Goal: Task Accomplishment & Management: Manage account settings

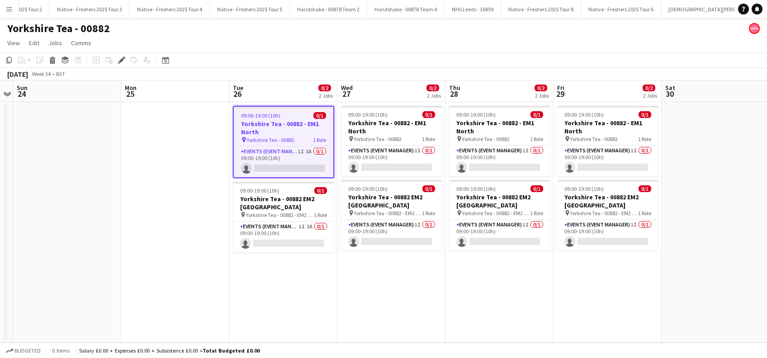
click at [200, 224] on app-date-cell at bounding box center [175, 222] width 108 height 240
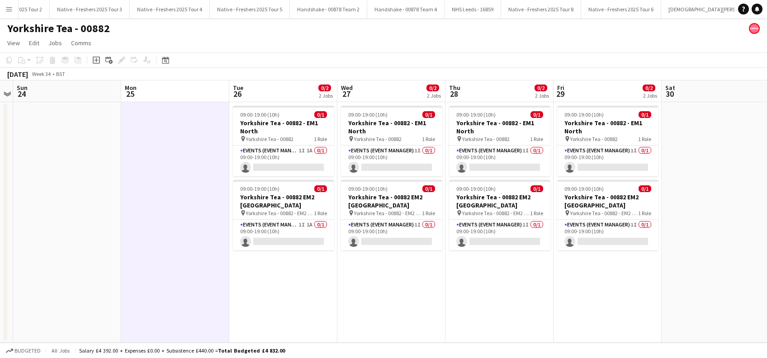
click at [283, 267] on app-date-cell "09:00-19:00 (10h) 0/1 Yorkshire Tea - 00882 - EM1 North pin Yorkshire Tea - 008…" at bounding box center [283, 222] width 108 height 240
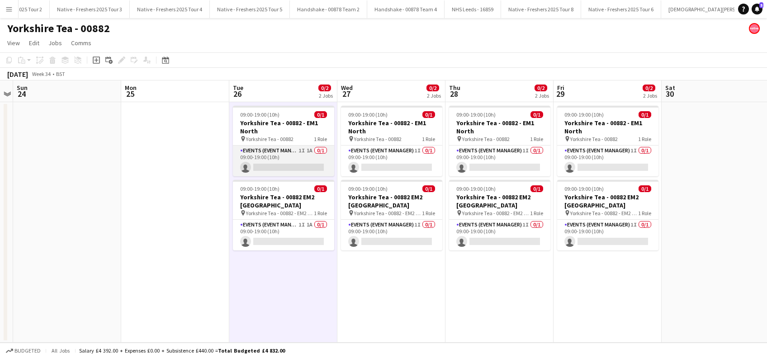
click at [303, 168] on app-card-role "Events (Event Manager) 1I 1A 0/1 09:00-19:00 (10h) single-neutral-actions" at bounding box center [283, 161] width 101 height 31
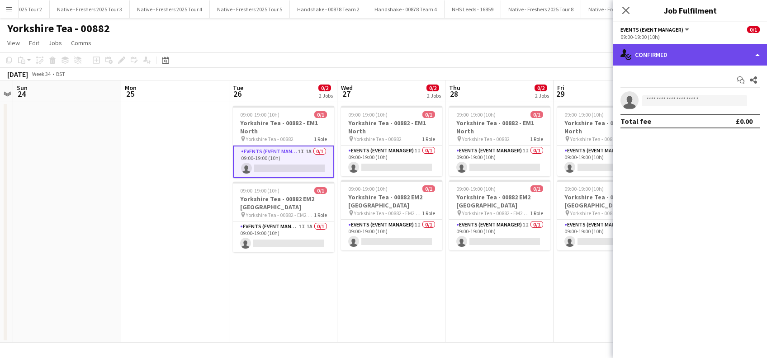
click at [702, 53] on div "single-neutral-actions-check-2 Confirmed" at bounding box center [690, 55] width 154 height 22
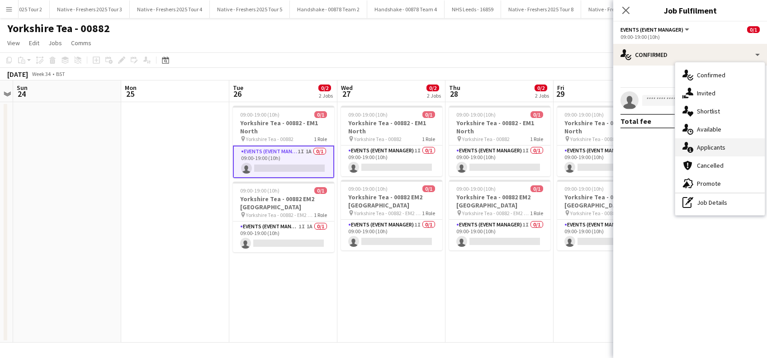
click at [701, 147] on div "single-neutral-actions-information Applicants" at bounding box center [719, 147] width 89 height 18
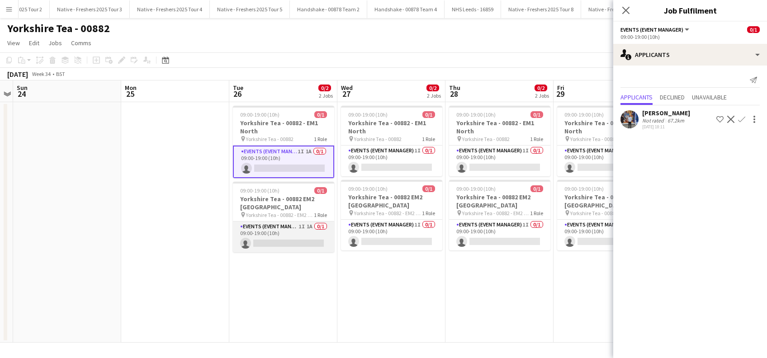
click at [305, 243] on app-card-role "Events (Event Manager) 1I 1A 0/1 09:00-19:00 (10h) single-neutral-actions" at bounding box center [283, 236] width 101 height 31
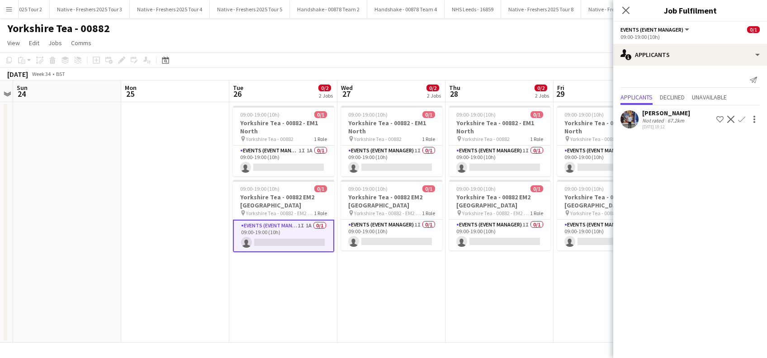
click at [398, 309] on app-date-cell "09:00-19:00 (10h) 0/1 Yorkshire Tea - 00882 - EM1 North pin Yorkshire Tea - 008…" at bounding box center [391, 222] width 108 height 240
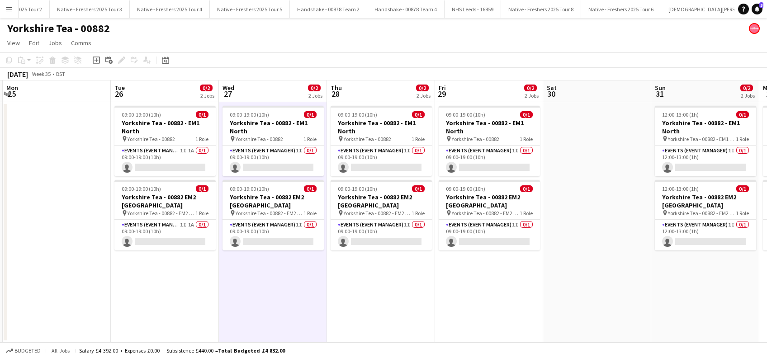
scroll to position [0, 239]
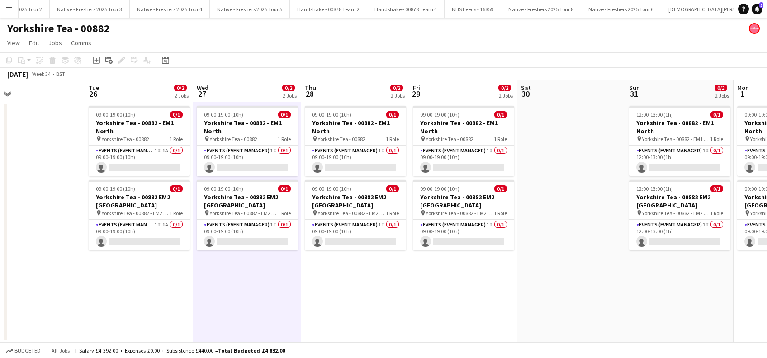
drag, startPoint x: 282, startPoint y: 284, endPoint x: 137, endPoint y: 291, distance: 144.8
click at [137, 291] on app-calendar-viewport "Sat 23 Sun 24 Mon 25 Tue 26 0/2 2 Jobs Wed 27 0/2 2 Jobs Thu 28 0/2 2 Jobs Fri …" at bounding box center [383, 211] width 767 height 262
click at [148, 165] on app-card-role "Events (Event Manager) 1I 1A 0/1 09:00-19:00 (10h) single-neutral-actions" at bounding box center [139, 161] width 101 height 31
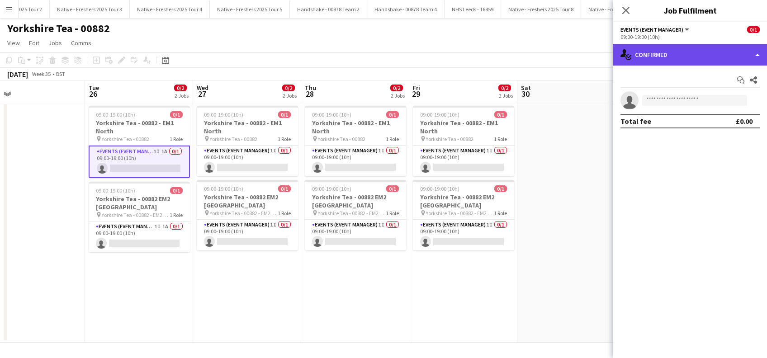
click at [688, 49] on div "single-neutral-actions-check-2 Confirmed" at bounding box center [690, 55] width 154 height 22
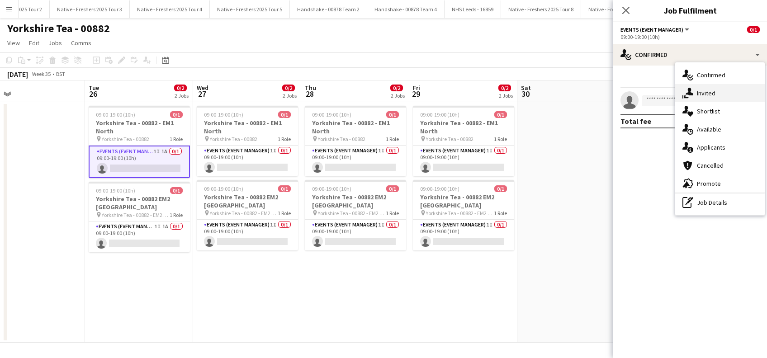
click at [711, 91] on div "single-neutral-actions-share-1 Invited" at bounding box center [719, 93] width 89 height 18
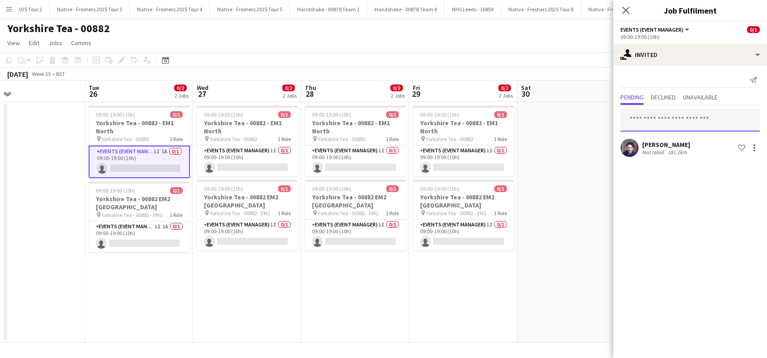
click at [640, 122] on input "text" at bounding box center [689, 120] width 139 height 23
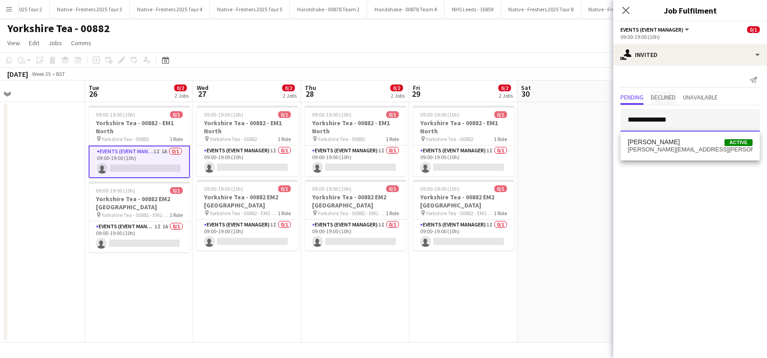
type input "**********"
click at [665, 97] on span "Declined" at bounding box center [662, 97] width 25 height 6
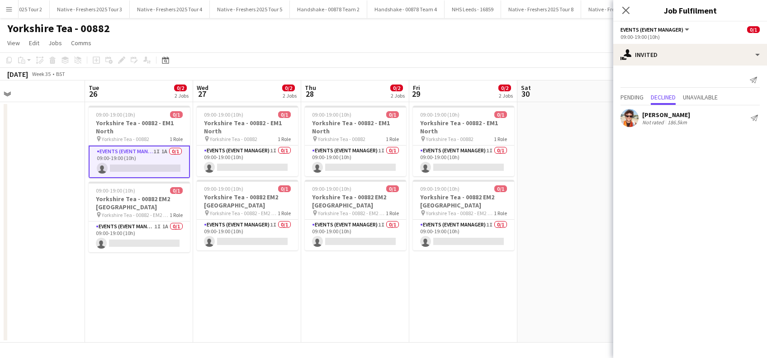
click at [676, 116] on div "Daniel Wilcock" at bounding box center [666, 115] width 48 height 8
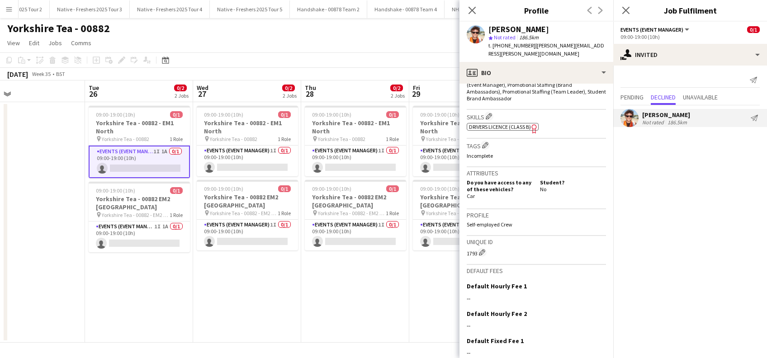
scroll to position [377, 0]
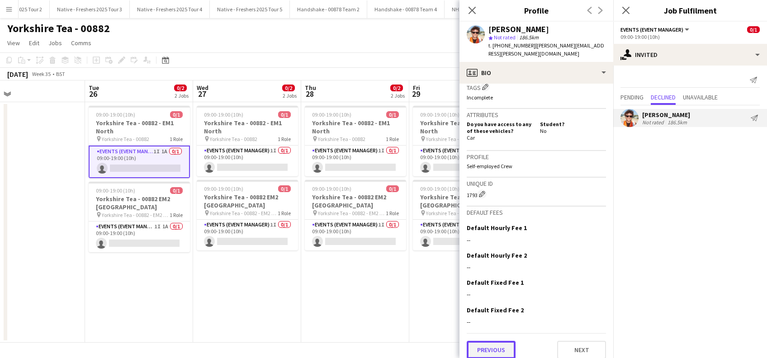
click at [490, 342] on button "Previous" at bounding box center [490, 350] width 49 height 18
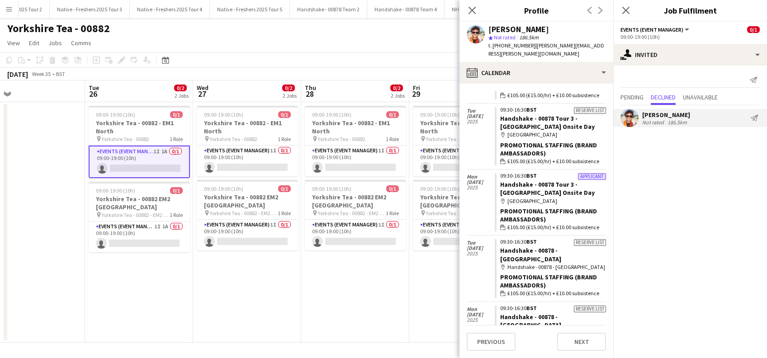
scroll to position [417, 0]
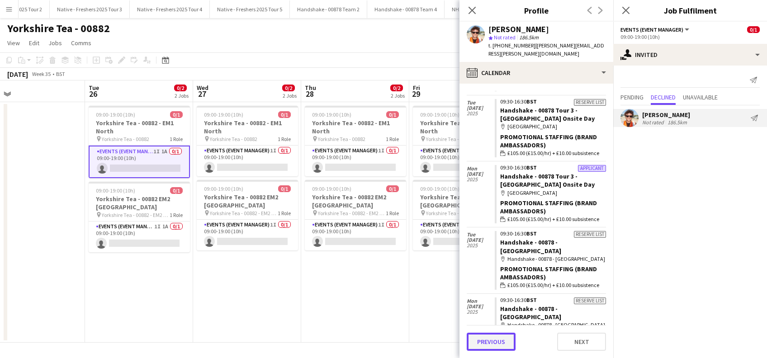
click at [493, 344] on button "Previous" at bounding box center [490, 342] width 49 height 18
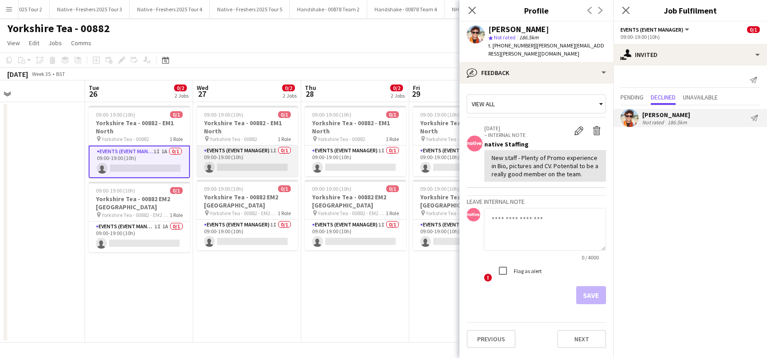
click at [278, 165] on app-card-role "Events (Event Manager) 1I 0/1 09:00-19:00 (10h) single-neutral-actions" at bounding box center [247, 161] width 101 height 31
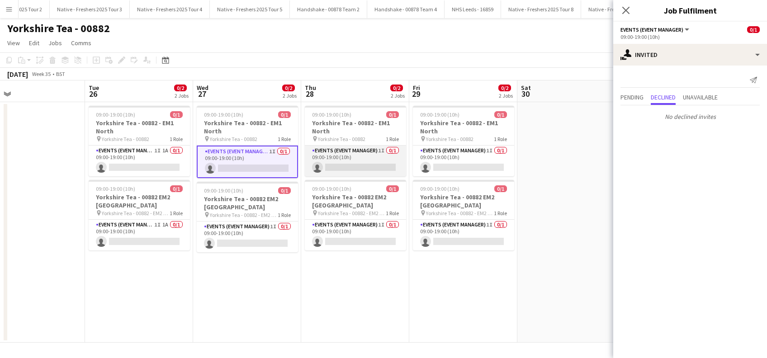
click at [341, 162] on app-card-role "Events (Event Manager) 1I 0/1 09:00-19:00 (10h) single-neutral-actions" at bounding box center [355, 161] width 101 height 31
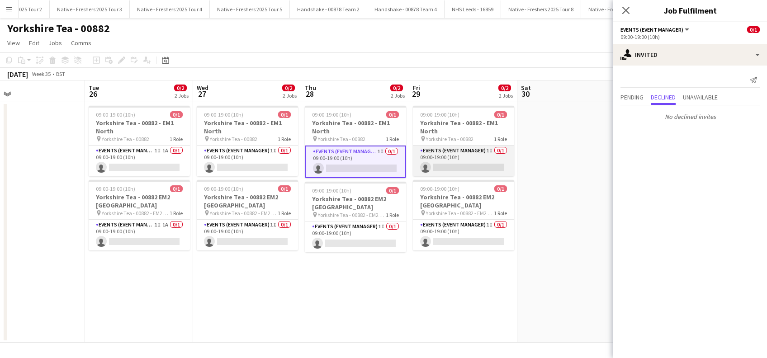
click at [486, 169] on app-card-role "Events (Event Manager) 1I 0/1 09:00-19:00 (10h) single-neutral-actions" at bounding box center [463, 161] width 101 height 31
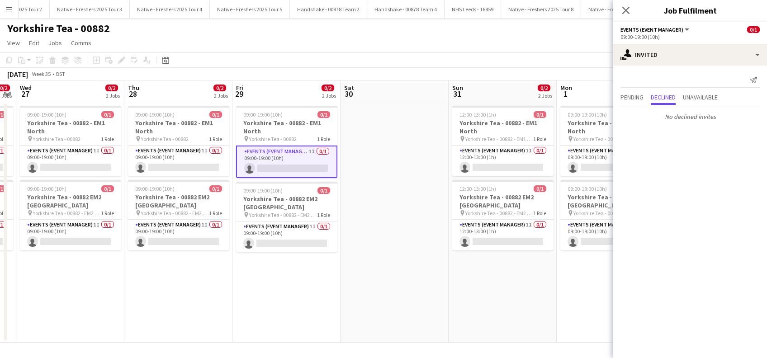
scroll to position [0, 434]
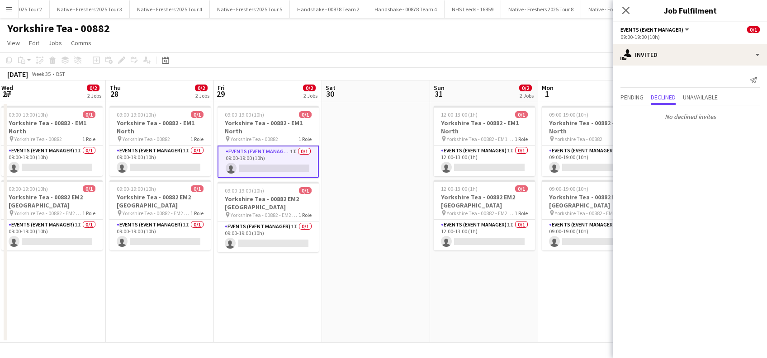
drag, startPoint x: 530, startPoint y: 222, endPoint x: 397, endPoint y: 235, distance: 134.0
click at [335, 272] on app-calendar-viewport "Sat 23 Sun 24 Mon 25 Tue 26 0/2 2 Jobs Wed 27 0/2 2 Jobs Thu 28 0/2 2 Jobs Fri …" at bounding box center [383, 211] width 767 height 262
click at [493, 163] on app-card-role "Events (Event Manager) 1I 0/1 12:00-13:00 (1h) single-neutral-actions" at bounding box center [483, 161] width 101 height 31
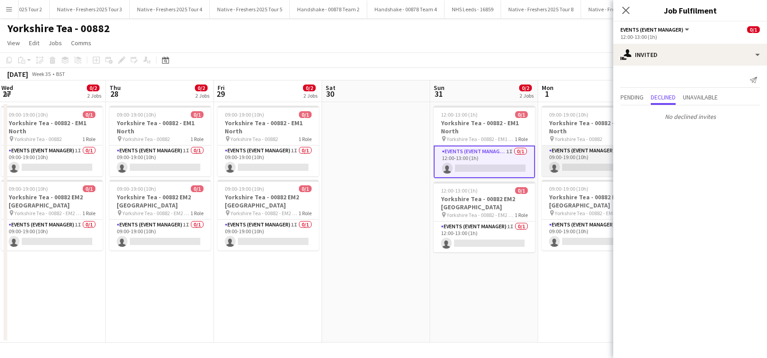
click at [584, 159] on app-card-role "Events (Event Manager) 1I 0/1 09:00-19:00 (10h) single-neutral-actions" at bounding box center [592, 161] width 101 height 31
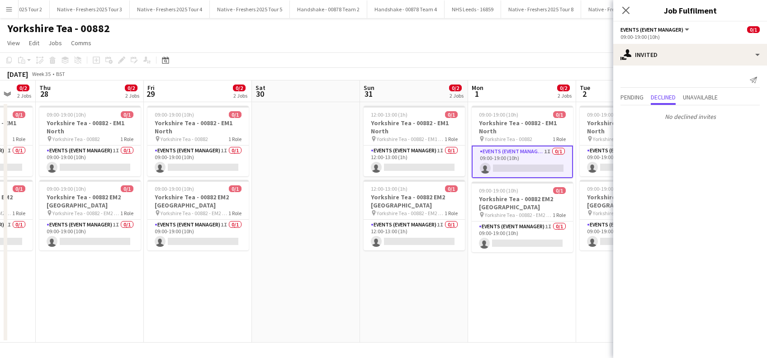
scroll to position [0, 426]
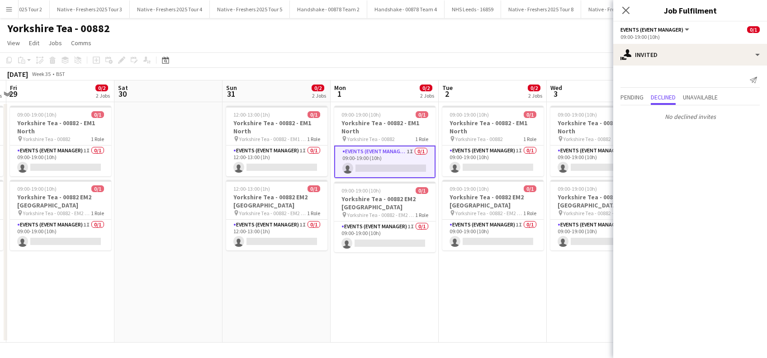
drag, startPoint x: 583, startPoint y: 213, endPoint x: 376, endPoint y: 218, distance: 207.1
click at [376, 218] on app-calendar-viewport "Mon 25 Tue 26 0/2 2 Jobs Wed 27 0/2 2 Jobs Thu 28 0/2 2 Jobs Fri 29 0/2 2 Jobs …" at bounding box center [383, 211] width 767 height 262
click at [499, 159] on app-card-role "Events (Event Manager) 1I 0/1 09:00-19:00 (10h) single-neutral-actions" at bounding box center [492, 161] width 101 height 31
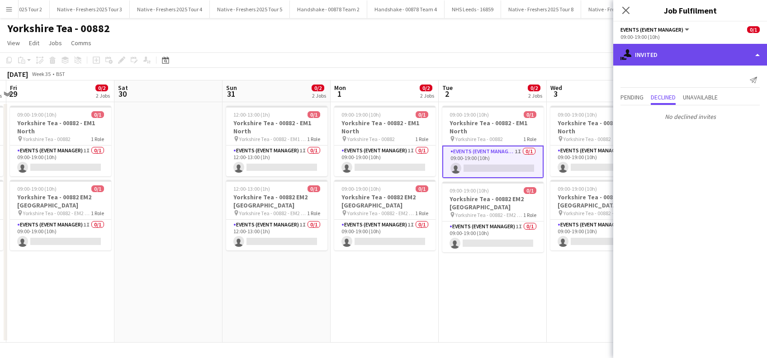
click at [676, 59] on div "single-neutral-actions-share-1 Invited" at bounding box center [690, 55] width 154 height 22
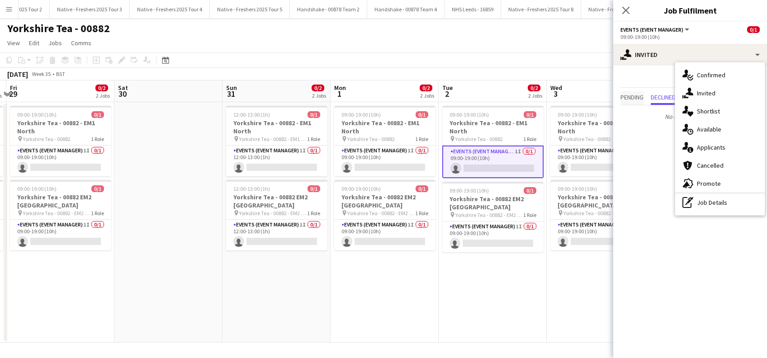
click at [626, 99] on span "Pending" at bounding box center [631, 97] width 23 height 6
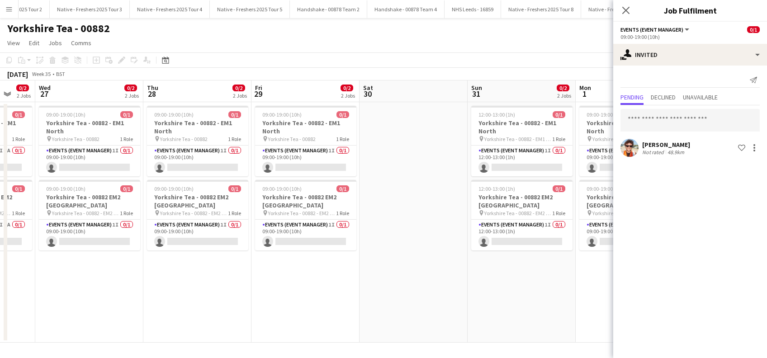
drag, startPoint x: 330, startPoint y: 260, endPoint x: 575, endPoint y: 260, distance: 244.5
click at [575, 260] on app-calendar-viewport "Mon 25 Tue 26 0/2 2 Jobs Wed 27 0/2 2 Jobs Thu 28 0/2 2 Jobs Fri 29 0/2 2 Jobs …" at bounding box center [383, 211] width 767 height 262
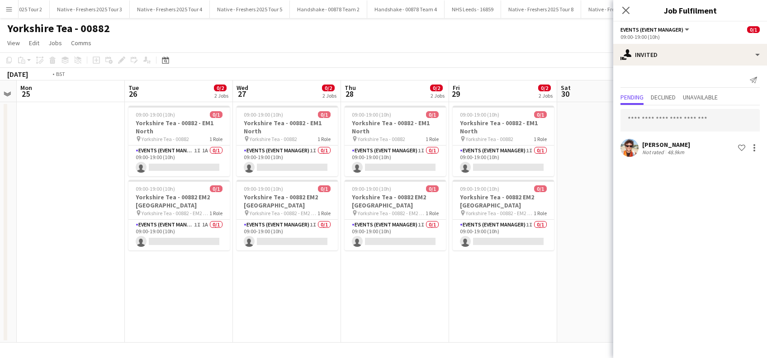
drag, startPoint x: 286, startPoint y: 255, endPoint x: 477, endPoint y: 279, distance: 193.1
click at [483, 279] on app-calendar-viewport "Sat 23 Sun 24 Mon 25 Tue 26 0/2 2 Jobs Wed 27 0/2 2 Jobs Thu 28 0/2 2 Jobs Fri …" at bounding box center [383, 211] width 767 height 262
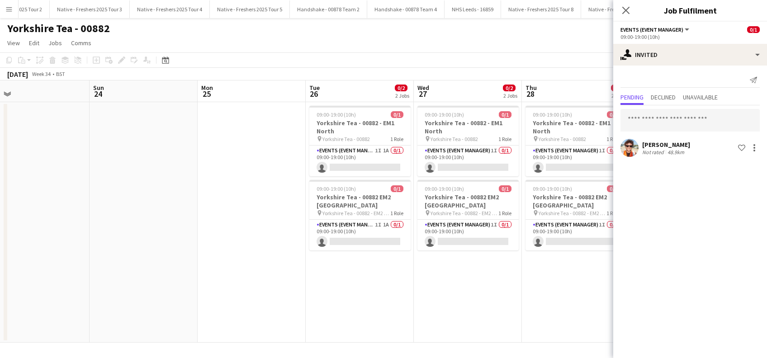
scroll to position [0, 222]
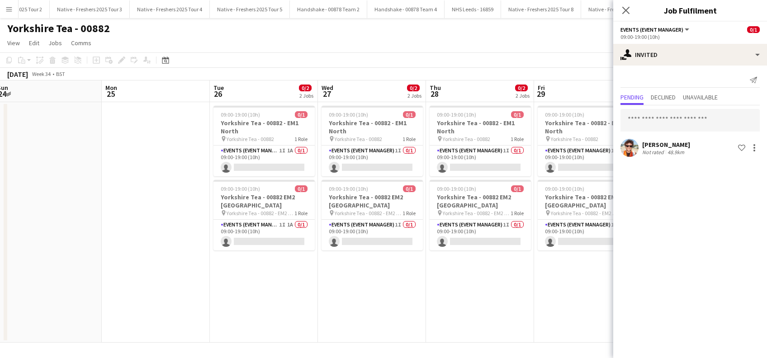
drag, startPoint x: 247, startPoint y: 279, endPoint x: 532, endPoint y: 309, distance: 285.9
click at [548, 309] on app-calendar-viewport "Fri 22 Sat 23 Sun 24 Mon 25 Tue 26 0/2 2 Jobs Wed 27 0/2 2 Jobs Thu 28 0/2 2 Jo…" at bounding box center [383, 211] width 767 height 262
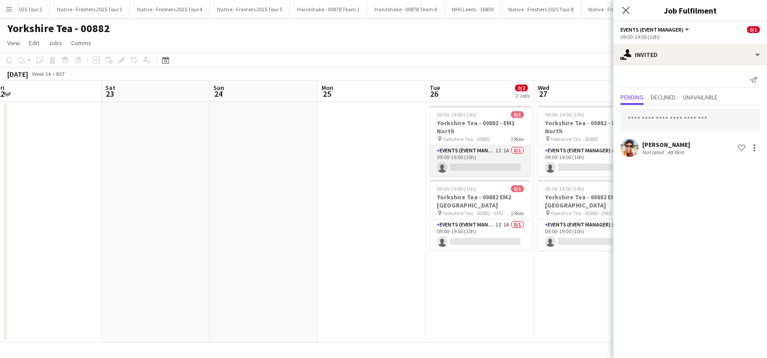
click at [478, 166] on app-card-role "Events (Event Manager) 1I 1A 0/1 09:00-19:00 (10h) single-neutral-actions" at bounding box center [479, 161] width 101 height 31
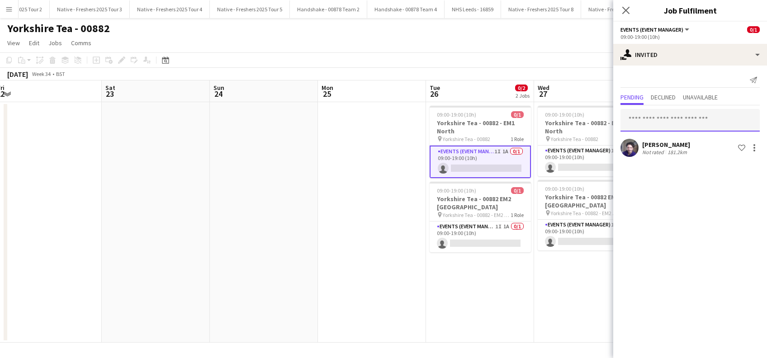
click at [651, 118] on input "text" at bounding box center [689, 120] width 139 height 23
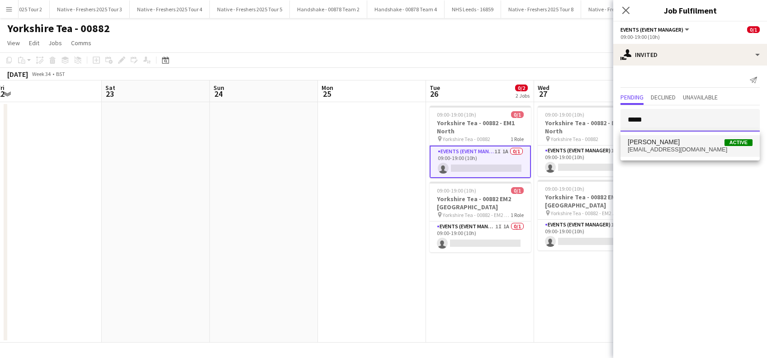
type input "*****"
click at [652, 144] on span "Roger Mcintosh" at bounding box center [653, 142] width 52 height 8
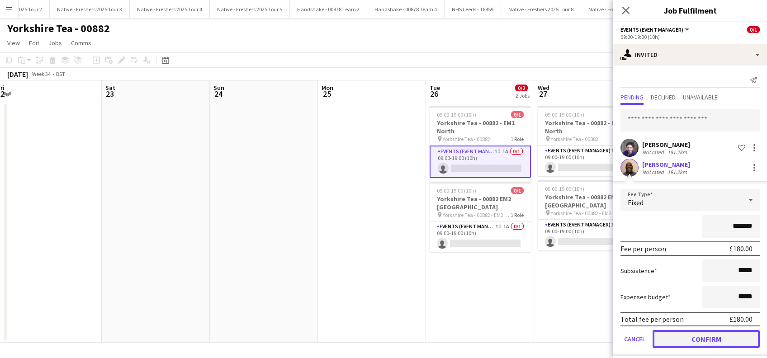
click at [683, 339] on button "Confirm" at bounding box center [705, 339] width 107 height 18
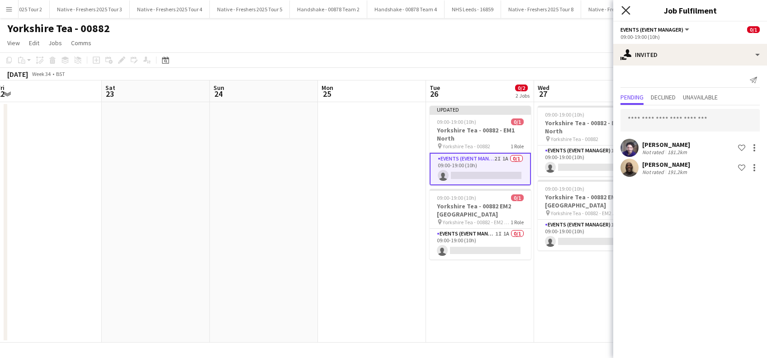
click at [627, 10] on icon "Close pop-in" at bounding box center [625, 10] width 9 height 9
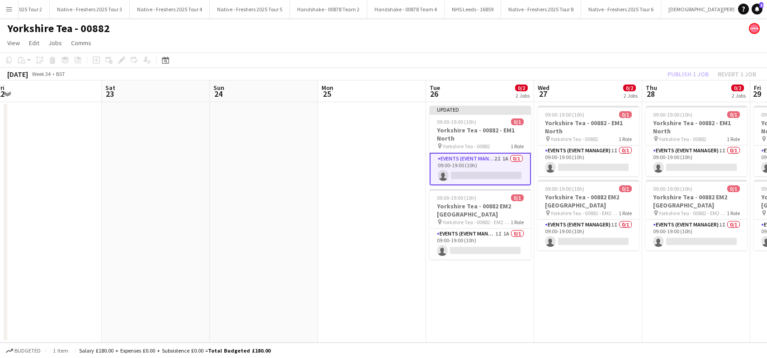
click at [409, 167] on app-date-cell at bounding box center [372, 222] width 108 height 240
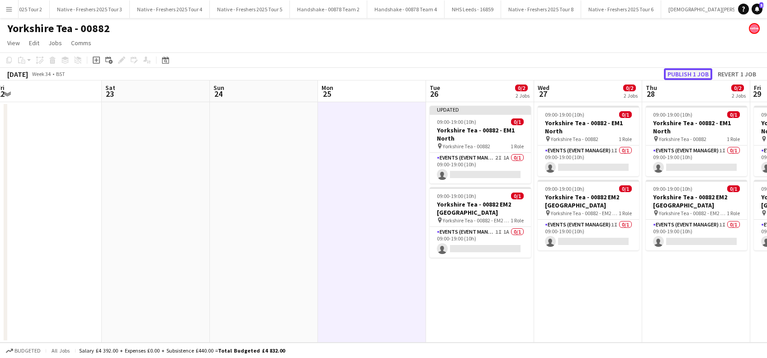
click at [687, 76] on button "Publish 1 job" at bounding box center [688, 74] width 48 height 12
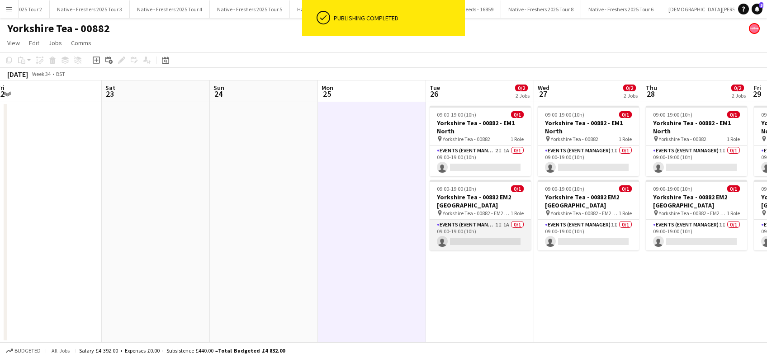
click at [490, 239] on app-card-role "Events (Event Manager) 1I 1A 0/1 09:00-19:00 (10h) single-neutral-actions" at bounding box center [479, 235] width 101 height 31
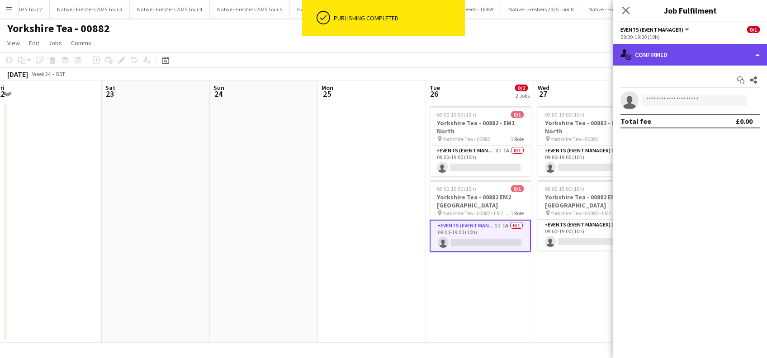
click at [700, 54] on div "single-neutral-actions-check-2 Confirmed" at bounding box center [690, 55] width 154 height 22
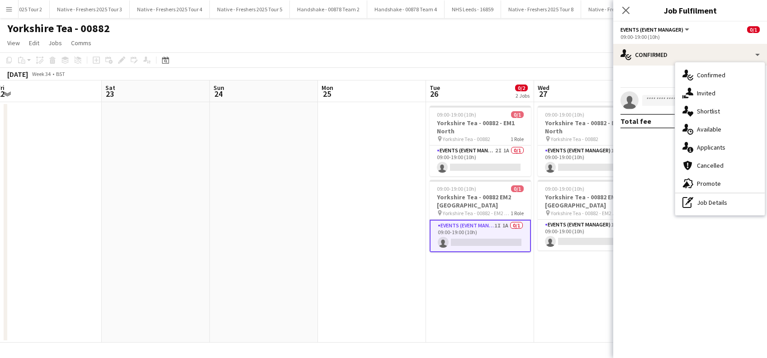
click at [712, 145] on div "single-neutral-actions-information Applicants" at bounding box center [719, 147] width 89 height 18
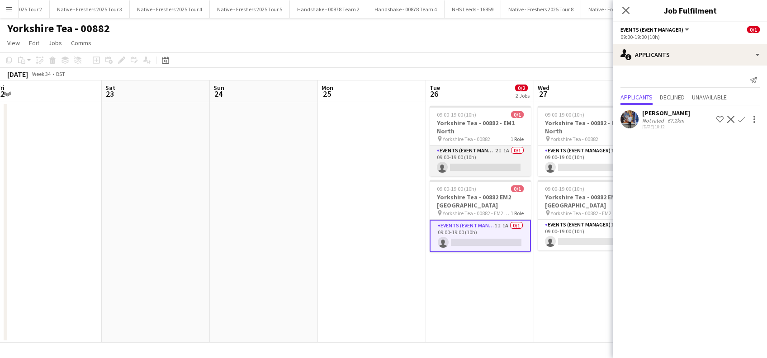
click at [474, 165] on app-card-role "Events (Event Manager) 2I 1A 0/1 09:00-19:00 (10h) single-neutral-actions" at bounding box center [479, 161] width 101 height 31
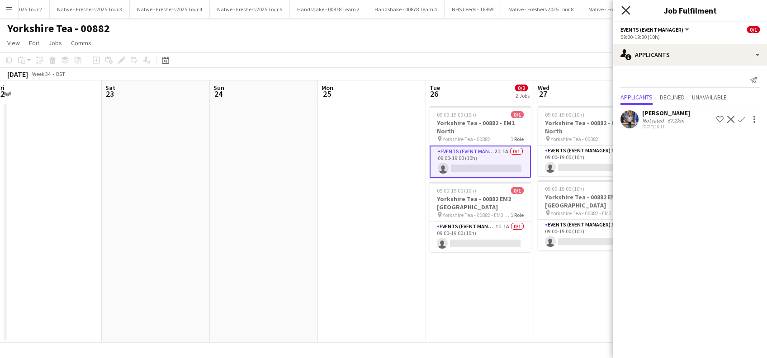
click at [623, 10] on icon "Close pop-in" at bounding box center [625, 10] width 9 height 9
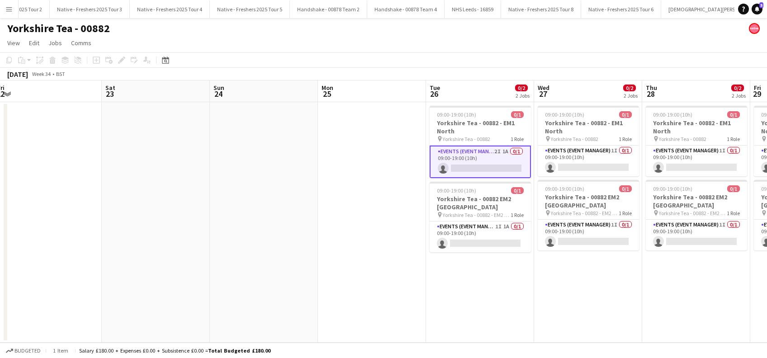
click at [412, 226] on app-date-cell at bounding box center [372, 222] width 108 height 240
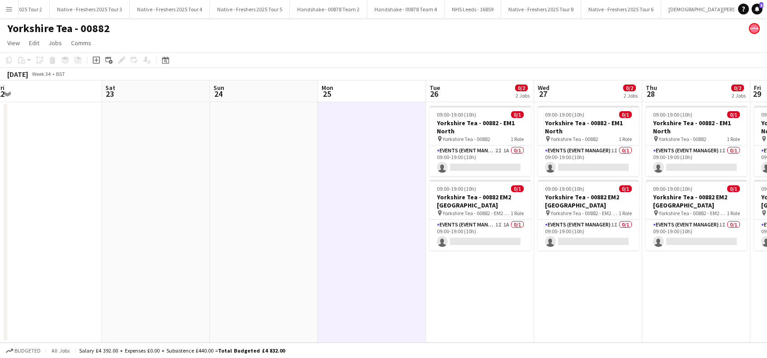
drag, startPoint x: 759, startPoint y: 8, endPoint x: 750, endPoint y: 7, distance: 8.6
click at [759, 8] on icon "Notifications" at bounding box center [756, 8] width 5 height 5
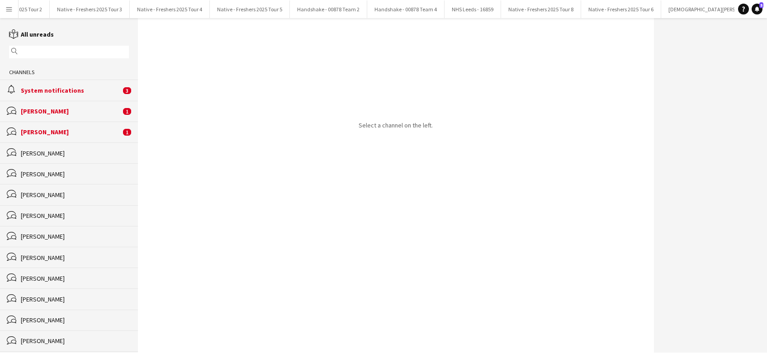
click at [71, 138] on div "bubbles Amy Mowle 1" at bounding box center [69, 132] width 138 height 21
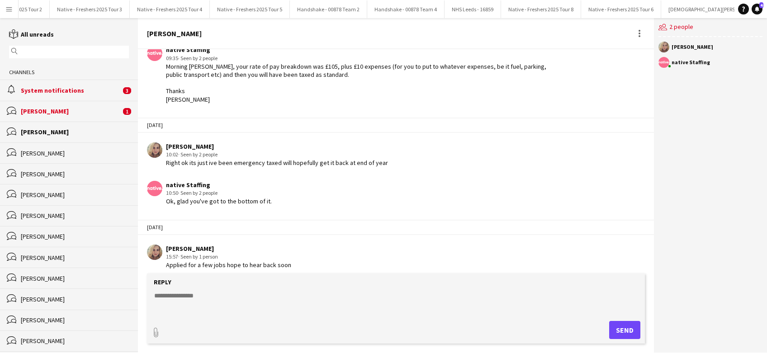
scroll to position [261, 0]
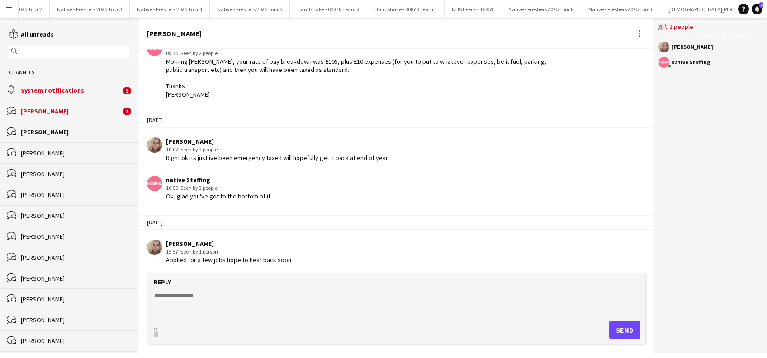
click at [52, 110] on div "Savannah Robinson" at bounding box center [71, 111] width 100 height 8
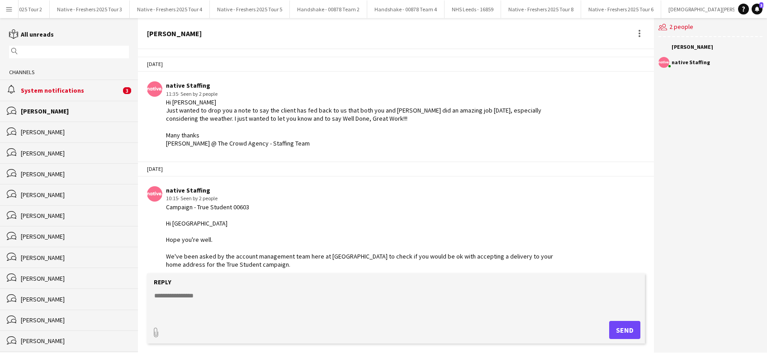
scroll to position [214, 0]
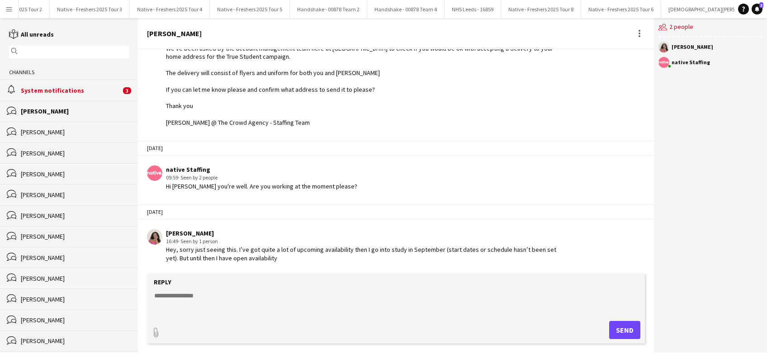
click at [187, 295] on textarea at bounding box center [397, 303] width 488 height 24
click at [316, 294] on textarea "**********" at bounding box center [397, 303] width 488 height 24
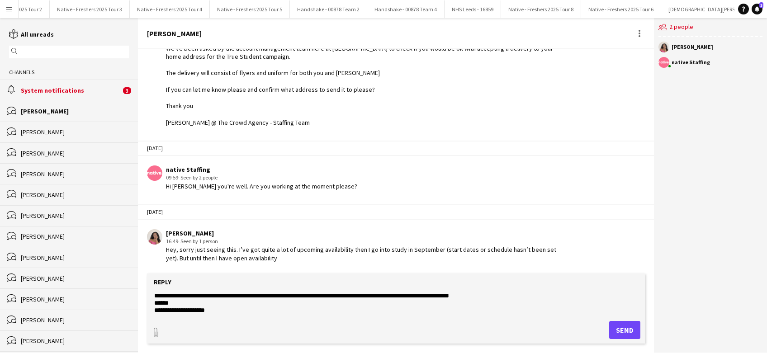
type textarea "**********"
click at [618, 331] on button "Send" at bounding box center [624, 330] width 31 height 18
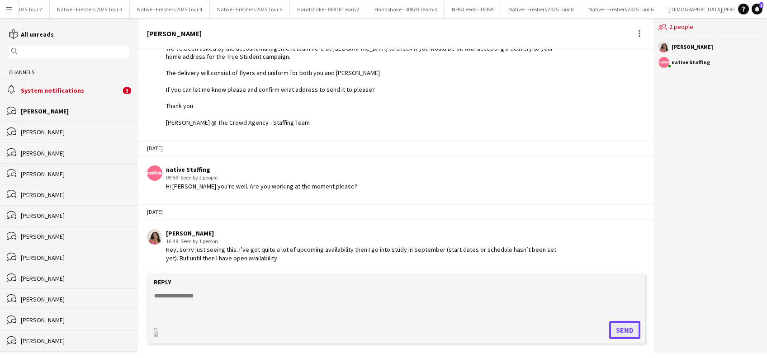
scroll to position [286, 0]
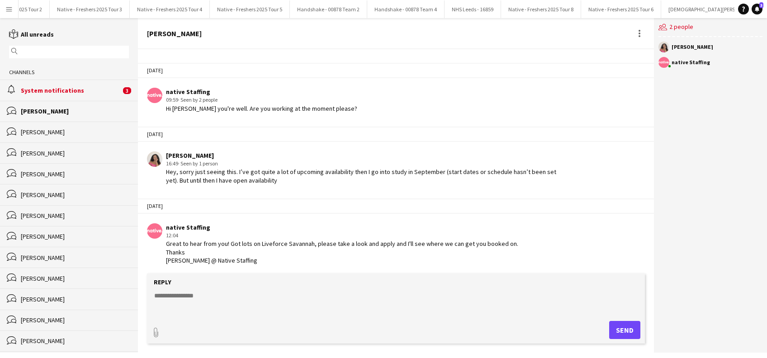
click at [59, 112] on div "Savannah Robinson" at bounding box center [75, 111] width 108 height 8
click at [71, 90] on div "System notifications" at bounding box center [71, 90] width 100 height 8
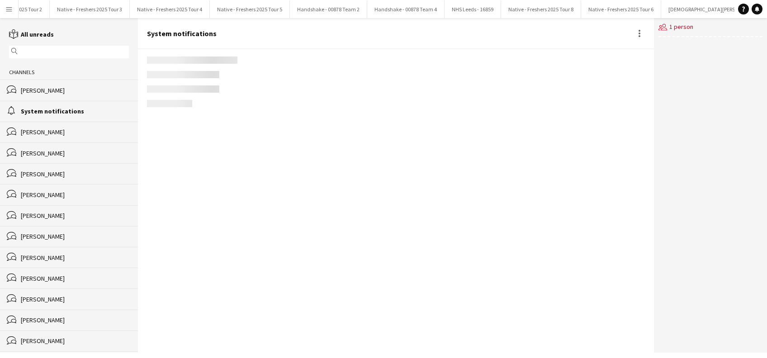
scroll to position [1197, 0]
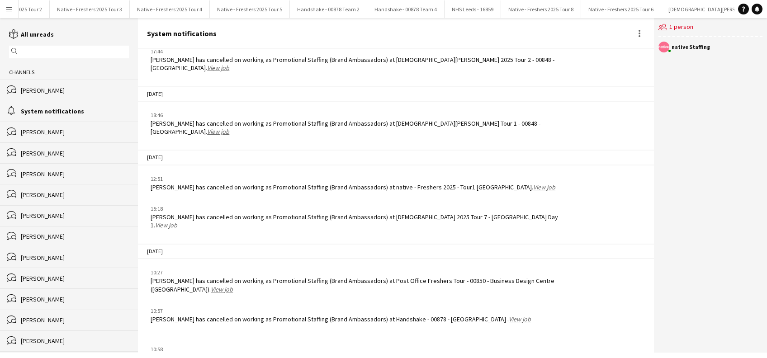
click at [57, 107] on div "alarm System notifications" at bounding box center [69, 111] width 138 height 21
click at [51, 115] on div "System notifications" at bounding box center [75, 111] width 108 height 8
click at [74, 134] on div "Amy Mowle" at bounding box center [75, 132] width 108 height 8
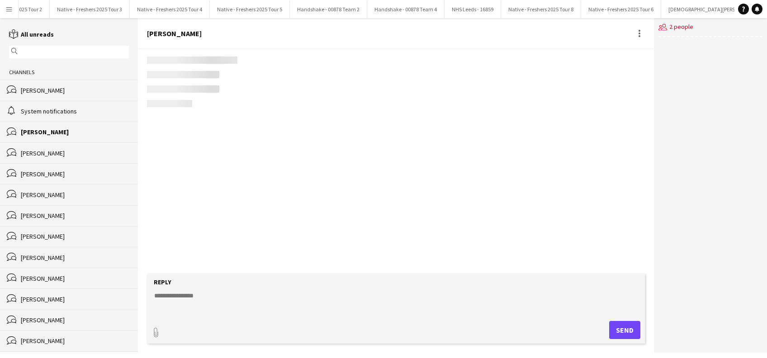
scroll to position [261, 0]
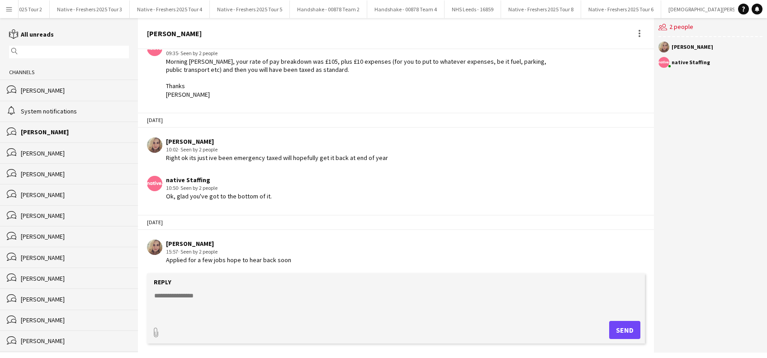
click at [67, 113] on div "System notifications" at bounding box center [75, 111] width 108 height 8
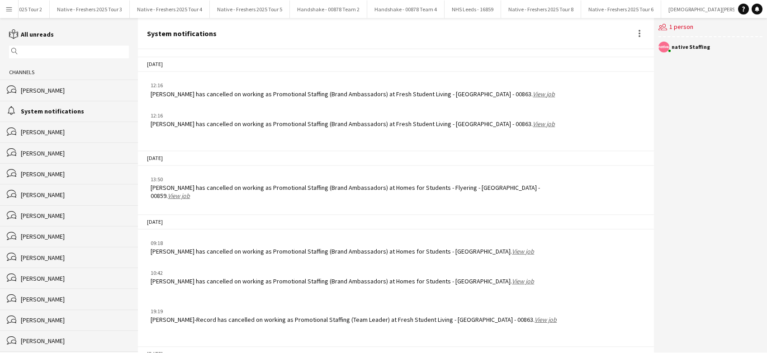
scroll to position [1197, 0]
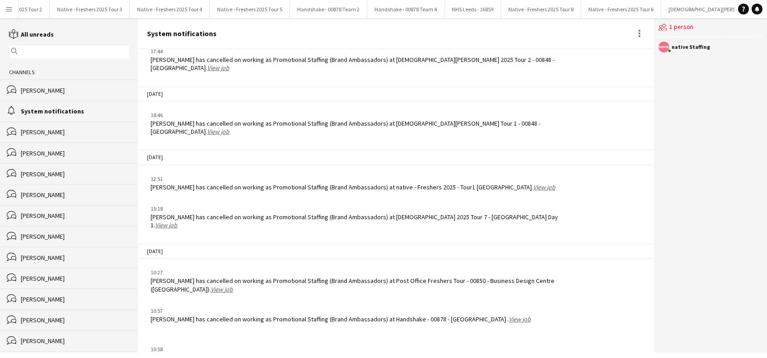
click at [40, 85] on div "bubbles Savannah Robinson" at bounding box center [69, 90] width 138 height 21
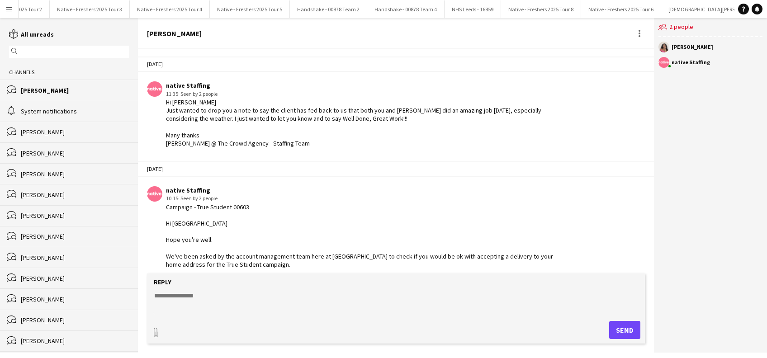
scroll to position [294, 0]
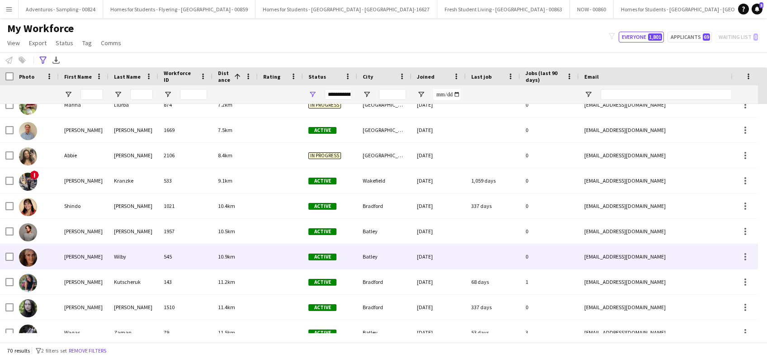
scroll to position [1077, 0]
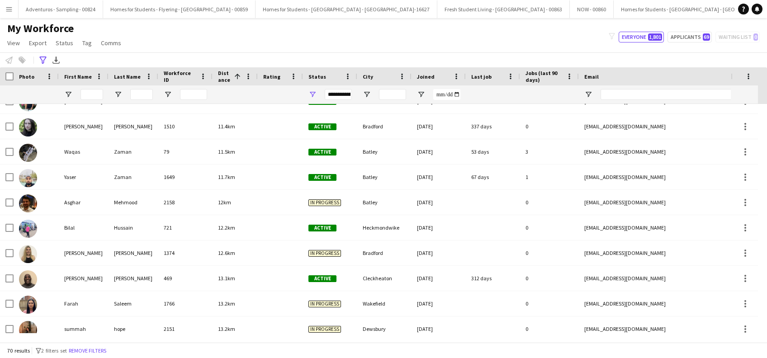
click at [13, 10] on button "Menu" at bounding box center [9, 9] width 18 height 18
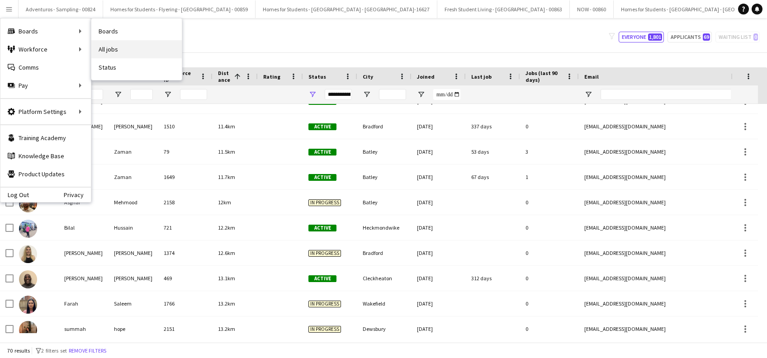
click at [121, 47] on link "All jobs" at bounding box center [136, 49] width 90 height 18
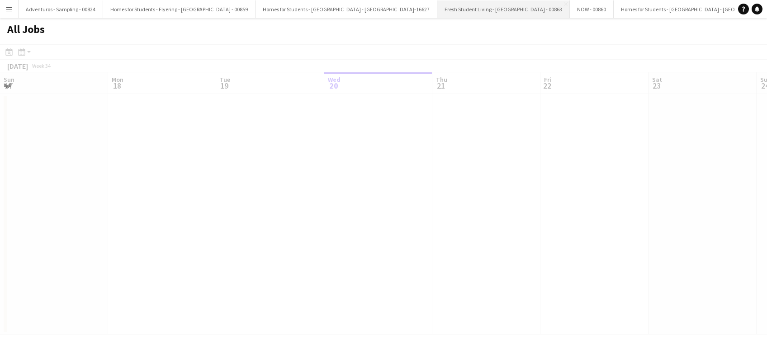
scroll to position [0, 216]
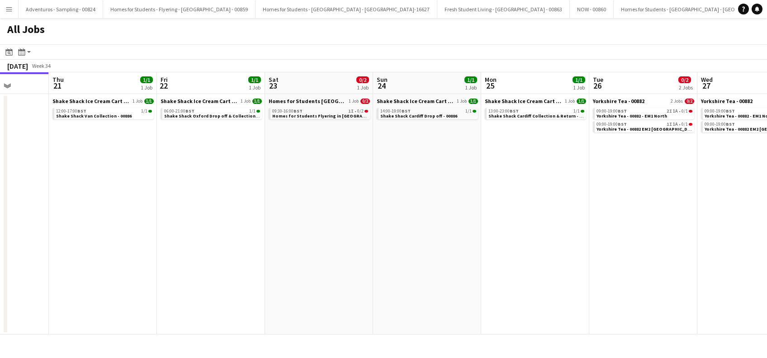
drag, startPoint x: 388, startPoint y: 223, endPoint x: 418, endPoint y: 270, distance: 56.1
click at [199, 285] on app-calendar-viewport "Sun 17 Mon 18 Tue 19 Wed 20 Thu 21 1/1 1 Job Fri 22 1/1 1 Job Sat 23 0/2 1 Job …" at bounding box center [383, 203] width 767 height 262
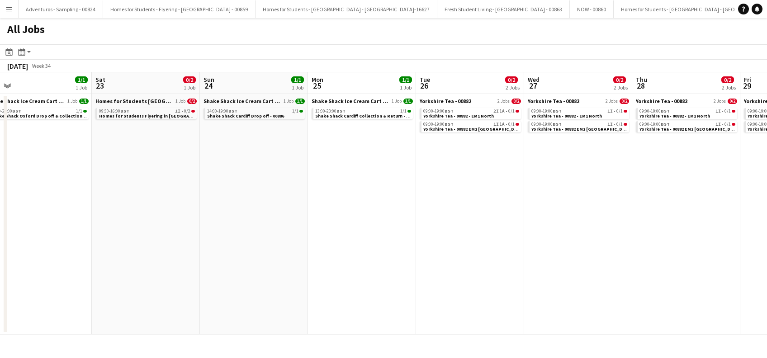
drag, startPoint x: 368, startPoint y: 240, endPoint x: 192, endPoint y: 289, distance: 183.0
click at [192, 289] on app-calendar-viewport "Tue 19 Wed 20 Thu 21 1/1 1 Job Fri 22 1/1 1 Job Sat 23 0/2 1 Job Sun 24 1/1 1 J…" at bounding box center [383, 203] width 767 height 262
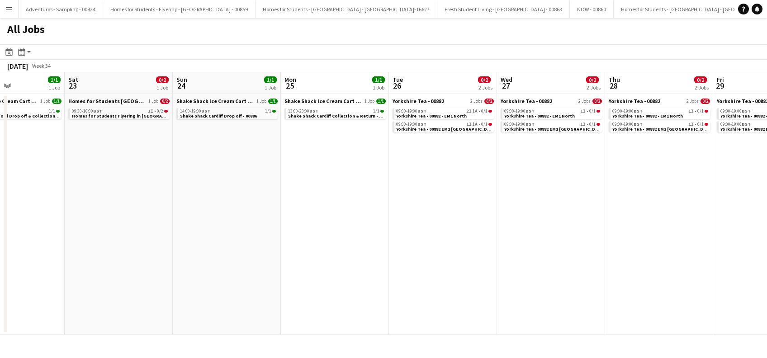
scroll to position [0, 272]
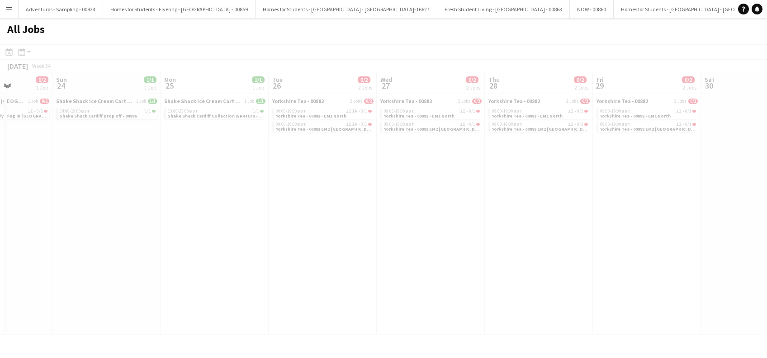
drag, startPoint x: 361, startPoint y: 247, endPoint x: 442, endPoint y: 269, distance: 83.9
click at [213, 276] on app-all-jobs "All Jobs Date picker AUG 2025 AUG 2025 Monday M Tuesday T Wednesday W Thursday …" at bounding box center [383, 176] width 767 height 316
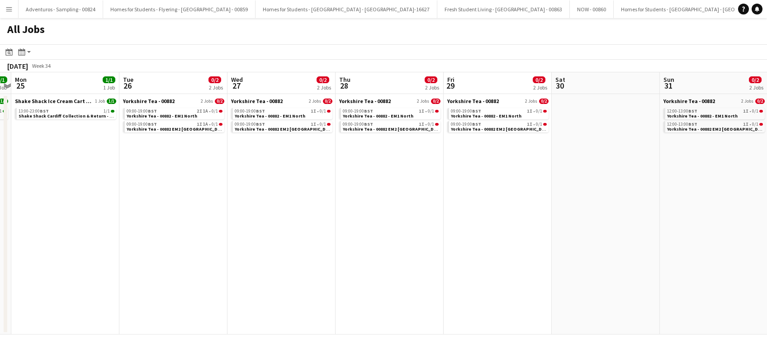
drag, startPoint x: 396, startPoint y: 261, endPoint x: 247, endPoint y: 286, distance: 151.3
click at [247, 289] on app-calendar-viewport "Thu 21 1/1 1 Job Fri 22 1/1 1 Job Sat 23 0/2 1 Job Sun 24 1/1 1 Job Mon 25 1/1 …" at bounding box center [383, 203] width 767 height 262
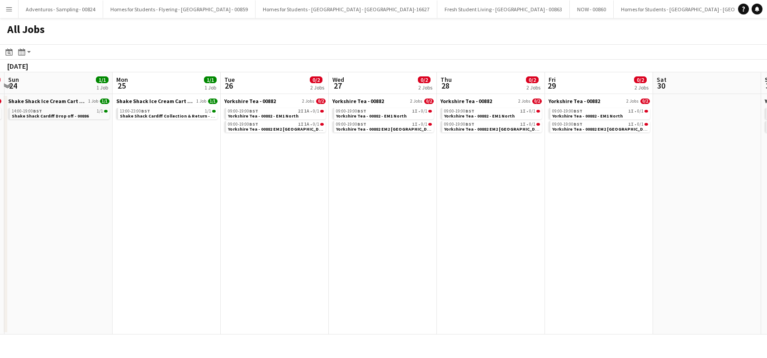
drag, startPoint x: 254, startPoint y: 280, endPoint x: 241, endPoint y: 282, distance: 12.8
click at [241, 282] on app-calendar-viewport "Thu 21 1/1 1 Job Fri 22 1/1 1 Job Sat 23 0/2 1 Job Sun 24 1/1 1 Job Mon 25 1/1 …" at bounding box center [383, 203] width 767 height 262
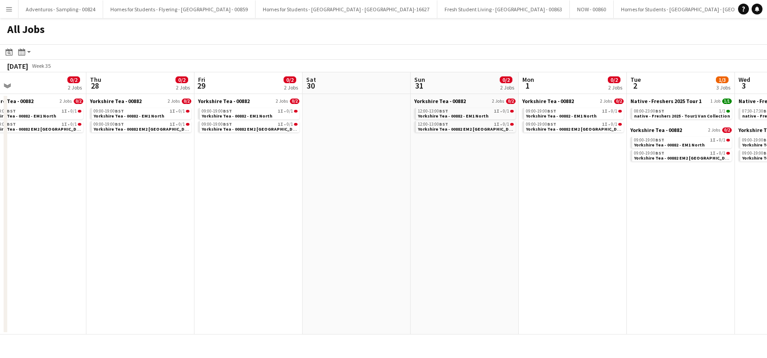
click at [246, 279] on app-all-jobs "All Jobs Date picker AUG 2025 AUG 2025 Monday M Tuesday T Wednesday W Thursday …" at bounding box center [383, 176] width 767 height 316
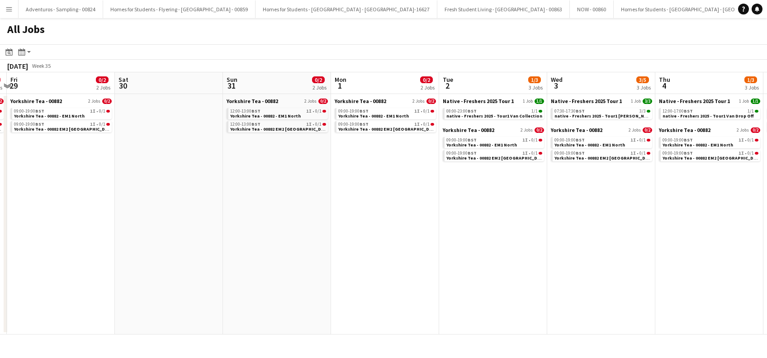
drag, startPoint x: 294, startPoint y: 275, endPoint x: 259, endPoint y: 275, distance: 34.4
click at [258, 276] on app-calendar-viewport "Mon 25 1/1 1 Job Tue 26 0/2 2 Jobs Wed 27 0/2 2 Jobs Thu 28 0/2 2 Jobs Fri 29 0…" at bounding box center [383, 203] width 767 height 262
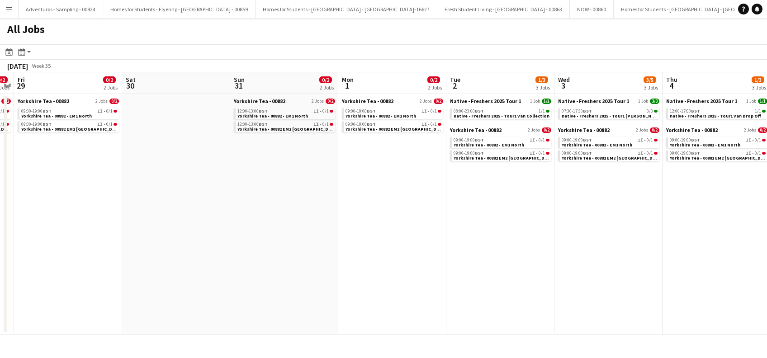
drag, startPoint x: 357, startPoint y: 279, endPoint x: 174, endPoint y: 280, distance: 183.1
click at [171, 280] on app-calendar-viewport "Mon 25 1/1 1 Job Tue 26 0/2 2 Jobs Wed 27 0/2 2 Jobs Thu 28 0/2 2 Jobs Fri 29 0…" at bounding box center [383, 203] width 767 height 262
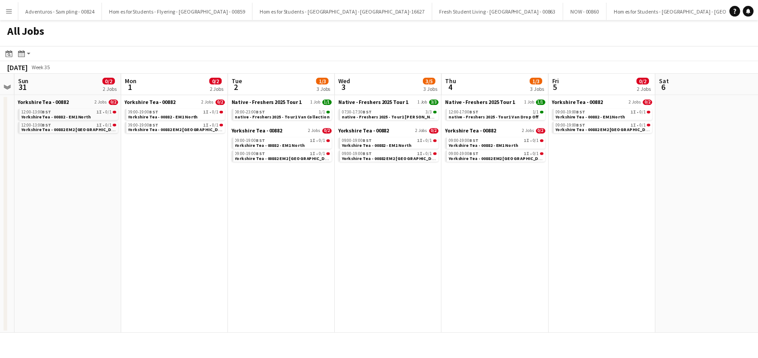
scroll to position [0, 282]
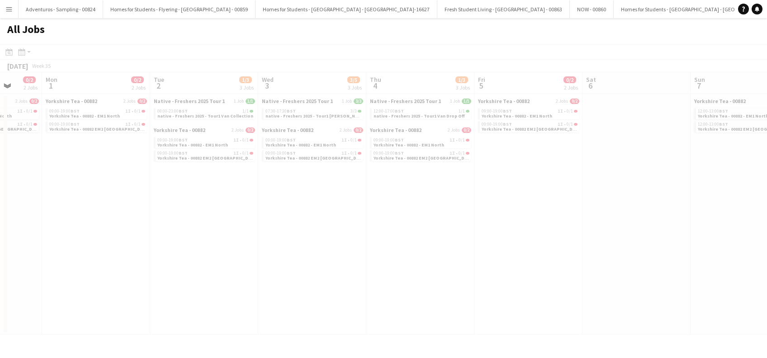
drag, startPoint x: 384, startPoint y: 274, endPoint x: 304, endPoint y: 275, distance: 80.5
click at [237, 281] on app-all-jobs "All Jobs Date picker [DATE] [DATE] [DATE] M [DATE] T [DATE] W [DATE] T [DATE] F…" at bounding box center [383, 176] width 767 height 316
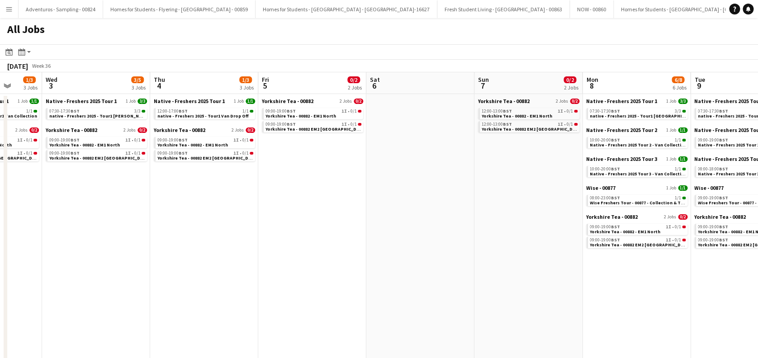
drag, startPoint x: 406, startPoint y: 255, endPoint x: 189, endPoint y: 273, distance: 217.2
click at [189, 273] on app-calendar-viewport "Sun 31 0/2 2 Jobs Mon 1 0/2 2 Jobs Tue 2 1/3 3 Jobs Wed 3 3/5 3 Jobs Thu 4 1/3 …" at bounding box center [379, 330] width 758 height 517
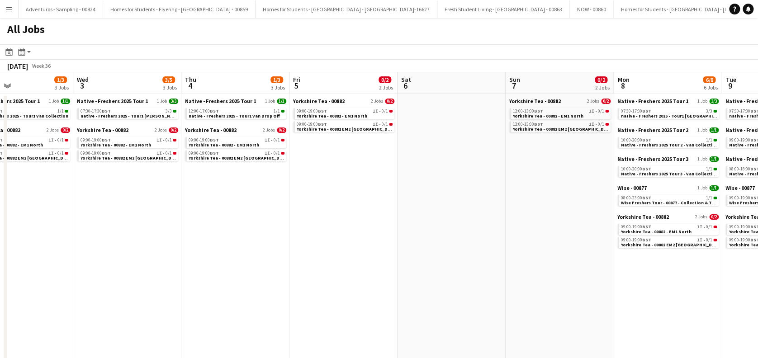
click at [119, 281] on app-all-jobs "All Jobs Date picker AUG 2025 AUG 2025 Monday M Tuesday T Wednesday W Thursday …" at bounding box center [379, 303] width 758 height 571
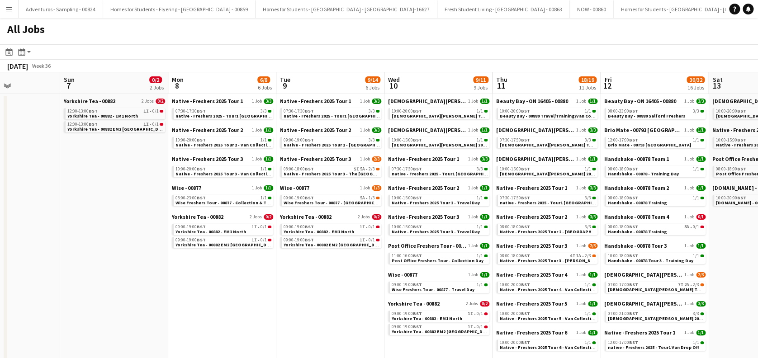
drag, startPoint x: 330, startPoint y: 282, endPoint x: 149, endPoint y: 282, distance: 180.8
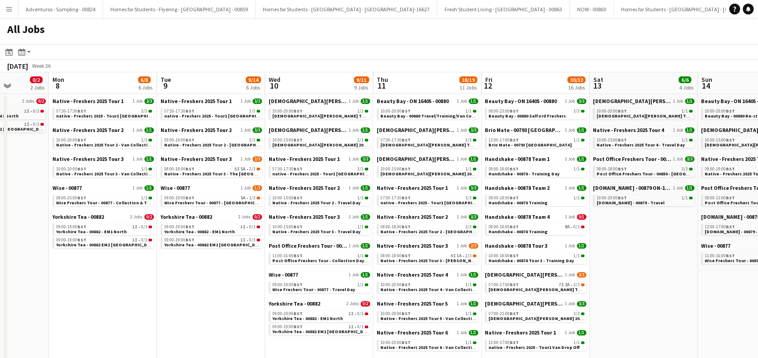
scroll to position [0, 364]
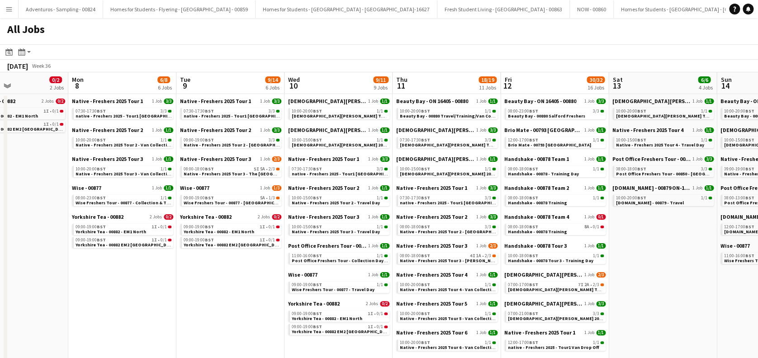
drag, startPoint x: 331, startPoint y: 299, endPoint x: 231, endPoint y: 306, distance: 99.7
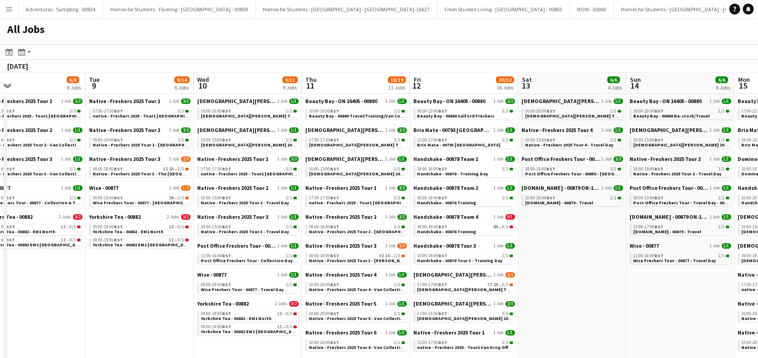
scroll to position [0, 244]
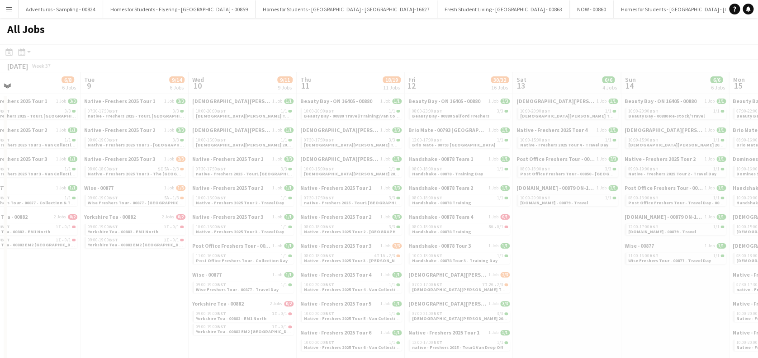
drag, startPoint x: 253, startPoint y: 280, endPoint x: 157, endPoint y: 292, distance: 96.6
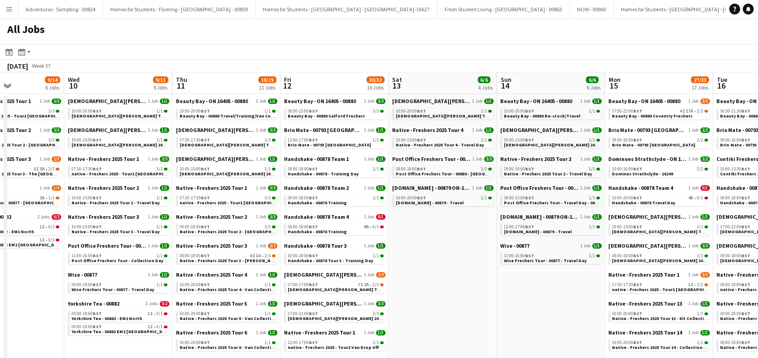
scroll to position [0, 422]
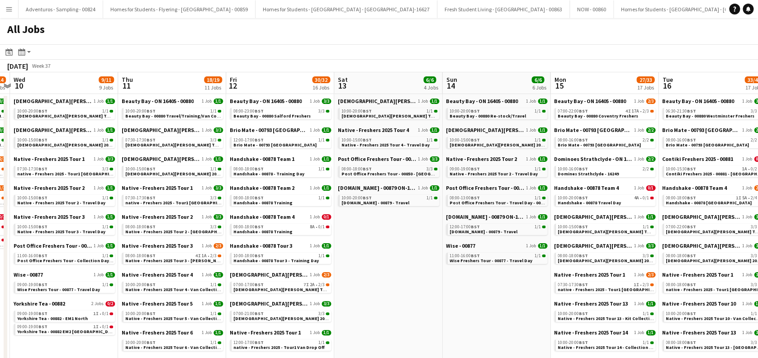
drag, startPoint x: 336, startPoint y: 207, endPoint x: 158, endPoint y: 254, distance: 184.5
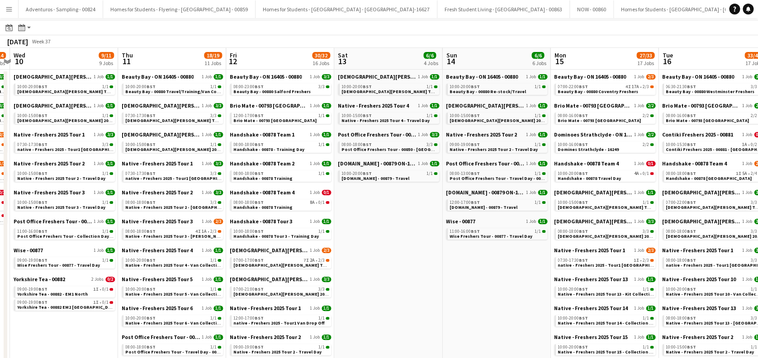
scroll to position [60, 0]
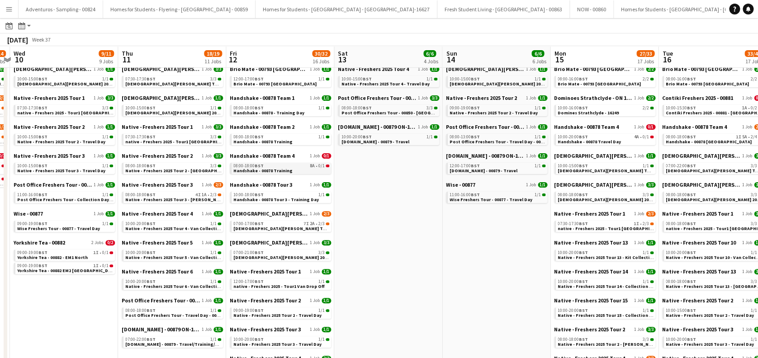
click at [278, 165] on div "08:00-18:00 BST 8A • 0/1" at bounding box center [281, 166] width 96 height 5
click at [275, 226] on span "Lady Garden Tour 1 - 00848 - Edinburgh University" at bounding box center [315, 229] width 164 height 6
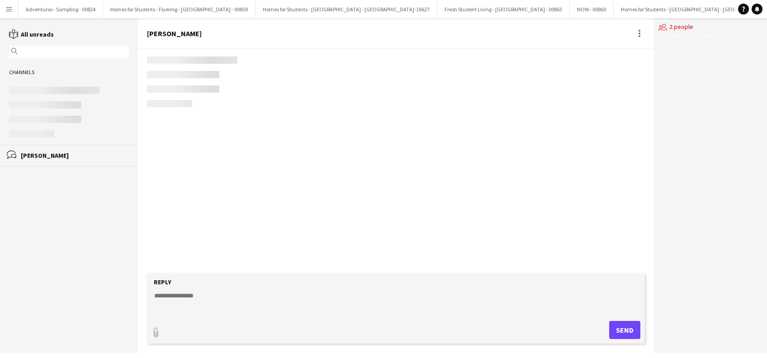
scroll to position [294, 0]
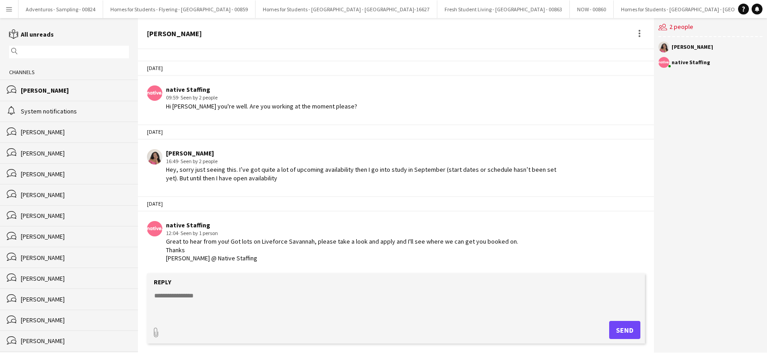
click at [11, 5] on app-icon "Menu" at bounding box center [8, 8] width 7 height 7
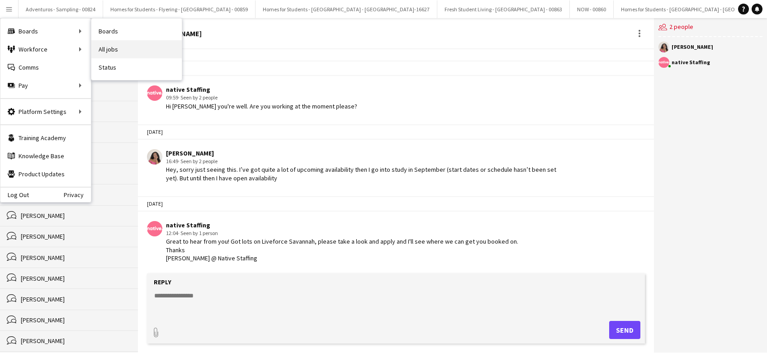
click at [105, 47] on link "All jobs" at bounding box center [136, 49] width 90 height 18
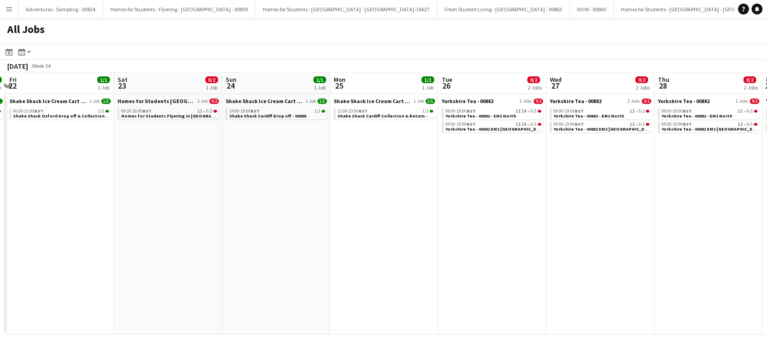
scroll to position [0, 324]
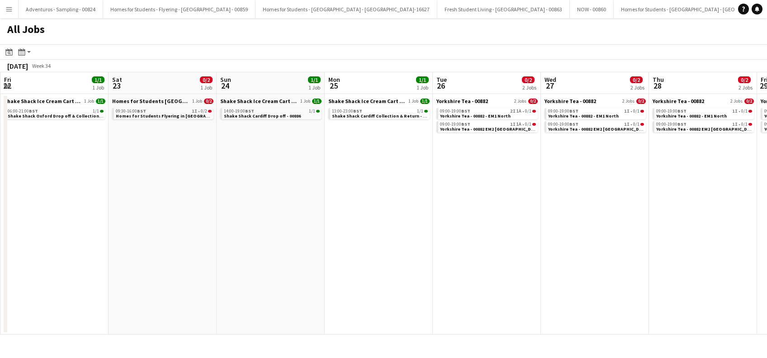
drag, startPoint x: 386, startPoint y: 218, endPoint x: 62, endPoint y: 254, distance: 325.2
click at [62, 254] on app-calendar-viewport "Tue 19 Wed 20 Thu 21 1/1 1 Job Fri 22 1/1 1 Job Sat 23 0/2 1 Job Sun 24 1/1 1 J…" at bounding box center [383, 203] width 767 height 262
click at [193, 110] on span "1I" at bounding box center [194, 111] width 5 height 5
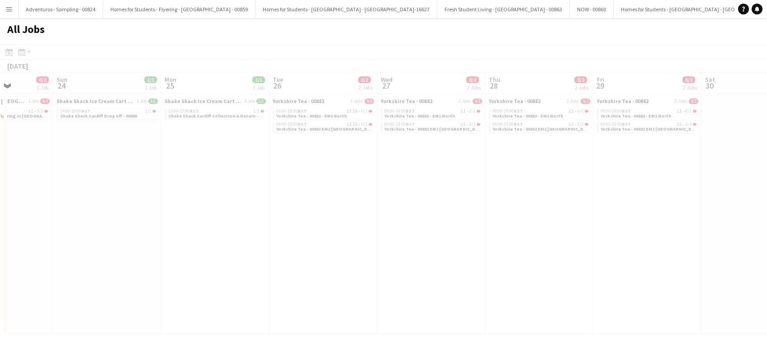
scroll to position [0, 241]
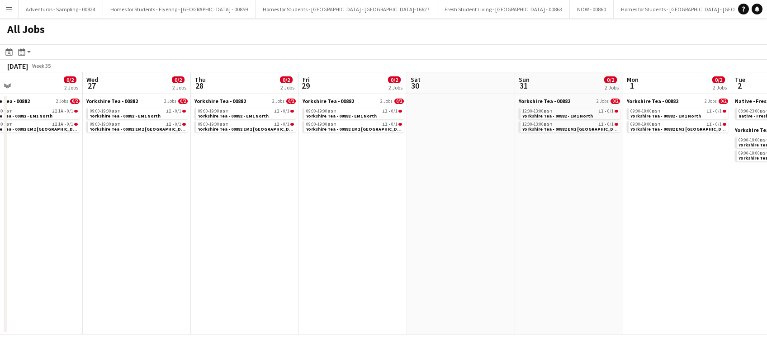
drag, startPoint x: 588, startPoint y: 315, endPoint x: 189, endPoint y: 277, distance: 400.6
click at [130, 282] on app-calendar-viewport "Sun 24 1/1 1 Job Mon 25 1/1 1 Job Tue 26 0/2 2 Jobs Wed 27 0/2 2 Jobs Thu 28 0/…" at bounding box center [383, 203] width 767 height 262
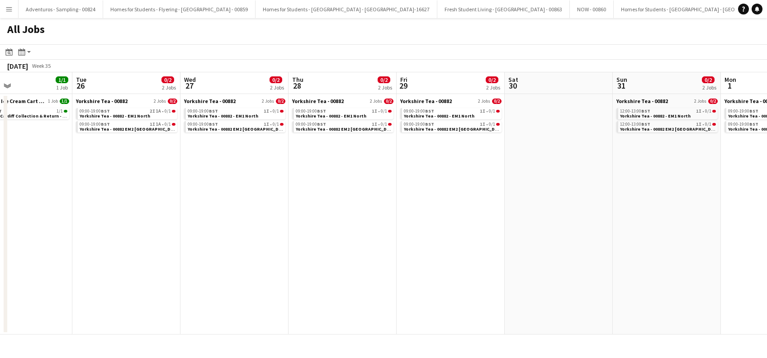
scroll to position [0, 237]
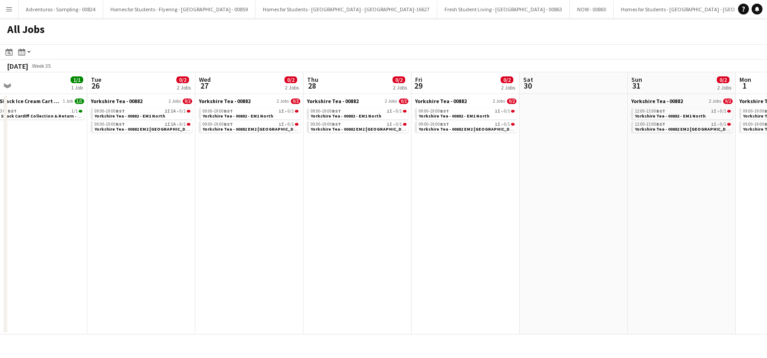
drag, startPoint x: 91, startPoint y: 203, endPoint x: 203, endPoint y: 228, distance: 115.2
click at [203, 228] on app-calendar-viewport "Sat 23 0/2 1 Job Sun 24 1/1 1 Job Mon 25 1/1 1 Job Tue 26 0/2 2 Jobs Wed 27 0/2…" at bounding box center [383, 203] width 767 height 262
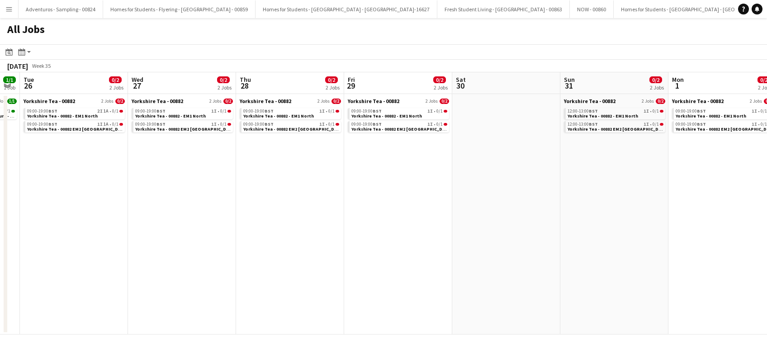
drag, startPoint x: 364, startPoint y: 218, endPoint x: 297, endPoint y: 233, distance: 69.0
click at [297, 233] on app-calendar-viewport "Sat 23 0/2 1 Job Sun 24 1/1 1 Job Mon 25 1/1 1 Job Tue 26 0/2 2 Jobs Wed 27 0/2…" at bounding box center [383, 203] width 767 height 262
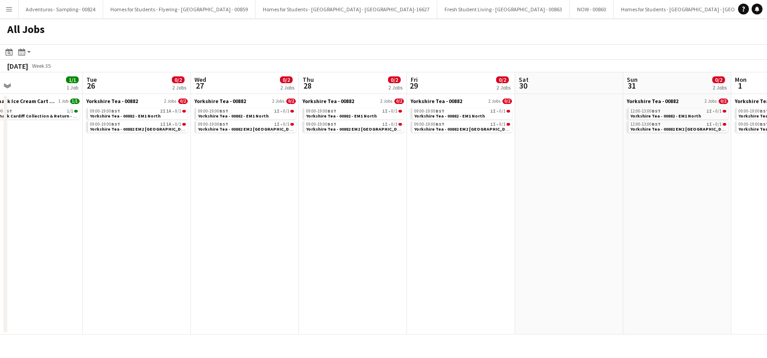
click at [216, 198] on app-all-jobs "All Jobs Date picker [DATE] [DATE] [DATE] M [DATE] T [DATE] W [DATE] T [DATE] F…" at bounding box center [383, 176] width 767 height 316
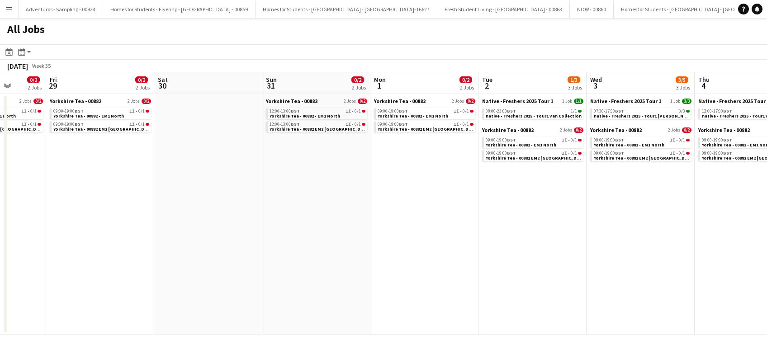
drag, startPoint x: 341, startPoint y: 241, endPoint x: 192, endPoint y: 196, distance: 155.9
click at [192, 196] on app-calendar-viewport "Mon 25 1/1 1 Job Tue 26 0/2 2 Jobs Wed 27 0/2 2 Jobs Thu 28 0/2 2 Jobs Fri 29 0…" at bounding box center [383, 203] width 767 height 262
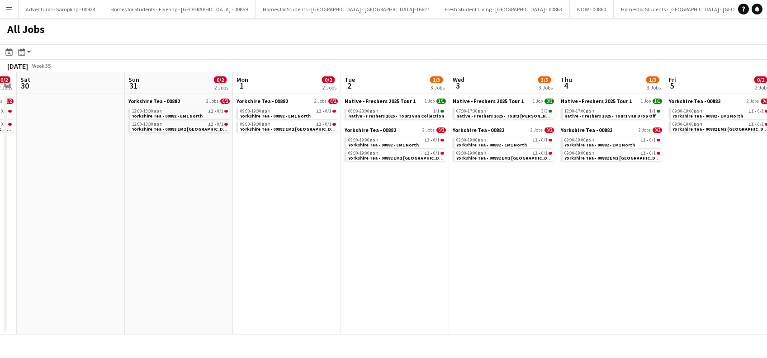
scroll to position [0, 394]
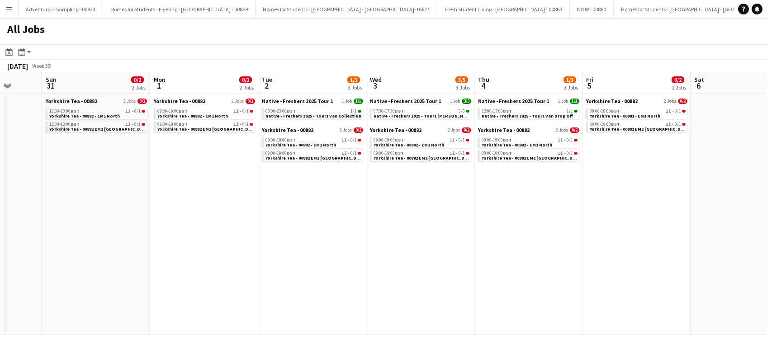
drag, startPoint x: 402, startPoint y: 228, endPoint x: 182, endPoint y: 212, distance: 220.7
click at [184, 212] on app-calendar-viewport "Wed 27 0/2 2 Jobs Thu 28 0/2 2 Jobs Fri 29 0/2 2 Jobs Sat 30 Sun 31 0/2 2 Jobs …" at bounding box center [383, 203] width 767 height 262
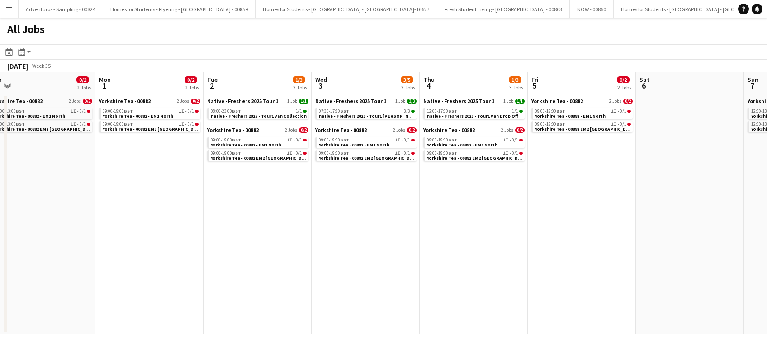
scroll to position [0, 450]
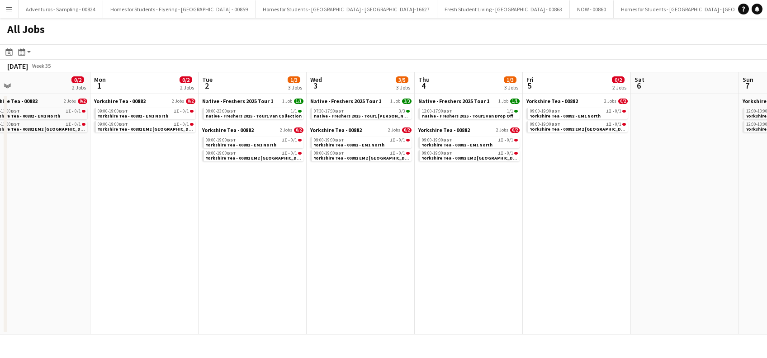
drag, startPoint x: 320, startPoint y: 250, endPoint x: 264, endPoint y: 254, distance: 56.2
click at [264, 254] on app-calendar-viewport "Wed 27 0/2 2 Jobs Thu 28 0/2 2 Jobs Fri 29 0/2 2 Jobs Sat 30 Sun 31 0/2 2 Jobs …" at bounding box center [383, 203] width 767 height 262
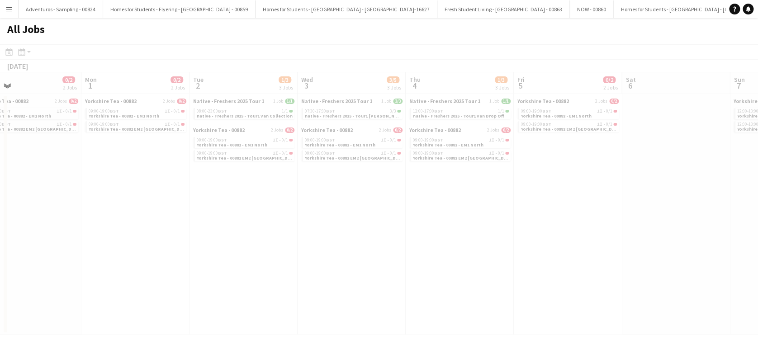
scroll to position [0, 361]
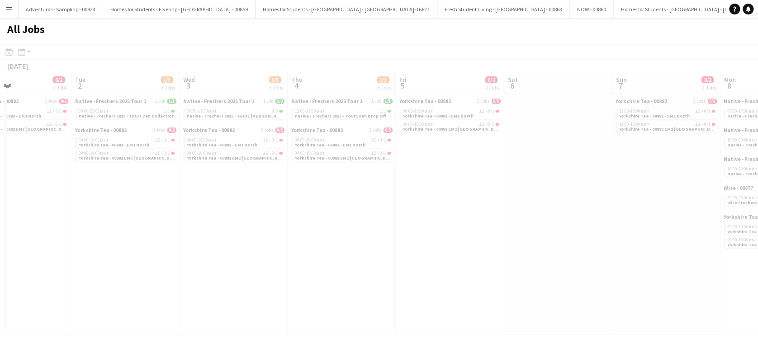
drag, startPoint x: 349, startPoint y: 245, endPoint x: 231, endPoint y: 229, distance: 119.2
click at [231, 229] on app-calendar-viewport "Fri 29 0/2 2 Jobs Sat 30 Sun 31 0/2 2 Jobs Mon 1 0/2 2 Jobs Tue 2 1/3 3 Jobs We…" at bounding box center [379, 203] width 758 height 262
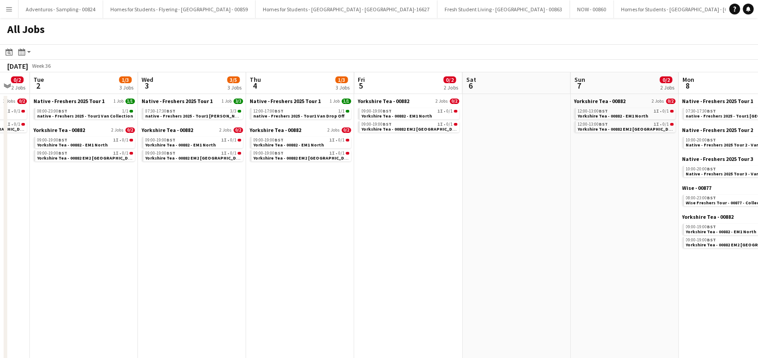
scroll to position [0, 406]
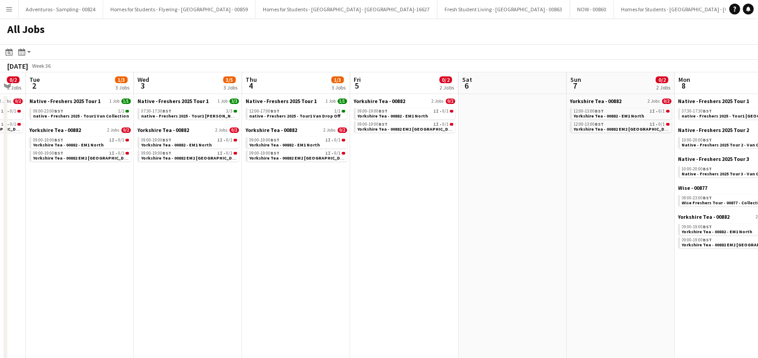
drag, startPoint x: 344, startPoint y: 282, endPoint x: 298, endPoint y: 287, distance: 45.9
click at [298, 287] on app-calendar-viewport "Fri 29 0/2 2 Jobs Sat 30 Sun 31 0/2 2 Jobs Mon 1 0/2 2 Jobs Tue 2 1/3 3 Jobs We…" at bounding box center [379, 330] width 758 height 517
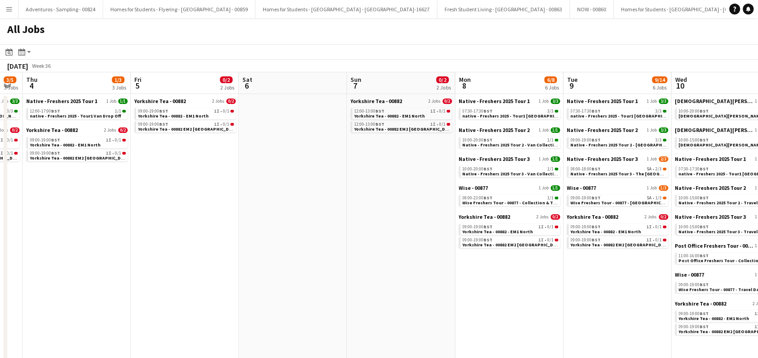
scroll to position [0, 249]
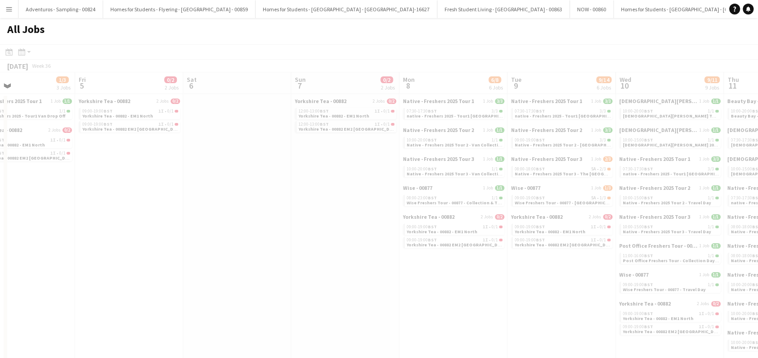
drag, startPoint x: 391, startPoint y: 263, endPoint x: 85, endPoint y: 296, distance: 307.8
click at [85, 296] on app-calendar-viewport "Tue 2 1/3 3 Jobs Wed 3 3/5 3 Jobs Thu 4 1/3 3 Jobs Fri 5 0/2 2 Jobs Sat 6 Sun 7…" at bounding box center [379, 330] width 758 height 517
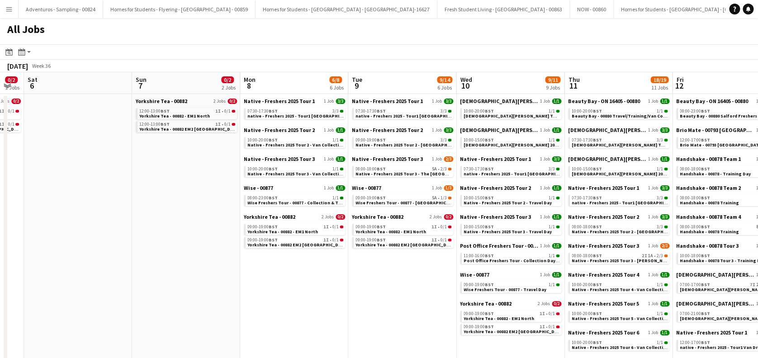
scroll to position [0, 286]
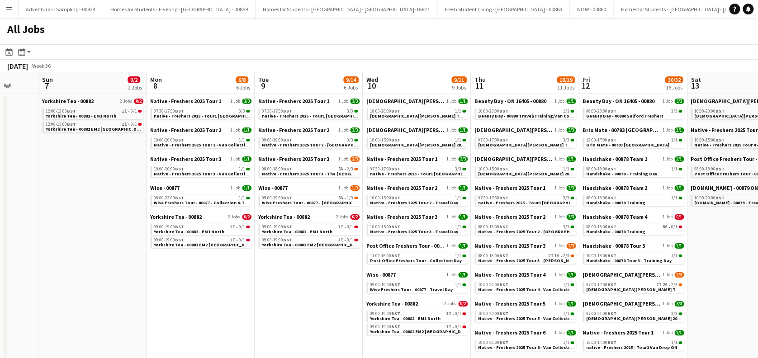
drag, startPoint x: 351, startPoint y: 231, endPoint x: 98, endPoint y: 266, distance: 255.6
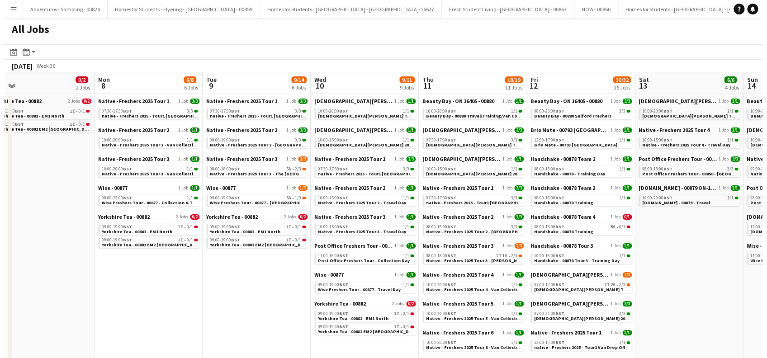
scroll to position [0, 357]
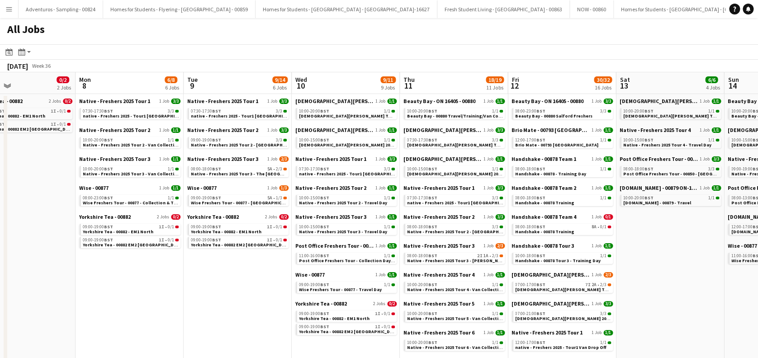
drag, startPoint x: 329, startPoint y: 313, endPoint x: 259, endPoint y: 303, distance: 71.3
click at [234, 170] on div "08:00-18:00 BST 5A • 2/3" at bounding box center [239, 169] width 96 height 5
click at [12, 11] on app-icon "Menu" at bounding box center [8, 8] width 7 height 7
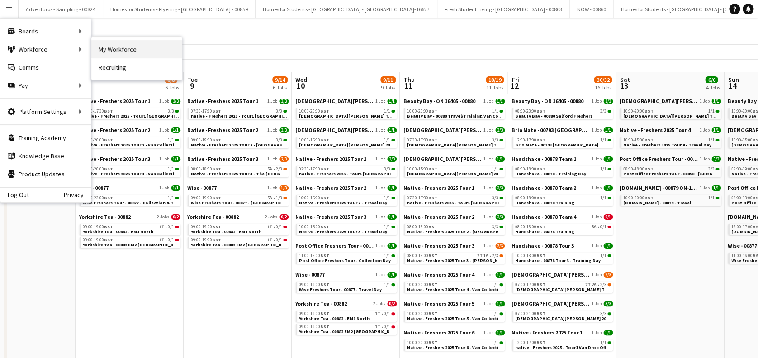
click at [125, 51] on link "My Workforce" at bounding box center [136, 49] width 90 height 18
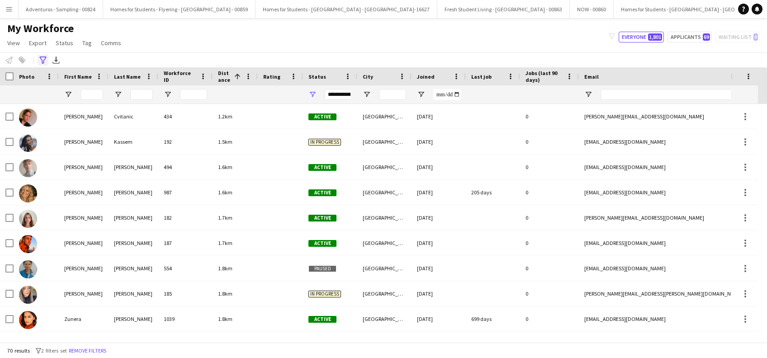
click at [43, 58] on icon "Advanced filters" at bounding box center [42, 60] width 7 height 7
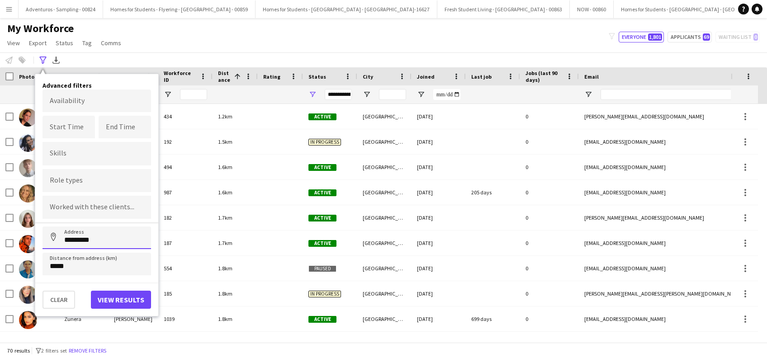
click at [114, 236] on input "*********" at bounding box center [96, 237] width 108 height 23
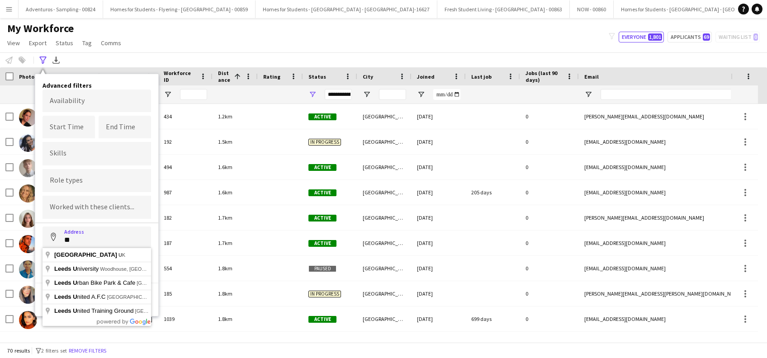
type input "*"
type input "**********"
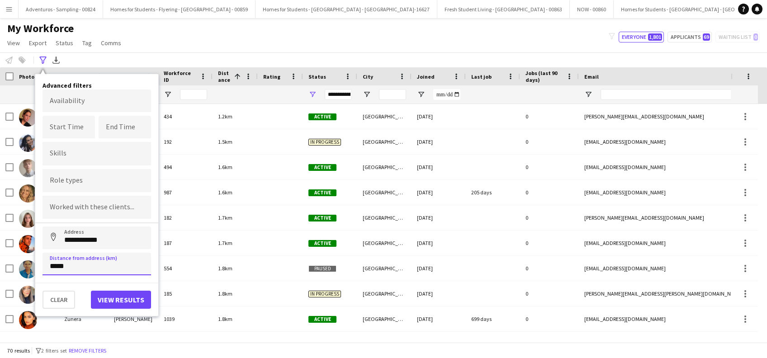
click at [108, 262] on input "*****" at bounding box center [96, 264] width 108 height 23
type input "****"
type input "*****"
click at [133, 292] on button "View results" at bounding box center [121, 300] width 60 height 18
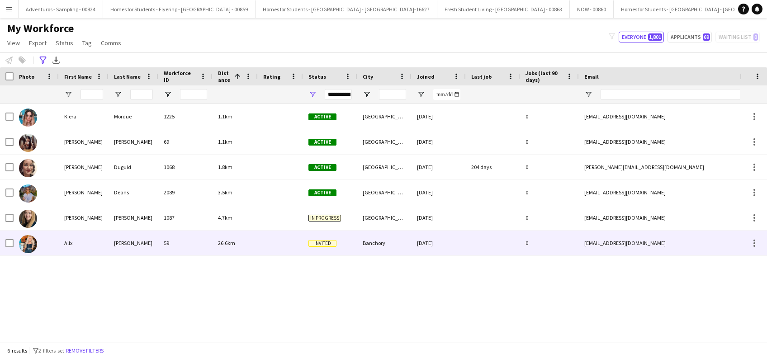
click at [71, 248] on div "Alix" at bounding box center [84, 243] width 50 height 25
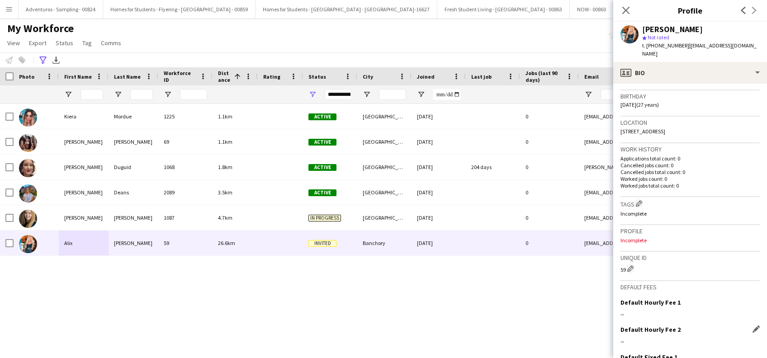
scroll to position [236, 0]
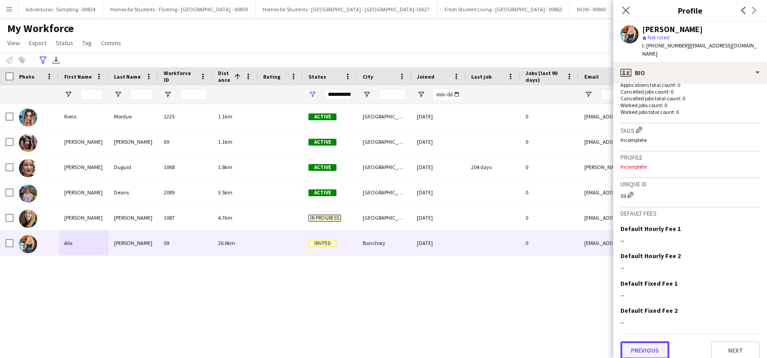
click at [647, 341] on button "Previous" at bounding box center [644, 350] width 49 height 18
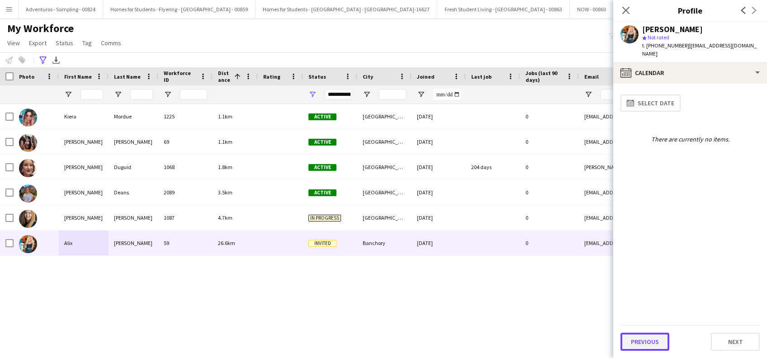
click at [644, 339] on button "Previous" at bounding box center [644, 342] width 49 height 18
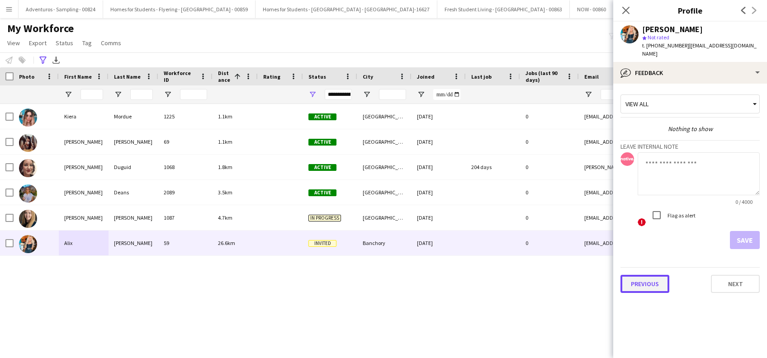
click at [644, 279] on button "Previous" at bounding box center [644, 284] width 49 height 18
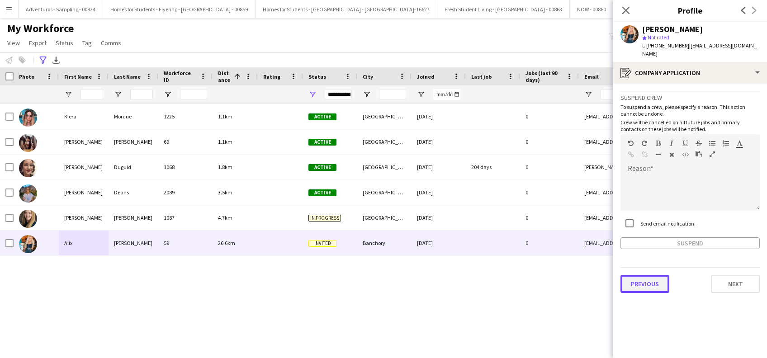
click at [645, 275] on button "Previous" at bounding box center [644, 284] width 49 height 18
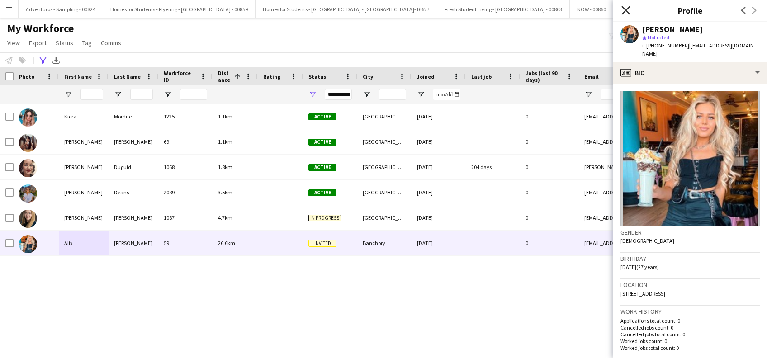
click at [629, 9] on icon "Close pop-in" at bounding box center [625, 10] width 9 height 9
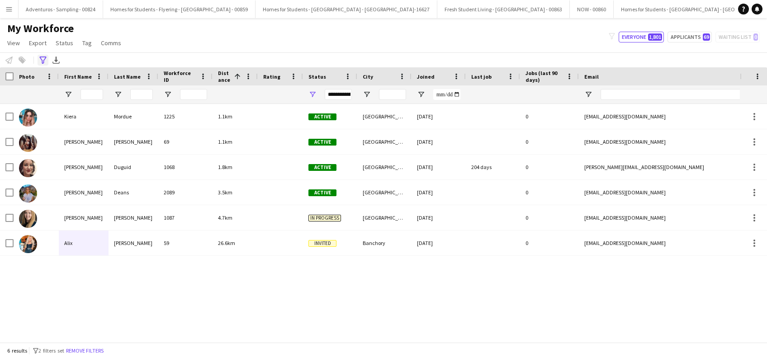
click at [45, 61] on icon "Advanced filters" at bounding box center [42, 60] width 7 height 7
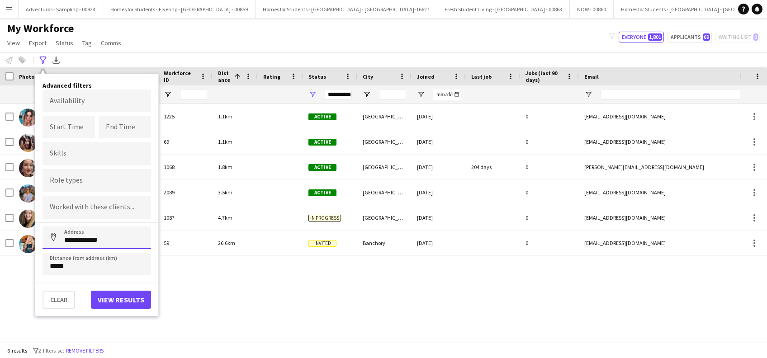
click at [116, 235] on input "**********" at bounding box center [96, 237] width 108 height 23
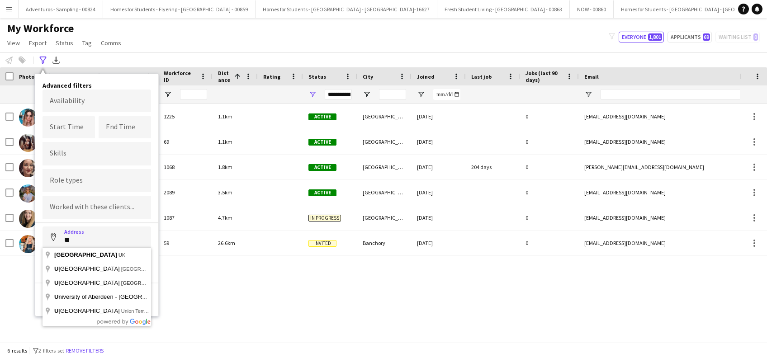
type input "*"
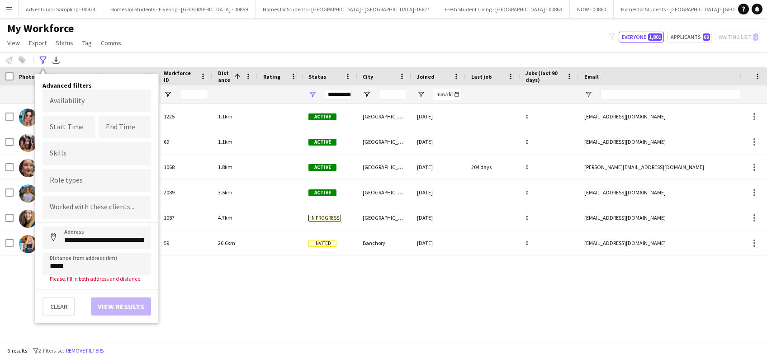
type input "**********"
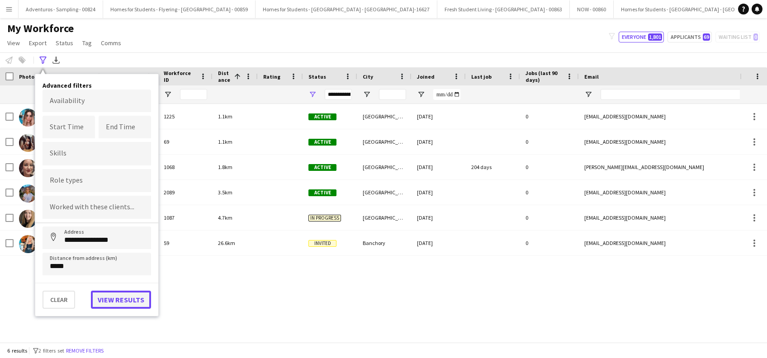
click at [119, 297] on button "View results" at bounding box center [121, 300] width 60 height 18
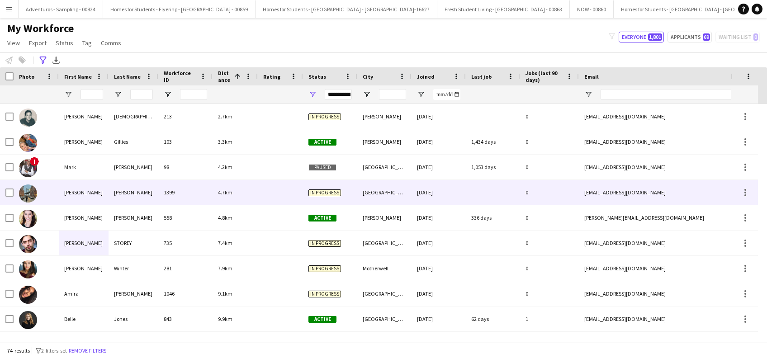
click at [77, 193] on div "[PERSON_NAME]" at bounding box center [84, 192] width 50 height 25
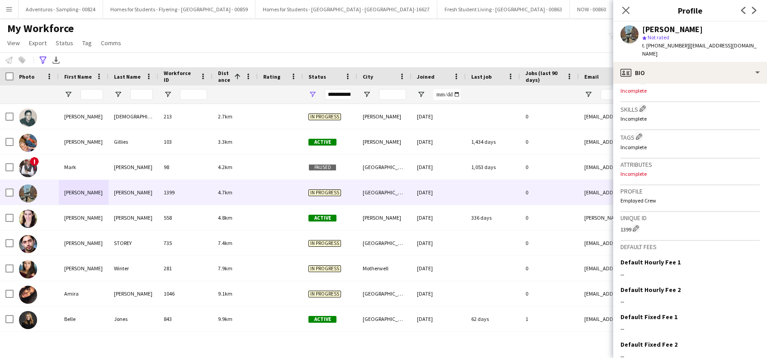
scroll to position [328, 0]
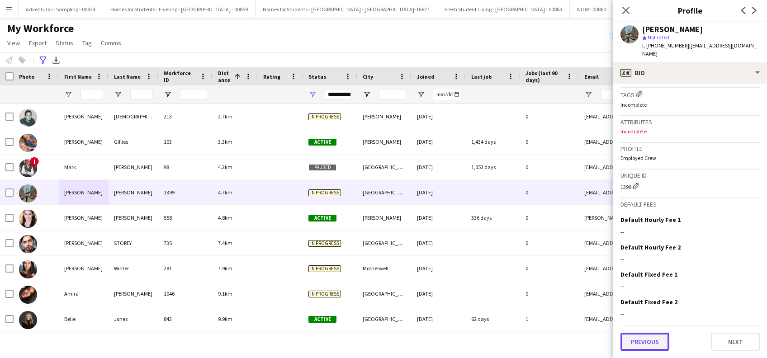
click at [646, 344] on button "Previous" at bounding box center [644, 342] width 49 height 18
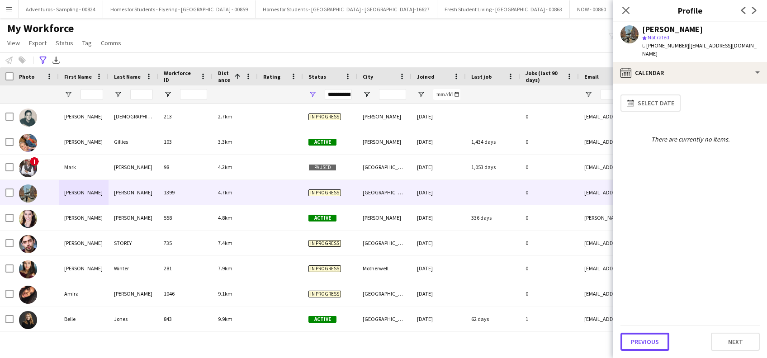
click at [646, 344] on button "Previous" at bounding box center [644, 342] width 49 height 18
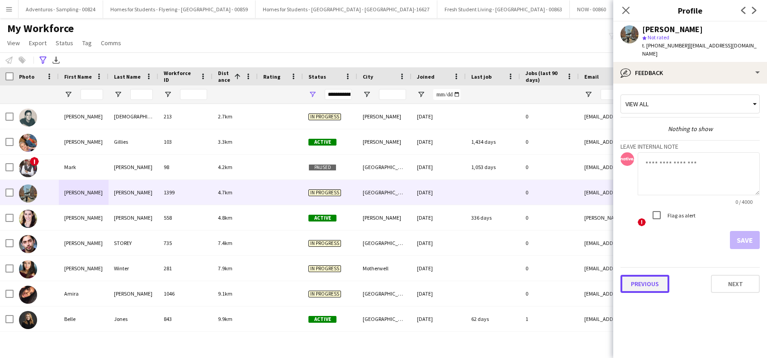
click at [645, 278] on button "Previous" at bounding box center [644, 284] width 49 height 18
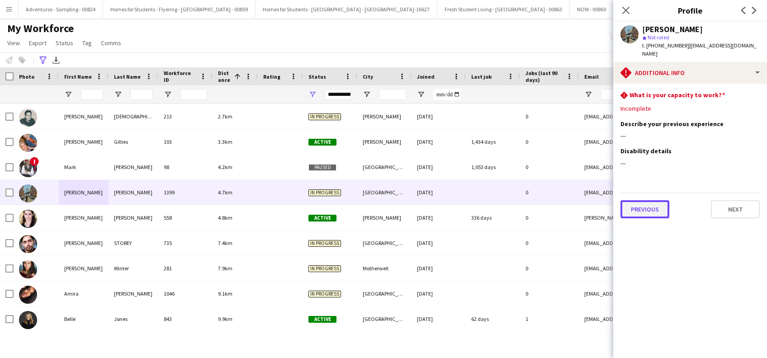
click at [657, 200] on button "Previous" at bounding box center [644, 209] width 49 height 18
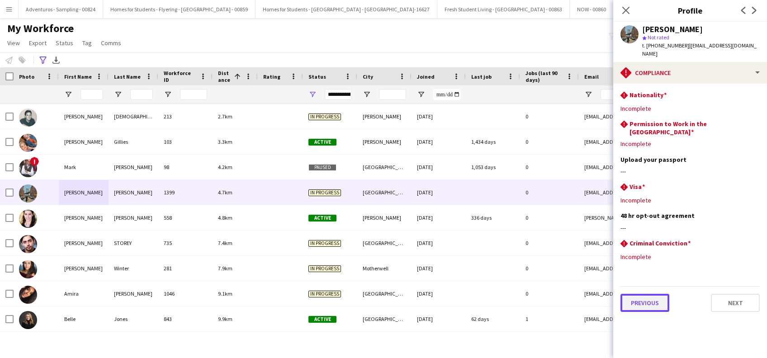
click at [643, 294] on button "Previous" at bounding box center [644, 303] width 49 height 18
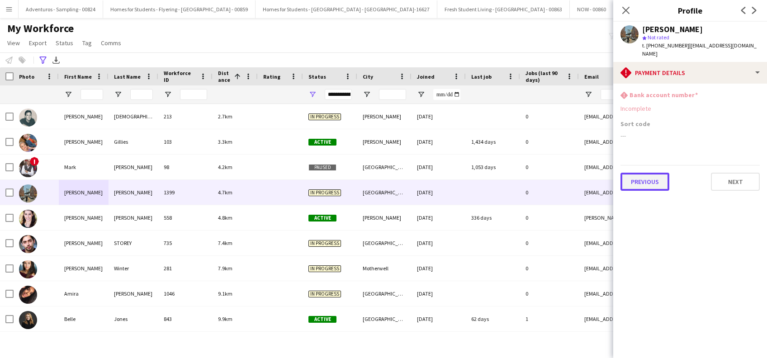
click at [641, 173] on button "Previous" at bounding box center [644, 182] width 49 height 18
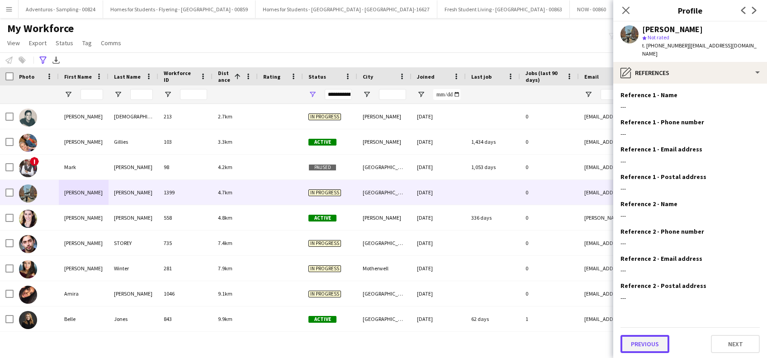
click at [655, 335] on button "Previous" at bounding box center [644, 344] width 49 height 18
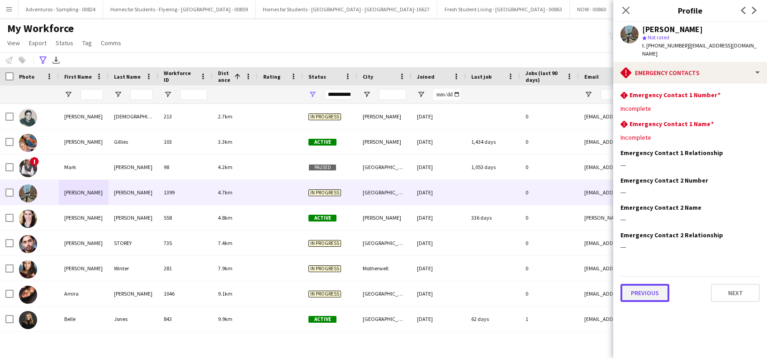
click at [656, 289] on button "Previous" at bounding box center [644, 293] width 49 height 18
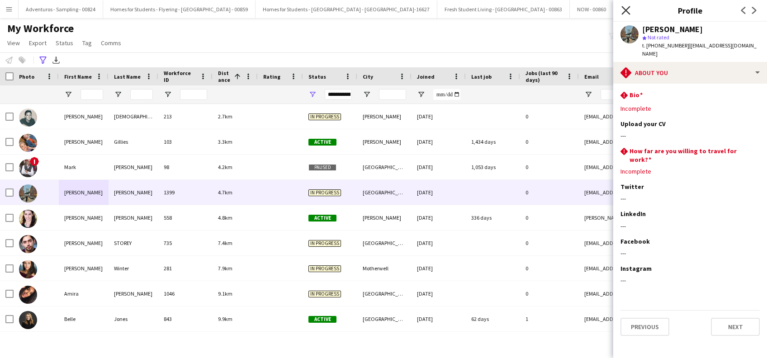
click at [624, 10] on icon "Close pop-in" at bounding box center [625, 10] width 9 height 9
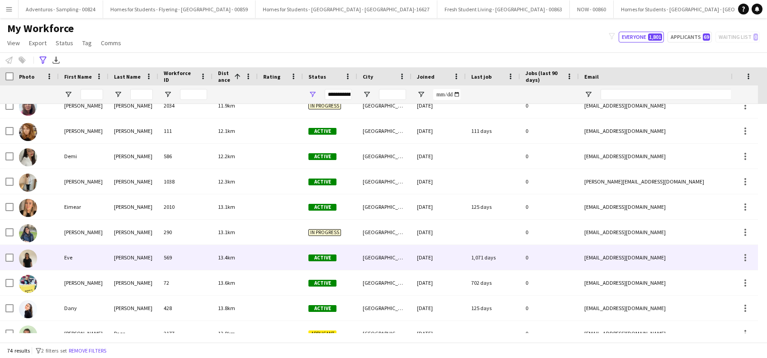
scroll to position [482, 0]
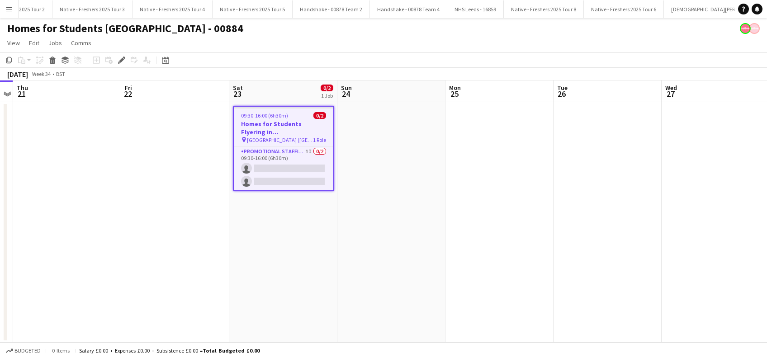
scroll to position [0, 2834]
click at [294, 179] on app-card-role "Promotional Staffing (Brand Ambassadors) 1I 0/2 09:30-16:00 (6h30m) single-neut…" at bounding box center [283, 168] width 99 height 44
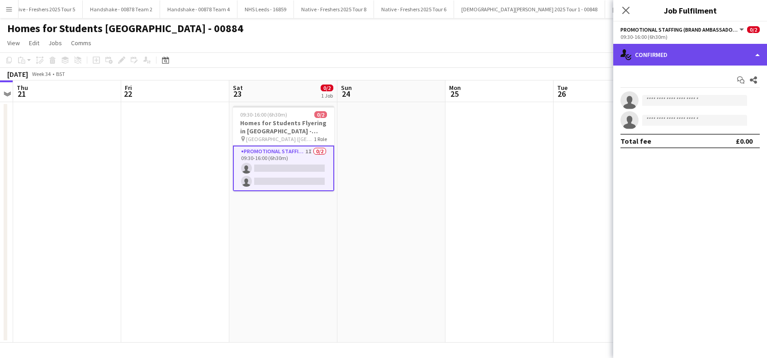
click at [702, 53] on div "single-neutral-actions-check-2 Confirmed" at bounding box center [690, 55] width 154 height 22
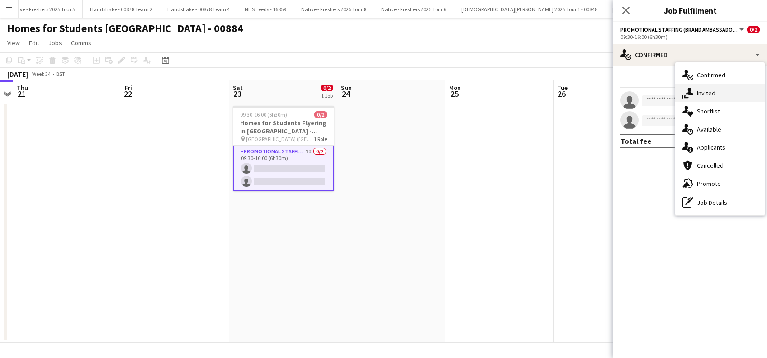
click at [709, 94] on div "single-neutral-actions-share-1 Invited" at bounding box center [719, 93] width 89 height 18
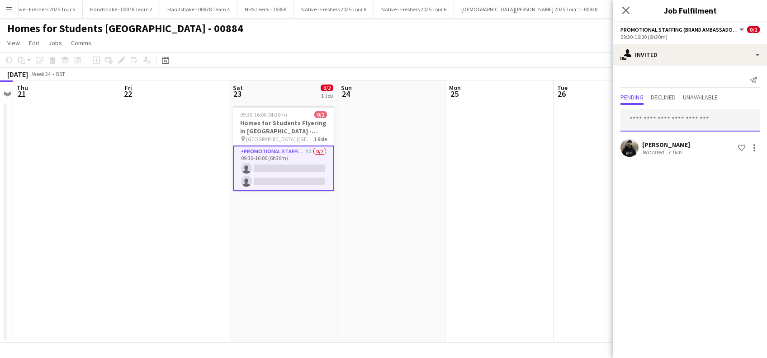
click at [665, 118] on input "text" at bounding box center [689, 120] width 139 height 23
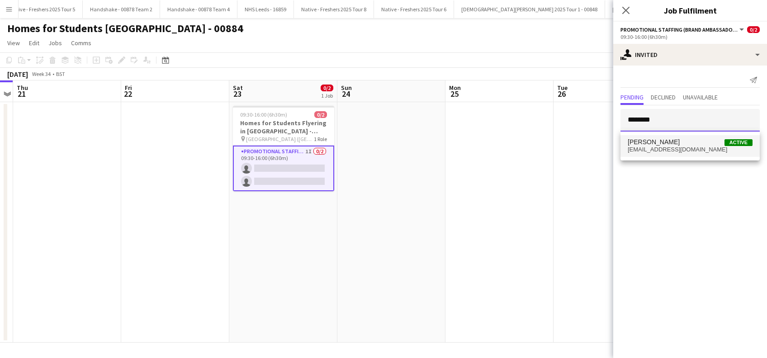
type input "********"
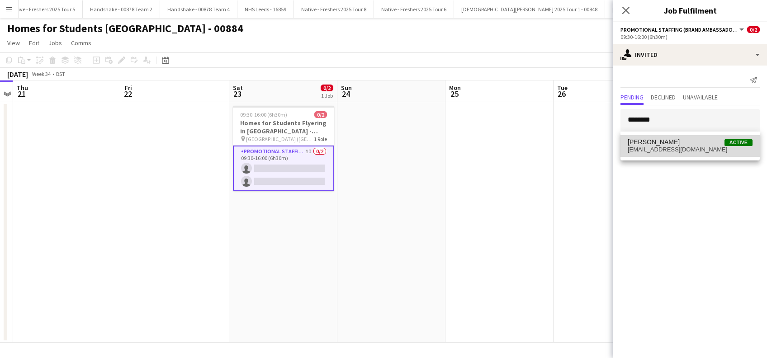
click at [657, 147] on span "savannahrobinson@hotmail.com" at bounding box center [689, 149] width 125 height 7
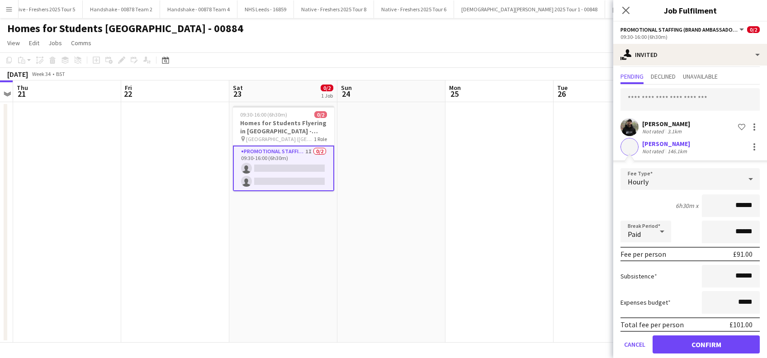
scroll to position [32, 0]
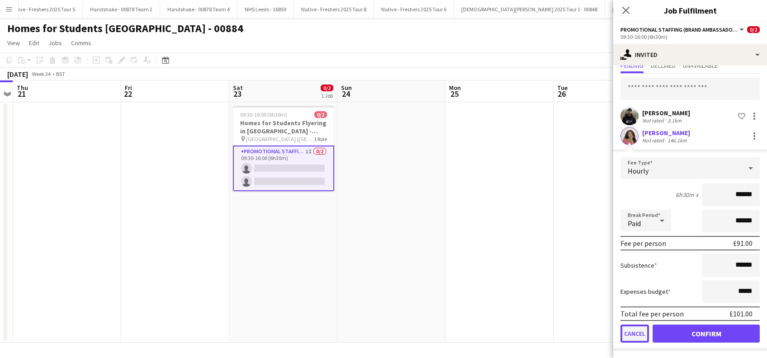
click at [626, 334] on button "Cancel" at bounding box center [634, 334] width 28 height 18
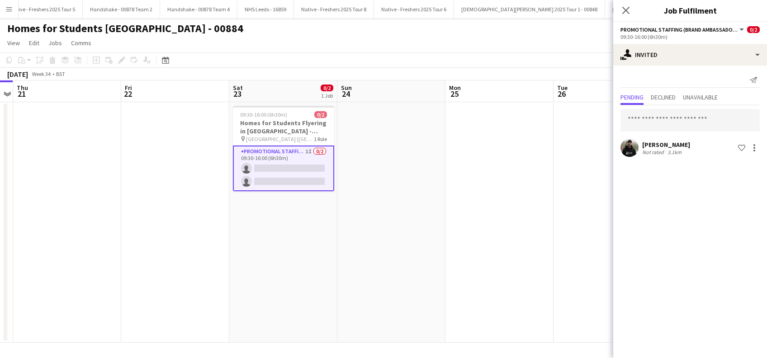
scroll to position [0, 0]
click at [548, 264] on app-date-cell at bounding box center [499, 222] width 108 height 240
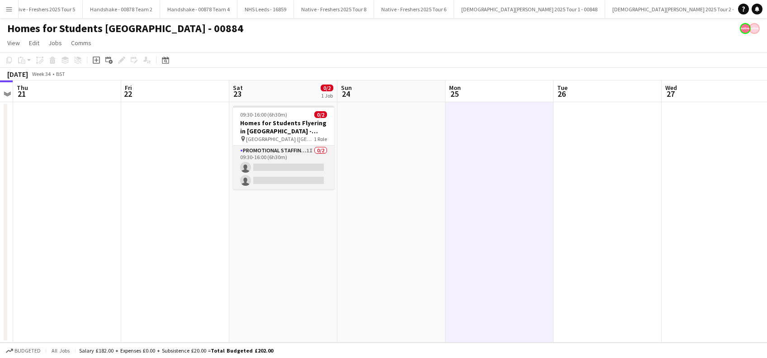
scroll to position [0, 311]
click at [307, 155] on app-card-role "Promotional Staffing (Brand Ambassadors) 1I 0/2 09:30-16:00 (6h30m) single-neut…" at bounding box center [283, 168] width 101 height 44
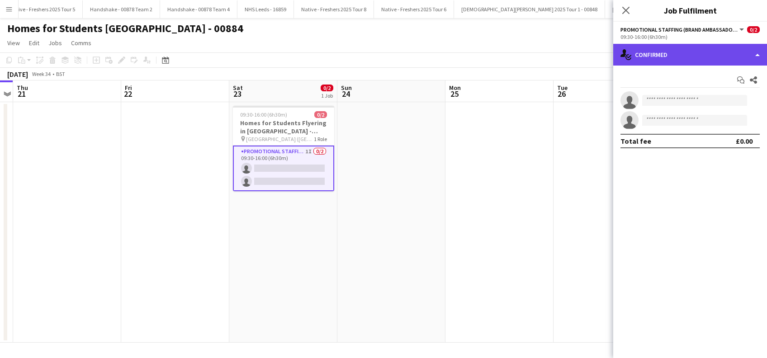
click at [703, 51] on div "single-neutral-actions-check-2 Confirmed" at bounding box center [690, 55] width 154 height 22
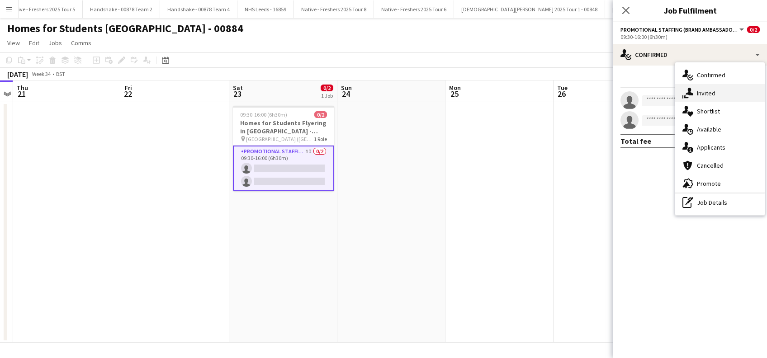
click at [717, 94] on div "single-neutral-actions-share-1 Invited" at bounding box center [719, 93] width 89 height 18
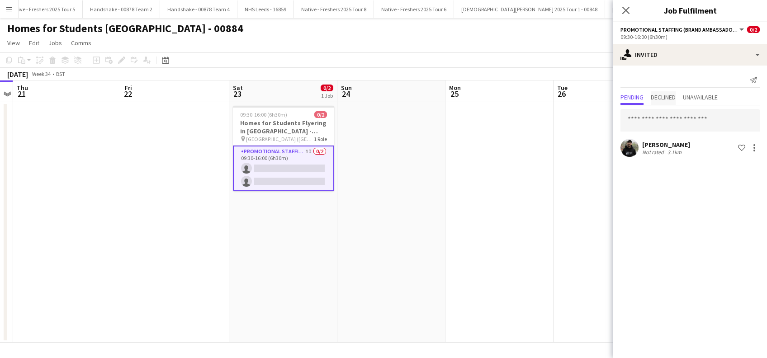
click at [658, 95] on span "Declined" at bounding box center [662, 97] width 25 height 6
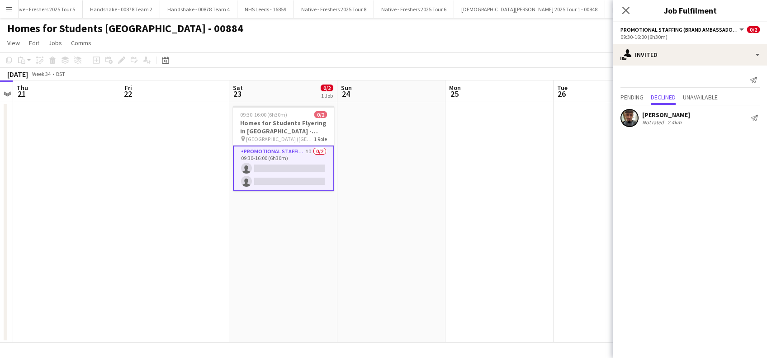
click at [673, 114] on div "Christian Snelgrove" at bounding box center [666, 115] width 48 height 8
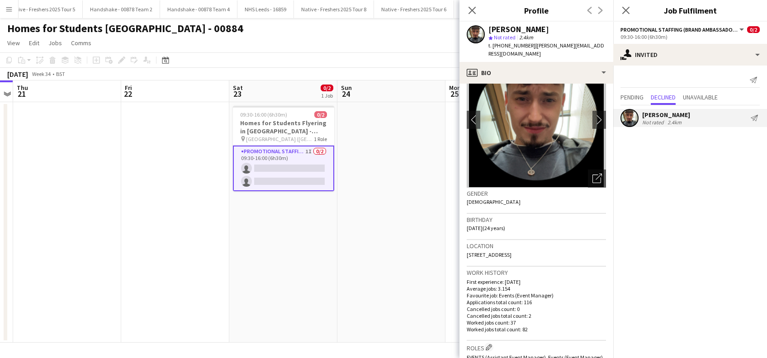
scroll to position [0, 0]
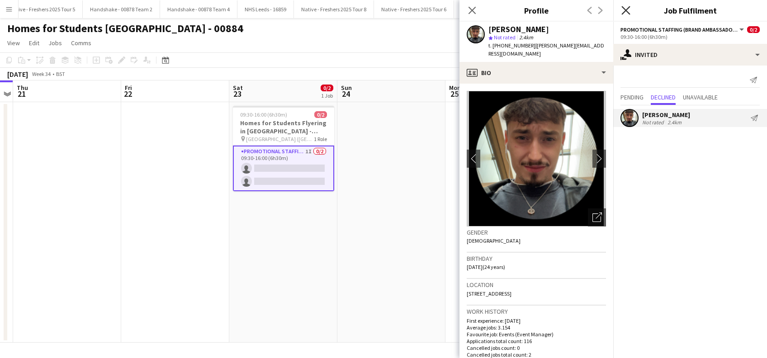
click at [622, 9] on icon "Close pop-in" at bounding box center [625, 10] width 9 height 9
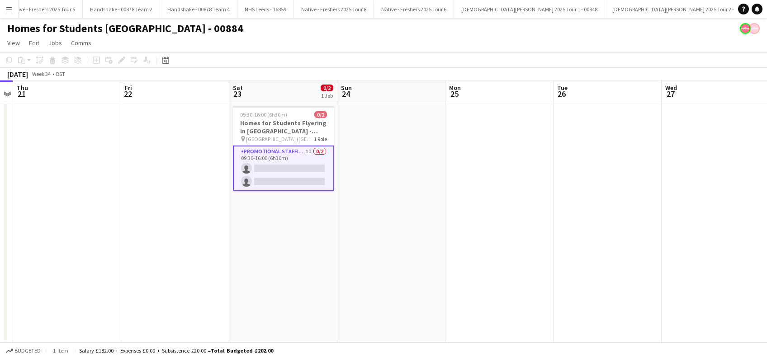
click at [407, 222] on app-date-cell at bounding box center [391, 222] width 108 height 240
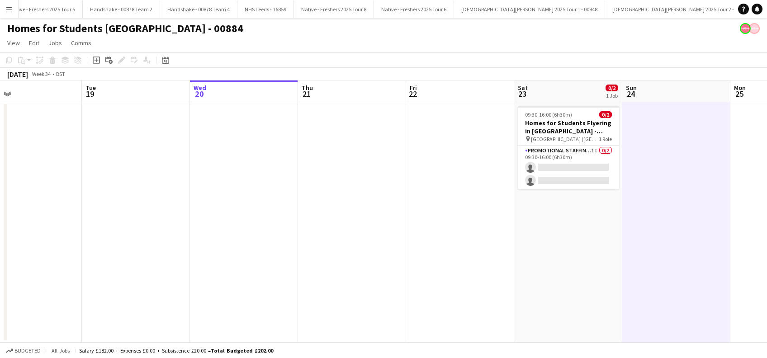
drag, startPoint x: 366, startPoint y: 275, endPoint x: 562, endPoint y: 275, distance: 196.2
click at [562, 275] on app-calendar-viewport "Sat 16 Sun 17 Mon 18 Tue 19 Wed 20 Thu 21 Fri 22 Sat 23 0/2 1 Job Sun 24 Mon 25…" at bounding box center [383, 211] width 767 height 262
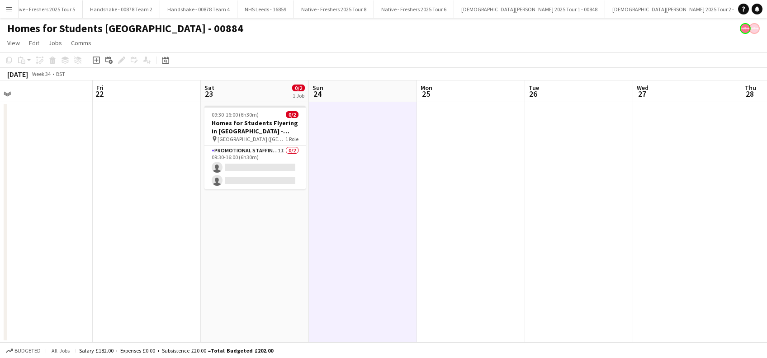
drag, startPoint x: 635, startPoint y: 281, endPoint x: 381, endPoint y: 262, distance: 254.3
click at [325, 315] on app-calendar-viewport "Mon 18 Tue 19 Wed 20 Thu 21 Fri 22 Sat 23 0/2 1 Job Sun 24 Mon 25 Tue 26 Wed 27…" at bounding box center [383, 211] width 767 height 262
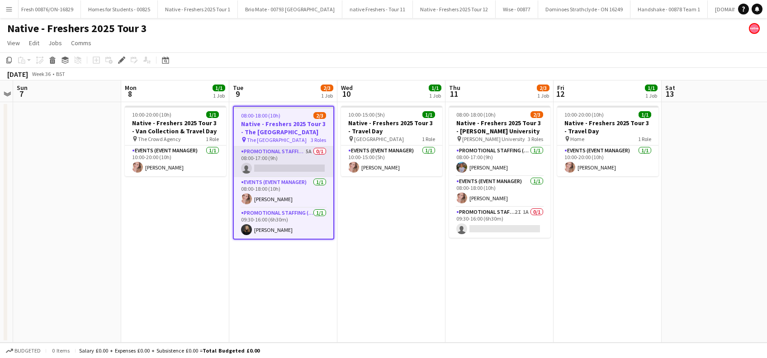
click at [277, 170] on app-card-role "Promotional Staffing (Brand Ambassadors) 5A 0/1 08:00-17:00 (9h) single-neutral…" at bounding box center [283, 161] width 99 height 31
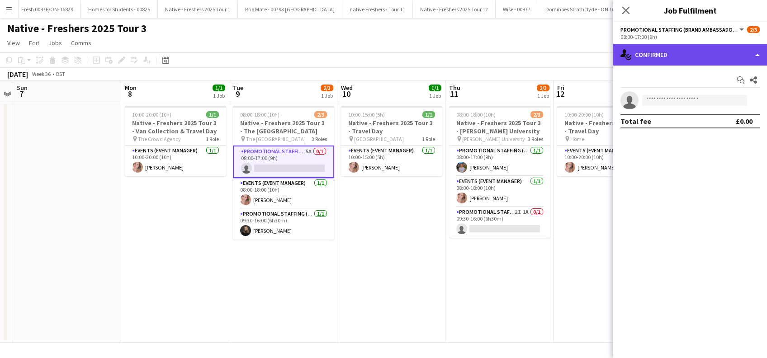
click at [711, 51] on div "single-neutral-actions-check-2 Confirmed" at bounding box center [690, 55] width 154 height 22
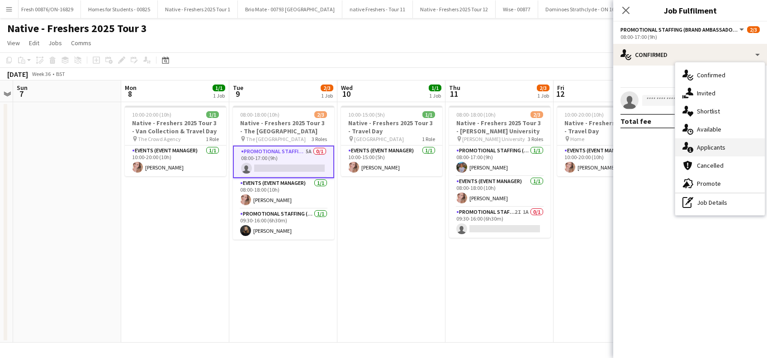
click at [716, 146] on div "single-neutral-actions-information Applicants" at bounding box center [719, 147] width 89 height 18
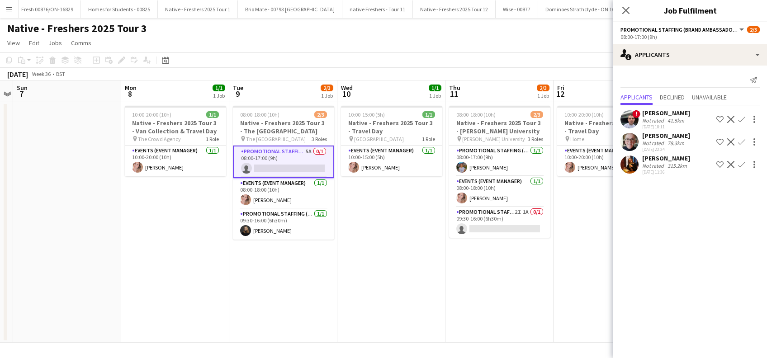
click at [681, 157] on div "[PERSON_NAME]" at bounding box center [666, 158] width 48 height 8
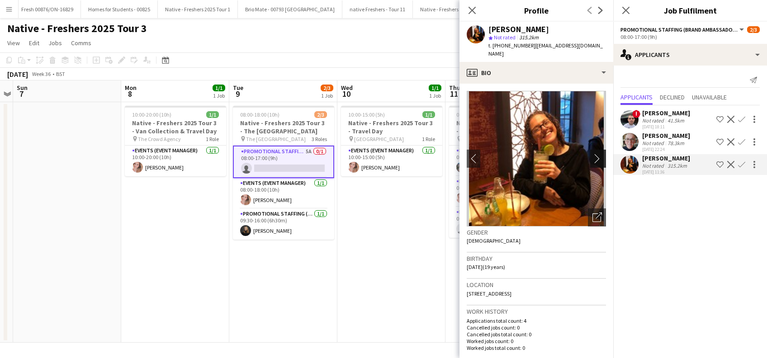
click at [592, 154] on app-icon "chevron-right" at bounding box center [599, 158] width 14 height 9
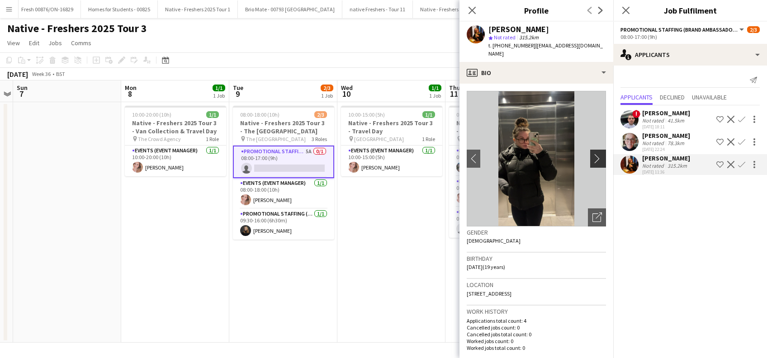
click at [592, 154] on app-icon "chevron-right" at bounding box center [599, 158] width 14 height 9
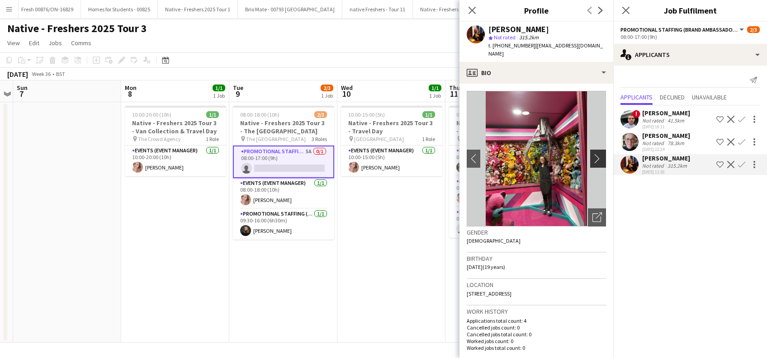
click at [592, 154] on app-icon "chevron-right" at bounding box center [599, 158] width 14 height 9
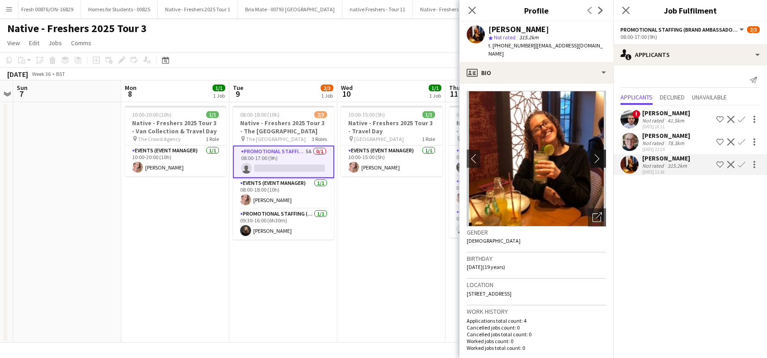
click at [592, 154] on app-icon "chevron-right" at bounding box center [599, 158] width 14 height 9
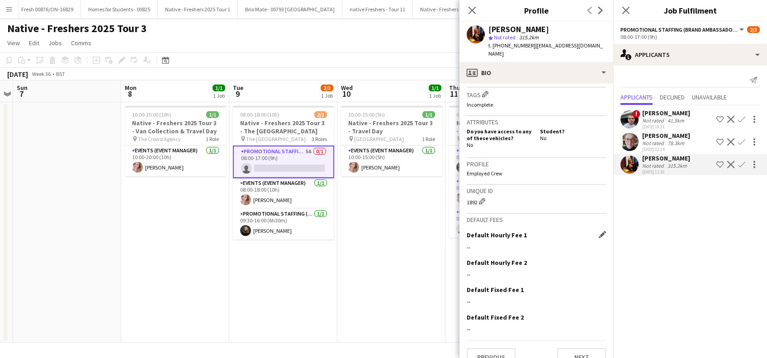
scroll to position [350, 0]
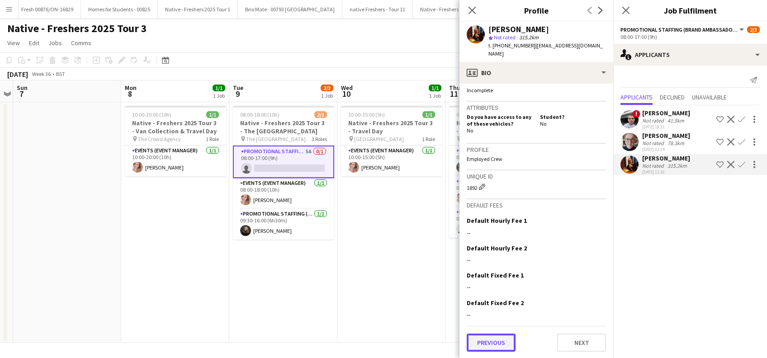
click at [499, 347] on button "Previous" at bounding box center [490, 343] width 49 height 18
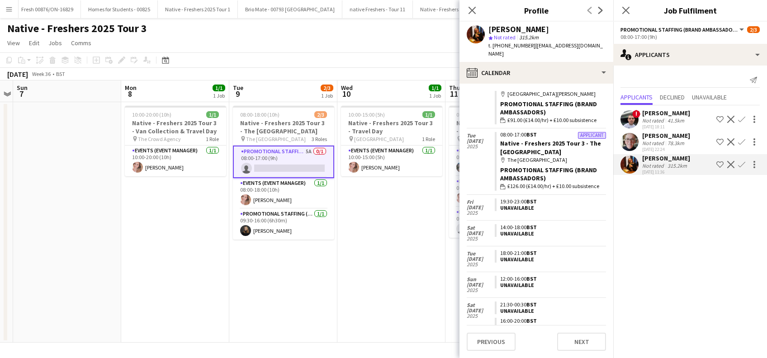
scroll to position [301, 0]
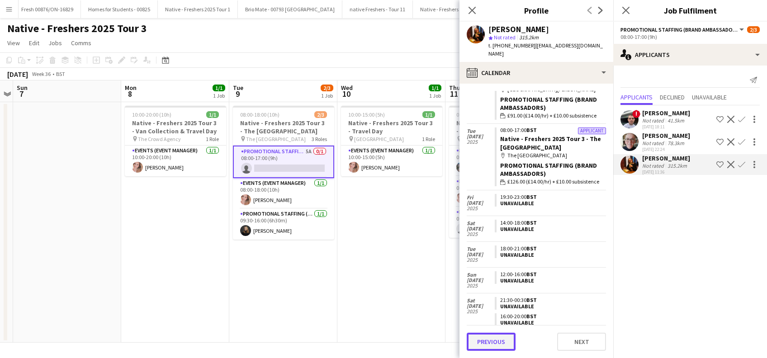
click at [485, 344] on button "Previous" at bounding box center [490, 342] width 49 height 18
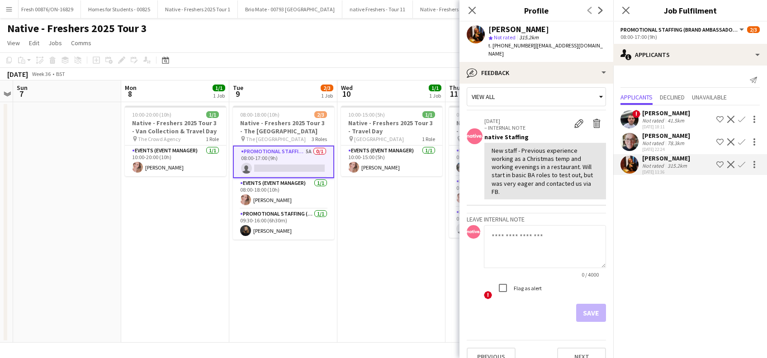
scroll to position [14, 0]
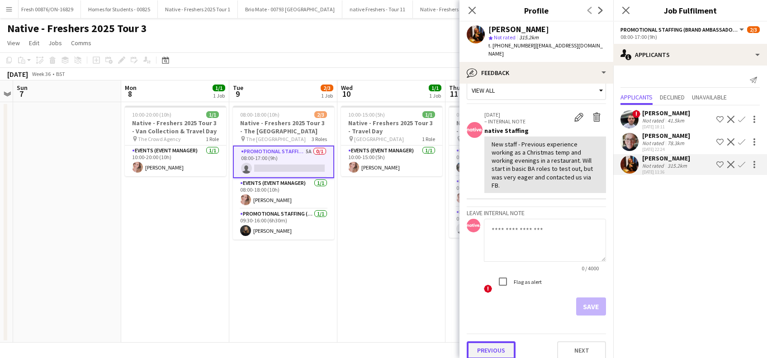
click at [495, 342] on button "Previous" at bounding box center [490, 350] width 49 height 18
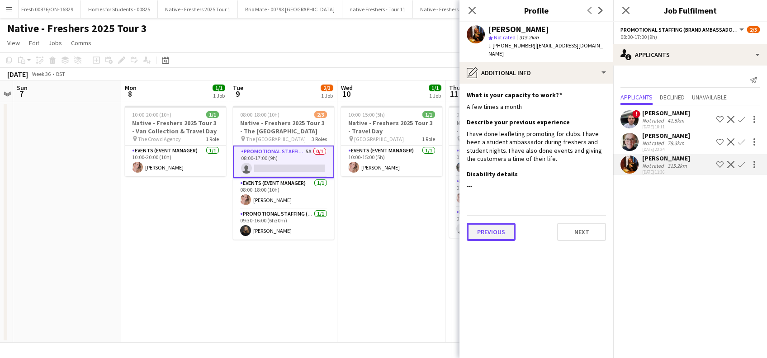
click at [492, 223] on button "Previous" at bounding box center [490, 232] width 49 height 18
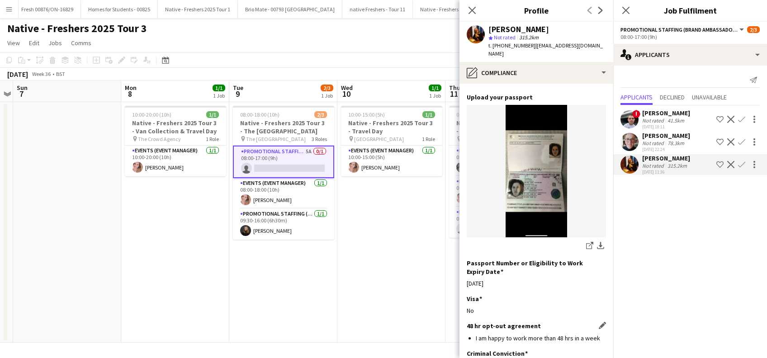
scroll to position [122, 0]
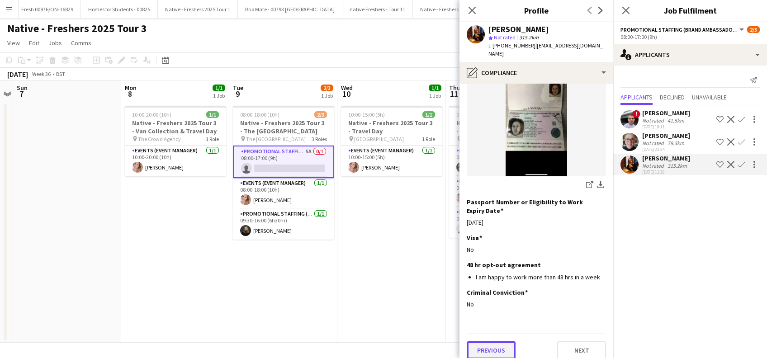
click at [490, 341] on button "Previous" at bounding box center [490, 350] width 49 height 18
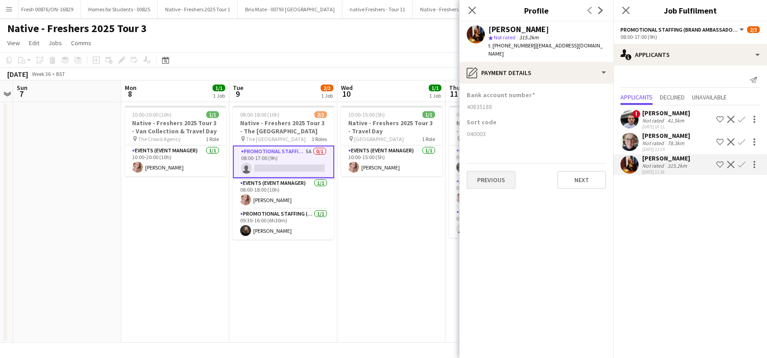
scroll to position [0, 0]
click at [494, 174] on button "Previous" at bounding box center [490, 180] width 49 height 18
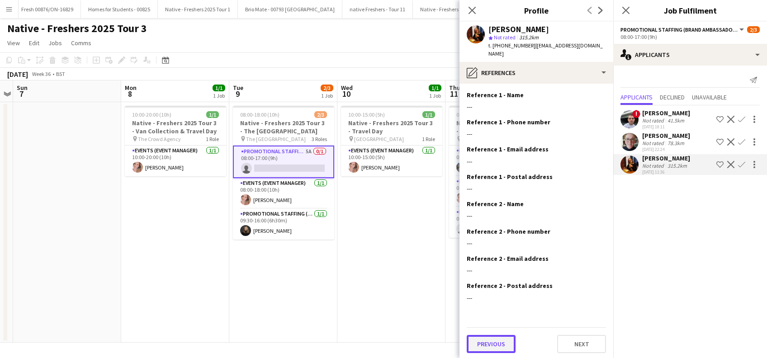
click at [494, 336] on button "Previous" at bounding box center [490, 344] width 49 height 18
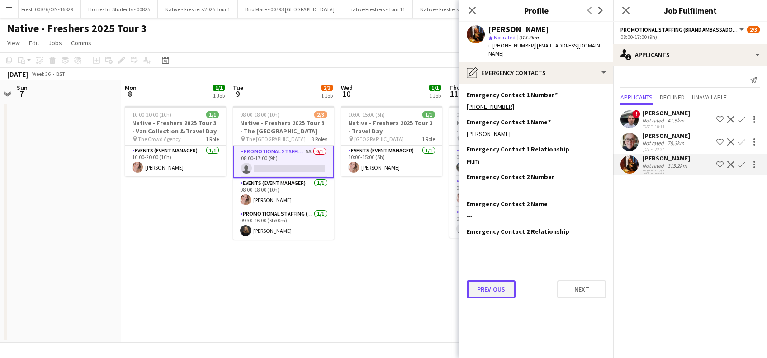
click at [486, 281] on button "Previous" at bounding box center [490, 289] width 49 height 18
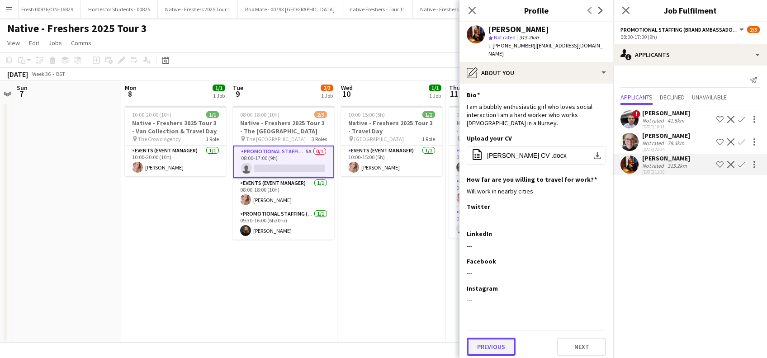
click at [494, 339] on button "Previous" at bounding box center [490, 347] width 49 height 18
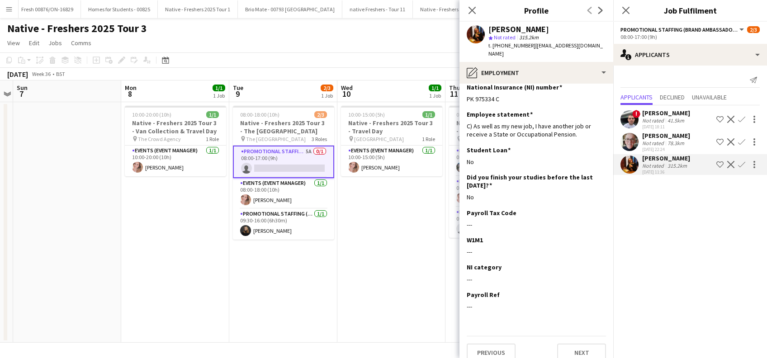
scroll to position [10, 0]
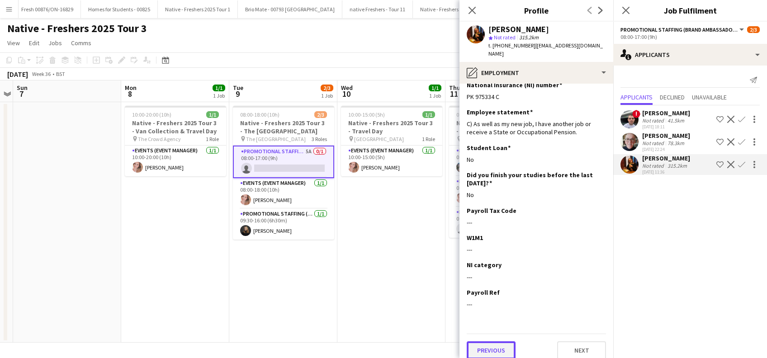
click at [486, 345] on button "Previous" at bounding box center [490, 350] width 49 height 18
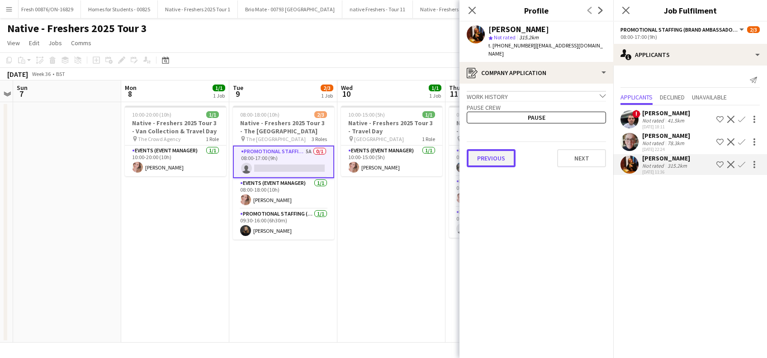
click at [501, 149] on button "Previous" at bounding box center [490, 158] width 49 height 18
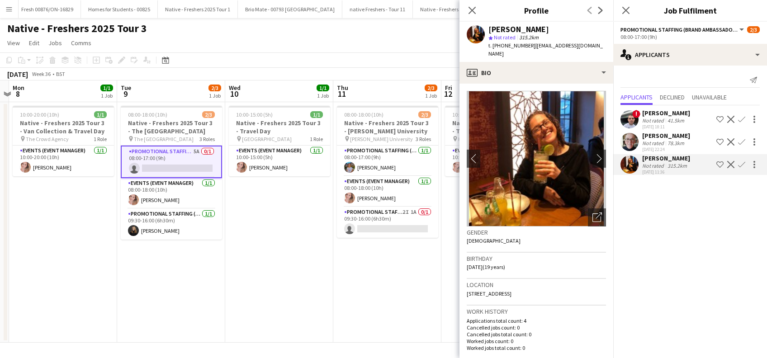
scroll to position [0, 425]
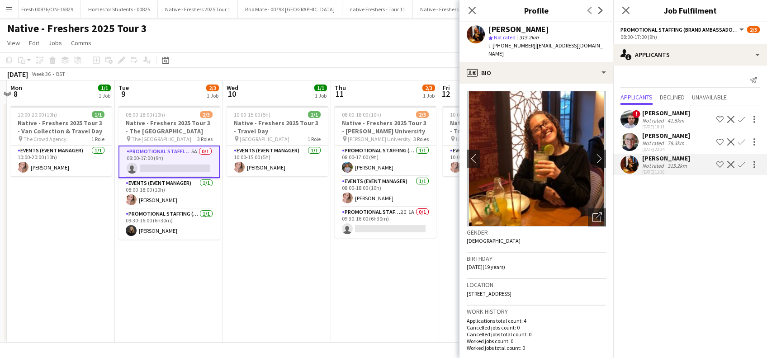
drag, startPoint x: 398, startPoint y: 263, endPoint x: 284, endPoint y: 300, distance: 120.1
click at [284, 300] on app-calendar-viewport "Thu 4 Fri 5 Sat 6 Sun 7 Mon 8 1/1 1 Job Tue 9 2/3 1 Job Wed 10 1/1 1 Job Thu 11…" at bounding box center [383, 211] width 767 height 262
click at [626, 13] on icon "Close pop-in" at bounding box center [625, 10] width 9 height 9
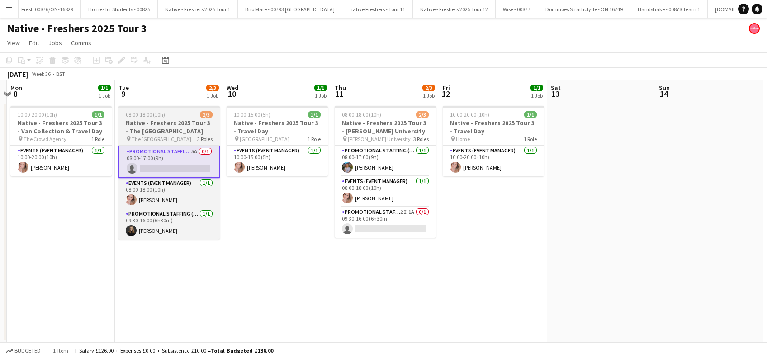
click at [179, 128] on h3 "Native - Freshers 2025 Tour 3 - The [GEOGRAPHIC_DATA]" at bounding box center [168, 127] width 101 height 16
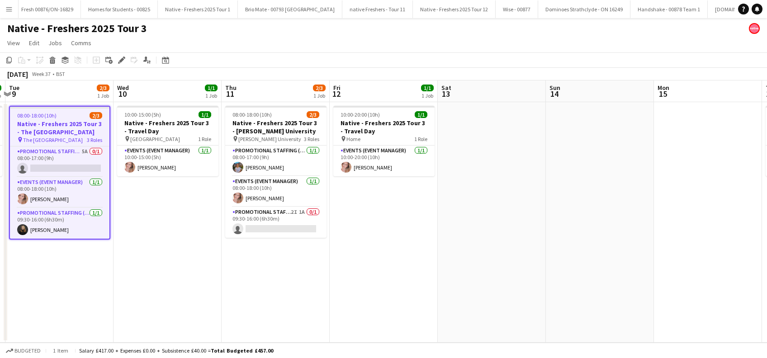
drag, startPoint x: 378, startPoint y: 278, endPoint x: 268, endPoint y: 292, distance: 110.6
click at [268, 292] on app-calendar-viewport "Sat 6 Sun 7 Mon 8 1/1 1 Job Tue 9 2/3 1 Job Wed 10 1/1 1 Job Thu 11 2/3 1 Job F…" at bounding box center [383, 211] width 767 height 262
click at [279, 224] on app-card-role "Promotional Staffing (Brand Ambassadors) 2I 1A 0/1 09:30-16:00 (6h30m) single-n…" at bounding box center [275, 222] width 101 height 31
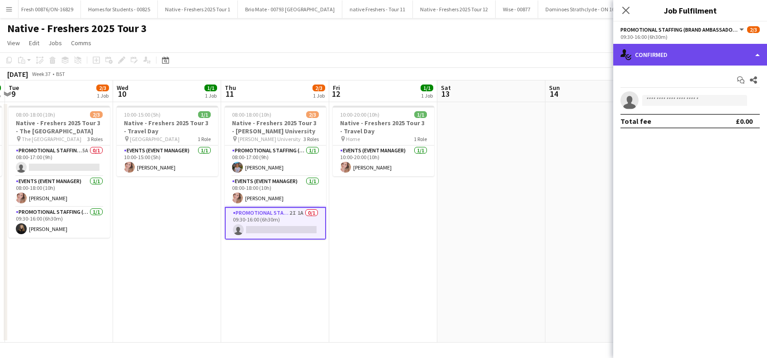
click at [704, 54] on div "single-neutral-actions-check-2 Confirmed" at bounding box center [690, 55] width 154 height 22
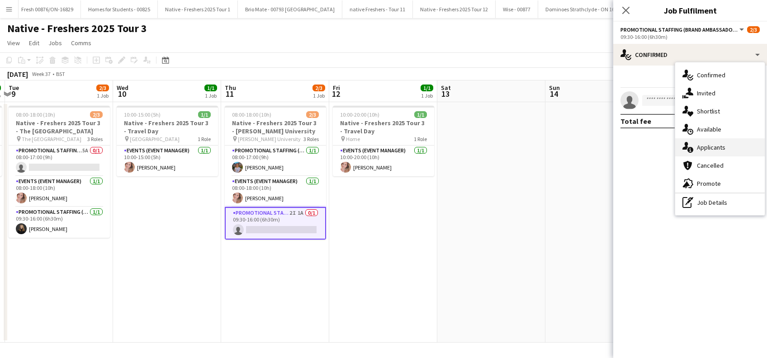
click at [712, 150] on div "single-neutral-actions-information Applicants" at bounding box center [719, 147] width 89 height 18
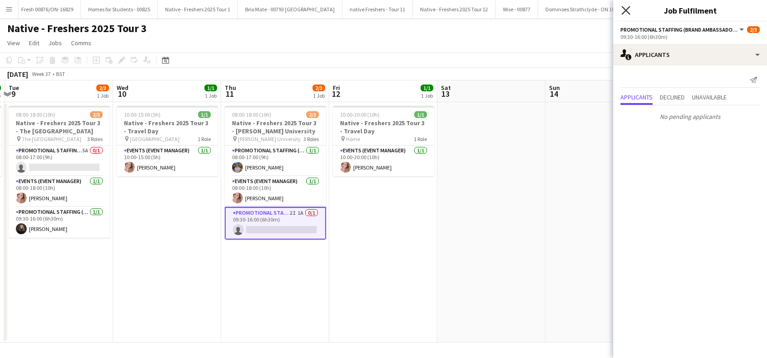
click at [623, 11] on icon "Close pop-in" at bounding box center [625, 10] width 9 height 9
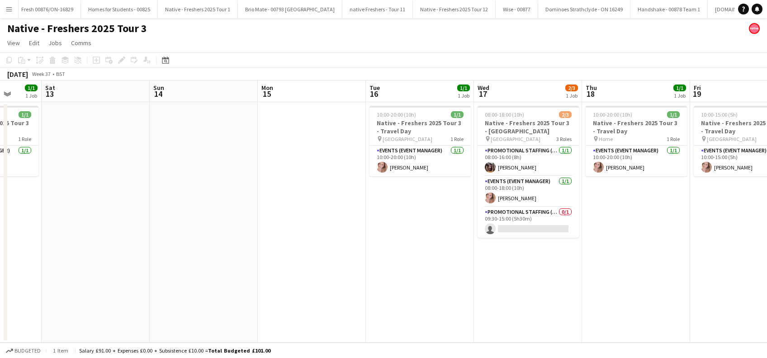
drag, startPoint x: 394, startPoint y: 265, endPoint x: 192, endPoint y: 252, distance: 202.5
click at [2, 284] on app-calendar-viewport "Tue 9 2/3 1 Job Wed 10 1/1 1 Job Thu 11 2/3 1 Job Fri 12 1/1 1 Job Sat 13 Sun 1…" at bounding box center [383, 211] width 767 height 262
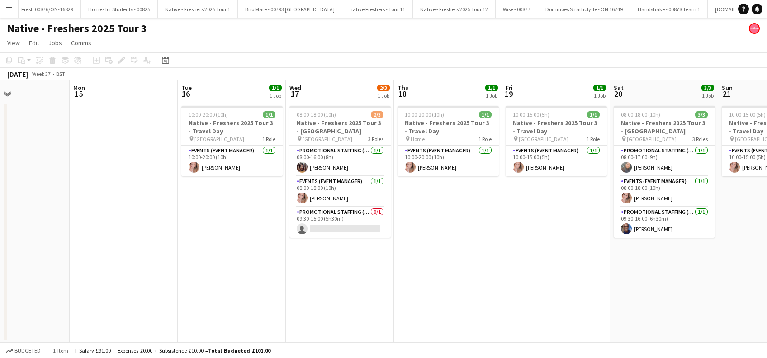
drag, startPoint x: 222, startPoint y: 255, endPoint x: 140, endPoint y: 237, distance: 84.2
click at [39, 264] on app-calendar-viewport "Thu 11 2/3 1 Job Fri 12 1/1 1 Job Sat 13 Sun 14 Mon 15 Tue 16 1/1 1 Job Wed 17 …" at bounding box center [383, 211] width 767 height 262
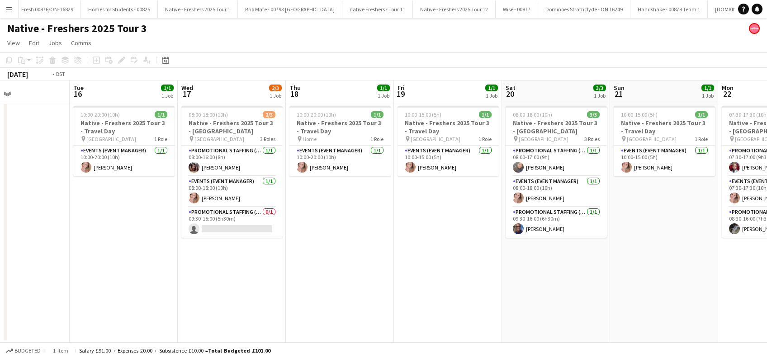
scroll to position [0, 277]
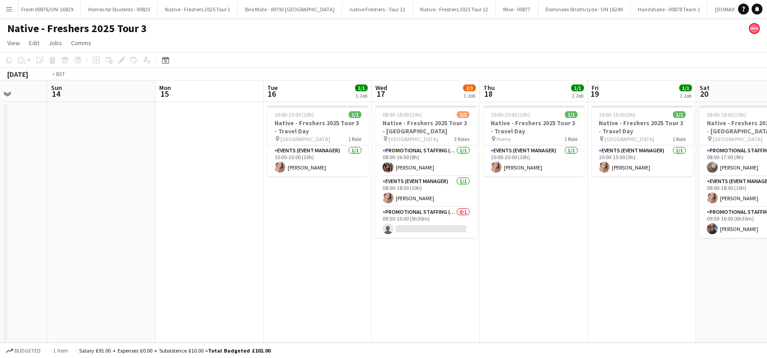
drag, startPoint x: 466, startPoint y: 263, endPoint x: 330, endPoint y: 286, distance: 138.0
click at [332, 290] on app-calendar-viewport "Thu 11 2/3 1 Job Fri 12 1/1 1 Job Sat 13 Sun 14 Mon 15 Tue 16 1/1 1 Job Wed 17 …" at bounding box center [383, 211] width 767 height 262
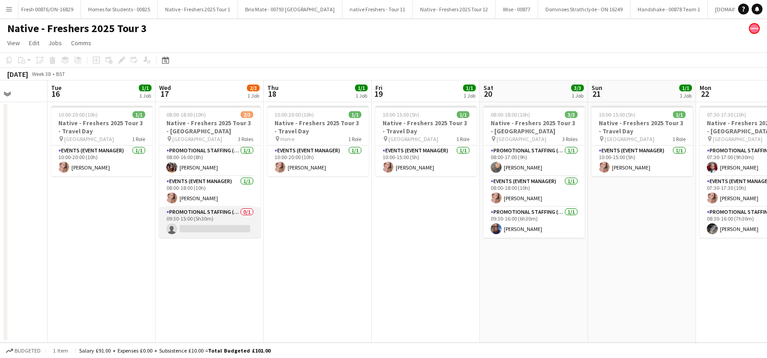
click at [223, 223] on app-card-role "Promotional Staffing (Brand Ambassadors) 0/1 09:30-15:00 (5h30m) single-neutral…" at bounding box center [209, 222] width 101 height 31
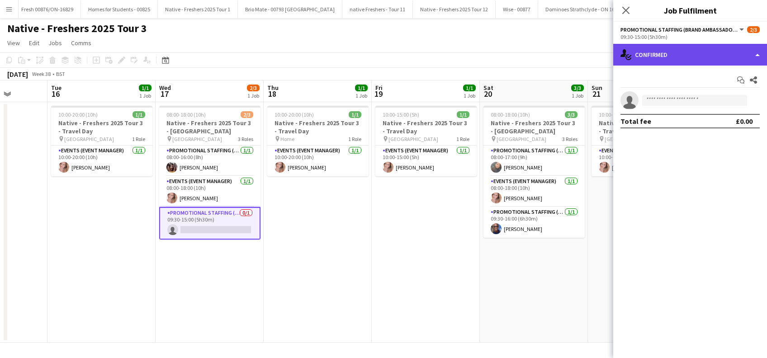
click at [712, 53] on div "single-neutral-actions-check-2 Confirmed" at bounding box center [690, 55] width 154 height 22
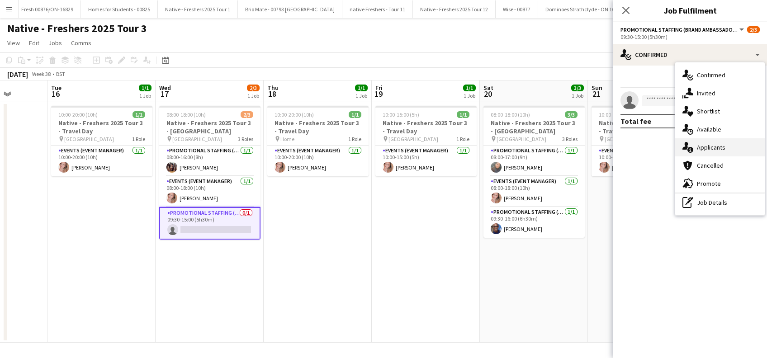
click at [708, 151] on div "single-neutral-actions-information Applicants" at bounding box center [719, 147] width 89 height 18
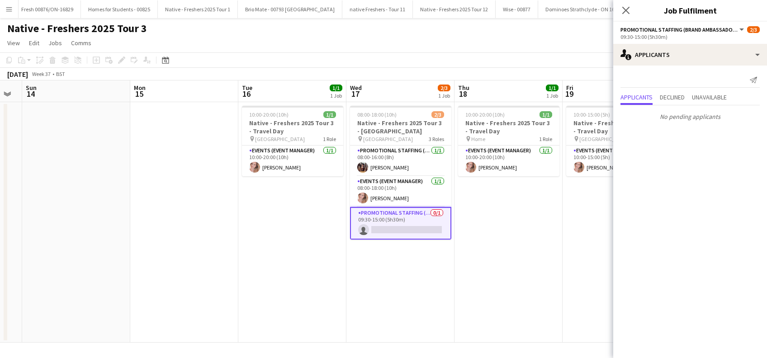
drag, startPoint x: 296, startPoint y: 287, endPoint x: 486, endPoint y: 282, distance: 190.8
click at [486, 282] on app-calendar-viewport "Fri 12 1/1 1 Job Sat 13 Sun 14 Mon 15 Tue 16 1/1 1 Job Wed 17 2/3 1 Job Thu 18 …" at bounding box center [383, 211] width 767 height 262
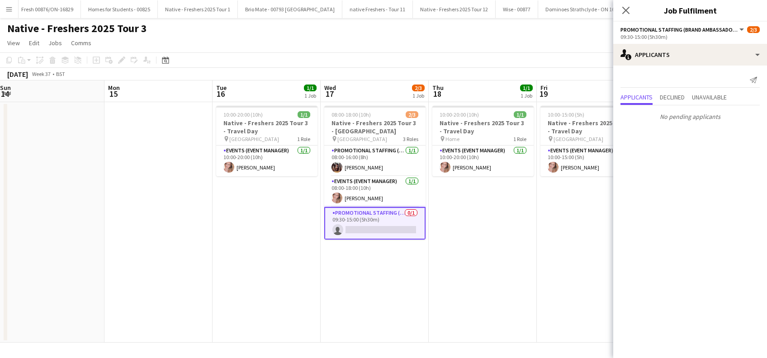
drag, startPoint x: 191, startPoint y: 300, endPoint x: 490, endPoint y: 300, distance: 298.3
click at [490, 300] on app-calendar-viewport "Fri 12 1/1 1 Job Sat 13 Sun 14 Mon 15 Tue 16 1/1 1 Job Wed 17 2/3 1 Job Thu 18 …" at bounding box center [383, 211] width 767 height 262
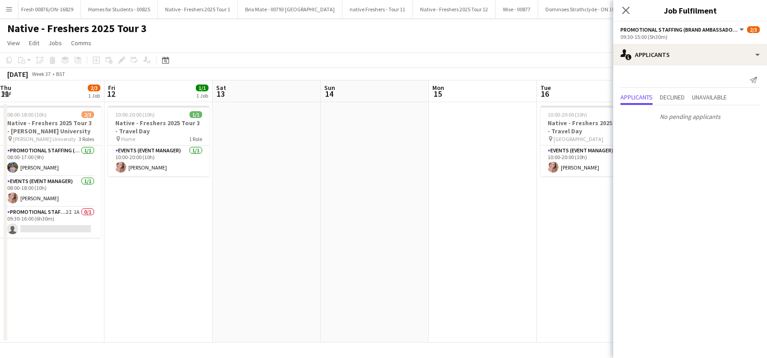
scroll to position [0, 220]
drag, startPoint x: 201, startPoint y: 282, endPoint x: 463, endPoint y: 289, distance: 262.3
click at [463, 289] on app-calendar-viewport "Tue 9 2/3 1 Job Wed 10 1/1 1 Job Thu 11 2/3 1 Job Fri 12 1/1 1 Job Sat 13 Sun 1…" at bounding box center [383, 211] width 767 height 262
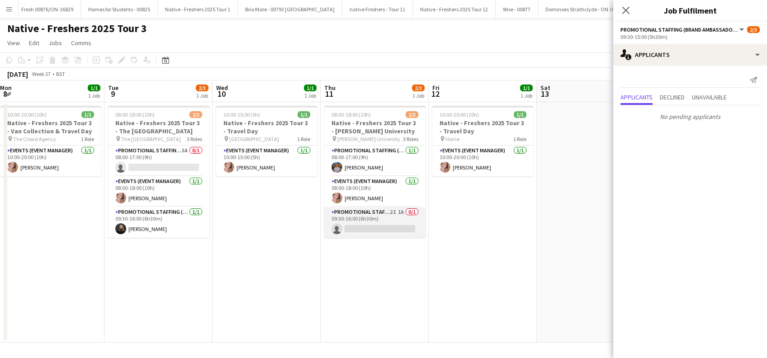
click at [391, 232] on app-card-role "Promotional Staffing (Brand Ambassadors) 2I 1A 0/1 09:30-16:00 (6h30m) single-n…" at bounding box center [374, 222] width 101 height 31
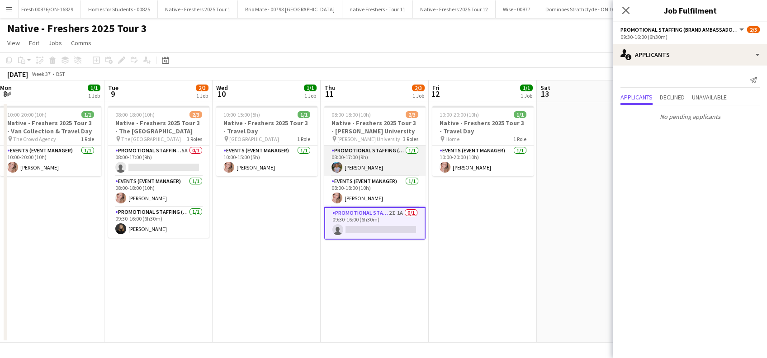
click at [377, 167] on app-card-role "Promotional Staffing (Brand Ambassadors) 1/1 08:00-17:00 (9h) Donna Deans" at bounding box center [374, 161] width 101 height 31
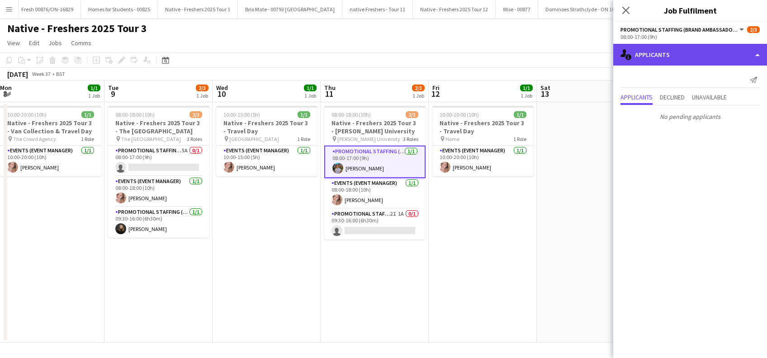
click at [682, 59] on div "single-neutral-actions-information Applicants" at bounding box center [690, 55] width 154 height 22
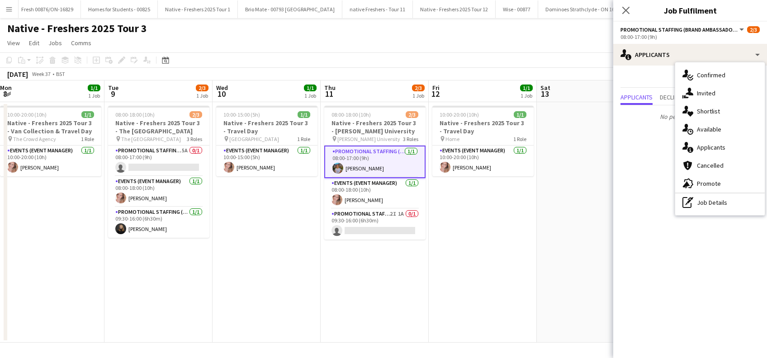
click at [353, 261] on app-date-cell "08:00-18:00 (10h) 2/3 Native - Freshers 2025 Tour 3 - Robert Gordon University …" at bounding box center [374, 222] width 108 height 240
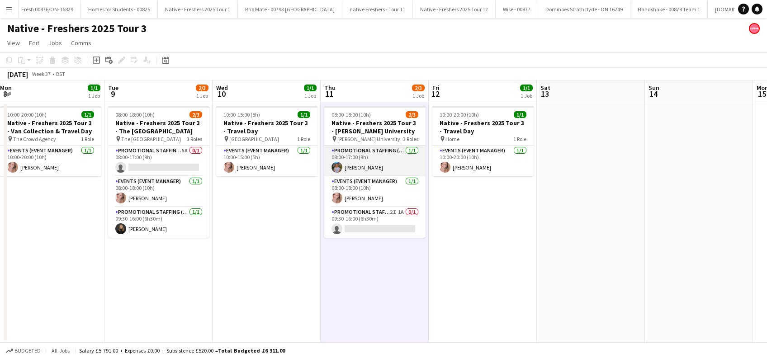
click at [369, 165] on app-card-role "Promotional Staffing (Brand Ambassadors) 1/1 08:00-17:00 (9h) Donna Deans" at bounding box center [374, 161] width 101 height 31
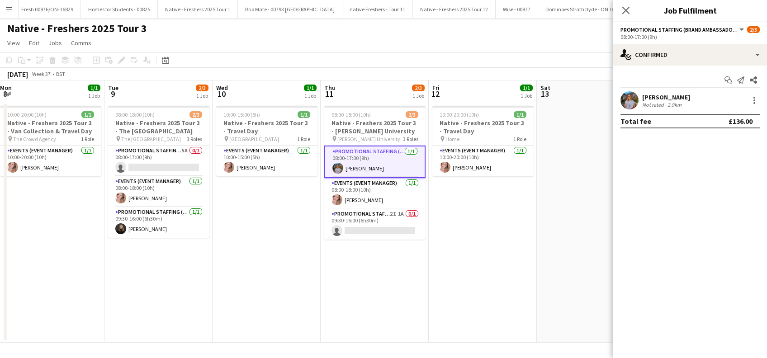
click at [674, 95] on div "Donna Deans" at bounding box center [666, 97] width 48 height 8
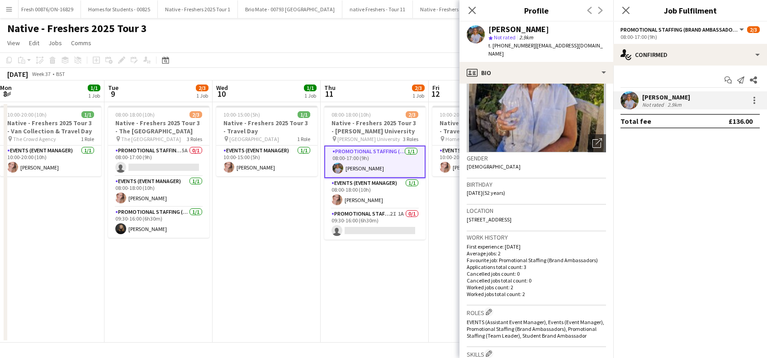
scroll to position [0, 0]
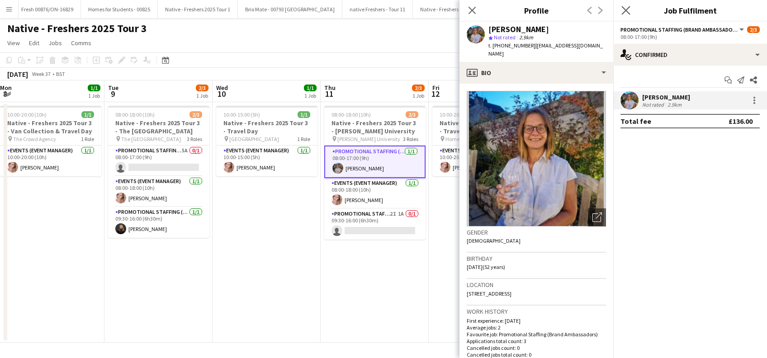
click at [631, 11] on app-icon "Close pop-in" at bounding box center [625, 10] width 13 height 13
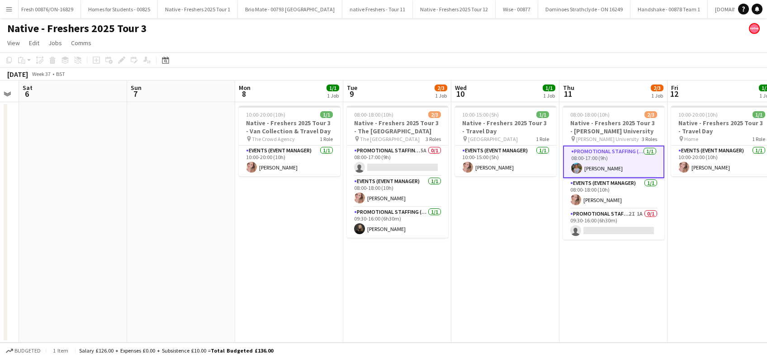
scroll to position [0, 195]
drag, startPoint x: 292, startPoint y: 300, endPoint x: 533, endPoint y: 293, distance: 240.6
click at [533, 293] on app-calendar-viewport "Thu 4 Fri 5 Sat 6 Sun 7 Mon 8 1/1 1 Job Tue 9 2/3 1 Job Wed 10 1/1 1 Job Thu 11…" at bounding box center [383, 211] width 767 height 262
click at [607, 165] on app-card-role "Promotional Staffing (Brand Ambassadors) 1/1 08:00-17:00 (9h) Donna Deans" at bounding box center [615, 162] width 101 height 33
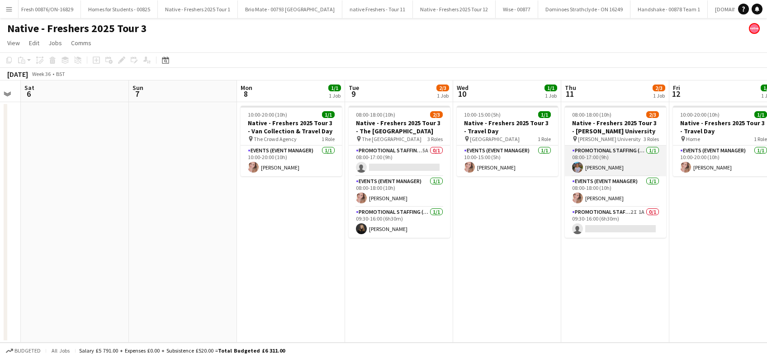
click at [597, 167] on app-card-role "Promotional Staffing (Brand Ambassadors) 1/1 08:00-17:00 (9h) Donna Deans" at bounding box center [615, 161] width 101 height 31
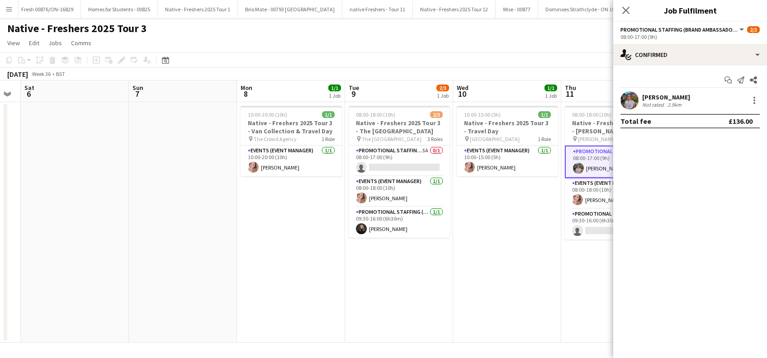
click at [654, 98] on div "Donna Deans" at bounding box center [666, 97] width 48 height 8
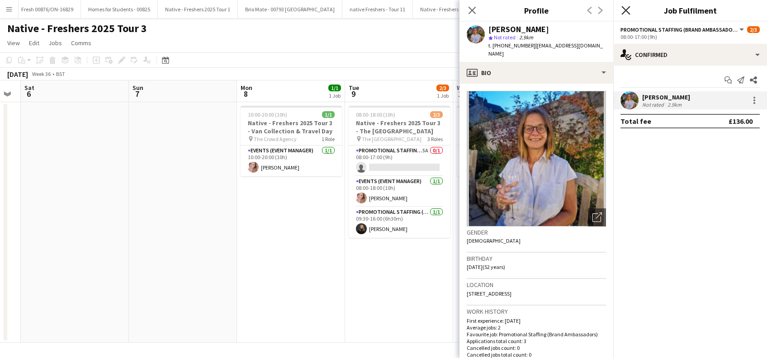
click at [628, 11] on icon "Close pop-in" at bounding box center [625, 10] width 9 height 9
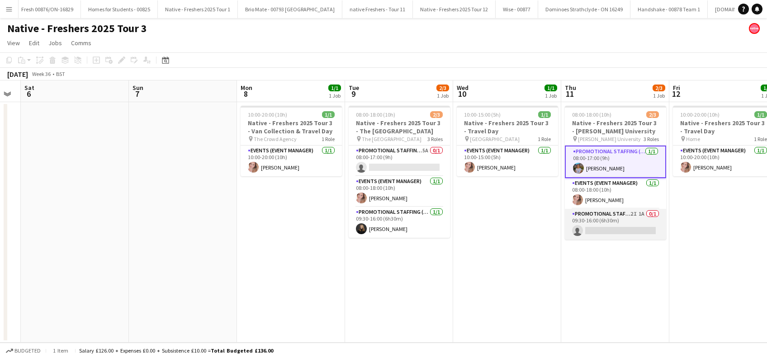
click at [640, 230] on app-card-role "Promotional Staffing (Brand Ambassadors) 2I 1A 0/1 09:30-16:00 (6h30m) single-n…" at bounding box center [615, 224] width 101 height 31
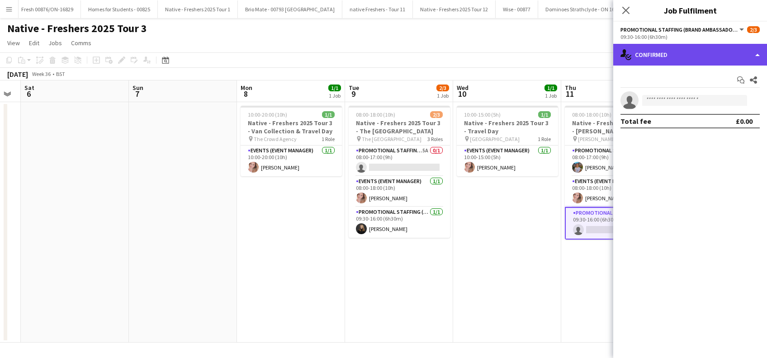
click at [679, 58] on div "single-neutral-actions-check-2 Confirmed" at bounding box center [690, 55] width 154 height 22
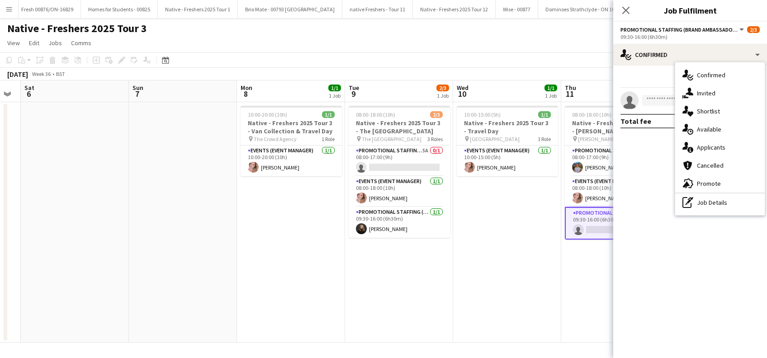
click at [716, 85] on div "single-neutral-actions-share-1 Invited" at bounding box center [719, 93] width 89 height 18
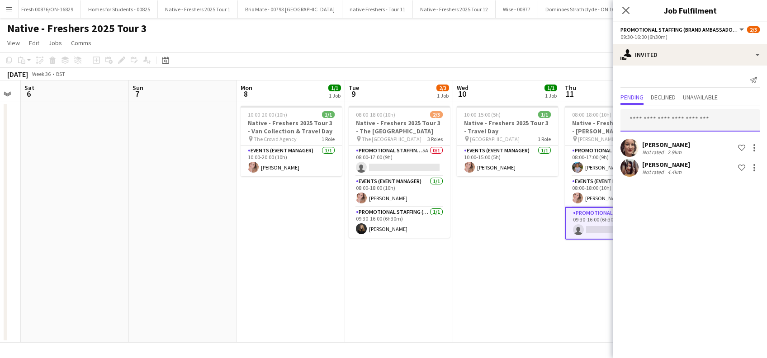
click at [644, 120] on input "text" at bounding box center [689, 120] width 139 height 23
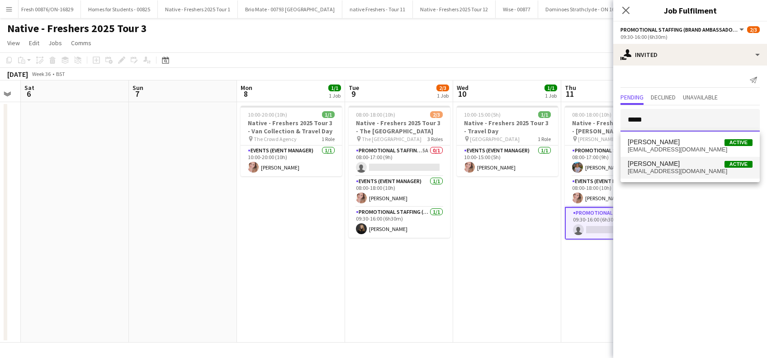
type input "*****"
click at [653, 163] on span "Kiera Mordue" at bounding box center [653, 164] width 52 height 8
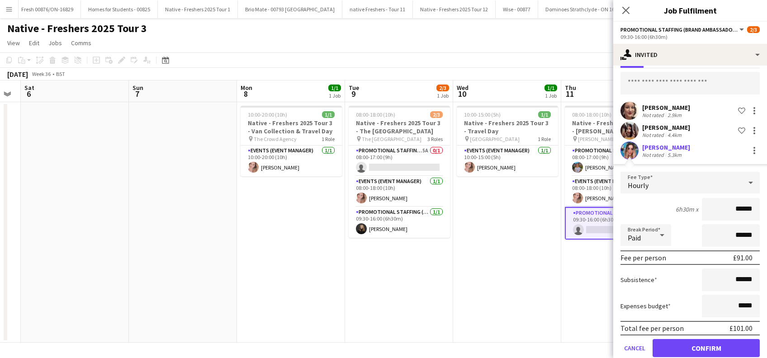
scroll to position [52, 0]
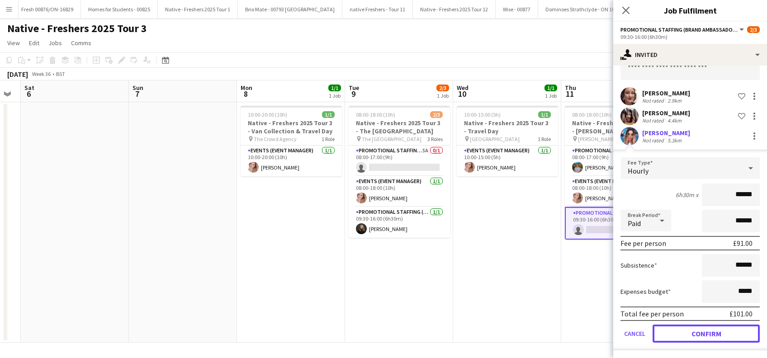
click at [702, 333] on button "Confirm" at bounding box center [705, 334] width 107 height 18
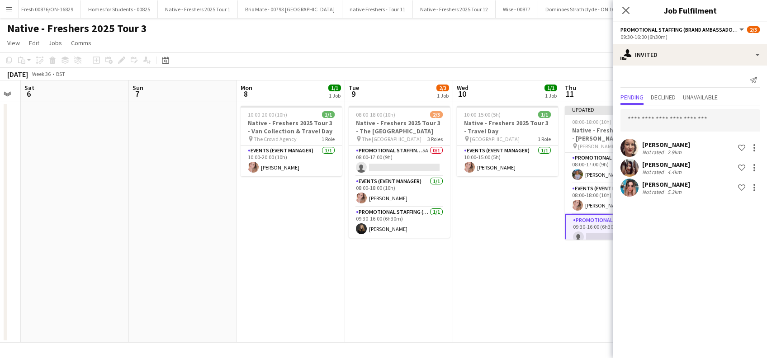
scroll to position [0, 0]
click at [628, 12] on icon at bounding box center [625, 10] width 9 height 9
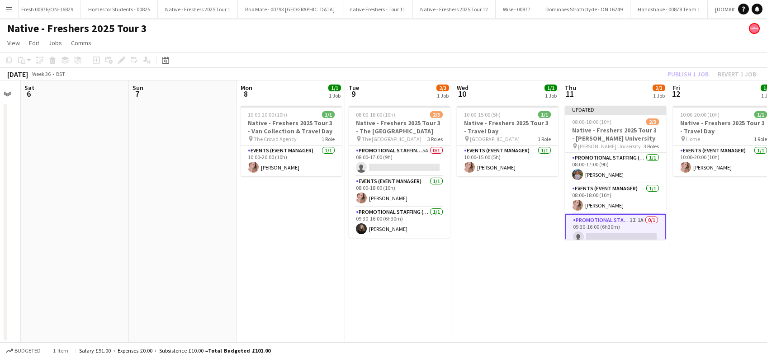
click at [735, 240] on app-date-cell "10:00-20:00 (10h) 1/1 Native - Freshers 2025 Tour 3 - Travel Day pin Home 1 Rol…" at bounding box center [723, 222] width 108 height 240
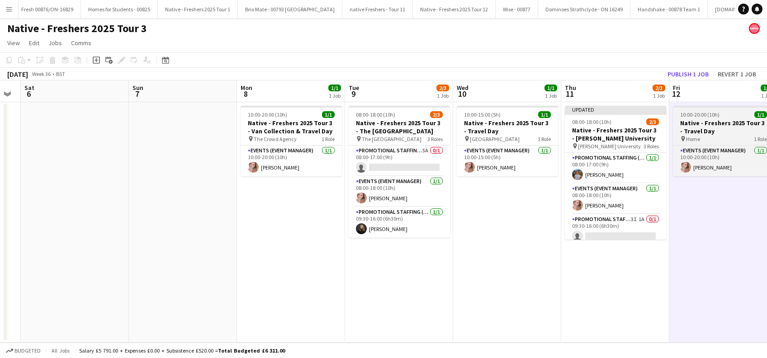
scroll to position [0, 196]
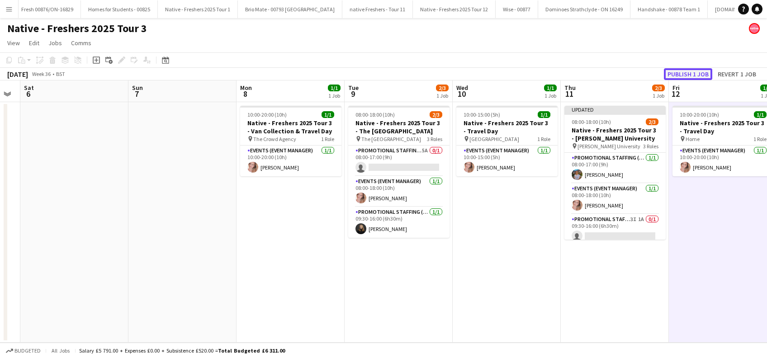
click at [691, 76] on button "Publish 1 job" at bounding box center [688, 74] width 48 height 12
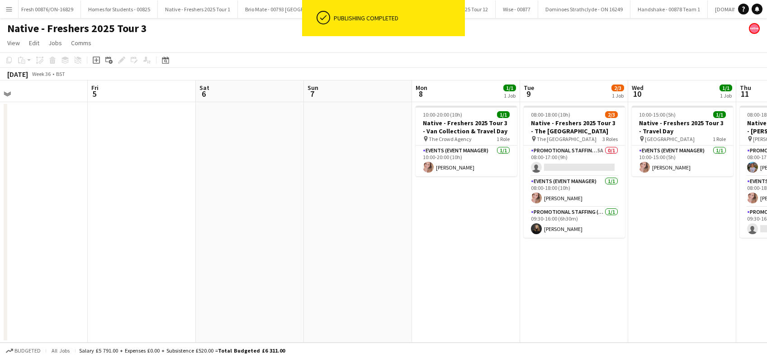
scroll to position [0, 354]
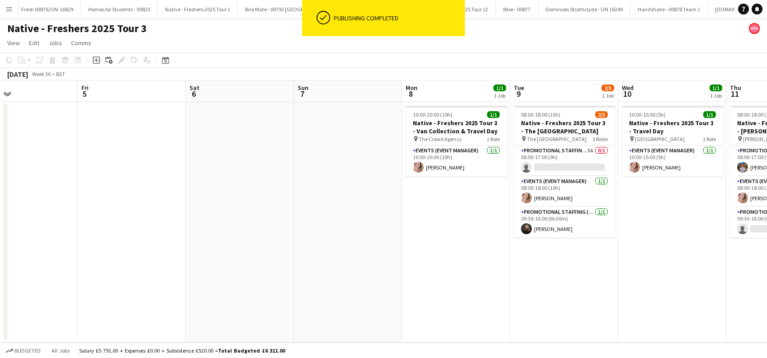
drag, startPoint x: 367, startPoint y: 315, endPoint x: 532, endPoint y: 322, distance: 166.0
click at [532, 322] on app-calendar-viewport "Mon 1 Tue 2 Wed 3 Thu 4 Fri 5 Sat 6 Sun 7 Mon 8 1/1 1 Job Tue 9 2/3 1 Job Wed 1…" at bounding box center [383, 211] width 767 height 262
click at [579, 165] on app-card-role "Promotional Staffing (Brand Ambassadors) 5A 0/1 08:00-17:00 (9h) single-neutral…" at bounding box center [563, 161] width 101 height 31
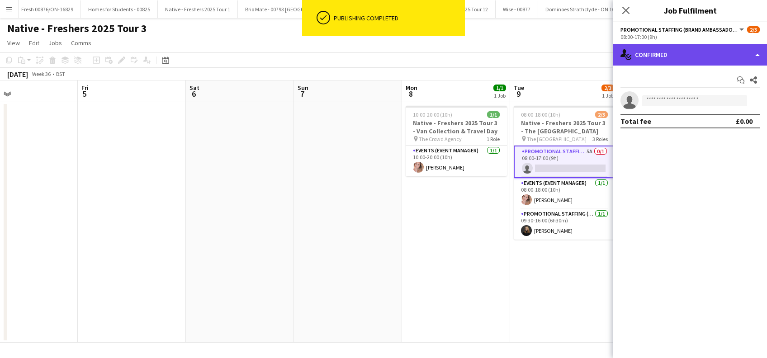
click at [669, 57] on div "single-neutral-actions-check-2 Confirmed" at bounding box center [690, 55] width 154 height 22
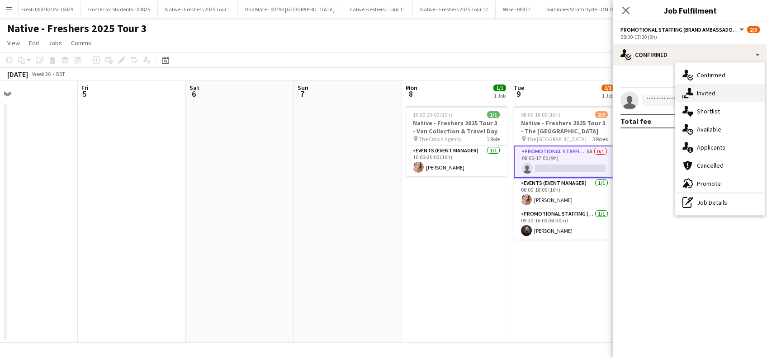
click at [709, 95] on div "single-neutral-actions-share-1 Invited" at bounding box center [719, 93] width 89 height 18
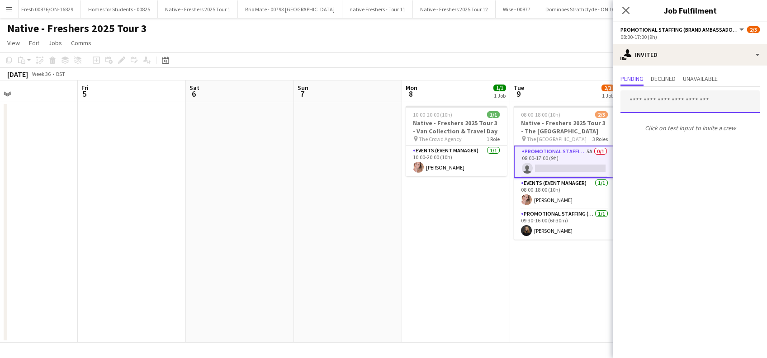
click at [642, 99] on input "text" at bounding box center [689, 101] width 139 height 23
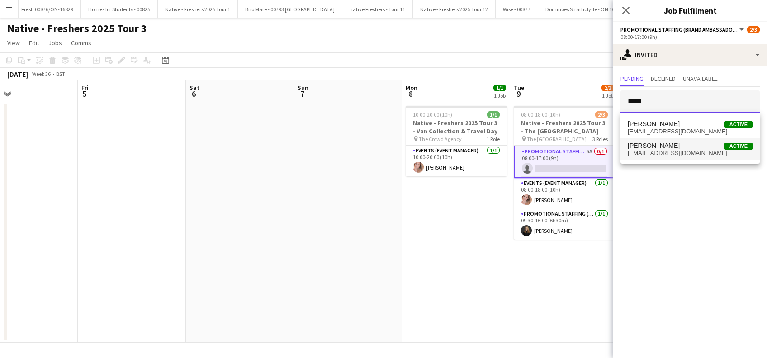
type input "*****"
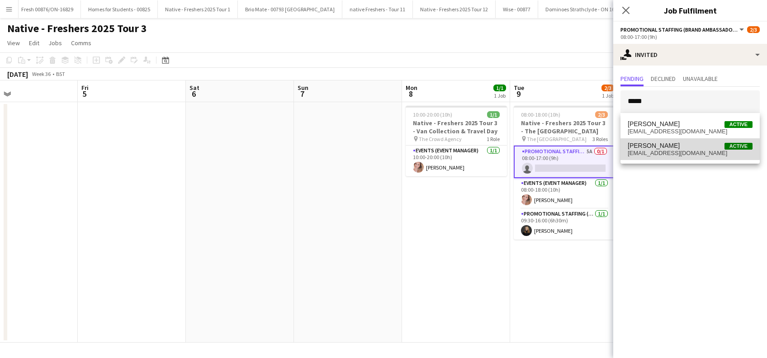
click at [650, 150] on span "kmordue297@gmail.com" at bounding box center [689, 153] width 125 height 7
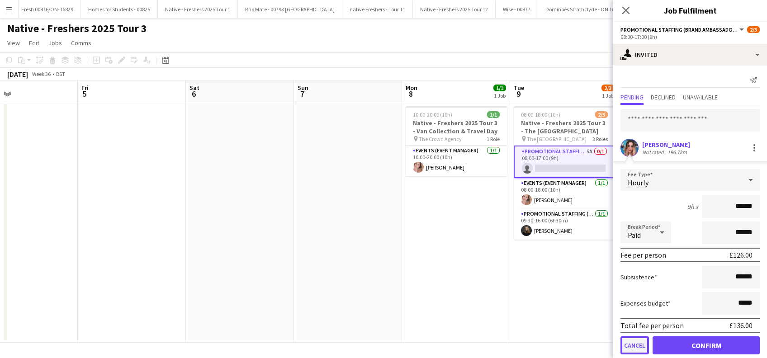
click at [635, 348] on button "Cancel" at bounding box center [634, 345] width 28 height 18
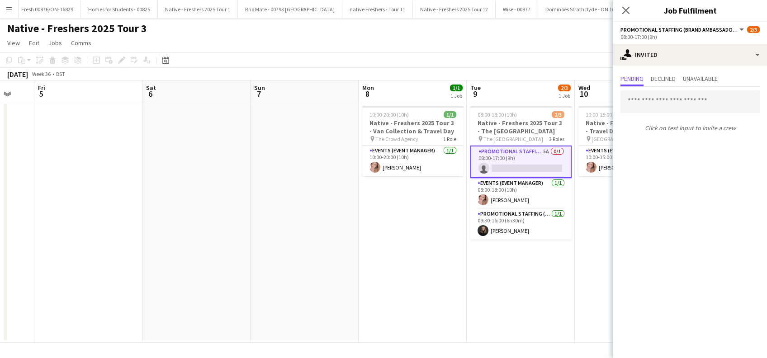
drag, startPoint x: 534, startPoint y: 309, endPoint x: 283, endPoint y: 316, distance: 250.5
click at [283, 316] on app-calendar-viewport "Mon 1 Tue 2 Wed 3 Thu 4 Fri 5 Sat 6 Sun 7 Mon 8 1/1 1 Job Tue 9 2/3 1 Job Wed 1…" at bounding box center [383, 211] width 767 height 262
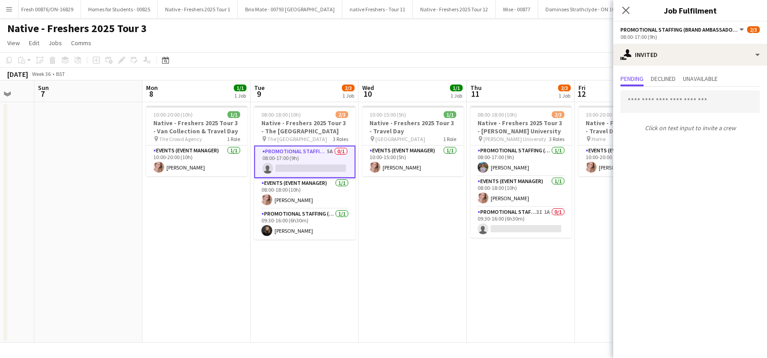
scroll to position [0, 400]
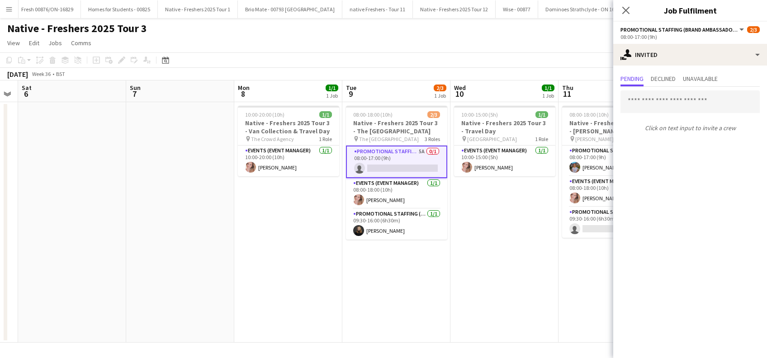
drag, startPoint x: 546, startPoint y: 281, endPoint x: 420, endPoint y: 312, distance: 129.5
click at [420, 312] on app-calendar-viewport "Wed 3 Thu 4 Fri 5 Sat 6 Sun 7 Mon 8 1/1 1 Job Tue 9 2/3 1 Job Wed 10 1/1 1 Job …" at bounding box center [383, 211] width 767 height 262
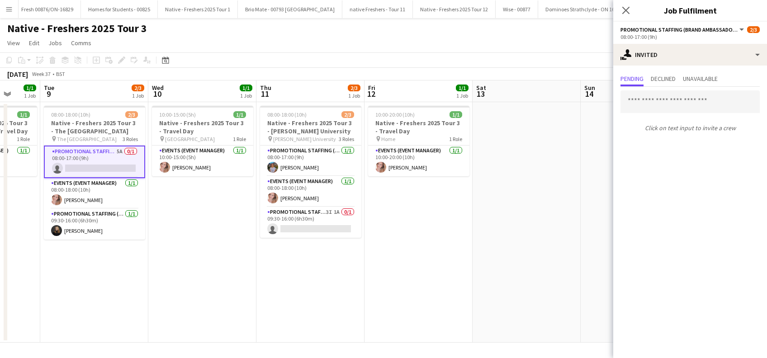
drag, startPoint x: 416, startPoint y: 304, endPoint x: 417, endPoint y: 286, distance: 18.1
click at [400, 308] on app-calendar-viewport "Fri 5 Sat 6 Sun 7 Mon 8 1/1 1 Job Tue 9 2/3 1 Job Wed 10 1/1 1 Job Thu 11 2/3 1…" at bounding box center [383, 211] width 767 height 262
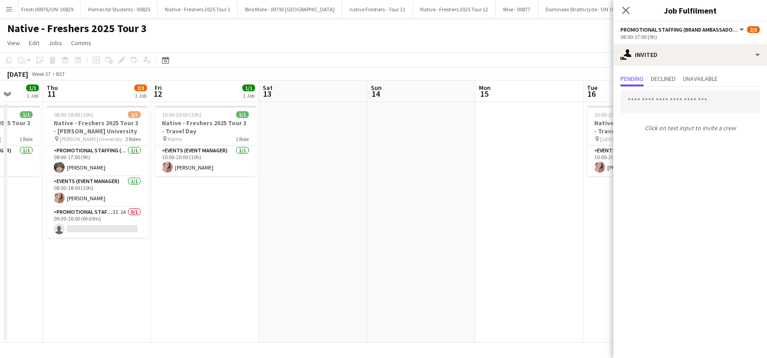
drag, startPoint x: 425, startPoint y: 294, endPoint x: 338, endPoint y: 309, distance: 88.4
click at [337, 311] on app-calendar-viewport "Sun 7 Mon 8 1/1 1 Job Tue 9 2/3 1 Job Wed 10 1/1 1 Job Thu 11 2/3 1 Job Fri 12 …" at bounding box center [383, 211] width 767 height 262
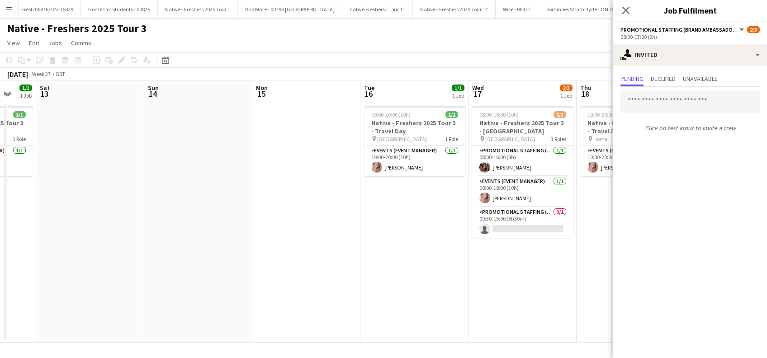
drag, startPoint x: 463, startPoint y: 253, endPoint x: 289, endPoint y: 298, distance: 179.7
click at [289, 298] on app-calendar-viewport "Tue 9 2/3 1 Job Wed 10 1/1 1 Job Thu 11 2/3 1 Job Fri 12 1/1 1 Job Sat 13 Sun 1…" at bounding box center [383, 211] width 767 height 262
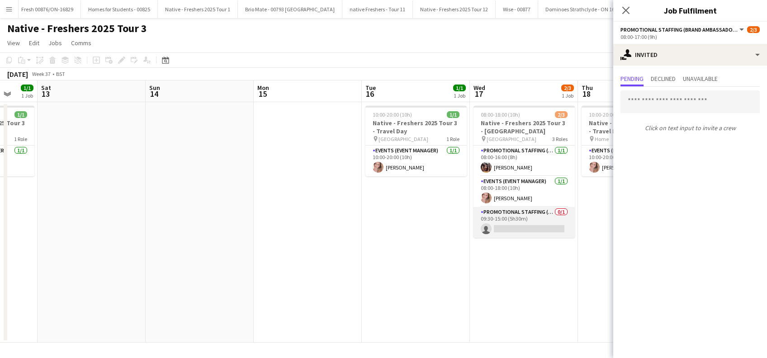
click at [527, 228] on app-card-role "Promotional Staffing (Brand Ambassadors) 0/1 09:30-15:00 (5h30m) single-neutral…" at bounding box center [523, 222] width 101 height 31
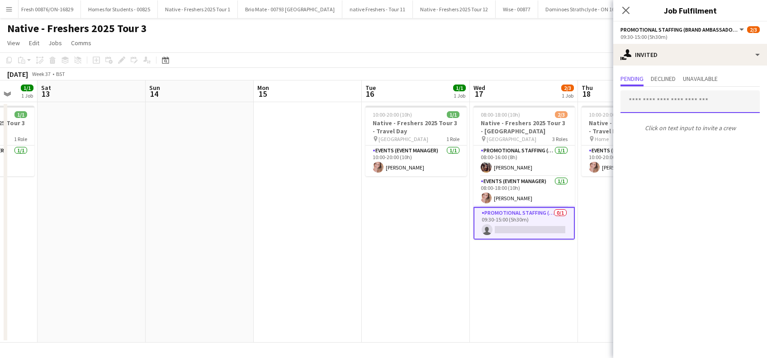
click at [644, 104] on input "text" at bounding box center [689, 101] width 139 height 23
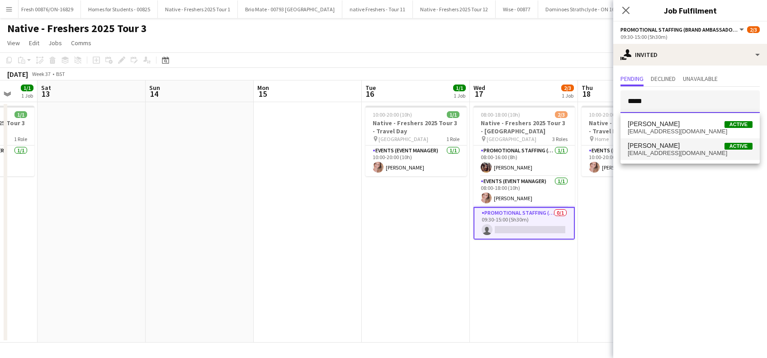
type input "*****"
click at [662, 153] on span "kmordue297@gmail.com" at bounding box center [689, 153] width 125 height 7
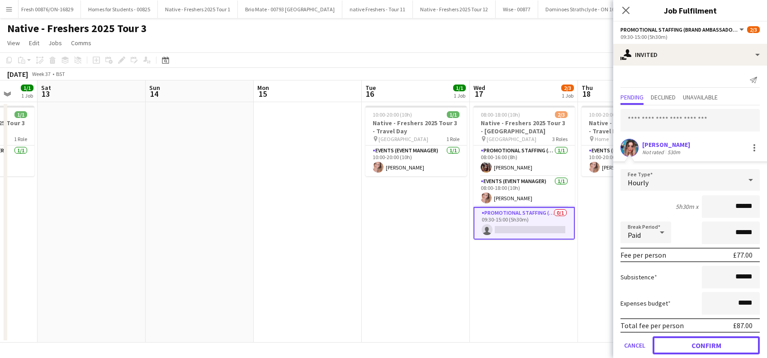
click at [710, 345] on button "Confirm" at bounding box center [705, 345] width 107 height 18
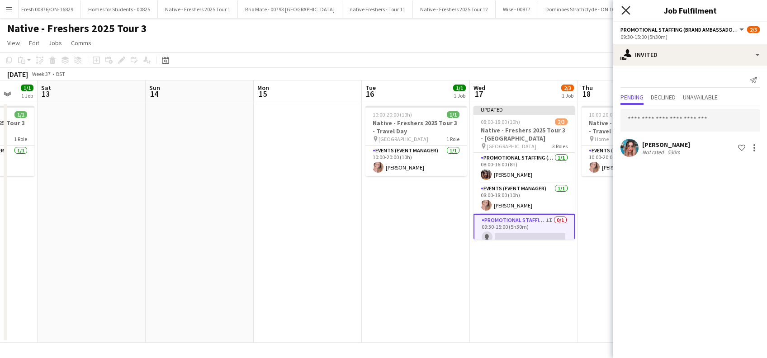
click at [623, 9] on icon "Close pop-in" at bounding box center [625, 10] width 9 height 9
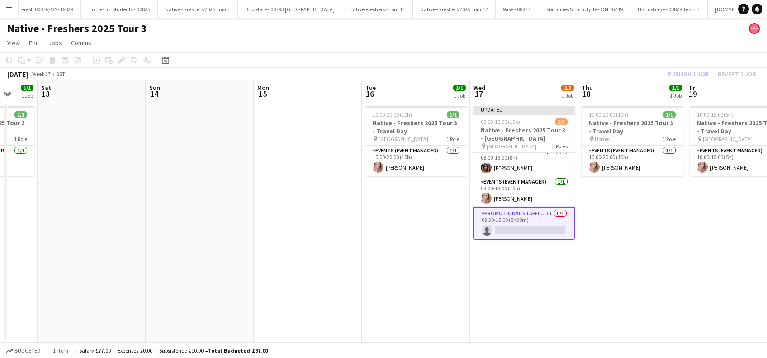
click at [533, 229] on app-card-role "Promotional Staffing (Brand Ambassadors) 1I 0/1 09:30-15:00 (5h30m) single-neut…" at bounding box center [523, 223] width 101 height 33
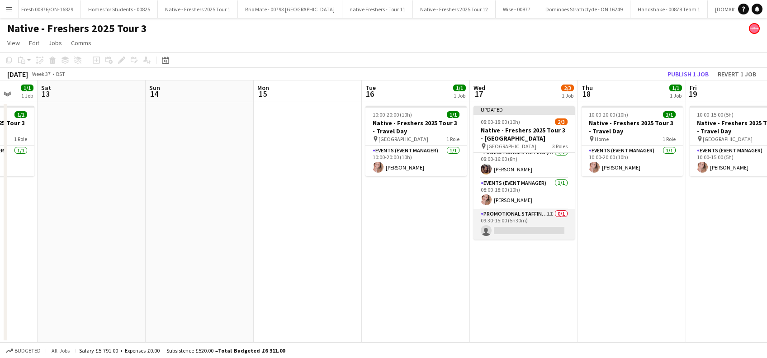
scroll to position [5, 0]
click at [528, 232] on app-card-role "Promotional Staffing (Brand Ambassadors) 1I 0/1 09:30-15:00 (5h30m) single-neut…" at bounding box center [523, 224] width 101 height 31
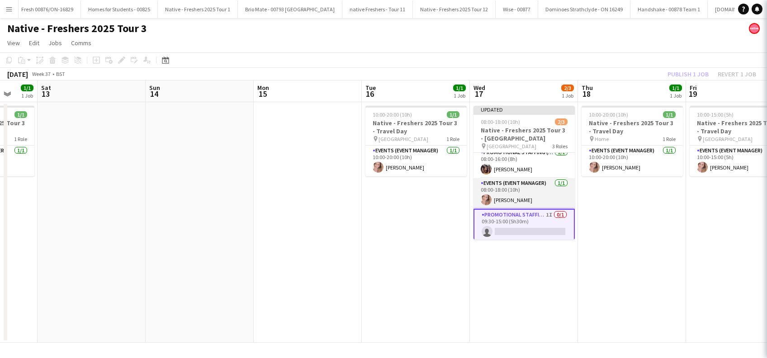
scroll to position [7, 0]
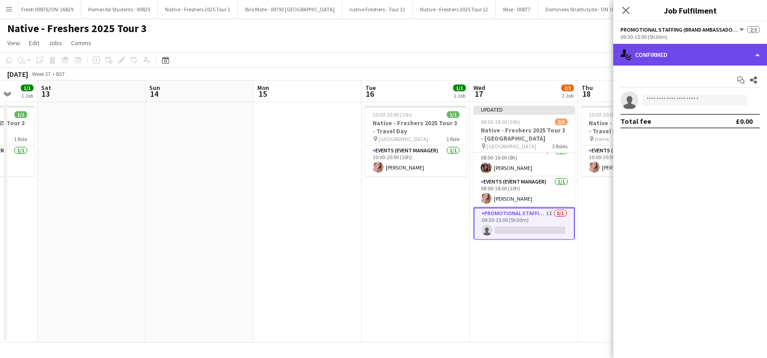
click at [687, 51] on div "single-neutral-actions-check-2 Confirmed" at bounding box center [690, 55] width 154 height 22
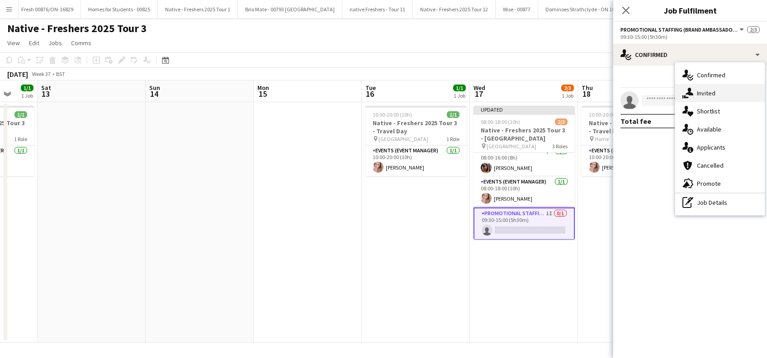
click at [704, 92] on div "single-neutral-actions-share-1 Invited" at bounding box center [719, 93] width 89 height 18
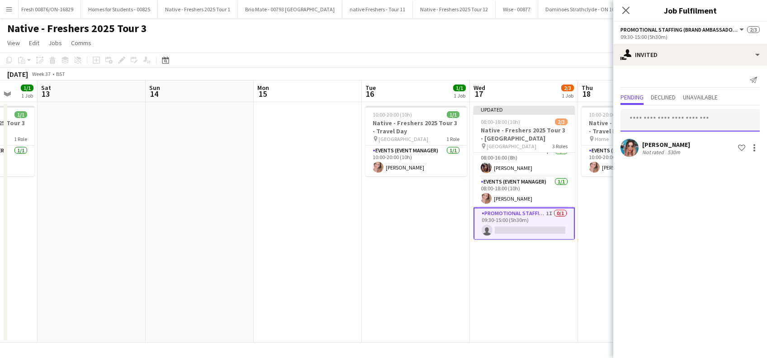
click at [669, 122] on input "text" at bounding box center [689, 120] width 139 height 23
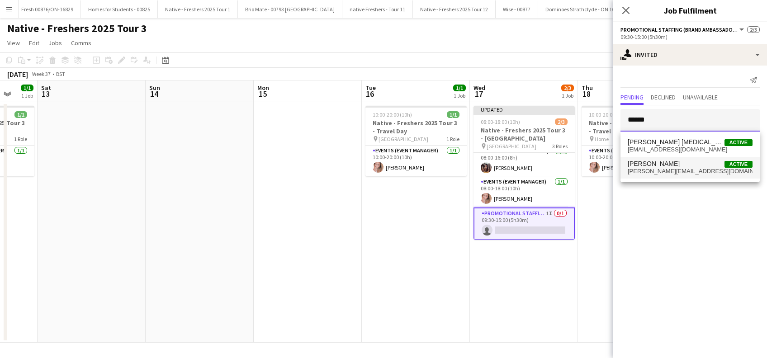
type input "******"
click at [662, 163] on span "Angela Duguid" at bounding box center [653, 164] width 52 height 8
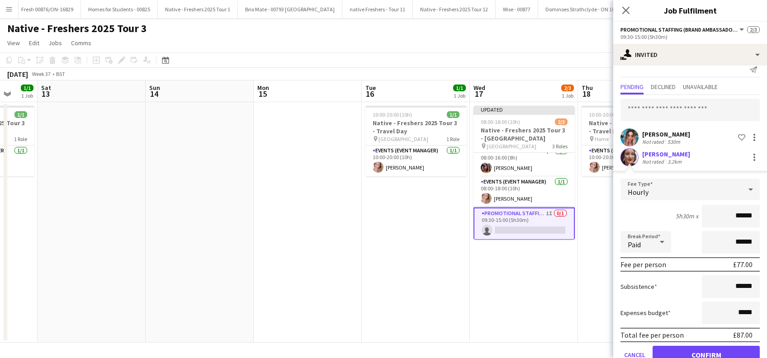
scroll to position [0, 0]
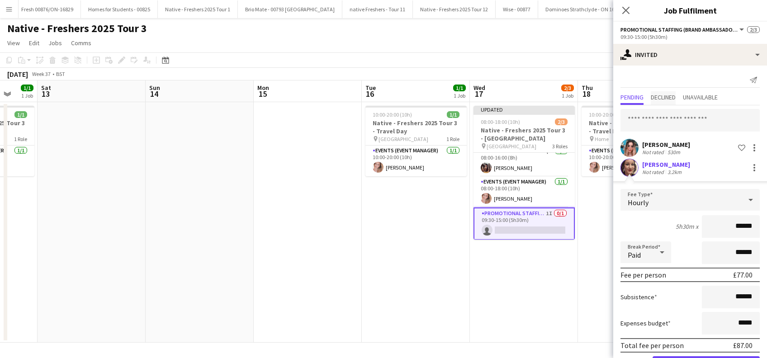
click at [669, 95] on span "Declined" at bounding box center [662, 97] width 25 height 6
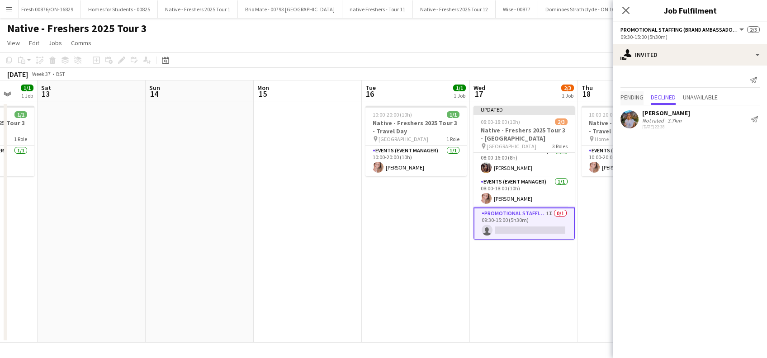
click at [630, 99] on span "Pending" at bounding box center [631, 97] width 23 height 6
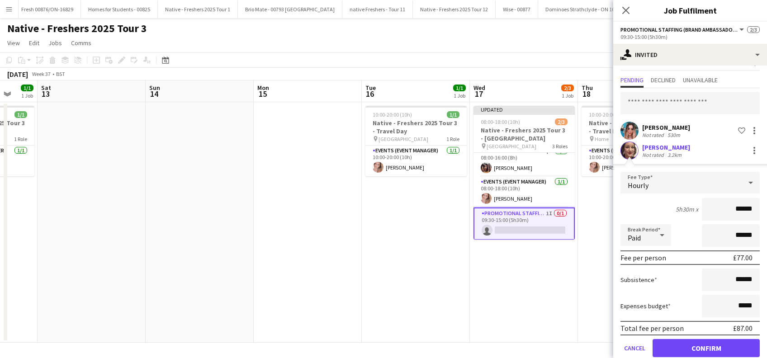
scroll to position [32, 0]
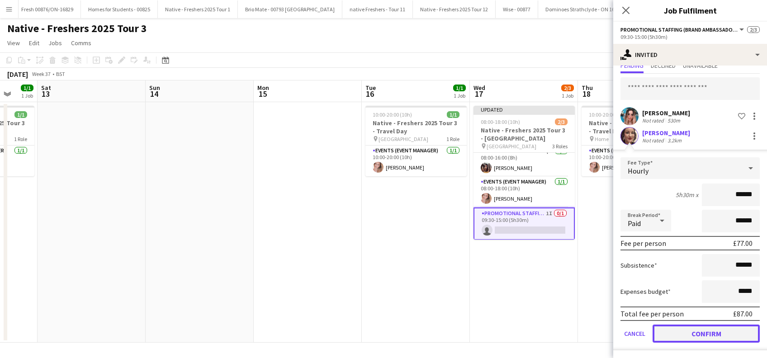
click at [716, 334] on button "Confirm" at bounding box center [705, 334] width 107 height 18
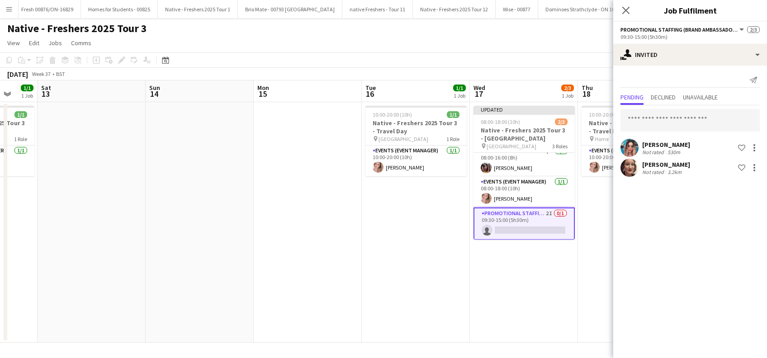
scroll to position [0, 0]
click at [555, 292] on app-date-cell "Updated 08:00-18:00 (10h) 2/3 Native - Freshers 2025 Tour 3 - University of Abe…" at bounding box center [524, 222] width 108 height 240
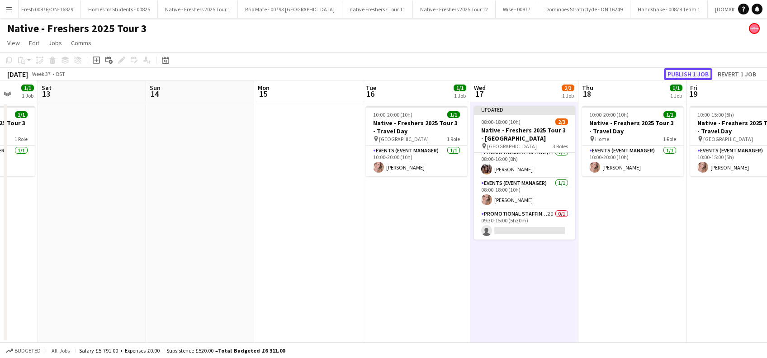
click at [681, 73] on button "Publish 1 job" at bounding box center [688, 74] width 48 height 12
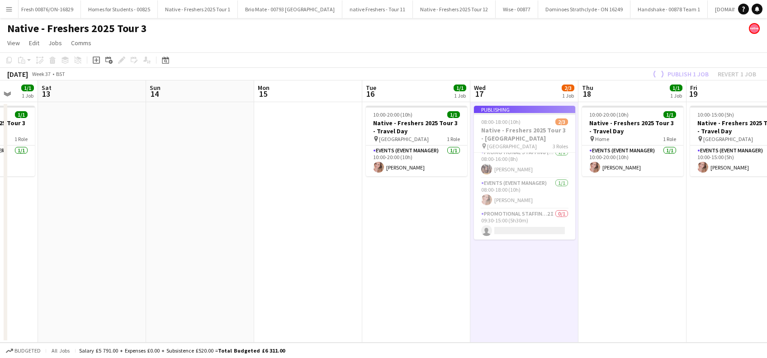
scroll to position [0, 0]
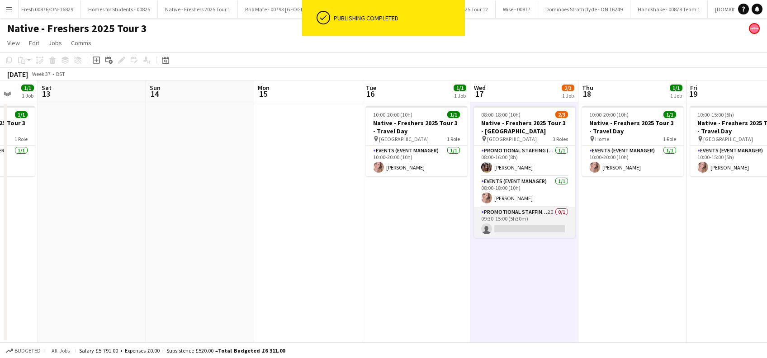
click at [531, 224] on app-card-role "Promotional Staffing (Brand Ambassadors) 2I 0/1 09:30-15:00 (5h30m) single-neut…" at bounding box center [524, 222] width 101 height 31
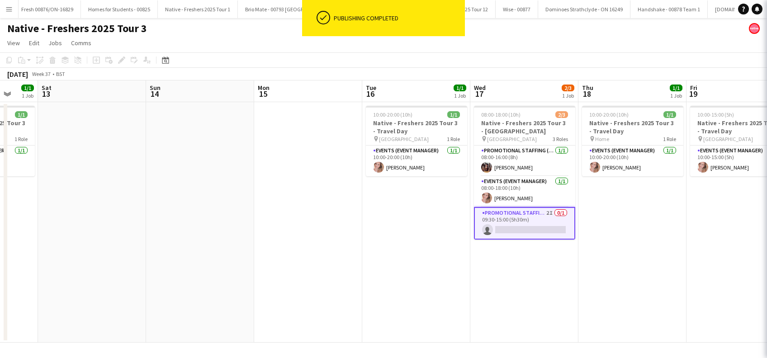
scroll to position [0, 395]
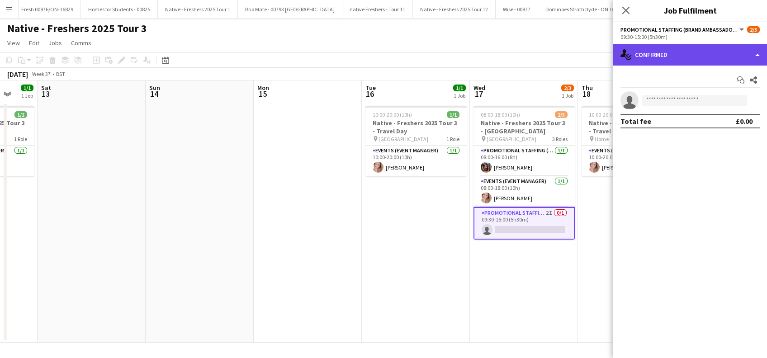
click at [670, 58] on div "single-neutral-actions-check-2 Confirmed" at bounding box center [690, 55] width 154 height 22
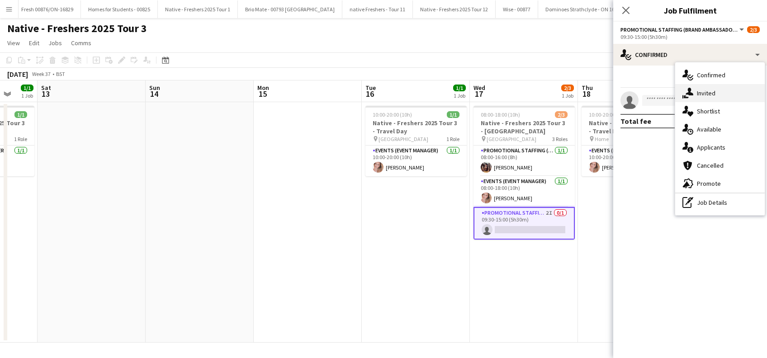
click at [703, 89] on div "single-neutral-actions-share-1 Invited" at bounding box center [719, 93] width 89 height 18
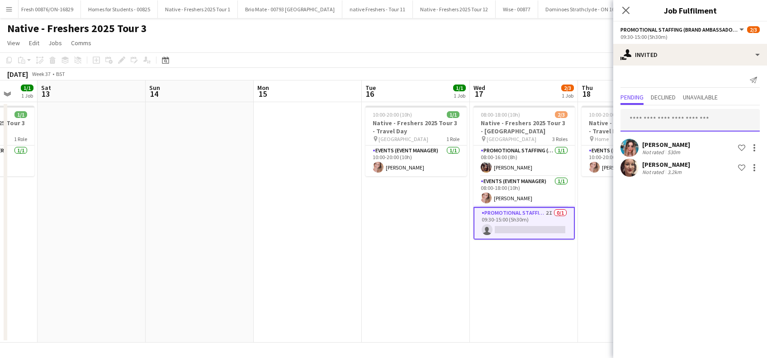
click at [659, 120] on input "text" at bounding box center [689, 120] width 139 height 23
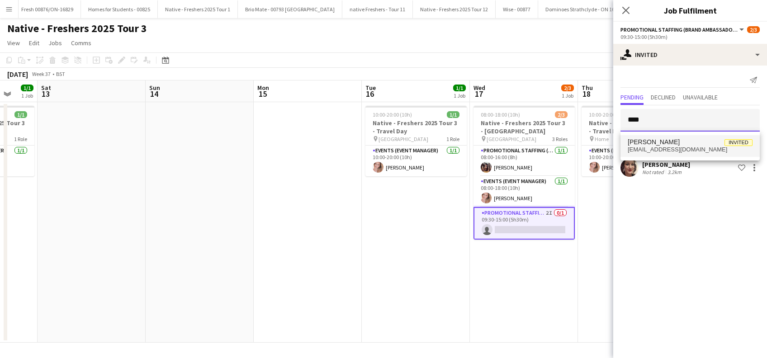
type input "****"
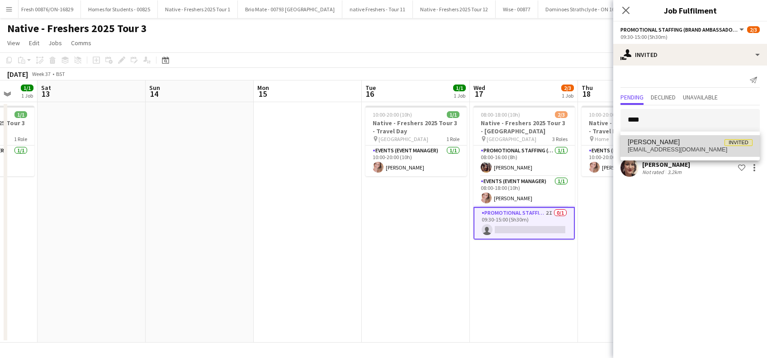
click at [642, 148] on span "alixtaylor@outlook.com" at bounding box center [689, 149] width 125 height 7
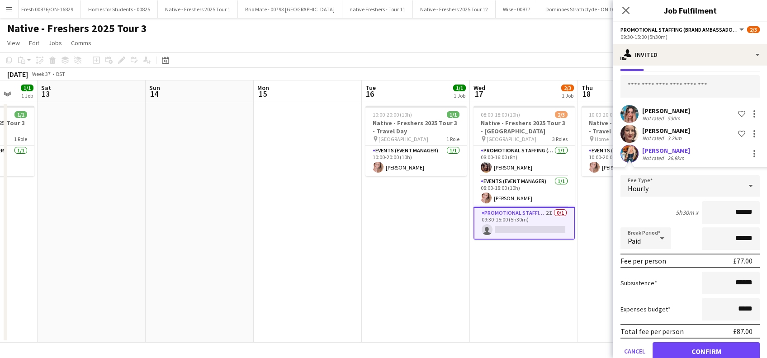
scroll to position [52, 0]
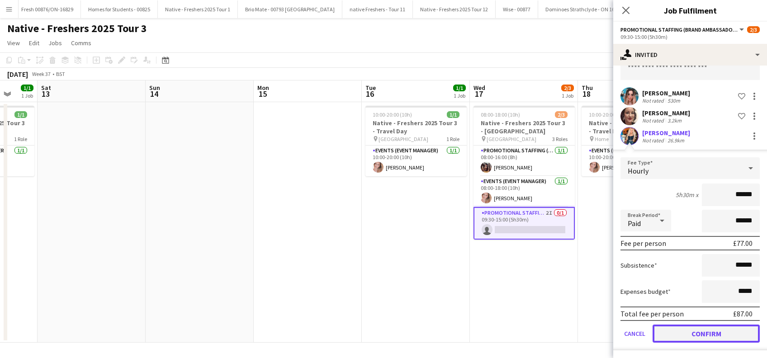
click at [716, 331] on button "Confirm" at bounding box center [705, 334] width 107 height 18
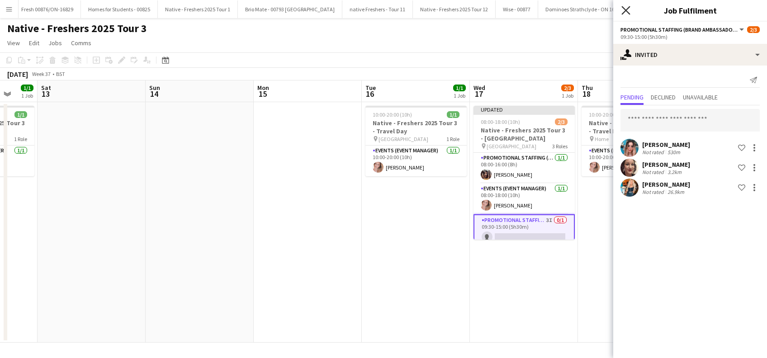
click at [626, 13] on icon "Close pop-in" at bounding box center [625, 10] width 9 height 9
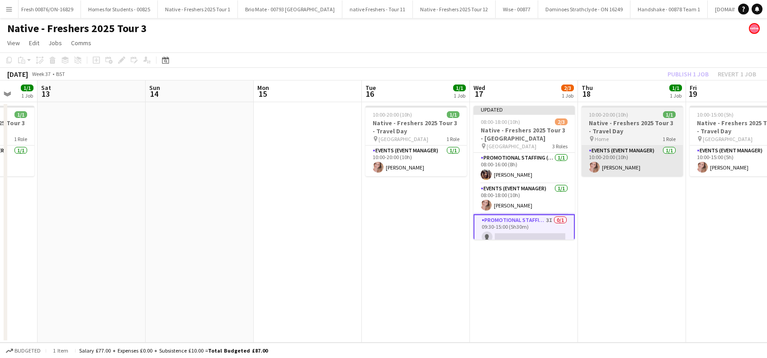
drag, startPoint x: 647, startPoint y: 212, endPoint x: 651, endPoint y: 162, distance: 49.4
click at [647, 208] on app-date-cell "10:00-20:00 (10h) 1/1 Native - Freshers 2025 Tour 3 - Travel Day pin Home 1 Rol…" at bounding box center [632, 222] width 108 height 240
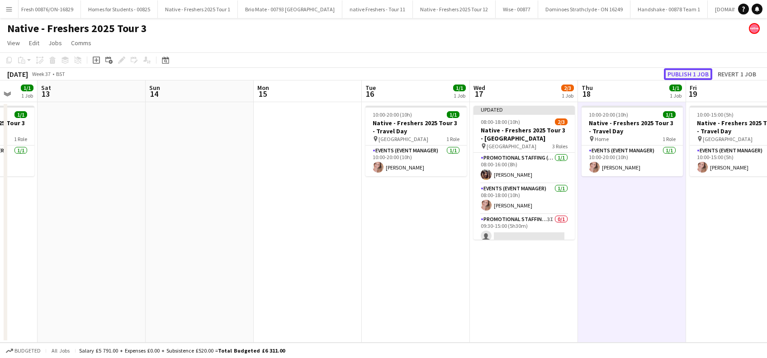
click at [689, 76] on button "Publish 1 job" at bounding box center [688, 74] width 48 height 12
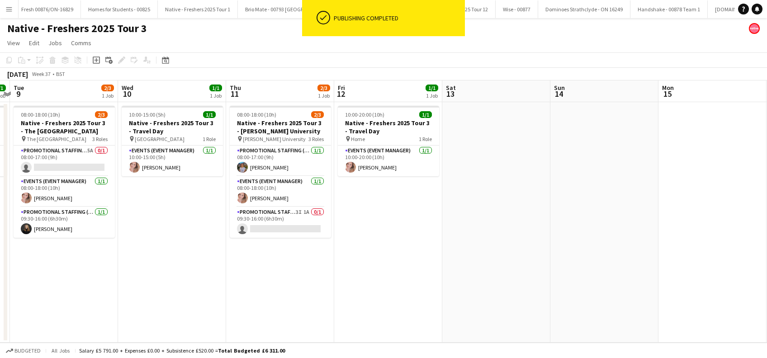
drag, startPoint x: 466, startPoint y: 288, endPoint x: 768, endPoint y: 293, distance: 302.0
click at [766, 293] on html "ok-circled Publishing completed Menu Boards Boards Boards All jobs Status Workf…" at bounding box center [383, 179] width 767 height 358
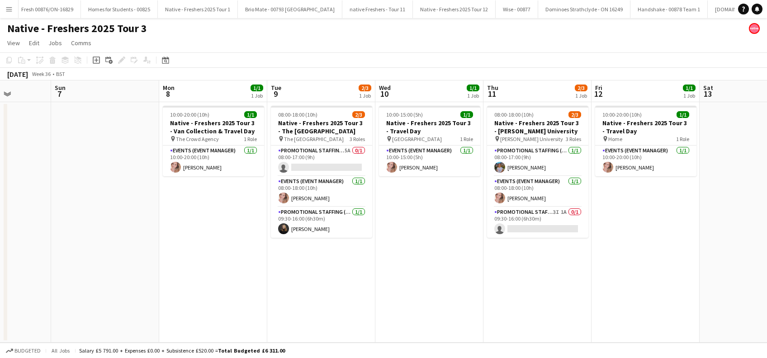
drag, startPoint x: 522, startPoint y: 313, endPoint x: 633, endPoint y: 308, distance: 110.9
click at [636, 313] on app-calendar-viewport "Thu 4 Fri 5 Sat 6 Sun 7 Mon 8 1/1 1 Job Tue 9 2/3 1 Job Wed 10 1/1 1 Job Thu 11…" at bounding box center [383, 211] width 767 height 262
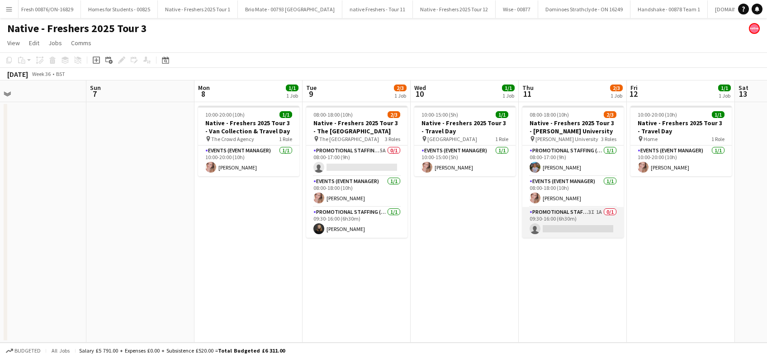
click at [578, 229] on app-card-role "Promotional Staffing (Brand Ambassadors) 3I 1A 0/1 09:30-16:00 (6h30m) single-n…" at bounding box center [572, 222] width 101 height 31
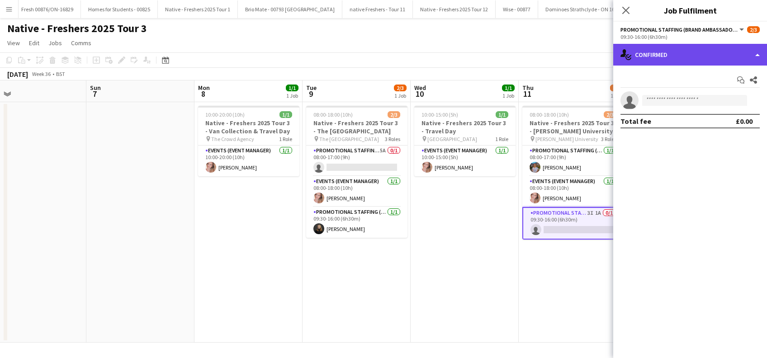
click at [710, 51] on div "single-neutral-actions-check-2 Confirmed" at bounding box center [690, 55] width 154 height 22
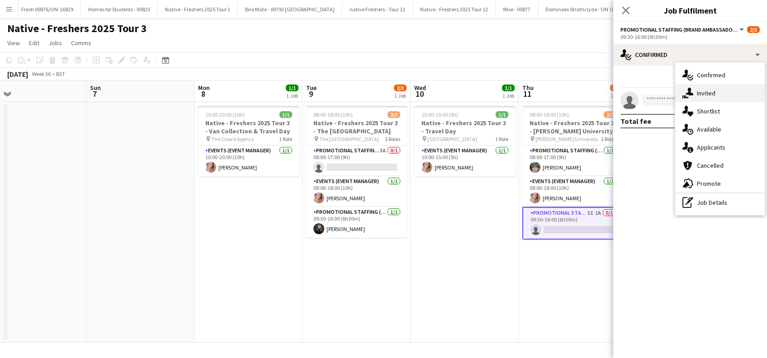
click at [710, 100] on div "single-neutral-actions-share-1 Invited" at bounding box center [719, 93] width 89 height 18
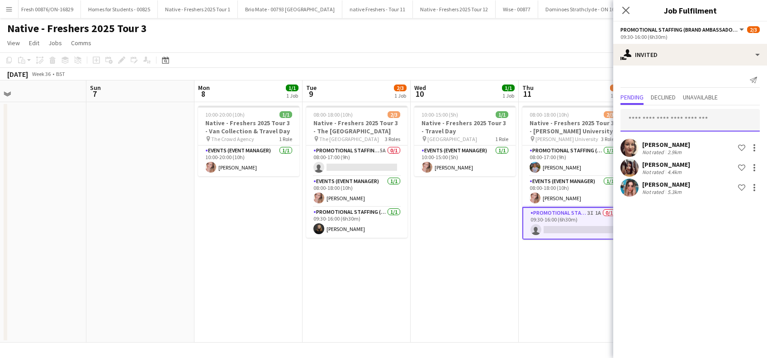
click at [642, 124] on input "text" at bounding box center [689, 120] width 139 height 23
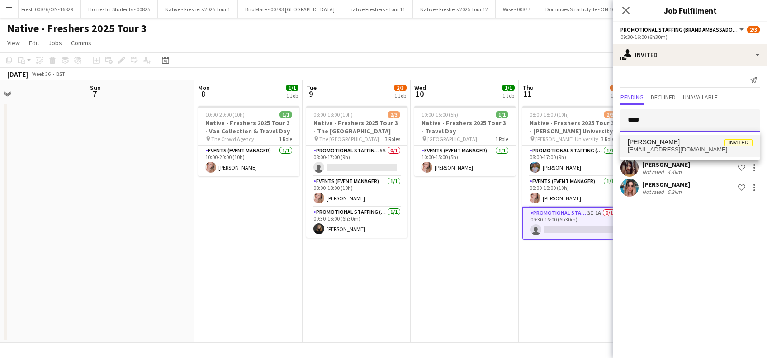
type input "****"
click at [645, 141] on span "Alix Taylor" at bounding box center [653, 142] width 52 height 8
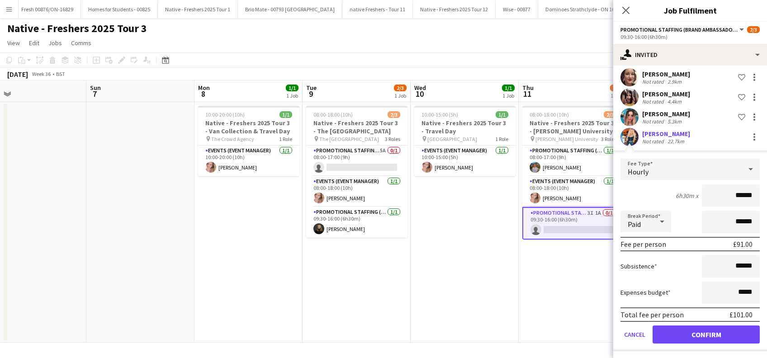
scroll to position [71, 0]
click at [707, 332] on button "Confirm" at bounding box center [705, 334] width 107 height 18
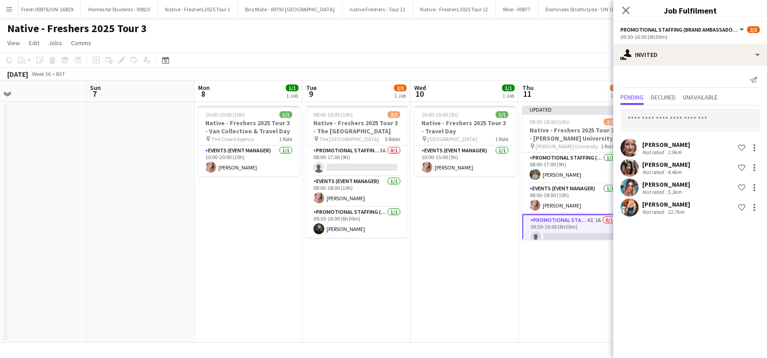
scroll to position [0, 0]
click at [628, 8] on icon at bounding box center [625, 10] width 9 height 9
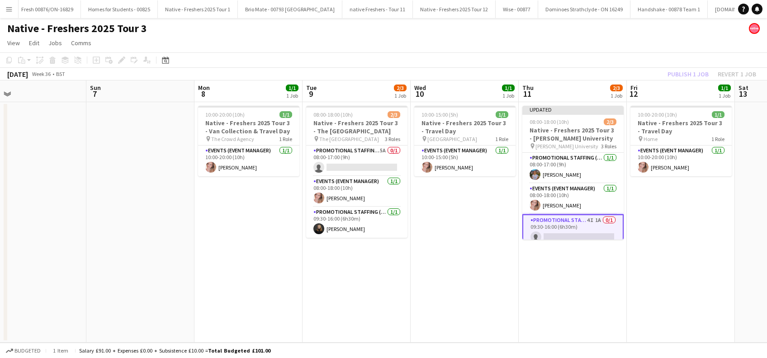
click at [485, 253] on app-date-cell "10:00-15:00 (5h) 1/1 Native - Freshers 2025 Tour 3 - Travel Day pin Aberdeen 1 …" at bounding box center [464, 222] width 108 height 240
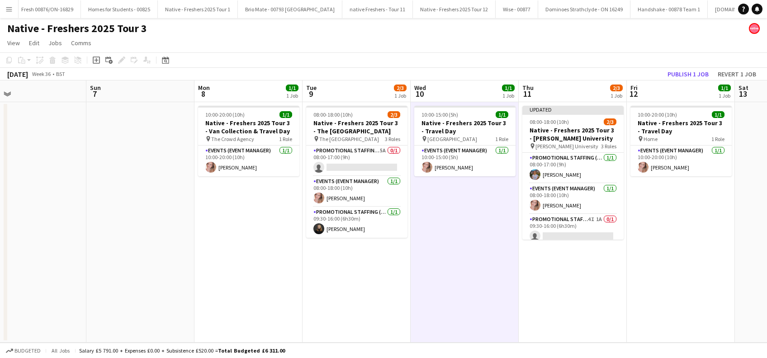
scroll to position [0, 237]
click at [683, 77] on button "Publish 1 job" at bounding box center [688, 74] width 48 height 12
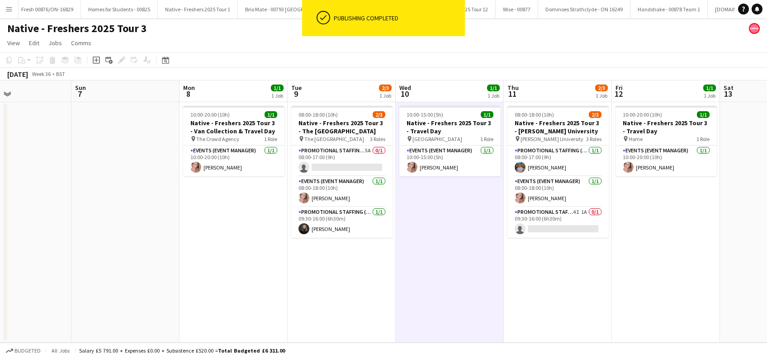
scroll to position [0, 252]
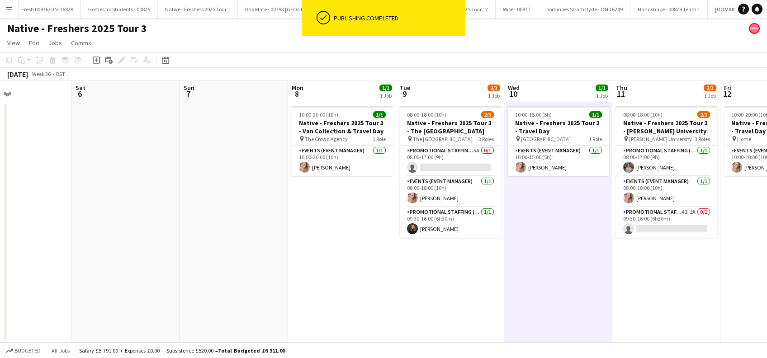
drag, startPoint x: 474, startPoint y: 251, endPoint x: 545, endPoint y: 251, distance: 71.4
click at [545, 251] on app-calendar-viewport "Wed 3 Thu 4 Fri 5 Sat 6 Sun 7 Mon 8 1/1 1 Job Tue 9 2/3 1 Job Wed 10 1/1 1 Job …" at bounding box center [383, 211] width 767 height 262
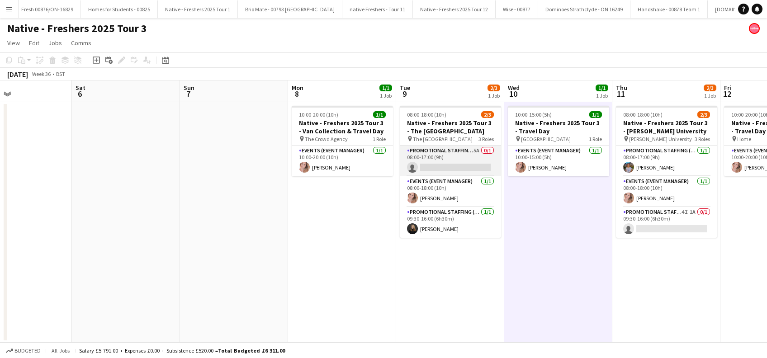
click at [461, 171] on app-card-role "Promotional Staffing (Brand Ambassadors) 5A 0/1 08:00-17:00 (9h) single-neutral…" at bounding box center [450, 161] width 101 height 31
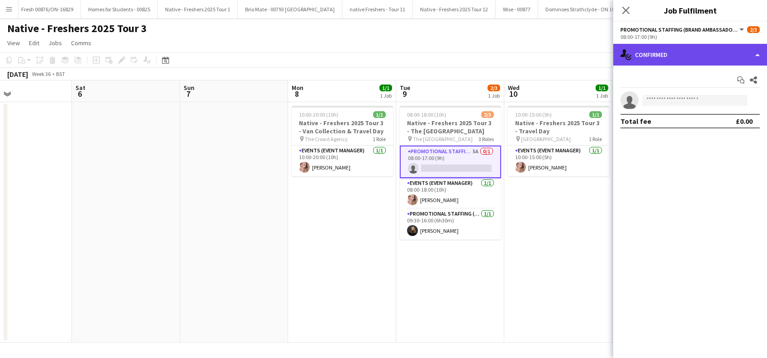
click at [677, 47] on div "single-neutral-actions-check-2 Confirmed" at bounding box center [690, 55] width 154 height 22
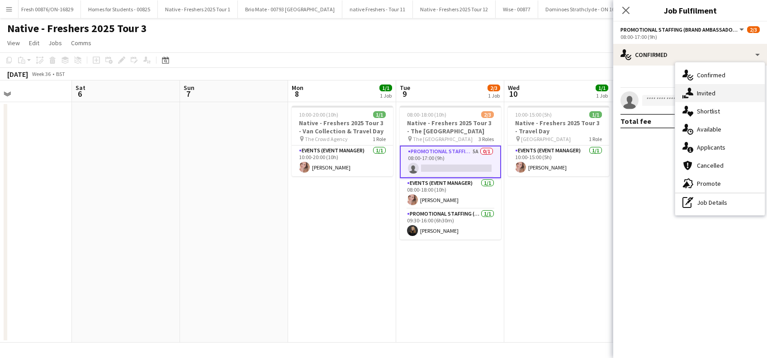
click at [711, 89] on div "single-neutral-actions-share-1 Invited" at bounding box center [719, 93] width 89 height 18
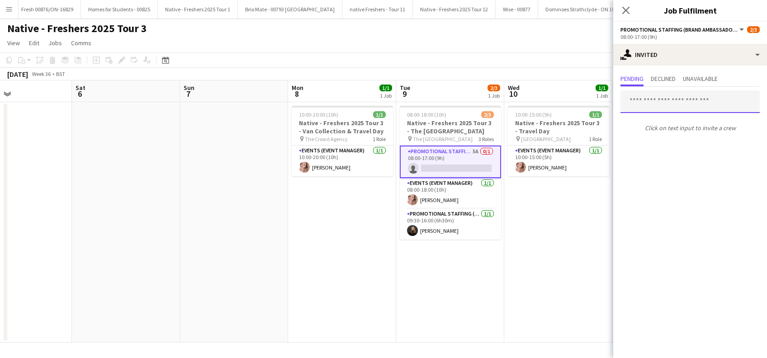
click at [644, 105] on input "text" at bounding box center [689, 101] width 139 height 23
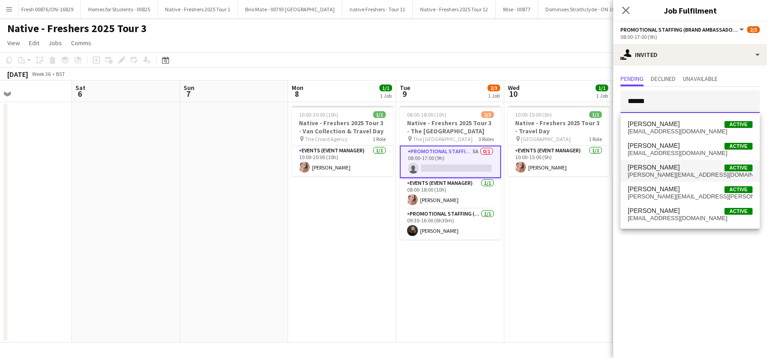
type input "******"
click at [657, 170] on span "Louise McAuley" at bounding box center [653, 168] width 52 height 8
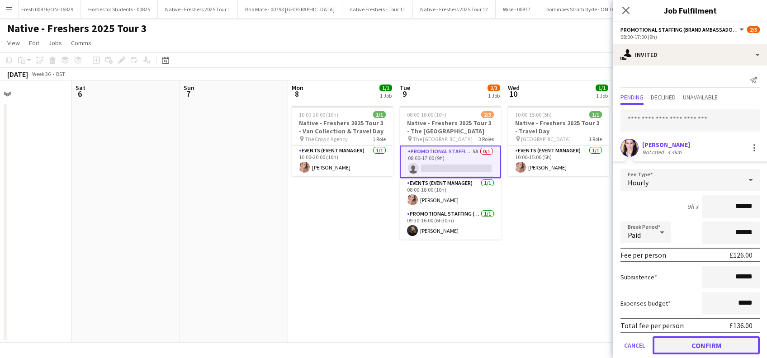
click at [705, 343] on button "Confirm" at bounding box center [705, 345] width 107 height 18
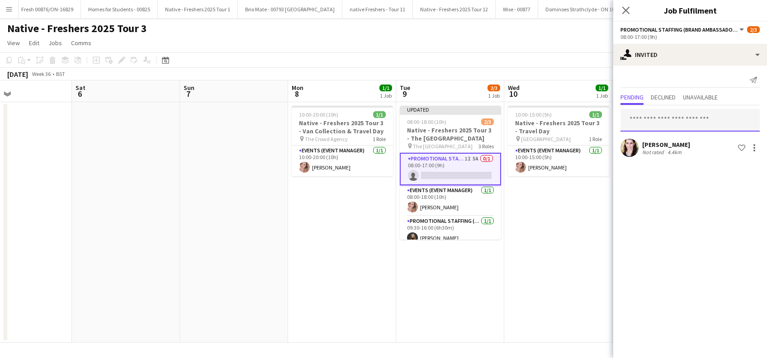
click at [672, 127] on input "text" at bounding box center [689, 120] width 139 height 23
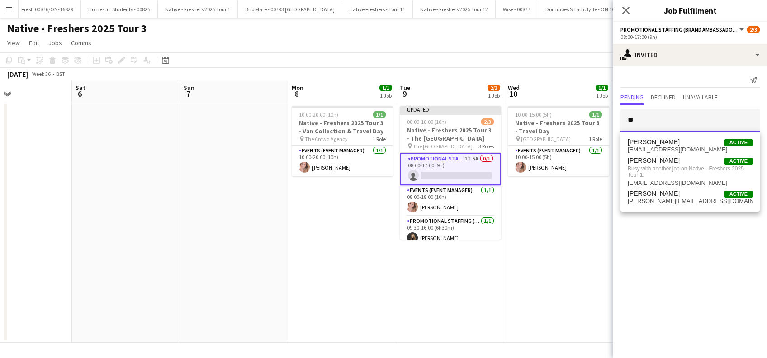
type input "*"
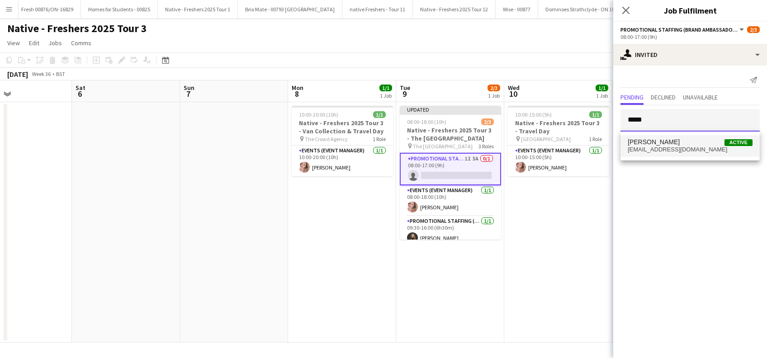
type input "*****"
click at [652, 146] on span "shiandenovan@hotmail.com" at bounding box center [689, 149] width 125 height 7
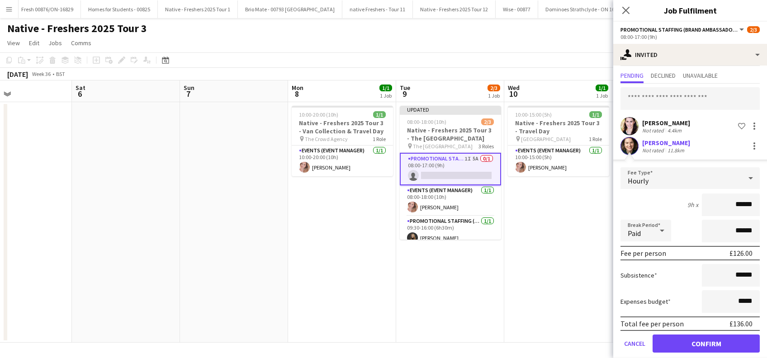
scroll to position [32, 0]
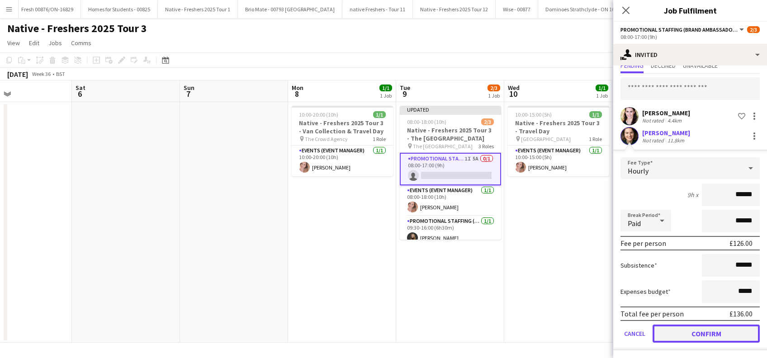
click at [699, 336] on button "Confirm" at bounding box center [705, 334] width 107 height 18
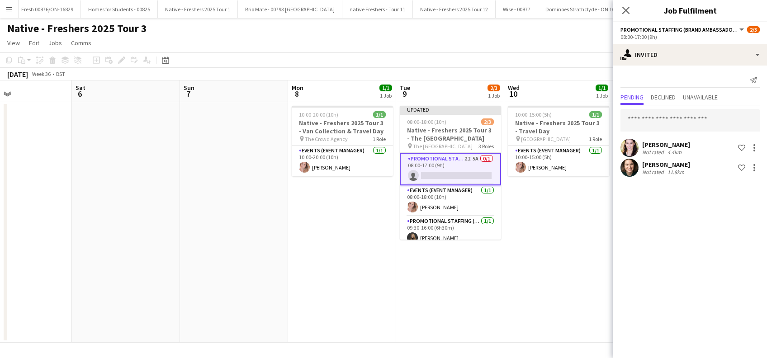
scroll to position [0, 0]
click at [673, 94] on span "Declined" at bounding box center [662, 97] width 25 height 6
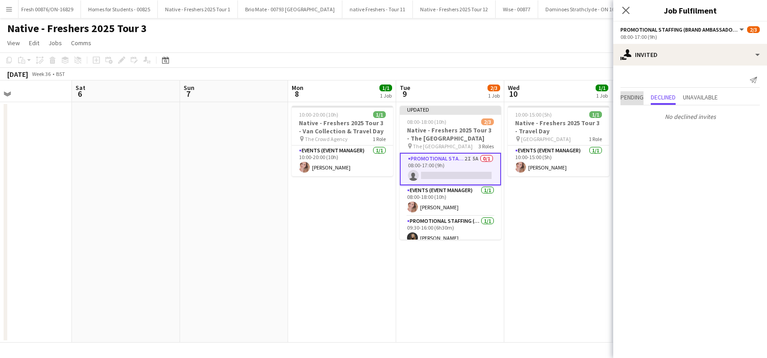
click at [626, 98] on span "Pending" at bounding box center [631, 97] width 23 height 6
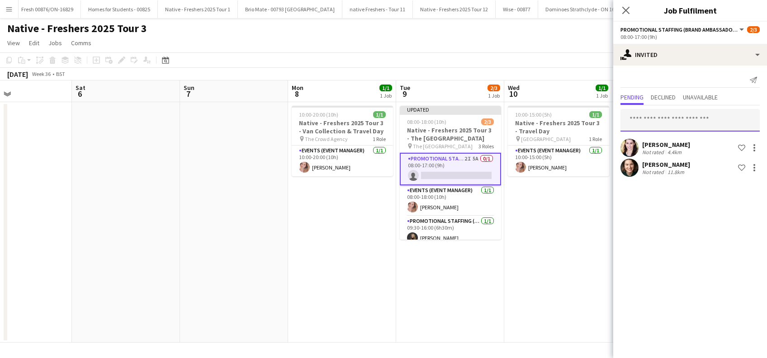
click at [675, 118] on input "text" at bounding box center [689, 120] width 139 height 23
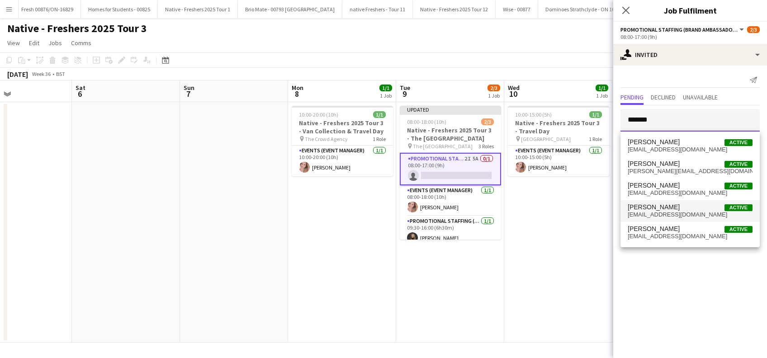
type input "*******"
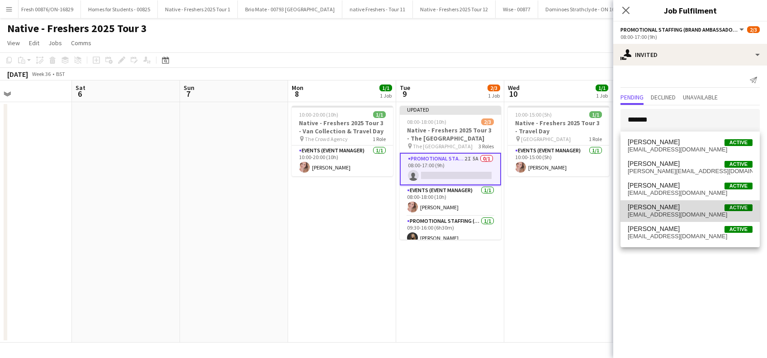
click at [664, 206] on span "Rebecca Moore" at bounding box center [653, 207] width 52 height 8
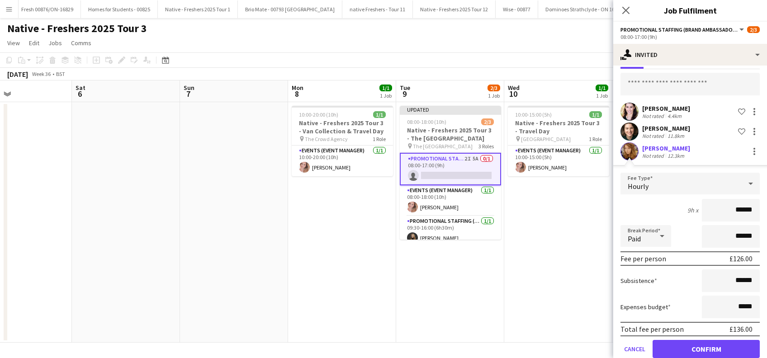
scroll to position [52, 0]
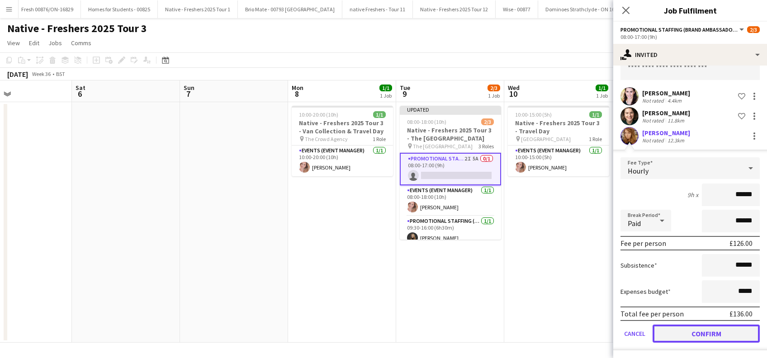
click at [710, 334] on button "Confirm" at bounding box center [705, 334] width 107 height 18
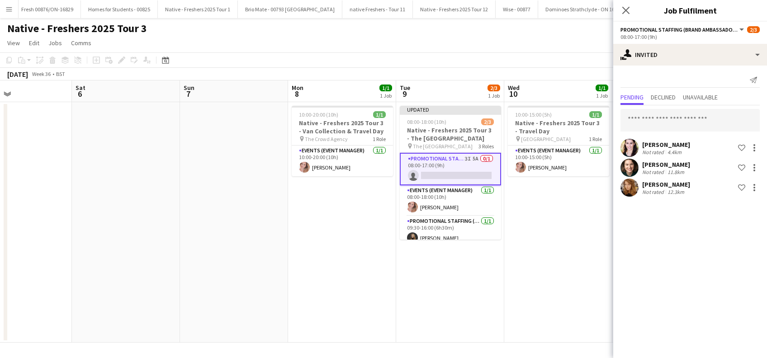
scroll to position [0, 0]
click at [658, 117] on input "text" at bounding box center [689, 120] width 139 height 23
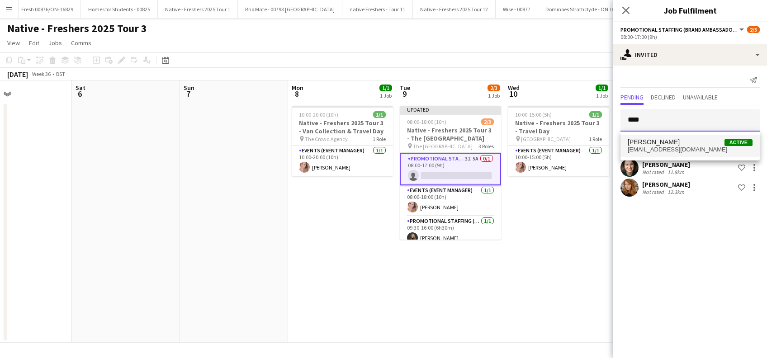
type input "****"
click at [651, 144] on span "Eimear Mcgrath" at bounding box center [653, 142] width 52 height 8
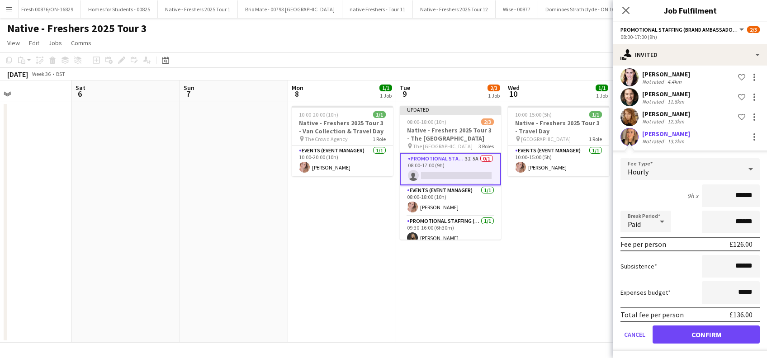
scroll to position [71, 0]
click at [700, 331] on button "Confirm" at bounding box center [705, 334] width 107 height 18
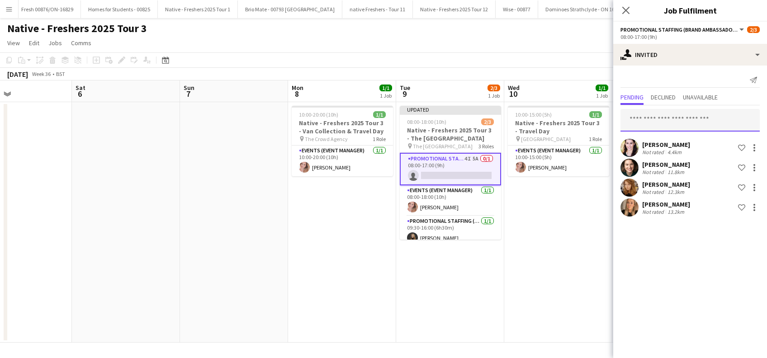
click at [641, 119] on input "text" at bounding box center [689, 120] width 139 height 23
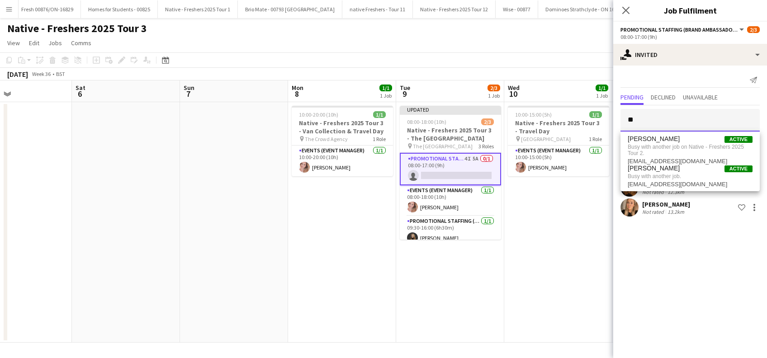
type input "*"
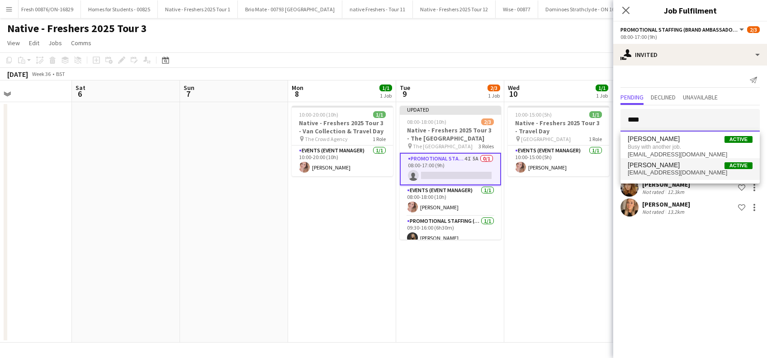
type input "****"
click at [654, 170] on span "robinsonedanielle@gmail.com" at bounding box center [689, 172] width 125 height 7
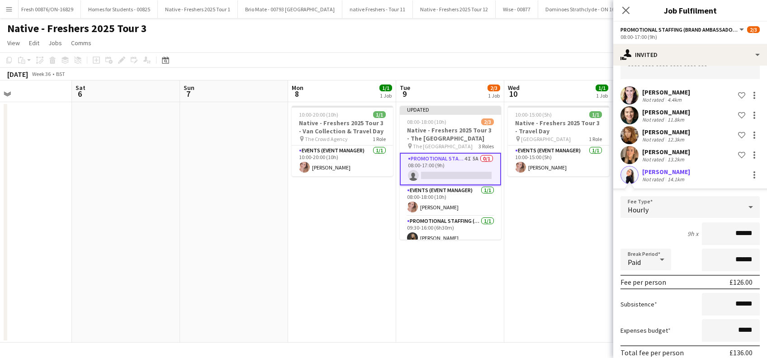
scroll to position [91, 0]
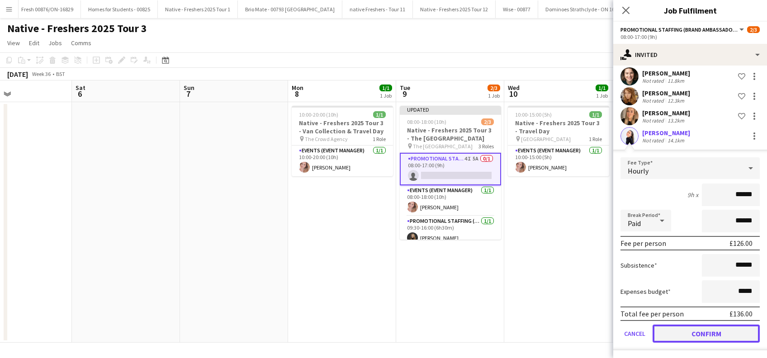
click at [693, 332] on button "Confirm" at bounding box center [705, 334] width 107 height 18
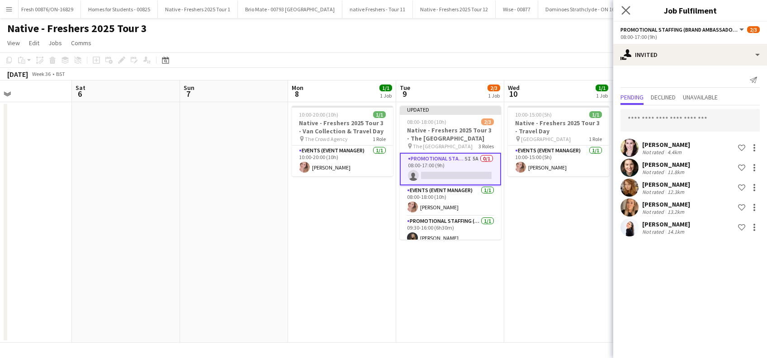
drag, startPoint x: 623, startPoint y: 5, endPoint x: 604, endPoint y: 65, distance: 62.6
click at [623, 5] on app-icon "Close pop-in" at bounding box center [625, 10] width 11 height 11
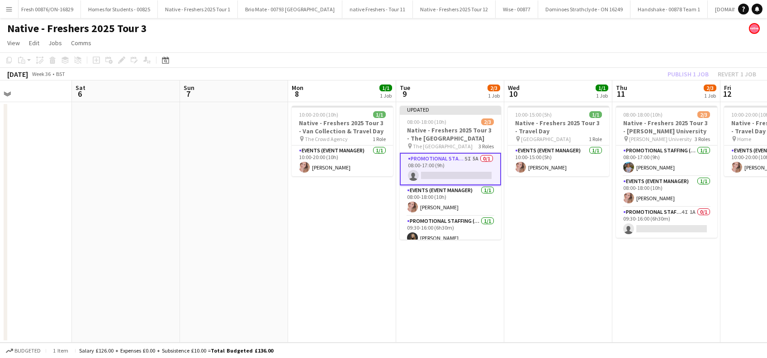
click at [579, 253] on app-date-cell "10:00-15:00 (5h) 1/1 Native - Freshers 2025 Tour 3 - Travel Day pin Aberdeen 1 …" at bounding box center [558, 222] width 108 height 240
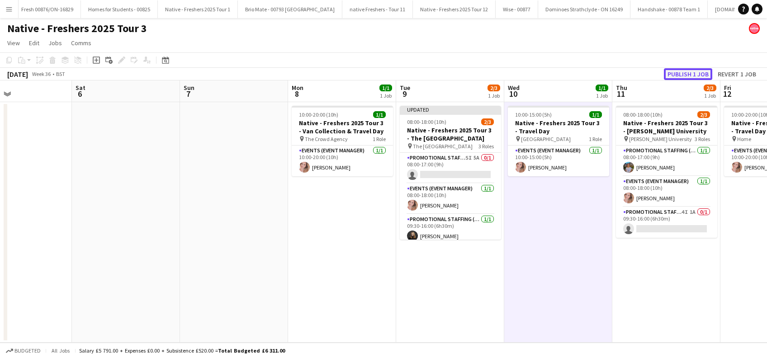
click at [683, 71] on button "Publish 1 job" at bounding box center [688, 74] width 48 height 12
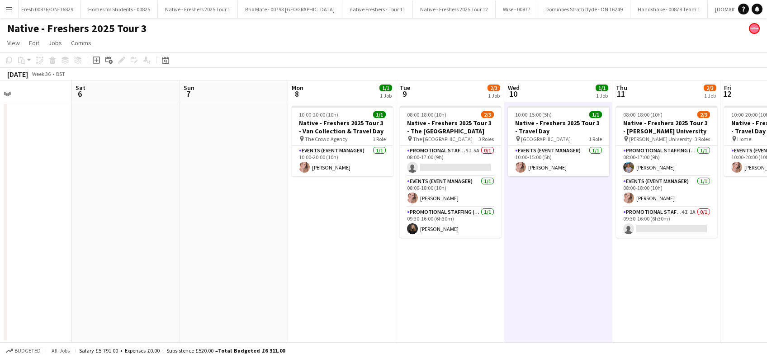
click at [534, 254] on app-date-cell "10:00-15:00 (5h) 1/1 Native - Freshers 2025 Tour 3 - Travel Day pin Aberdeen 1 …" at bounding box center [558, 222] width 108 height 240
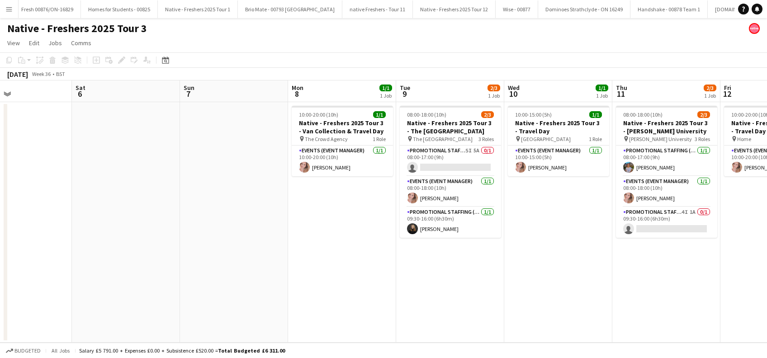
click at [603, 209] on app-date-cell "10:00-15:00 (5h) 1/1 Native - Freshers 2025 Tour 3 - Travel Day pin Aberdeen 1 …" at bounding box center [558, 222] width 108 height 240
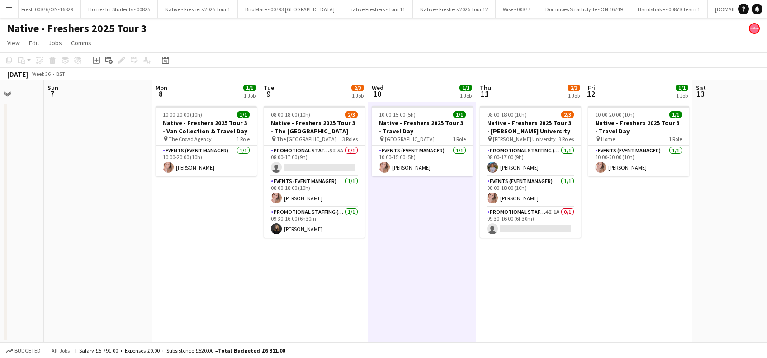
scroll to position [0, 281]
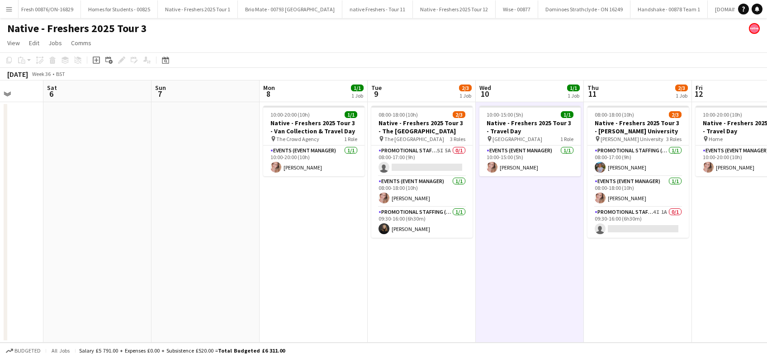
drag, startPoint x: 686, startPoint y: 327, endPoint x: 441, endPoint y: 310, distance: 245.1
click at [441, 311] on app-calendar-viewport "Wed 3 Thu 4 Fri 5 Sat 6 Sun 7 Mon 8 1/1 1 Job Tue 9 2/3 1 Job Wed 10 1/1 1 Job …" at bounding box center [383, 211] width 767 height 262
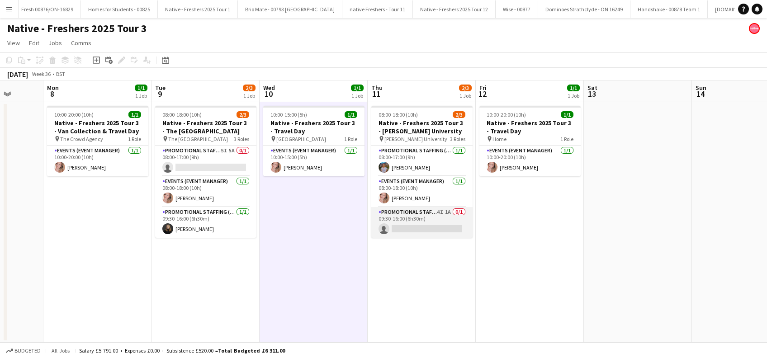
click at [444, 228] on app-card-role "Promotional Staffing (Brand Ambassadors) 4I 1A 0/1 09:30-16:00 (6h30m) single-n…" at bounding box center [421, 222] width 101 height 31
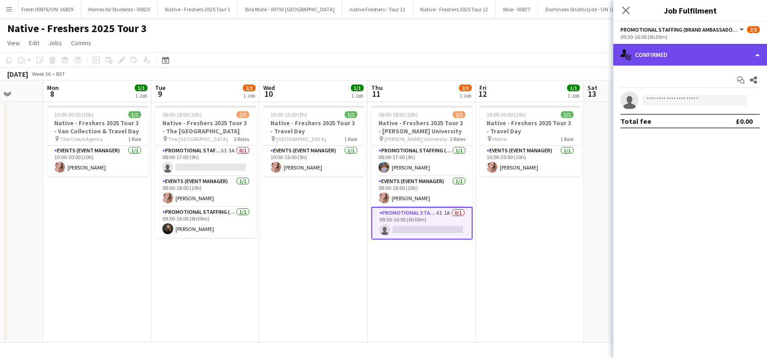
click at [692, 57] on div "single-neutral-actions-check-2 Confirmed" at bounding box center [690, 55] width 154 height 22
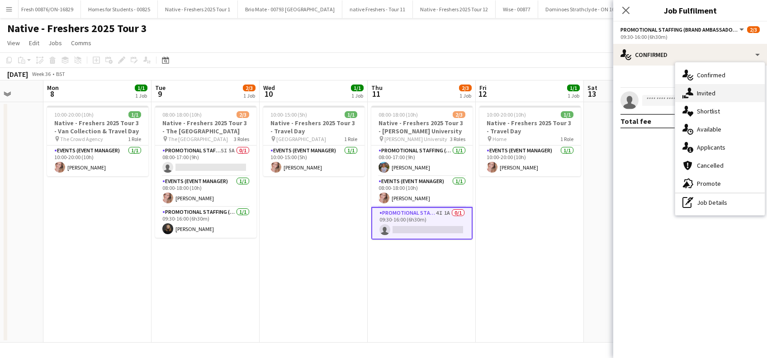
click at [715, 90] on div "single-neutral-actions-share-1 Invited" at bounding box center [719, 93] width 89 height 18
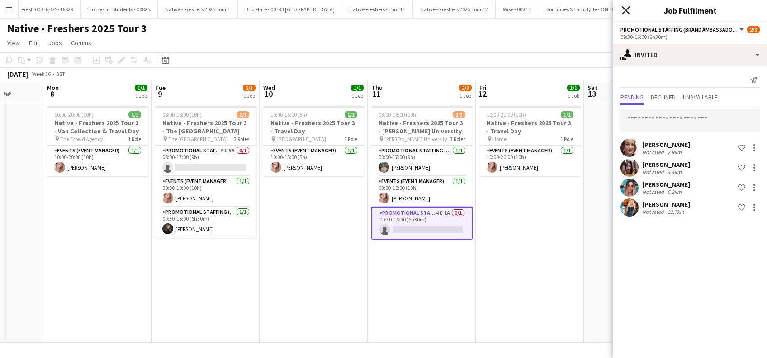
click at [626, 14] on icon "Close pop-in" at bounding box center [625, 10] width 9 height 9
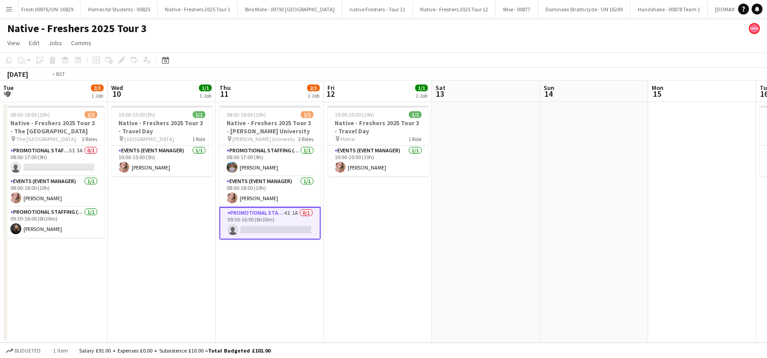
drag, startPoint x: 649, startPoint y: 234, endPoint x: 373, endPoint y: 284, distance: 280.3
click at [332, 300] on app-calendar-viewport "Fri 5 Sat 6 Sun 7 Mon 8 1/1 1 Job Tue 9 2/3 1 Job Wed 10 1/1 1 Job Thu 11 2/3 1…" at bounding box center [383, 211] width 767 height 262
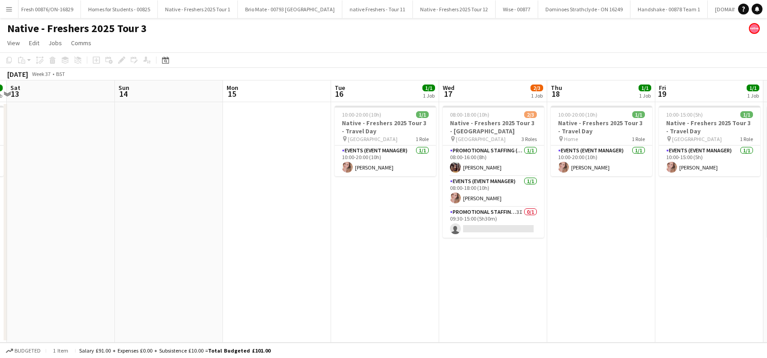
scroll to position [0, 454]
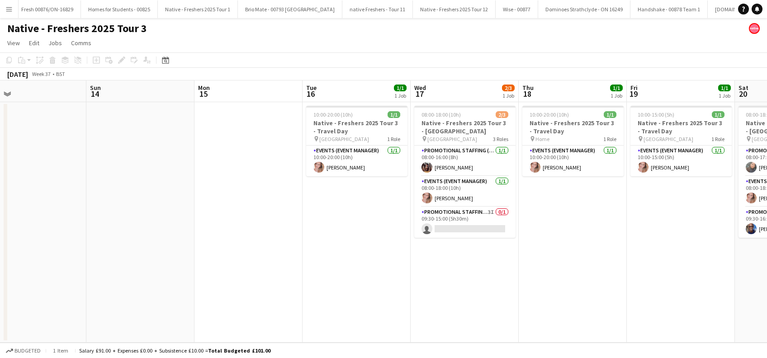
drag, startPoint x: 455, startPoint y: 308, endPoint x: 376, endPoint y: 329, distance: 81.4
click at [376, 329] on app-calendar-viewport "Tue 9 2/3 1 Job Wed 10 1/1 1 Job Thu 11 2/3 1 Job Fri 12 1/1 1 Job Sat 13 Sun 1…" at bounding box center [383, 211] width 767 height 262
click at [484, 210] on app-card-role "Promotional Staffing (Brand Ambassadors) 3I 0/1 09:30-15:00 (5h30m) single-neut…" at bounding box center [464, 222] width 101 height 31
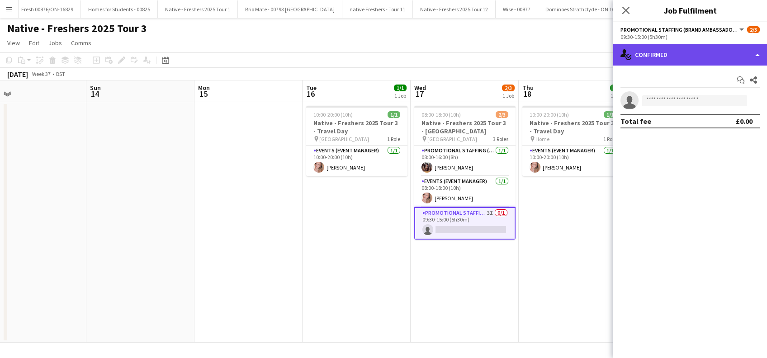
click at [694, 55] on div "single-neutral-actions-check-2 Confirmed" at bounding box center [690, 55] width 154 height 22
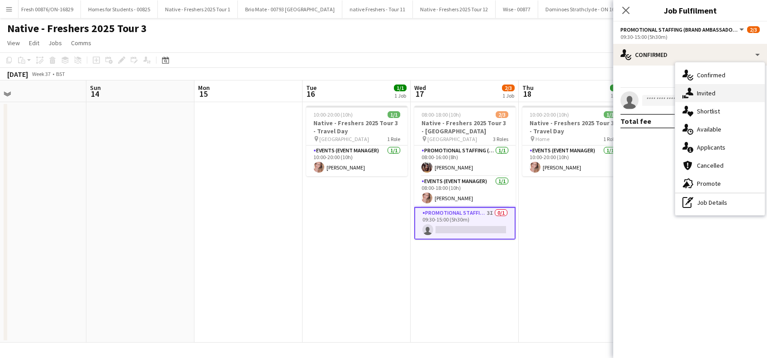
click at [716, 94] on div "single-neutral-actions-share-1 Invited" at bounding box center [719, 93] width 89 height 18
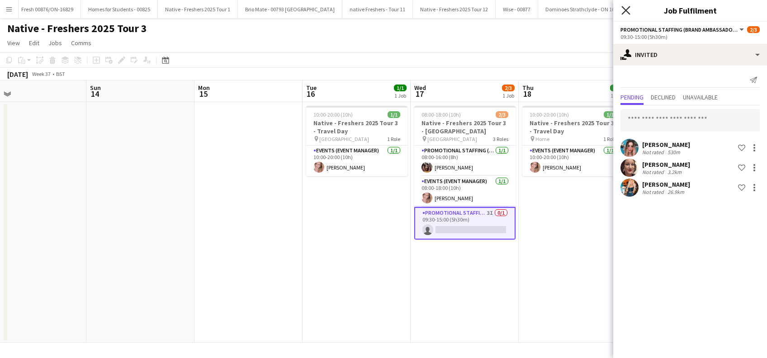
click at [624, 13] on icon "Close pop-in" at bounding box center [625, 10] width 9 height 9
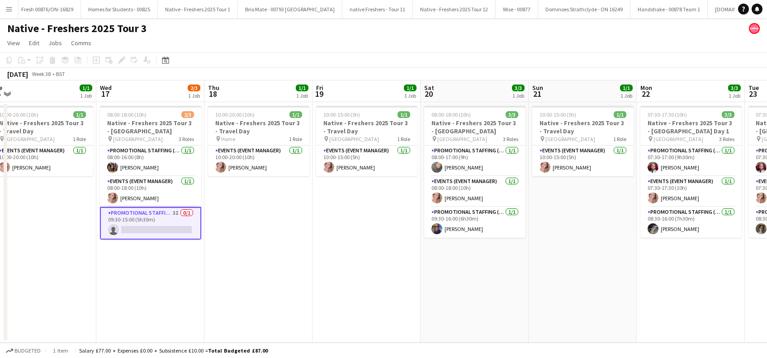
drag, startPoint x: 684, startPoint y: 285, endPoint x: 390, endPoint y: 314, distance: 295.7
click at [371, 329] on app-calendar-viewport "Sat 13 Sun 14 Mon 15 Tue 16 1/1 1 Job Wed 17 2/3 1 Job Thu 18 1/1 1 Job Fri 19 …" at bounding box center [383, 211] width 767 height 262
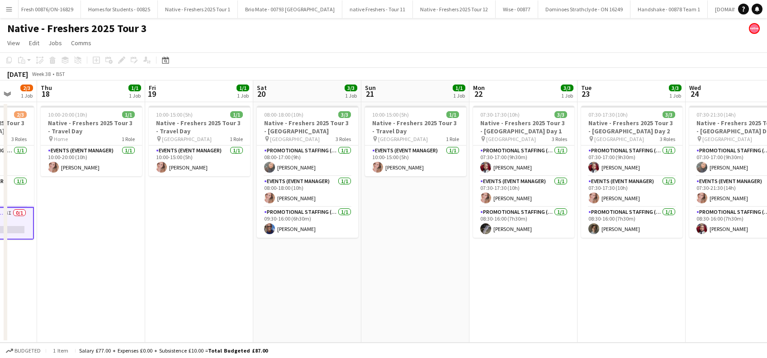
scroll to position [0, 333]
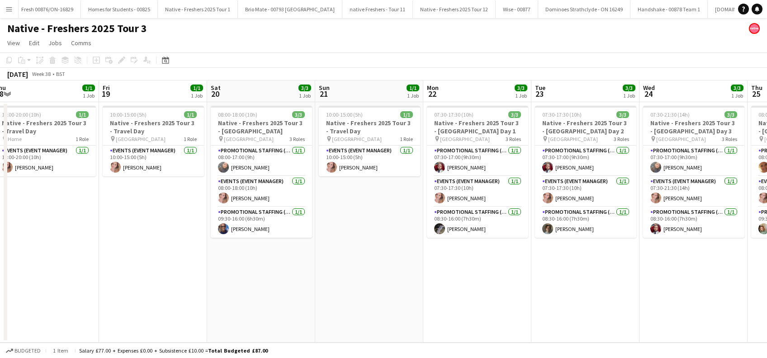
drag, startPoint x: 655, startPoint y: 279, endPoint x: 440, endPoint y: 279, distance: 214.3
click at [440, 279] on app-calendar-viewport "Mon 15 Tue 16 1/1 1 Job Wed 17 2/3 1 Job Thu 18 1/1 1 Job Fri 19 1/1 1 Job Sat …" at bounding box center [383, 211] width 767 height 262
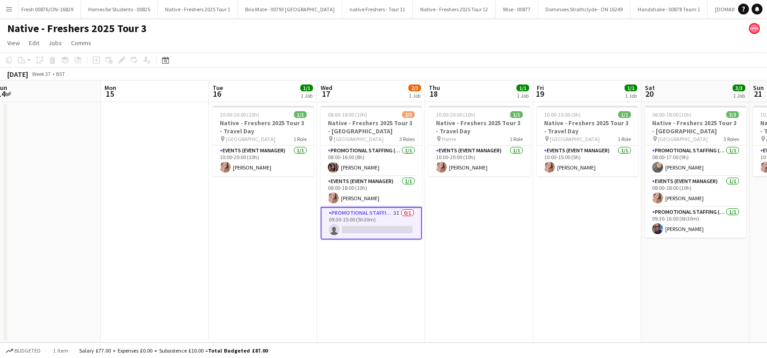
drag, startPoint x: 325, startPoint y: 319, endPoint x: 766, endPoint y: 285, distance: 441.6
click at [766, 286] on html "Menu Boards Boards Boards All jobs Status Workforce Workforce My Workforce Recr…" at bounding box center [383, 179] width 767 height 358
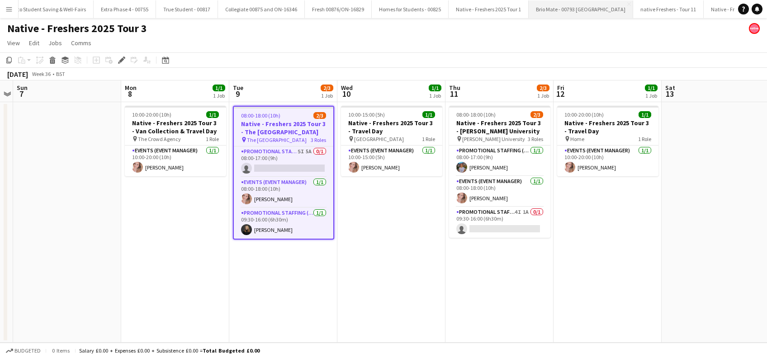
scroll to position [0, 1709]
click at [253, 268] on app-date-cell "08:00-18:00 (10h) 2/3 Native - Freshers 2025 Tour 3 - The [GEOGRAPHIC_DATA] pin…" at bounding box center [283, 222] width 108 height 240
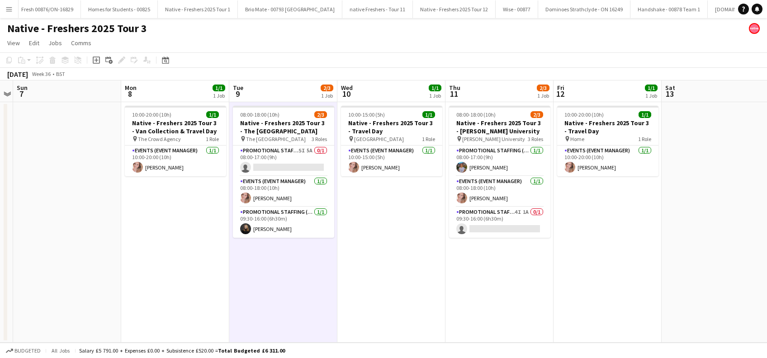
click at [325, 264] on app-date-cell "08:00-18:00 (10h) 2/3 Native - Freshers 2025 Tour 3 - The [GEOGRAPHIC_DATA] pin…" at bounding box center [283, 222] width 108 height 240
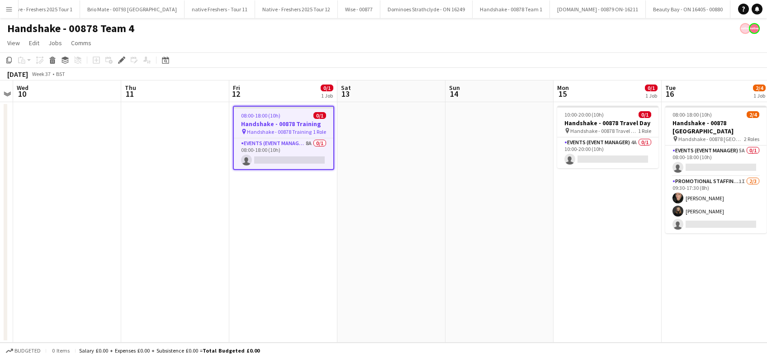
scroll to position [0, 2017]
click at [293, 151] on app-card-role "Events (Event Manager) 8A 0/1 08:00-18:00 (10h) single-neutral-actions" at bounding box center [283, 153] width 99 height 31
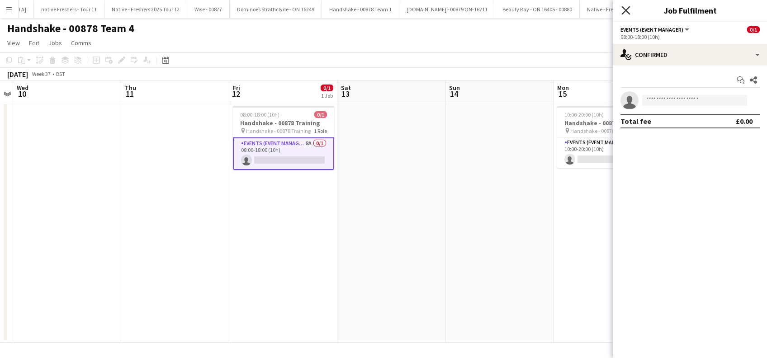
click at [628, 7] on icon "Close pop-in" at bounding box center [625, 10] width 9 height 9
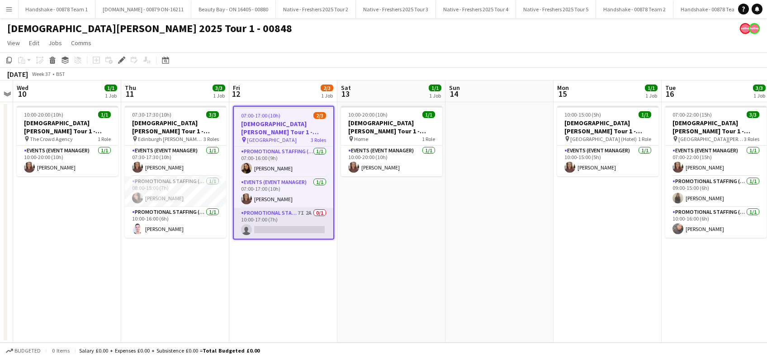
click at [266, 227] on app-card-role "Promotional Staffing (Brand Ambassadors) 7I 2A 0/1 10:00-17:00 (7h) single-neut…" at bounding box center [283, 223] width 99 height 31
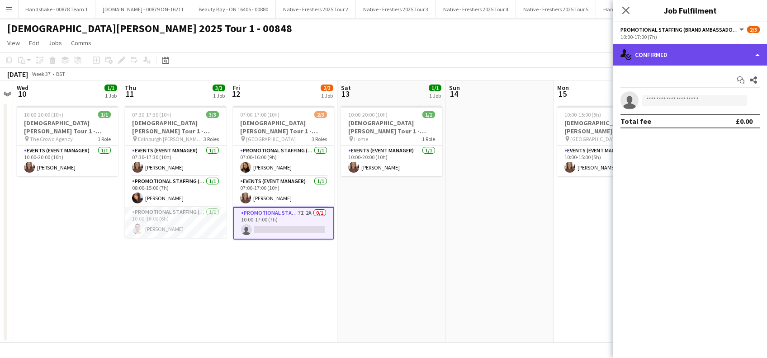
click at [705, 57] on div "single-neutral-actions-check-2 Confirmed" at bounding box center [690, 55] width 154 height 22
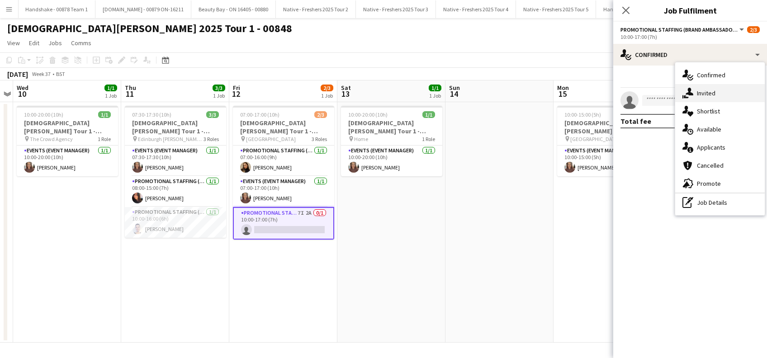
click at [702, 94] on div "single-neutral-actions-share-1 Invited" at bounding box center [719, 93] width 89 height 18
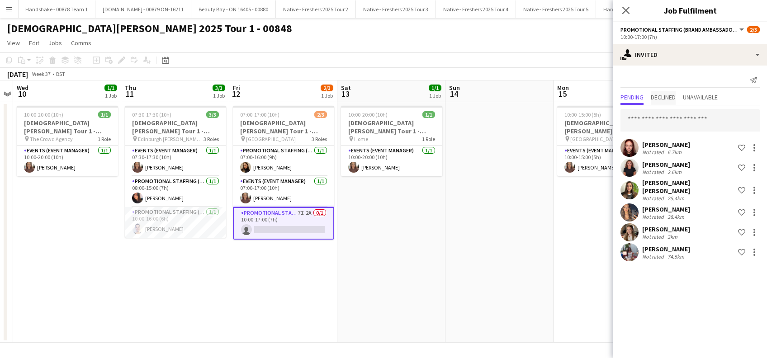
click at [662, 99] on span "Declined" at bounding box center [662, 97] width 25 height 6
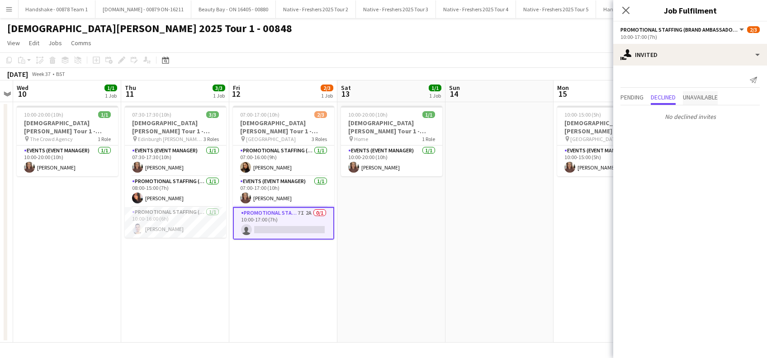
click at [711, 95] on span "Unavailable" at bounding box center [700, 97] width 35 height 6
click at [625, 99] on span "Pending" at bounding box center [631, 97] width 23 height 6
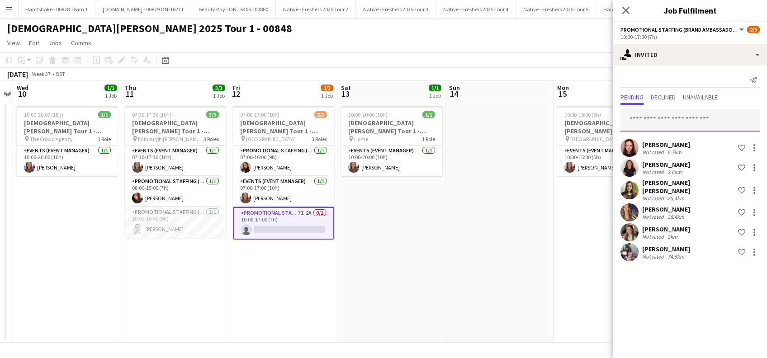
click at [635, 113] on input "text" at bounding box center [689, 120] width 139 height 23
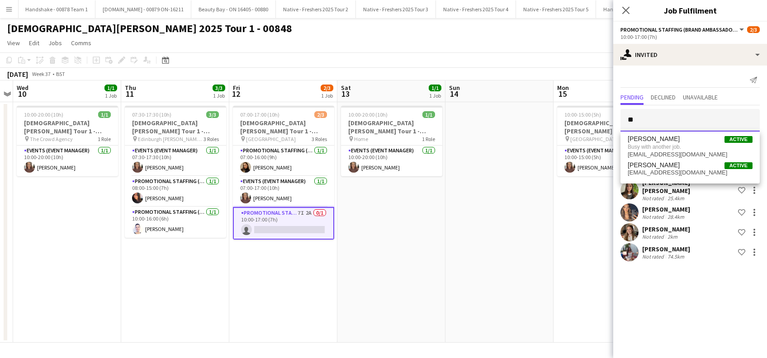
type input "*"
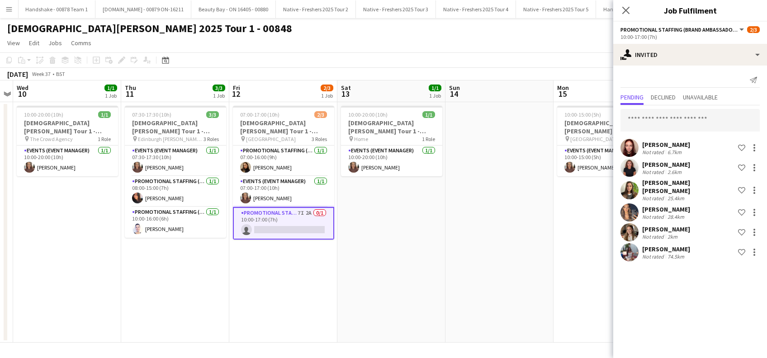
click at [586, 292] on app-date-cell "10:00-15:00 (5h) 1/1 [DEMOGRAPHIC_DATA][PERSON_NAME] Tour 1 - 00848 - Travel Da…" at bounding box center [607, 222] width 108 height 240
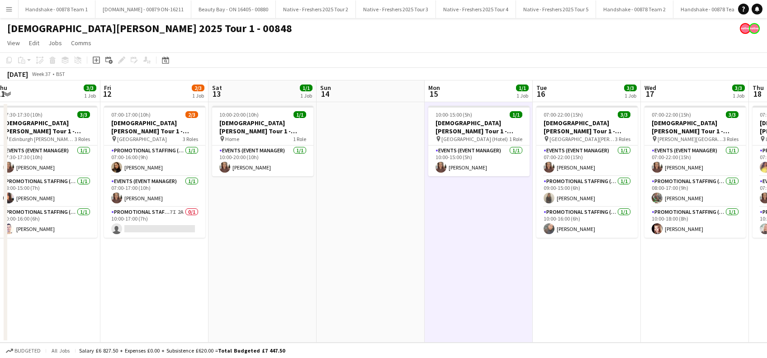
scroll to position [0, 334]
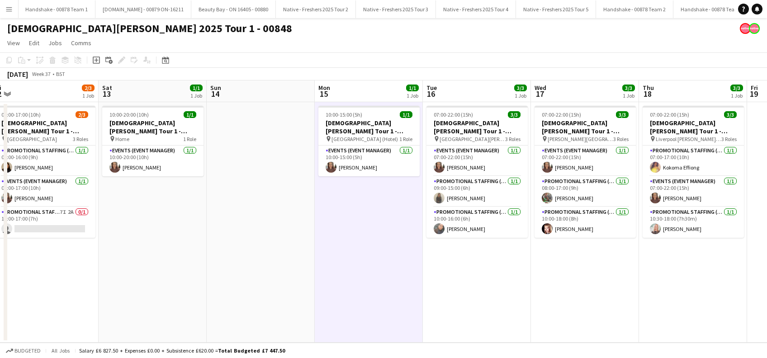
drag, startPoint x: 655, startPoint y: 265, endPoint x: 415, endPoint y: 294, distance: 240.9
click at [415, 294] on app-calendar-viewport "Tue 9 Wed 10 1/1 1 Job Thu 11 3/3 1 Job Fri 12 2/3 1 Job Sat 13 1/1 1 Job Sun 1…" at bounding box center [383, 211] width 767 height 262
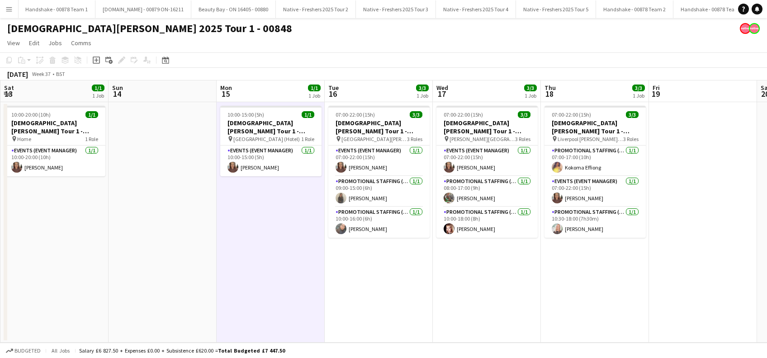
scroll to position [0, 373]
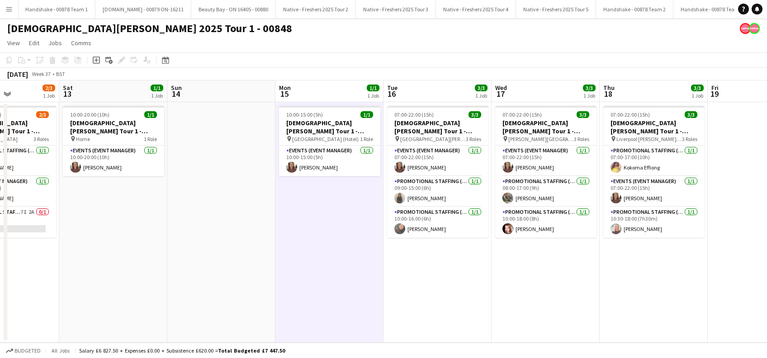
drag, startPoint x: 709, startPoint y: 290, endPoint x: 453, endPoint y: 290, distance: 255.4
click at [453, 290] on app-calendar-viewport "Tue 9 Wed 10 1/1 1 Job Thu 11 3/3 1 Job Fri 12 2/3 1 Job Sat 13 1/1 1 Job Sun 1…" at bounding box center [383, 211] width 767 height 262
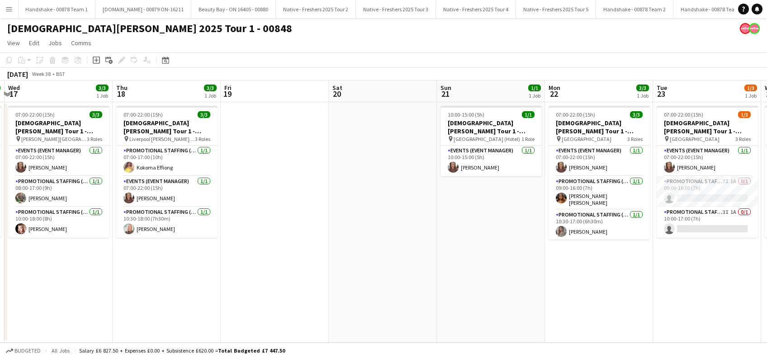
scroll to position [0, 432]
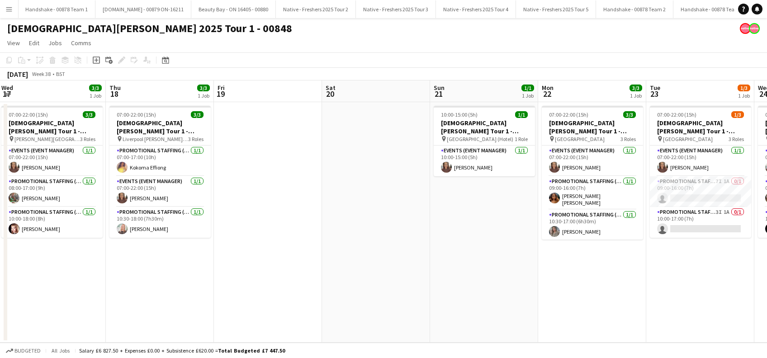
drag, startPoint x: 565, startPoint y: 270, endPoint x: 456, endPoint y: 283, distance: 110.2
click at [315, 298] on app-calendar-viewport "Sat 13 1/1 1 Job Sun 14 Mon 15 1/1 1 Job Tue 16 3/3 1 Job Wed 17 3/3 1 Job Thu …" at bounding box center [383, 211] width 767 height 262
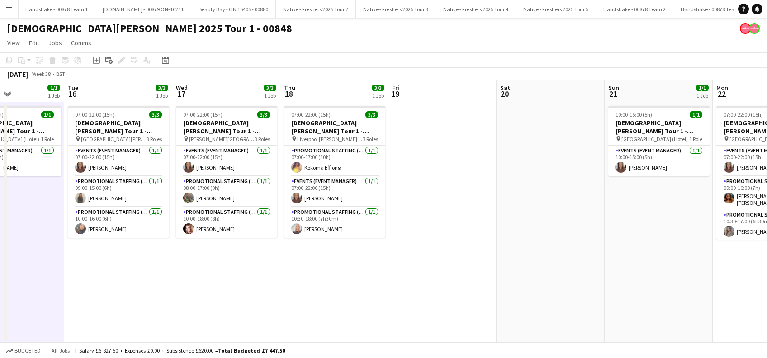
scroll to position [0, 292]
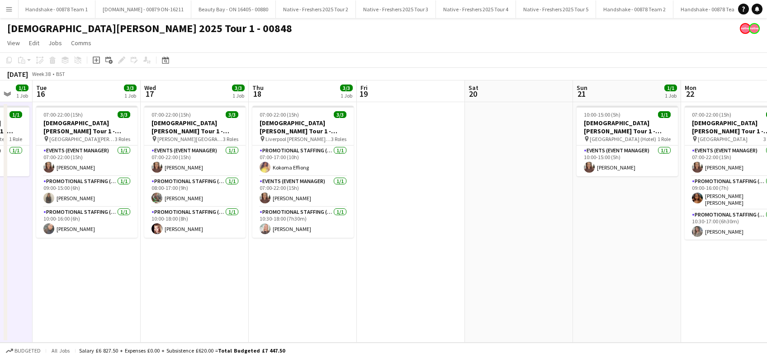
drag, startPoint x: 677, startPoint y: 283, endPoint x: 603, endPoint y: 306, distance: 77.5
click at [603, 306] on app-calendar-viewport "Sat 13 1/1 1 Job Sun 14 Mon 15 1/1 1 Job Tue 16 3/3 1 Job Wed 17 3/3 1 Job Thu …" at bounding box center [383, 211] width 767 height 262
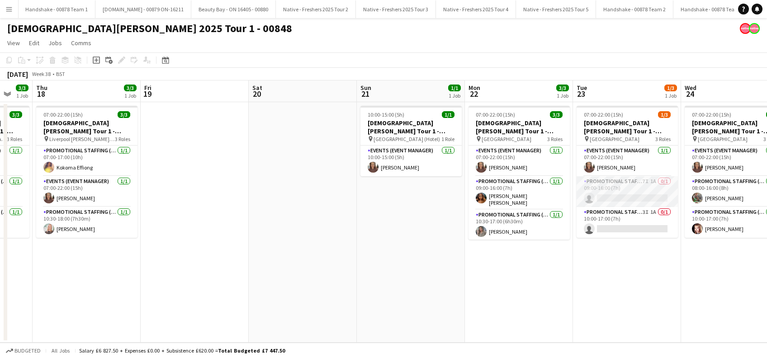
click at [644, 198] on app-card-role "Promotional Staffing (Brand Ambassadors) 7I 1A 0/1 09:00-16:00 (7h) single-neut…" at bounding box center [626, 191] width 101 height 31
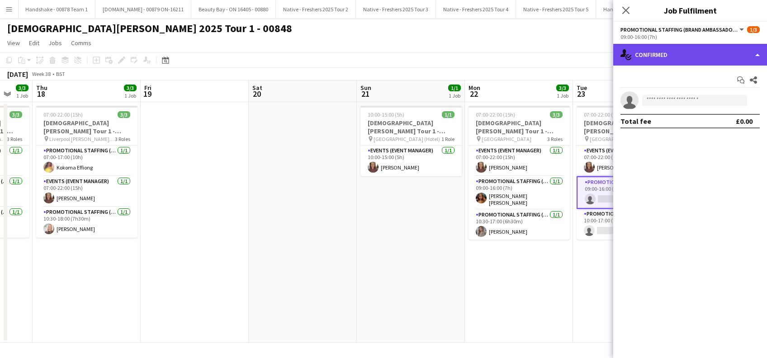
click at [681, 58] on div "single-neutral-actions-check-2 Confirmed" at bounding box center [690, 55] width 154 height 22
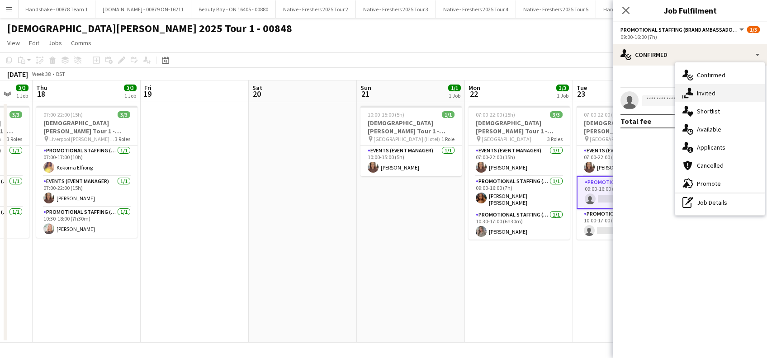
click at [705, 89] on div "single-neutral-actions-share-1 Invited" at bounding box center [719, 93] width 89 height 18
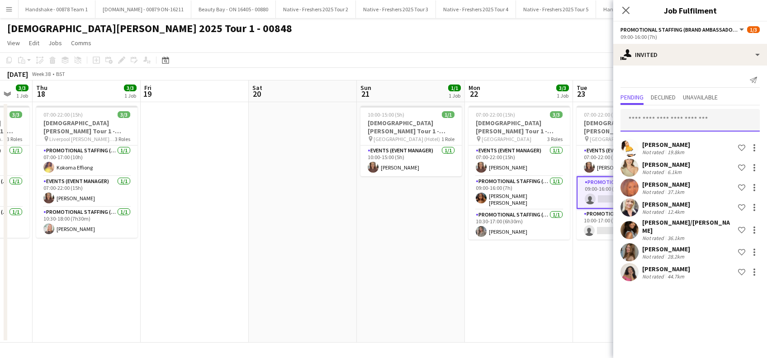
click at [673, 116] on input "text" at bounding box center [689, 120] width 139 height 23
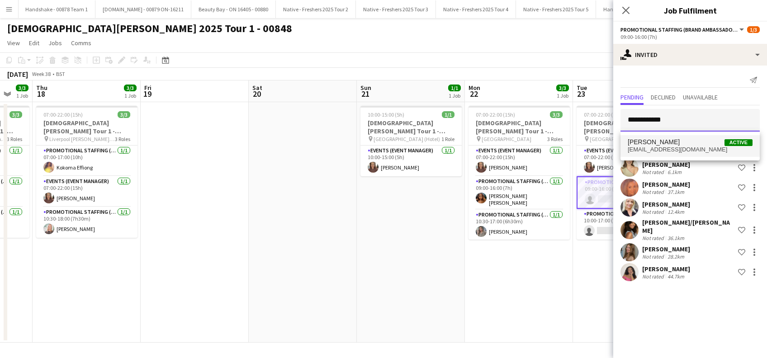
type input "**********"
click at [655, 145] on span "[PERSON_NAME]" at bounding box center [653, 142] width 52 height 8
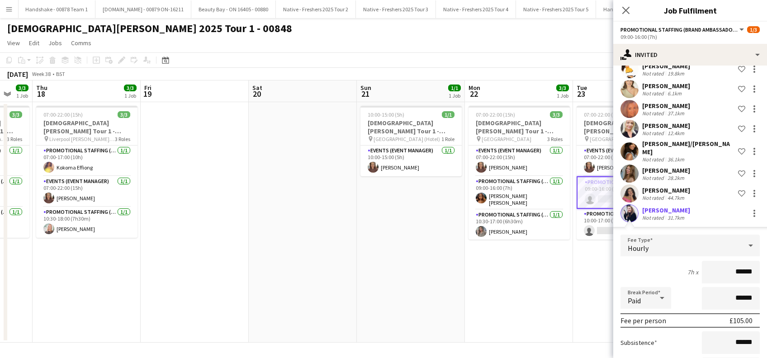
scroll to position [151, 0]
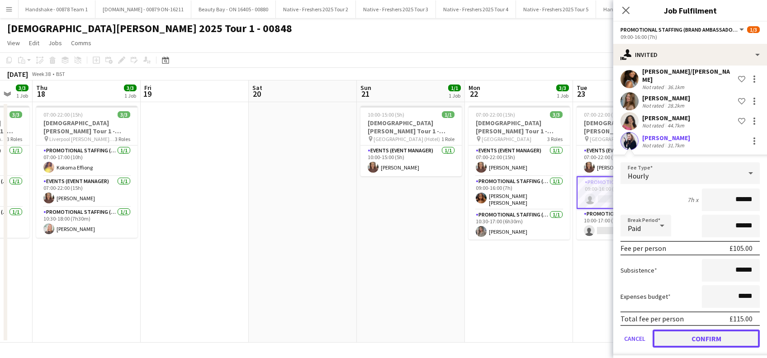
click at [697, 330] on button "Confirm" at bounding box center [705, 339] width 107 height 18
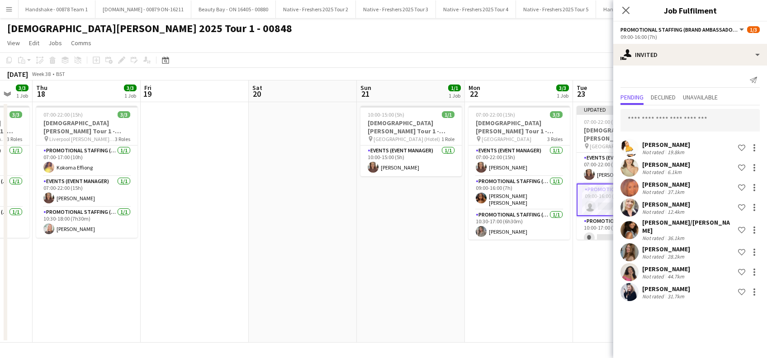
click at [589, 292] on app-date-cell "Updated 07:00-22:00 (15h) 1/3 [DEMOGRAPHIC_DATA][PERSON_NAME] Tour 1 - 00848 - …" at bounding box center [627, 222] width 108 height 240
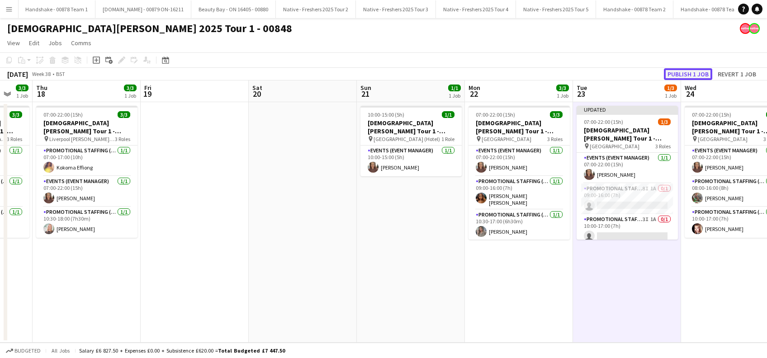
click at [683, 76] on button "Publish 1 job" at bounding box center [688, 74] width 48 height 12
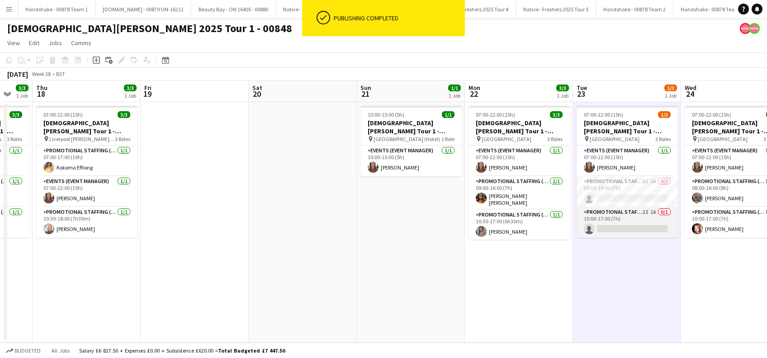
click at [614, 231] on app-card-role "Promotional Staffing (Brand Ambassadors) 3I 1A 0/1 10:00-17:00 (7h) single-neut…" at bounding box center [626, 222] width 101 height 31
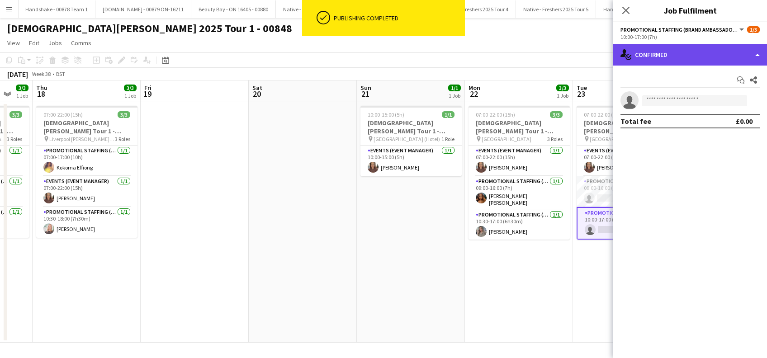
click at [682, 51] on div "single-neutral-actions-check-2 Confirmed" at bounding box center [690, 55] width 154 height 22
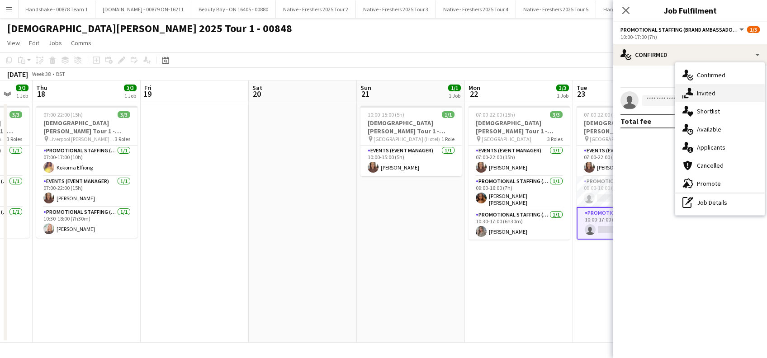
click at [701, 94] on div "single-neutral-actions-share-1 Invited" at bounding box center [719, 93] width 89 height 18
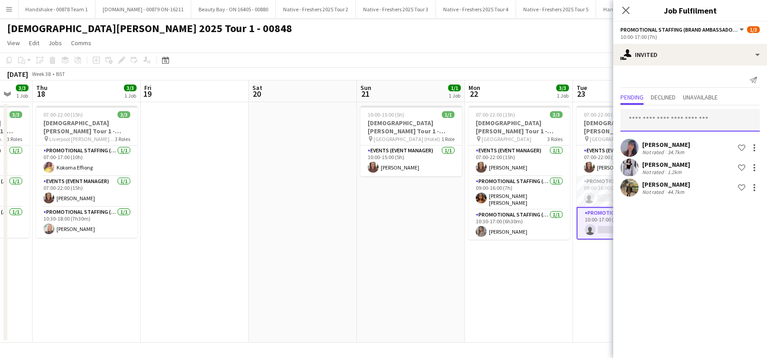
click at [647, 125] on input "text" at bounding box center [689, 120] width 139 height 23
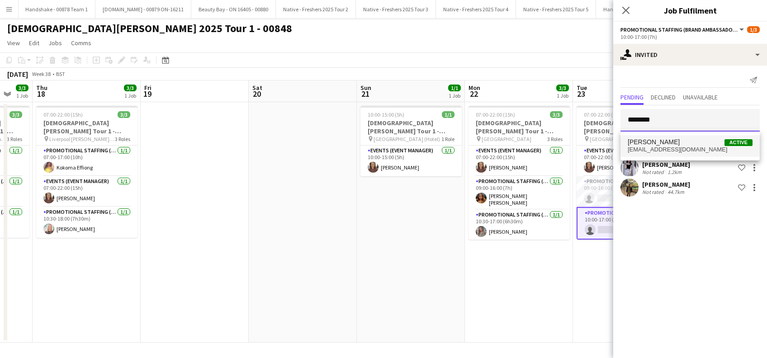
type input "********"
click at [647, 137] on mat-option "[PERSON_NAME] Active [EMAIL_ADDRESS][DOMAIN_NAME]" at bounding box center [689, 146] width 139 height 22
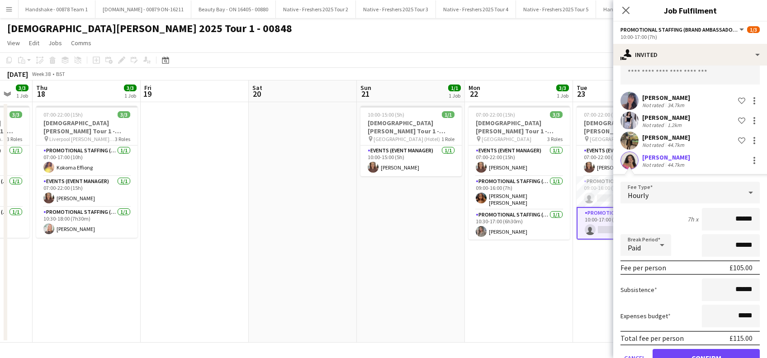
scroll to position [71, 0]
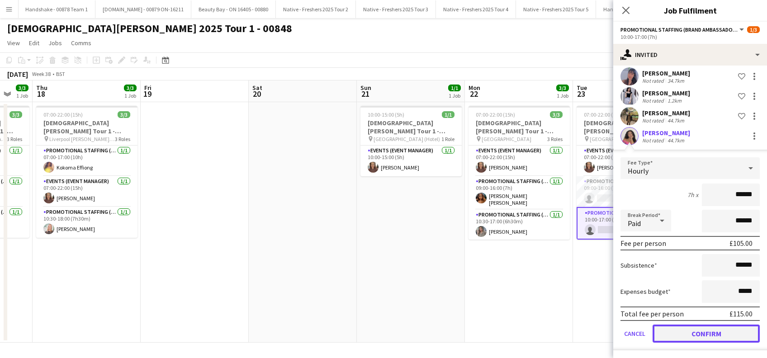
click at [699, 330] on button "Confirm" at bounding box center [705, 334] width 107 height 18
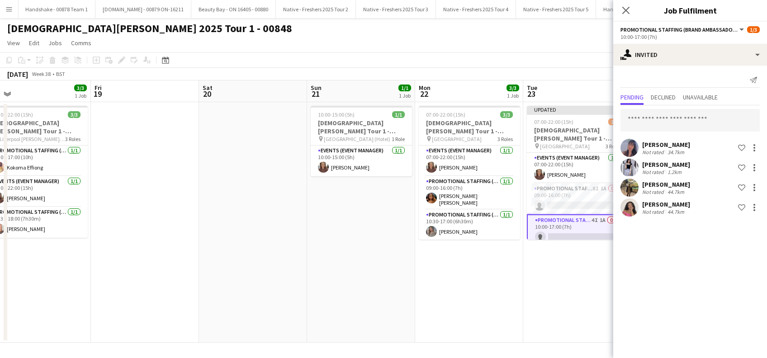
scroll to position [0, 416]
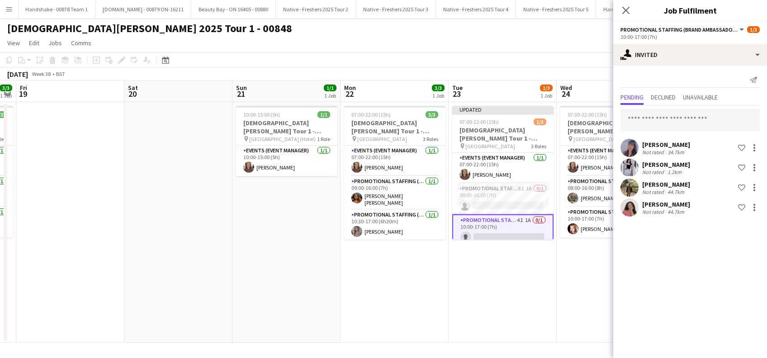
drag, startPoint x: 581, startPoint y: 268, endPoint x: 457, endPoint y: 282, distance: 125.0
click at [457, 282] on app-calendar-viewport "Mon 15 1/1 1 Job Tue 16 3/3 1 Job Wed 17 3/3 1 Job Thu 18 3/3 1 Job Fri 19 Sat …" at bounding box center [383, 211] width 767 height 262
drag, startPoint x: 628, startPoint y: 11, endPoint x: 628, endPoint y: 38, distance: 27.1
click at [628, 11] on icon "Close pop-in" at bounding box center [625, 10] width 7 height 7
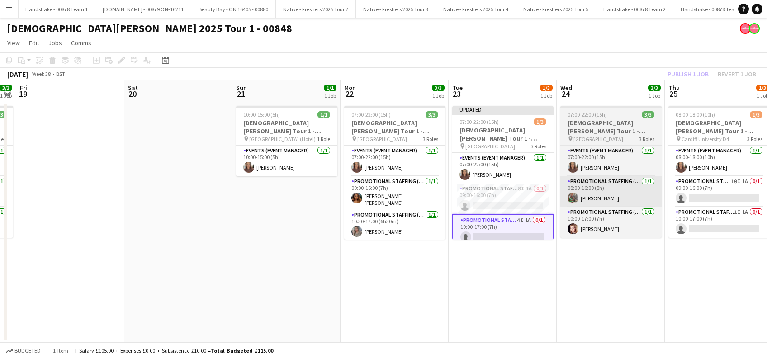
drag, startPoint x: 576, startPoint y: 267, endPoint x: 635, endPoint y: 205, distance: 85.7
click at [579, 268] on app-calendar-viewport "Mon 15 1/1 1 Job Tue 16 3/3 1 Job Wed 17 3/3 1 Job Thu 18 3/3 1 Job Fri 19 Sat …" at bounding box center [383, 211] width 767 height 262
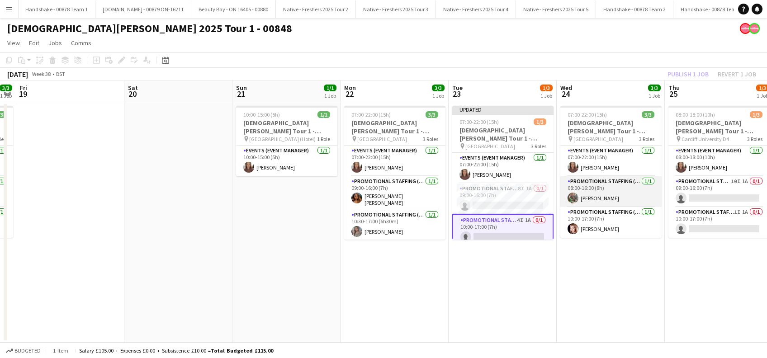
scroll to position [0, 413]
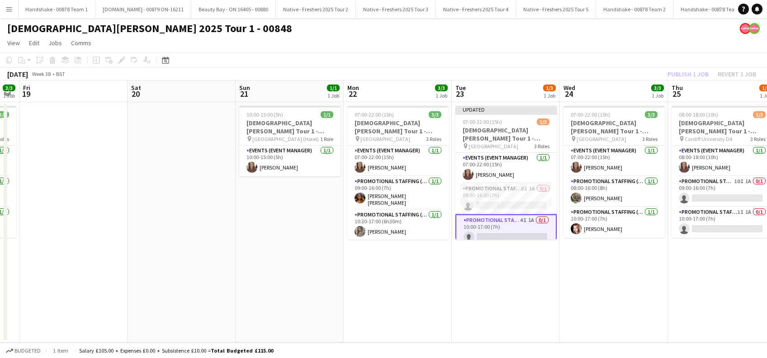
click at [686, 71] on div "Publish 1 job Revert 1 job" at bounding box center [711, 74] width 110 height 12
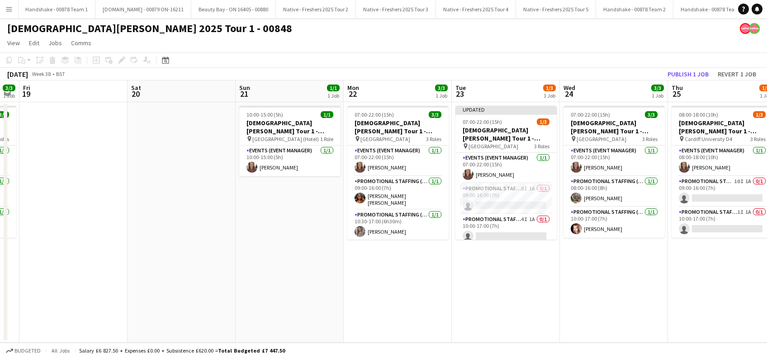
click at [614, 250] on app-date-cell "07:00-22:00 (15h) 3/3 Lady Garden Tour 1 - 00848 - University of Nottingham pin…" at bounding box center [614, 222] width 108 height 240
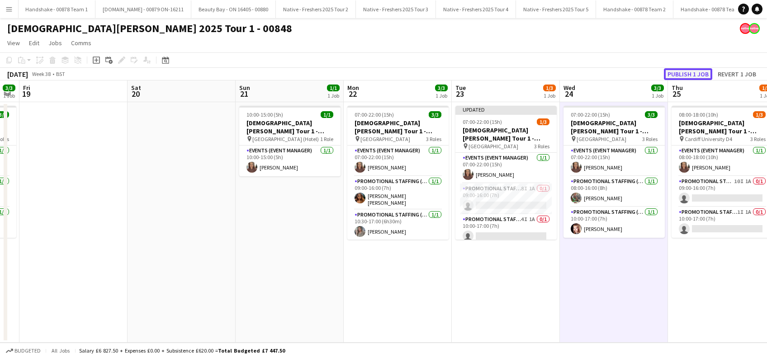
click at [687, 72] on button "Publish 1 job" at bounding box center [688, 74] width 48 height 12
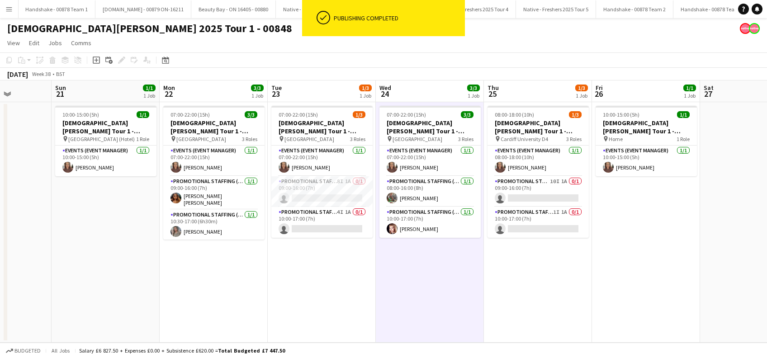
scroll to position [0, 391]
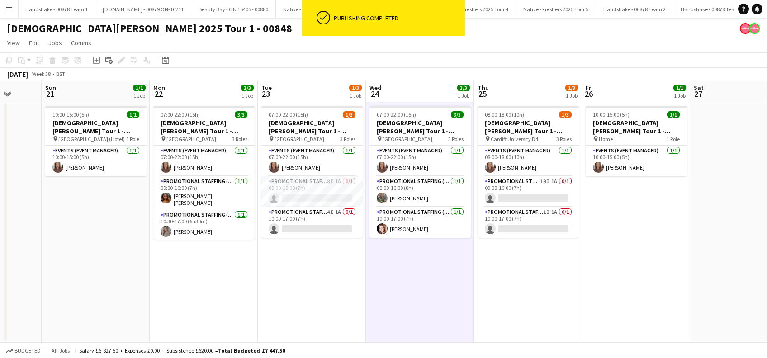
drag, startPoint x: 706, startPoint y: 267, endPoint x: 513, endPoint y: 281, distance: 193.5
click at [513, 281] on app-calendar-viewport "Wed 17 3/3 1 Job Thu 18 3/3 1 Job Fri 19 Sat 20 Sun 21 1/1 1 Job Mon 22 3/3 1 J…" at bounding box center [383, 211] width 767 height 262
click at [535, 203] on app-card-role "Promotional Staffing (Brand Ambassadors) 10I 1A 0/1 09:00-16:00 (7h) single-neu…" at bounding box center [527, 191] width 101 height 31
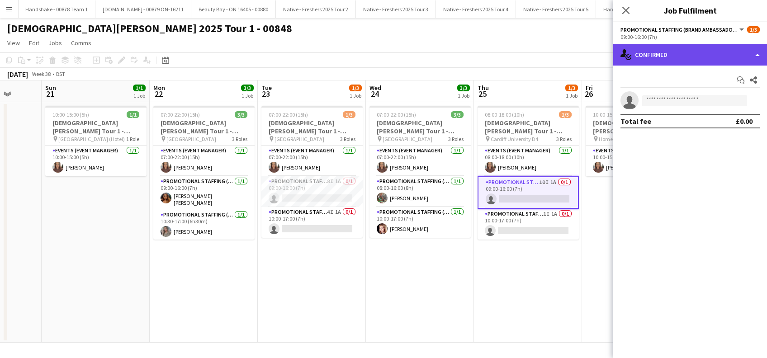
click at [708, 49] on div "single-neutral-actions-check-2 Confirmed" at bounding box center [690, 55] width 154 height 22
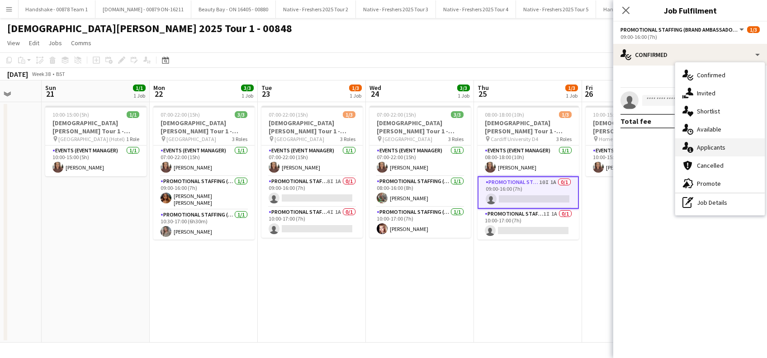
click at [708, 145] on div "single-neutral-actions-information Applicants" at bounding box center [719, 147] width 89 height 18
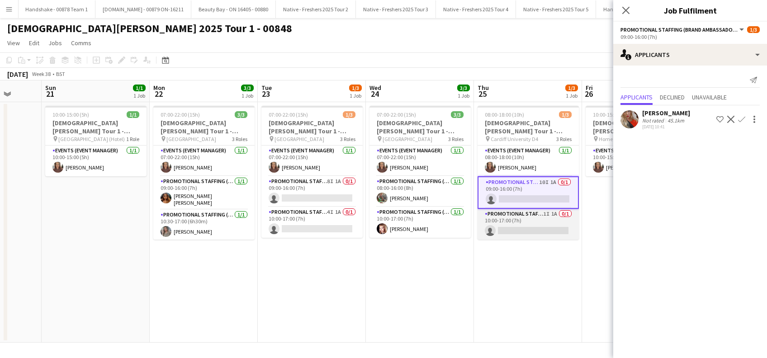
click at [546, 228] on app-card-role "Promotional Staffing (Brand Ambassadors) 1I 1A 0/1 10:00-17:00 (7h) single-neut…" at bounding box center [527, 224] width 101 height 31
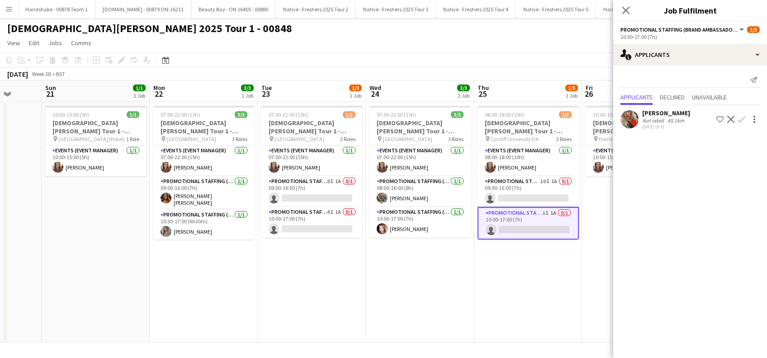
click at [540, 275] on app-date-cell "08:00-18:00 (10h) 1/3 Lady Garden Tour 1 - 00848 - Cardiff University pin Cardi…" at bounding box center [528, 222] width 108 height 240
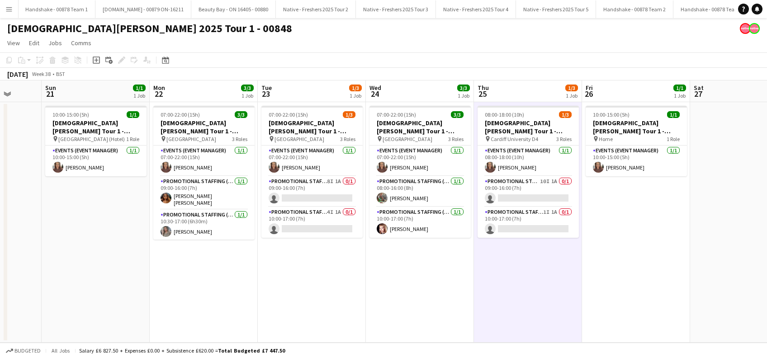
click at [629, 264] on app-date-cell "10:00-15:00 (5h) 1/1 Lady Garden Tour 1 - 00848 - Travel Day pin Home 1 Role Ev…" at bounding box center [636, 222] width 108 height 240
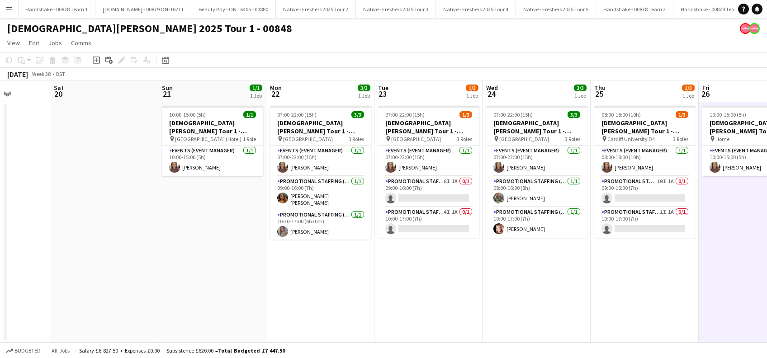
drag, startPoint x: 678, startPoint y: 265, endPoint x: 640, endPoint y: 262, distance: 38.1
click at [589, 271] on app-calendar-viewport "Wed 17 3/3 1 Job Thu 18 3/3 1 Job Fri 19 Sat 20 Sun 21 1/1 1 Job Mon 22 3/3 1 J…" at bounding box center [383, 211] width 767 height 262
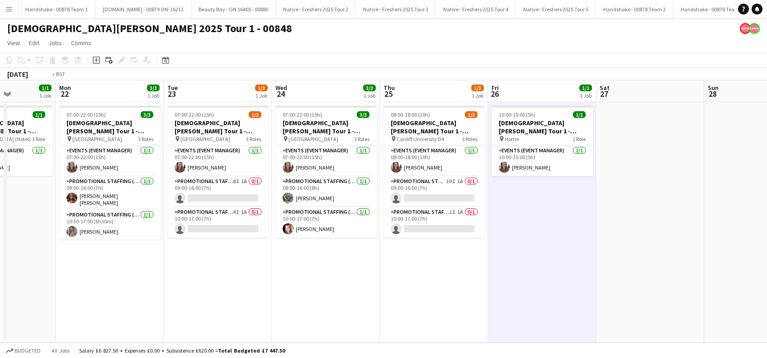
drag, startPoint x: 658, startPoint y: 268, endPoint x: 522, endPoint y: 283, distance: 137.3
click at [522, 285] on app-calendar-viewport "Fri 19 Sat 20 Sun 21 1/1 1 Job Mon 22 3/3 1 Job Tue 23 1/3 1 Job Wed 24 3/3 1 J…" at bounding box center [383, 211] width 767 height 262
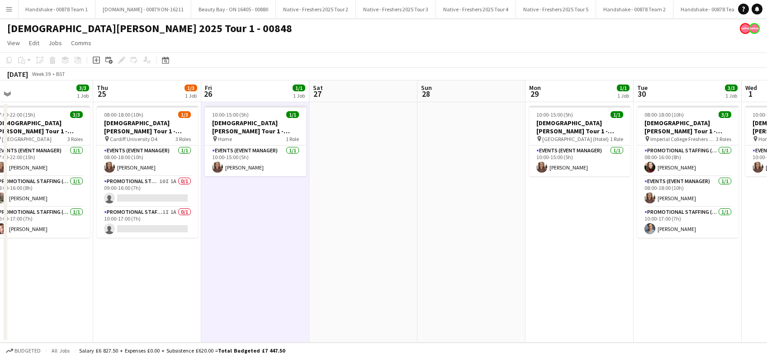
drag, startPoint x: 668, startPoint y: 256, endPoint x: 552, endPoint y: 271, distance: 116.6
click at [539, 278] on app-calendar-viewport "Sun 21 1/1 1 Job Mon 22 3/3 1 Job Tue 23 1/3 1 Job Wed 24 3/3 1 Job Thu 25 1/3 …" at bounding box center [383, 211] width 767 height 262
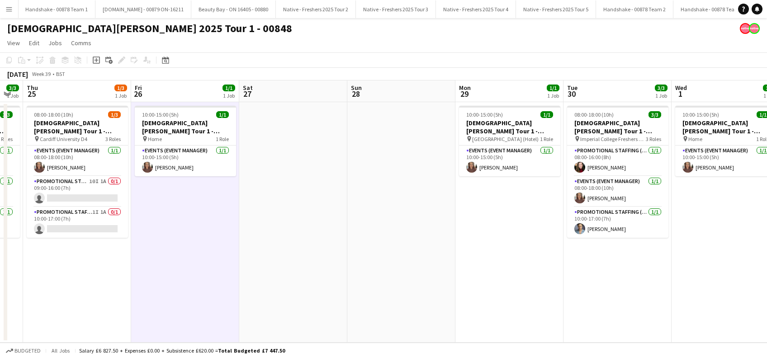
drag, startPoint x: 615, startPoint y: 306, endPoint x: 632, endPoint y: 301, distance: 18.2
click at [599, 308] on app-calendar-viewport "Sun 21 1/1 1 Job Mon 22 3/3 1 Job Tue 23 1/3 1 Job Wed 24 3/3 1 Job Thu 25 1/3 …" at bounding box center [383, 211] width 767 height 262
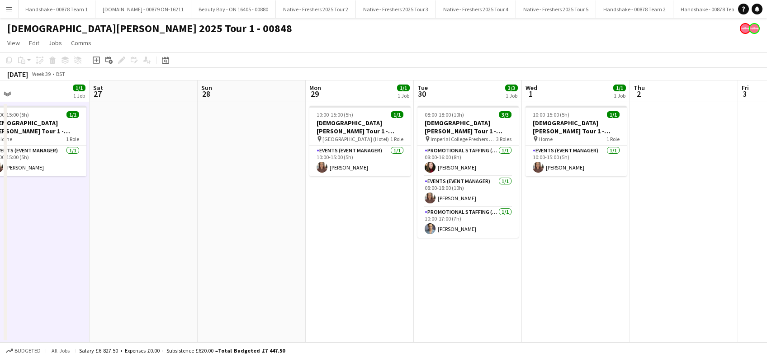
drag, startPoint x: 697, startPoint y: 263, endPoint x: 575, endPoint y: 266, distance: 122.1
click at [569, 278] on app-calendar-viewport "Tue 23 1/3 1 Job Wed 24 3/3 1 Job Thu 25 1/3 1 Job Fri 26 1/1 1 Job Sat 27 Sun …" at bounding box center [383, 211] width 767 height 262
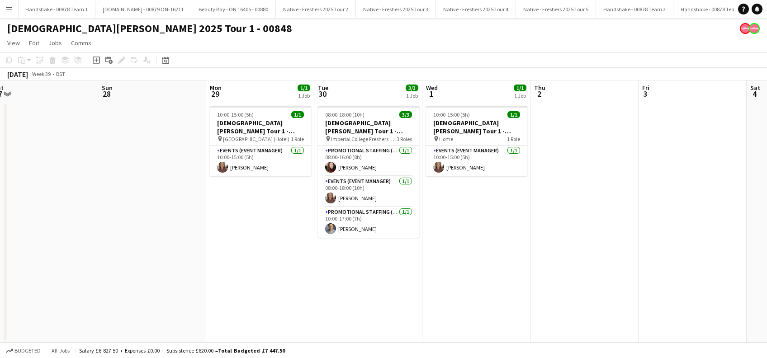
drag, startPoint x: 620, startPoint y: 275, endPoint x: 624, endPoint y: 245, distance: 29.7
click at [529, 278] on app-calendar-viewport "Tue 23 1/3 1 Job Wed 24 3/3 1 Job Thu 25 1/3 1 Job Fri 26 1/1 1 Job Sat 27 Sun …" at bounding box center [383, 211] width 767 height 262
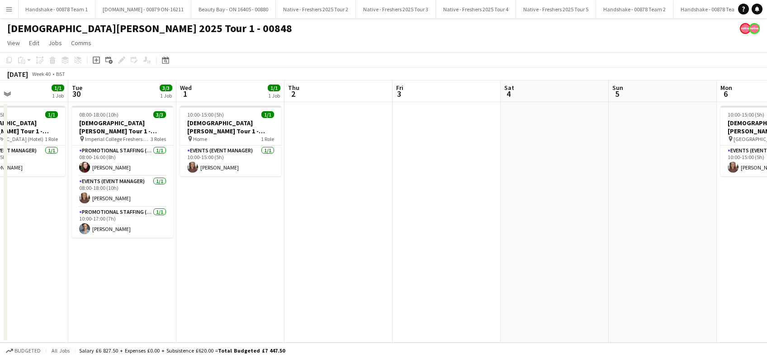
drag, startPoint x: 661, startPoint y: 245, endPoint x: 734, endPoint y: 240, distance: 72.9
click at [494, 274] on app-calendar-viewport "Sat 27 Sun 28 Mon 29 1/1 1 Job Tue 30 3/3 1 Job Wed 1 1/1 1 Job Thu 2 Fri 3 Sat…" at bounding box center [383, 211] width 767 height 262
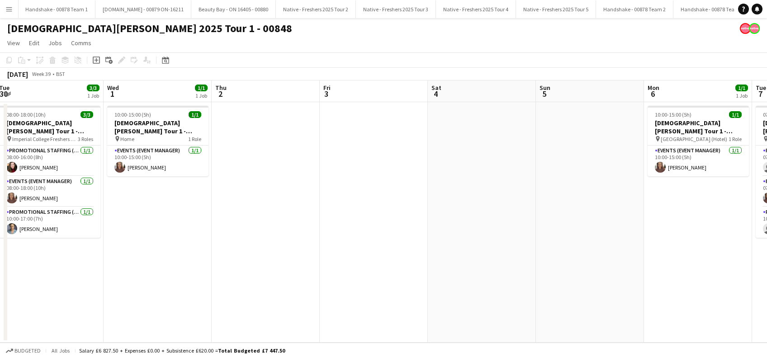
drag, startPoint x: 579, startPoint y: 270, endPoint x: 418, endPoint y: 283, distance: 161.4
click at [413, 285] on app-calendar-viewport "Sat 27 Sun 28 Mon 29 1/1 1 Job Tue 30 3/3 1 Job Wed 1 1/1 1 Job Thu 2 Fri 3 Sat…" at bounding box center [383, 211] width 767 height 262
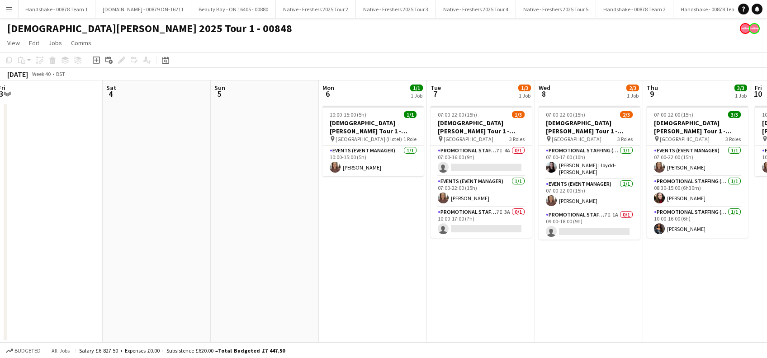
scroll to position [0, 441]
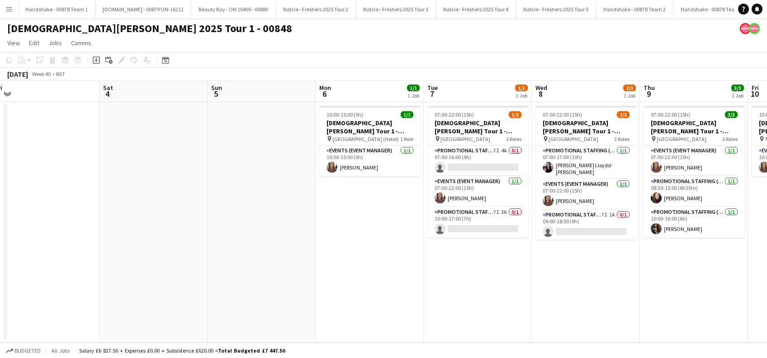
drag, startPoint x: 588, startPoint y: 283, endPoint x: 475, endPoint y: 297, distance: 113.4
click at [475, 297] on app-calendar-viewport "Mon 29 1/1 1 Job Tue 30 3/3 1 Job Wed 1 1/1 1 Job Thu 2 Fri 3 Sat 4 Sun 5 Mon 6…" at bounding box center [383, 211] width 767 height 262
click at [495, 168] on app-card-role "Promotional Staffing (Brand Ambassadors) 7I 4A 0/1 07:00-16:00 (9h) single-neut…" at bounding box center [477, 161] width 101 height 31
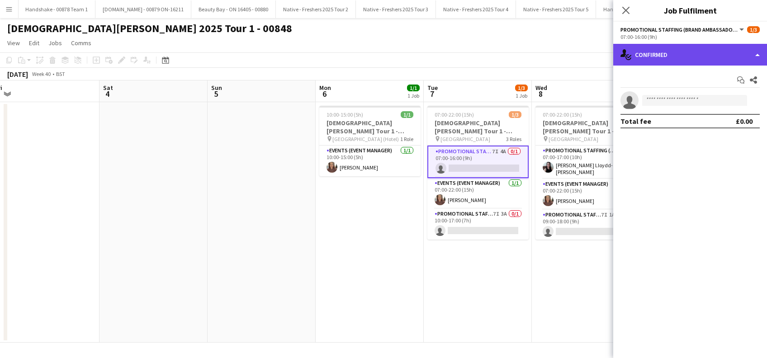
click at [682, 47] on div "single-neutral-actions-check-2 Confirmed" at bounding box center [690, 55] width 154 height 22
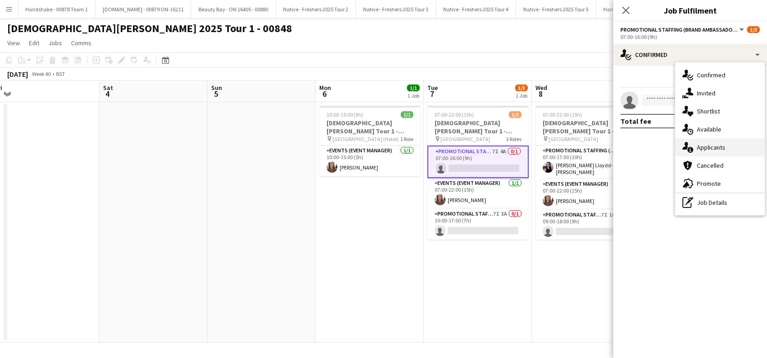
click at [710, 151] on div "single-neutral-actions-information Applicants" at bounding box center [719, 147] width 89 height 18
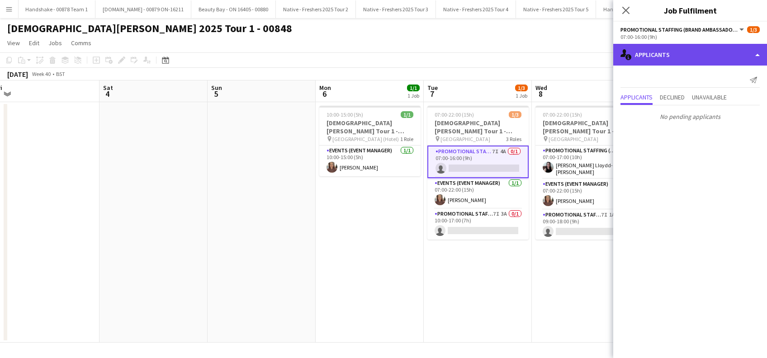
click at [683, 60] on div "single-neutral-actions-information Applicants" at bounding box center [690, 55] width 154 height 22
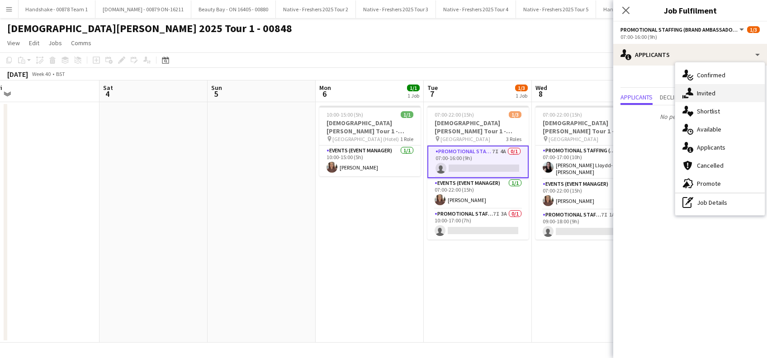
click at [705, 94] on div "single-neutral-actions-share-1 Invited" at bounding box center [719, 93] width 89 height 18
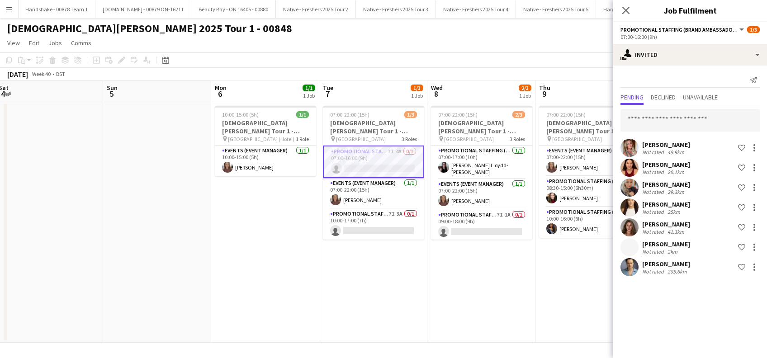
scroll to position [0, 331]
drag, startPoint x: 495, startPoint y: 289, endPoint x: 389, endPoint y: 283, distance: 106.4
click at [389, 283] on app-calendar-viewport "Wed 1 1/1 1 Job Thu 2 Fri 3 Sat 4 Sun 5 Mon 6 1/1 1 Job Tue 7 1/3 1 Job Wed 8 2…" at bounding box center [383, 211] width 767 height 262
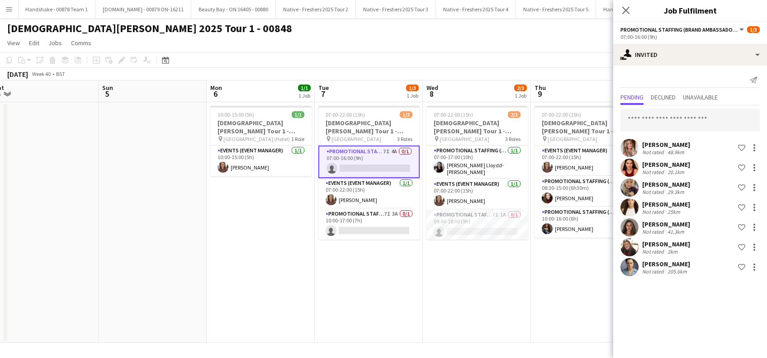
scroll to position [0, 187]
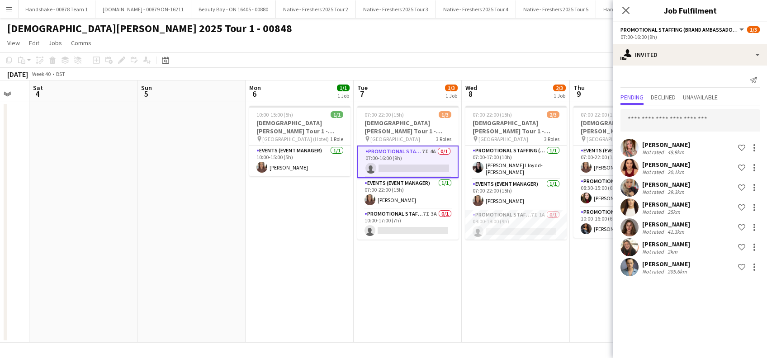
drag, startPoint x: 570, startPoint y: 278, endPoint x: 630, endPoint y: 303, distance: 65.6
click at [630, 303] on body "Menu Boards Boards Boards All jobs Status Workforce Workforce My Workforce Recr…" at bounding box center [383, 179] width 767 height 358
click at [551, 229] on app-card-role "Promotional Staffing (Brand Ambassadors) 7I 1A 0/1 09:00-18:00 (9h) single-neut…" at bounding box center [515, 225] width 101 height 31
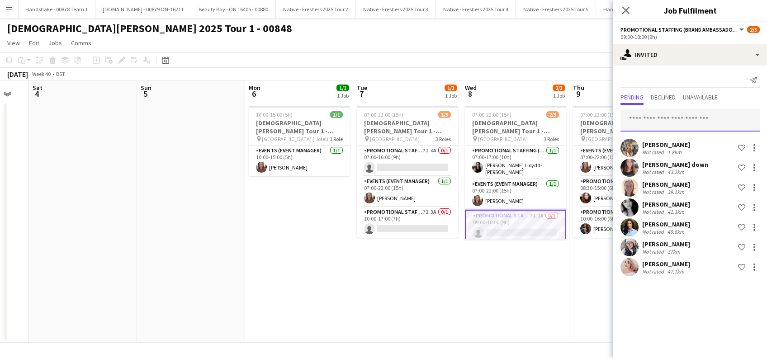
click at [676, 123] on input "text" at bounding box center [689, 120] width 139 height 23
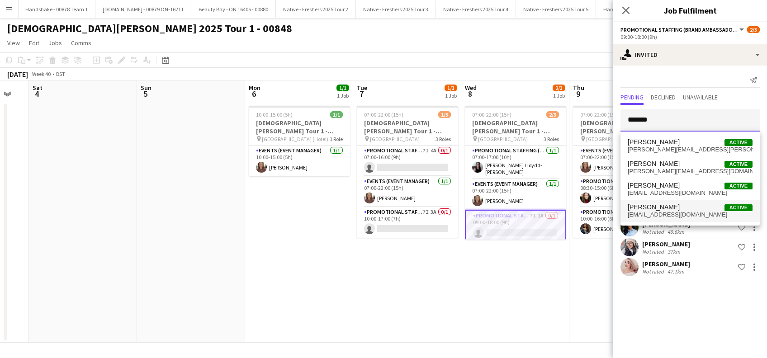
type input "*******"
click at [650, 210] on span "Melanie Severn" at bounding box center [653, 207] width 52 height 8
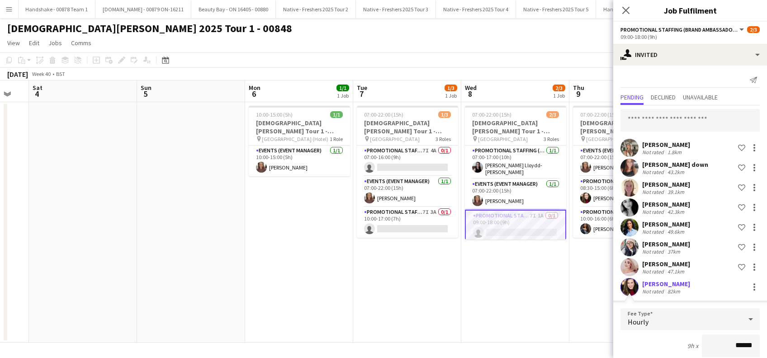
scroll to position [151, 0]
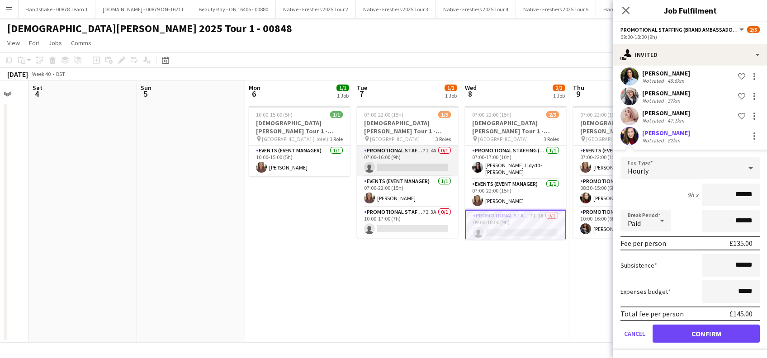
click at [408, 166] on app-card-role "Promotional Staffing (Brand Ambassadors) 7I 4A 0/1 07:00-16:00 (9h) single-neut…" at bounding box center [407, 161] width 101 height 31
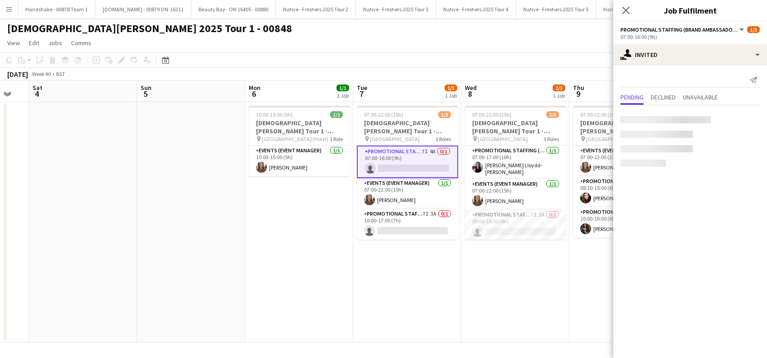
scroll to position [0, 0]
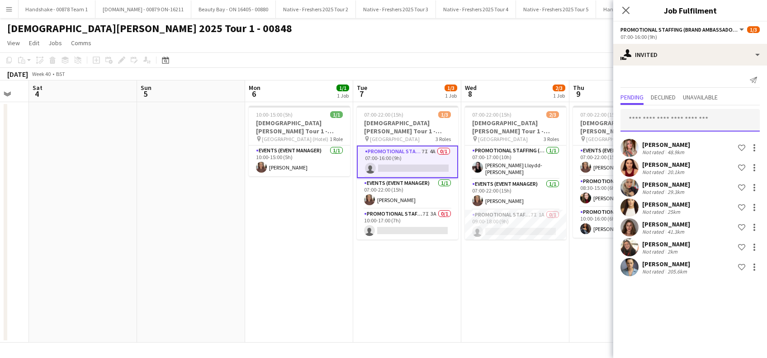
click at [639, 122] on input "text" at bounding box center [689, 120] width 139 height 23
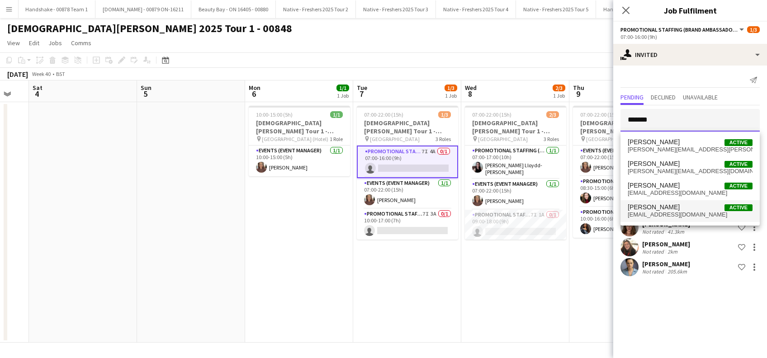
type input "*******"
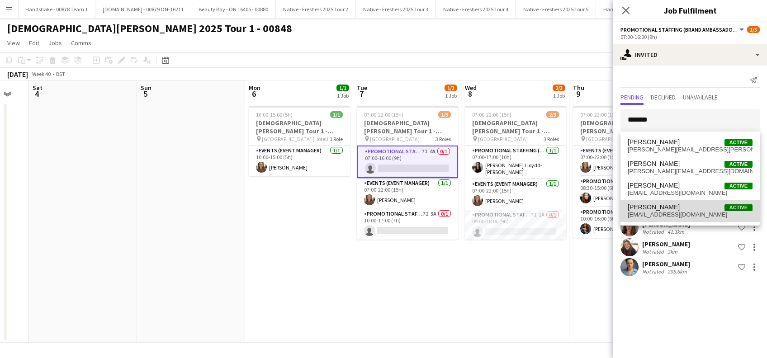
click at [666, 212] on span "petaledrose@hotmail.com" at bounding box center [689, 214] width 125 height 7
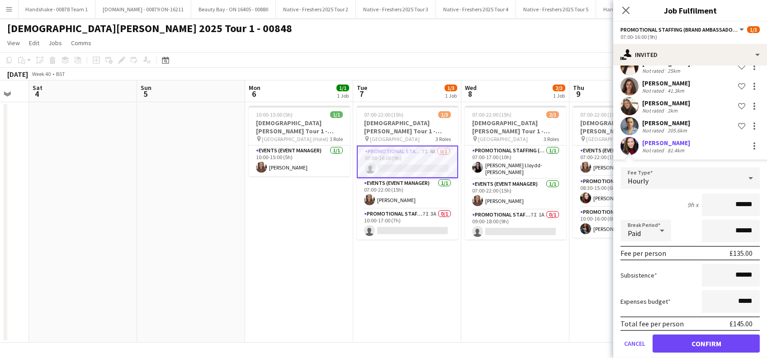
scroll to position [151, 0]
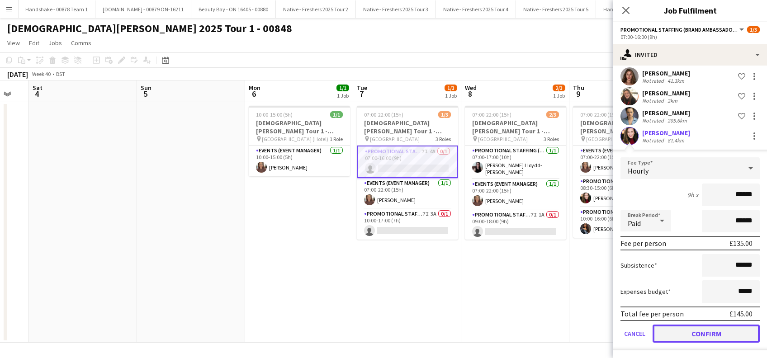
click at [688, 331] on button "Confirm" at bounding box center [705, 334] width 107 height 18
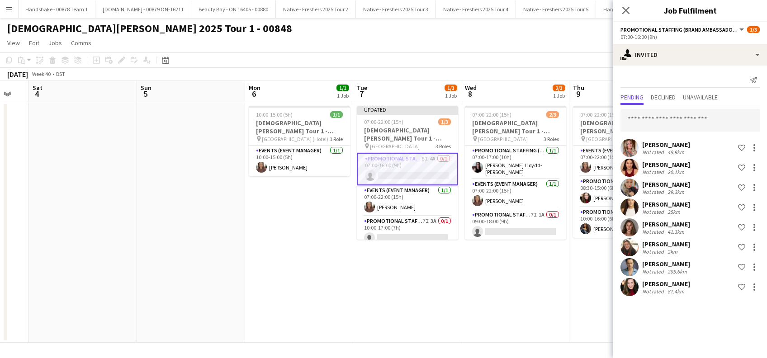
scroll to position [0, 0]
click at [516, 223] on app-card-role "Promotional Staffing (Brand Ambassadors) 7I 1A 0/1 09:00-18:00 (9h) single-neut…" at bounding box center [515, 225] width 101 height 31
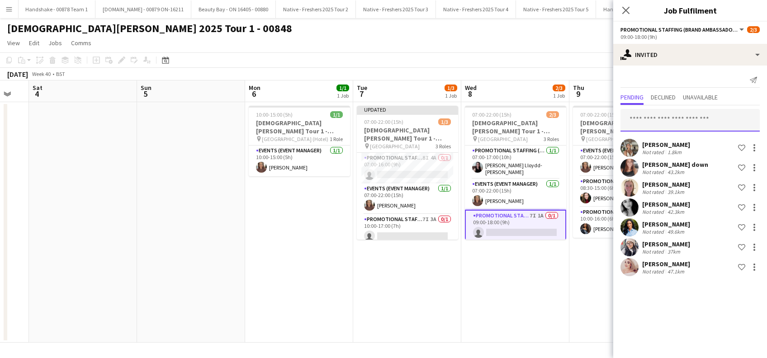
click at [641, 119] on input "text" at bounding box center [689, 120] width 139 height 23
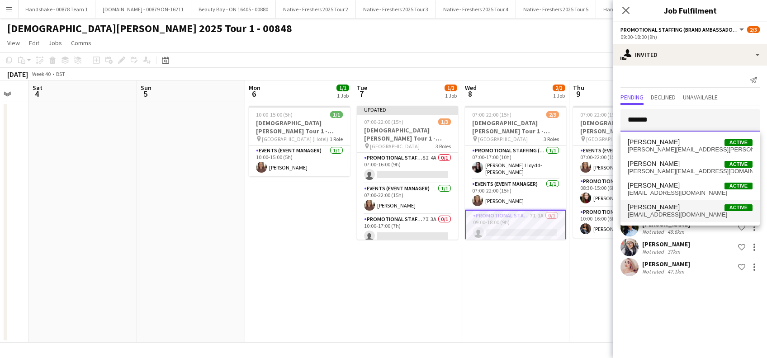
type input "*******"
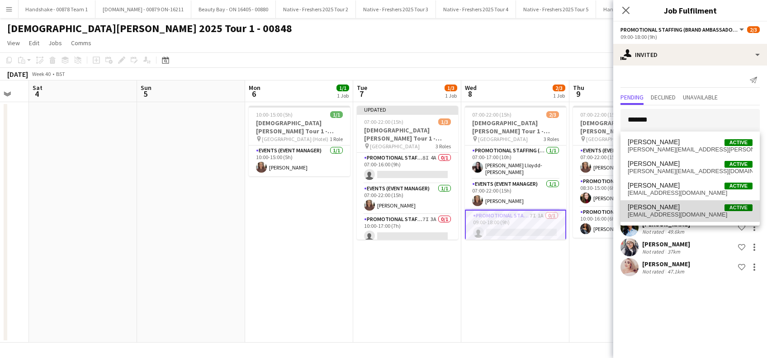
click at [655, 207] on span "Melanie Severn" at bounding box center [653, 207] width 52 height 8
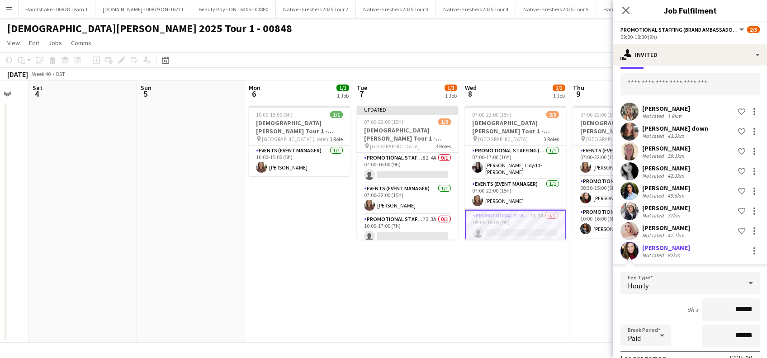
scroll to position [151, 0]
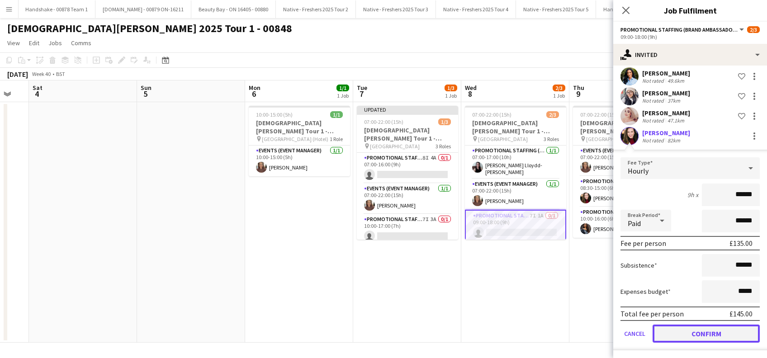
click at [700, 331] on button "Confirm" at bounding box center [705, 334] width 107 height 18
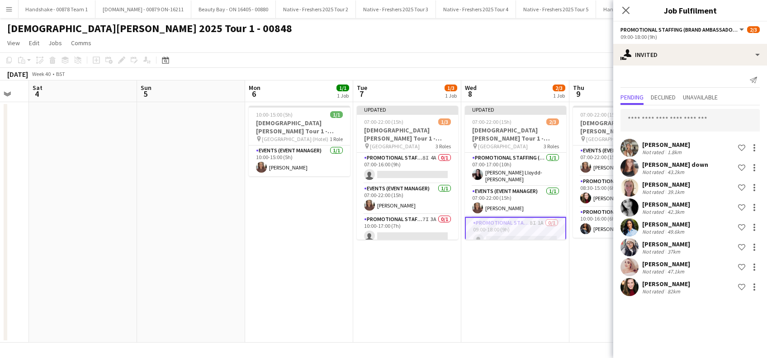
scroll to position [0, 0]
click at [538, 260] on app-date-cell "Updated 07:00-22:00 (15h) 2/3 Lady Garden Tour 1 - 00848 - University of Oxford…" at bounding box center [515, 222] width 108 height 240
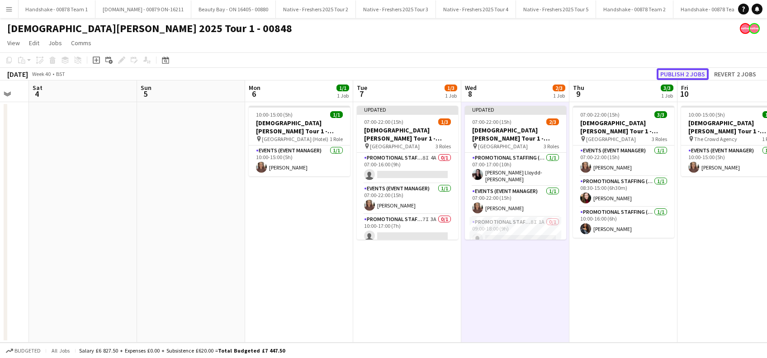
click at [683, 73] on button "Publish 2 jobs" at bounding box center [682, 74] width 52 height 12
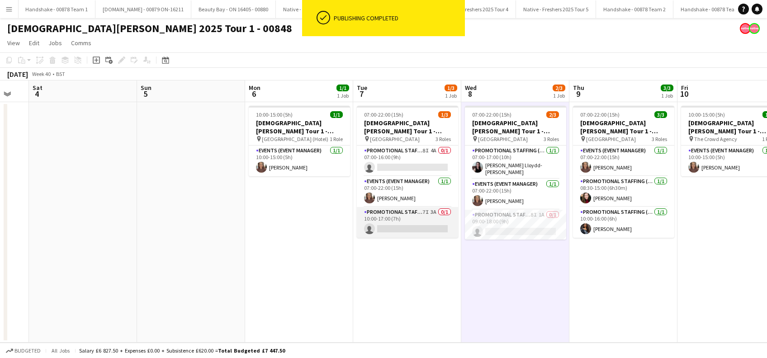
click at [410, 228] on app-card-role "Promotional Staffing (Brand Ambassadors) 7I 3A 0/1 10:00-17:00 (7h) single-neut…" at bounding box center [407, 222] width 101 height 31
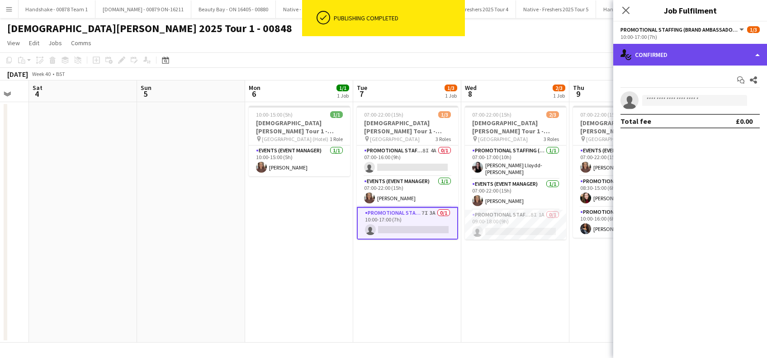
click at [708, 50] on div "single-neutral-actions-check-2 Confirmed" at bounding box center [690, 55] width 154 height 22
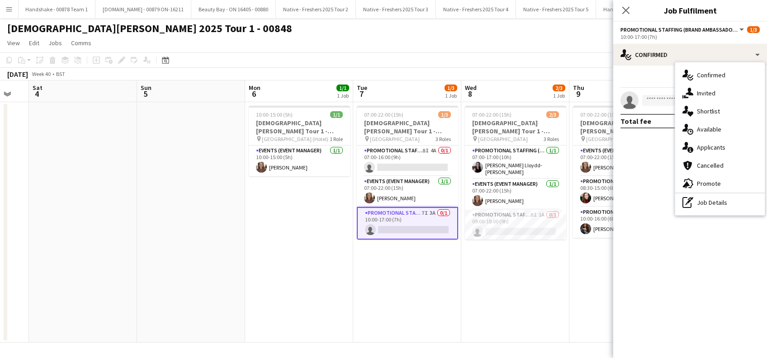
click at [714, 98] on div "single-neutral-actions-share-1 Invited" at bounding box center [719, 93] width 89 height 18
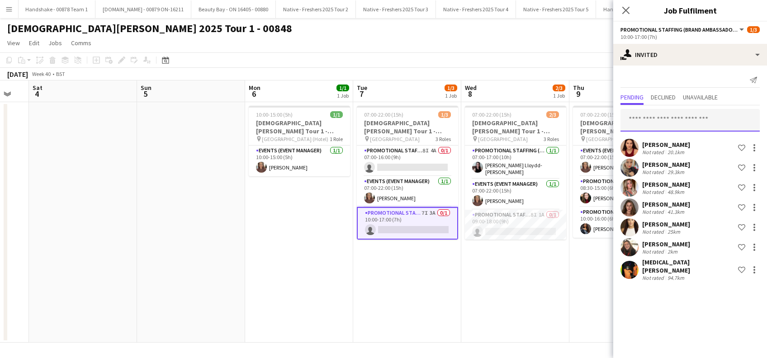
click at [646, 124] on input "text" at bounding box center [689, 120] width 139 height 23
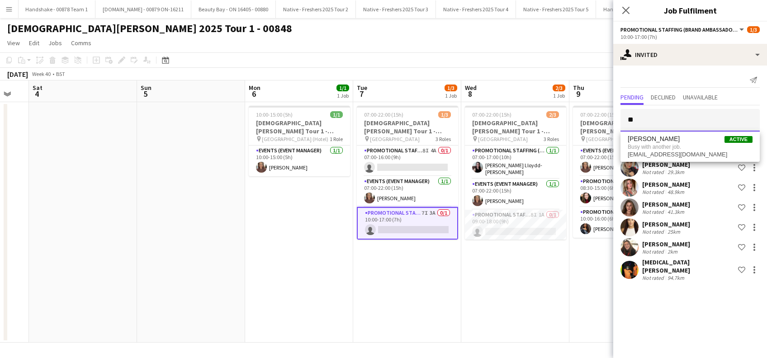
type input "*"
type input "********"
click at [656, 142] on span "Maylinda Perlesi" at bounding box center [653, 142] width 52 height 8
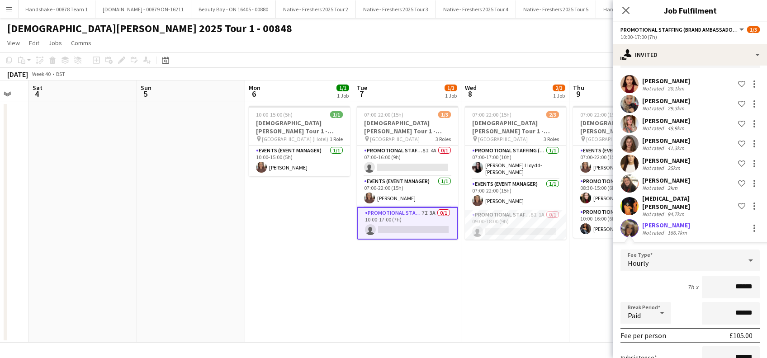
scroll to position [151, 0]
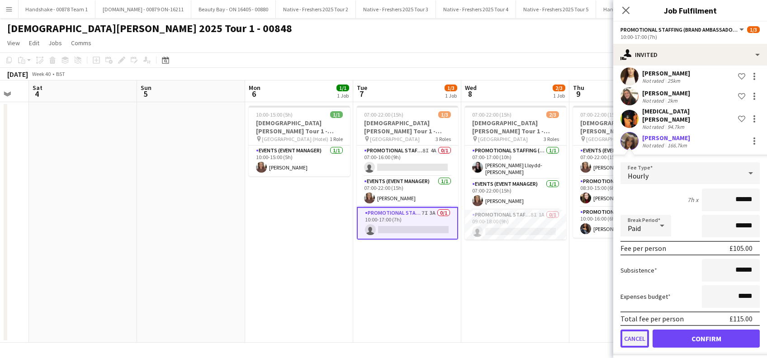
click at [633, 330] on button "Cancel" at bounding box center [634, 339] width 28 height 18
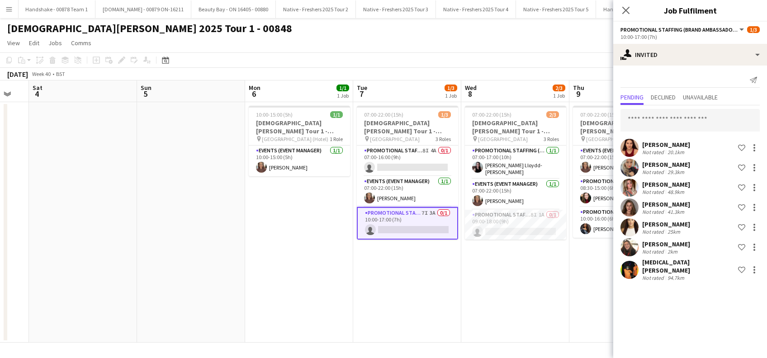
click at [513, 292] on app-date-cell "07:00-22:00 (15h) 2/3 Lady Garden Tour 1 - 00848 - University of Oxford pin Uni…" at bounding box center [515, 222] width 108 height 240
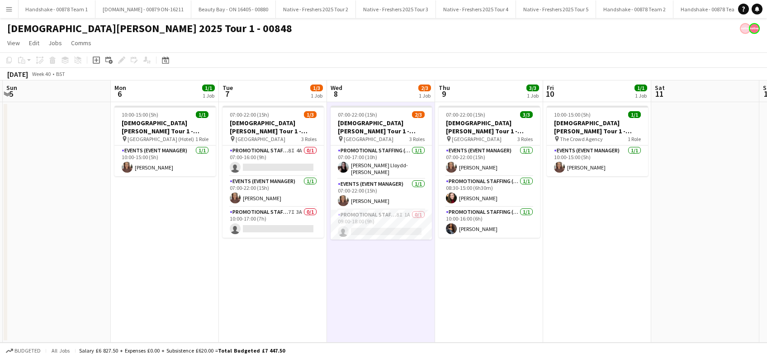
drag, startPoint x: 601, startPoint y: 278, endPoint x: 510, endPoint y: 286, distance: 91.1
click at [466, 293] on app-calendar-viewport "Thu 2 Fri 3 Sat 4 Sun 5 Mon 6 1/1 1 Job Tue 7 1/3 1 Job Wed 8 2/3 1 Job Thu 9 3…" at bounding box center [383, 211] width 767 height 262
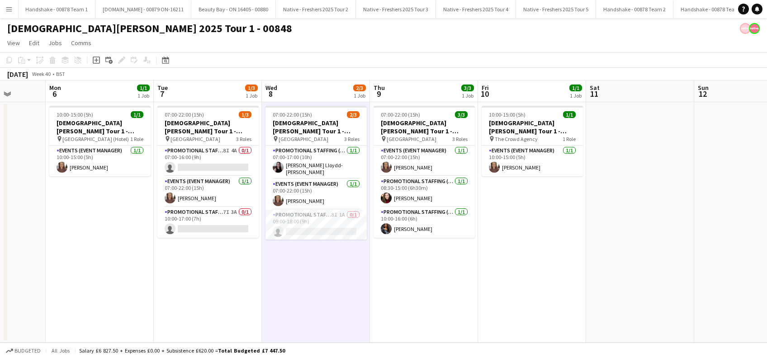
drag, startPoint x: 611, startPoint y: 285, endPoint x: 546, endPoint y: 301, distance: 67.5
click at [546, 301] on app-calendar-viewport "Thu 2 Fri 3 Sat 4 Sun 5 Mon 6 1/1 1 Job Tue 7 1/3 1 Job Wed 8 2/3 1 Job Thu 9 3…" at bounding box center [383, 211] width 767 height 262
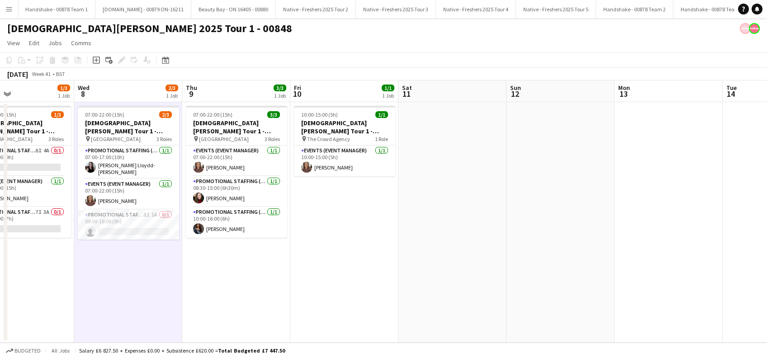
drag, startPoint x: 669, startPoint y: 257, endPoint x: 468, endPoint y: 322, distance: 211.3
click at [468, 322] on app-calendar-viewport "Sat 4 Sun 5 Mon 6 1/1 1 Job Tue 7 1/3 1 Job Wed 8 2/3 1 Job Thu 9 3/3 1 Job Fri…" at bounding box center [383, 211] width 767 height 262
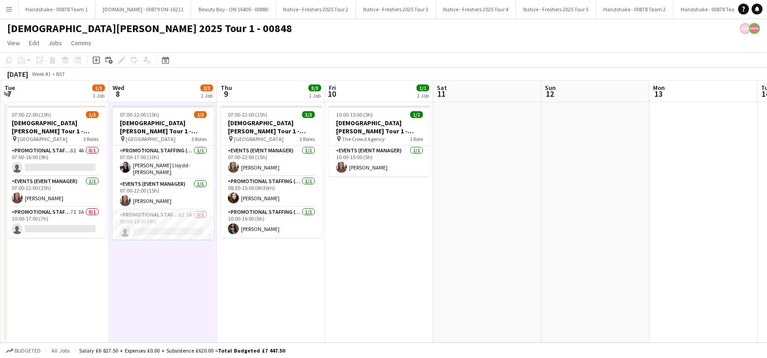
click at [468, 305] on app-calendar-viewport "Sat 4 Sun 5 Mon 6 1/1 1 Job Tue 7 1/3 1 Job Wed 8 2/3 1 Job Thu 9 3/3 1 Job Fri…" at bounding box center [383, 211] width 767 height 262
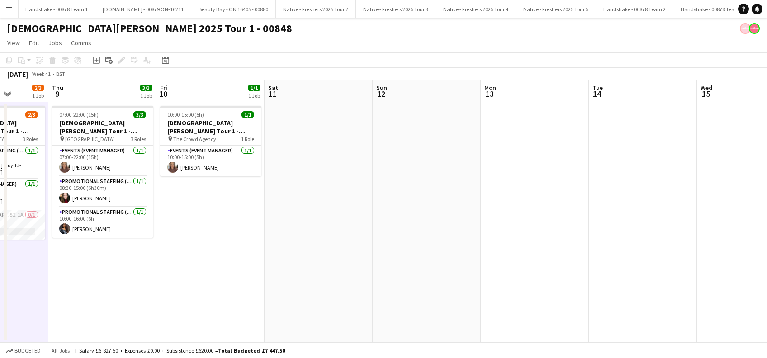
drag, startPoint x: 542, startPoint y: 274, endPoint x: 361, endPoint y: 301, distance: 182.8
click at [361, 301] on app-calendar-viewport "Mon 6 1/1 1 Job Tue 7 1/3 1 Job Wed 8 2/3 1 Job Thu 9 3/3 1 Job Fri 10 1/1 1 Jo…" at bounding box center [383, 211] width 767 height 262
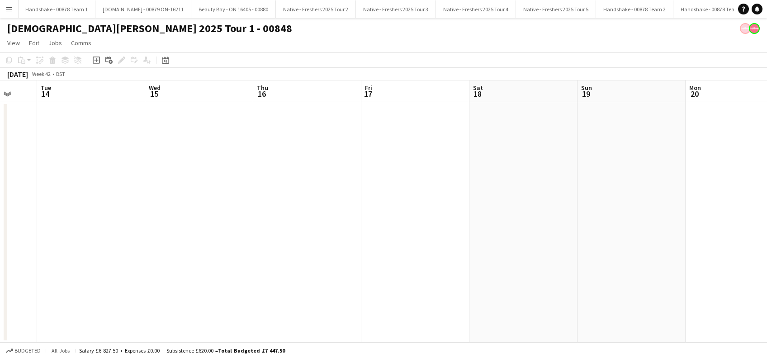
drag, startPoint x: 269, startPoint y: 282, endPoint x: 540, endPoint y: 221, distance: 277.9
click at [282, 276] on app-calendar-viewport "Fri 10 1/1 1 Job Sat 11 Sun 12 Mon 13 Tue 14 Wed 15 Thu 16 Fri 17 Sat 18 Sun 19…" at bounding box center [383, 211] width 767 height 262
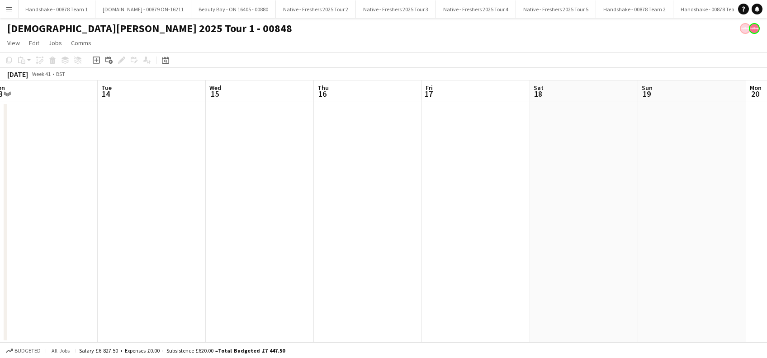
drag, startPoint x: 499, startPoint y: 246, endPoint x: 466, endPoint y: 250, distance: 33.6
click at [383, 269] on app-calendar-viewport "Fri 10 1/1 1 Job Sat 11 Sun 12 Mon 13 Tue 14 Wed 15 Thu 16 Fri 17 Sat 18 Sun 19…" at bounding box center [383, 211] width 767 height 262
drag, startPoint x: 653, startPoint y: 255, endPoint x: 587, endPoint y: 245, distance: 66.8
click at [331, 263] on app-calendar-viewport "Wed 15 Thu 16 Fri 17 Sat 18 Sun 19 Mon 20 Tue 21 Wed 22 Thu 23 Fri 24 Sat 25 Su…" at bounding box center [383, 211] width 767 height 262
drag, startPoint x: 230, startPoint y: 255, endPoint x: 446, endPoint y: 216, distance: 220.0
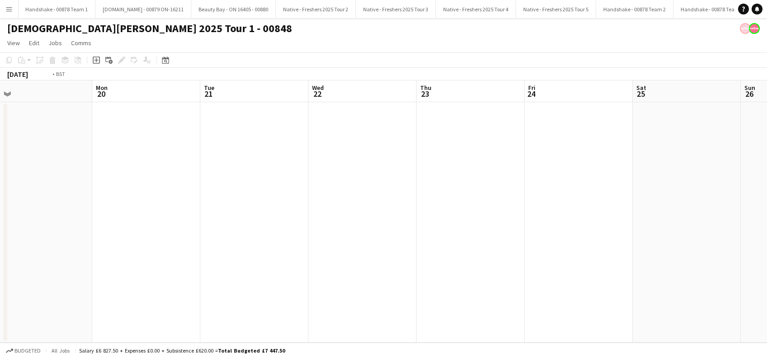
click at [237, 251] on app-calendar-viewport "Wed 15 Thu 16 Fri 17 Sat 18 Sun 19 Mon 20 Tue 21 Wed 22 Thu 23 Fri 24 Sat 25 Su…" at bounding box center [383, 211] width 767 height 262
drag, startPoint x: 471, startPoint y: 240, endPoint x: 242, endPoint y: 248, distance: 229.3
click at [247, 260] on app-calendar-viewport "Sun 19 Mon 20 Tue 21 Wed 22 Thu 23 Fri 24 Sat 25 Sun 26 Mon 27 Tue 28 Wed 29 Th…" at bounding box center [383, 211] width 767 height 262
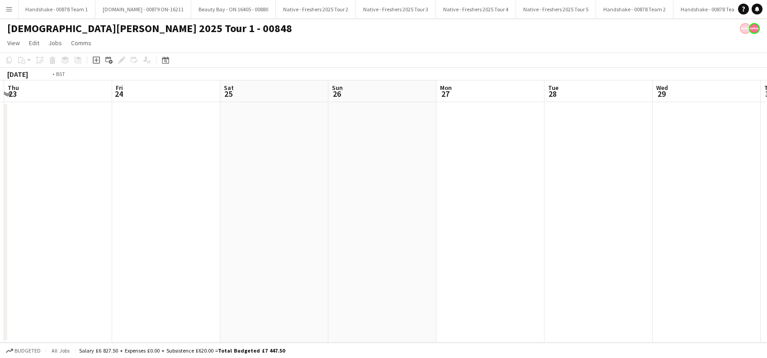
drag, startPoint x: 278, startPoint y: 285, endPoint x: 513, endPoint y: 316, distance: 237.9
click at [521, 318] on app-calendar-viewport "Tue 21 Wed 22 Thu 23 Fri 24 Sat 25 Sun 26 Mon 27 Tue 28 Wed 29 Thu 30 Fri 31 Sa…" at bounding box center [383, 211] width 767 height 262
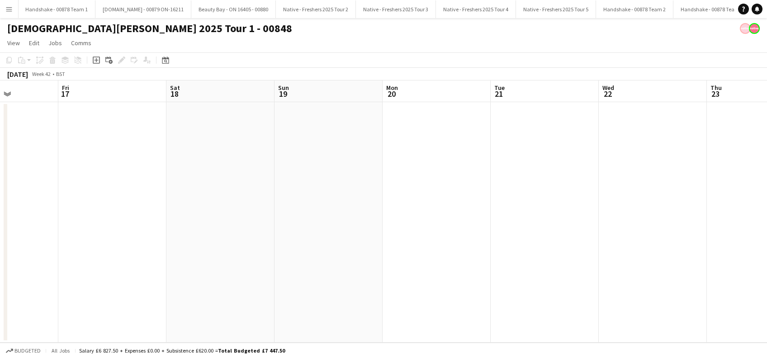
drag, startPoint x: 146, startPoint y: 268, endPoint x: 242, endPoint y: 266, distance: 96.7
click at [514, 318] on app-calendar-viewport "Tue 14 Wed 15 Thu 16 Fri 17 Sat 18 Sun 19 Mon 20 Tue 21 Wed 22 Thu 23 Fri 24 Sa…" at bounding box center [383, 211] width 767 height 262
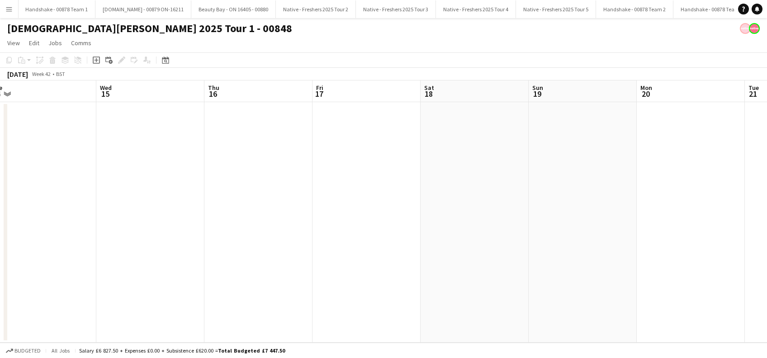
drag, startPoint x: 328, startPoint y: 291, endPoint x: 594, endPoint y: 308, distance: 267.2
click at [594, 309] on app-calendar-viewport "Sun 12 Mon 13 Tue 14 Wed 15 Thu 16 Fri 17 Sat 18 Sun 19 Mon 20 Tue 21 Wed 22 Th…" at bounding box center [383, 211] width 767 height 262
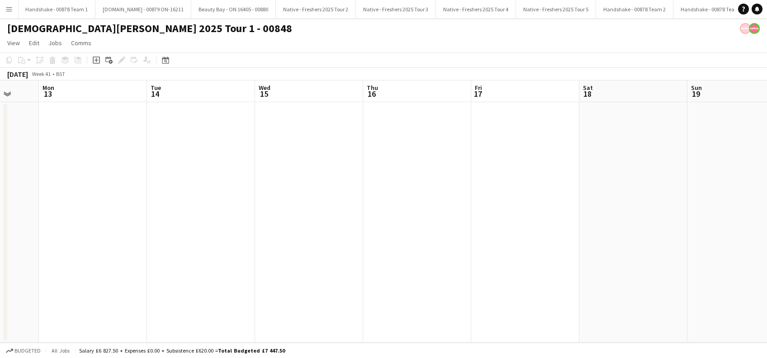
drag, startPoint x: 309, startPoint y: 268, endPoint x: 467, endPoint y: 268, distance: 158.2
click at [519, 292] on app-calendar-viewport "Sat 11 Sun 12 Mon 13 Tue 14 Wed 15 Thu 16 Fri 17 Sat 18 Sun 19 Mon 20 Tue 21 We…" at bounding box center [383, 211] width 767 height 262
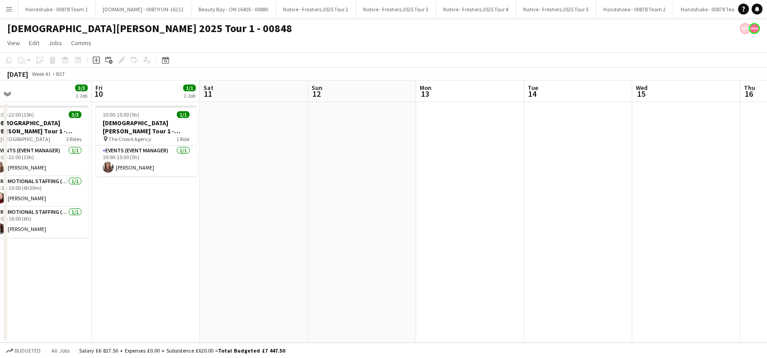
drag, startPoint x: 452, startPoint y: 237, endPoint x: 656, endPoint y: 268, distance: 206.1
click at [656, 268] on app-calendar-viewport "Tue 7 1/3 1 Job Wed 8 2/3 1 Job Thu 9 3/3 1 Job Fri 10 1/1 1 Job Sat 11 Sun 12 …" at bounding box center [383, 211] width 767 height 262
click at [658, 311] on app-date-cell at bounding box center [686, 222] width 108 height 240
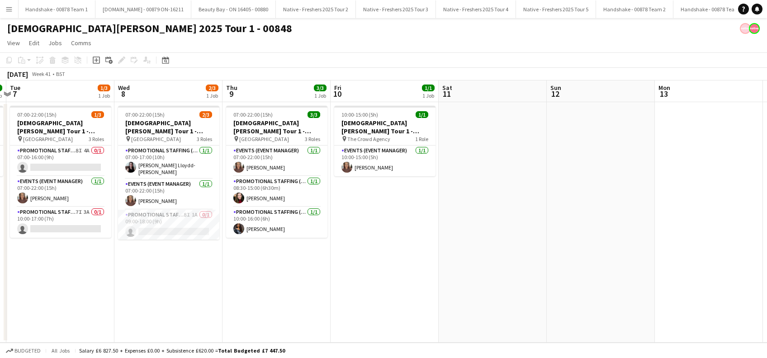
drag, startPoint x: 528, startPoint y: 248, endPoint x: 579, endPoint y: 263, distance: 53.3
click at [649, 265] on app-calendar-viewport "Sun 5 Mon 6 1/1 1 Job Tue 7 1/3 1 Job Wed 8 2/3 1 Job Thu 9 3/3 1 Job Fri 10 1/…" at bounding box center [383, 211] width 767 height 262
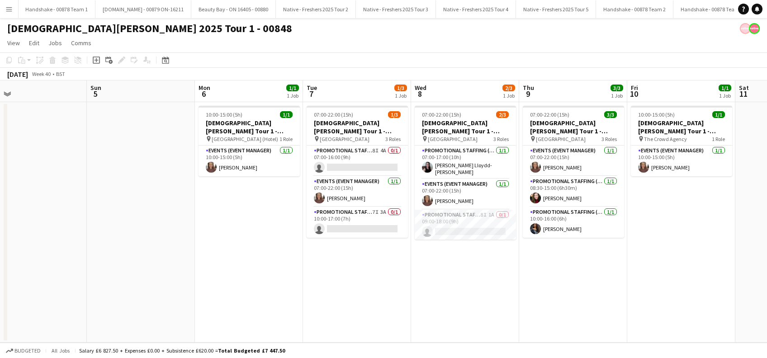
drag, startPoint x: 329, startPoint y: 279, endPoint x: 599, endPoint y: 322, distance: 273.2
click at [599, 322] on app-calendar-viewport "Thu 2 Fri 3 Sat 4 Sun 5 Mon 6 1/1 1 Job Tue 7 1/3 1 Job Wed 8 2/3 1 Job Thu 9 3…" at bounding box center [383, 211] width 767 height 262
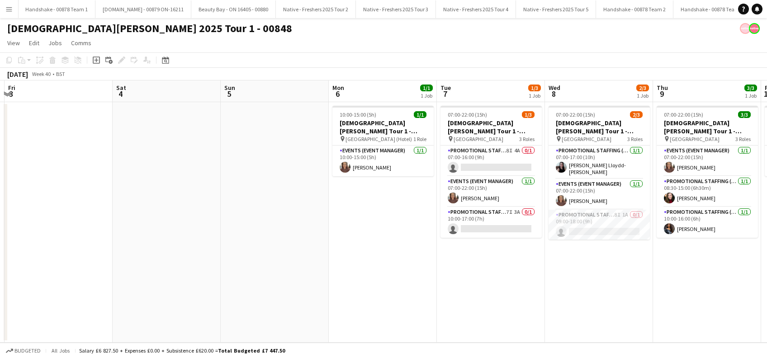
drag, startPoint x: 378, startPoint y: 271, endPoint x: 506, endPoint y: 279, distance: 128.2
click at [506, 279] on app-calendar-viewport "Wed 1 1/1 1 Job Thu 2 Fri 3 Sat 4 Sun 5 Mon 6 1/1 1 Job Tue 7 1/3 1 Job Wed 8 2…" at bounding box center [383, 211] width 767 height 262
drag, startPoint x: 335, startPoint y: 258, endPoint x: 355, endPoint y: 264, distance: 20.4
click at [346, 262] on app-calendar-viewport "Wed 1 1/1 1 Job Thu 2 Fri 3 Sat 4 Sun 5 Mon 6 1/1 1 Job Tue 7 1/3 1 Job Wed 8 2…" at bounding box center [383, 211] width 767 height 262
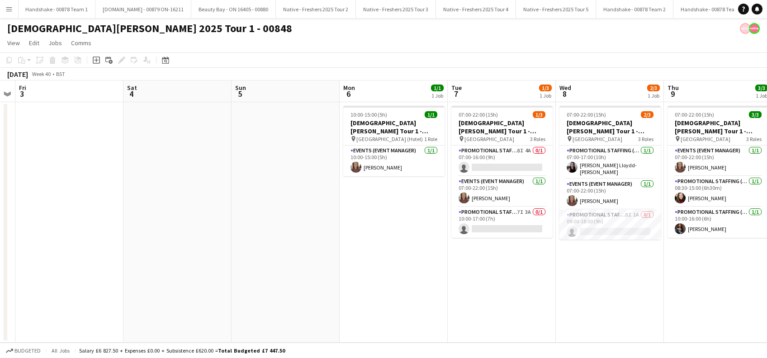
drag, startPoint x: 460, startPoint y: 270, endPoint x: 465, endPoint y: 274, distance: 6.4
click at [460, 270] on app-date-cell "07:00-22:00 (15h) 1/3 Lady Garden Tour 1 - 00848 - University of Cambridge pin …" at bounding box center [501, 222] width 108 height 240
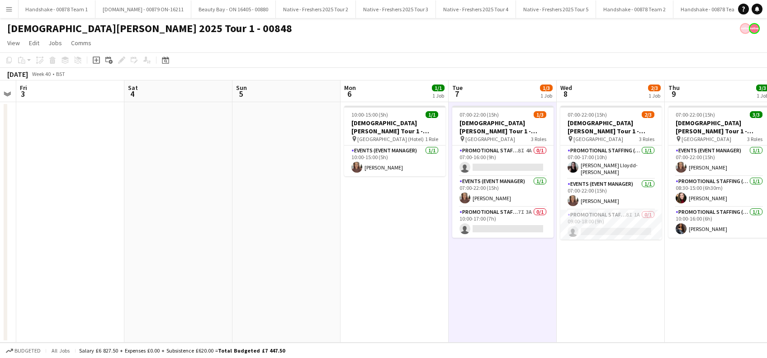
click at [549, 300] on app-date-cell "07:00-22:00 (15h) 1/3 Lady Garden Tour 1 - 00848 - University of Cambridge pin …" at bounding box center [502, 222] width 108 height 240
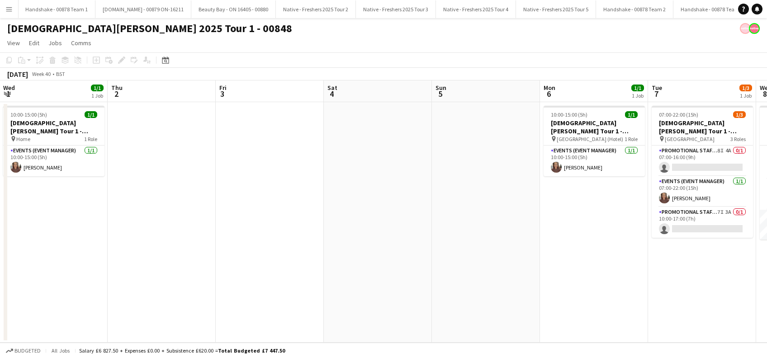
scroll to position [0, 235]
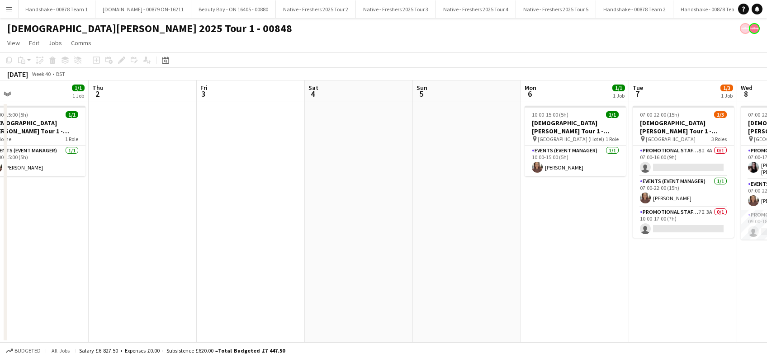
drag, startPoint x: 311, startPoint y: 248, endPoint x: 599, endPoint y: 289, distance: 291.3
click at [599, 289] on app-calendar-viewport "Mon 29 1/1 1 Job Tue 30 3/3 1 Job Wed 1 1/1 1 Job Thu 2 Fri 3 Sat 4 Sun 5 Mon 6…" at bounding box center [383, 211] width 767 height 262
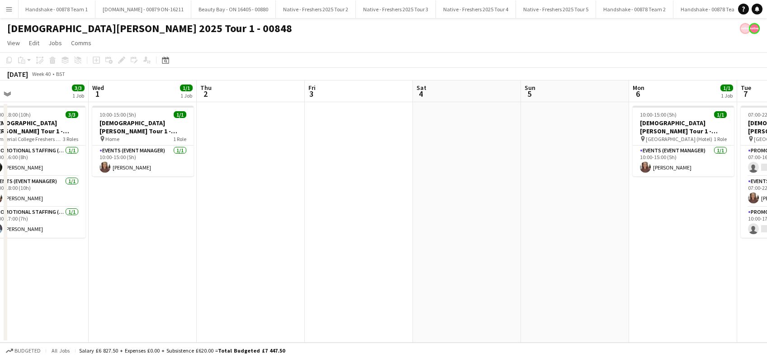
scroll to position [0, 246]
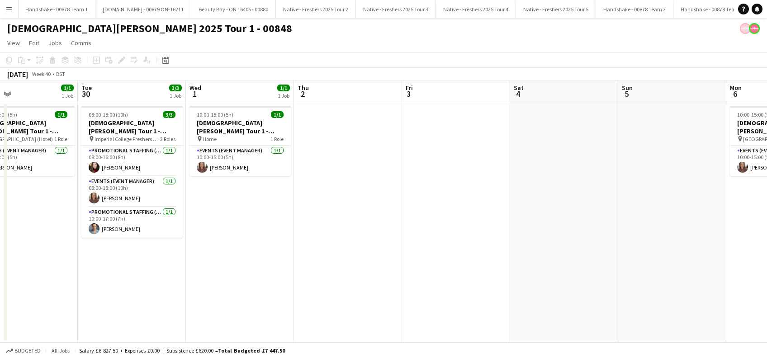
drag, startPoint x: 173, startPoint y: 225, endPoint x: 270, endPoint y: 234, distance: 97.6
click at [270, 234] on app-calendar-viewport "Sat 27 Sun 28 Mon 29 1/1 1 Job Tue 30 3/3 1 Job Wed 1 1/1 1 Job Thu 2 Fri 3 Sat…" at bounding box center [383, 211] width 767 height 262
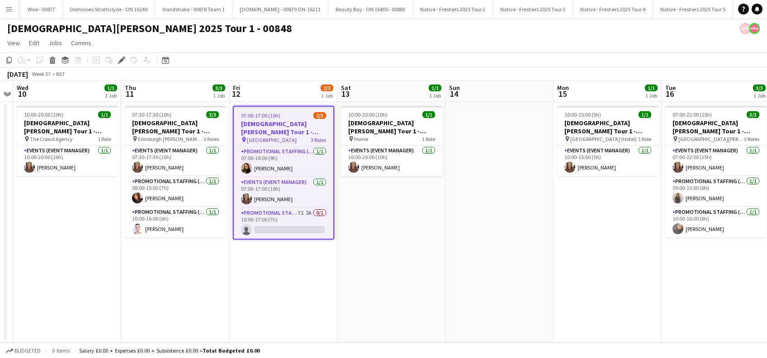
scroll to position [0, 2321]
click at [186, 282] on app-date-cell "07:30-17:30 (10h) 3/3 [DEMOGRAPHIC_DATA][PERSON_NAME] Tour 1 - 00848 - [GEOGRAP…" at bounding box center [175, 222] width 108 height 240
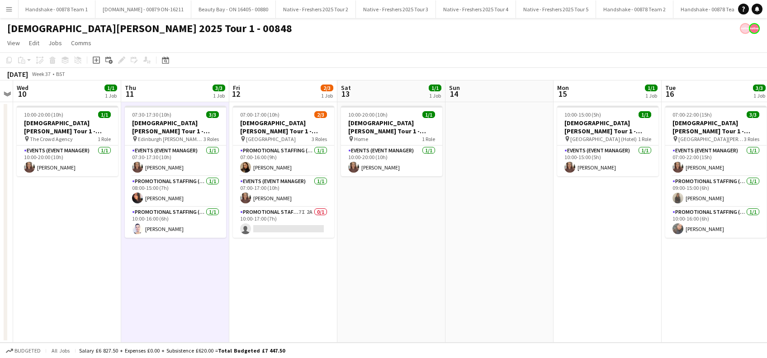
click at [247, 292] on app-calendar-viewport "Sun 7 Mon 8 Tue 9 Wed 10 1/1 1 Job Thu 11 3/3 1 Job Fri 12 2/3 1 Job Sat 13 1/1…" at bounding box center [383, 211] width 767 height 262
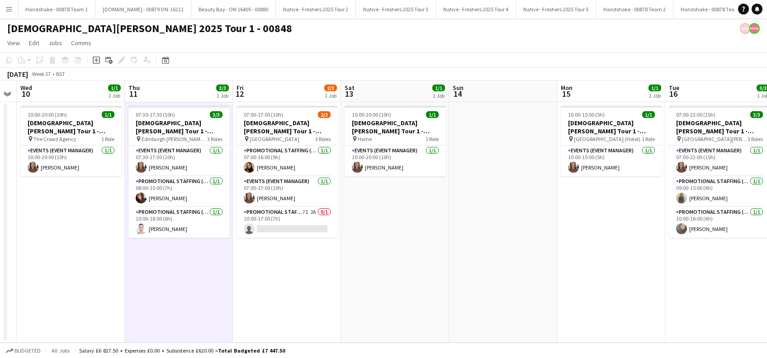
click at [391, 276] on app-date-cell "10:00-20:00 (10h) 1/1 [DEMOGRAPHIC_DATA][PERSON_NAME] Tour 1 - 00848 - Travel D…" at bounding box center [395, 222] width 108 height 240
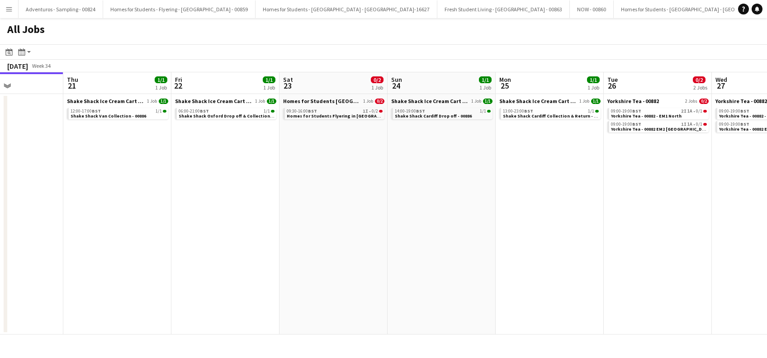
drag, startPoint x: 367, startPoint y: 265, endPoint x: 200, endPoint y: 302, distance: 170.9
click at [199, 302] on app-calendar-viewport "Sun 17 Mon 18 Tue 19 Wed 20 Thu 21 1/1 1 Job Fri 22 1/1 1 Job Sat 23 0/2 1 Job …" at bounding box center [383, 203] width 767 height 262
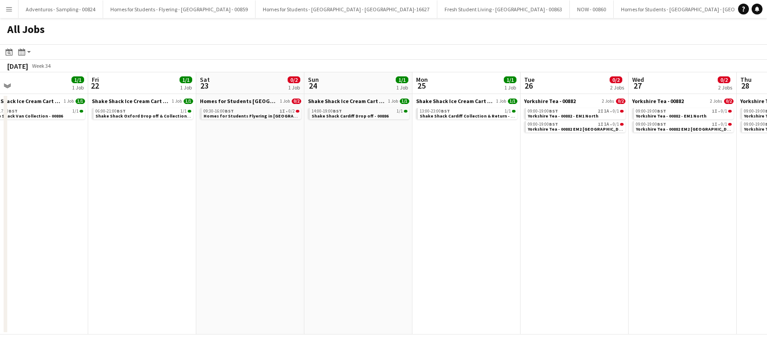
drag, startPoint x: 391, startPoint y: 274, endPoint x: 226, endPoint y: 281, distance: 164.7
click at [105, 321] on app-calendar-viewport "Sun 17 Mon 18 Tue 19 Wed 20 Thu 21 1/1 1 Job Fri 22 1/1 1 Job Sat 23 0/2 1 Job …" at bounding box center [383, 203] width 767 height 262
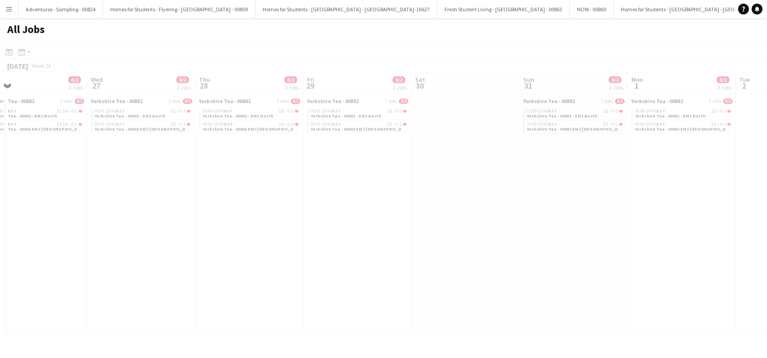
drag, startPoint x: 208, startPoint y: 293, endPoint x: 202, endPoint y: 285, distance: 9.8
click at [97, 313] on app-all-jobs "All Jobs Date picker [DATE] [DATE] [DATE] M [DATE] T [DATE] W [DATE] T [DATE] F…" at bounding box center [383, 176] width 767 height 316
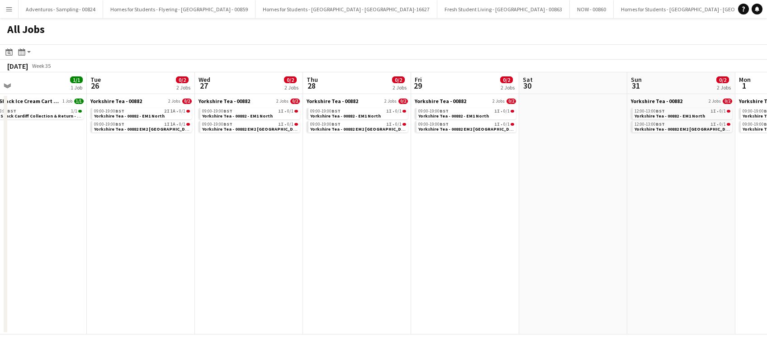
drag, startPoint x: 183, startPoint y: 299, endPoint x: 353, endPoint y: 270, distance: 173.3
click at [183, 301] on app-calendar-viewport "Fri 22 1/1 1 Job Sat 23 0/2 1 Job Sun 24 1/1 1 Job Mon 25 1/1 1 Job Tue 26 0/2 …" at bounding box center [383, 203] width 767 height 262
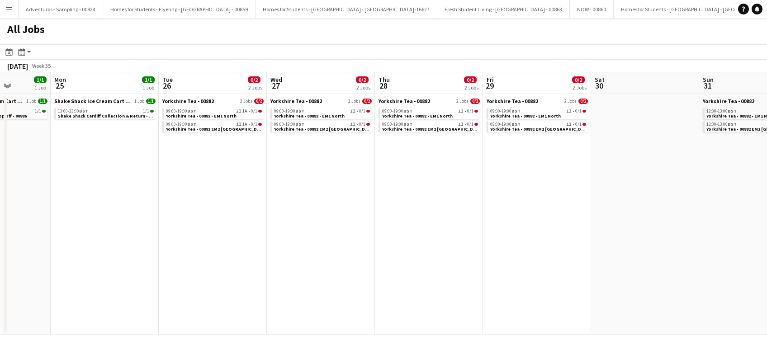
drag, startPoint x: 301, startPoint y: 282, endPoint x: 201, endPoint y: 296, distance: 100.8
click at [163, 307] on app-calendar-viewport "Fri 22 1/1 1 Job Sat 23 0/2 1 Job Sun 24 1/1 1 Job Mon 25 1/1 1 Job Tue 26 0/2 …" at bounding box center [383, 203] width 767 height 262
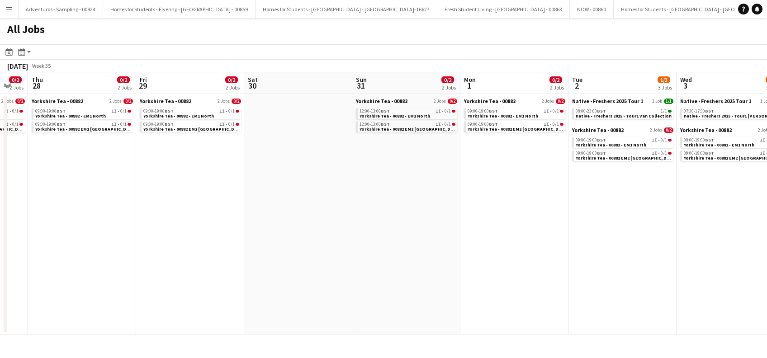
drag, startPoint x: 346, startPoint y: 265, endPoint x: 250, endPoint y: 304, distance: 103.4
click at [250, 304] on app-calendar-viewport "Sun 24 1/1 1 Job Mon 25 1/1 1 Job Tue 26 0/2 2 Jobs Wed 27 0/2 2 Jobs Thu 28 0/…" at bounding box center [383, 203] width 767 height 262
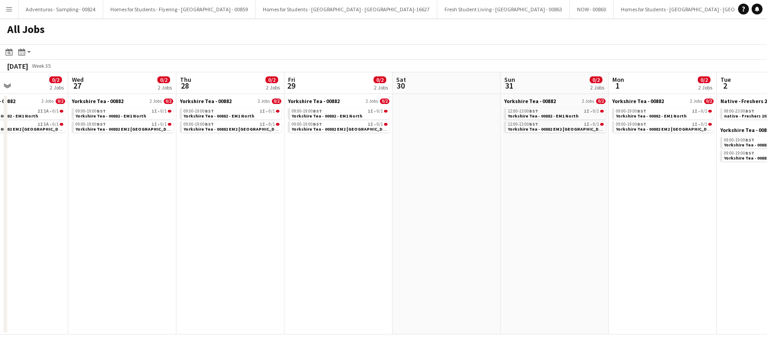
click at [171, 304] on app-all-jobs "All Jobs Date picker [DATE] [DATE] [DATE] M [DATE] T [DATE] W [DATE] T [DATE] F…" at bounding box center [383, 176] width 767 height 316
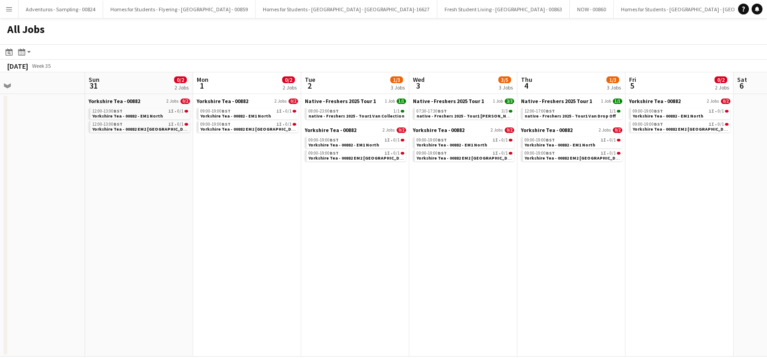
drag, startPoint x: 301, startPoint y: 278, endPoint x: 296, endPoint y: 297, distance: 19.6
click at [107, 320] on app-calendar-viewport "Tue 26 0/2 2 Jobs Wed 27 0/2 2 Jobs Thu 28 0/2 2 Jobs Fri 29 0/2 2 Jobs Sat 30 …" at bounding box center [383, 214] width 767 height 284
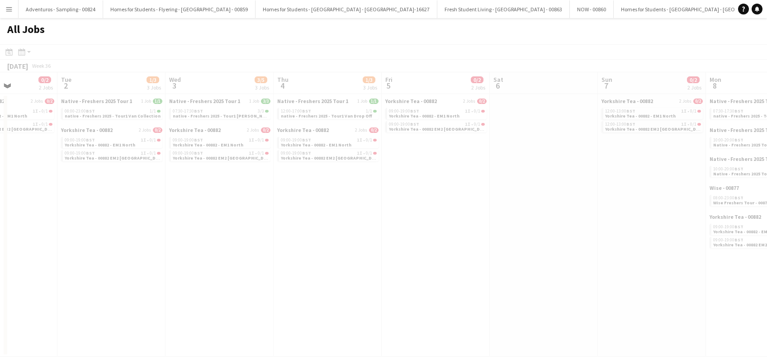
drag, startPoint x: 225, startPoint y: 314, endPoint x: 61, endPoint y: 332, distance: 164.6
click at [59, 333] on app-all-jobs "All Jobs Date picker [DATE] [DATE] [DATE] M [DATE] T [DATE] W [DATE] T [DATE] F…" at bounding box center [383, 187] width 767 height 339
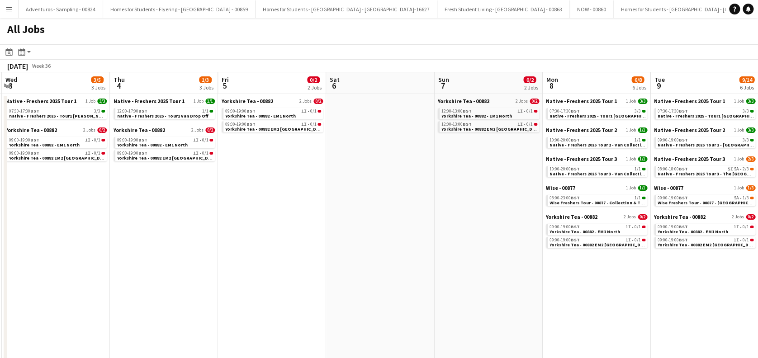
drag, startPoint x: 265, startPoint y: 320, endPoint x: 157, endPoint y: 330, distance: 108.0
click at [134, 336] on app-calendar-viewport "Sat 30 Sun 31 0/2 2 Jobs Mon 1 0/2 2 Jobs Tue 2 1/3 3 Jobs Wed 3 3/5 3 Jobs Thu…" at bounding box center [379, 330] width 758 height 517
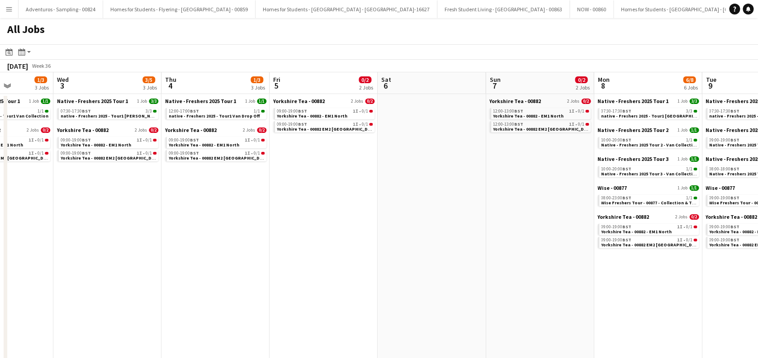
click at [191, 299] on app-calendar-viewport "Sat 30 Sun 31 0/2 2 Jobs Mon 1 0/2 2 Jobs Tue 2 1/3 3 Jobs Wed 3 3/5 3 Jobs Thu…" at bounding box center [379, 330] width 758 height 517
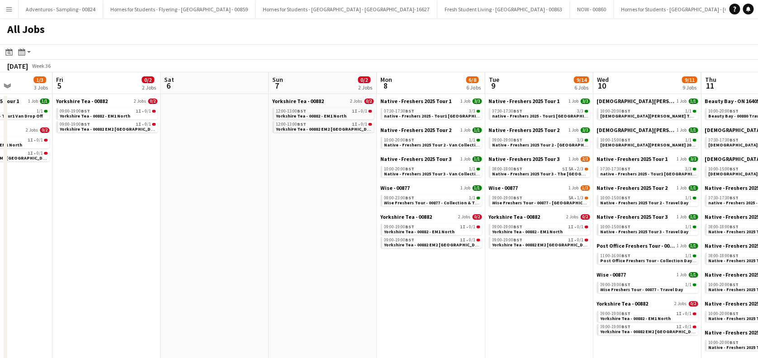
scroll to position [0, 275]
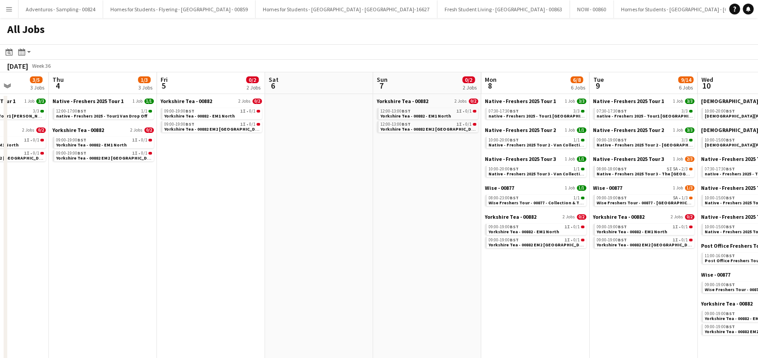
click at [225, 288] on app-all-jobs "All Jobs Date picker [DATE] [DATE] [DATE] M [DATE] T [DATE] W [DATE] T [DATE] F…" at bounding box center [379, 303] width 758 height 571
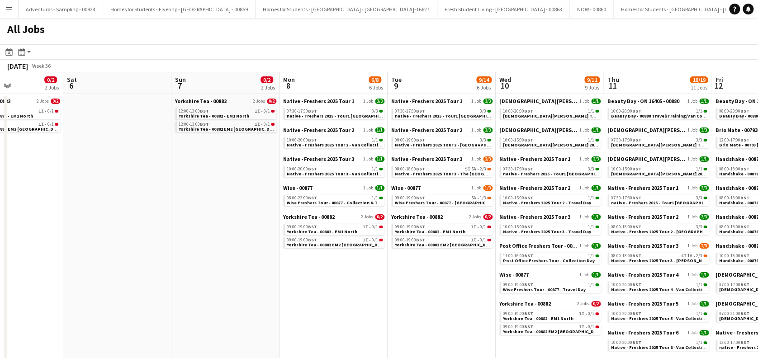
drag, startPoint x: 314, startPoint y: 292, endPoint x: 112, endPoint y: 309, distance: 202.3
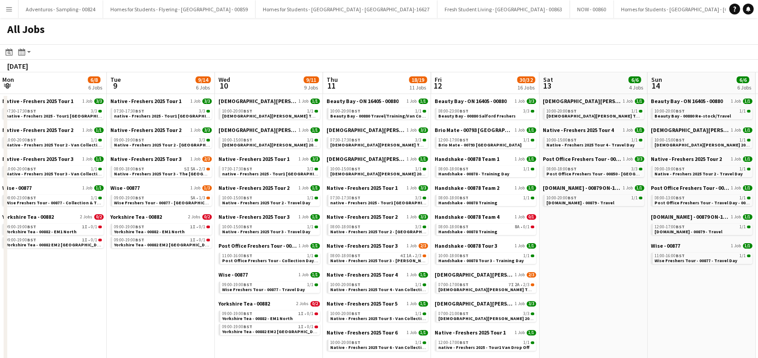
drag, startPoint x: 224, startPoint y: 282, endPoint x: 158, endPoint y: 306, distance: 69.6
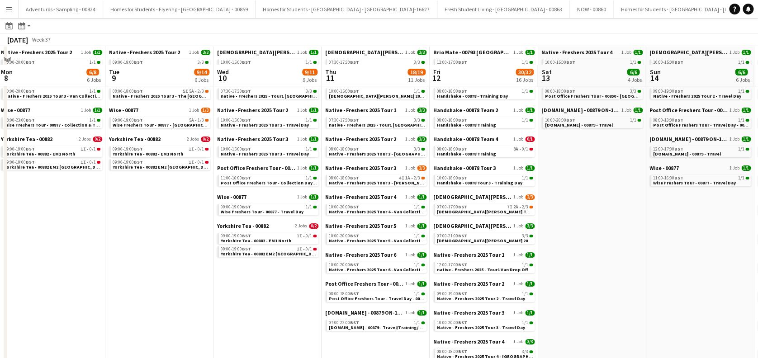
scroll to position [120, 0]
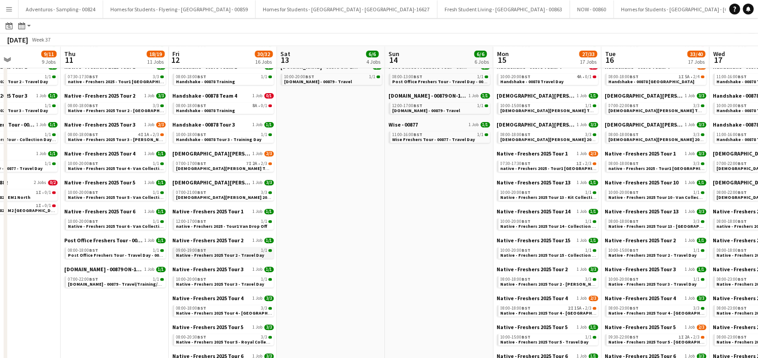
drag, startPoint x: 292, startPoint y: 270, endPoint x: 250, endPoint y: 253, distance: 45.8
click at [31, 273] on app-calendar-viewport "Sun 7 0/2 2 Jobs Mon 8 6/8 6 Jobs Tue 9 9/14 6 Jobs Wed 10 9/11 9 Jobs Thu 11 1…" at bounding box center [379, 319] width 758 height 790
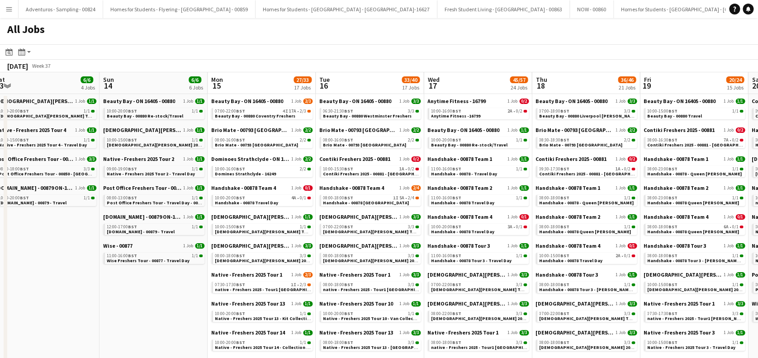
scroll to position [0, 441]
drag, startPoint x: 329, startPoint y: 265, endPoint x: 44, endPoint y: 274, distance: 284.9
click at [265, 112] on div "07:00-22:00 BST 4I 17A • 2/3" at bounding box center [262, 111] width 96 height 5
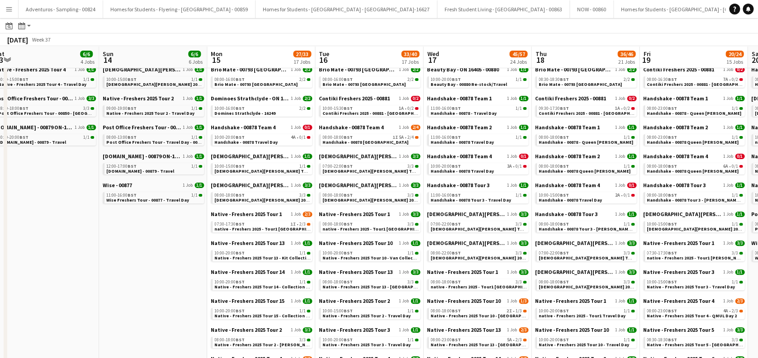
scroll to position [60, 0]
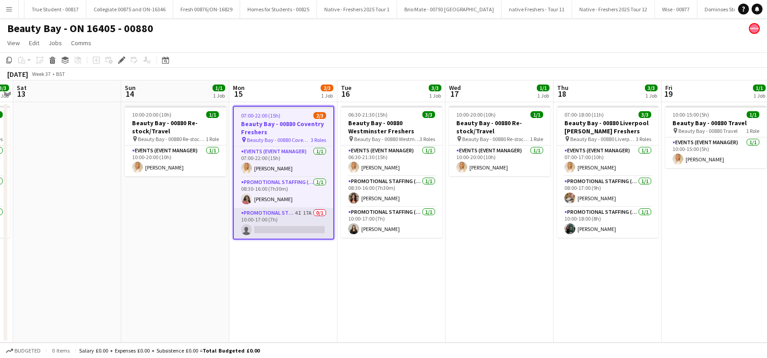
click at [285, 231] on app-card-role "Promotional Staffing (Brand Ambassadors) 4I 17A 0/1 10:00-17:00 (7h) single-neu…" at bounding box center [283, 223] width 99 height 31
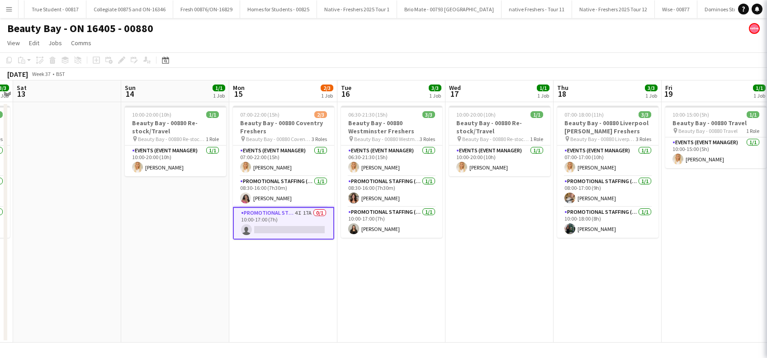
scroll to position [0, 311]
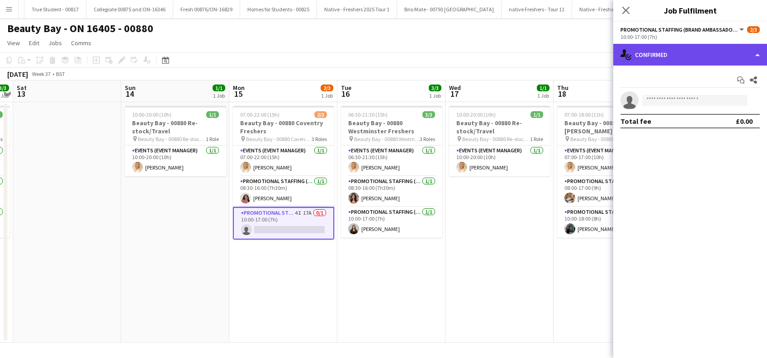
click at [672, 57] on div "single-neutral-actions-check-2 Confirmed" at bounding box center [690, 55] width 154 height 22
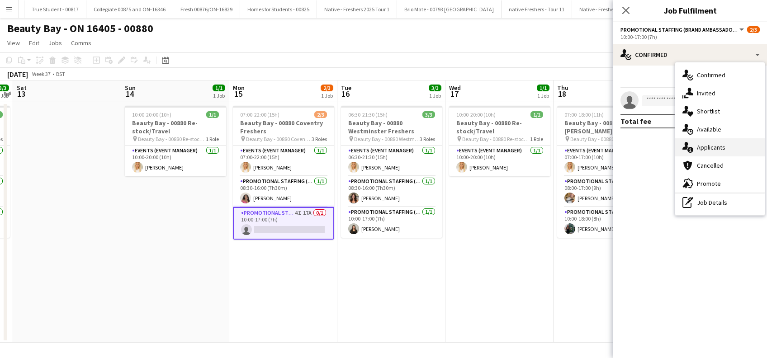
click at [711, 145] on div "single-neutral-actions-information Applicants" at bounding box center [719, 147] width 89 height 18
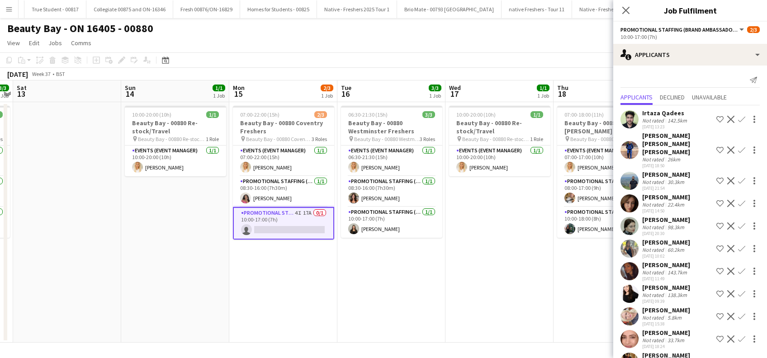
scroll to position [45, 0]
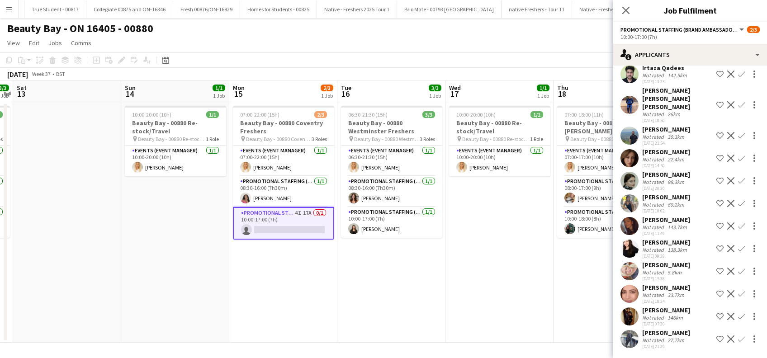
click at [666, 264] on div "[PERSON_NAME]" at bounding box center [666, 265] width 48 height 8
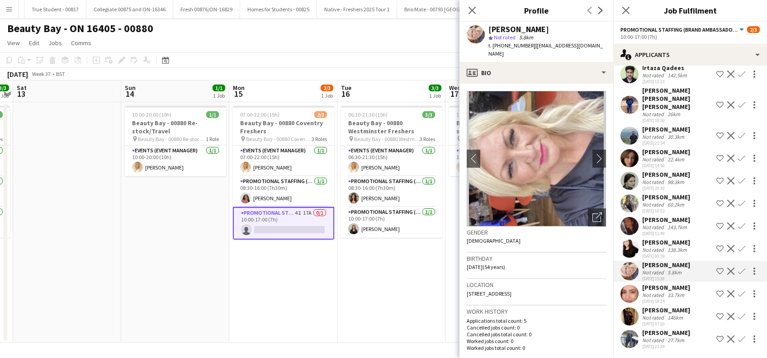
click at [667, 310] on div "[PERSON_NAME]" at bounding box center [666, 310] width 48 height 8
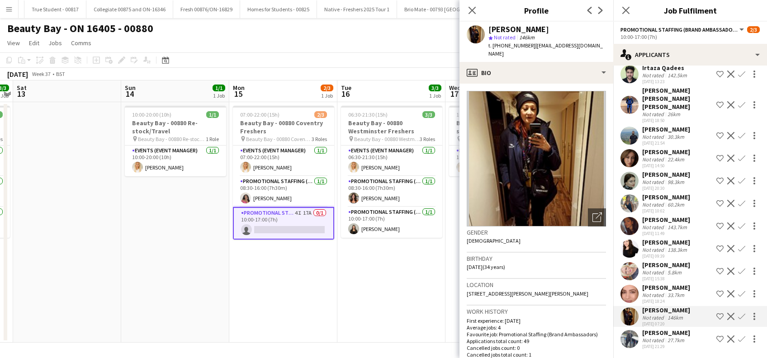
click at [665, 333] on div "[PERSON_NAME]" at bounding box center [666, 333] width 48 height 8
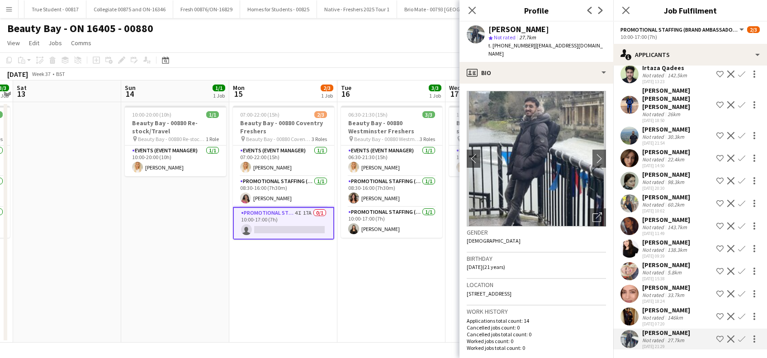
click at [672, 153] on div "[PERSON_NAME]" at bounding box center [666, 152] width 48 height 8
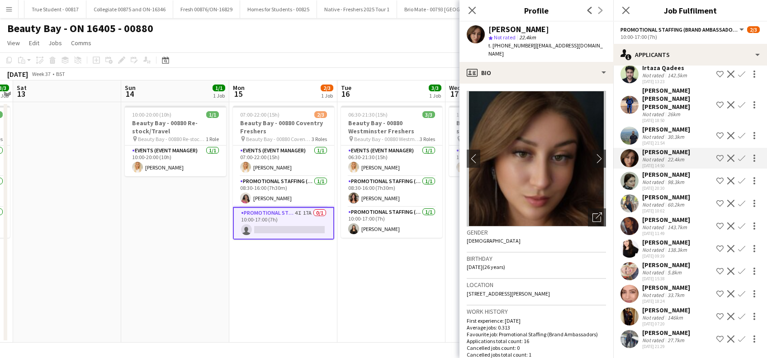
click at [673, 267] on div "[PERSON_NAME]" at bounding box center [666, 265] width 48 height 8
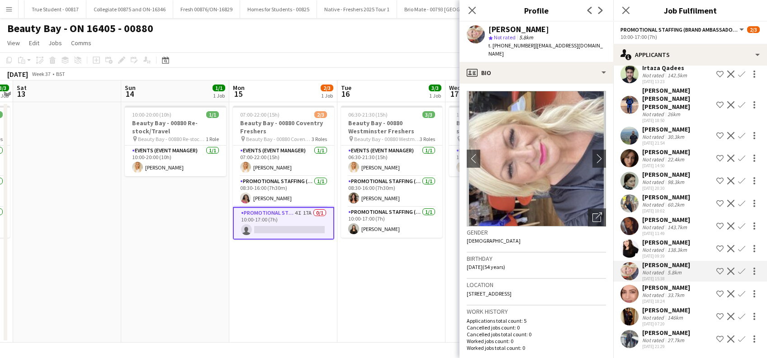
click at [670, 287] on div "[PERSON_NAME]" at bounding box center [666, 287] width 48 height 8
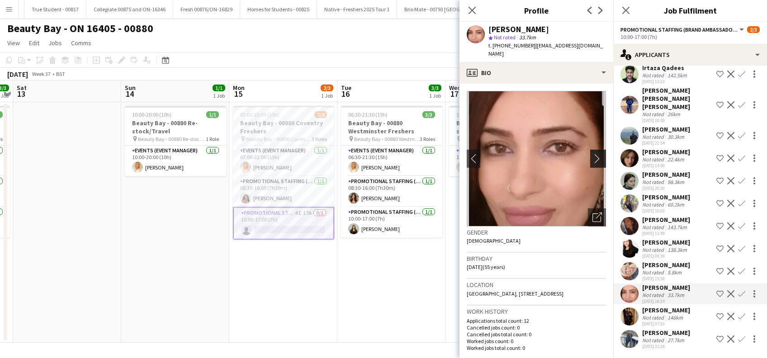
click at [592, 154] on app-icon "chevron-right" at bounding box center [599, 158] width 14 height 9
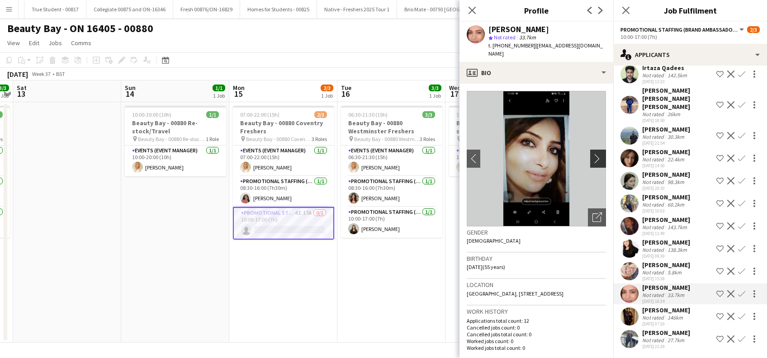
click at [592, 154] on app-icon "chevron-right" at bounding box center [599, 158] width 14 height 9
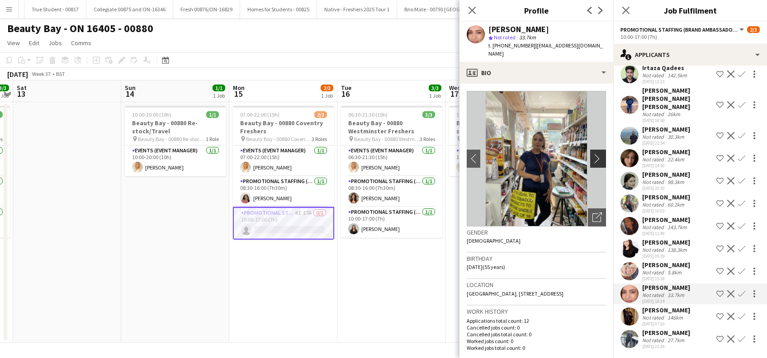
click at [592, 154] on app-icon "chevron-right" at bounding box center [599, 158] width 14 height 9
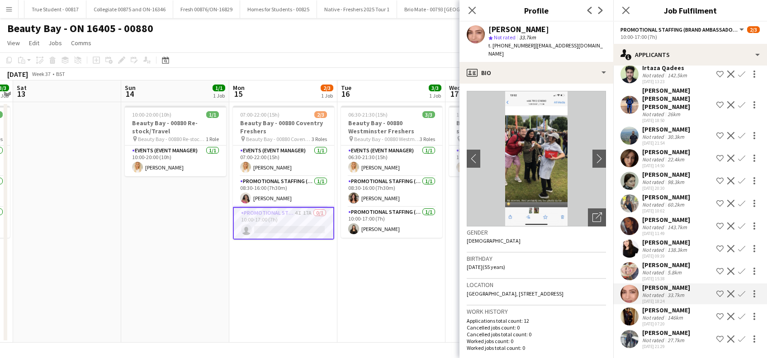
scroll to position [0, 0]
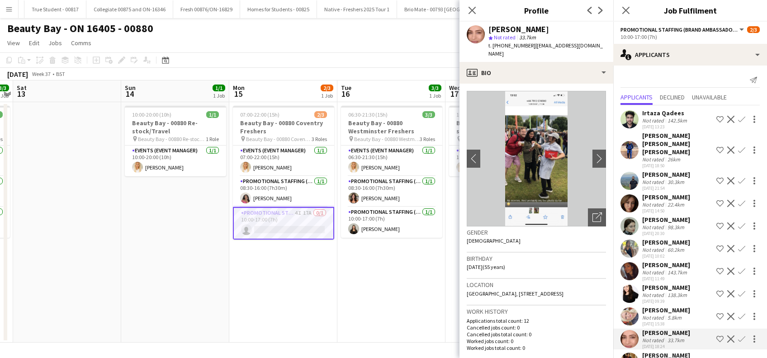
click at [676, 197] on div "[PERSON_NAME]" at bounding box center [666, 197] width 48 height 8
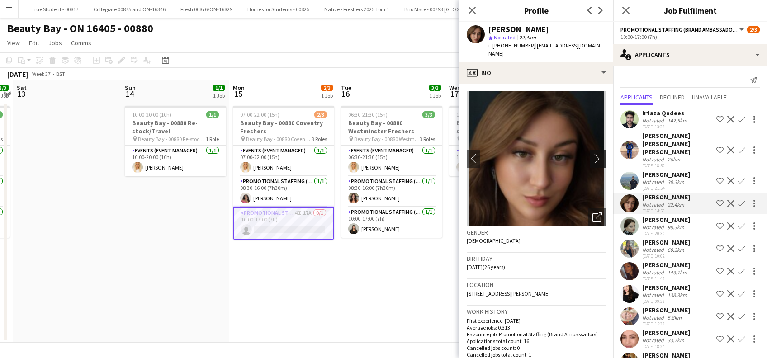
click at [592, 158] on app-icon "chevron-right" at bounding box center [599, 158] width 14 height 9
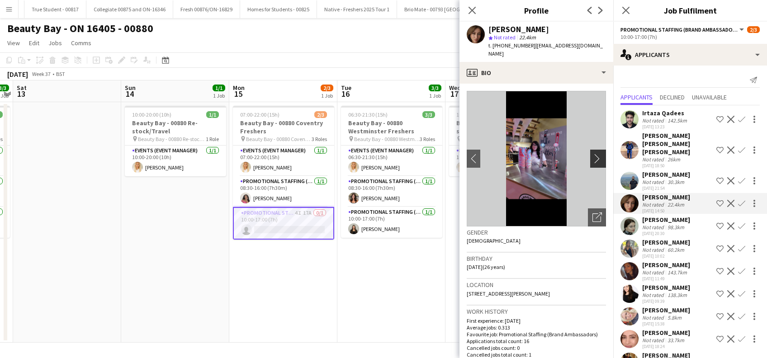
click at [592, 158] on app-icon "chevron-right" at bounding box center [599, 158] width 14 height 9
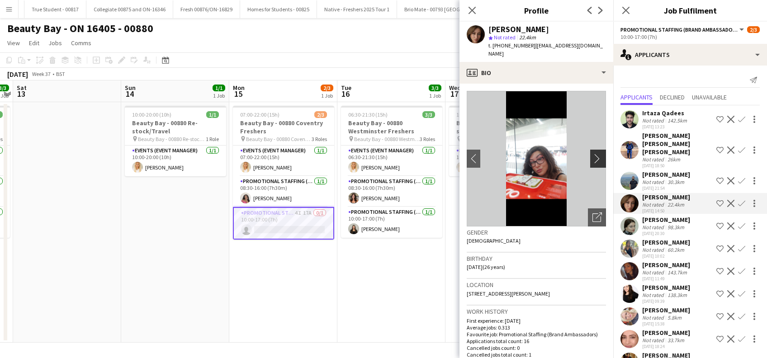
click at [592, 158] on app-icon "chevron-right" at bounding box center [599, 158] width 14 height 9
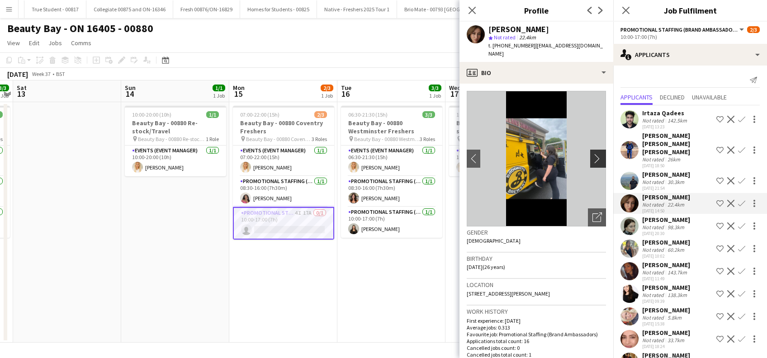
click at [592, 158] on app-icon "chevron-right" at bounding box center [599, 158] width 14 height 9
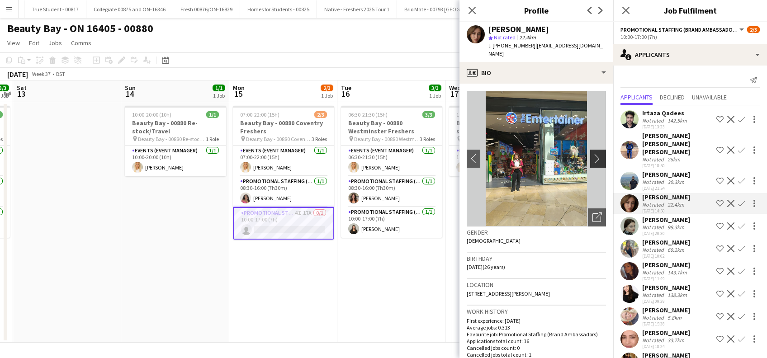
click at [592, 158] on app-icon "chevron-right" at bounding box center [599, 158] width 14 height 9
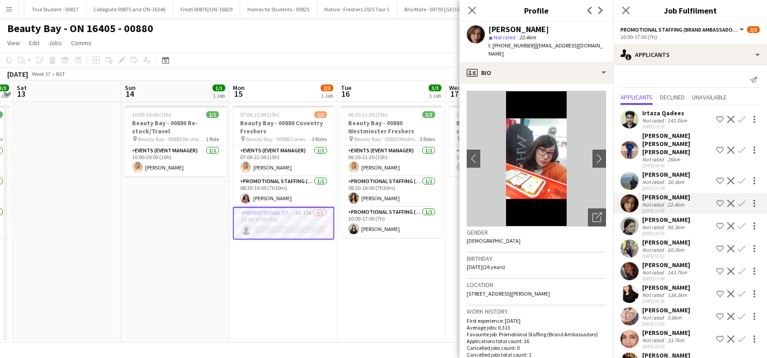
click at [673, 242] on div "[PERSON_NAME]" at bounding box center [666, 242] width 48 height 8
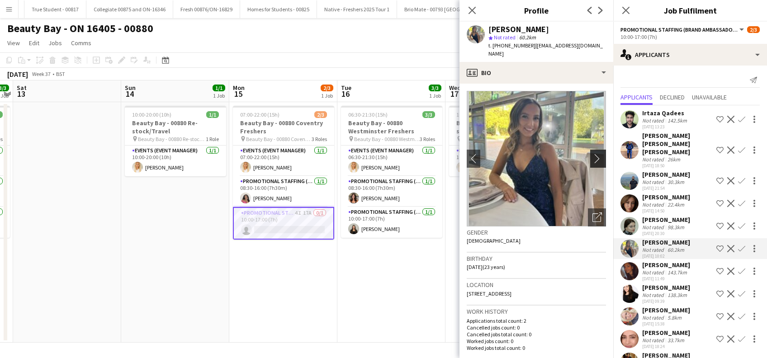
click at [592, 154] on app-icon "chevron-right" at bounding box center [599, 158] width 14 height 9
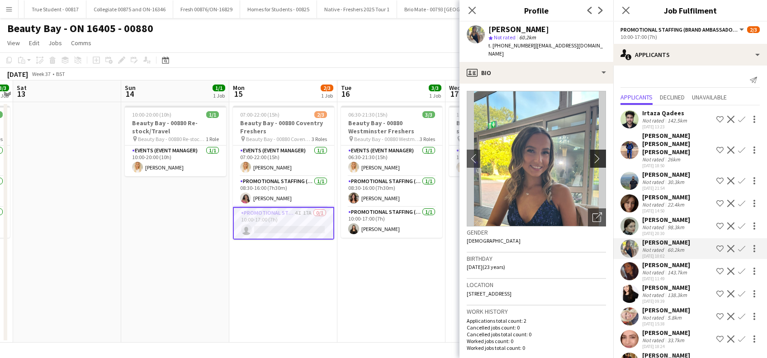
click at [592, 154] on app-icon "chevron-right" at bounding box center [599, 158] width 14 height 9
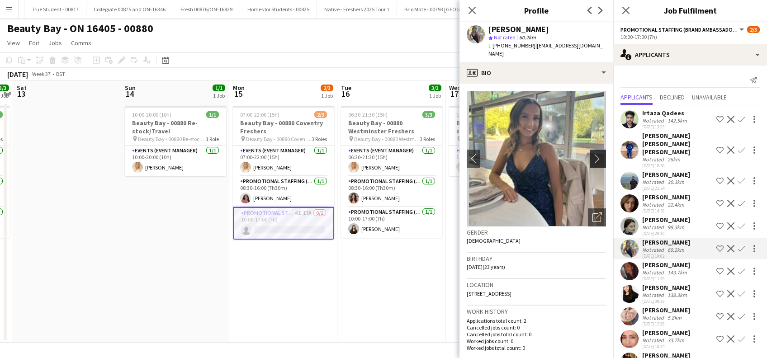
click at [592, 154] on app-icon "chevron-right" at bounding box center [599, 158] width 14 height 9
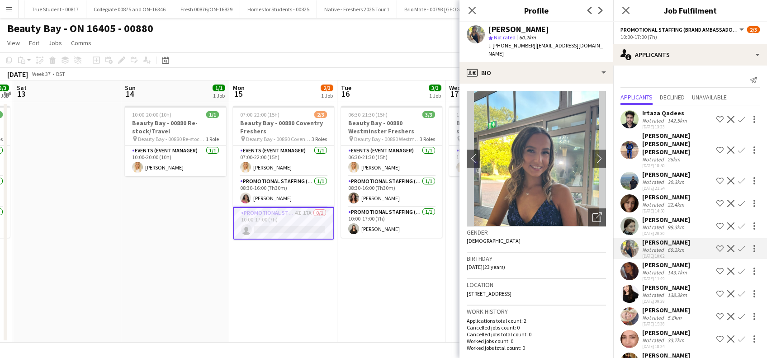
scroll to position [45, 0]
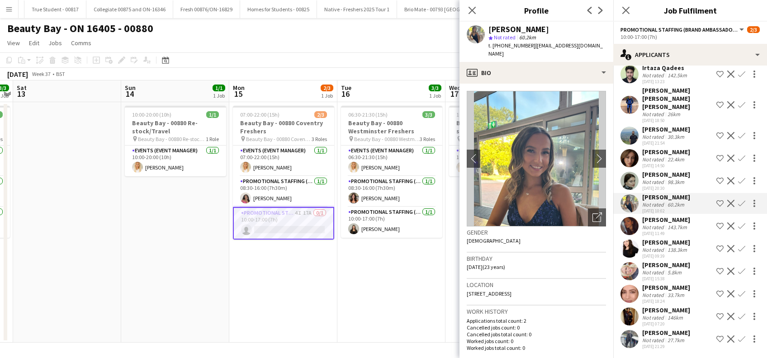
click at [669, 261] on div "Tara Greaves" at bounding box center [666, 265] width 48 height 8
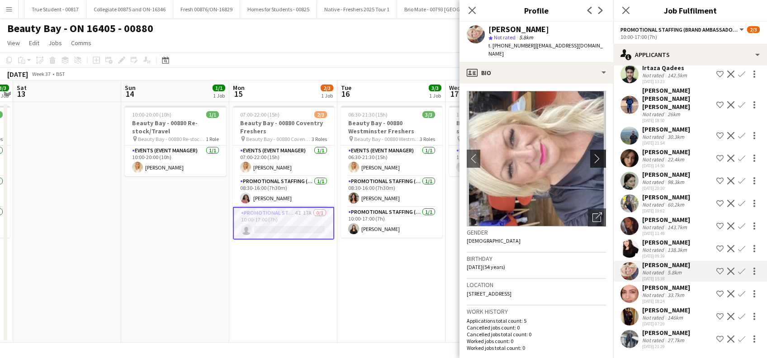
click at [592, 154] on app-icon "chevron-right" at bounding box center [599, 158] width 14 height 9
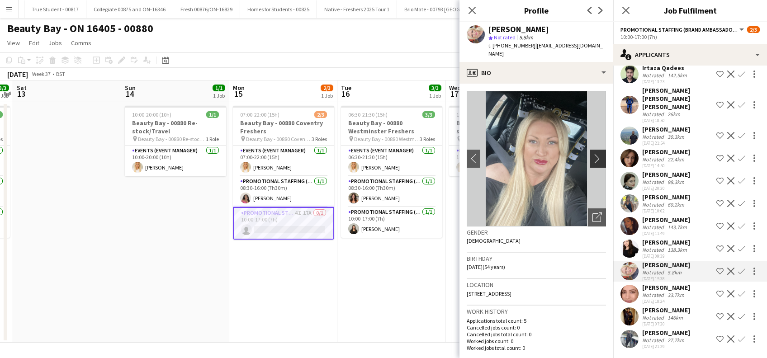
click at [592, 154] on app-icon "chevron-right" at bounding box center [599, 158] width 14 height 9
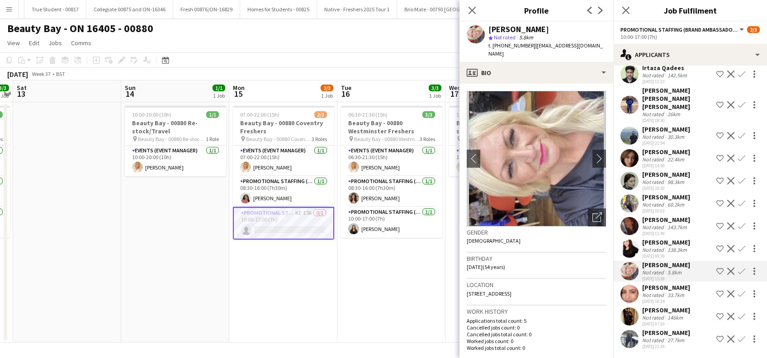
click at [669, 286] on div "Chaz Sehmi" at bounding box center [666, 287] width 48 height 8
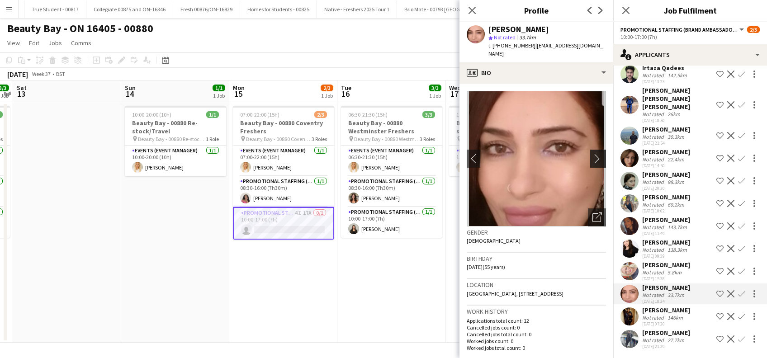
click at [592, 154] on app-icon "chevron-right" at bounding box center [599, 158] width 14 height 9
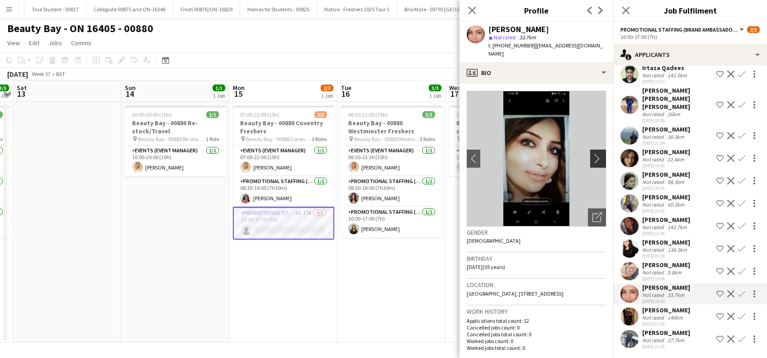
click at [592, 154] on app-icon "chevron-right" at bounding box center [599, 158] width 14 height 9
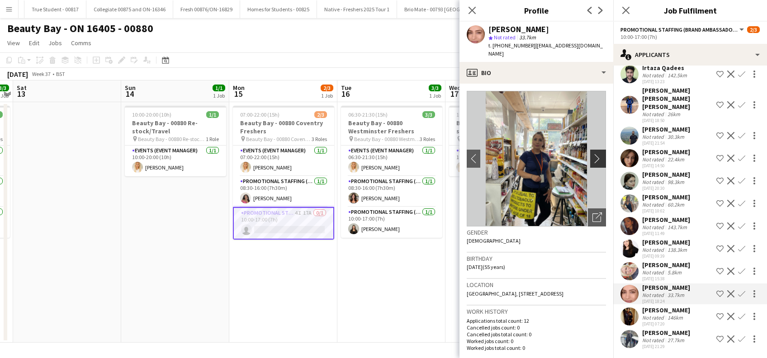
click at [592, 154] on app-icon "chevron-right" at bounding box center [599, 158] width 14 height 9
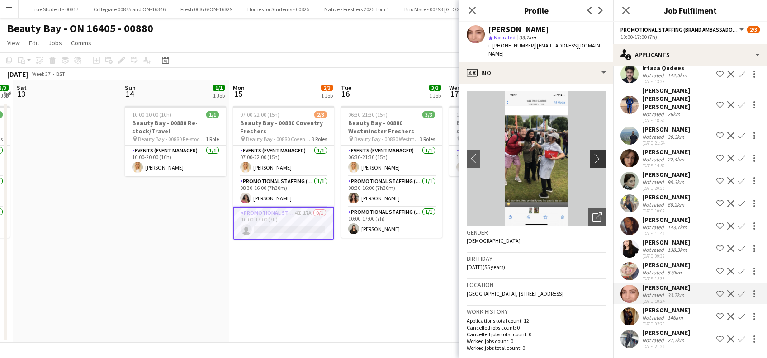
click at [592, 154] on app-icon "chevron-right" at bounding box center [599, 158] width 14 height 9
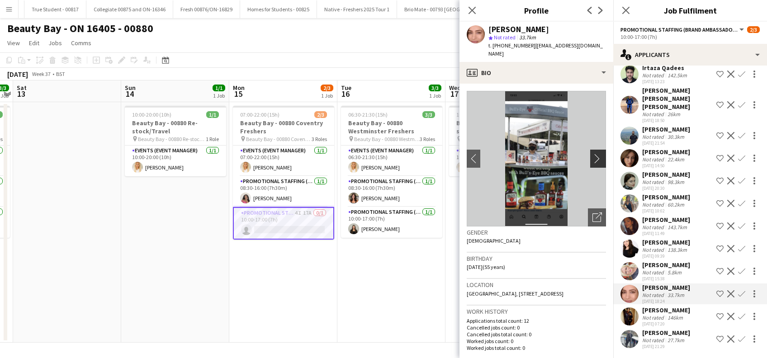
click at [592, 154] on app-icon "chevron-right" at bounding box center [599, 158] width 14 height 9
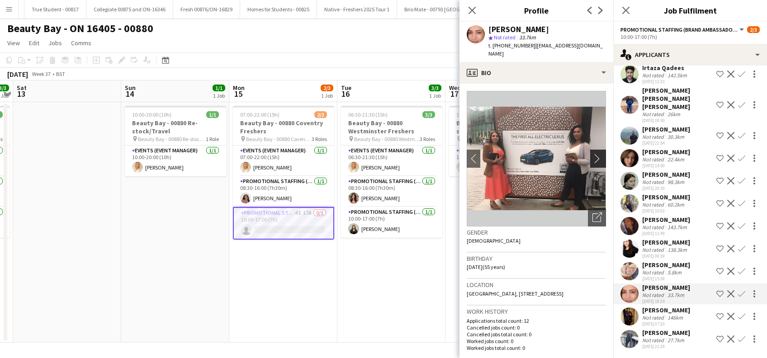
click at [592, 154] on app-icon "chevron-right" at bounding box center [599, 158] width 14 height 9
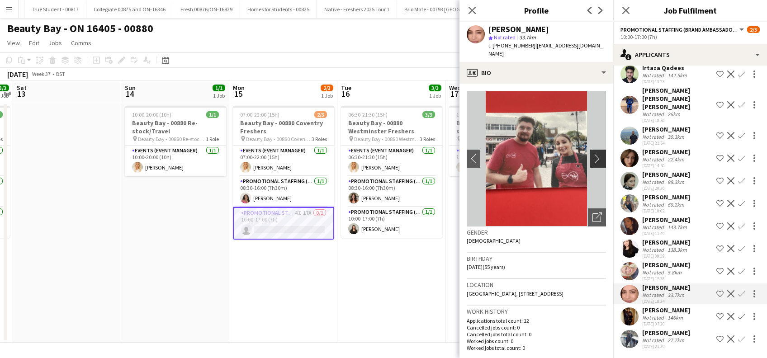
click at [592, 154] on app-icon "chevron-right" at bounding box center [599, 158] width 14 height 9
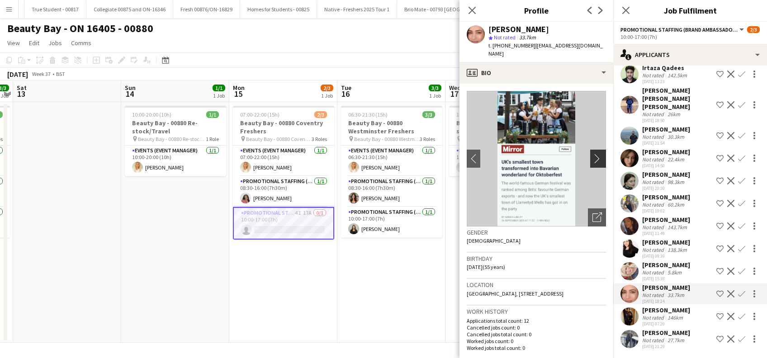
click at [592, 154] on app-icon "chevron-right" at bounding box center [599, 158] width 14 height 9
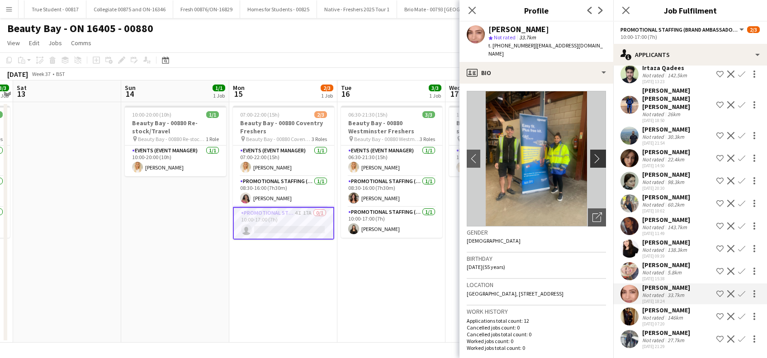
click at [592, 154] on app-icon "chevron-right" at bounding box center [599, 158] width 14 height 9
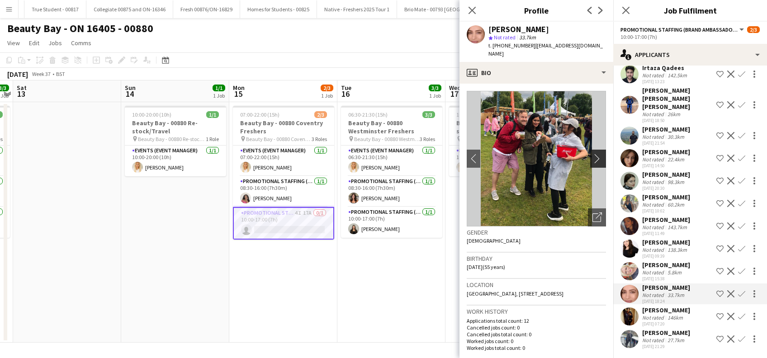
click at [592, 154] on app-icon "chevron-right" at bounding box center [599, 158] width 14 height 9
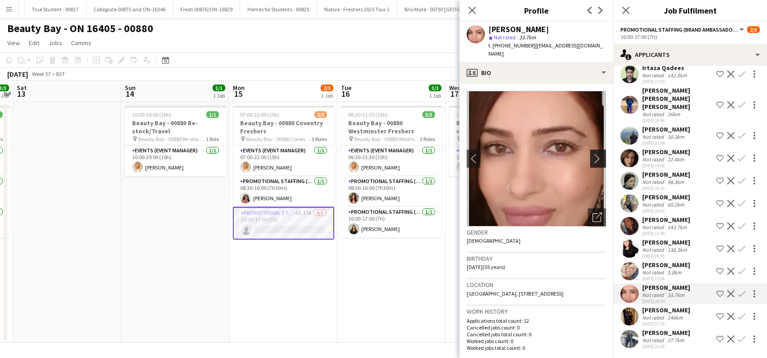
click at [592, 154] on app-icon "chevron-right" at bounding box center [599, 158] width 14 height 9
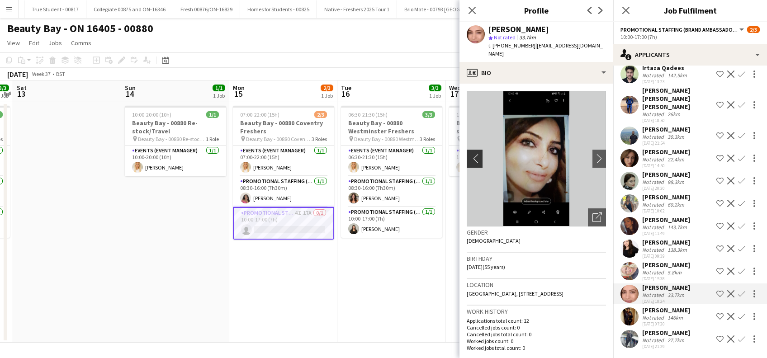
click at [473, 154] on app-icon "chevron-left" at bounding box center [473, 158] width 14 height 9
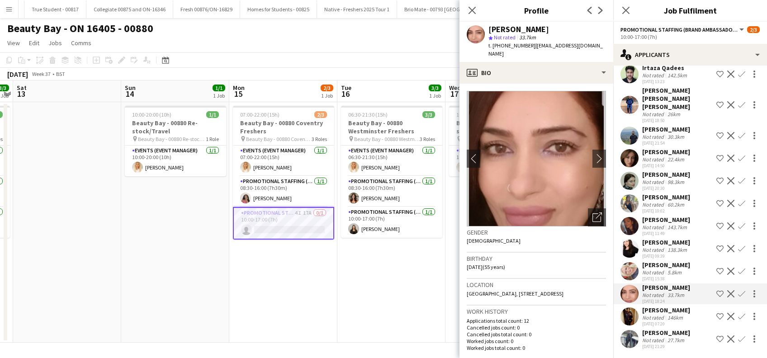
click at [677, 197] on div "[PERSON_NAME]" at bounding box center [666, 197] width 48 height 8
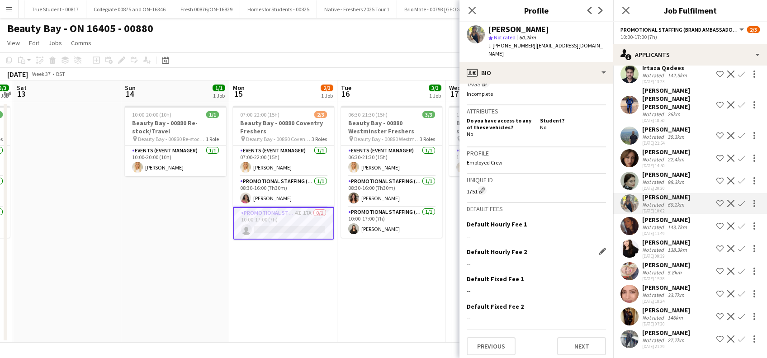
scroll to position [348, 0]
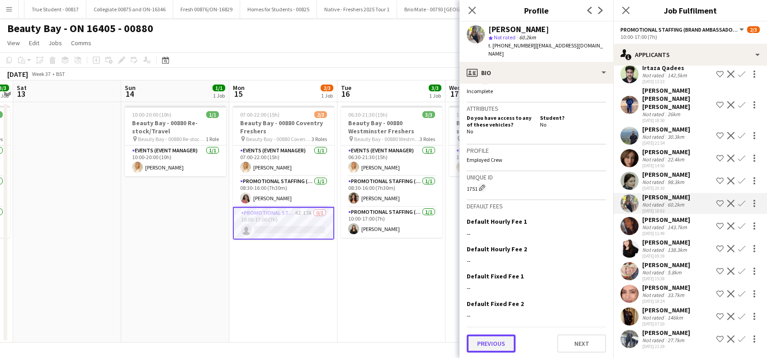
click at [497, 342] on button "Previous" at bounding box center [490, 343] width 49 height 18
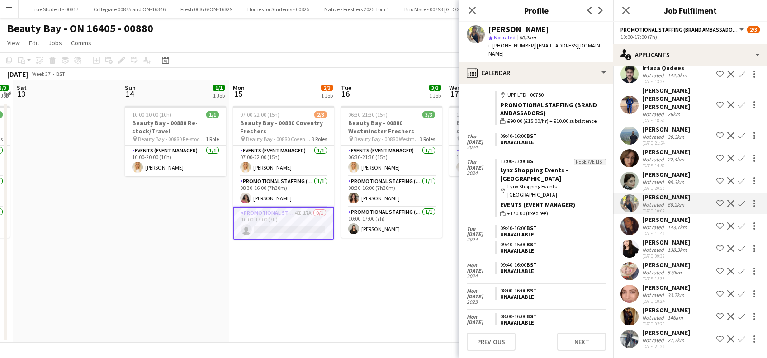
scroll to position [325, 0]
click at [499, 334] on button "Previous" at bounding box center [490, 342] width 49 height 18
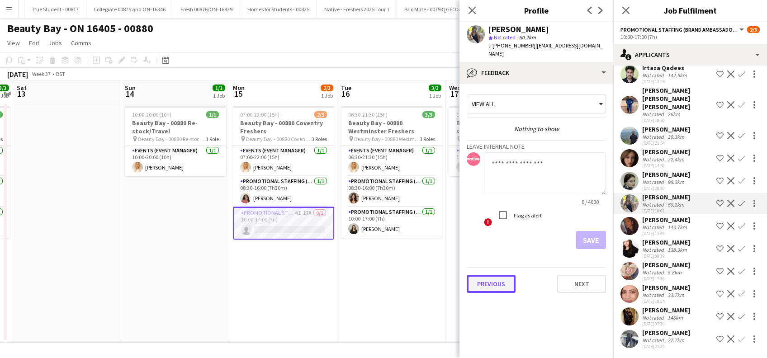
click at [493, 278] on button "Previous" at bounding box center [490, 284] width 49 height 18
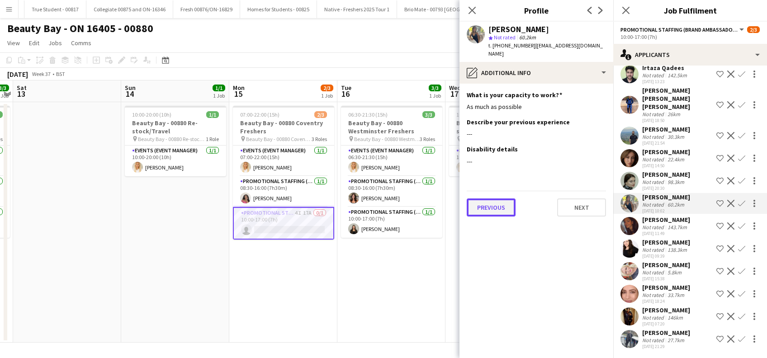
click at [499, 202] on button "Previous" at bounding box center [490, 207] width 49 height 18
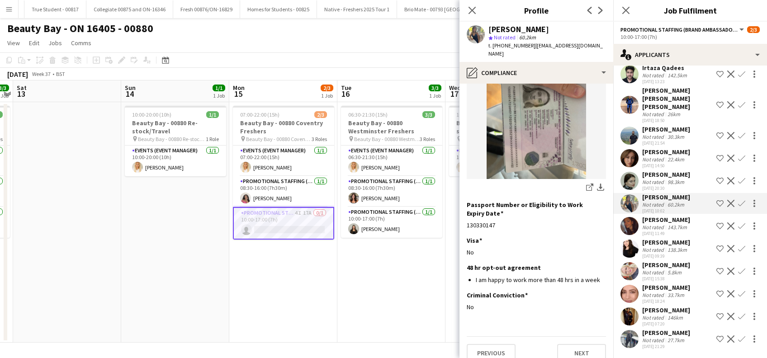
scroll to position [122, 0]
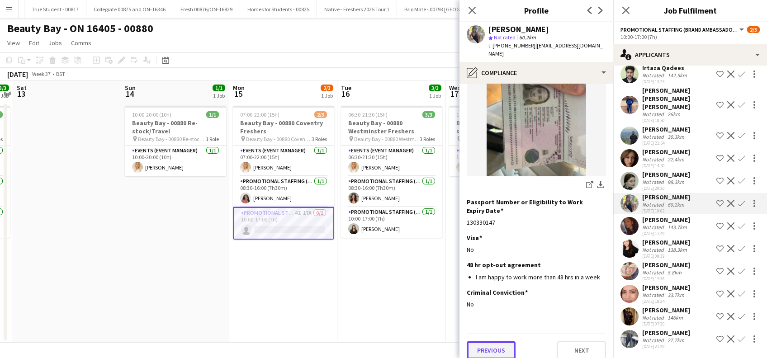
click at [500, 341] on button "Previous" at bounding box center [490, 350] width 49 height 18
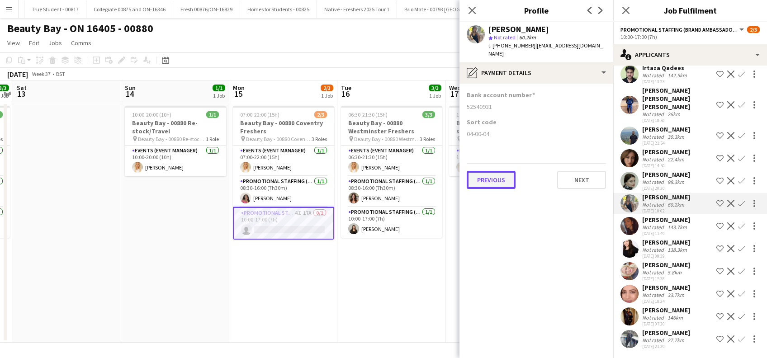
click at [494, 171] on button "Previous" at bounding box center [490, 180] width 49 height 18
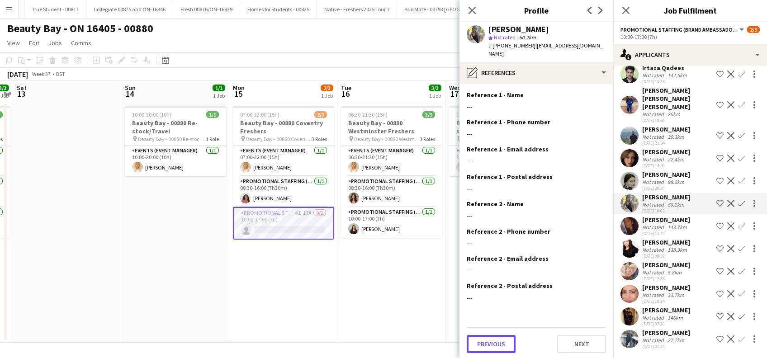
click at [490, 335] on button "Previous" at bounding box center [490, 344] width 49 height 18
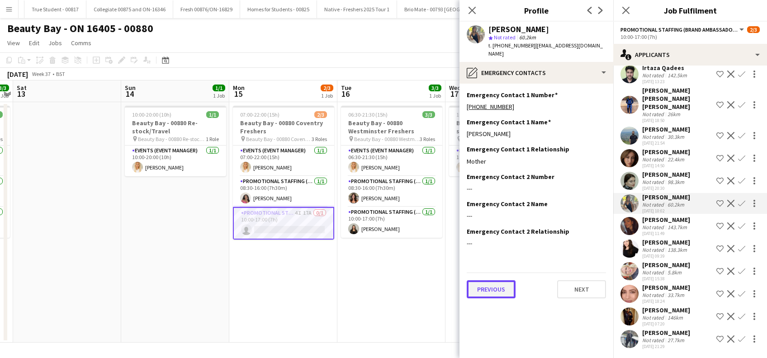
click at [489, 280] on button "Previous" at bounding box center [490, 289] width 49 height 18
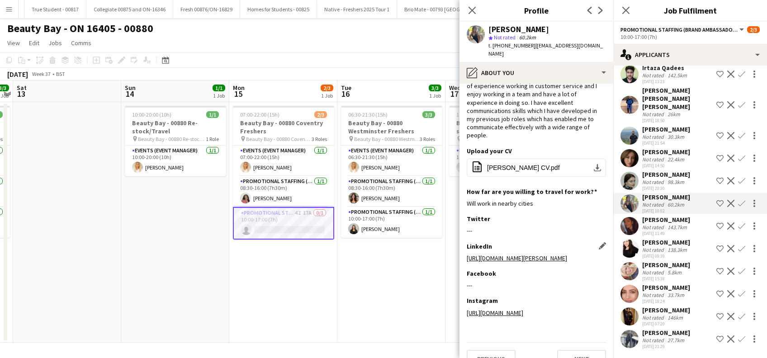
scroll to position [61, 0]
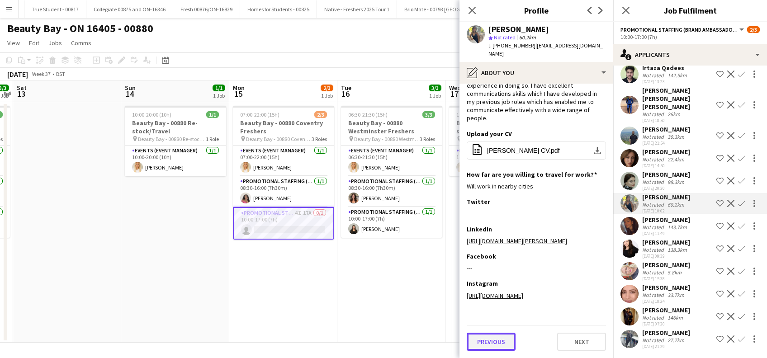
click at [494, 343] on button "Previous" at bounding box center [490, 342] width 49 height 18
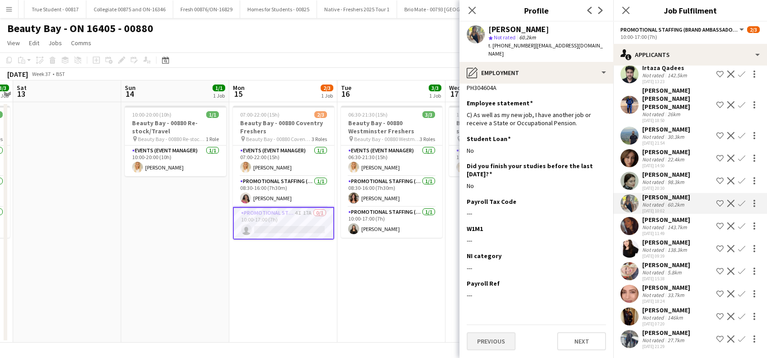
scroll to position [0, 0]
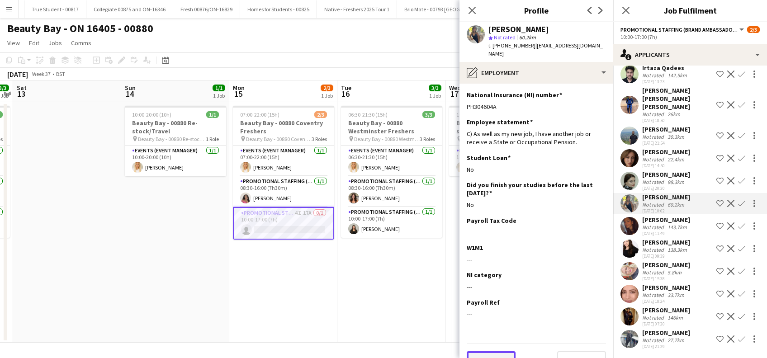
click at [494, 351] on button "Previous" at bounding box center [490, 360] width 49 height 18
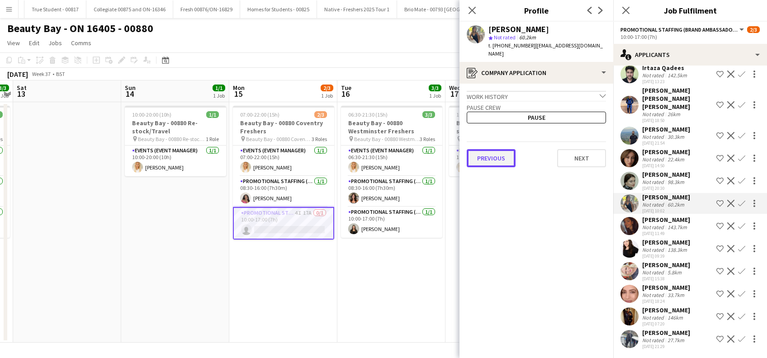
click at [492, 151] on button "Previous" at bounding box center [490, 158] width 49 height 18
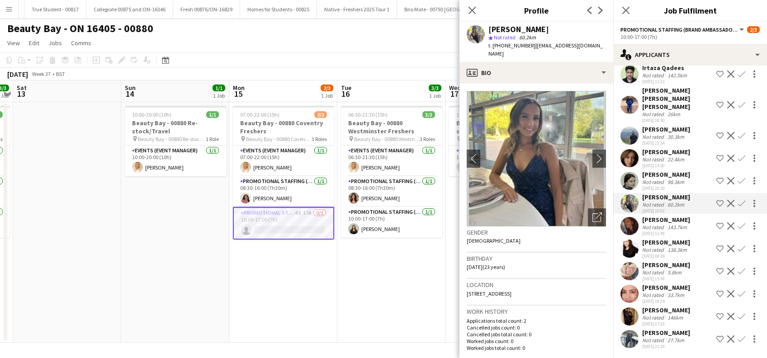
click at [738, 203] on app-icon "Confirm" at bounding box center [741, 203] width 7 height 7
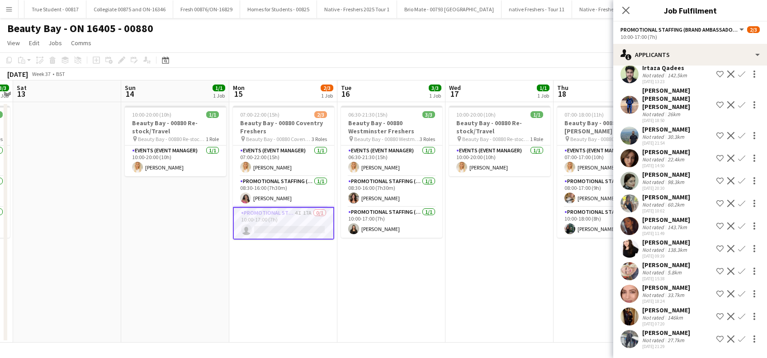
click at [738, 202] on app-icon "Confirm" at bounding box center [741, 203] width 7 height 7
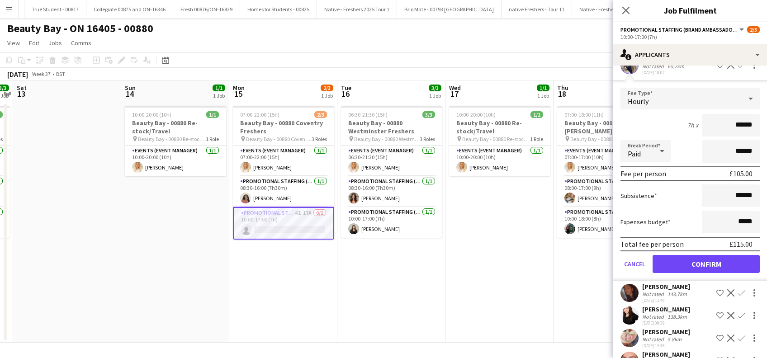
scroll to position [226, 0]
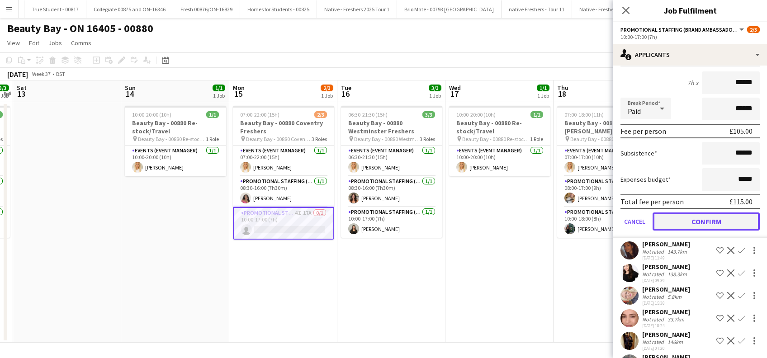
click at [711, 217] on button "Confirm" at bounding box center [705, 221] width 107 height 18
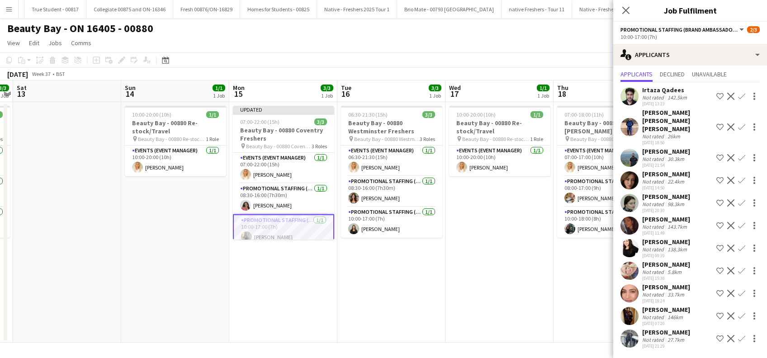
scroll to position [0, 0]
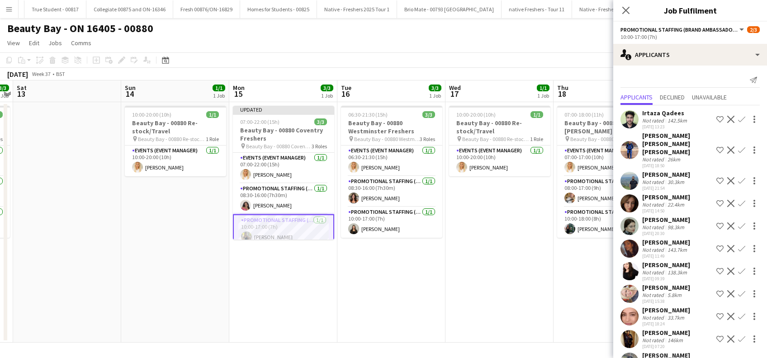
click at [519, 276] on app-date-cell "10:00-20:00 (10h) 1/1 Beauty Bay - 00880 Re-stock/Travel pin Beauty Bay - 00880…" at bounding box center [499, 222] width 108 height 240
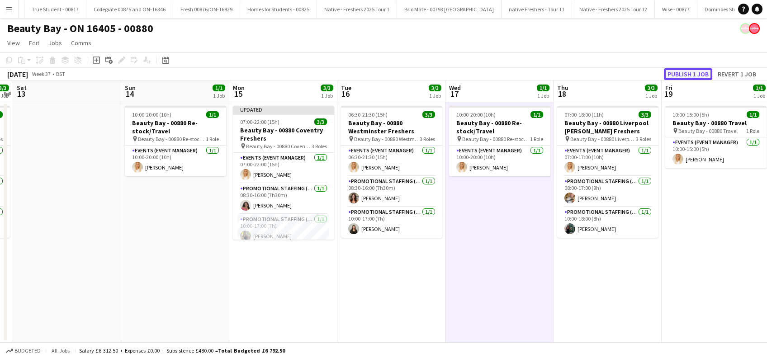
click at [679, 76] on button "Publish 1 job" at bounding box center [688, 74] width 48 height 12
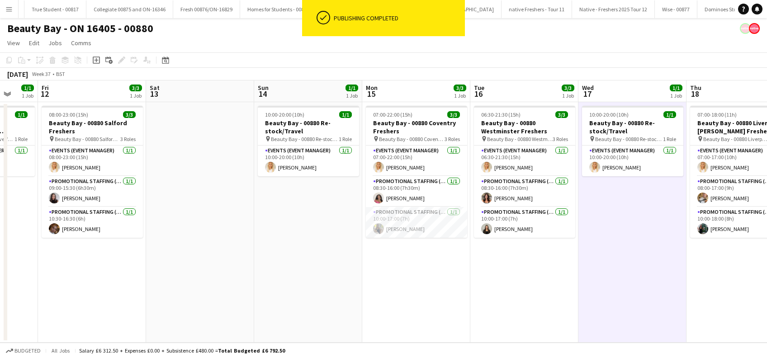
scroll to position [0, 287]
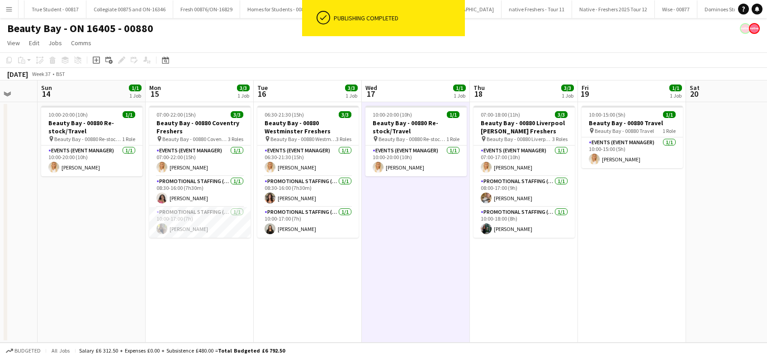
drag, startPoint x: 448, startPoint y: 275, endPoint x: 365, endPoint y: 310, distance: 90.7
click at [365, 310] on app-calendar-viewport "Thu 11 1/1 1 Job Fri 12 3/3 1 Job Sat 13 Sun 14 1/1 1 Job Mon 15 3/3 1 Job Tue …" at bounding box center [383, 211] width 767 height 262
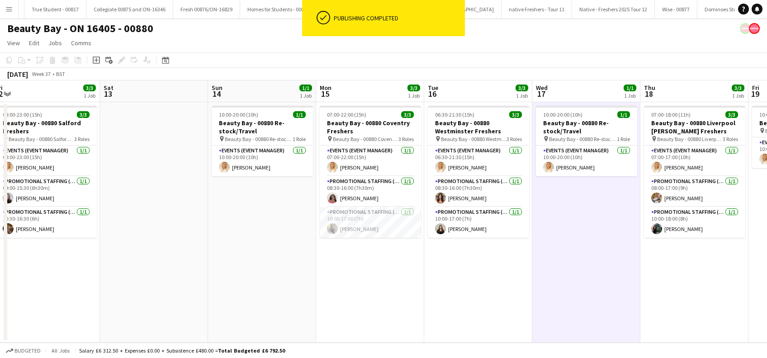
scroll to position [0, 217]
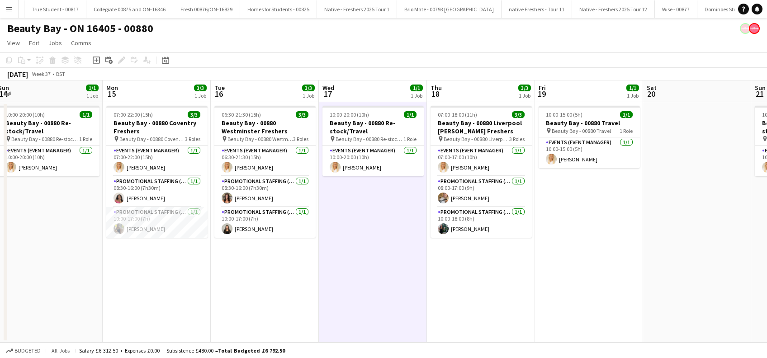
drag, startPoint x: 593, startPoint y: 262, endPoint x: 386, endPoint y: 267, distance: 206.2
click at [386, 267] on app-calendar-viewport "Wed 10 Thu 11 1/1 1 Job Fri 12 3/3 1 Job Sat 13 Sun 14 1/1 1 Job Mon 15 3/3 1 J…" at bounding box center [383, 211] width 767 height 262
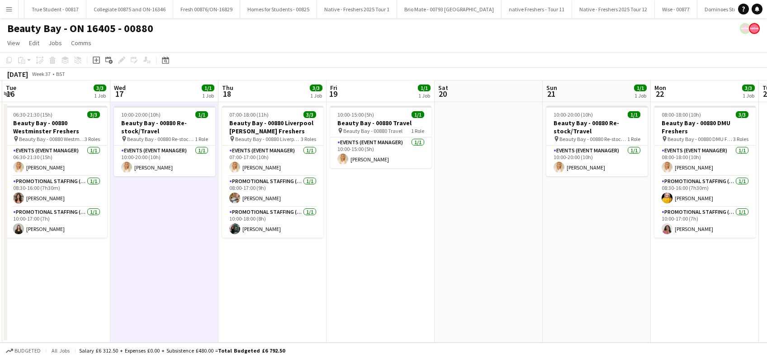
drag, startPoint x: 589, startPoint y: 253, endPoint x: 382, endPoint y: 283, distance: 209.7
click at [382, 283] on app-calendar-viewport "Fri 12 3/3 1 Job Sat 13 Sun 14 1/1 1 Job Mon 15 3/3 1 Job Tue 16 3/3 1 Job Wed …" at bounding box center [383, 211] width 767 height 262
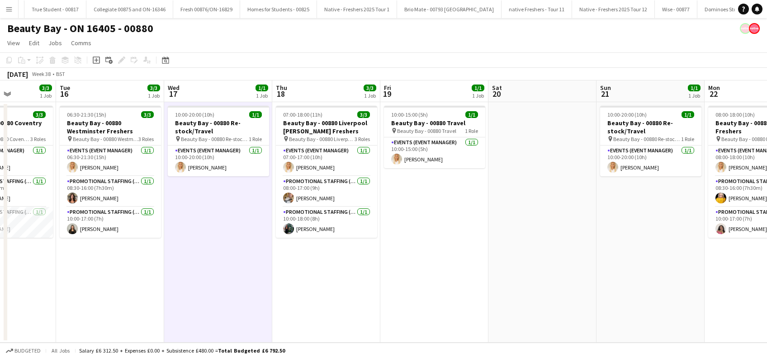
scroll to position [0, 452]
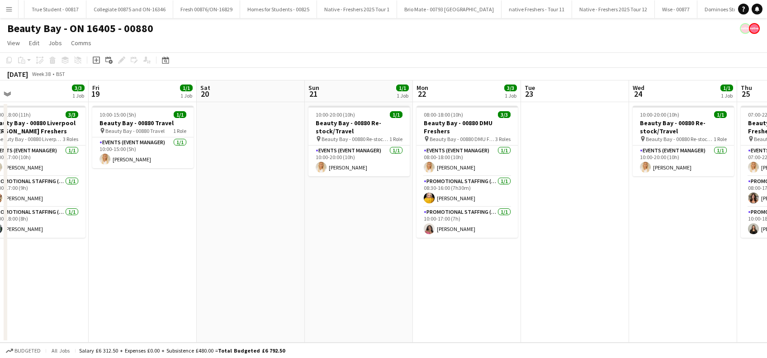
drag, startPoint x: 664, startPoint y: 264, endPoint x: 426, endPoint y: 291, distance: 239.2
click at [426, 291] on app-calendar-viewport "Sun 14 1/1 1 Job Mon 15 3/3 1 Job Tue 16 3/3 1 Job Wed 17 1/1 1 Job Thu 18 3/3 …" at bounding box center [383, 211] width 767 height 262
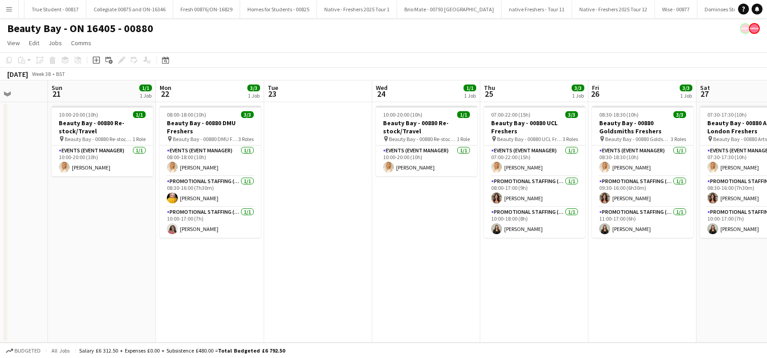
drag, startPoint x: 637, startPoint y: 279, endPoint x: 477, endPoint y: 303, distance: 161.4
click at [393, 307] on app-calendar-viewport "Thu 18 3/3 1 Job Fri 19 1/1 1 Job Sat 20 Sun 21 1/1 1 Job Mon 22 3/3 1 Job Tue …" at bounding box center [383, 211] width 767 height 262
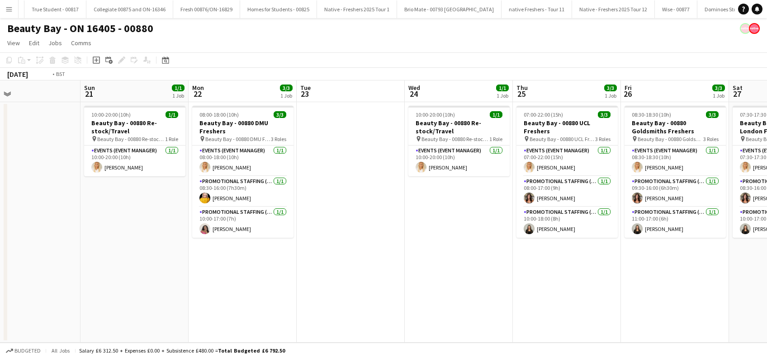
scroll to position [0, 269]
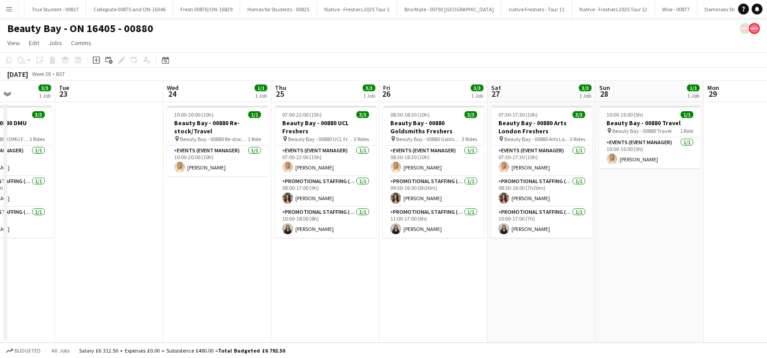
drag, startPoint x: 622, startPoint y: 293, endPoint x: 414, endPoint y: 285, distance: 208.5
click at [412, 311] on app-calendar-viewport "Sat 20 Sun 21 1/1 1 Job Mon 22 3/3 1 Job Tue 23 Wed 24 1/1 1 Job Thu 25 3/3 1 J…" at bounding box center [383, 211] width 767 height 262
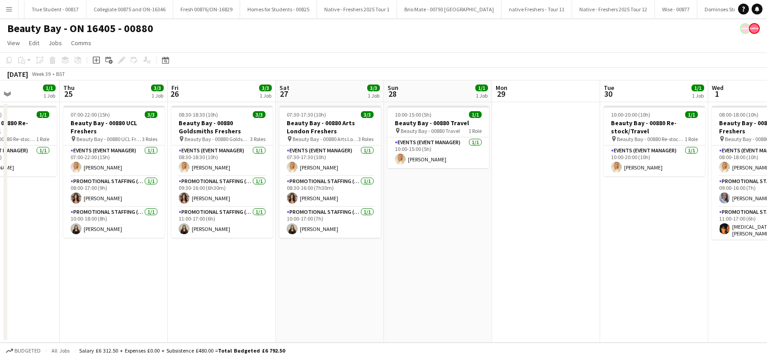
drag, startPoint x: 653, startPoint y: 271, endPoint x: 427, endPoint y: 294, distance: 227.1
click at [426, 298] on app-calendar-viewport "Mon 22 3/3 1 Job Tue 23 Wed 24 1/1 1 Job Thu 25 3/3 1 Job Fri 26 3/3 1 Job Sat …" at bounding box center [383, 211] width 767 height 262
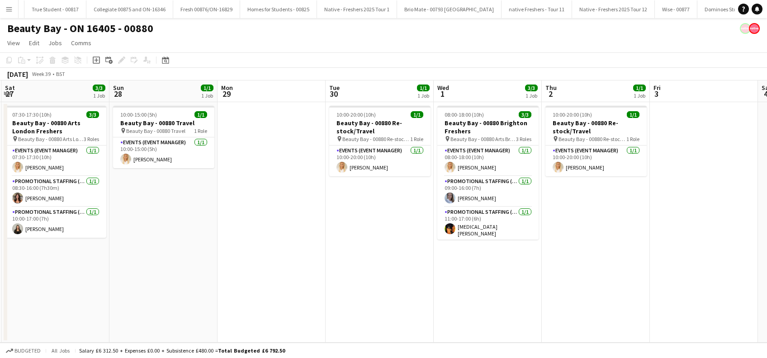
scroll to position [0, 325]
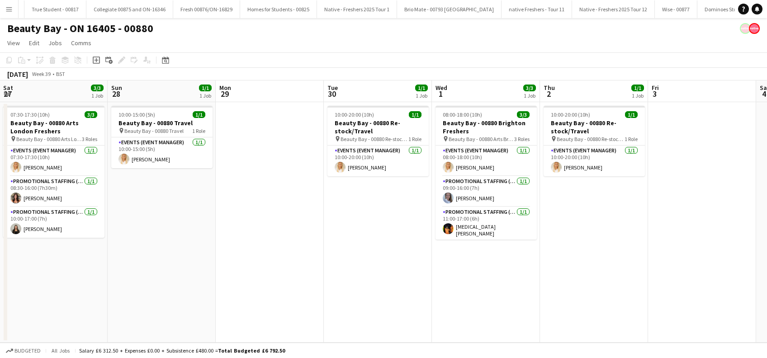
drag, startPoint x: 749, startPoint y: 261, endPoint x: 488, endPoint y: 286, distance: 262.0
click at [488, 286] on app-calendar-viewport "Wed 24 1/1 1 Job Thu 25 3/3 1 Job Fri 26 3/3 1 Job Sat 27 3/3 1 Job Sun 28 1/1 …" at bounding box center [383, 211] width 767 height 262
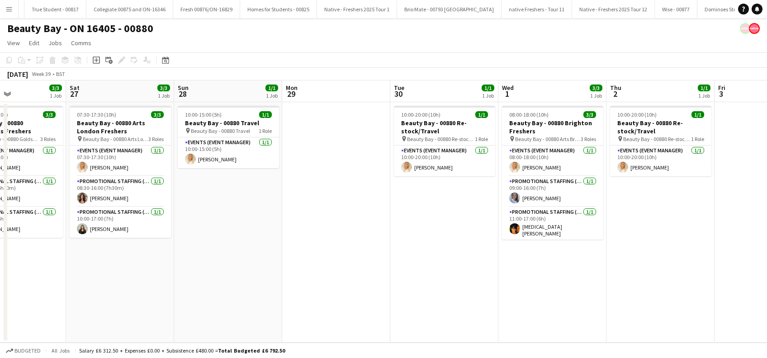
drag, startPoint x: 613, startPoint y: 268, endPoint x: 464, endPoint y: 284, distance: 150.5
click at [464, 284] on app-calendar-viewport "Wed 24 1/1 1 Job Thu 25 3/3 1 Job Fri 26 3/3 1 Job Sat 27 3/3 1 Job Sun 28 1/1 …" at bounding box center [383, 211] width 767 height 262
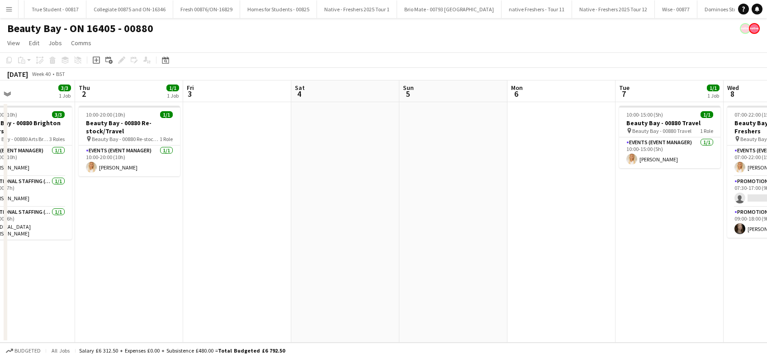
drag, startPoint x: 720, startPoint y: 259, endPoint x: 406, endPoint y: 282, distance: 315.4
click at [406, 282] on app-calendar-viewport "Sun 28 1/1 1 Job Mon 29 Tue 30 1/1 1 Job Wed 1 3/3 1 Job Thu 2 1/1 1 Job Fri 3 …" at bounding box center [383, 211] width 767 height 262
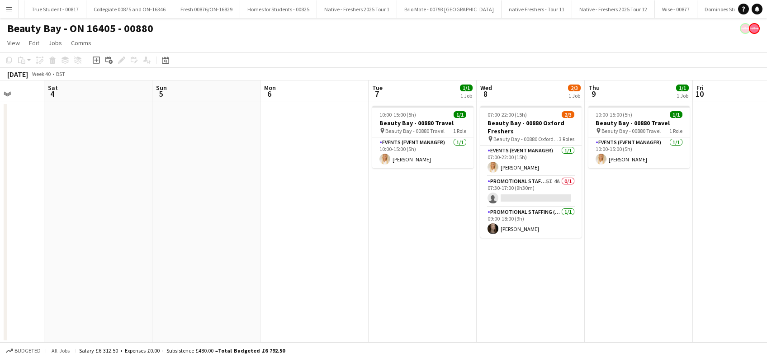
drag, startPoint x: 707, startPoint y: 269, endPoint x: 460, endPoint y: 267, distance: 247.3
click at [460, 274] on app-calendar-viewport "Tue 30 1/1 1 Job Wed 1 3/3 1 Job Thu 2 1/1 1 Job Fri 3 Sat 4 Sun 5 Mon 6 Tue 7 …" at bounding box center [383, 211] width 767 height 262
click at [543, 193] on app-card-role "Promotional Staffing (Brand Ambassadors) 5I 4A 0/1 07:30-17:00 (9h30m) single-n…" at bounding box center [530, 191] width 101 height 31
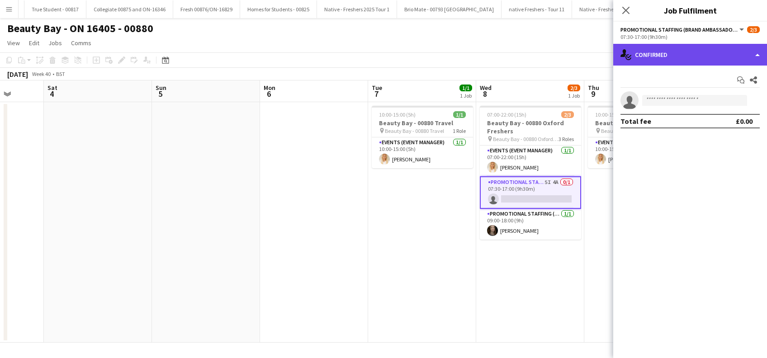
click at [676, 61] on div "single-neutral-actions-check-2 Confirmed" at bounding box center [690, 55] width 154 height 22
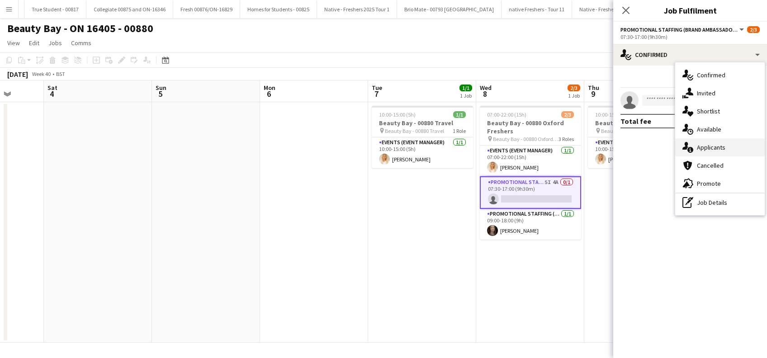
click at [714, 145] on div "single-neutral-actions-information Applicants" at bounding box center [719, 147] width 89 height 18
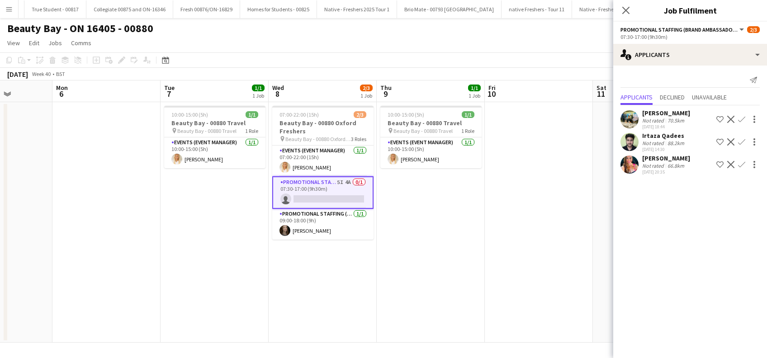
drag, startPoint x: 556, startPoint y: 264, endPoint x: 348, endPoint y: 308, distance: 212.6
click at [348, 308] on app-calendar-viewport "Thu 2 1/1 1 Job Fri 3 Sat 4 Sun 5 Mon 6 Tue 7 1/1 1 Job Wed 8 2/3 1 Job Thu 9 1…" at bounding box center [383, 211] width 767 height 262
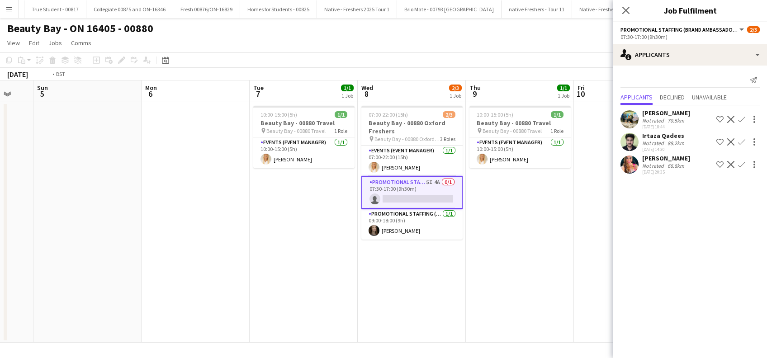
drag, startPoint x: 529, startPoint y: 250, endPoint x: 403, endPoint y: 287, distance: 131.9
click at [403, 287] on app-calendar-viewport "Thu 2 1/1 1 Job Fri 3 Sat 4 Sun 5 Mon 6 Tue 7 1/1 1 Job Wed 8 2/3 1 Job Thu 9 1…" at bounding box center [383, 211] width 767 height 262
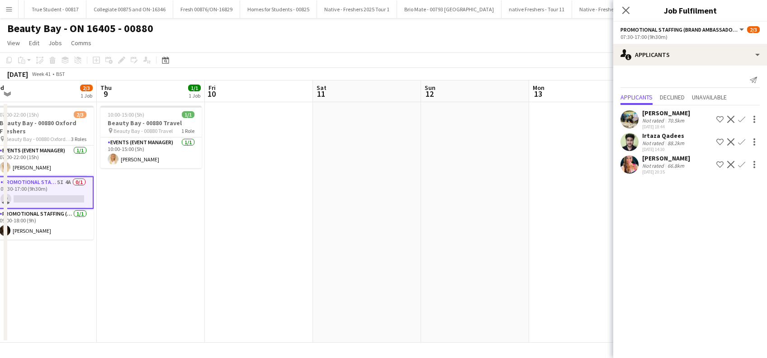
drag, startPoint x: 499, startPoint y: 229, endPoint x: 467, endPoint y: 271, distance: 52.6
click at [347, 304] on app-calendar-viewport "Sat 4 Sun 5 Mon 6 Tue 7 1/1 1 Job Wed 8 2/3 1 Job Thu 9 1/1 1 Job Fri 10 Sat 11…" at bounding box center [383, 211] width 767 height 262
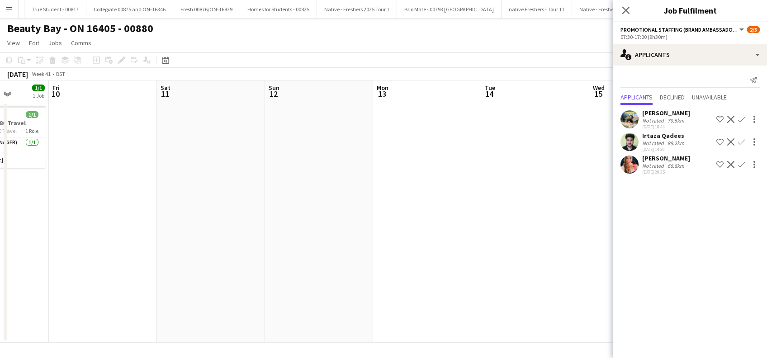
drag, startPoint x: 494, startPoint y: 262, endPoint x: 463, endPoint y: 269, distance: 31.5
click at [334, 315] on app-calendar-viewport "Mon 6 Tue 7 1/1 1 Job Wed 8 2/3 1 Job Thu 9 1/1 1 Job Fri 10 Sat 11 Sun 12 Mon …" at bounding box center [383, 211] width 767 height 262
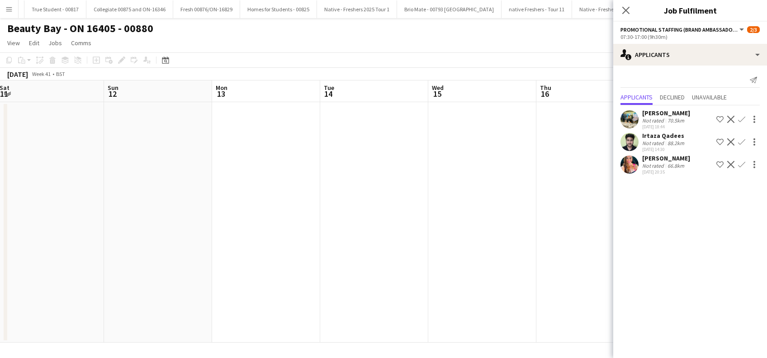
drag, startPoint x: 499, startPoint y: 259, endPoint x: 469, endPoint y: 273, distance: 32.7
click at [339, 321] on app-calendar-viewport "Wed 8 2/3 1 Job Thu 9 1/1 1 Job Fri 10 Sat 11 Sun 12 Mon 13 Tue 14 Wed 15 Thu 1…" at bounding box center [383, 211] width 767 height 262
drag, startPoint x: 507, startPoint y: 261, endPoint x: 489, endPoint y: 251, distance: 21.2
click at [355, 308] on app-calendar-viewport "Fri 10 Sat 11 Sun 12 Mon 13 Tue 14 Wed 15 Thu 16 Fri 17 Sat 18 Sun 19 Mon 20 Tu…" at bounding box center [383, 211] width 767 height 262
click at [337, 309] on app-calendar-viewport "Sun 12 Mon 13 Tue 14 Wed 15 Thu 16 Fri 17 Sat 18 Sun 19 Mon 20 Tue 21 Wed 22 Th…" at bounding box center [383, 211] width 767 height 262
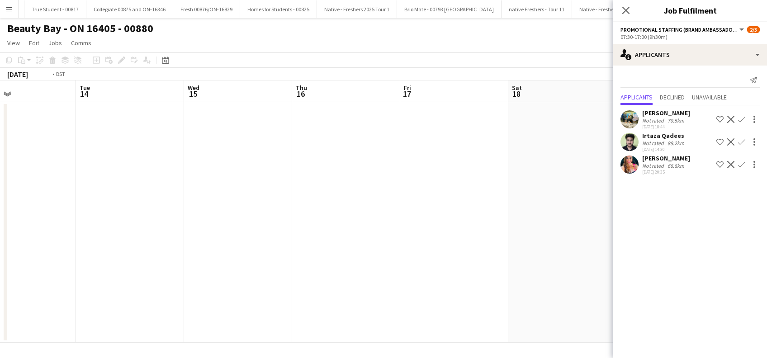
drag, startPoint x: 444, startPoint y: 289, endPoint x: 452, endPoint y: 267, distance: 23.6
click at [523, 268] on app-calendar-viewport "Sat 11 Sun 12 Mon 13 Tue 14 Wed 15 Thu 16 Fri 17 Sat 18 Sun 19 Mon 20 Tue 21 We…" at bounding box center [383, 211] width 767 height 262
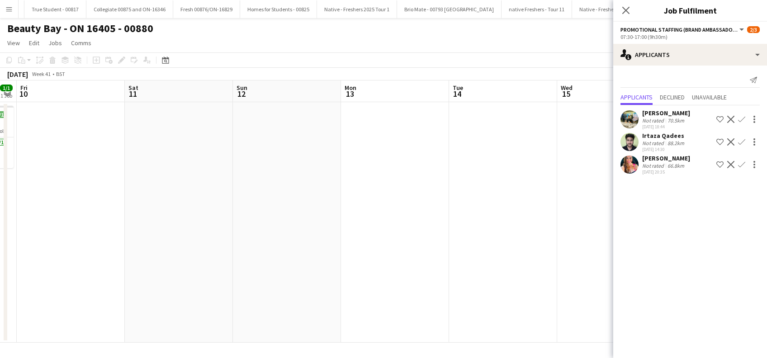
drag, startPoint x: 543, startPoint y: 301, endPoint x: 330, endPoint y: 299, distance: 213.4
click at [558, 301] on app-calendar-viewport "Wed 8 2/3 1 Job Thu 9 1/1 1 Job Fri 10 Sat 11 Sun 12 Mon 13 Tue 14 Wed 15 Thu 1…" at bounding box center [383, 211] width 767 height 262
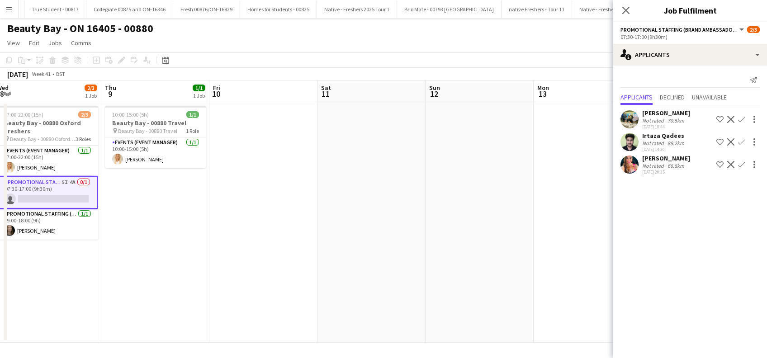
drag, startPoint x: 297, startPoint y: 299, endPoint x: 480, endPoint y: 295, distance: 182.7
click at [482, 297] on app-calendar-viewport "Mon 6 Tue 7 1/1 1 Job Wed 8 2/3 1 Job Thu 9 1/1 1 Job Fri 10 Sat 11 Sun 12 Mon …" at bounding box center [383, 211] width 767 height 262
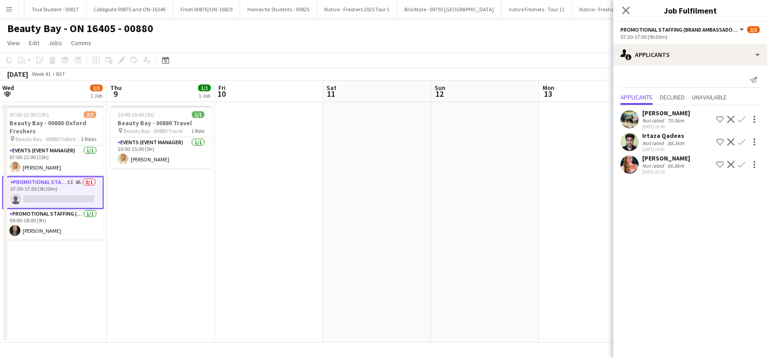
drag, startPoint x: 329, startPoint y: 296, endPoint x: 337, endPoint y: 292, distance: 9.3
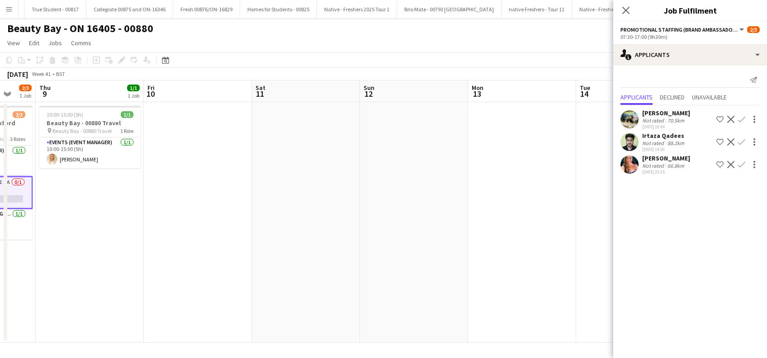
click at [461, 300] on app-calendar-viewport "Mon 6 Tue 7 1/1 1 Job Wed 8 2/3 1 Job Thu 9 1/1 1 Job Fri 10 Sat 11 Sun 12 Mon …" at bounding box center [383, 211] width 767 height 262
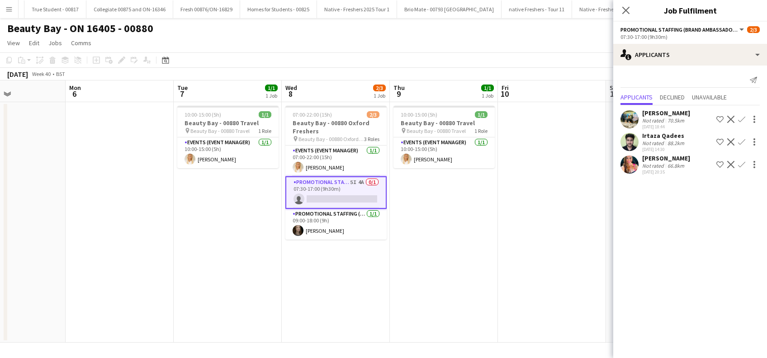
drag, startPoint x: 339, startPoint y: 299, endPoint x: 441, endPoint y: 297, distance: 101.7
click at [441, 297] on app-calendar-viewport "Fri 3 Sat 4 Sun 5 Mon 6 Tue 7 1/1 1 Job Wed 8 2/3 1 Job Thu 9 1/1 1 Job Fri 10 …" at bounding box center [383, 211] width 767 height 262
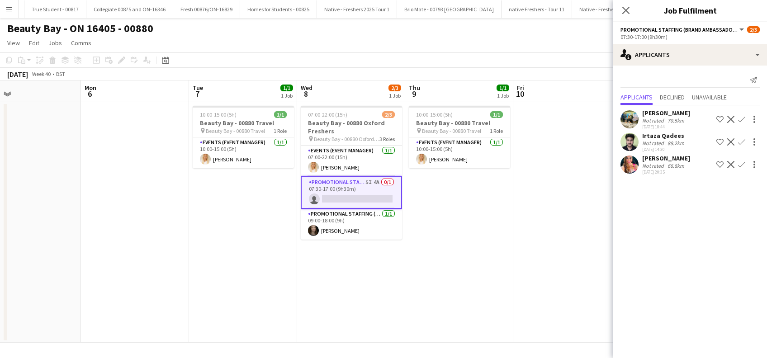
scroll to position [0, 267]
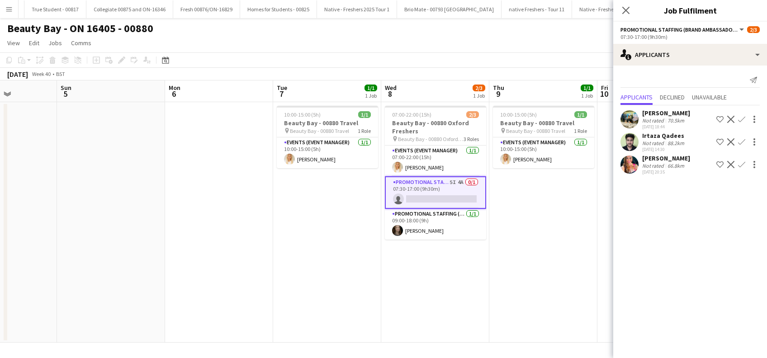
drag, startPoint x: 344, startPoint y: 289, endPoint x: 428, endPoint y: 289, distance: 84.5
click at [428, 289] on app-calendar-viewport "Thu 2 1/1 1 Job Fri 3 Sat 4 Sun 5 Mon 6 Tue 7 1/1 1 Job Wed 8 2/3 1 Job Thu 9 1…" at bounding box center [383, 211] width 767 height 262
click at [655, 158] on div "Renata Almeida Sarzi" at bounding box center [666, 158] width 48 height 8
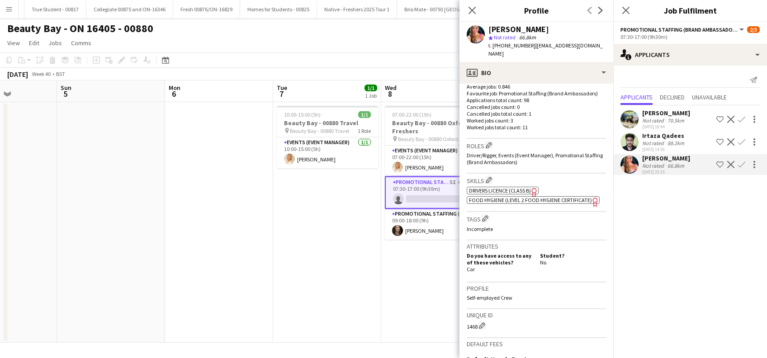
scroll to position [380, 0]
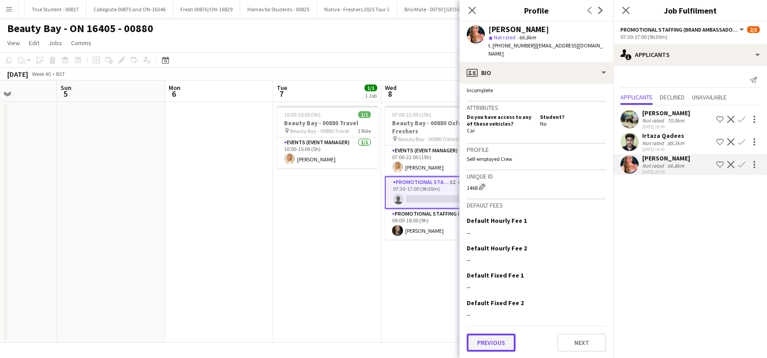
click at [488, 340] on button "Previous" at bounding box center [490, 343] width 49 height 18
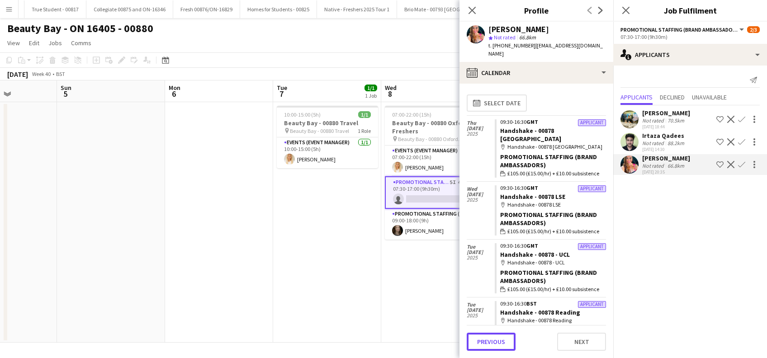
click at [488, 340] on button "Previous" at bounding box center [490, 342] width 49 height 18
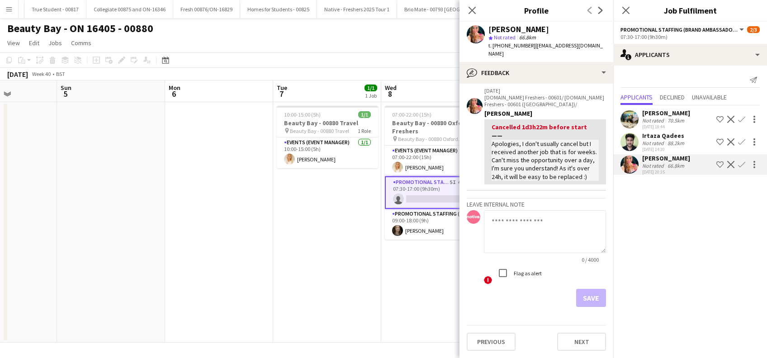
scroll to position [0, 0]
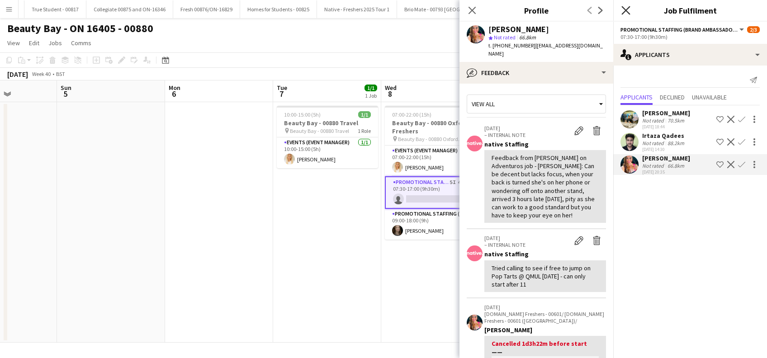
click at [626, 9] on icon "Close pop-in" at bounding box center [625, 10] width 9 height 9
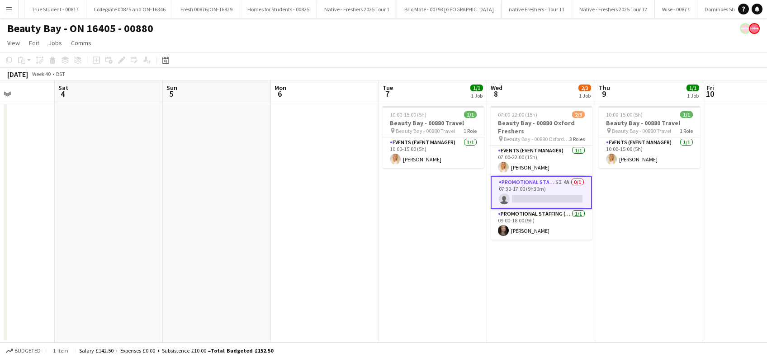
scroll to position [0, 269]
drag, startPoint x: 552, startPoint y: 263, endPoint x: 658, endPoint y: 265, distance: 105.8
click at [658, 265] on app-calendar-viewport "Wed 1 3/3 1 Job Thu 2 1/1 1 Job Fri 3 Sat 4 Sun 5 Mon 6 Tue 7 1/1 1 Job Wed 8 2…" at bounding box center [383, 211] width 767 height 262
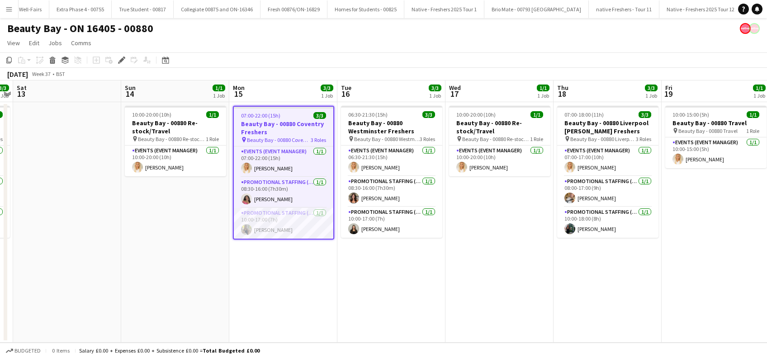
scroll to position [0, 1550]
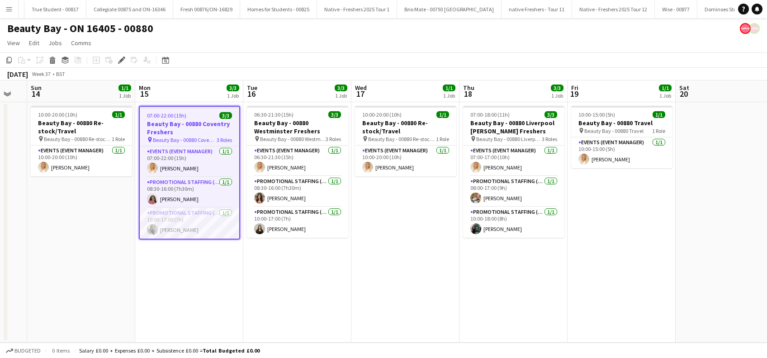
drag, startPoint x: 275, startPoint y: 275, endPoint x: 180, endPoint y: 293, distance: 97.1
click at [180, 295] on app-calendar-viewport "Wed 10 Thu 11 1/1 1 Job Fri 12 3/3 1 Job Sat 13 Sun 14 1/1 1 Job Mon 15 3/3 1 J…" at bounding box center [383, 211] width 767 height 262
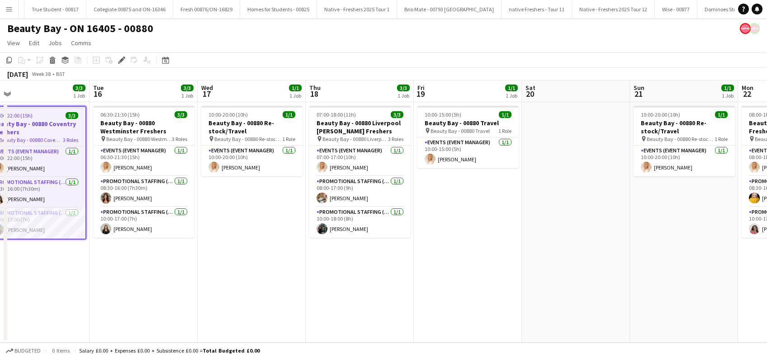
drag, startPoint x: 314, startPoint y: 278, endPoint x: 160, endPoint y: 308, distance: 156.0
click at [160, 308] on app-calendar-viewport "Fri 12 3/3 1 Job Sat 13 Sun 14 1/1 1 Job Mon 15 3/3 1 Job Tue 16 3/3 1 Job Wed …" at bounding box center [383, 211] width 767 height 262
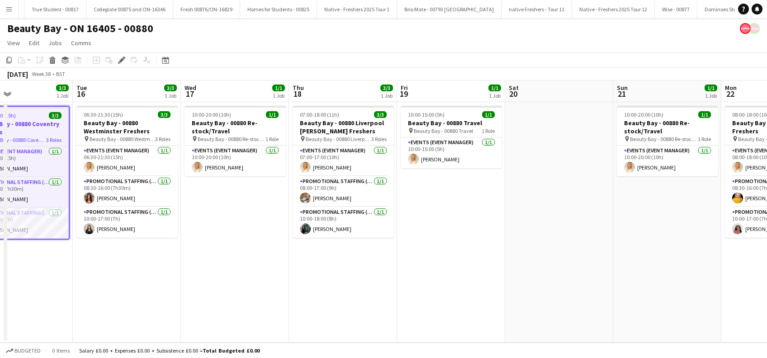
scroll to position [0, 364]
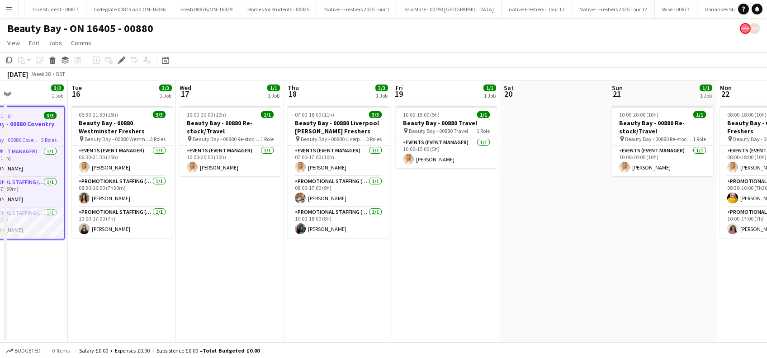
drag, startPoint x: 247, startPoint y: 254, endPoint x: 227, endPoint y: 274, distance: 28.4
click at [227, 274] on app-calendar-viewport "Fri 12 3/3 1 Job Sat 13 Sun 14 1/1 1 Job Mon 15 3/3 1 Job Tue 16 3/3 1 Job Wed …" at bounding box center [383, 211] width 767 height 262
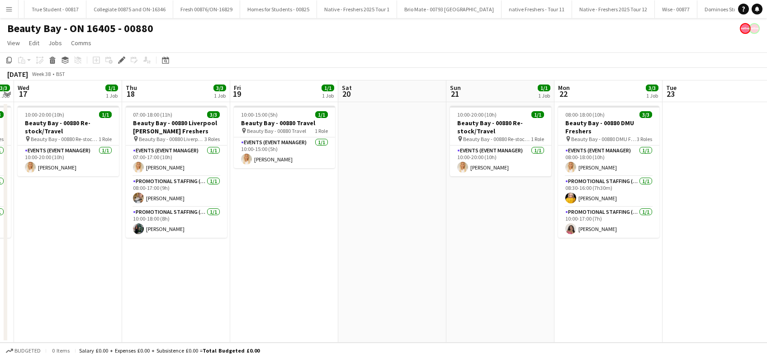
drag, startPoint x: 410, startPoint y: 254, endPoint x: 248, endPoint y: 293, distance: 166.3
click at [248, 295] on app-calendar-viewport "Sun 14 1/1 1 Job Mon 15 3/3 1 Job Tue 16 3/3 1 Job Wed 17 1/1 1 Job Thu 18 3/3 …" at bounding box center [383, 211] width 767 height 262
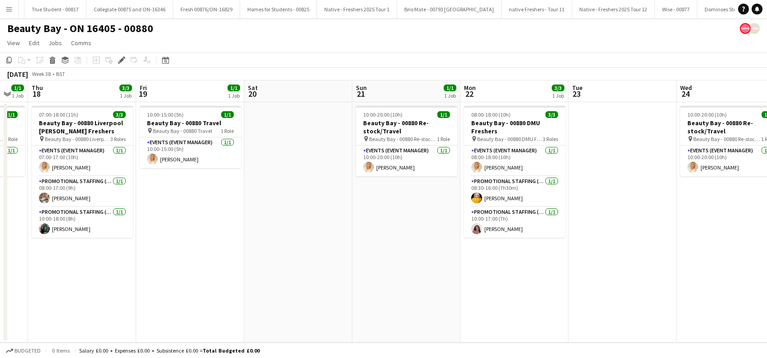
drag, startPoint x: 289, startPoint y: 224, endPoint x: 192, endPoint y: 289, distance: 117.3
click at [192, 289] on app-calendar-viewport "Sun 14 1/1 1 Job Mon 15 3/3 1 Job Tue 16 3/3 1 Job Wed 17 1/1 1 Job Thu 18 3/3 …" at bounding box center [383, 211] width 767 height 262
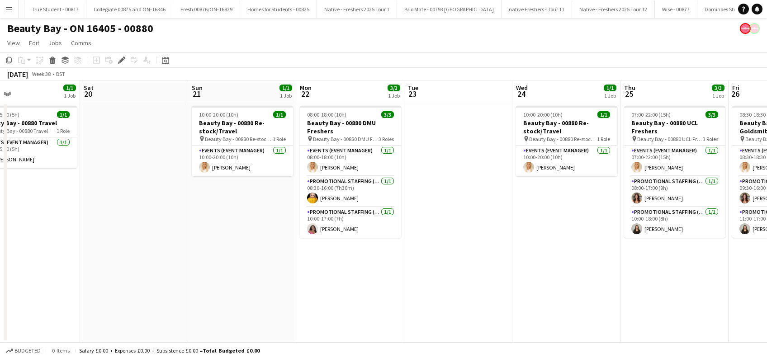
drag, startPoint x: 390, startPoint y: 217, endPoint x: 230, endPoint y: 289, distance: 175.6
click at [230, 289] on app-calendar-viewport "Tue 16 3/3 1 Job Wed 17 1/1 1 Job Thu 18 3/3 1 Job Fri 19 1/1 1 Job Sat 20 Sun …" at bounding box center [383, 211] width 767 height 262
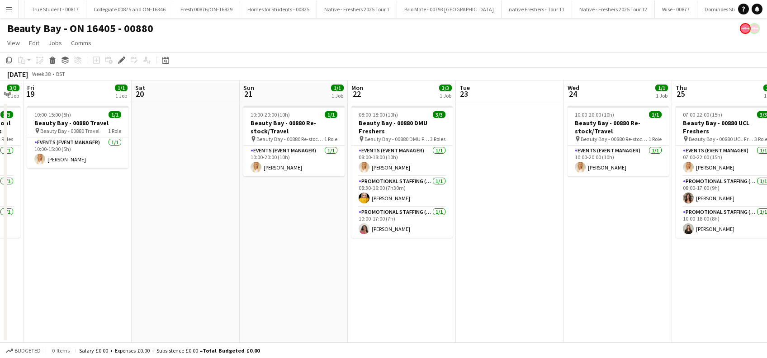
drag, startPoint x: 413, startPoint y: 236, endPoint x: 245, endPoint y: 284, distance: 174.0
click at [245, 284] on app-calendar-viewport "Tue 16 3/3 1 Job Wed 17 1/1 1 Job Thu 18 3/3 1 Job Fri 19 1/1 1 Job Sat 20 Sun …" at bounding box center [383, 211] width 767 height 262
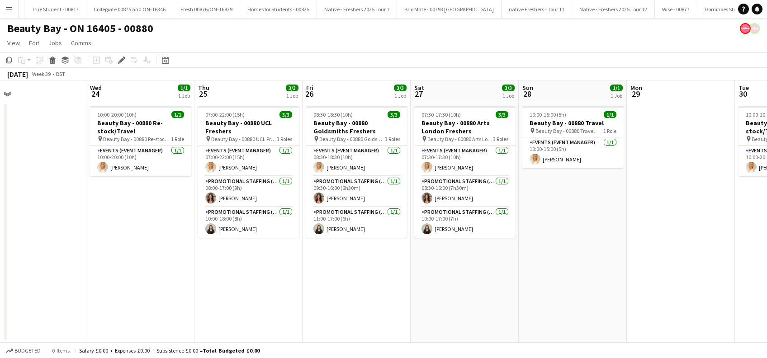
drag, startPoint x: 383, startPoint y: 206, endPoint x: 175, endPoint y: 245, distance: 212.1
click at [125, 254] on app-calendar-viewport "Sat 20 Sun 21 1/1 1 Job Mon 22 3/3 1 Job Tue 23 Wed 24 1/1 1 Job Thu 25 3/3 1 J…" at bounding box center [383, 211] width 767 height 262
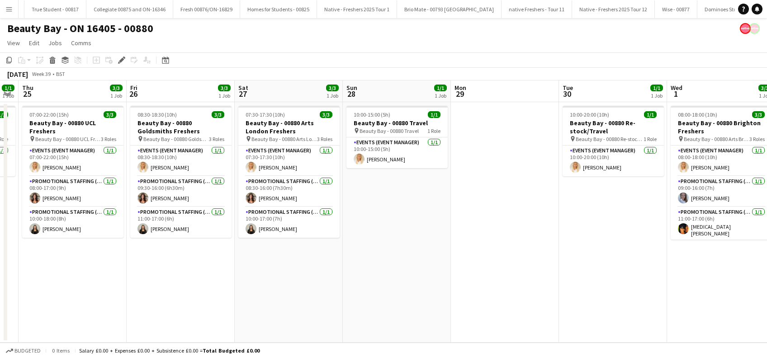
scroll to position [0, 306]
drag, startPoint x: 245, startPoint y: 263, endPoint x: 69, endPoint y: 243, distance: 176.9
click at [69, 243] on app-calendar-viewport "Mon 22 3/3 1 Job Tue 23 Wed 24 1/1 1 Job Thu 25 3/3 1 Job Fri 26 3/3 1 Job Sat …" at bounding box center [383, 211] width 767 height 262
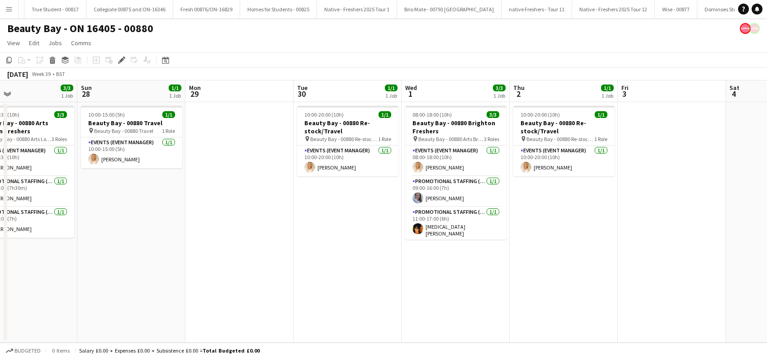
drag, startPoint x: 389, startPoint y: 238, endPoint x: 155, endPoint y: 255, distance: 234.4
click at [118, 272] on app-calendar-viewport "Wed 24 1/1 1 Job Thu 25 3/3 1 Job Fri 26 3/3 1 Job Sat 27 3/3 1 Job Sun 28 1/1 …" at bounding box center [383, 211] width 767 height 262
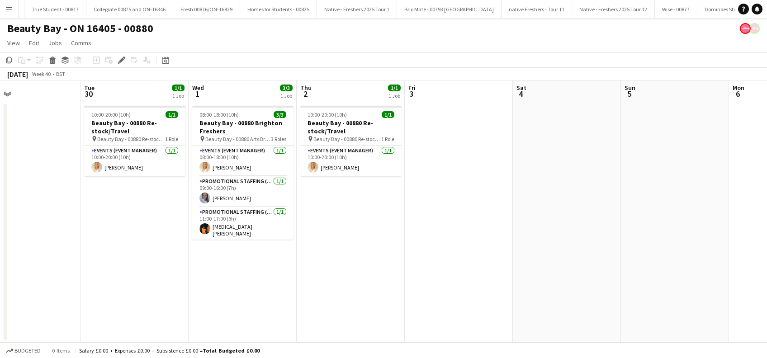
scroll to position [0, 451]
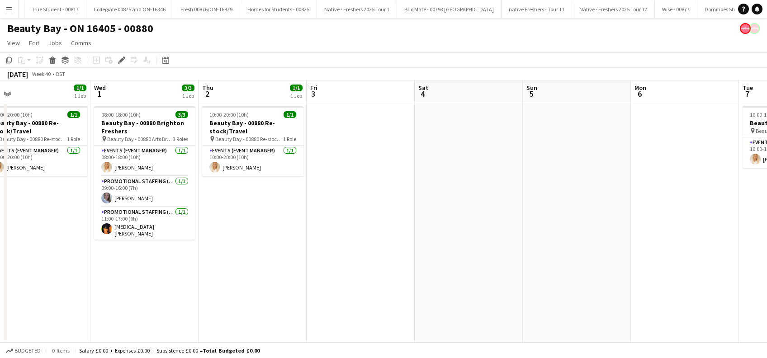
drag, startPoint x: 334, startPoint y: 242, endPoint x: 30, endPoint y: 259, distance: 304.6
click at [28, 260] on app-calendar-viewport "Fri 26 3/3 1 Job Sat 27 3/3 1 Job Sun 28 1/1 1 Job Mon 29 Tue 30 1/1 1 Job Wed …" at bounding box center [383, 211] width 767 height 262
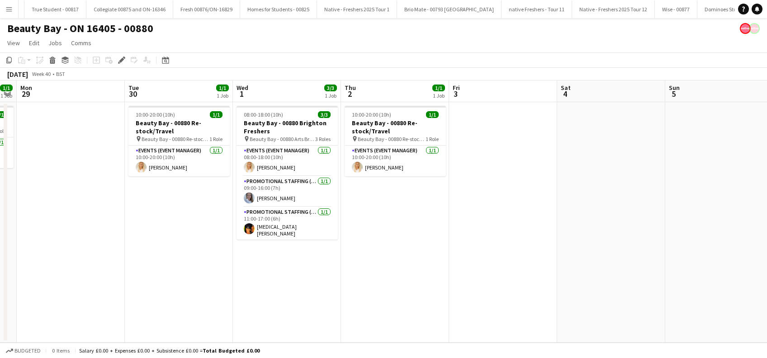
drag, startPoint x: 364, startPoint y: 197, endPoint x: 286, endPoint y: 235, distance: 87.3
click at [286, 235] on app-calendar-viewport "Fri 26 3/3 1 Job Sat 27 3/3 1 Job Sun 28 1/1 1 Job Mon 29 Tue 30 1/1 1 Job Wed …" at bounding box center [383, 211] width 767 height 262
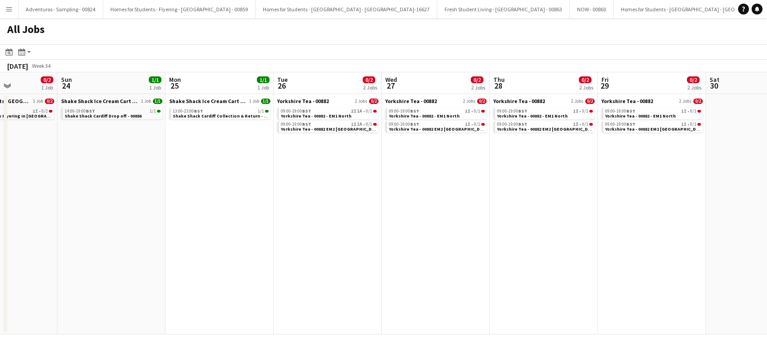
drag, startPoint x: 376, startPoint y: 203, endPoint x: 254, endPoint y: 265, distance: 137.5
click at [65, 278] on app-calendar-viewport "Tue 19 Wed 20 Thu 21 1/1 1 Job Fri 22 1/1 1 Job Sat 23 0/2 1 Job Sun 24 1/1 1 J…" at bounding box center [383, 203] width 767 height 262
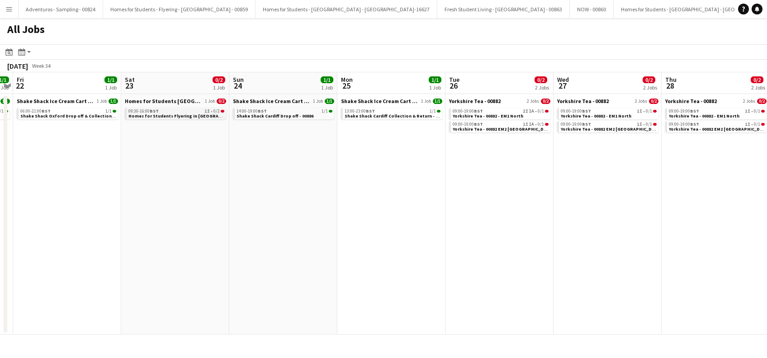
click at [177, 113] on span "Homes for Students Flyering in [GEOGRAPHIC_DATA] - 00884" at bounding box center [193, 116] width 130 height 6
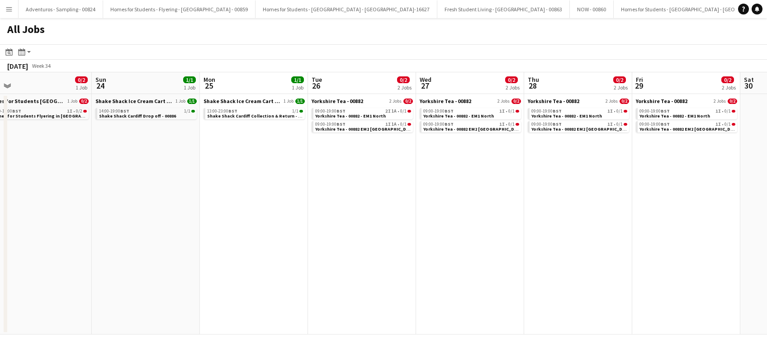
click at [165, 266] on app-all-jobs "All Jobs Date picker [DATE] [DATE] [DATE] M [DATE] T [DATE] W [DATE] T [DATE] F…" at bounding box center [383, 176] width 767 height 316
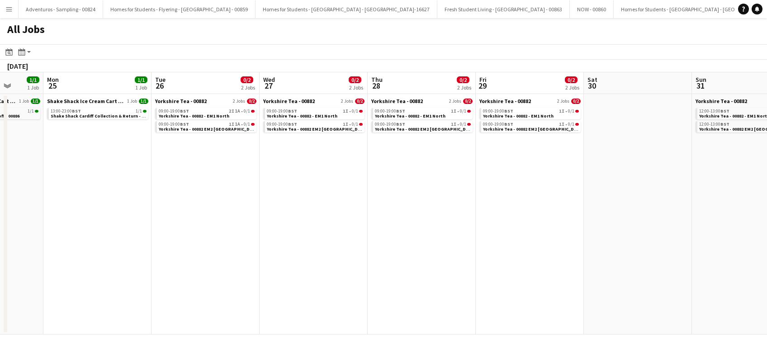
scroll to position [0, 242]
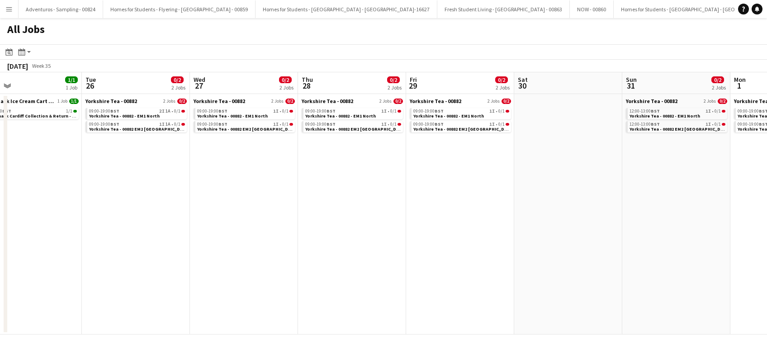
drag, startPoint x: 343, startPoint y: 245, endPoint x: 129, endPoint y: 267, distance: 214.9
click at [128, 268] on app-calendar-viewport "Sat 23 0/2 1 Job Sun 24 1/1 1 Job Mon 25 1/1 1 Job Tue 26 0/2 2 Jobs Wed 27 0/2…" at bounding box center [383, 203] width 767 height 262
click at [146, 129] on span "Yorkshire Tea - 00882 EM2 [GEOGRAPHIC_DATA]" at bounding box center [139, 129] width 100 height 6
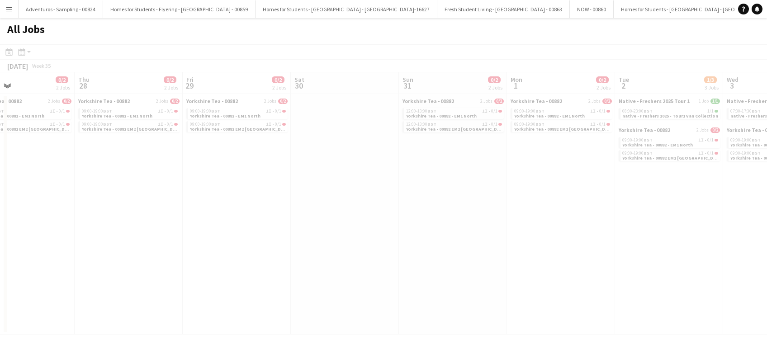
drag, startPoint x: 356, startPoint y: 242, endPoint x: 133, endPoint y: 273, distance: 225.4
click at [120, 274] on app-all-jobs "All Jobs Date picker [DATE] [DATE] [DATE] M [DATE] T [DATE] W [DATE] T [DATE] F…" at bounding box center [383, 176] width 767 height 316
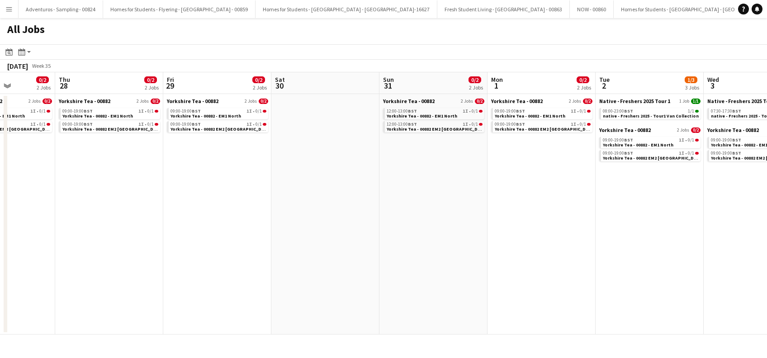
drag, startPoint x: 363, startPoint y: 261, endPoint x: 127, endPoint y: 273, distance: 236.3
click at [128, 273] on app-calendar-viewport "Mon 25 1/1 1 Job Tue 26 0/2 2 Jobs Wed 27 0/2 2 Jobs Thu 28 0/2 2 Jobs Fri 29 0…" at bounding box center [383, 203] width 767 height 262
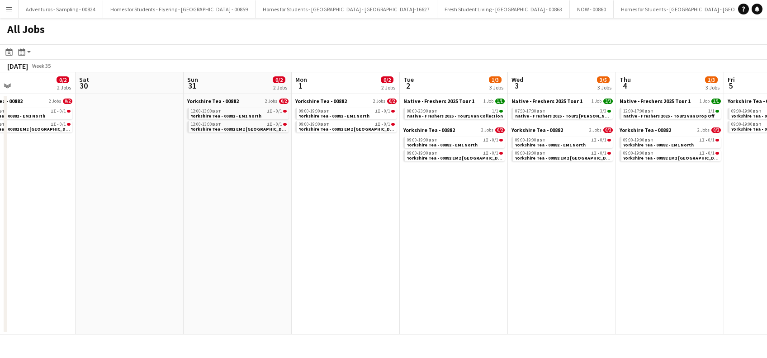
click at [137, 262] on app-all-jobs "All Jobs Date picker [DATE] [DATE] [DATE] M [DATE] T [DATE] W [DATE] T [DATE] F…" at bounding box center [383, 176] width 767 height 316
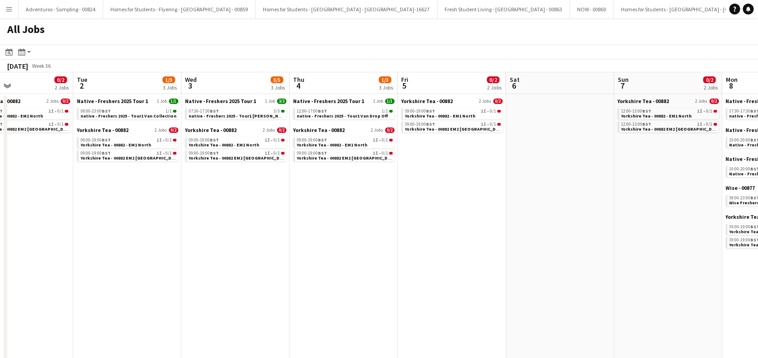
drag, startPoint x: 389, startPoint y: 244, endPoint x: 278, endPoint y: 269, distance: 113.6
click at [278, 269] on app-calendar-viewport "Fri 29 0/2 2 Jobs Sat 30 Sun 31 0/2 2 Jobs Mon 1 0/2 2 Jobs Tue 2 1/3 3 Jobs We…" at bounding box center [379, 330] width 758 height 517
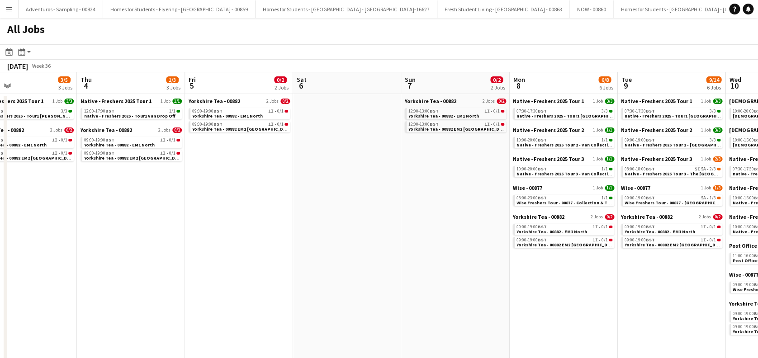
drag, startPoint x: 352, startPoint y: 228, endPoint x: 141, endPoint y: 257, distance: 213.1
click at [141, 257] on app-calendar-viewport "Sun 31 0/2 2 Jobs Mon 1 0/2 2 Jobs Tue 2 1/3 3 Jobs Wed 3 3/5 3 Jobs Thu 4 1/3 …" at bounding box center [379, 330] width 758 height 517
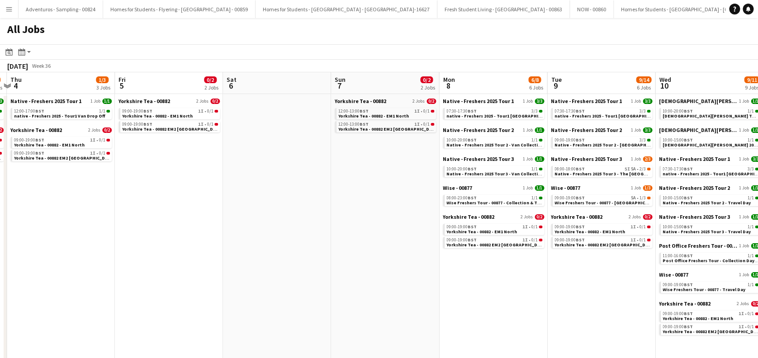
scroll to position [0, 252]
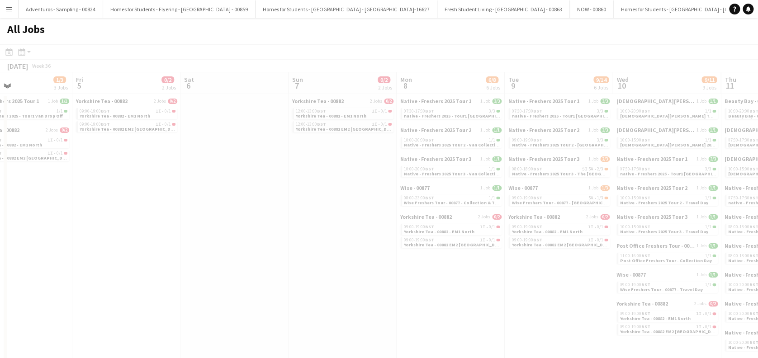
drag, startPoint x: 344, startPoint y: 246, endPoint x: 232, endPoint y: 274, distance: 115.7
click at [199, 282] on app-all-jobs "All Jobs Date picker AUG 2025 AUG 2025 Monday M Tuesday T Wednesday W Thursday …" at bounding box center [379, 303] width 758 height 571
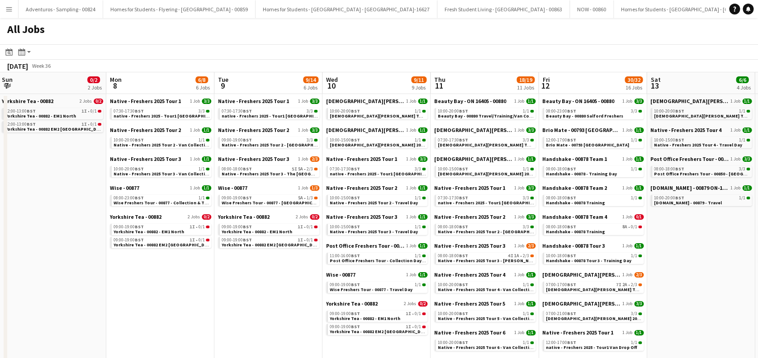
drag, startPoint x: 344, startPoint y: 199, endPoint x: 53, endPoint y: 258, distance: 296.5
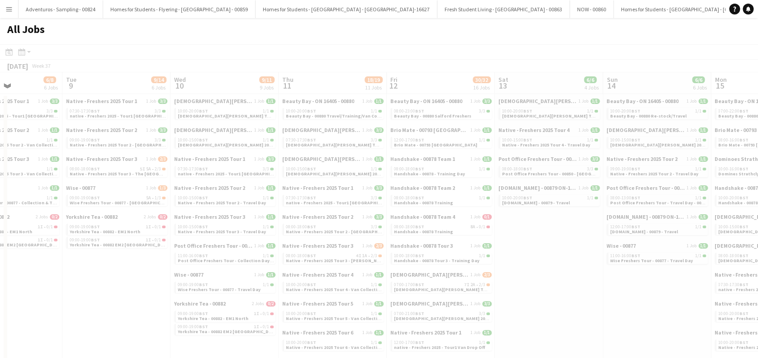
drag, startPoint x: 226, startPoint y: 296, endPoint x: 126, endPoint y: 315, distance: 101.2
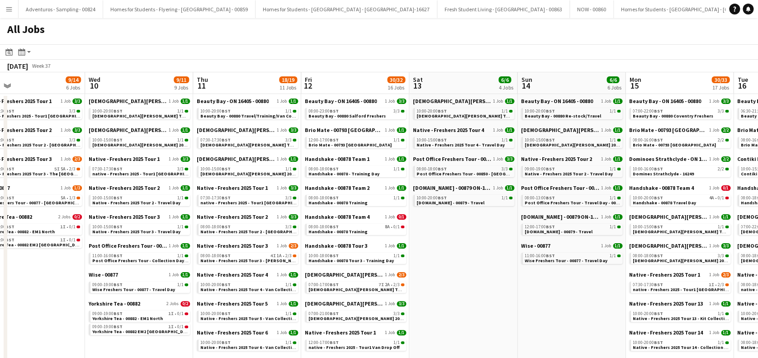
scroll to position [0, 370]
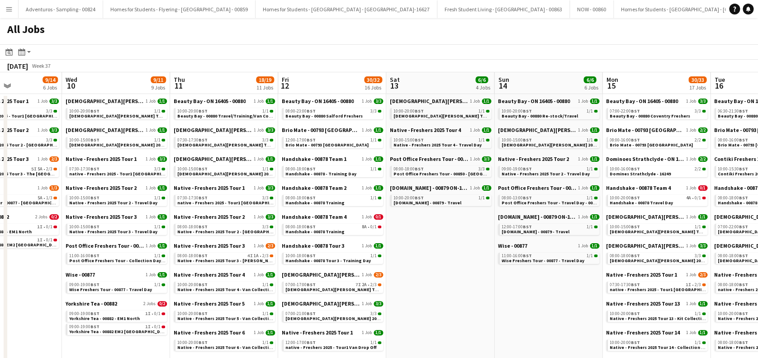
drag, startPoint x: 122, startPoint y: 298, endPoint x: -3, endPoint y: 276, distance: 127.1
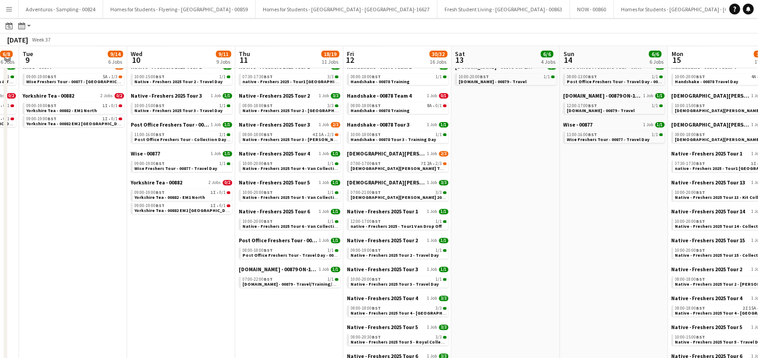
scroll to position [0, 307]
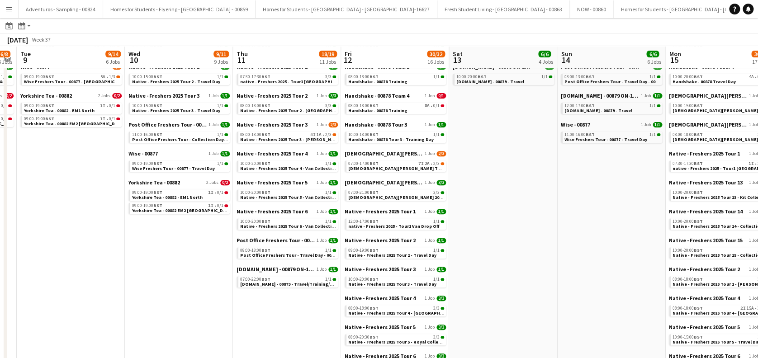
drag, startPoint x: 417, startPoint y: 188, endPoint x: 264, endPoint y: 253, distance: 166.1
click at [264, 253] on app-calendar-viewport "Sat 6 Sun 7 0/2 2 Jobs Mon 8 6/8 6 Jobs Tue 9 9/14 6 Jobs Wed 10 9/11 9 Jobs Th…" at bounding box center [379, 319] width 758 height 790
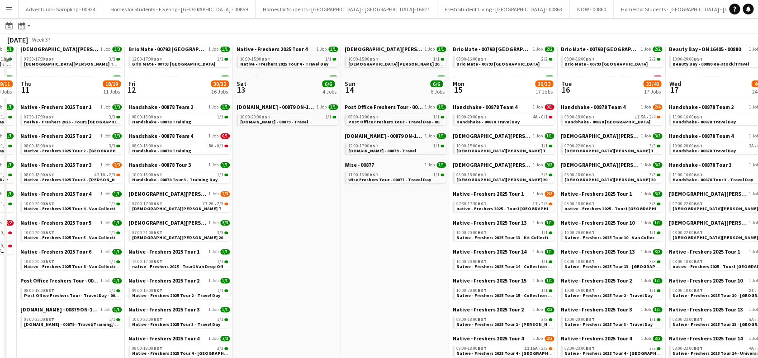
scroll to position [0, 0]
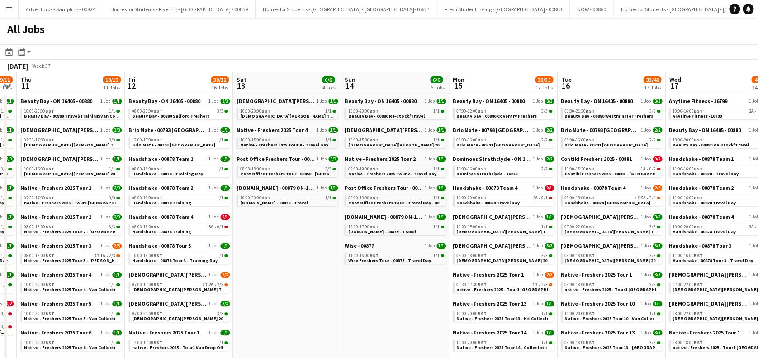
click at [273, 139] on div "10:00-15:00 BST 1/1" at bounding box center [288, 140] width 96 height 5
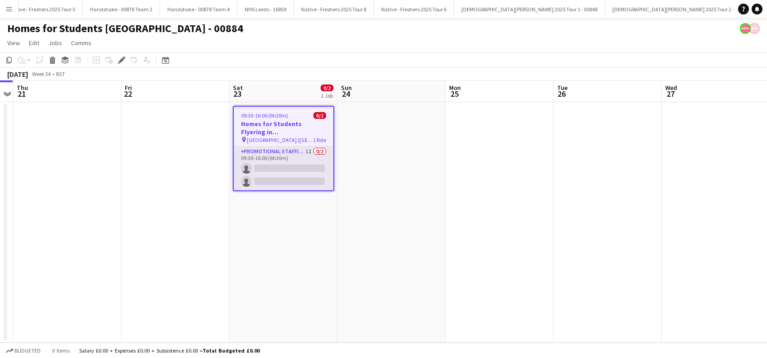
click at [276, 166] on app-card-role "Promotional Staffing (Brand Ambassadors) 1I 0/2 09:30-16:00 (6h30m) single-neut…" at bounding box center [283, 168] width 99 height 44
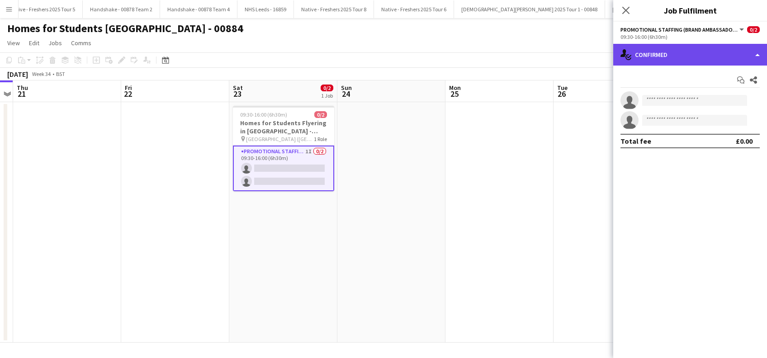
click at [705, 54] on div "single-neutral-actions-check-2 Confirmed" at bounding box center [690, 55] width 154 height 22
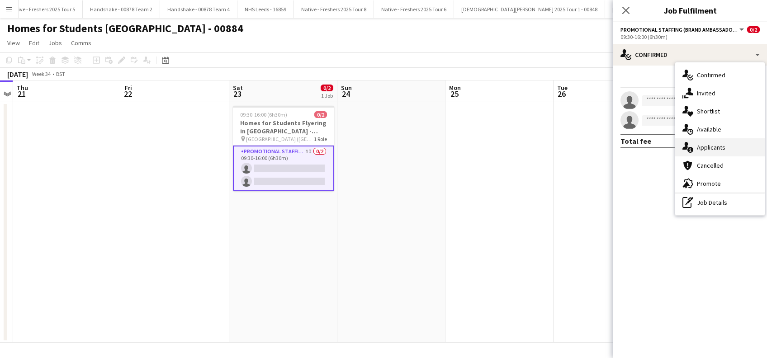
click at [716, 145] on div "single-neutral-actions-information Applicants" at bounding box center [719, 147] width 89 height 18
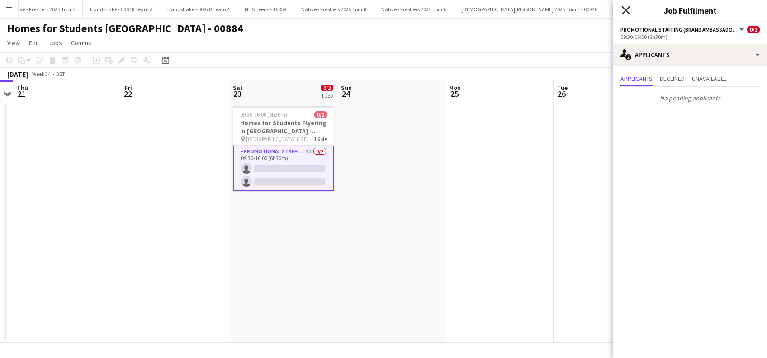
click at [626, 9] on icon "Close pop-in" at bounding box center [625, 10] width 9 height 9
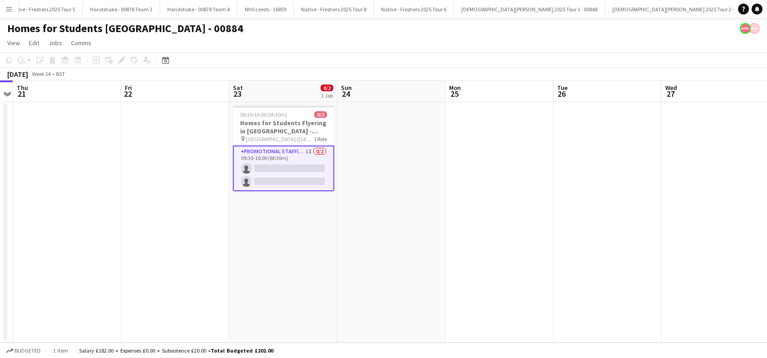
click at [157, 232] on app-date-cell at bounding box center [175, 222] width 108 height 240
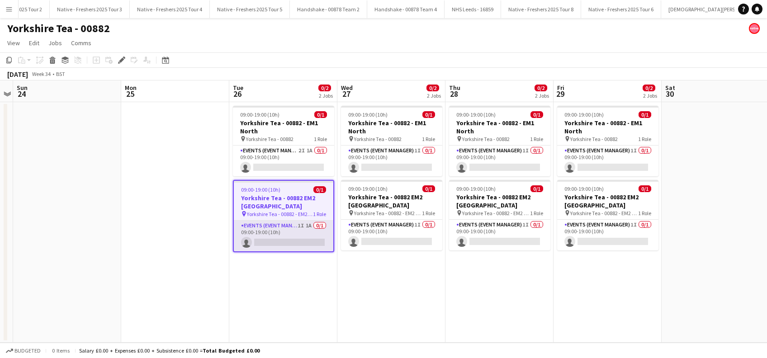
click at [303, 240] on app-card-role "Events (Event Manager) 1I 1A 0/1 09:00-19:00 (10h) single-neutral-actions" at bounding box center [283, 236] width 99 height 31
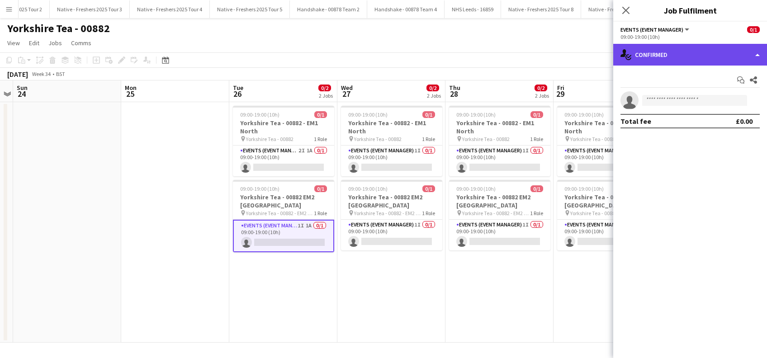
click at [681, 59] on div "single-neutral-actions-check-2 Confirmed" at bounding box center [690, 55] width 154 height 22
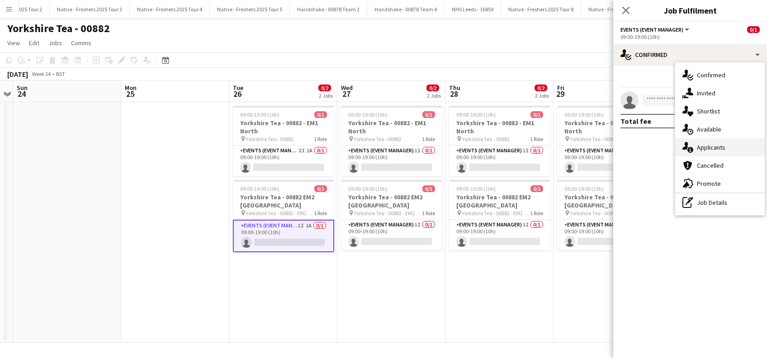
click at [706, 148] on div "single-neutral-actions-information Applicants" at bounding box center [719, 147] width 89 height 18
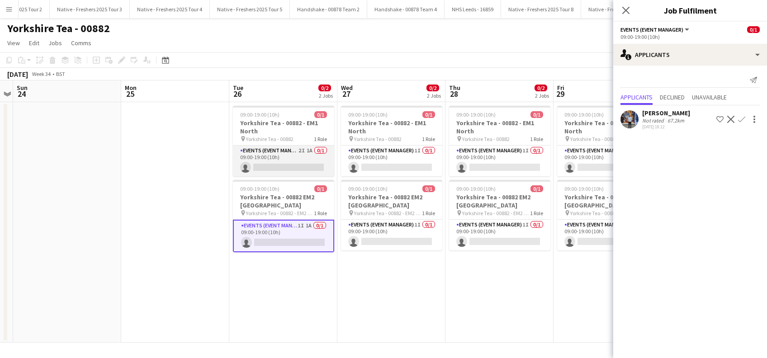
click at [288, 166] on app-card-role "Events (Event Manager) 2I 1A 0/1 09:00-19:00 (10h) single-neutral-actions" at bounding box center [283, 161] width 101 height 31
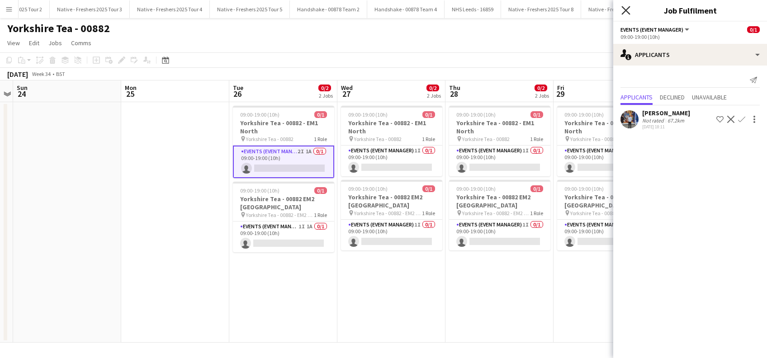
click at [624, 13] on icon at bounding box center [625, 10] width 9 height 9
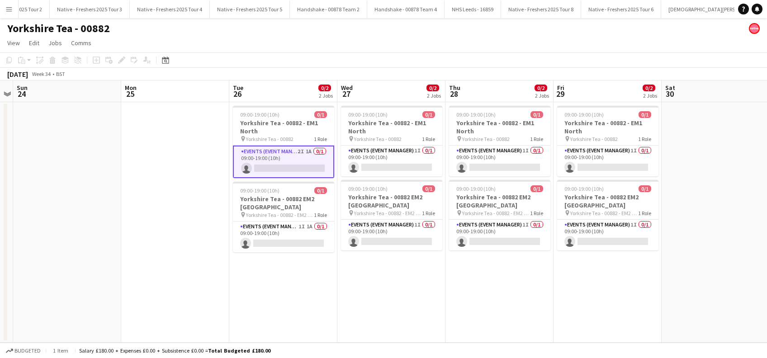
click at [396, 263] on app-date-cell "09:00-19:00 (10h) 0/1 Yorkshire Tea - 00882 - EM1 North pin Yorkshire Tea - 008…" at bounding box center [391, 222] width 108 height 240
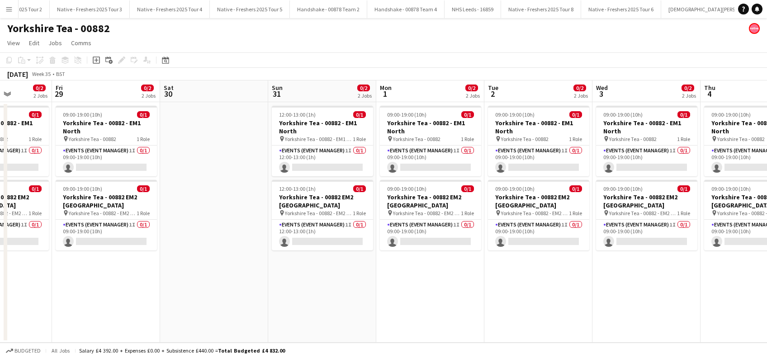
scroll to position [0, 405]
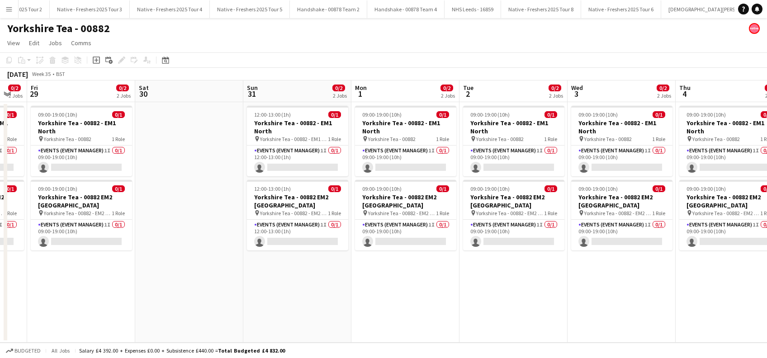
drag, startPoint x: 727, startPoint y: 286, endPoint x: 201, endPoint y: 301, distance: 526.3
click at [201, 301] on app-calendar-viewport "Mon 25 Tue 26 0/2 2 Jobs Wed 27 0/2 2 Jobs Thu 28 0/2 2 Jobs Fri 29 0/2 2 Jobs …" at bounding box center [383, 211] width 767 height 262
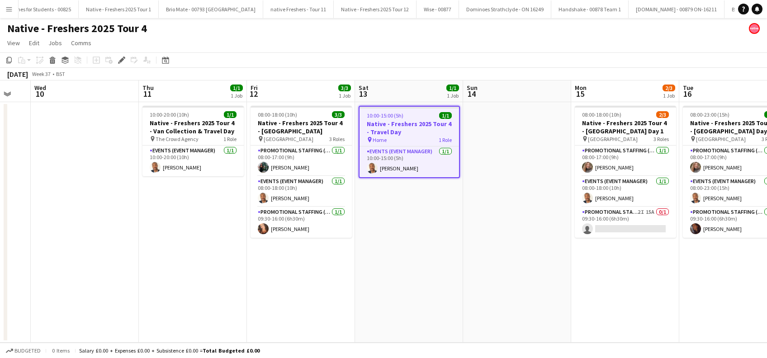
scroll to position [0, 266]
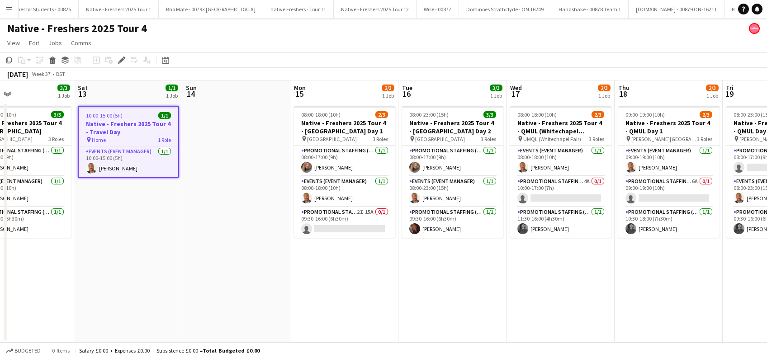
drag, startPoint x: 180, startPoint y: 276, endPoint x: 14, endPoint y: 276, distance: 165.9
click at [14, 276] on app-calendar-viewport "Tue 9 Wed 10 Thu 11 1/1 1 Job Fri 12 3/3 1 Job Sat 13 1/1 1 Job Sun 14 Mon 15 2…" at bounding box center [383, 211] width 767 height 262
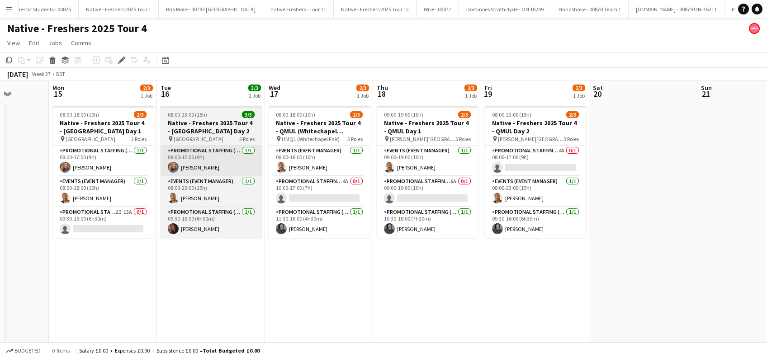
drag, startPoint x: 517, startPoint y: 293, endPoint x: 160, endPoint y: 174, distance: 376.9
click at [281, 309] on app-calendar-viewport "Thu 11 1/1 1 Job Fri 12 3/3 1 Job Sat 13 1/1 1 Job Sun 14 Mon 15 2/3 1 Job Tue …" at bounding box center [383, 211] width 767 height 262
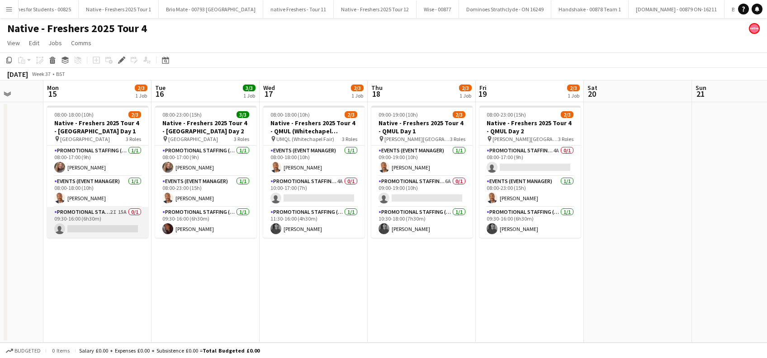
click at [111, 228] on app-card-role "Promotional Staffing (Brand Ambassadors) 2I 15A 0/1 09:30-16:00 (6h30m) single-…" at bounding box center [97, 222] width 101 height 31
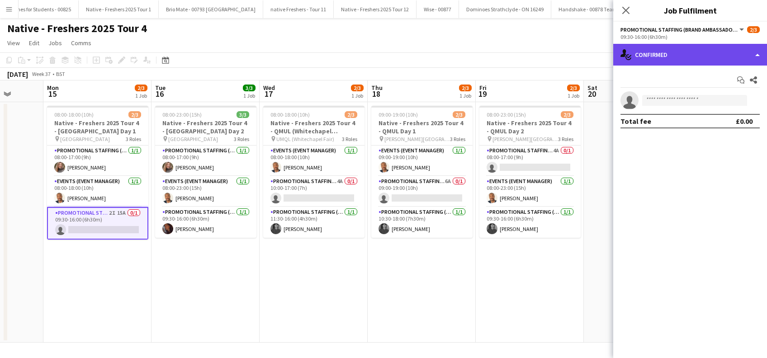
click at [696, 56] on div "single-neutral-actions-check-2 Confirmed" at bounding box center [690, 55] width 154 height 22
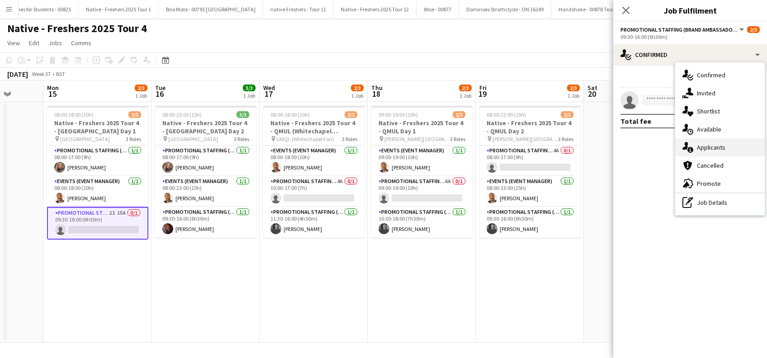
click at [698, 145] on div "single-neutral-actions-information Applicants" at bounding box center [719, 147] width 89 height 18
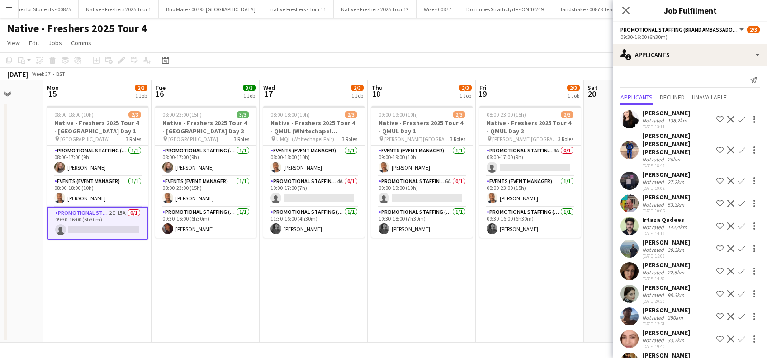
scroll to position [45, 0]
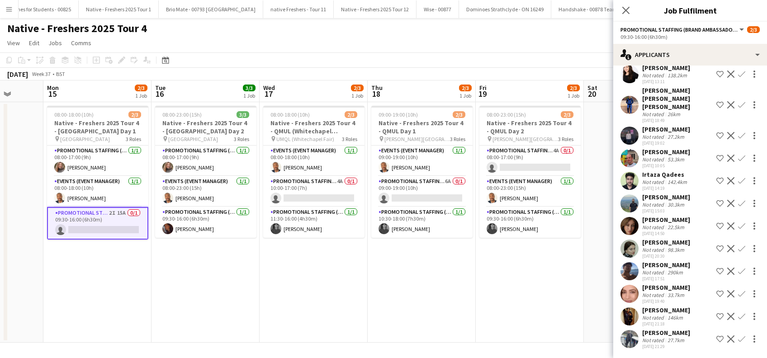
click at [650, 308] on div "[PERSON_NAME]" at bounding box center [666, 310] width 48 height 8
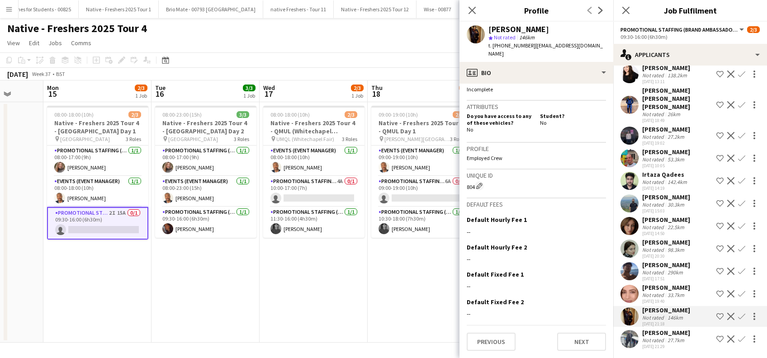
scroll to position [370, 0]
click at [486, 338] on button "Previous" at bounding box center [490, 342] width 49 height 18
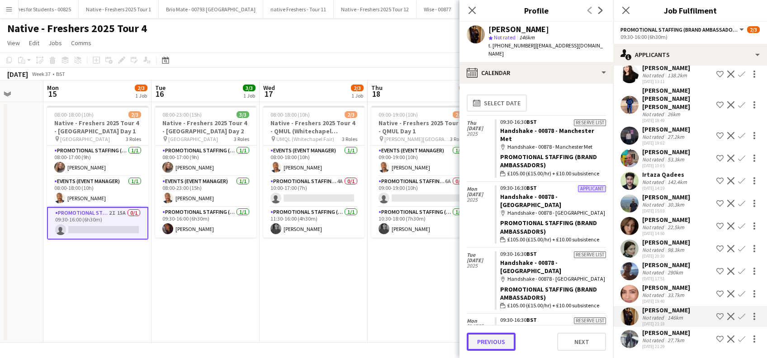
click at [488, 344] on button "Previous" at bounding box center [490, 342] width 49 height 18
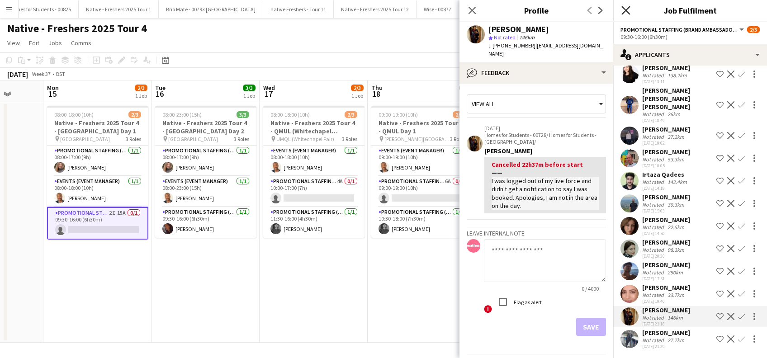
click at [624, 10] on icon "Close pop-in" at bounding box center [625, 10] width 9 height 9
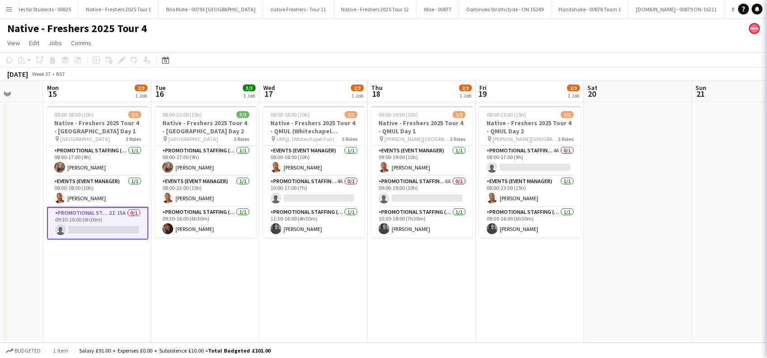
scroll to position [0, 0]
click at [100, 229] on app-card-role "Promotional Staffing (Brand Ambassadors) 2I 15A 0/1 09:30-16:00 (6h30m) single-…" at bounding box center [97, 223] width 101 height 33
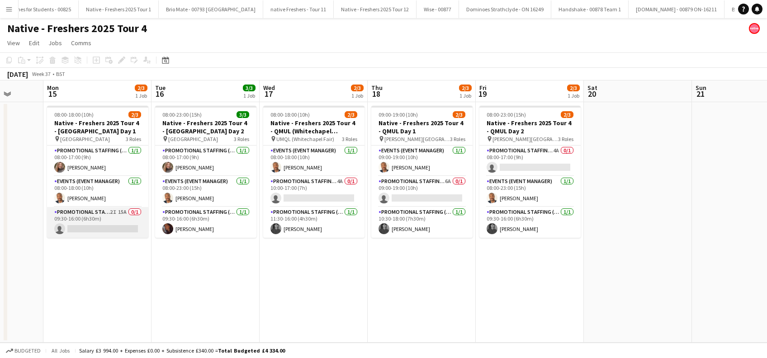
click at [101, 232] on app-card-role "Promotional Staffing (Brand Ambassadors) 2I 15A 0/1 09:30-16:00 (6h30m) single-…" at bounding box center [97, 222] width 101 height 31
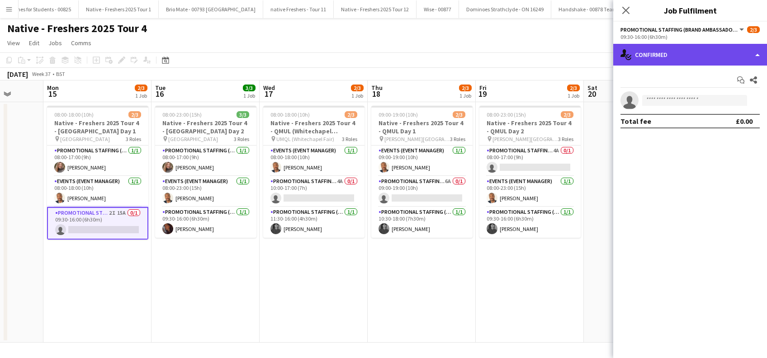
click at [720, 57] on div "single-neutral-actions-check-2 Confirmed" at bounding box center [690, 55] width 154 height 22
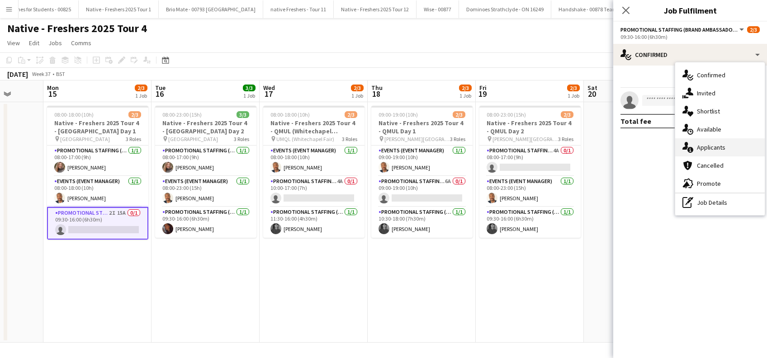
click at [713, 146] on div "single-neutral-actions-information Applicants" at bounding box center [719, 147] width 89 height 18
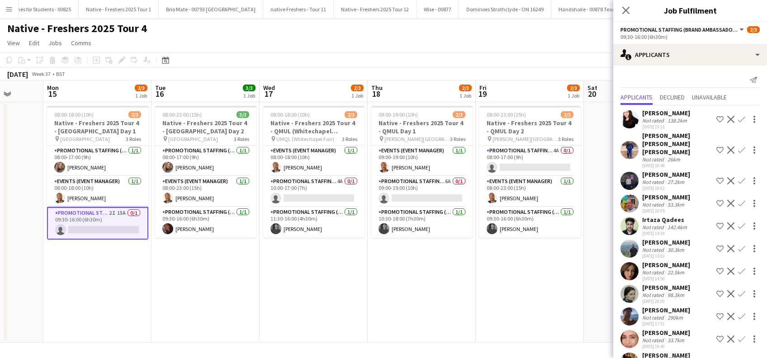
click at [738, 200] on app-icon "Confirm" at bounding box center [741, 203] width 7 height 7
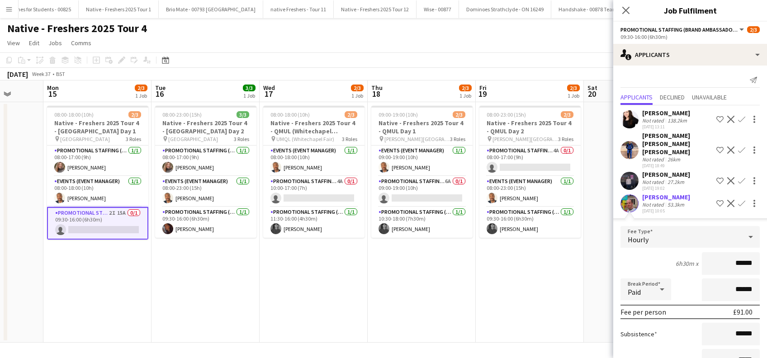
click at [738, 200] on app-icon "Confirm" at bounding box center [741, 203] width 7 height 7
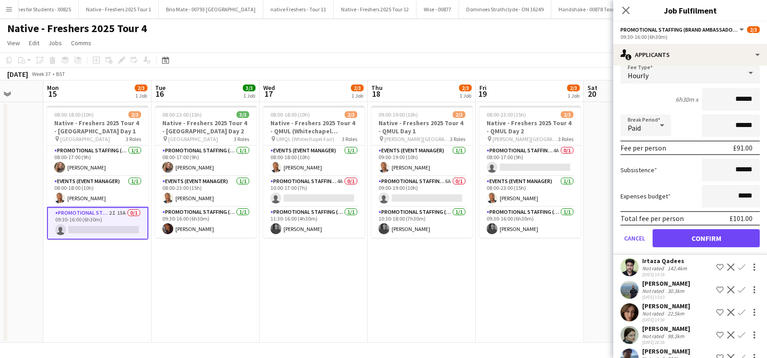
scroll to position [241, 0]
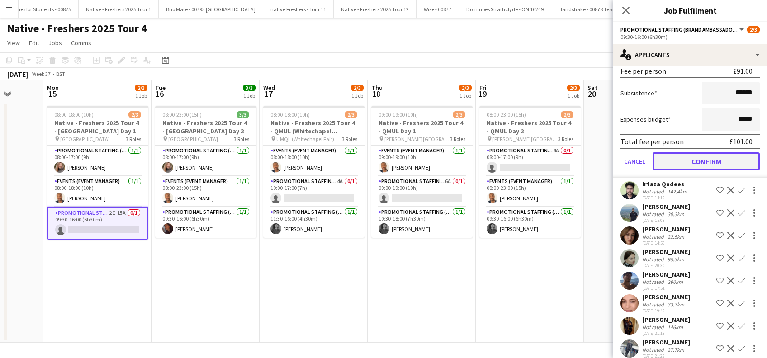
click at [716, 152] on button "Confirm" at bounding box center [705, 161] width 107 height 18
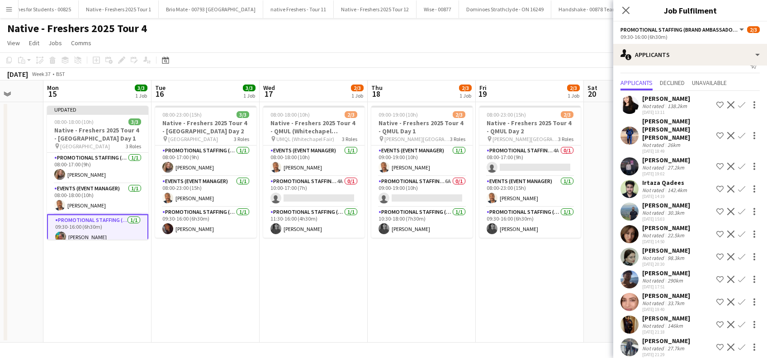
click at [545, 295] on app-date-cell "08:00-23:00 (15h) 2/3 Native - Freshers 2025 Tour 4 - QMUL Day 2 pin Queen Mary…" at bounding box center [530, 222] width 108 height 240
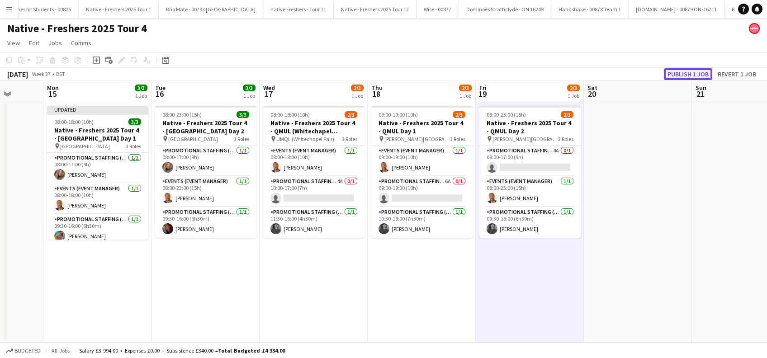
click at [681, 72] on button "Publish 1 job" at bounding box center [688, 74] width 48 height 12
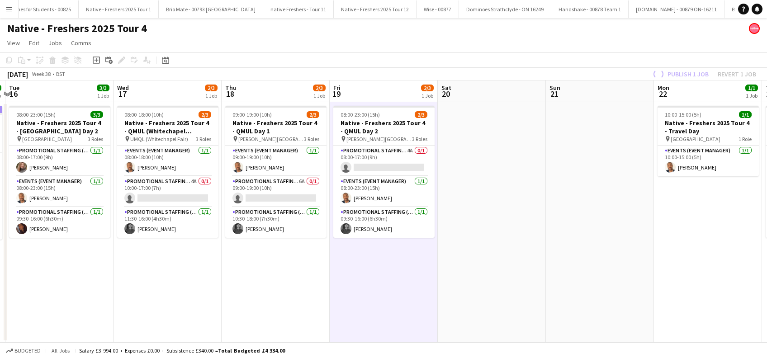
drag, startPoint x: 228, startPoint y: 295, endPoint x: 70, endPoint y: 323, distance: 160.7
click at [70, 323] on app-calendar-viewport "Sat 13 1/1 1 Job Sun 14 Mon 15 3/3 1 Job Tue 16 3/3 1 Job Wed 17 2/3 1 Job Thu …" at bounding box center [383, 211] width 767 height 262
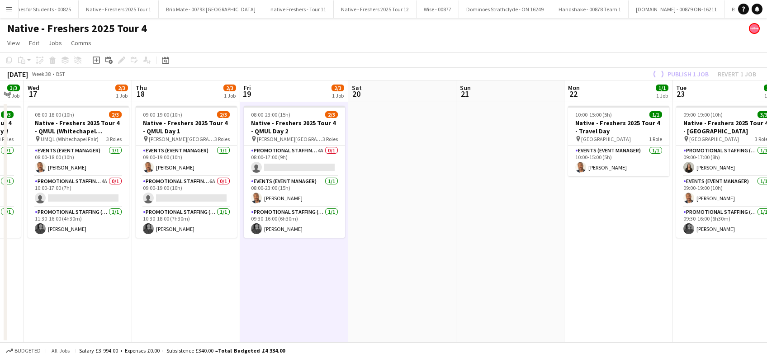
drag, startPoint x: 177, startPoint y: 285, endPoint x: 99, endPoint y: 306, distance: 80.6
click at [99, 313] on app-calendar-viewport "Sat 13 1/1 1 Job Sun 14 Mon 15 3/3 1 Job Tue 16 3/3 1 Job Wed 17 2/3 1 Job Thu …" at bounding box center [383, 211] width 767 height 262
click at [76, 195] on app-card-role "Promotional Staffing (Brand Ambassadors) 4A 0/1 10:00-17:00 (7h) single-neutral…" at bounding box center [77, 191] width 101 height 31
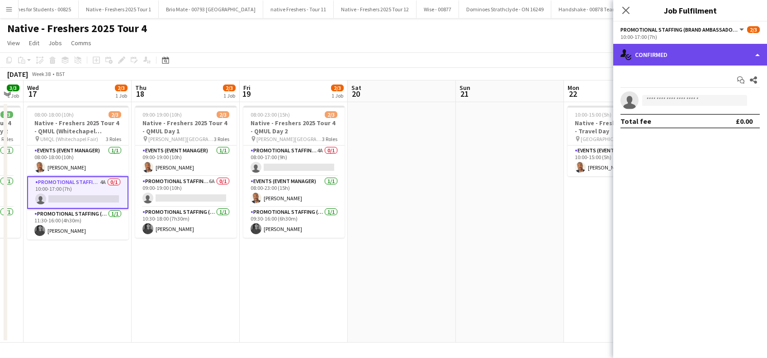
click at [681, 45] on div "single-neutral-actions-check-2 Confirmed" at bounding box center [690, 55] width 154 height 22
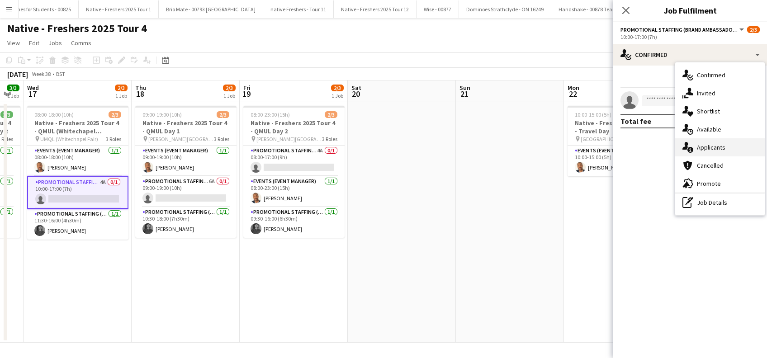
click at [715, 151] on div "single-neutral-actions-information Applicants" at bounding box center [719, 147] width 89 height 18
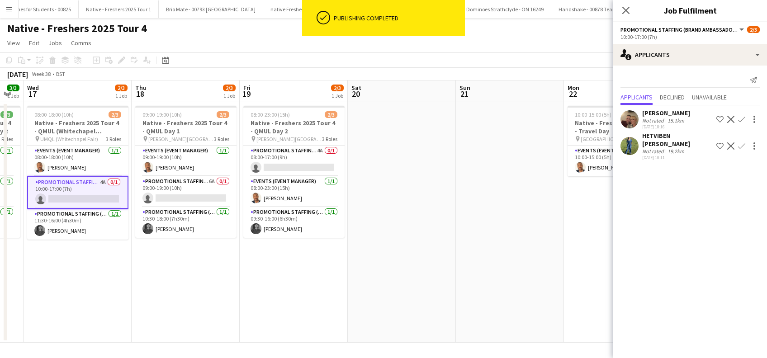
click at [674, 133] on div "HETVIBEN HARSH PATEL" at bounding box center [677, 140] width 71 height 16
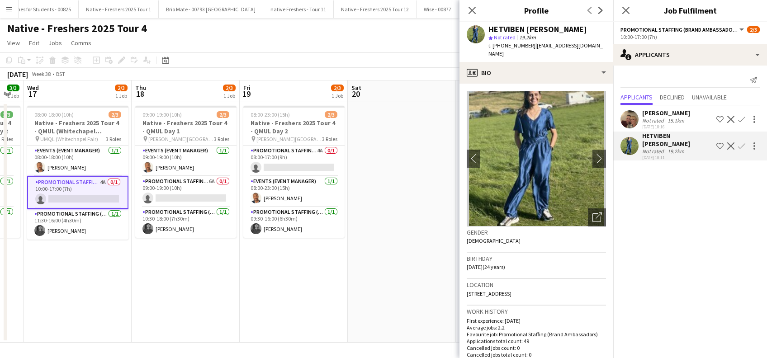
click at [669, 114] on div "Katie OBRIEN" at bounding box center [666, 113] width 48 height 8
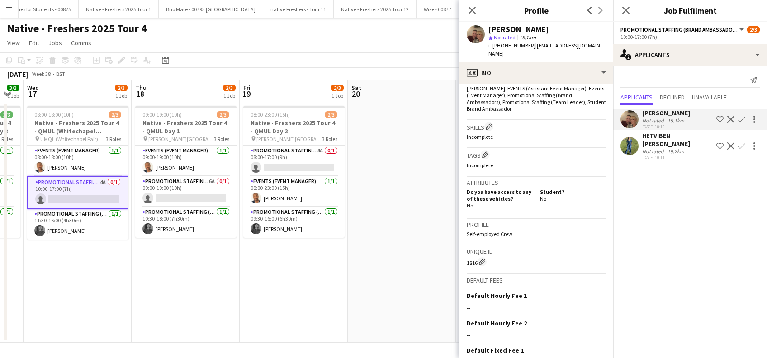
scroll to position [369, 0]
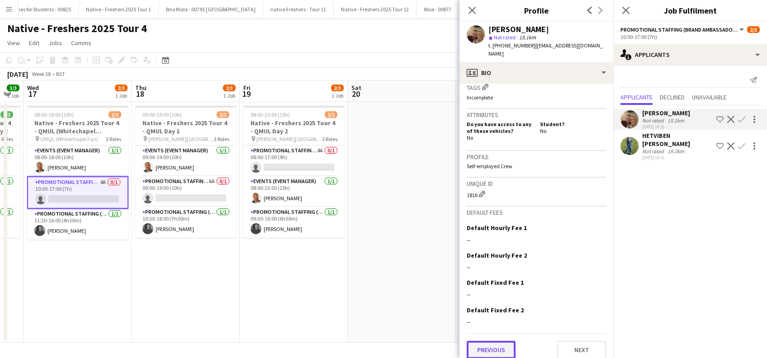
click at [496, 341] on button "Previous" at bounding box center [490, 350] width 49 height 18
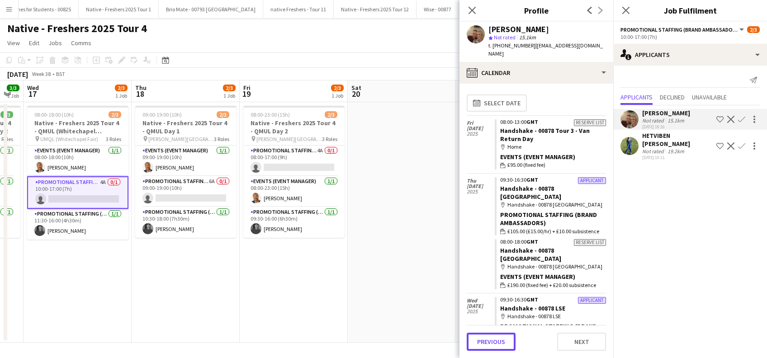
click at [496, 337] on button "Previous" at bounding box center [490, 342] width 49 height 18
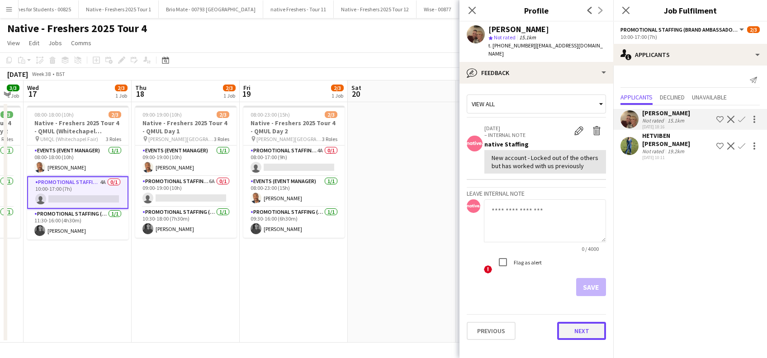
click at [584, 322] on button "Next" at bounding box center [581, 331] width 49 height 18
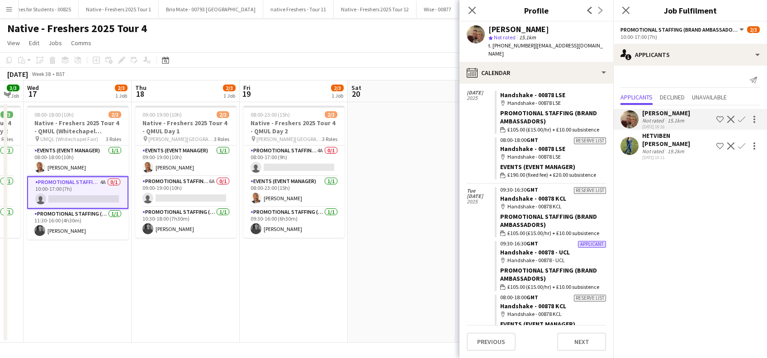
scroll to position [0, 0]
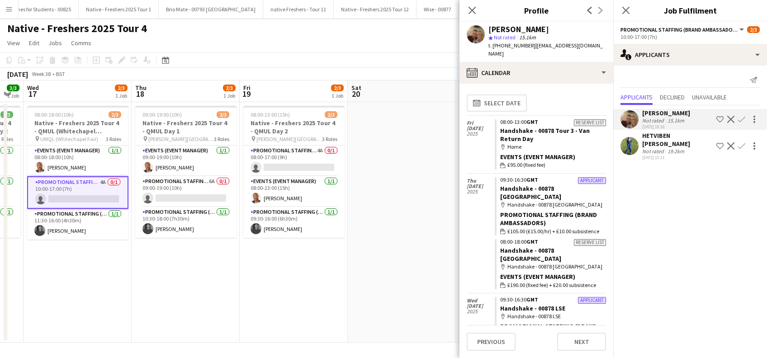
click at [743, 122] on app-icon "Confirm" at bounding box center [741, 119] width 7 height 7
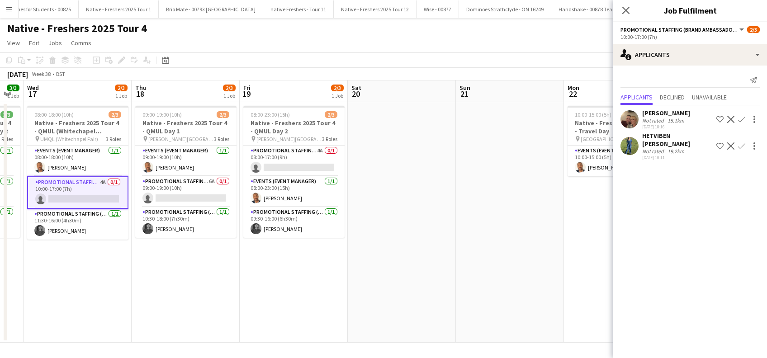
click at [743, 122] on app-icon "Confirm" at bounding box center [741, 119] width 7 height 7
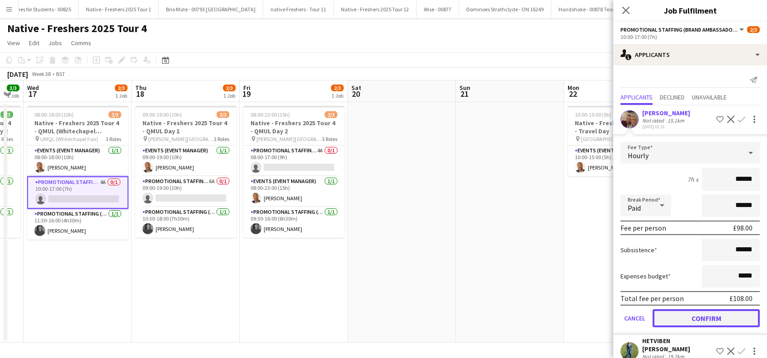
click at [694, 315] on button "Confirm" at bounding box center [705, 318] width 107 height 18
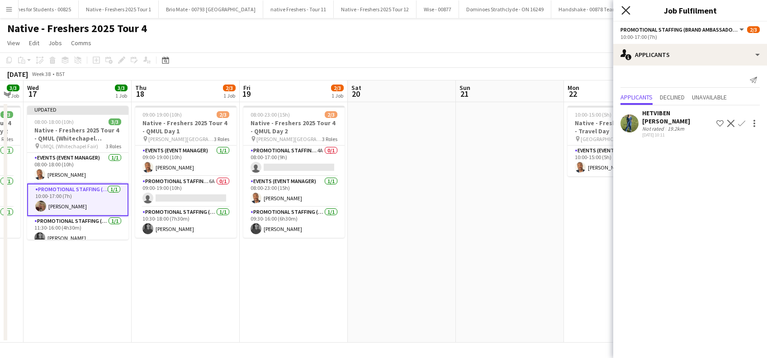
click at [626, 8] on icon "Close pop-in" at bounding box center [625, 10] width 9 height 9
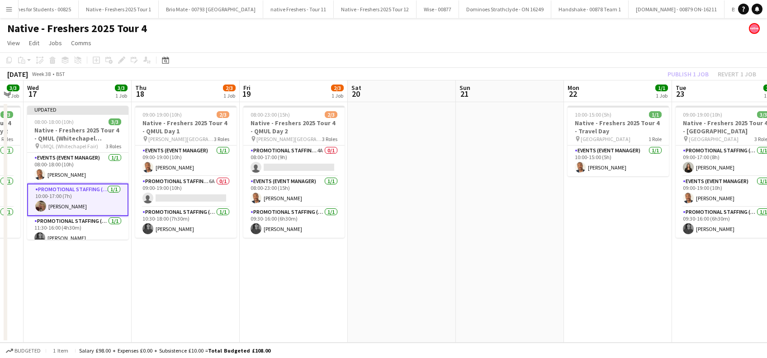
click at [414, 272] on app-date-cell at bounding box center [402, 222] width 108 height 240
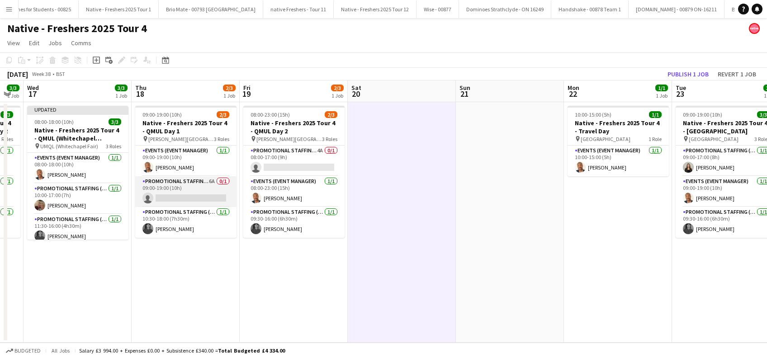
click at [205, 198] on app-card-role "Promotional Staffing (Brand Ambassadors) 6A 0/1 09:00-19:00 (10h) single-neutra…" at bounding box center [185, 191] width 101 height 31
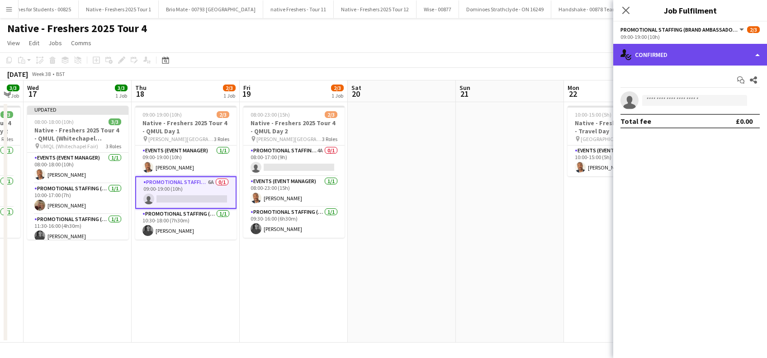
click at [674, 58] on div "single-neutral-actions-check-2 Confirmed" at bounding box center [690, 55] width 154 height 22
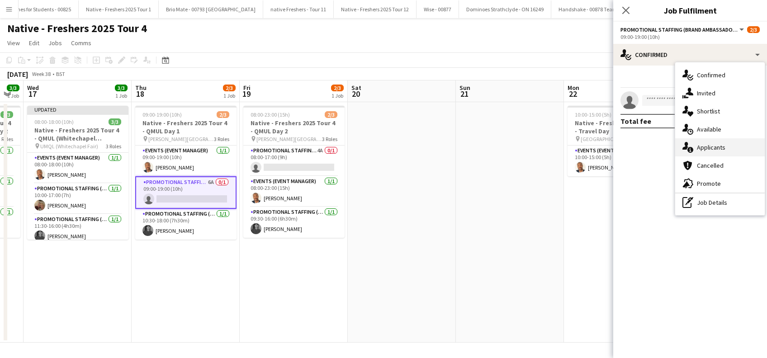
click at [704, 148] on div "single-neutral-actions-information Applicants" at bounding box center [719, 147] width 89 height 18
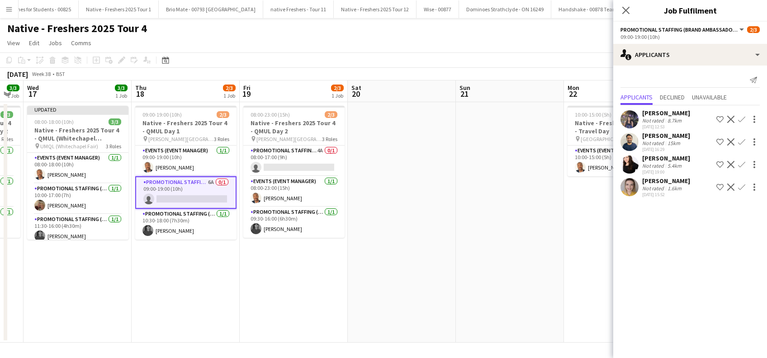
click at [742, 186] on app-icon "Confirm" at bounding box center [741, 187] width 7 height 7
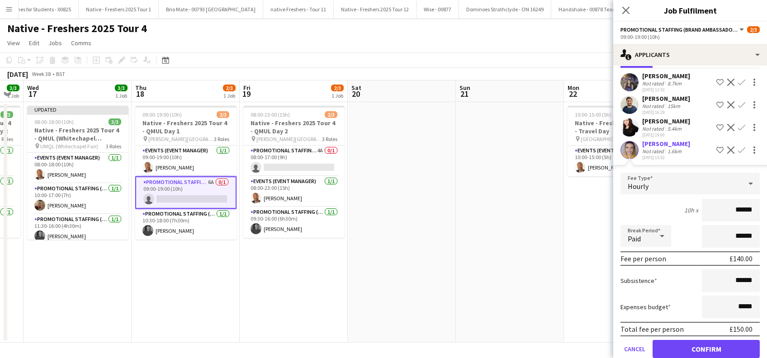
scroll to position [52, 0]
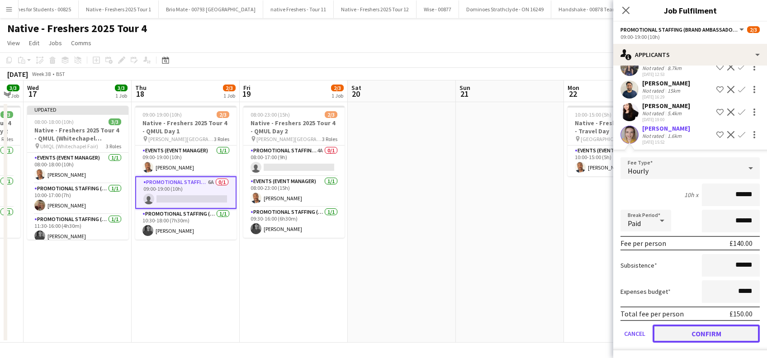
click at [675, 328] on button "Confirm" at bounding box center [705, 334] width 107 height 18
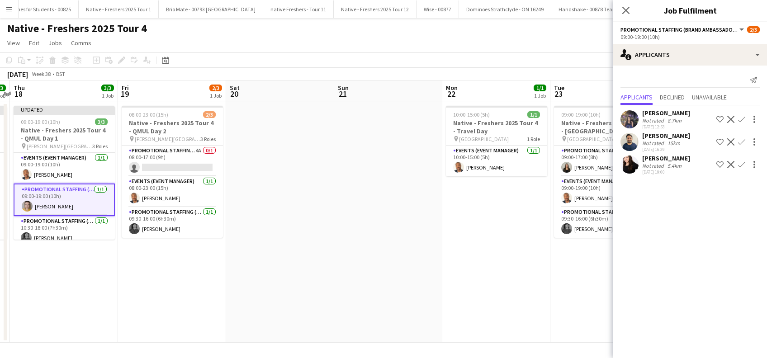
drag, startPoint x: 396, startPoint y: 289, endPoint x: 266, endPoint y: 235, distance: 140.4
click at [274, 252] on app-calendar-viewport "Mon 15 3/3 1 Job Tue 16 3/3 1 Job Wed 17 3/3 1 Job Thu 18 3/3 1 Job Fri 19 2/3 …" at bounding box center [383, 211] width 767 height 262
click at [198, 163] on app-card-role "Promotional Staffing (Brand Ambassadors) 4A 0/1 08:00-17:00 (9h) single-neutral…" at bounding box center [171, 161] width 101 height 31
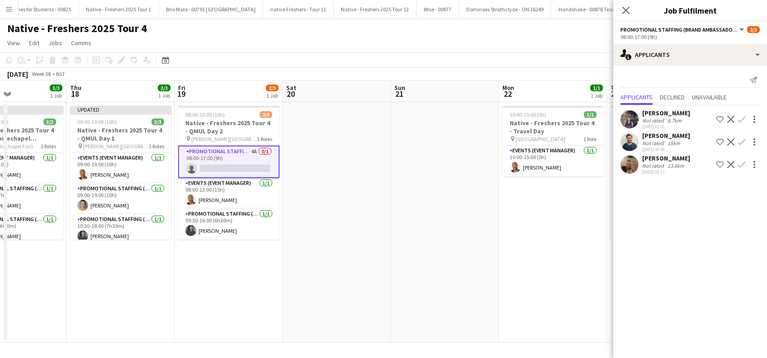
scroll to position [0, 257]
drag, startPoint x: 189, startPoint y: 278, endPoint x: 246, endPoint y: 282, distance: 57.1
click at [246, 282] on app-calendar-viewport "Mon 15 3/3 1 Job Tue 16 3/3 1 Job Wed 17 3/3 1 Job Thu 18 3/3 1 Job Fri 19 2/3 …" at bounding box center [383, 211] width 767 height 262
click at [743, 164] on app-icon "Confirm" at bounding box center [741, 164] width 7 height 7
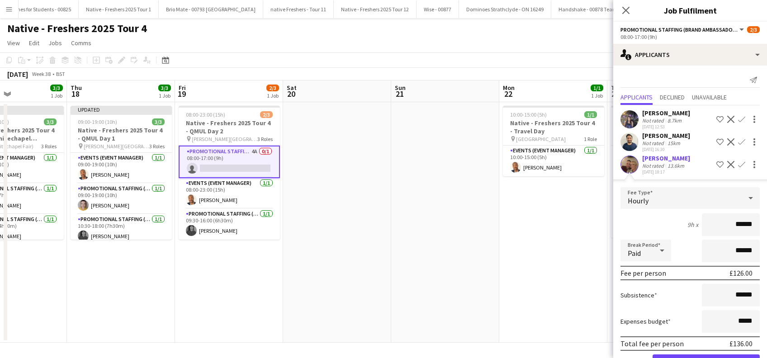
scroll to position [30, 0]
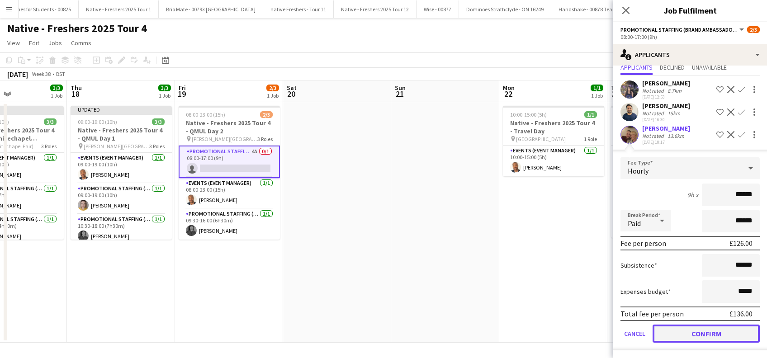
click at [697, 333] on button "Confirm" at bounding box center [705, 334] width 107 height 18
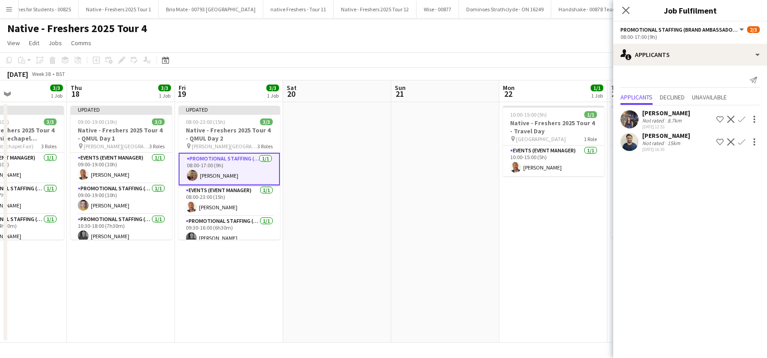
scroll to position [0, 0]
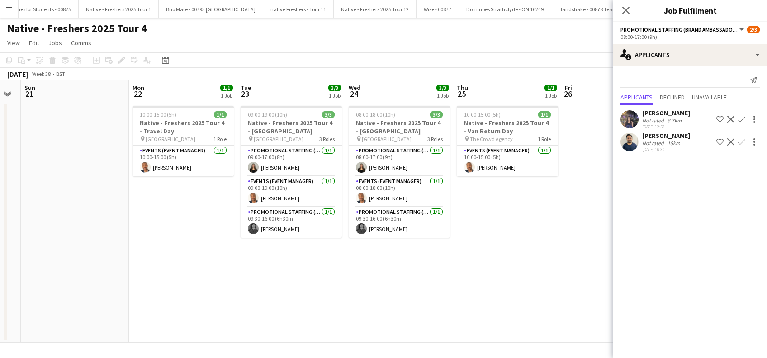
drag, startPoint x: 503, startPoint y: 282, endPoint x: 135, endPoint y: 275, distance: 367.5
click at [121, 278] on app-calendar-viewport "Wed 17 3/3 1 Job Thu 18 3/3 1 Job Fri 19 3/3 1 Job Sat 20 Sun 21 Mon 22 1/1 1 J…" at bounding box center [383, 211] width 767 height 262
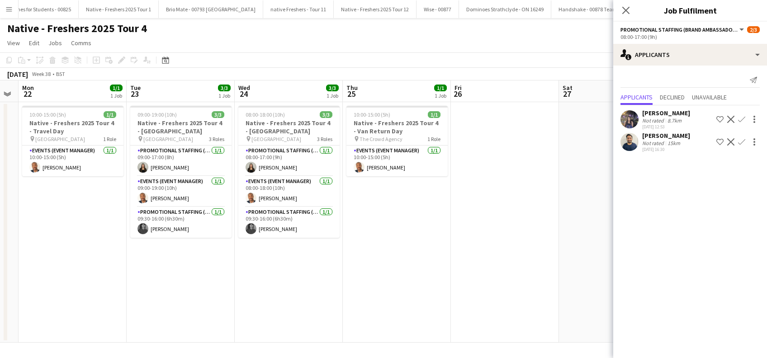
scroll to position [0, 310]
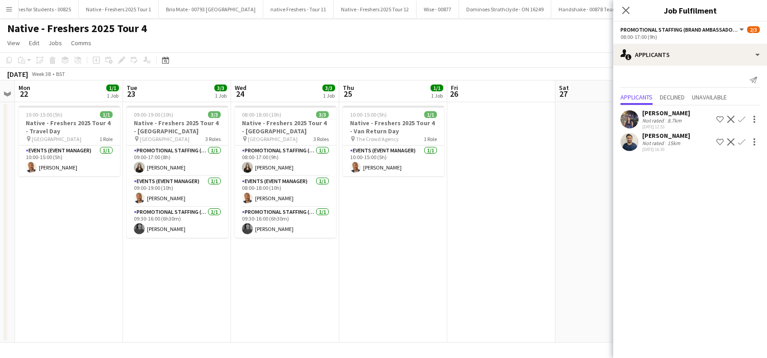
drag, startPoint x: 204, startPoint y: 260, endPoint x: 103, endPoint y: 274, distance: 102.7
click at [102, 274] on app-calendar-viewport "Fri 19 3/3 1 Job Sat 20 Sun 21 Mon 22 1/1 1 Job Tue 23 3/3 1 Job Wed 24 3/3 1 J…" at bounding box center [383, 211] width 767 height 262
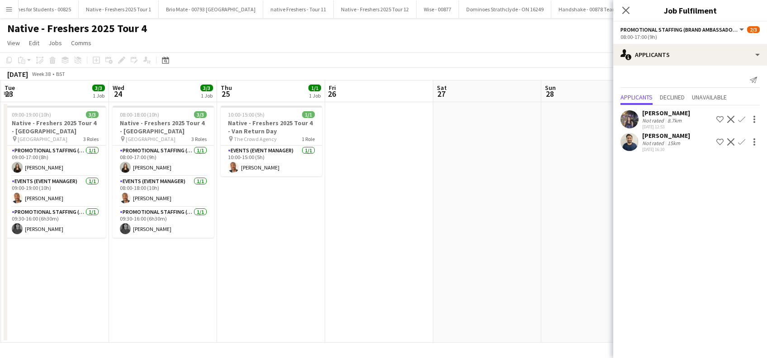
drag, startPoint x: 383, startPoint y: 248, endPoint x: 259, endPoint y: 289, distance: 131.1
click at [259, 289] on app-calendar-viewport "Fri 19 3/3 1 Job Sat 20 Sun 21 Mon 22 1/1 1 Job Tue 23 3/3 1 Job Wed 24 3/3 1 J…" at bounding box center [383, 211] width 767 height 262
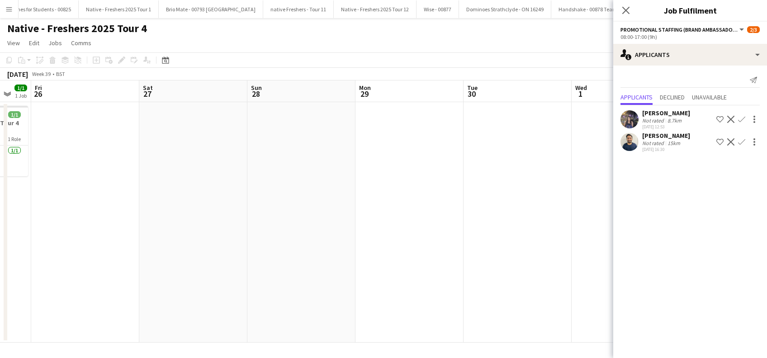
drag, startPoint x: 407, startPoint y: 252, endPoint x: 127, endPoint y: 288, distance: 283.0
click at [118, 289] on app-calendar-viewport "Tue 23 3/3 1 Job Wed 24 3/3 1 Job Thu 25 1/1 1 Job Fri 26 Sat 27 Sun 28 Mon 29 …" at bounding box center [383, 211] width 767 height 262
click at [627, 7] on icon "Close pop-in" at bounding box center [625, 10] width 9 height 9
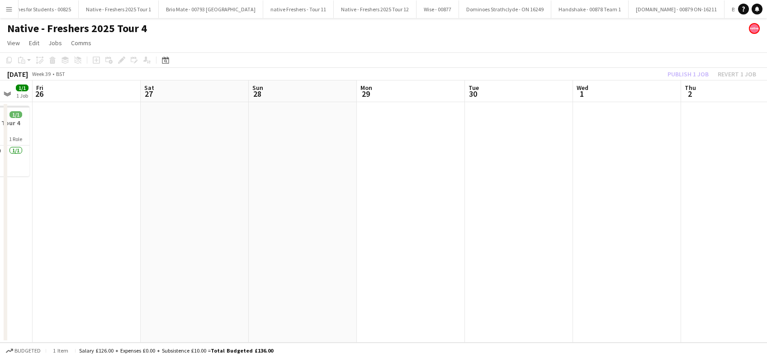
click at [655, 146] on app-date-cell at bounding box center [627, 222] width 108 height 240
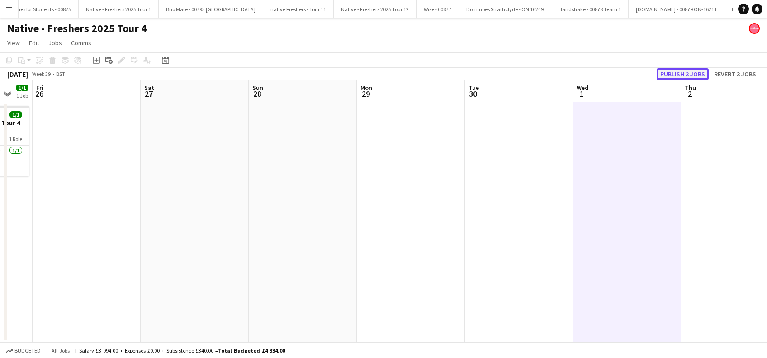
click at [680, 71] on button "Publish 3 jobs" at bounding box center [682, 74] width 52 height 12
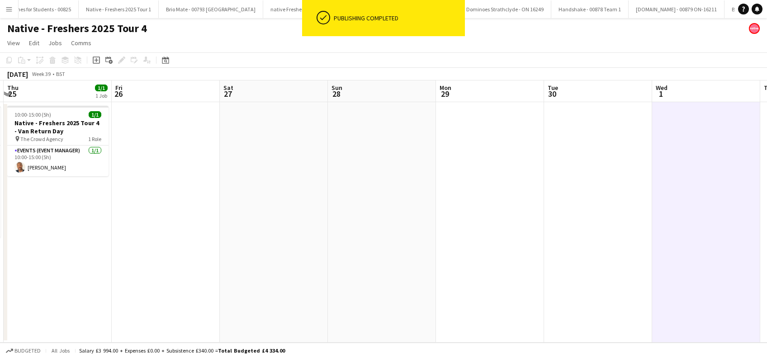
drag, startPoint x: 261, startPoint y: 289, endPoint x: 558, endPoint y: 308, distance: 297.1
click at [558, 308] on app-calendar-viewport "Tue 23 3/3 1 Job Wed 24 3/3 1 Job Thu 25 1/1 1 Job Fri 26 Sat 27 Sun 28 Mon 29 …" at bounding box center [383, 211] width 767 height 262
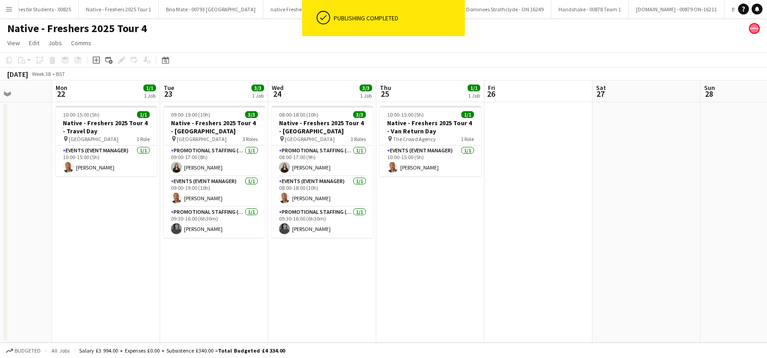
drag, startPoint x: 296, startPoint y: 300, endPoint x: 433, endPoint y: 325, distance: 139.3
click at [433, 325] on app-calendar-viewport "Fri 19 3/3 1 Job Sat 20 Sun 21 Mon 22 1/1 1 Job Tue 23 3/3 1 Job Wed 24 3/3 1 J…" at bounding box center [383, 211] width 767 height 262
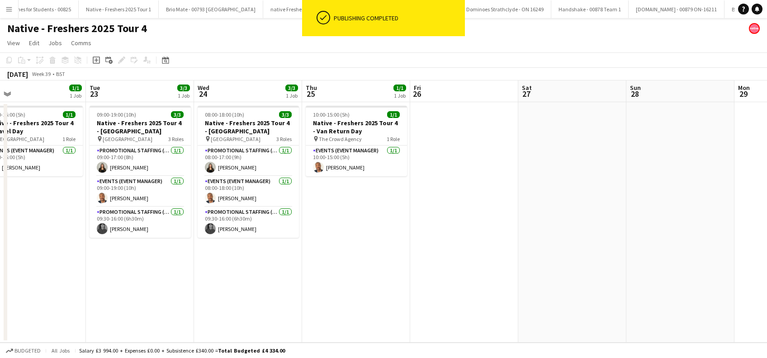
scroll to position [0, 353]
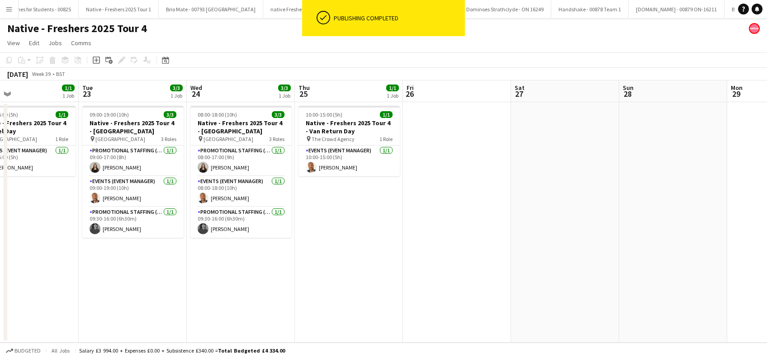
drag, startPoint x: 386, startPoint y: 317, endPoint x: 343, endPoint y: 320, distance: 44.0
click at [336, 333] on app-calendar-viewport "Fri 19 3/3 1 Job Sat 20 Sun 21 Mon 22 1/1 1 Job Tue 23 3/3 1 Job Wed 24 3/3 1 J…" at bounding box center [383, 211] width 767 height 262
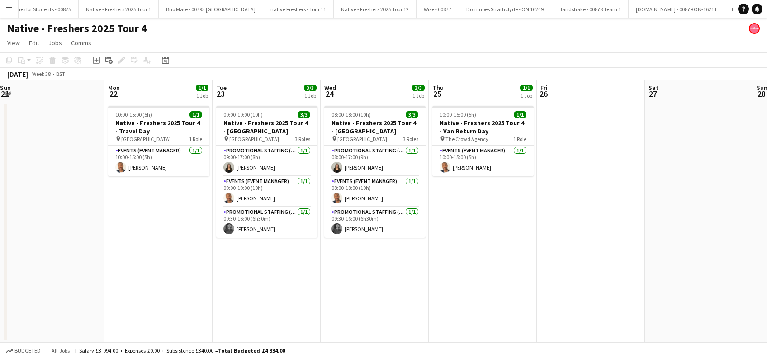
drag, startPoint x: 333, startPoint y: 287, endPoint x: 504, endPoint y: 299, distance: 172.2
click at [557, 287] on app-calendar-viewport "Fri 19 3/3 1 Job Sat 20 Sun 21 Mon 22 1/1 1 Job Tue 23 3/3 1 Job Wed 24 3/3 1 J…" at bounding box center [383, 211] width 767 height 262
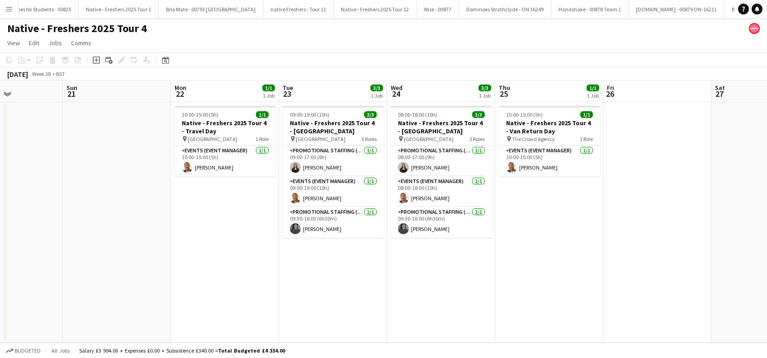
drag, startPoint x: 383, startPoint y: 303, endPoint x: 549, endPoint y: 324, distance: 166.7
click at [549, 324] on app-calendar-viewport "Thu 18 3/3 1 Job Fri 19 3/3 1 Job Sat 20 Sun 21 Mon 22 1/1 1 Job Tue 23 3/3 1 J…" at bounding box center [383, 211] width 767 height 262
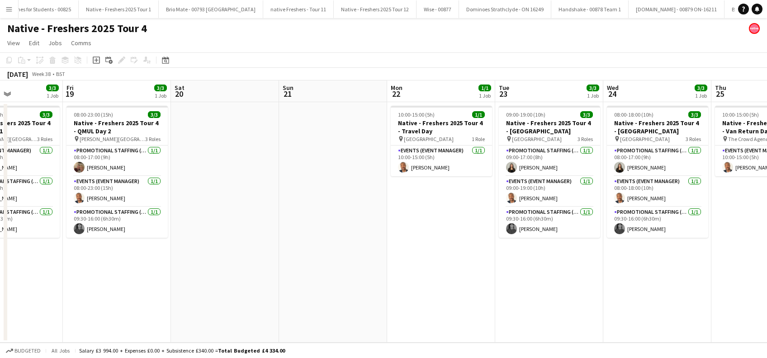
scroll to position [0, 262]
drag, startPoint x: 301, startPoint y: 308, endPoint x: 513, endPoint y: 332, distance: 212.8
click at [513, 332] on app-calendar-viewport "Tue 16 3/3 1 Job Wed 17 3/3 1 Job Thu 18 3/3 1 Job Fri 19 3/3 1 Job Sat 20 Sun …" at bounding box center [383, 211] width 767 height 262
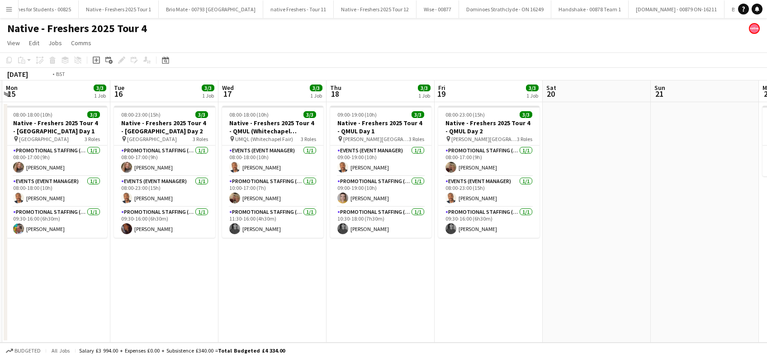
drag, startPoint x: 351, startPoint y: 300, endPoint x: 441, endPoint y: 305, distance: 90.5
click at [442, 305] on app-calendar-viewport "Sat 13 1/1 1 Job Sun 14 Mon 15 3/3 1 Job Tue 16 3/3 1 Job Wed 17 3/3 1 Job Thu …" at bounding box center [383, 211] width 767 height 262
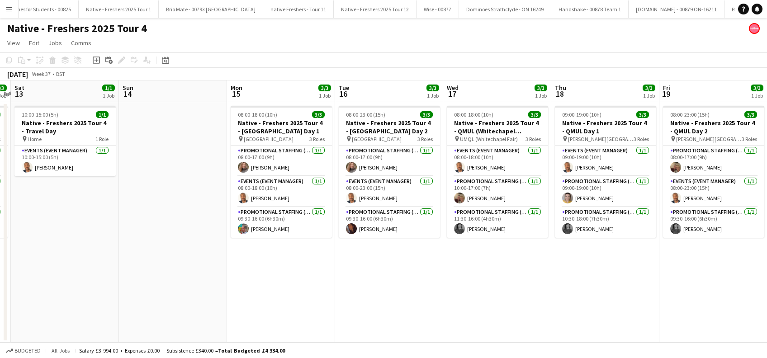
drag, startPoint x: 311, startPoint y: 304, endPoint x: 472, endPoint y: 318, distance: 162.5
click at [529, 328] on app-calendar-viewport "Thu 11 1/1 1 Job Fri 12 3/3 1 Job Sat 13 1/1 1 Job Sun 14 Mon 15 3/3 1 Job Tue …" at bounding box center [383, 211] width 767 height 262
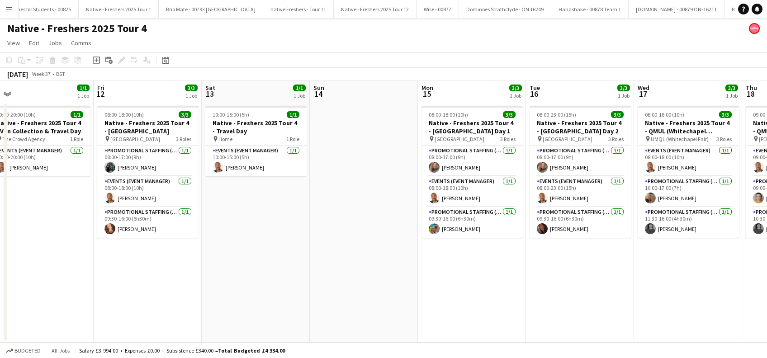
drag, startPoint x: 355, startPoint y: 321, endPoint x: 515, endPoint y: 312, distance: 160.7
click at [538, 320] on app-calendar-viewport "Tue 9 Wed 10 Thu 11 1/1 1 Job Fri 12 3/3 1 Job Sat 13 1/1 1 Job Sun 14 Mon 15 3…" at bounding box center [383, 211] width 767 height 262
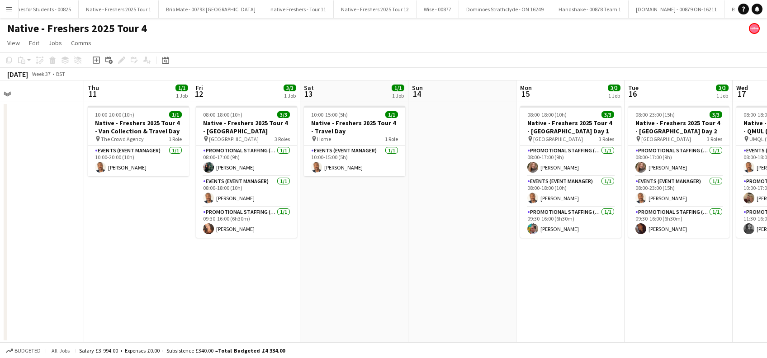
drag, startPoint x: 357, startPoint y: 282, endPoint x: 586, endPoint y: 346, distance: 237.9
click at [586, 346] on app-board "Native - Freshers 2025 Tour 4 View Day view expanded Day view collapsed Month v…" at bounding box center [383, 188] width 767 height 340
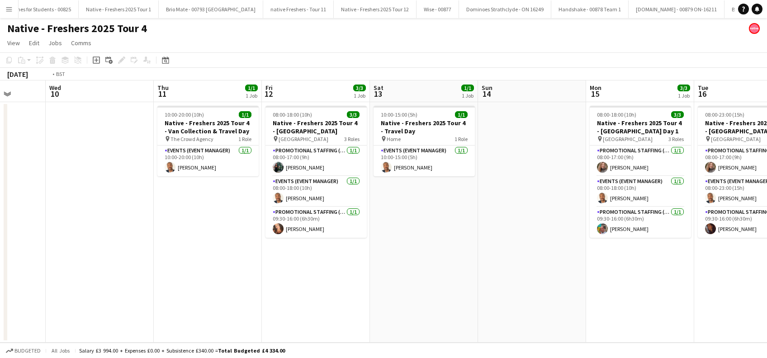
drag, startPoint x: 368, startPoint y: 323, endPoint x: 658, endPoint y: 337, distance: 289.6
click at [658, 337] on app-calendar-viewport "Sun 7 Mon 8 Tue 9 Wed 10 Thu 11 1/1 1 Job Fri 12 3/3 1 Job Sat 13 1/1 1 Job Sun…" at bounding box center [383, 211] width 767 height 262
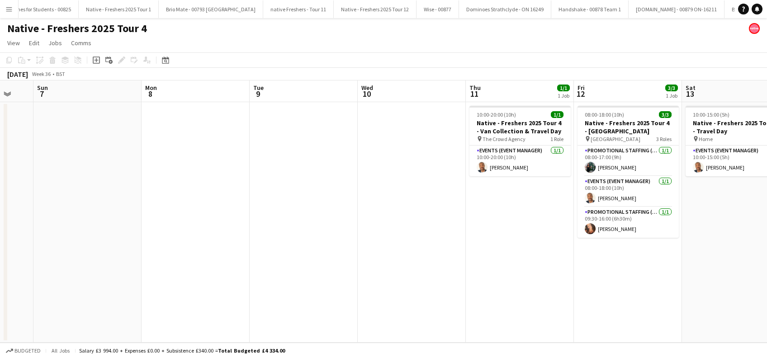
scroll to position [0, 231]
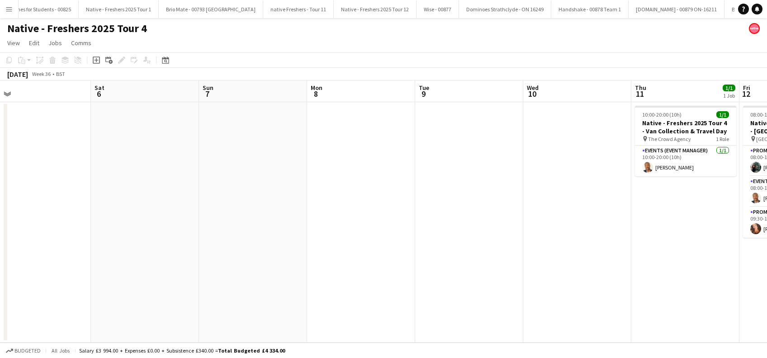
drag, startPoint x: 424, startPoint y: 274, endPoint x: 361, endPoint y: 290, distance: 65.8
click at [320, 297] on app-calendar-viewport "Wed 3 Thu 4 Fri 5 Sat 6 Sun 7 Mon 8 Tue 9 Wed 10 Thu 11 1/1 1 Job Fri 12 3/3 1 …" at bounding box center [383, 211] width 767 height 262
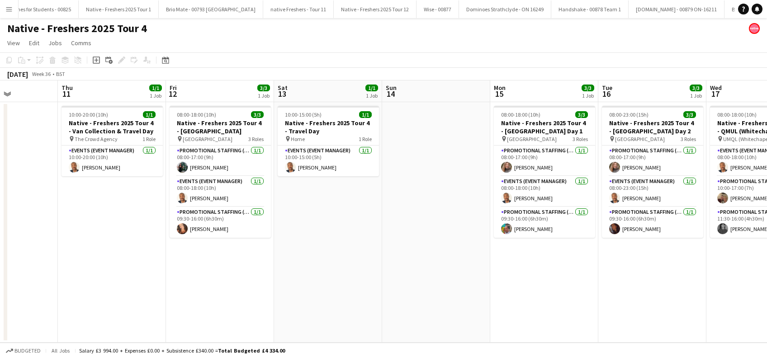
drag, startPoint x: 691, startPoint y: 271, endPoint x: 360, endPoint y: 253, distance: 331.8
click at [358, 254] on app-calendar-viewport "Sun 7 Mon 8 Tue 9 Wed 10 Thu 11 1/1 1 Job Fri 12 3/3 1 Job Sat 13 1/1 1 Job Sun…" at bounding box center [383, 211] width 767 height 262
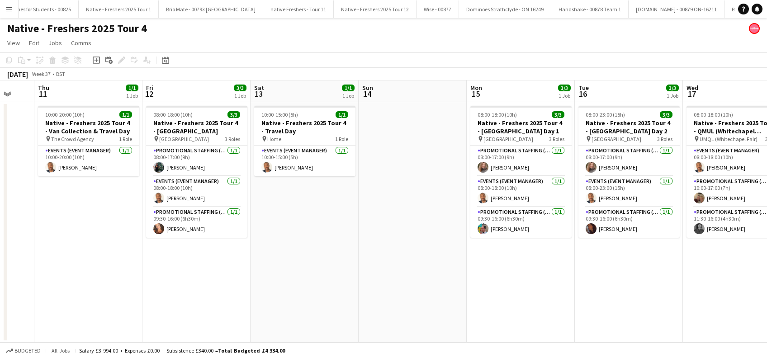
scroll to position [0, 433]
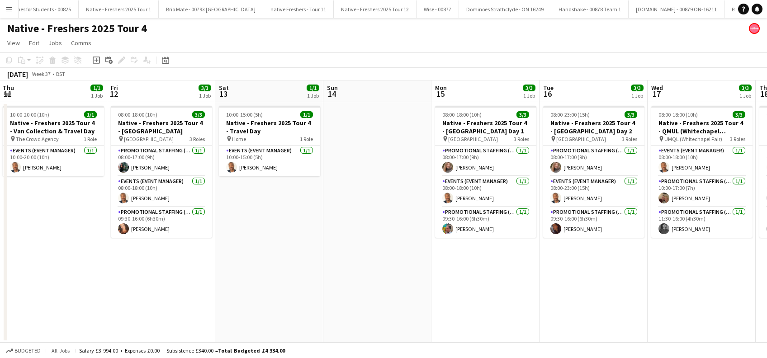
drag, startPoint x: 637, startPoint y: 303, endPoint x: 580, endPoint y: 321, distance: 59.6
click at [580, 321] on app-calendar-viewport "Sun 7 Mon 8 Tue 9 Wed 10 Thu 11 1/1 1 Job Fri 12 3/3 1 Job Sat 13 1/1 1 Job Sun…" at bounding box center [383, 211] width 767 height 262
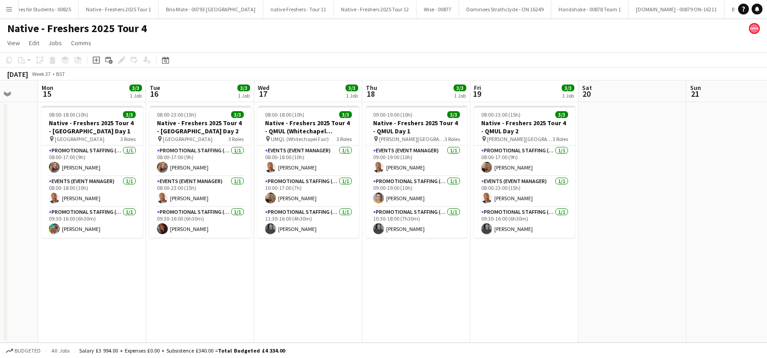
scroll to position [0, 391]
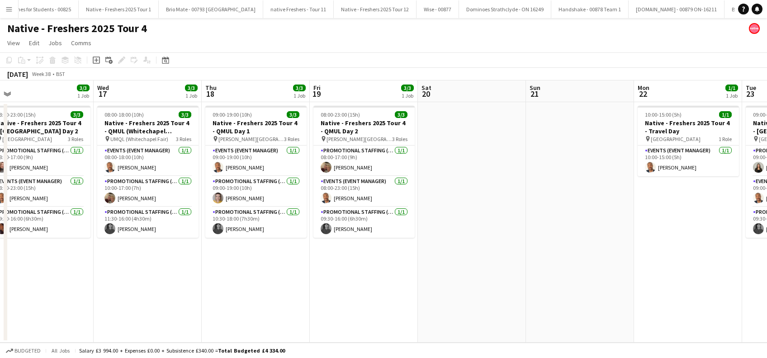
drag, startPoint x: 675, startPoint y: 304, endPoint x: 127, endPoint y: 264, distance: 549.8
click at [123, 260] on app-calendar-viewport "Sat 13 1/1 1 Job Sun 14 Mon 15 3/3 1 Job Tue 16 3/3 1 Job Wed 17 3/3 1 Job Thu …" at bounding box center [383, 211] width 767 height 262
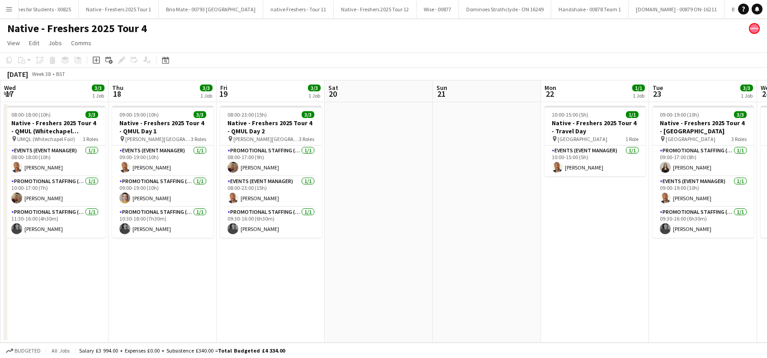
scroll to position [0, 248]
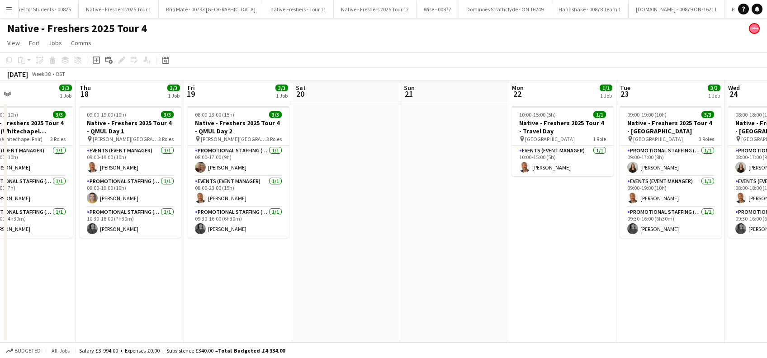
drag, startPoint x: 266, startPoint y: 288, endPoint x: 139, endPoint y: 297, distance: 127.3
click at [139, 297] on app-calendar-viewport "Mon 15 3/3 1 Job Tue 16 3/3 1 Job Wed 17 3/3 1 Job Thu 18 3/3 1 Job Fri 19 3/3 …" at bounding box center [383, 211] width 767 height 262
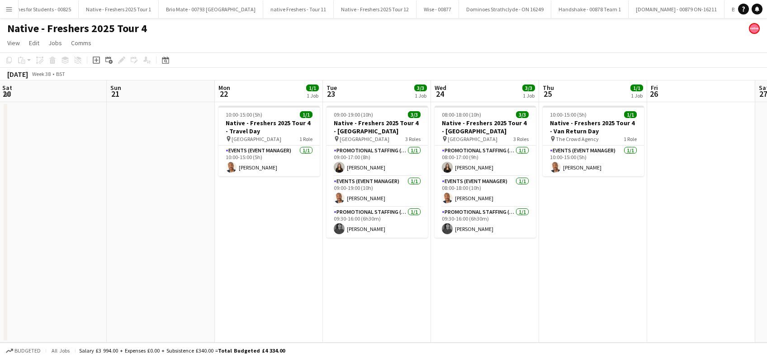
drag, startPoint x: 378, startPoint y: 285, endPoint x: 85, endPoint y: 300, distance: 293.3
click at [84, 300] on app-calendar-viewport "Wed 17 3/3 1 Job Thu 18 3/3 1 Job Fri 19 3/3 1 Job Sat 20 Sun 21 Mon 22 1/1 1 J…" at bounding box center [383, 211] width 767 height 262
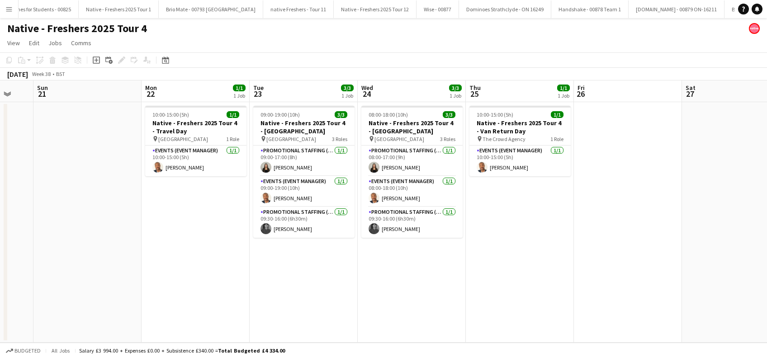
scroll to position [0, 254]
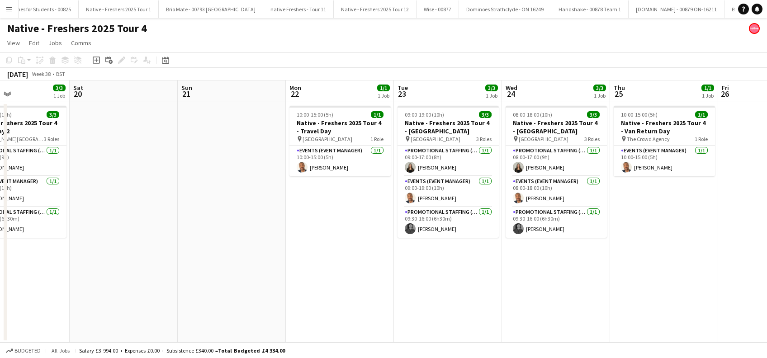
drag, startPoint x: 354, startPoint y: 282, endPoint x: 210, endPoint y: 290, distance: 144.4
click at [210, 290] on app-calendar-viewport "Wed 17 3/3 1 Job Thu 18 3/3 1 Job Fri 19 3/3 1 Job Sat 20 Sun 21 Mon 22 1/1 1 J…" at bounding box center [383, 211] width 767 height 262
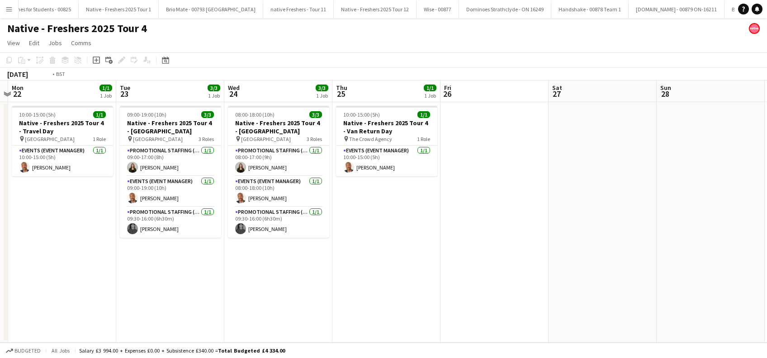
scroll to position [0, 326]
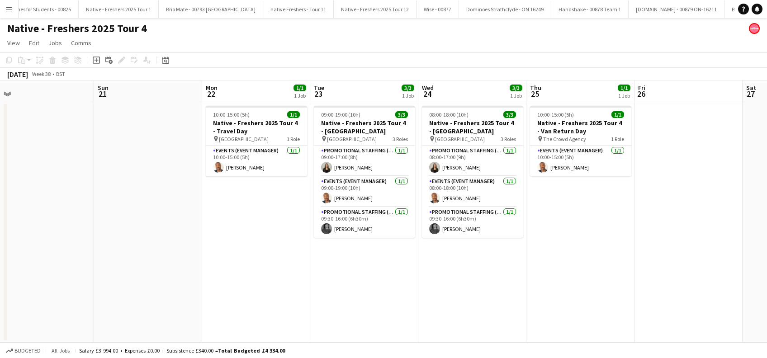
drag, startPoint x: 413, startPoint y: 278, endPoint x: 546, endPoint y: 261, distance: 133.9
click at [546, 261] on app-calendar-viewport "Thu 18 3/3 1 Job Fri 19 3/3 1 Job Sat 20 Sun 21 Mon 22 1/1 1 Job Tue 23 3/3 1 J…" at bounding box center [383, 211] width 767 height 262
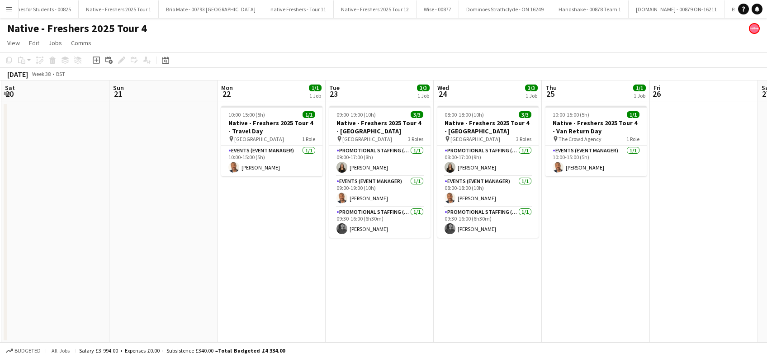
drag, startPoint x: 366, startPoint y: 276, endPoint x: 622, endPoint y: 321, distance: 259.9
click at [704, 322] on app-calendar-viewport "Thu 18 3/3 1 Job Fri 19 3/3 1 Job Sat 20 Sun 21 Mon 22 1/1 1 Job Tue 23 3/3 1 J…" at bounding box center [383, 211] width 767 height 262
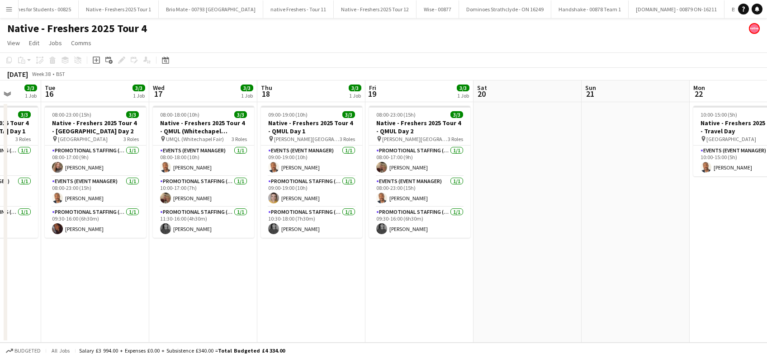
drag, startPoint x: 589, startPoint y: 347, endPoint x: 633, endPoint y: 357, distance: 45.8
click at [636, 358] on html "Menu Boards Boards Boards All jobs Status Workforce Workforce My Workforce Recr…" at bounding box center [383, 179] width 767 height 358
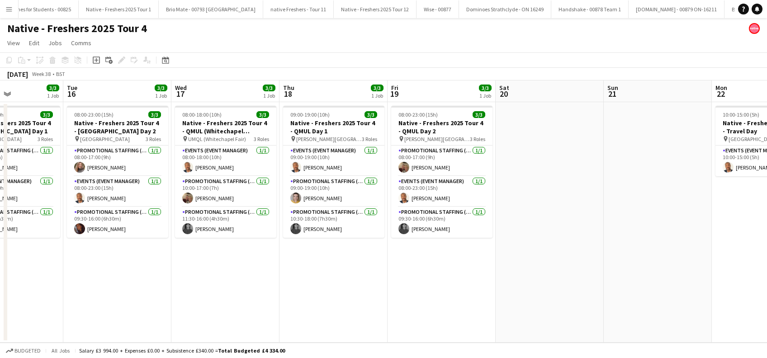
drag, startPoint x: 384, startPoint y: 337, endPoint x: 626, endPoint y: 363, distance: 243.2
click at [626, 358] on html "Menu Boards Boards Boards All jobs Status Workforce Workforce My Workforce Recr…" at bounding box center [383, 179] width 767 height 358
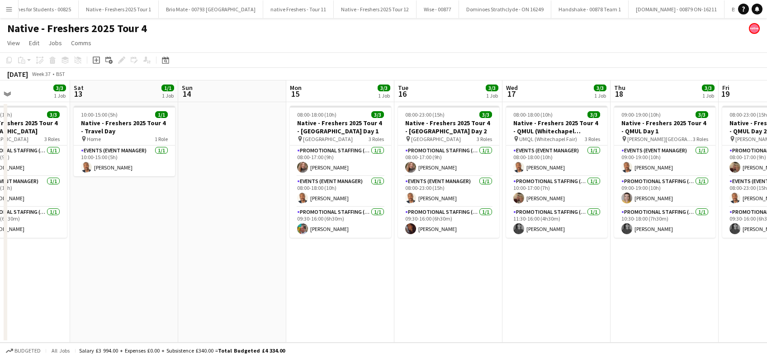
drag, startPoint x: 195, startPoint y: 308, endPoint x: 334, endPoint y: 257, distance: 147.9
click at [548, 279] on app-calendar-viewport "Wed 10 Thu 11 1/1 1 Job Fri 12 3/3 1 Job Sat 13 1/1 1 Job Sun 14 Mon 15 3/3 1 J…" at bounding box center [383, 211] width 767 height 262
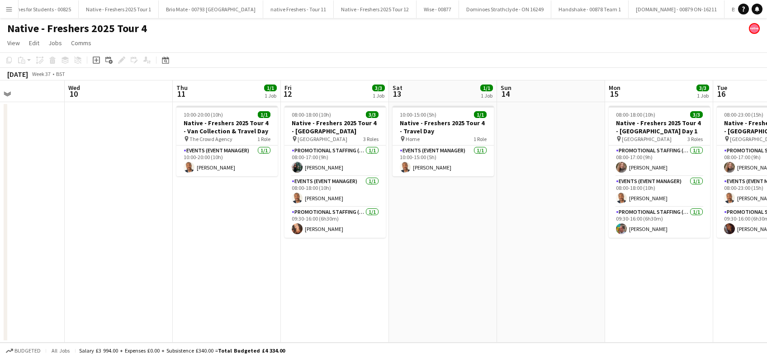
drag, startPoint x: 174, startPoint y: 221, endPoint x: 459, endPoint y: 287, distance: 292.5
click at [543, 293] on app-calendar-viewport "Sun 7 Mon 8 Tue 9 Wed 10 Thu 11 1/1 1 Job Fri 12 3/3 1 Job Sat 13 1/1 1 Job Sun…" at bounding box center [383, 211] width 767 height 262
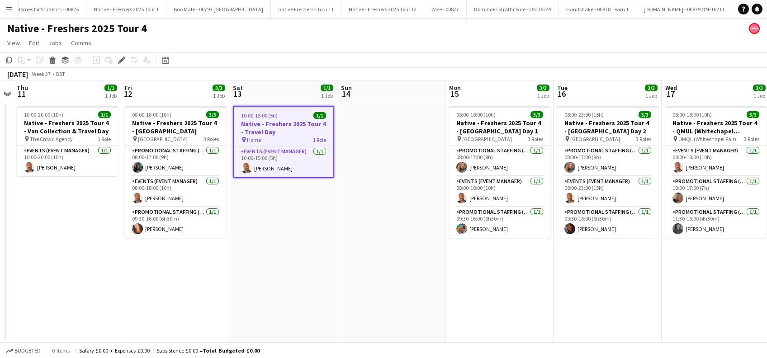
scroll to position [0, 1788]
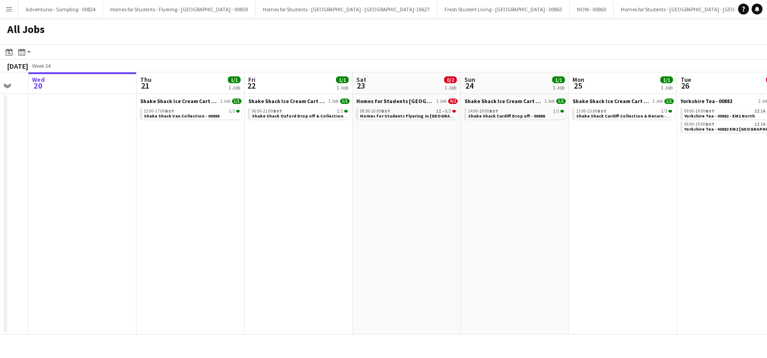
drag, startPoint x: 365, startPoint y: 182, endPoint x: 229, endPoint y: 193, distance: 136.5
click at [200, 218] on app-calendar-viewport "Sun 17 Mon 18 Tue 19 Wed 20 Thu 21 1/1 1 Job Fri 22 1/1 1 Job Sat 23 0/2 1 Job …" at bounding box center [383, 203] width 767 height 262
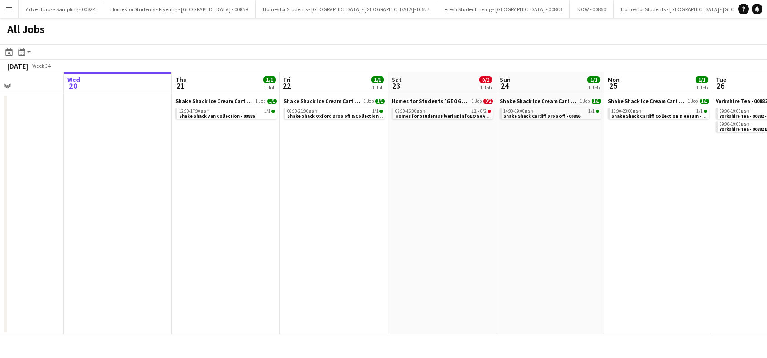
drag, startPoint x: 311, startPoint y: 163, endPoint x: 220, endPoint y: 229, distance: 111.9
click at [220, 229] on app-calendar-viewport "Sun 17 Mon 18 Tue 19 Wed 20 Thu 21 1/1 1 Job Fri 22 1/1 1 Job Sat 23 0/2 1 Job …" at bounding box center [383, 203] width 767 height 262
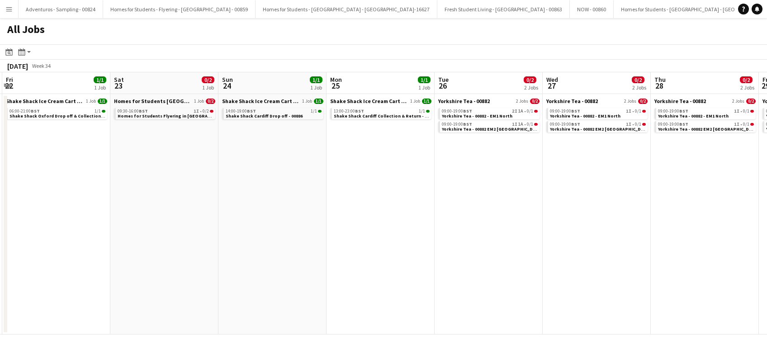
drag, startPoint x: 354, startPoint y: 192, endPoint x: 289, endPoint y: 235, distance: 78.2
click at [289, 235] on app-calendar-viewport "Tue 19 Wed 20 Thu 21 1/1 1 Job Fri 22 1/1 1 Job Sat 23 0/2 1 Job Sun 24 1/1 1 J…" at bounding box center [383, 203] width 767 height 262
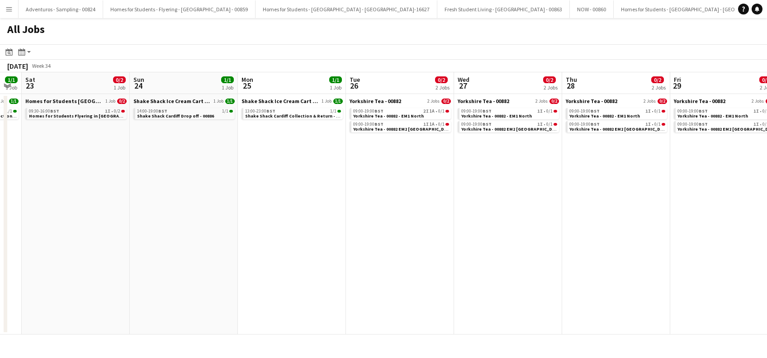
drag, startPoint x: 351, startPoint y: 180, endPoint x: 267, endPoint y: 231, distance: 98.6
click at [266, 232] on app-calendar-viewport "Tue 19 Wed 20 Thu 21 1/1 1 Job Fri 22 1/1 1 Job Sat 23 0/2 1 Job Sun 24 1/1 1 J…" at bounding box center [383, 203] width 767 height 262
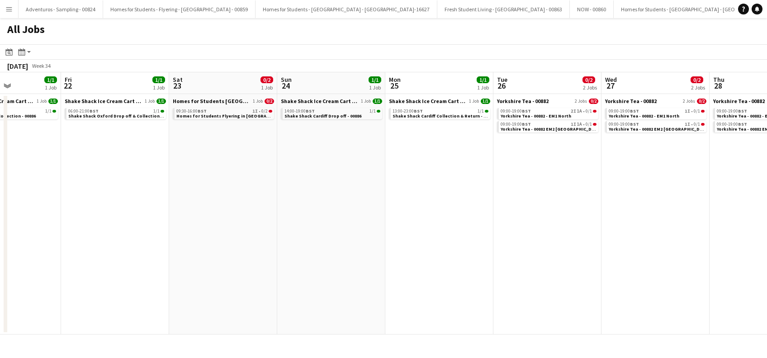
click at [207, 220] on app-all-jobs "All Jobs Date picker [DATE] [DATE] [DATE] M [DATE] T [DATE] W [DATE] T [DATE] F…" at bounding box center [383, 176] width 767 height 316
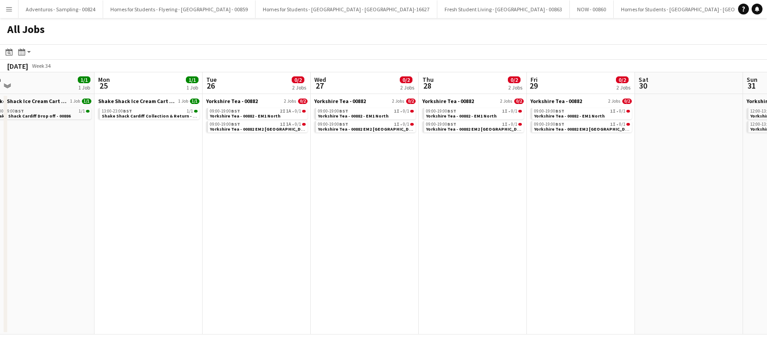
drag, startPoint x: 324, startPoint y: 186, endPoint x: 234, endPoint y: 244, distance: 107.3
click at [233, 245] on app-calendar-viewport "Thu 21 1/1 1 Job Fri 22 1/1 1 Job Sat 23 0/2 1 Job Sun 24 1/1 1 Job Mon 25 1/1 …" at bounding box center [383, 203] width 767 height 262
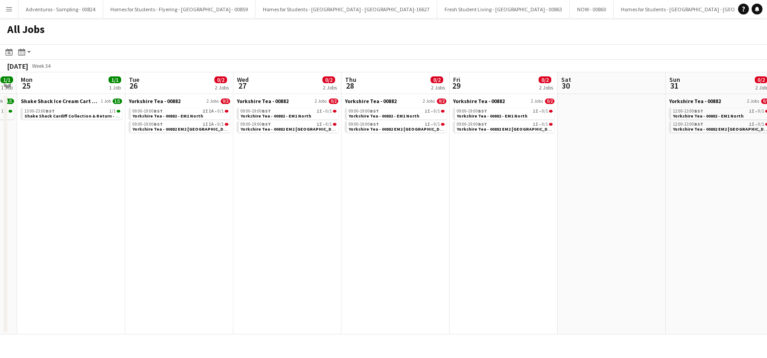
drag, startPoint x: 339, startPoint y: 200, endPoint x: 272, endPoint y: 235, distance: 76.4
click at [272, 235] on app-calendar-viewport "Thu 21 1/1 1 Job Fri 22 1/1 1 Job Sat 23 0/2 1 Job Sun 24 1/1 1 Job Mon 25 1/1 …" at bounding box center [383, 203] width 767 height 262
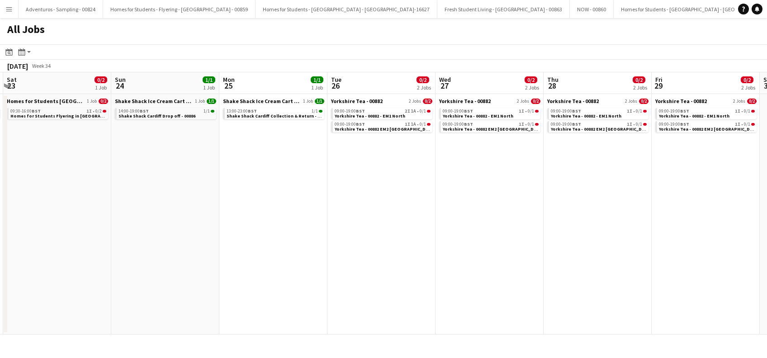
drag, startPoint x: 91, startPoint y: 221, endPoint x: 298, endPoint y: 188, distance: 209.2
click at [299, 188] on app-calendar-viewport "Thu 21 1/1 1 Job Fri 22 1/1 1 Job Sat 23 0/2 1 Job Sun 24 1/1 1 Job Mon 25 1/1 …" at bounding box center [383, 203] width 767 height 262
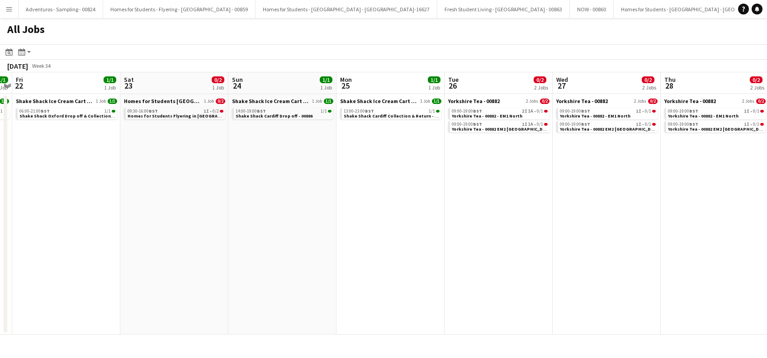
drag, startPoint x: 233, startPoint y: 267, endPoint x: 330, endPoint y: 235, distance: 102.1
click at [330, 235] on app-calendar-viewport "Wed 20 Thu 21 1/1 1 Job Fri 22 1/1 1 Job Sat 23 0/2 1 Job Sun 24 1/1 1 Job Mon …" at bounding box center [383, 203] width 767 height 262
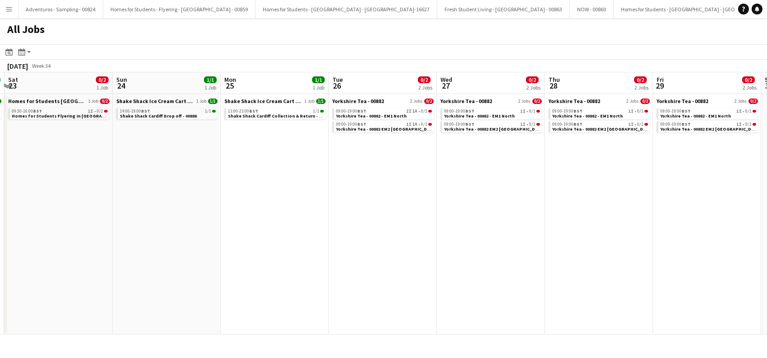
drag, startPoint x: 349, startPoint y: 184, endPoint x: 311, endPoint y: 199, distance: 41.8
click at [226, 238] on app-calendar-viewport "Wed 20 Thu 21 1/1 1 Job Fri 22 1/1 1 Job Sat 23 0/2 1 Job Sun 24 1/1 1 Job Mon …" at bounding box center [383, 203] width 767 height 262
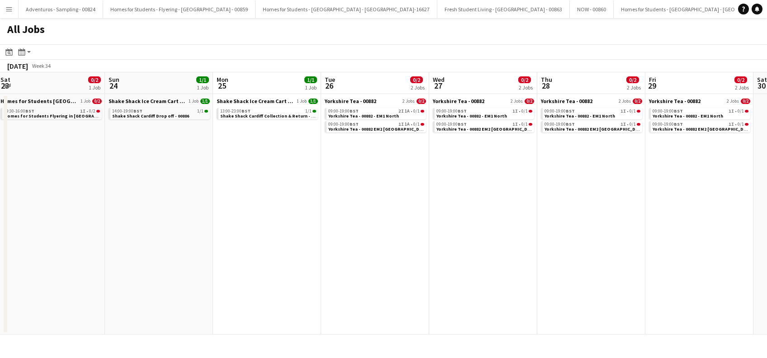
scroll to position [0, 243]
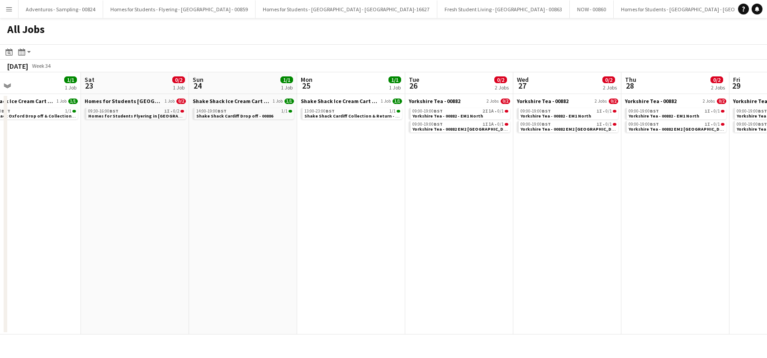
drag, startPoint x: 301, startPoint y: 206, endPoint x: 208, endPoint y: 247, distance: 100.8
click at [208, 247] on app-calendar-viewport "Wed 20 Thu 21 1/1 1 Job Fri 22 1/1 1 Job Sat 23 0/2 1 Job Sun 24 1/1 1 Job Mon …" at bounding box center [383, 203] width 767 height 262
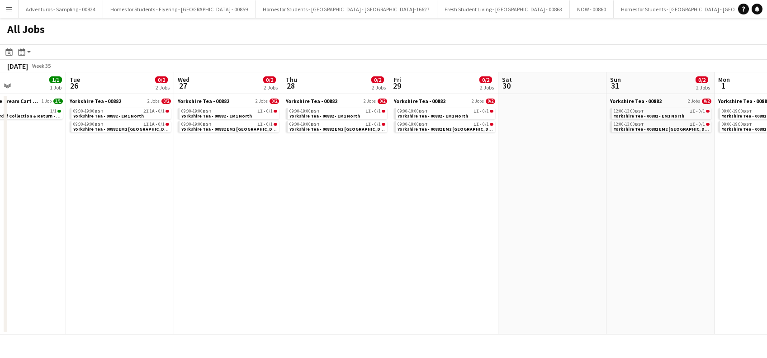
drag, startPoint x: 293, startPoint y: 226, endPoint x: 221, endPoint y: 263, distance: 80.5
click at [170, 285] on app-calendar-viewport "Fri 22 1/1 1 Job Sat 23 0/2 1 Job Sun 24 1/1 1 Job Mon 25 1/1 1 Job Tue 26 0/2 …" at bounding box center [383, 203] width 767 height 262
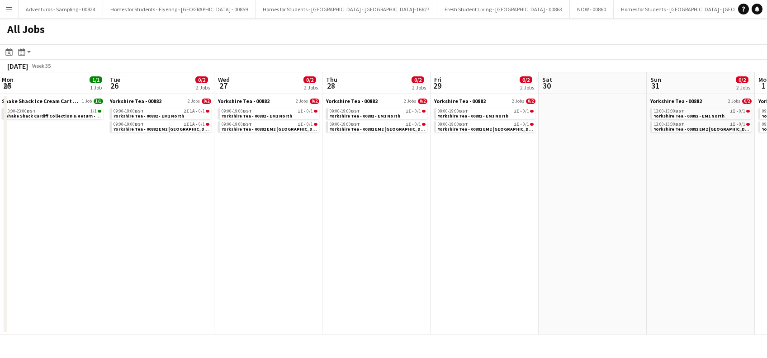
drag, startPoint x: 325, startPoint y: 207, endPoint x: 218, endPoint y: 250, distance: 115.1
click at [218, 250] on app-calendar-viewport "Fri 22 1/1 1 Job Sat 23 0/2 1 Job Sun 24 1/1 1 Job Mon 25 1/1 1 Job Tue 26 0/2 …" at bounding box center [383, 203] width 767 height 262
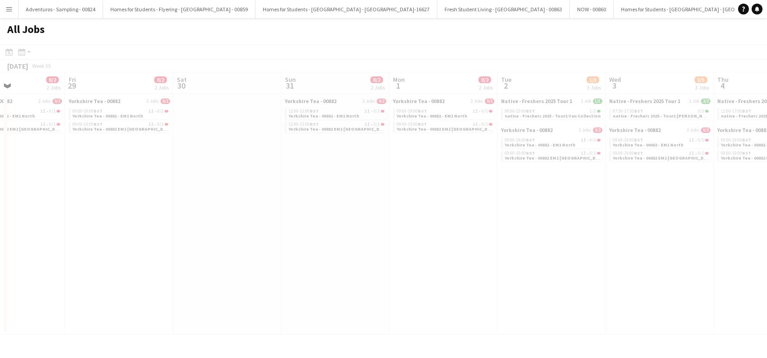
drag, startPoint x: 371, startPoint y: 203, endPoint x: 220, endPoint y: 233, distance: 153.8
click at [179, 265] on app-all-jobs "All Jobs Date picker AUG 2025 AUG 2025 Monday M Tuesday T Wednesday W Thursday …" at bounding box center [383, 176] width 767 height 316
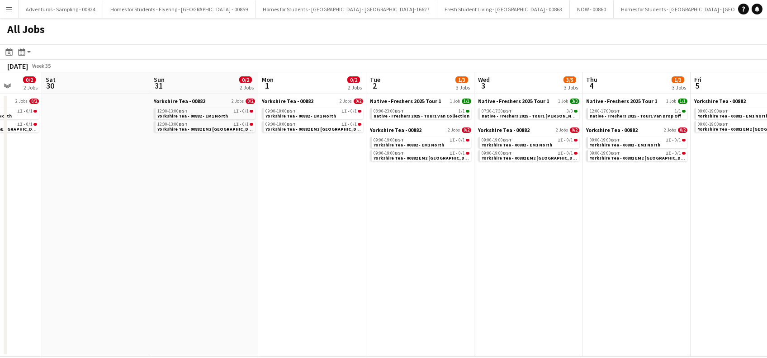
drag, startPoint x: 319, startPoint y: 184, endPoint x: 188, endPoint y: 238, distance: 141.4
click at [188, 238] on app-calendar-viewport "Tue 26 0/2 2 Jobs Wed 27 0/2 2 Jobs Thu 28 0/2 2 Jobs Fri 29 0/2 2 Jobs Sat 30 …" at bounding box center [383, 214] width 767 height 284
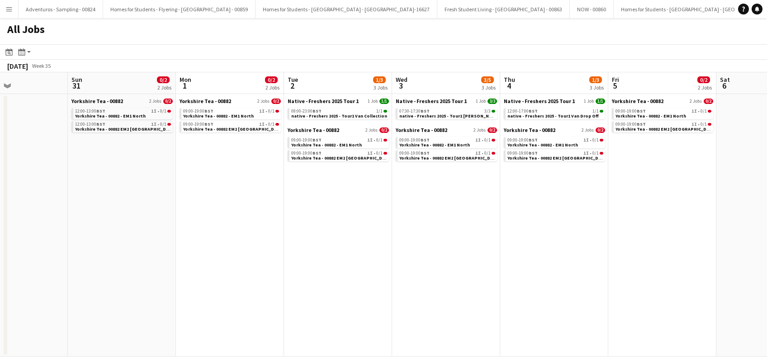
scroll to position [0, 267]
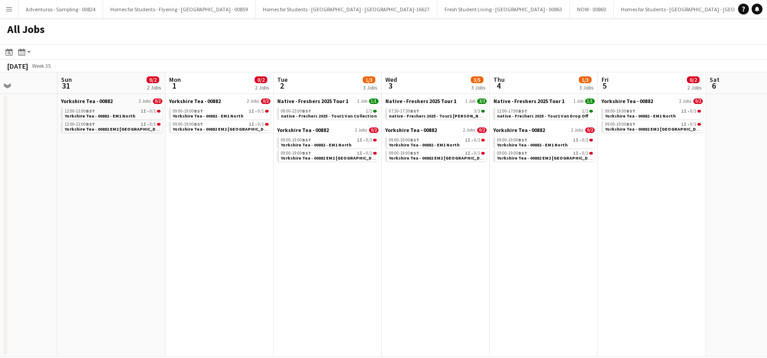
drag, startPoint x: 313, startPoint y: 217, endPoint x: 220, endPoint y: 255, distance: 100.3
click at [220, 255] on app-calendar-viewport "Thu 28 0/2 2 Jobs Fri 29 0/2 2 Jobs Sat 30 Sun 31 0/2 2 Jobs Mon 1 0/2 2 Jobs T…" at bounding box center [383, 214] width 767 height 284
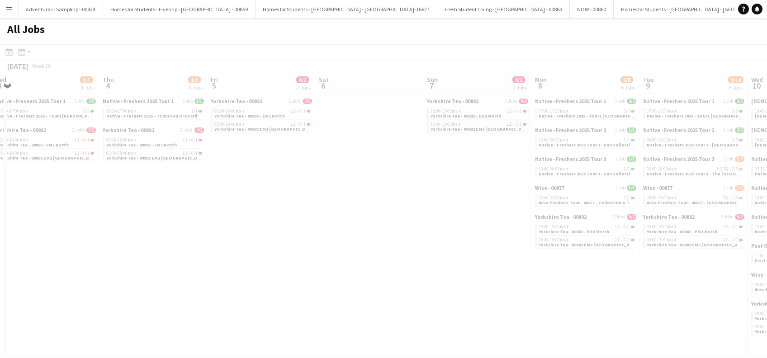
drag, startPoint x: 358, startPoint y: 235, endPoint x: 165, endPoint y: 278, distance: 197.3
click at [163, 278] on app-all-jobs "All Jobs Date picker AUG 2025 AUG 2025 Monday M Tuesday T Wednesday W Thursday …" at bounding box center [383, 187] width 767 height 339
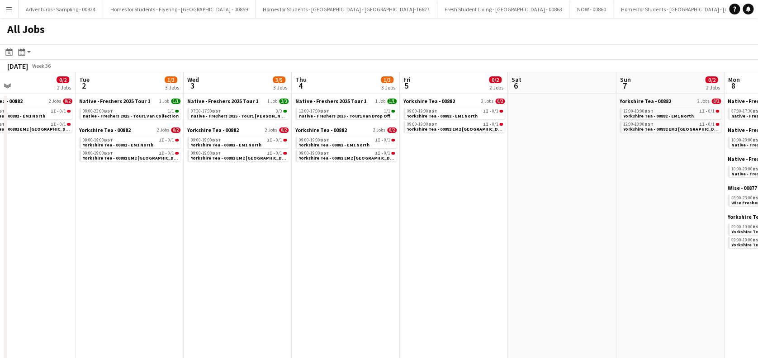
drag, startPoint x: 326, startPoint y: 228, endPoint x: 104, endPoint y: 271, distance: 226.1
click at [104, 271] on app-calendar-viewport "Sat 30 Sun 31 0/2 2 Jobs Mon 1 0/2 2 Jobs Tue 2 1/3 3 Jobs Wed 3 3/5 3 Jobs Thu…" at bounding box center [379, 330] width 758 height 517
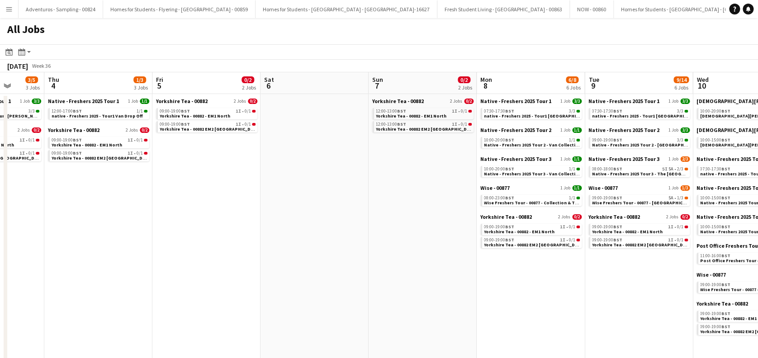
click at [112, 241] on app-all-jobs "All Jobs Date picker AUG 2025 AUG 2025 Monday M Tuesday T Wednesday W Thursday …" at bounding box center [379, 303] width 758 height 571
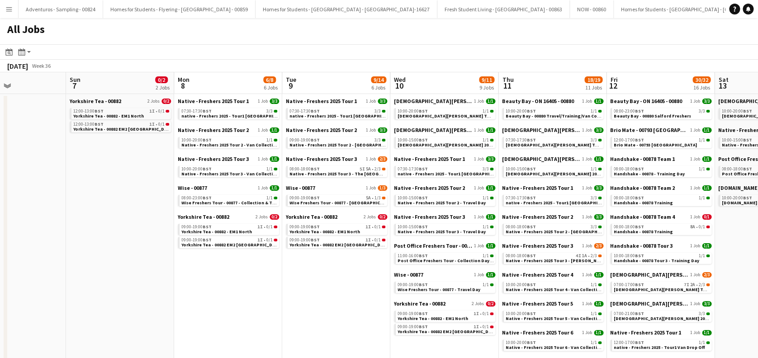
scroll to position [0, 403]
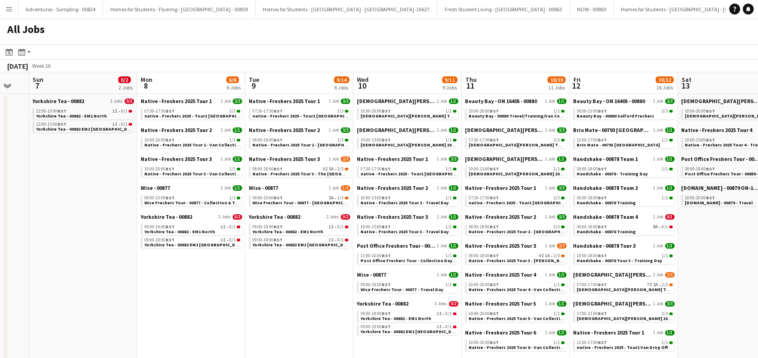
drag, startPoint x: 241, startPoint y: 193, endPoint x: 99, endPoint y: 238, distance: 149.0
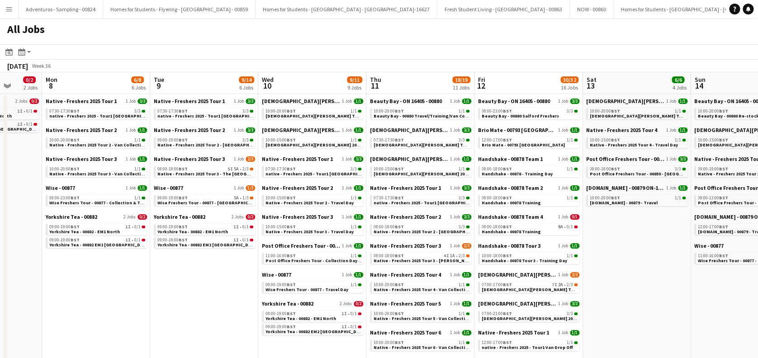
scroll to position [0, 287]
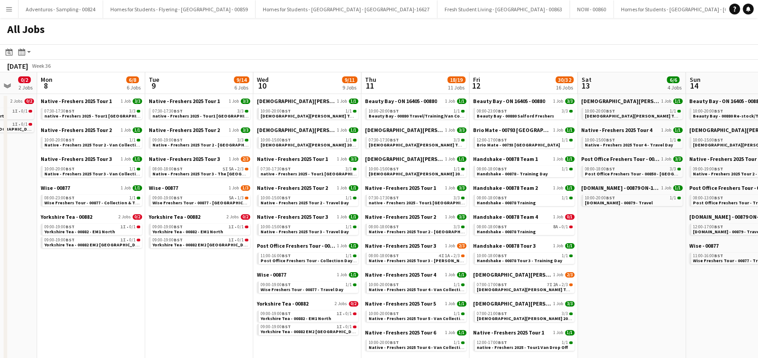
drag, startPoint x: 332, startPoint y: 298, endPoint x: 232, endPoint y: 308, distance: 100.3
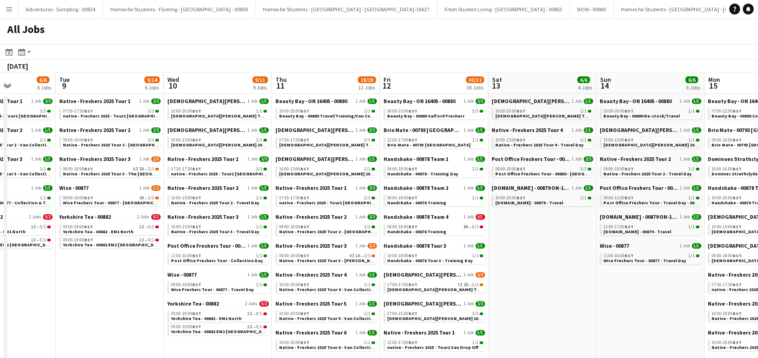
scroll to position [0, 268]
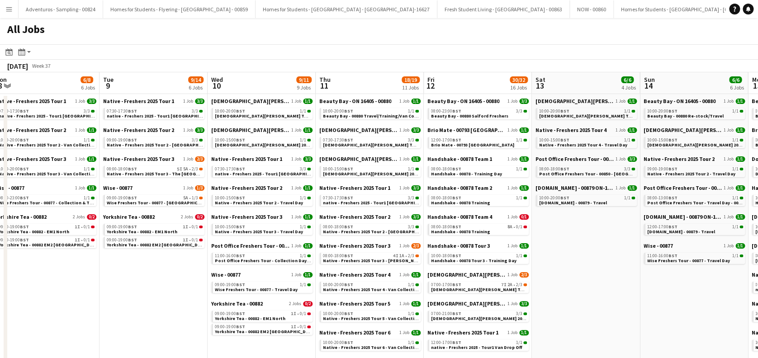
scroll to position [0, 246]
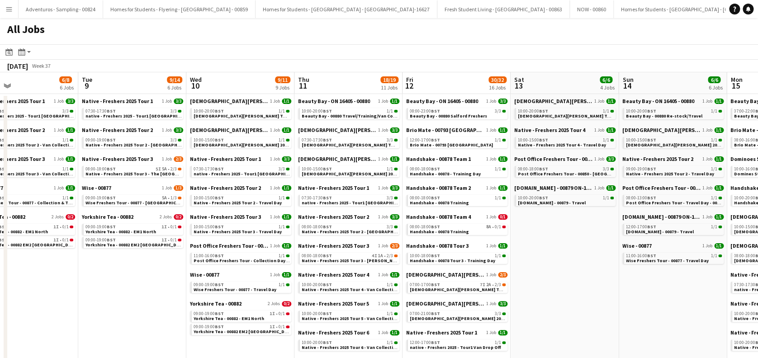
drag, startPoint x: 95, startPoint y: 220, endPoint x: -3, endPoint y: 217, distance: 98.1
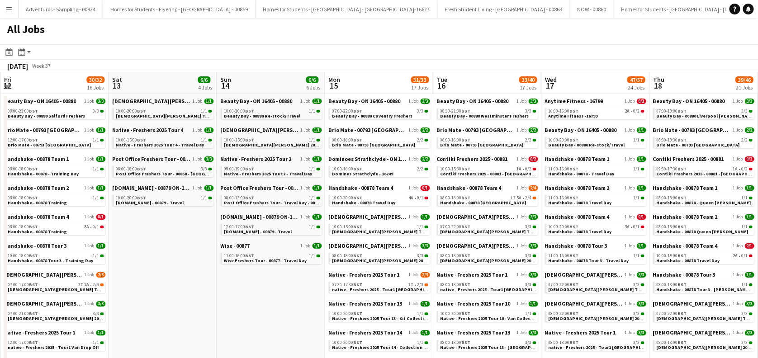
drag, startPoint x: 317, startPoint y: 231, endPoint x: 132, endPoint y: 241, distance: 186.0
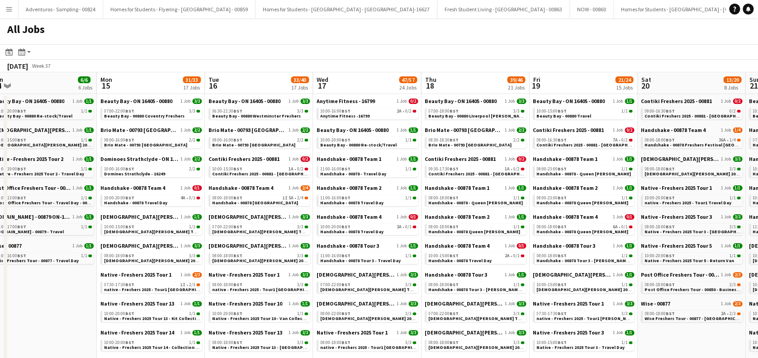
scroll to position [0, 447]
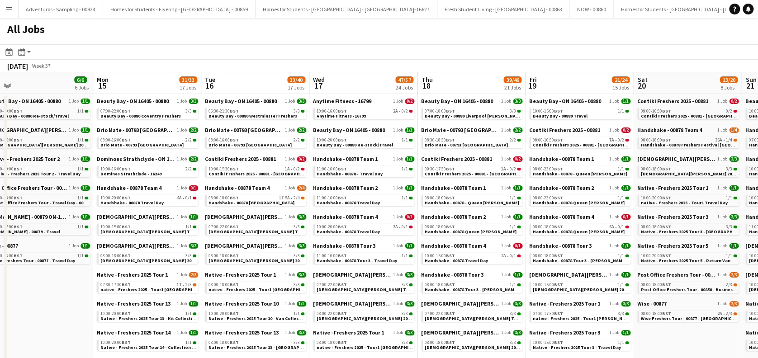
drag, startPoint x: 248, startPoint y: 199, endPoint x: 44, endPoint y: 231, distance: 206.4
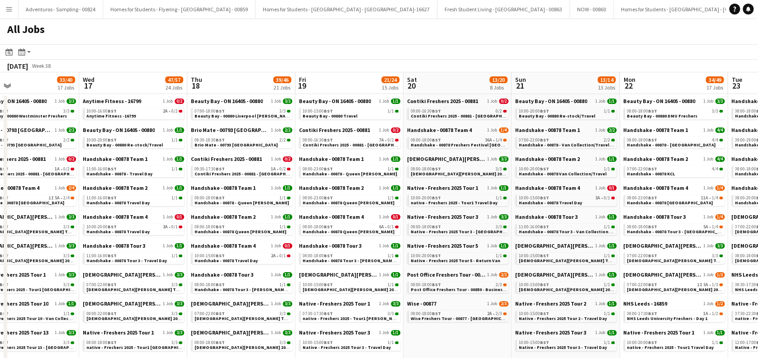
scroll to position [0, 249]
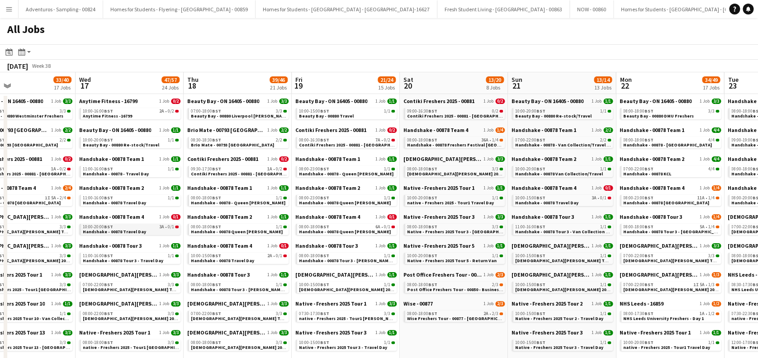
drag, startPoint x: 354, startPoint y: 223, endPoint x: 122, endPoint y: 225, distance: 231.9
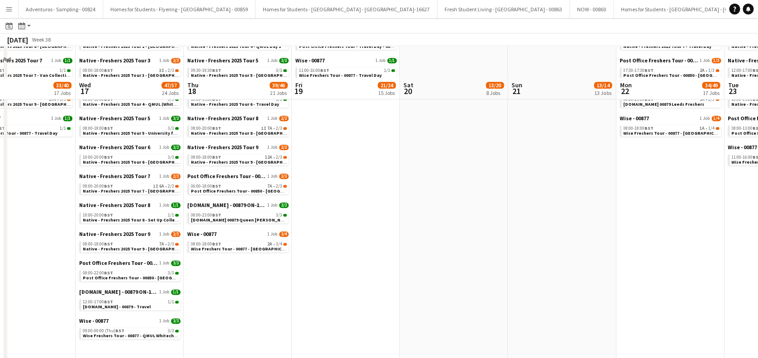
scroll to position [476, 0]
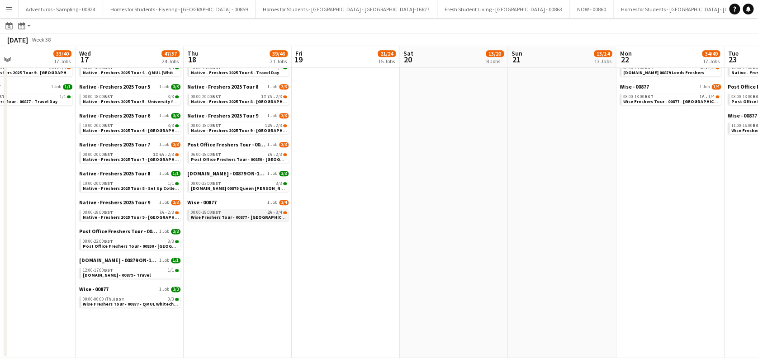
click at [229, 217] on span "Wise Freshers Tour - 00877 - Liverpool John Moores University" at bounding box center [285, 217] width 188 height 6
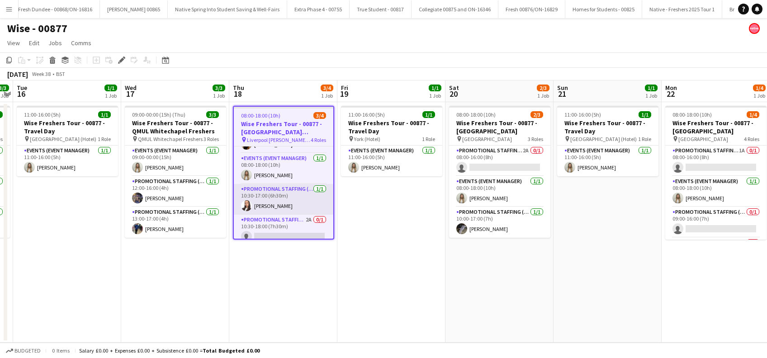
scroll to position [30, 0]
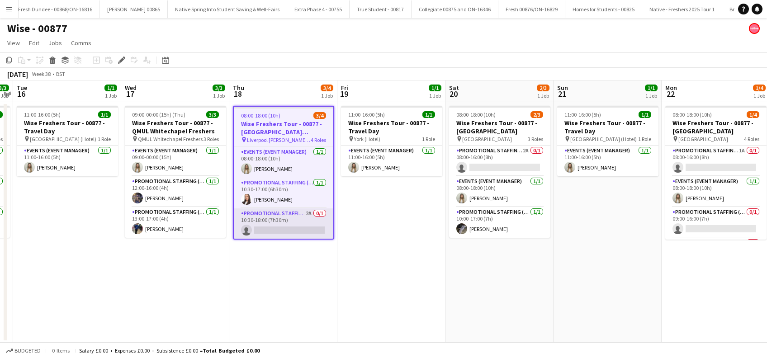
click at [268, 227] on app-card-role "Promotional Staffing (Brand Ambassadors) 2A 0/1 10:30-18:00 (7h30m) single-neut…" at bounding box center [283, 223] width 99 height 31
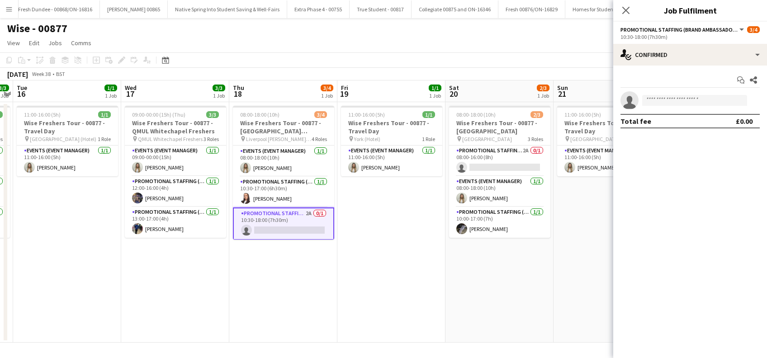
click at [681, 41] on app-options-switcher "Promotional Staffing (Brand Ambassadors) All roles Promotional Staffing (Brand …" at bounding box center [690, 33] width 154 height 22
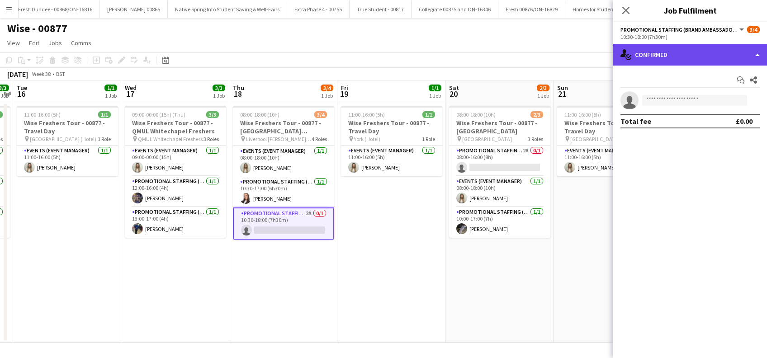
click at [674, 59] on div "single-neutral-actions-check-2 Confirmed" at bounding box center [690, 55] width 154 height 22
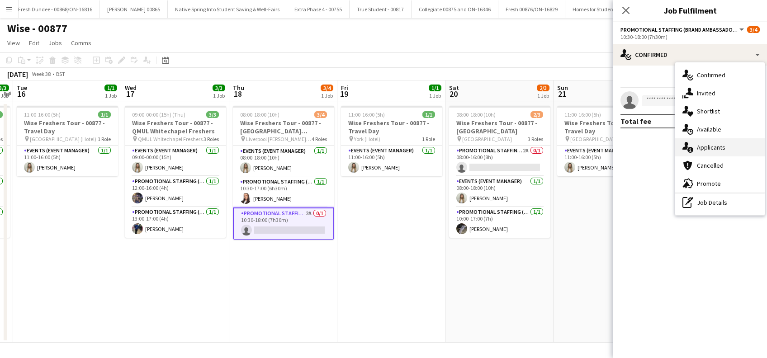
click at [718, 141] on div "single-neutral-actions-information Applicants" at bounding box center [719, 147] width 89 height 18
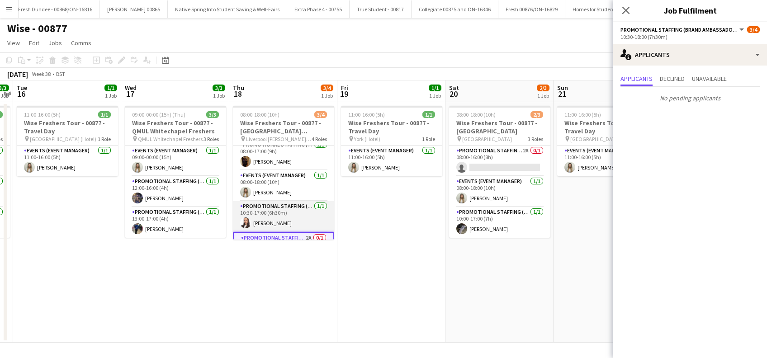
scroll to position [0, 0]
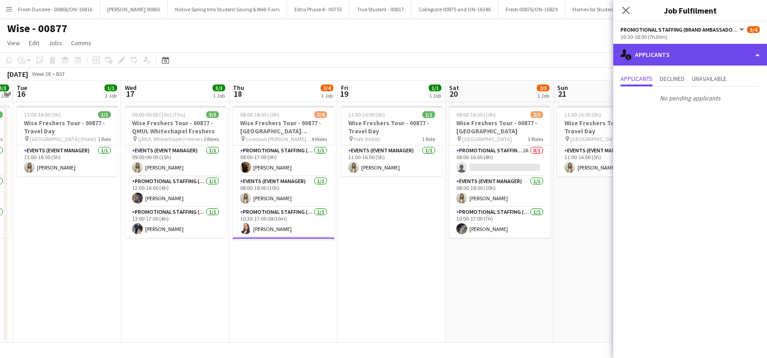
click at [712, 53] on div "single-neutral-actions-information Applicants" at bounding box center [690, 55] width 154 height 22
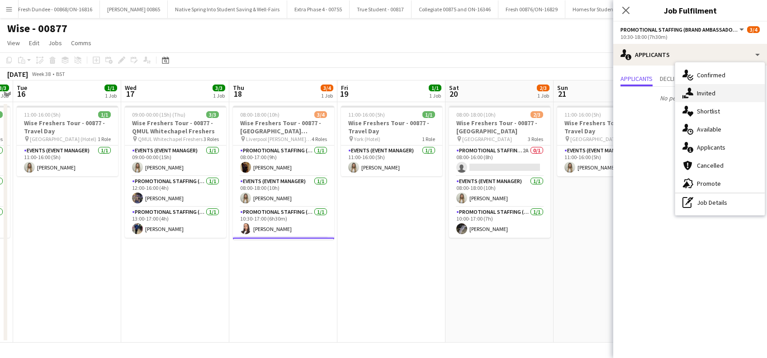
click at [709, 94] on div "single-neutral-actions-share-1 Invited" at bounding box center [719, 93] width 89 height 18
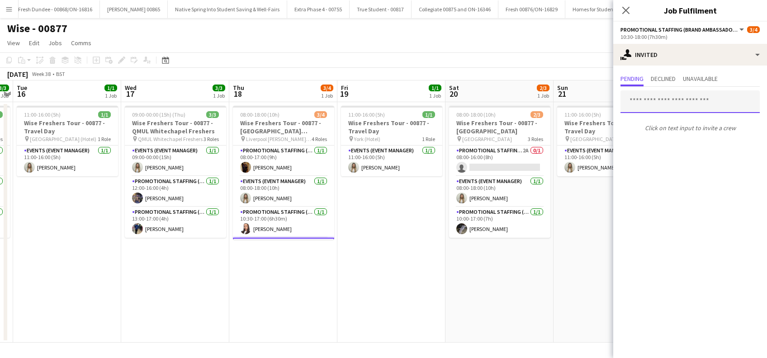
click at [664, 102] on input "text" at bounding box center [689, 101] width 139 height 23
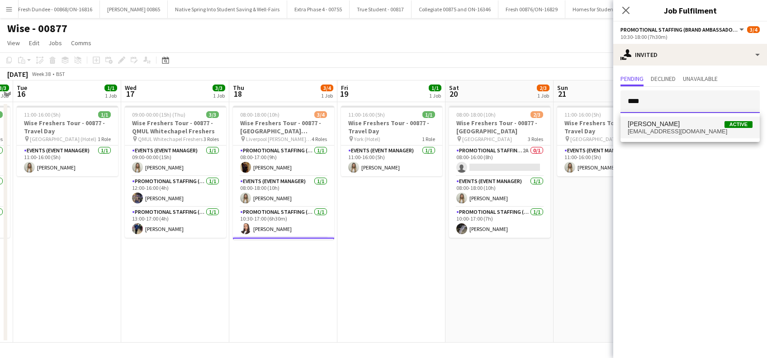
type input "****"
click at [650, 124] on span "Ezrá Garfield" at bounding box center [653, 124] width 52 height 8
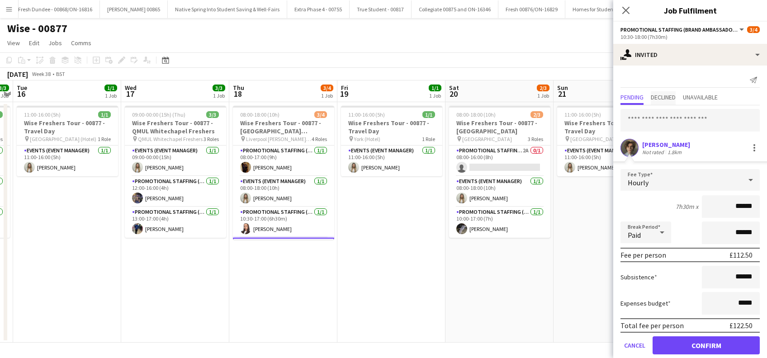
click at [667, 97] on span "Declined" at bounding box center [662, 97] width 25 height 6
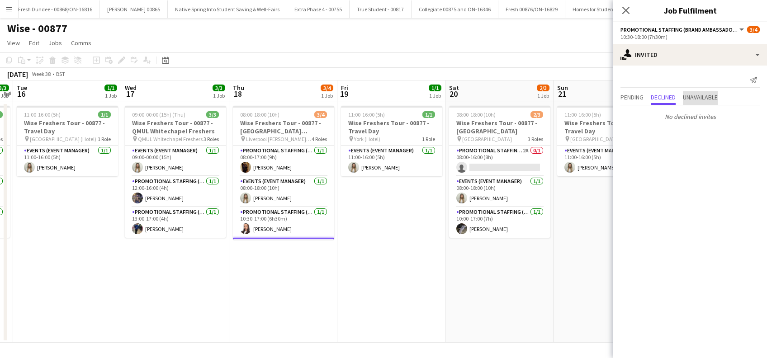
click at [706, 93] on span "Unavailable" at bounding box center [700, 98] width 35 height 14
click at [641, 95] on span "Pending" at bounding box center [631, 97] width 23 height 6
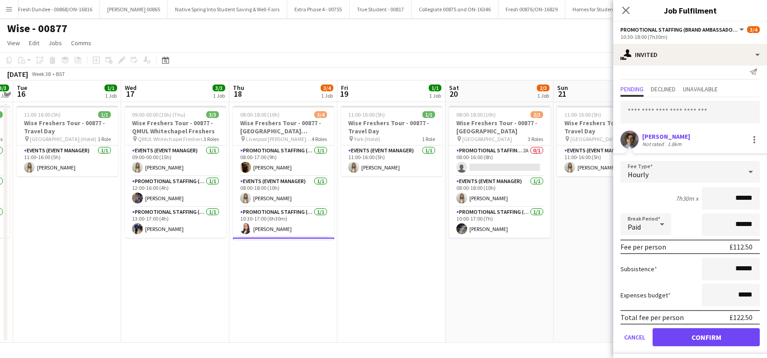
scroll to position [12, 0]
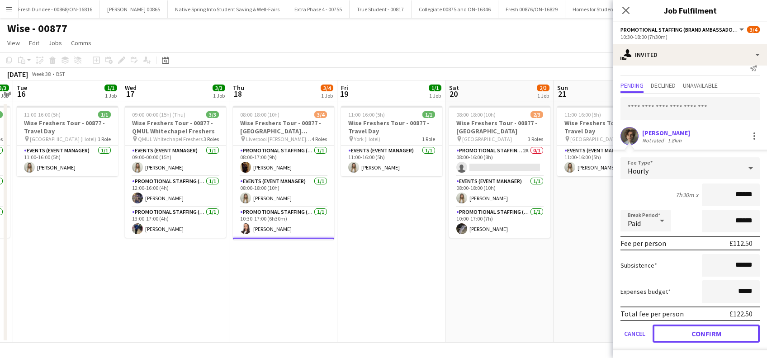
click at [724, 346] on form "Fee Type Hourly 7h30m x ****** Break Period Paid ****** Fee per person £112.50 …" at bounding box center [690, 253] width 154 height 193
click at [723, 332] on button "Confirm" at bounding box center [705, 334] width 107 height 18
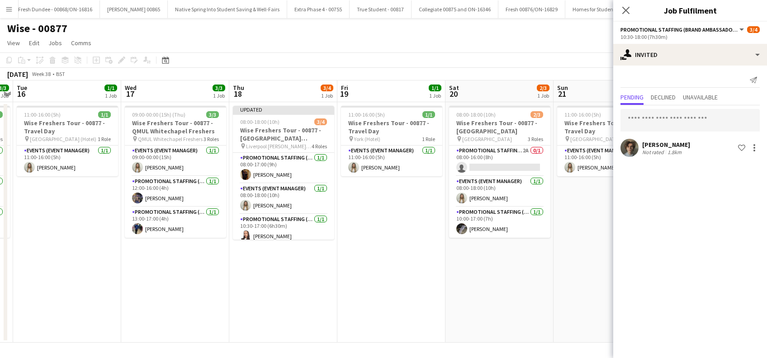
scroll to position [0, 0]
click at [626, 12] on icon "Close pop-in" at bounding box center [625, 10] width 9 height 9
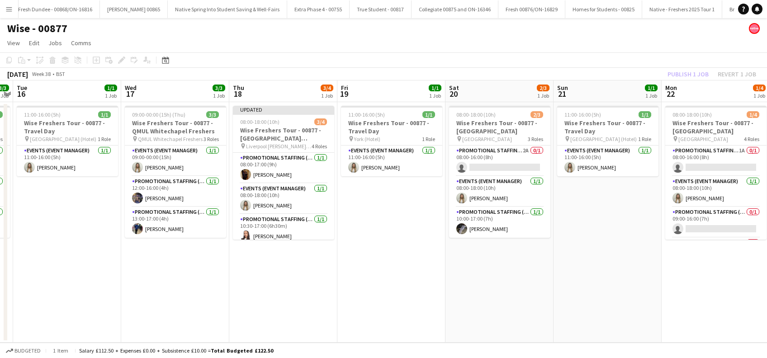
click at [383, 235] on app-date-cell "11:00-16:00 (5h) 1/1 Wise Freshers Tour - 00877 - Travel Day pin York (Hotel) 1…" at bounding box center [391, 222] width 108 height 240
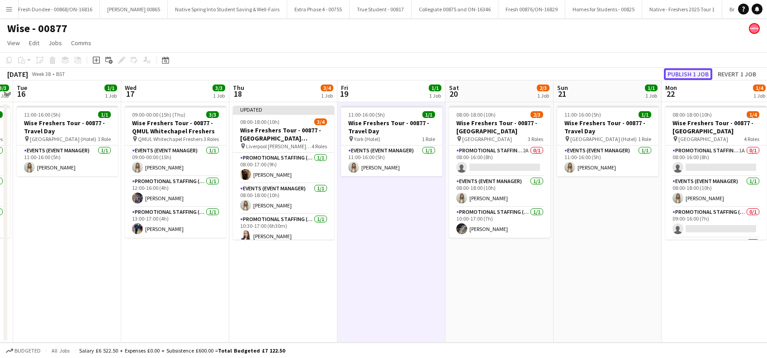
click at [681, 71] on button "Publish 1 job" at bounding box center [688, 74] width 48 height 12
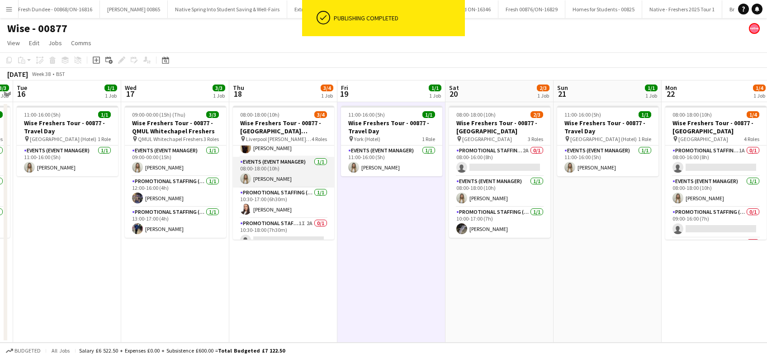
scroll to position [29, 0]
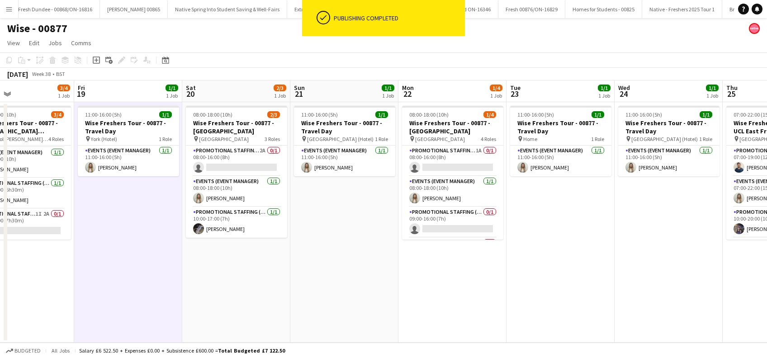
drag, startPoint x: 395, startPoint y: 274, endPoint x: 134, endPoint y: 253, distance: 262.1
click at [132, 253] on app-calendar-viewport "Mon 15 3/3 1 Job Tue 16 1/1 1 Job Wed 17 3/3 1 Job Thu 18 3/4 1 Job Fri 19 1/1 …" at bounding box center [383, 211] width 767 height 262
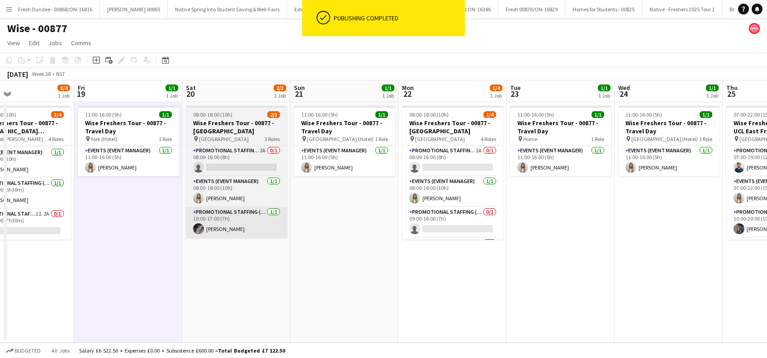
scroll to position [0, 358]
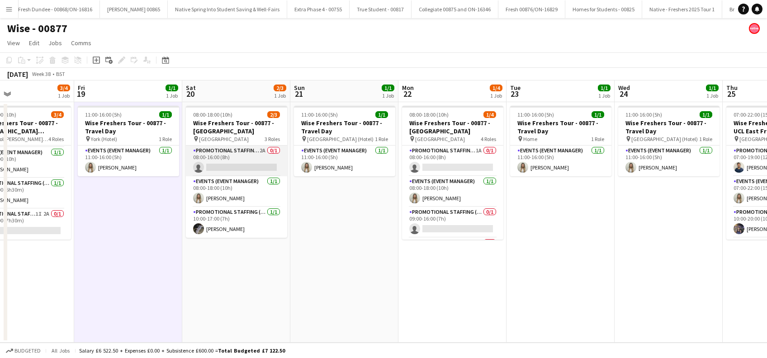
click at [238, 164] on app-card-role "Promotional Staffing (Brand Ambassadors) 2A 0/1 08:00-16:00 (8h) single-neutral…" at bounding box center [236, 161] width 101 height 31
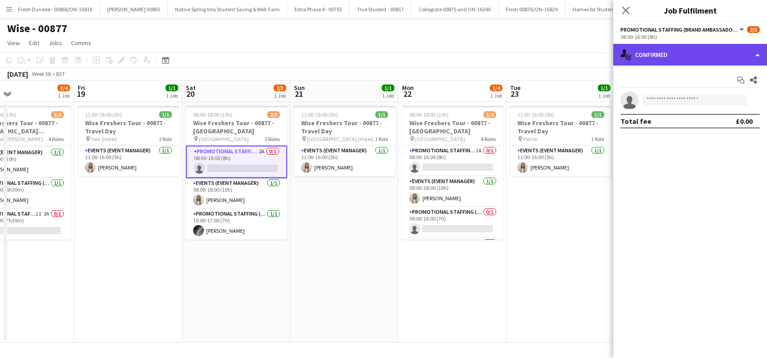
click at [700, 54] on div "single-neutral-actions-check-2 Confirmed" at bounding box center [690, 55] width 154 height 22
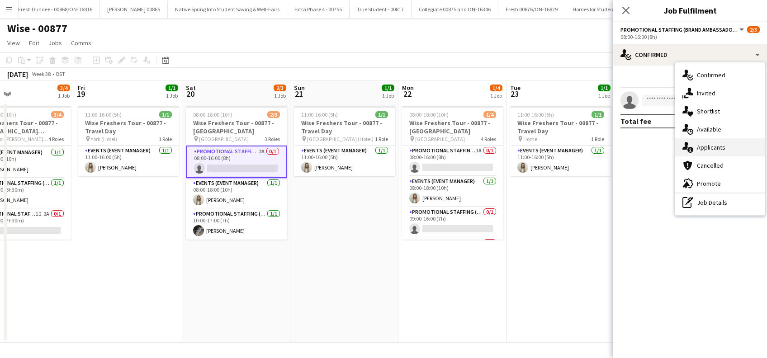
click at [708, 148] on div "single-neutral-actions-information Applicants" at bounding box center [719, 147] width 89 height 18
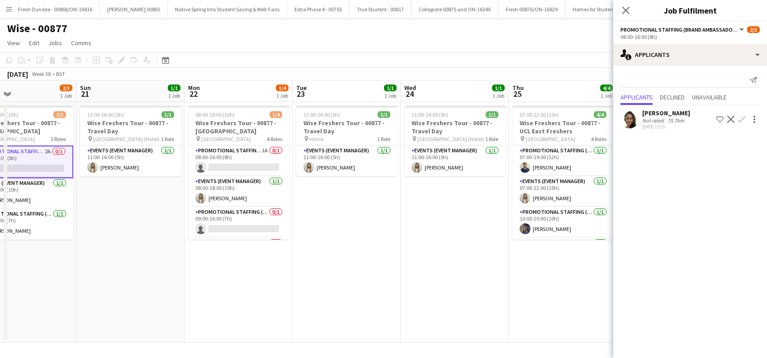
scroll to position [0, 384]
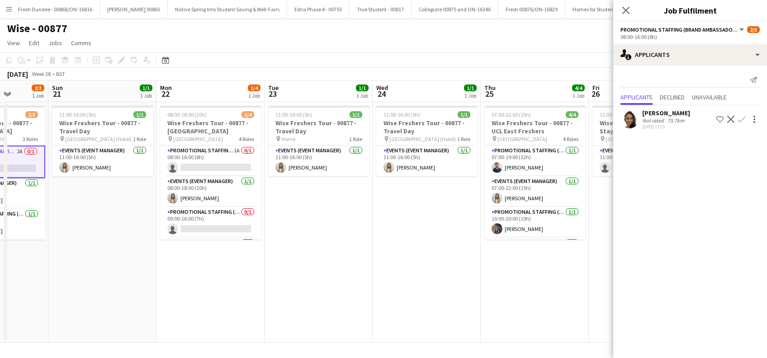
drag, startPoint x: 343, startPoint y: 254, endPoint x: 102, endPoint y: 240, distance: 241.4
click at [101, 240] on app-calendar-viewport "Wed 17 3/3 1 Job Thu 18 3/4 1 Job Fri 19 1/1 1 Job Sat 20 2/3 1 Job Sun 21 1/1 …" at bounding box center [383, 211] width 767 height 262
click at [217, 165] on app-card-role "Promotional Staffing (Brand Ambassadors) 1A 0/1 08:00-16:00 (8h) single-neutral…" at bounding box center [210, 161] width 101 height 31
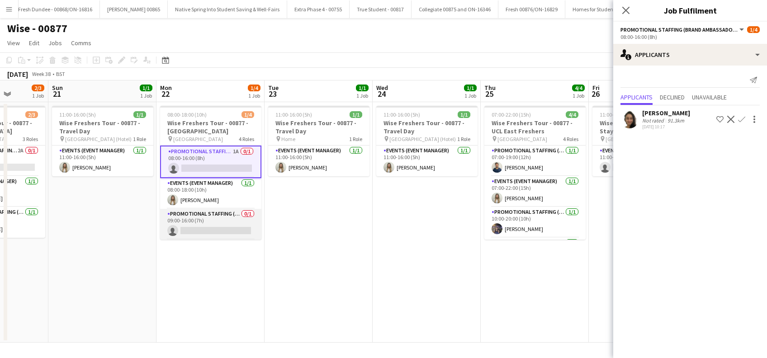
click at [213, 233] on app-card-role "Promotional Staffing (Brand Ambassadors) 0/1 09:00-16:00 (7h) single-neutral-ac…" at bounding box center [210, 224] width 101 height 31
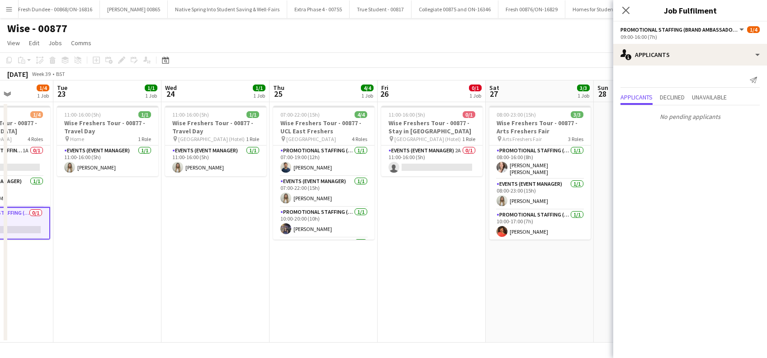
scroll to position [0, 379]
drag, startPoint x: 370, startPoint y: 279, endPoint x: 159, endPoint y: 289, distance: 211.8
click at [159, 289] on app-calendar-viewport "Fri 19 1/1 1 Job Sat 20 2/3 1 Job Sun 21 1/1 1 Job Mon 22 1/4 1 Job Tue 23 1/1 …" at bounding box center [383, 211] width 767 height 262
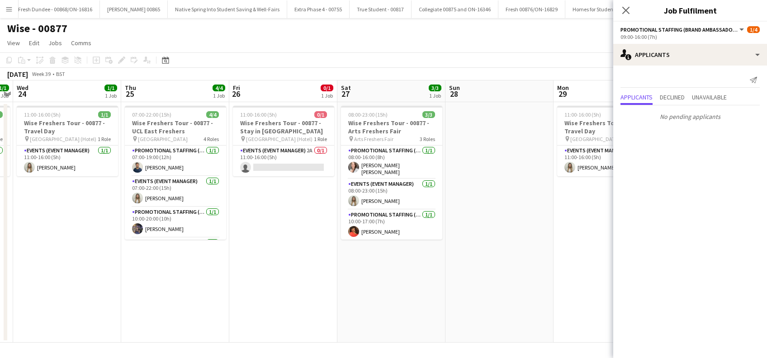
scroll to position [0, 311]
drag, startPoint x: 315, startPoint y: 243, endPoint x: 167, endPoint y: 302, distance: 160.2
click at [167, 302] on app-calendar-viewport "Sun 21 1/1 1 Job Mon 22 1/4 1 Job Tue 23 1/1 1 Job Wed 24 1/1 1 Job Thu 25 4/4 …" at bounding box center [383, 211] width 767 height 262
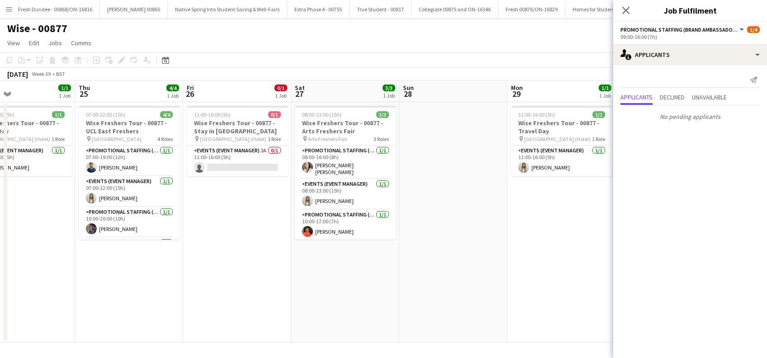
scroll to position [0, 381]
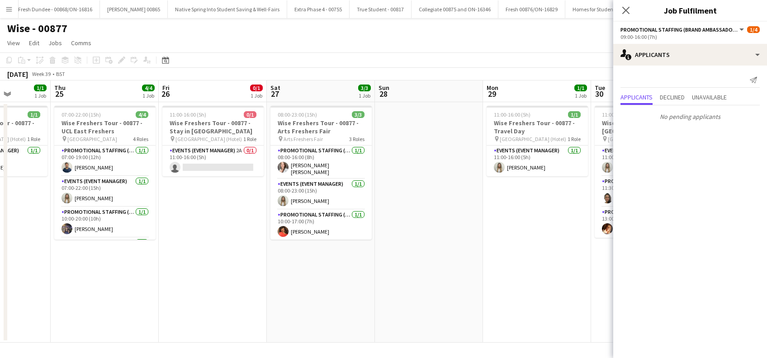
drag, startPoint x: 307, startPoint y: 244, endPoint x: 237, endPoint y: 282, distance: 79.7
click at [237, 282] on app-calendar-viewport "Sun 21 1/1 1 Job Mon 22 1/4 1 Job Tue 23 1/1 1 Job Wed 24 1/1 1 Job Thu 25 4/4 …" at bounding box center [383, 211] width 767 height 262
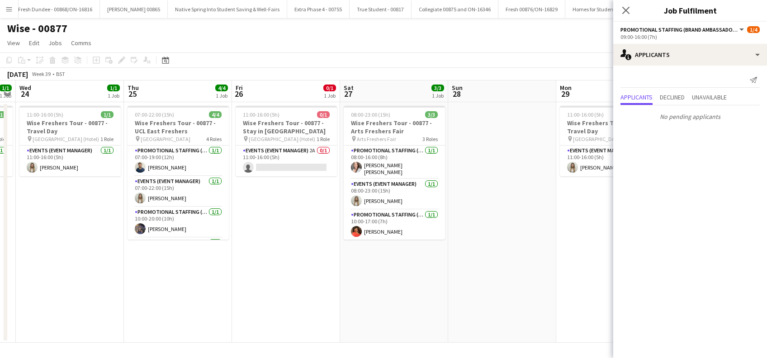
drag, startPoint x: 152, startPoint y: 287, endPoint x: 226, endPoint y: 285, distance: 73.3
click at [226, 285] on app-calendar-viewport "Sun 21 1/1 1 Job Mon 22 1/4 1 Job Tue 23 1/1 1 Job Wed 24 1/1 1 Job Thu 25 4/4 …" at bounding box center [383, 211] width 767 height 262
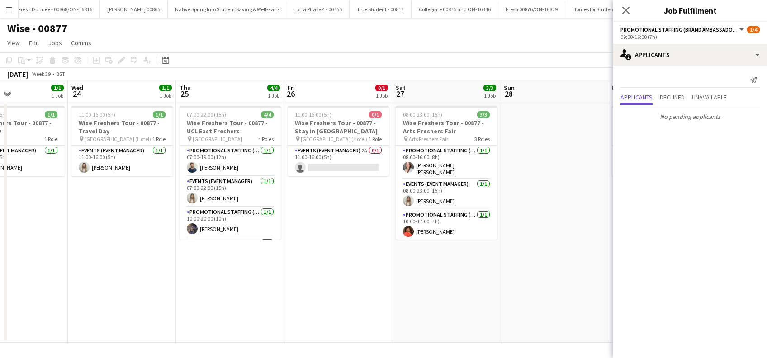
drag, startPoint x: 118, startPoint y: 288, endPoint x: 273, endPoint y: 286, distance: 155.1
click at [278, 285] on app-calendar-viewport "Sun 21 1/1 1 Job Mon 22 1/4 1 Job Tue 23 1/1 1 Job Wed 24 1/1 1 Job Thu 25 4/4 …" at bounding box center [383, 211] width 767 height 262
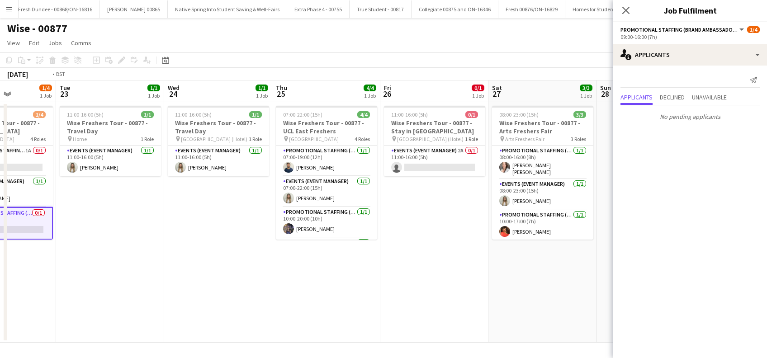
drag, startPoint x: 137, startPoint y: 290, endPoint x: 239, endPoint y: 283, distance: 101.5
click at [239, 283] on app-calendar-viewport "Sat 20 2/3 1 Job Sun 21 1/1 1 Job Mon 22 1/4 1 Job Tue 23 1/1 1 Job Wed 24 1/1 …" at bounding box center [383, 211] width 767 height 262
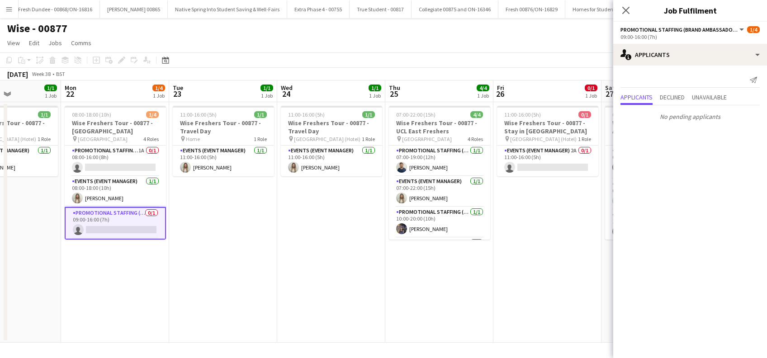
scroll to position [0, 200]
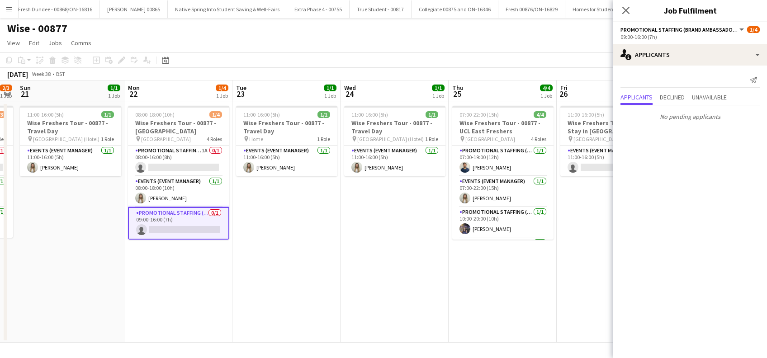
click at [172, 290] on app-calendar-viewport "Fri 19 1/1 1 Job Sat 20 2/3 1 Job Sun 21 1/1 1 Job Mon 22 1/4 1 Job Tue 23 1/1 …" at bounding box center [383, 211] width 767 height 262
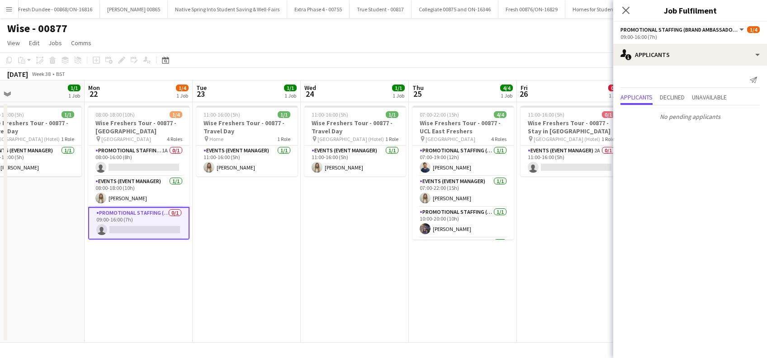
drag, startPoint x: 160, startPoint y: 267, endPoint x: 229, endPoint y: 268, distance: 69.2
click at [229, 268] on app-calendar-viewport "Fri 19 1/1 1 Job Sat 20 2/3 1 Job Sun 21 1/1 1 Job Mon 22 1/4 1 Job Tue 23 1/1 …" at bounding box center [383, 211] width 767 height 262
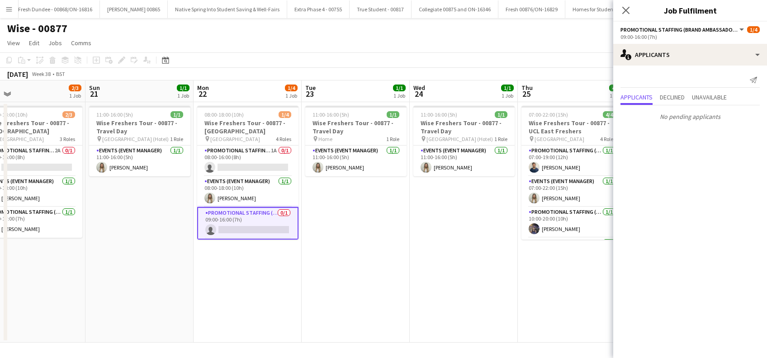
click at [242, 225] on app-card-role "Promotional Staffing (Brand Ambassadors) 0/1 09:00-16:00 (7h) single-neutral-ac…" at bounding box center [247, 223] width 101 height 33
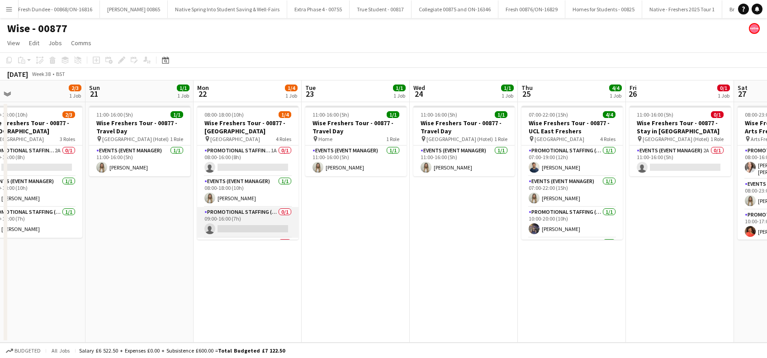
click at [253, 221] on app-card-role "Promotional Staffing (Brand Ambassadors) 0/1 09:00-16:00 (7h) single-neutral-ac…" at bounding box center [247, 222] width 101 height 31
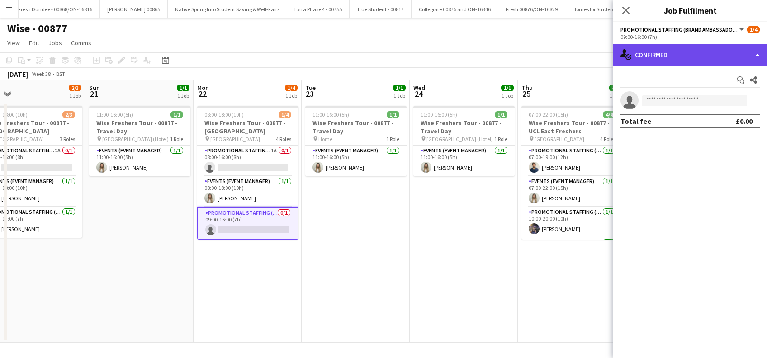
click at [673, 48] on div "single-neutral-actions-check-2 Confirmed" at bounding box center [690, 55] width 154 height 22
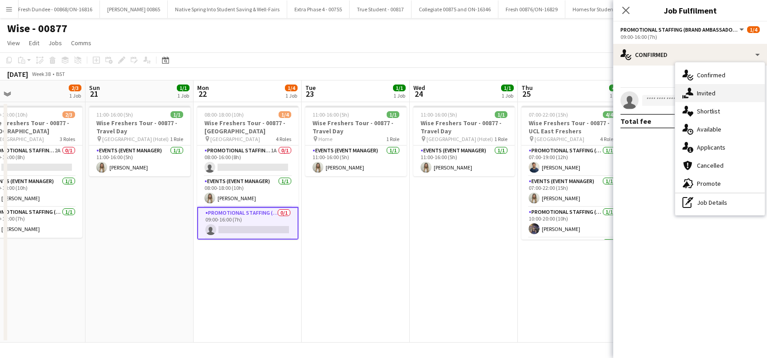
click at [709, 90] on div "single-neutral-actions-share-1 Invited" at bounding box center [719, 93] width 89 height 18
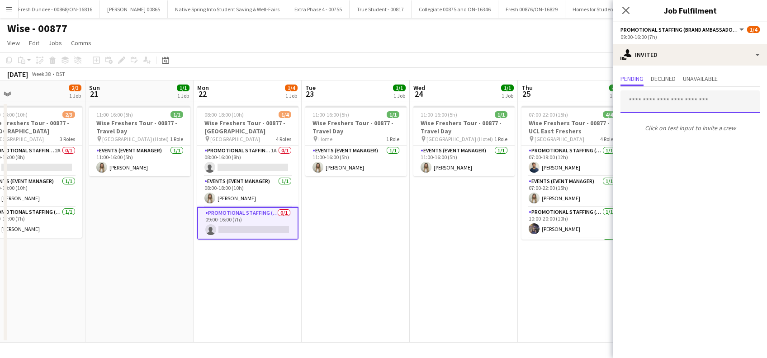
click at [655, 90] on input "text" at bounding box center [689, 101] width 139 height 23
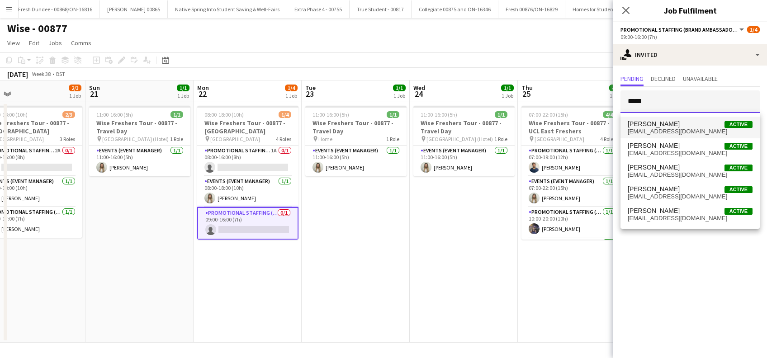
type input "*****"
click at [645, 135] on mat-option "Sarah Cahill Active sarahcahill89@gmail.com" at bounding box center [689, 128] width 139 height 22
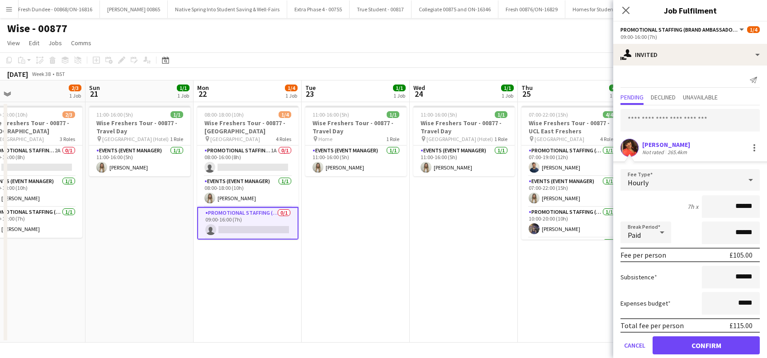
scroll to position [12, 0]
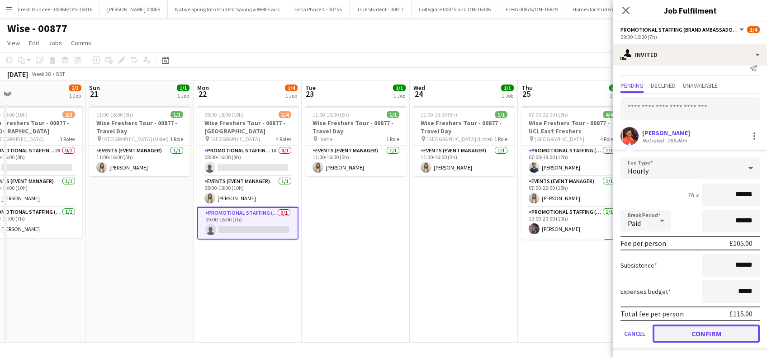
click at [711, 332] on button "Confirm" at bounding box center [705, 334] width 107 height 18
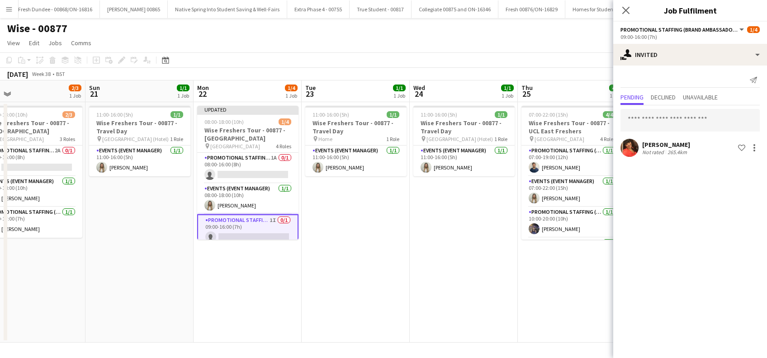
scroll to position [0, 0]
click at [623, 6] on icon "Close pop-in" at bounding box center [625, 10] width 9 height 9
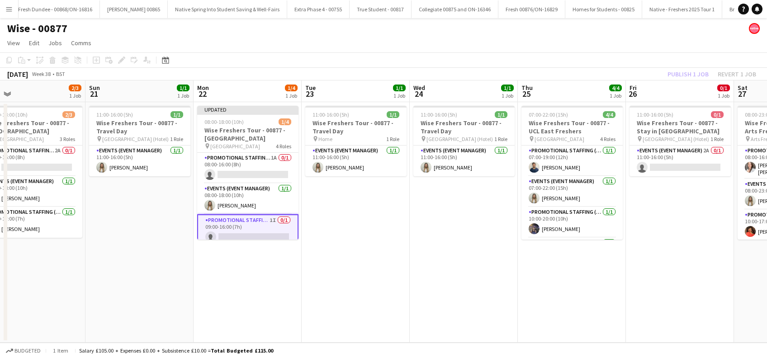
click at [353, 217] on app-date-cell "11:00-16:00 (5h) 1/1 Wise Freshers Tour - 00877 - Travel Day pin Home 1 Role Ev…" at bounding box center [355, 222] width 108 height 240
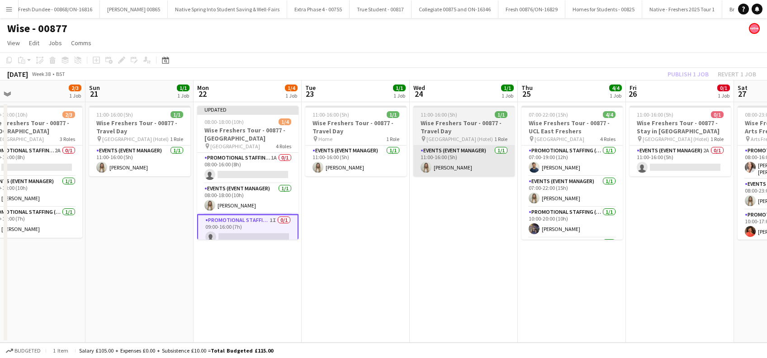
scroll to position [0, 239]
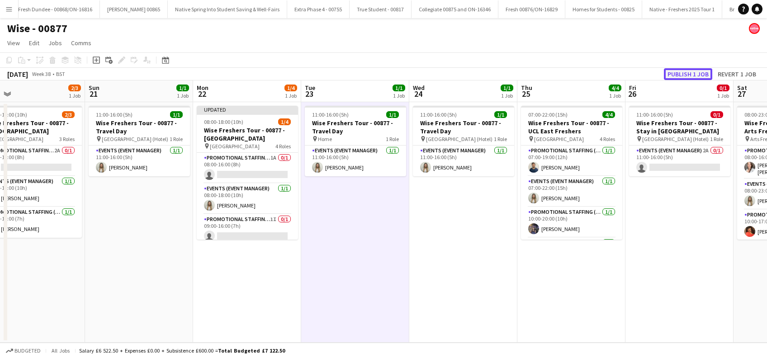
click at [681, 72] on button "Publish 1 job" at bounding box center [688, 74] width 48 height 12
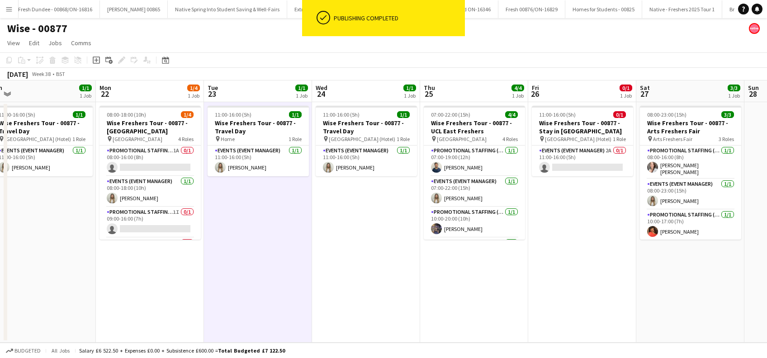
drag, startPoint x: 340, startPoint y: 272, endPoint x: 243, endPoint y: 312, distance: 105.0
click at [243, 312] on app-calendar-viewport "Thu 18 3/4 1 Job Fri 19 1/1 1 Job Sat 20 2/3 1 Job Sun 21 1/1 1 Job Mon 22 1/4 …" at bounding box center [383, 211] width 767 height 262
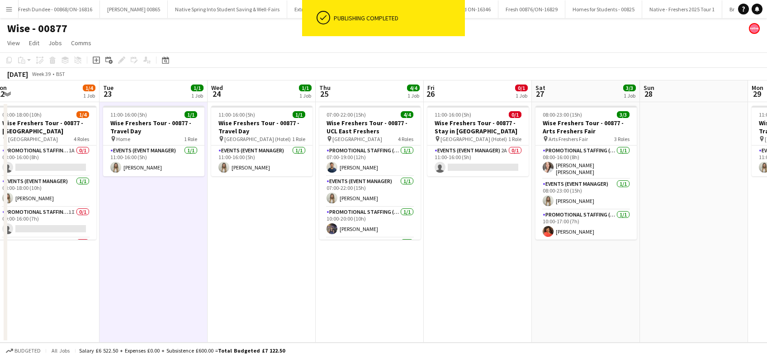
drag, startPoint x: 388, startPoint y: 267, endPoint x: 284, endPoint y: 292, distance: 107.1
click at [284, 292] on app-calendar-viewport "Thu 18 3/4 1 Job Fri 19 1/1 1 Job Sat 20 2/3 1 Job Sun 21 1/1 1 Job Mon 22 1/4 …" at bounding box center [383, 211] width 767 height 262
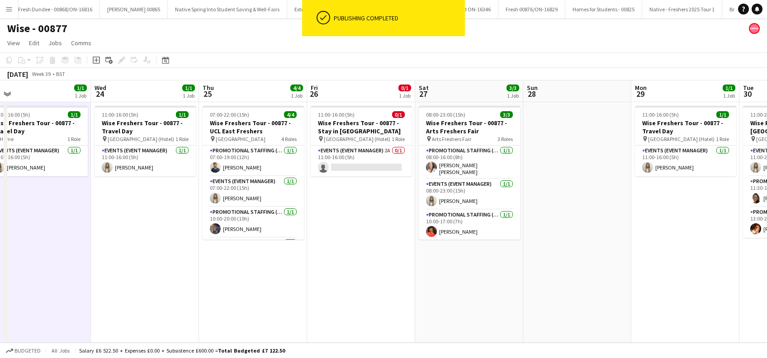
drag, startPoint x: 370, startPoint y: 273, endPoint x: 278, endPoint y: 271, distance: 91.8
click at [250, 283] on app-calendar-viewport "Sat 20 2/3 1 Job Sun 21 1/1 1 Job Mon 22 1/4 1 Job Tue 23 1/1 1 Job Wed 24 1/1 …" at bounding box center [383, 211] width 767 height 262
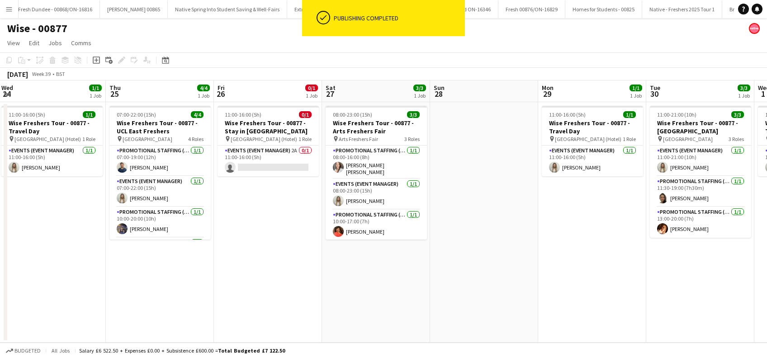
click at [233, 287] on app-calendar-viewport "Sat 20 2/3 1 Job Sun 21 1/1 1 Job Mon 22 1/4 1 Job Tue 23 1/1 1 Job Wed 24 1/1 …" at bounding box center [383, 211] width 767 height 262
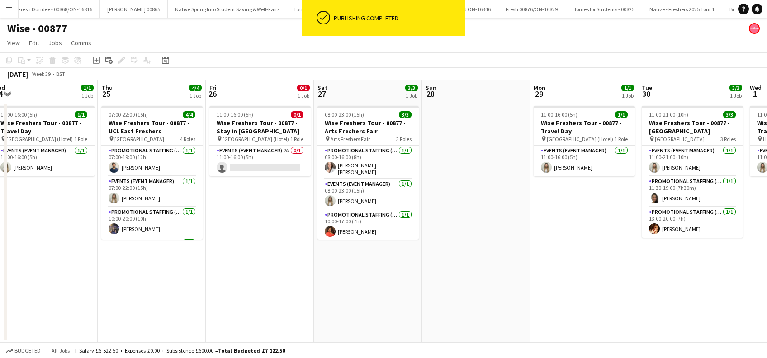
scroll to position [0, 334]
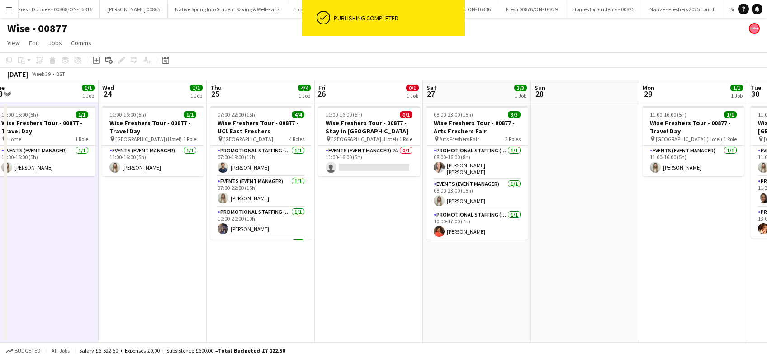
drag, startPoint x: 313, startPoint y: 264, endPoint x: 230, endPoint y: 277, distance: 84.3
click at [230, 277] on app-calendar-viewport "Sat 20 2/3 1 Job Sun 21 1/1 1 Job Mon 22 1/4 1 Job Tue 23 1/1 1 Job Wed 24 1/1 …" at bounding box center [383, 211] width 767 height 262
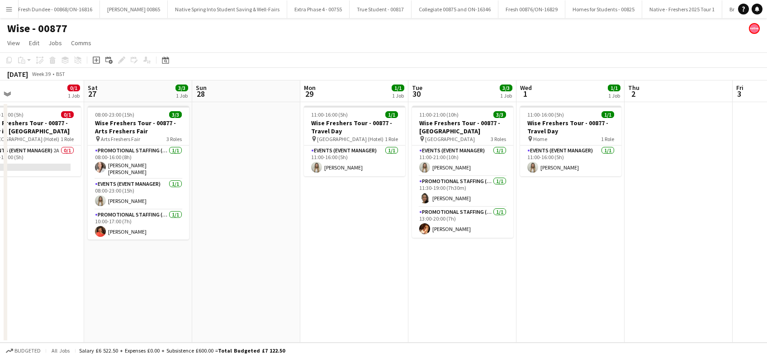
drag, startPoint x: 368, startPoint y: 245, endPoint x: 246, endPoint y: 285, distance: 128.9
click at [246, 285] on app-calendar-viewport "Mon 22 1/4 1 Job Tue 23 1/1 1 Job Wed 24 1/1 1 Job Thu 25 4/4 1 Job Fri 26 0/1 …" at bounding box center [383, 211] width 767 height 262
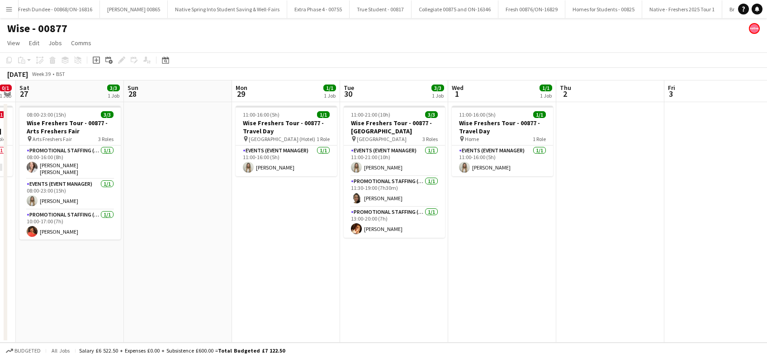
drag, startPoint x: 340, startPoint y: 250, endPoint x: 249, endPoint y: 277, distance: 95.2
click at [249, 277] on app-calendar-viewport "Wed 24 1/1 1 Job Thu 25 4/4 1 Job Fri 26 0/1 1 Job Sat 27 3/3 1 Job Sun 28 Mon …" at bounding box center [383, 211] width 767 height 262
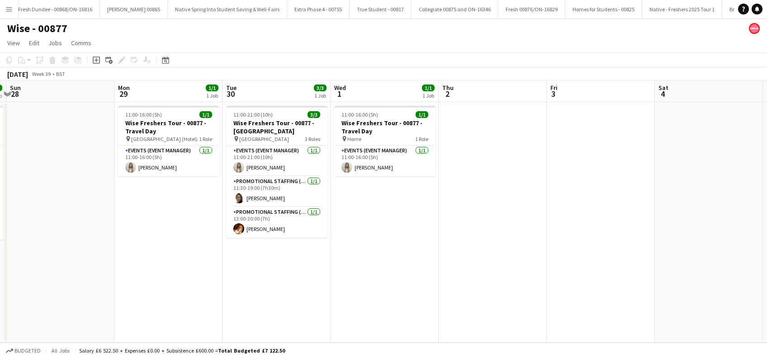
scroll to position [0, 433]
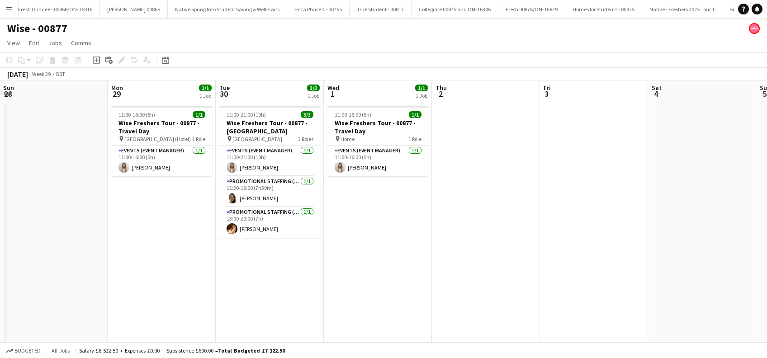
drag, startPoint x: 371, startPoint y: 253, endPoint x: 270, endPoint y: 273, distance: 102.8
click at [270, 273] on app-calendar-viewport "Wed 24 1/1 1 Job Thu 25 4/4 1 Job Fri 26 0/1 1 Job Sat 27 3/3 1 Job Sun 28 Mon …" at bounding box center [383, 211] width 767 height 262
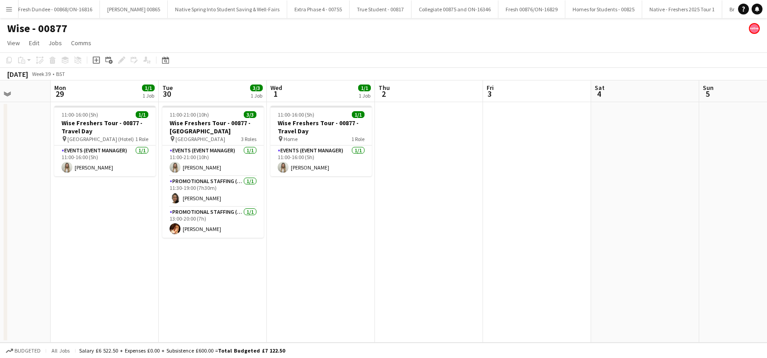
drag, startPoint x: 331, startPoint y: 235, endPoint x: 273, endPoint y: 271, distance: 67.6
click at [273, 271] on app-calendar-viewport "Fri 26 0/1 1 Job Sat 27 3/3 1 Job Sun 28 Mon 29 1/1 1 Job Tue 30 3/3 1 Job Wed …" at bounding box center [383, 211] width 767 height 262
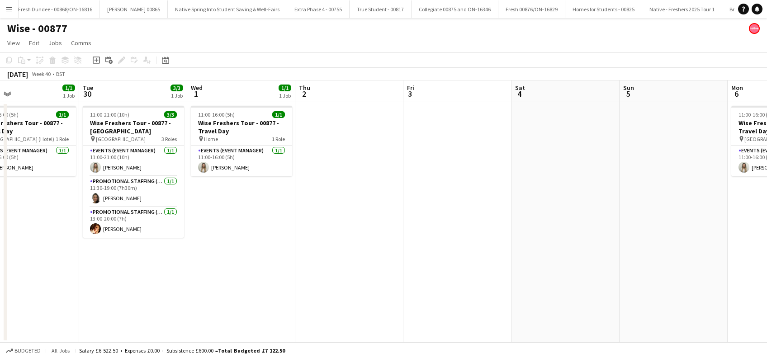
drag, startPoint x: 352, startPoint y: 224, endPoint x: 273, endPoint y: 261, distance: 87.5
click at [273, 261] on app-calendar-viewport "Fri 26 0/1 1 Job Sat 27 3/3 1 Job Sun 28 Mon 29 1/1 1 Job Tue 30 3/3 1 Job Wed …" at bounding box center [383, 211] width 767 height 262
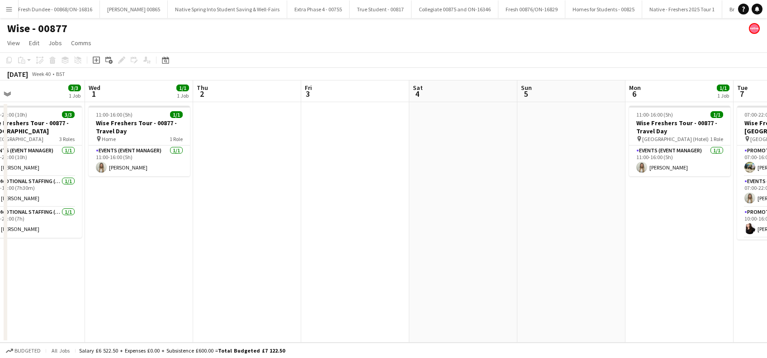
drag, startPoint x: 319, startPoint y: 213, endPoint x: 217, endPoint y: 268, distance: 116.1
click at [217, 268] on app-calendar-viewport "Fri 26 0/1 1 Job Sat 27 3/3 1 Job Sun 28 Mon 29 1/1 1 Job Tue 30 3/3 1 Job Wed …" at bounding box center [383, 211] width 767 height 262
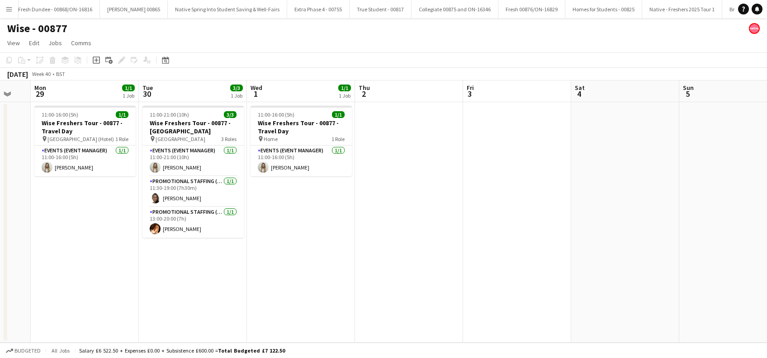
drag, startPoint x: 301, startPoint y: 206, endPoint x: 235, endPoint y: 268, distance: 90.2
click at [235, 268] on app-calendar-viewport "Fri 26 0/1 1 Job Sat 27 3/3 1 Job Sun 28 Mon 29 1/1 1 Job Tue 30 3/3 1 Job Wed …" at bounding box center [383, 211] width 767 height 262
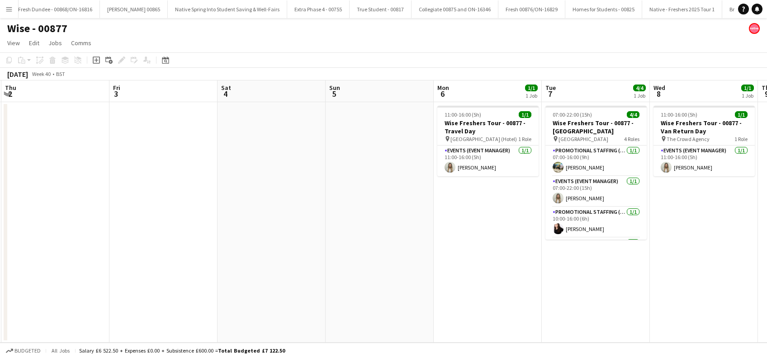
drag, startPoint x: 250, startPoint y: 268, endPoint x: 265, endPoint y: 253, distance: 21.4
click at [250, 268] on app-calendar-viewport "Sun 28 Mon 29 1/1 1 Job Tue 30 3/3 1 Job Wed 1 1/1 1 Job Thu 2 Fri 3 Sat 4 Sun …" at bounding box center [383, 211] width 767 height 262
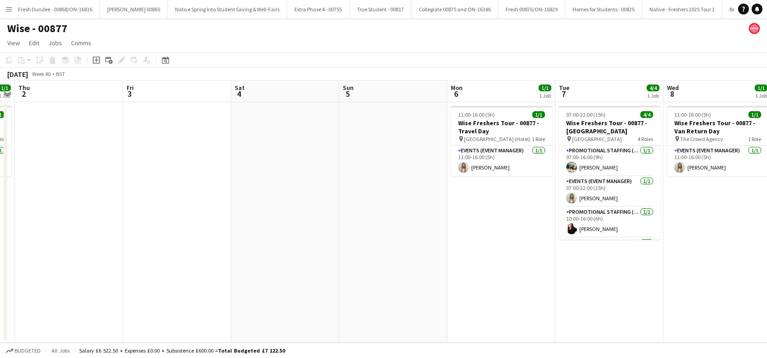
drag, startPoint x: 363, startPoint y: 183, endPoint x: 165, endPoint y: 255, distance: 211.2
click at [165, 255] on app-calendar-viewport "Sun 28 Mon 29 1/1 1 Job Tue 30 3/3 1 Job Wed 1 1/1 1 Job Thu 2 Fri 3 Sat 4 Sun …" at bounding box center [383, 211] width 767 height 262
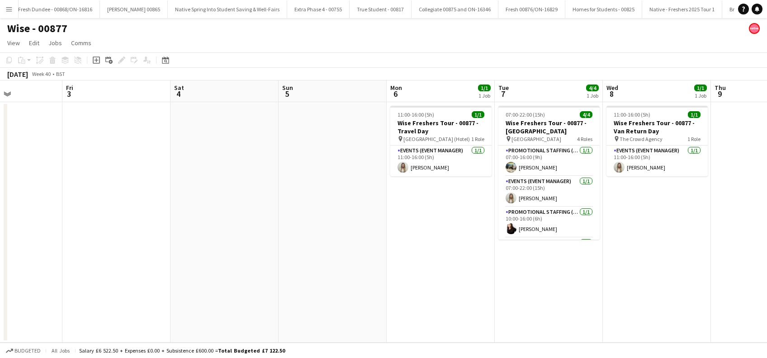
drag, startPoint x: 245, startPoint y: 211, endPoint x: 179, endPoint y: 242, distance: 73.6
click at [168, 250] on app-calendar-viewport "Tue 30 3/3 1 Job Wed 1 1/1 1 Job Thu 2 Fri 3 Sat 4 Sun 5 Mon 6 1/1 1 Job Tue 7 …" at bounding box center [383, 211] width 767 height 262
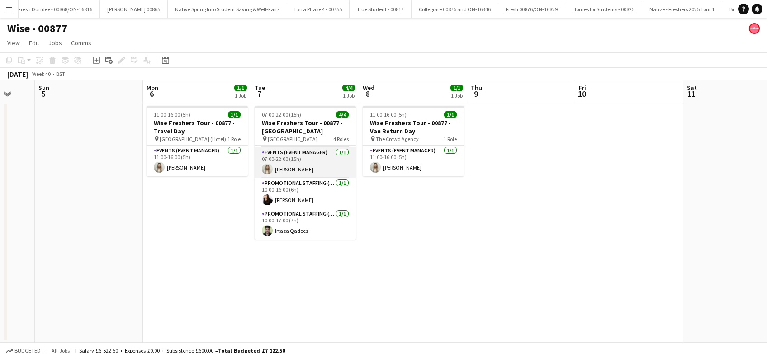
scroll to position [0, 0]
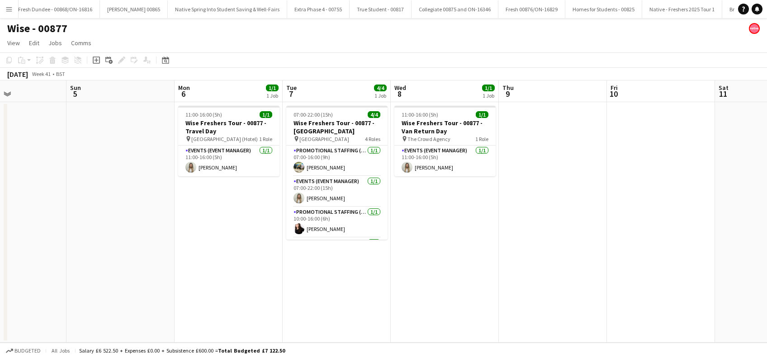
drag, startPoint x: 306, startPoint y: 280, endPoint x: 133, endPoint y: 284, distance: 173.2
click at [125, 287] on app-calendar-viewport "Thu 2 Fri 3 Sat 4 Sun 5 Mon 6 1/1 1 Job Tue 7 4/4 1 Job Wed 8 1/1 1 Job Thu 9 F…" at bounding box center [383, 211] width 767 height 262
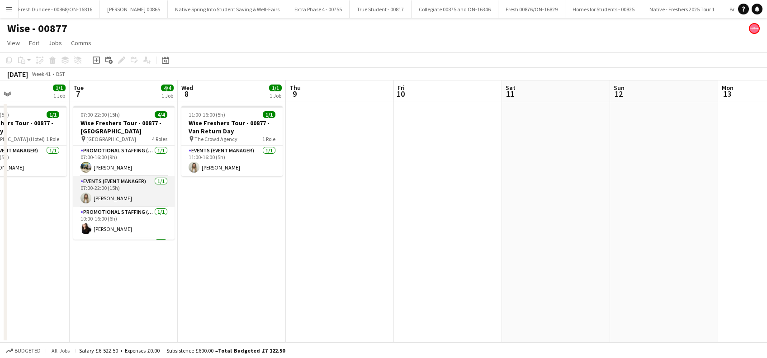
scroll to position [29, 0]
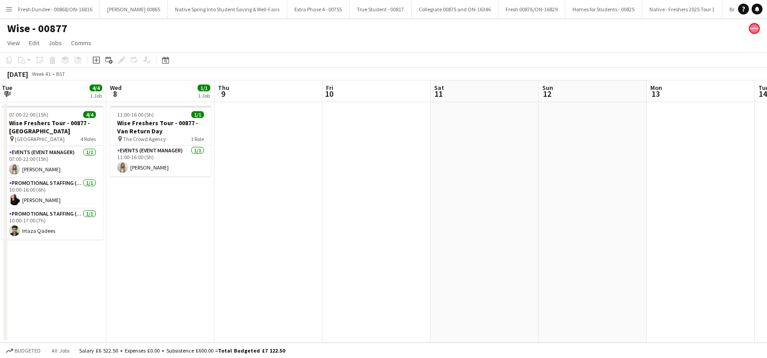
drag, startPoint x: 325, startPoint y: 184, endPoint x: 230, endPoint y: 261, distance: 121.5
click at [228, 263] on app-calendar-viewport "Sat 4 Sun 5 Mon 6 1/1 1 Job Tue 7 4/4 1 Job Wed 8 1/1 1 Job Thu 9 Fri 10 Sat 11…" at bounding box center [383, 211] width 767 height 262
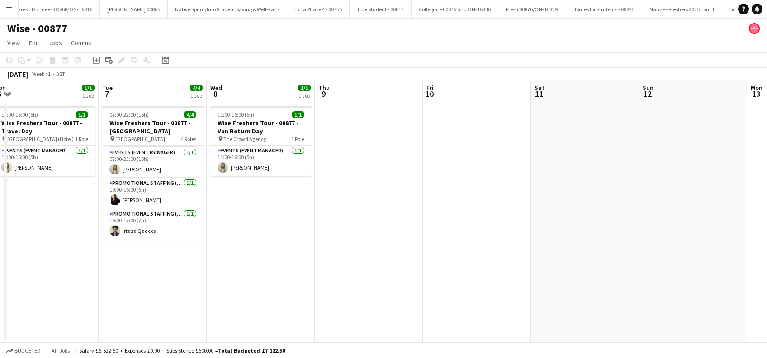
drag, startPoint x: 238, startPoint y: 270, endPoint x: 306, endPoint y: 221, distance: 84.3
click at [220, 270] on app-calendar-viewport "Sat 4 Sun 5 Mon 6 1/1 1 Job Tue 7 4/4 1 Job Wed 8 1/1 1 Job Thu 9 Fri 10 Sat 11…" at bounding box center [383, 211] width 767 height 262
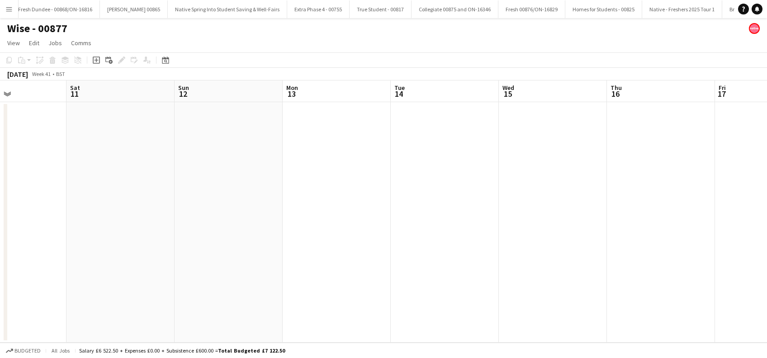
click at [245, 238] on app-calendar-viewport "Tue 7 4/4 1 Job Wed 8 1/1 1 Job Thu 9 Fri 10 Sat 11 Sun 12 Mon 13 Tue 14 Wed 15…" at bounding box center [383, 211] width 767 height 262
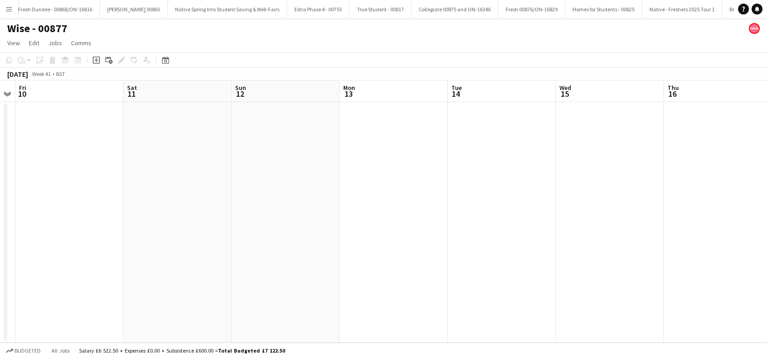
click at [202, 253] on app-calendar-viewport "Tue 7 4/4 1 Job Wed 8 1/1 1 Job Thu 9 Fri 10 Sat 11 Sun 12 Mon 13 Tue 14 Wed 15…" at bounding box center [383, 211] width 767 height 262
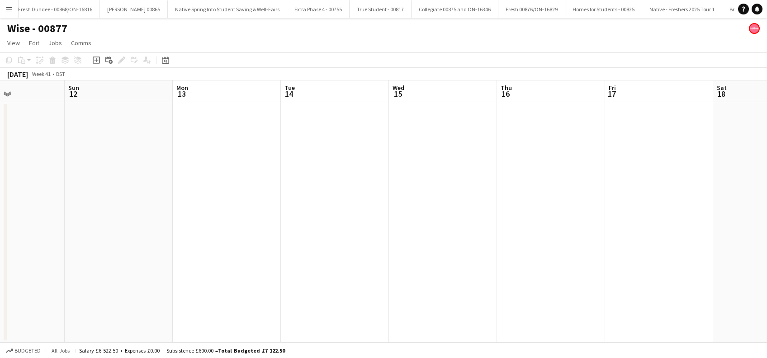
drag, startPoint x: 285, startPoint y: 208, endPoint x: 315, endPoint y: 195, distance: 32.6
click at [315, 195] on app-calendar-viewport "Thu 9 Fri 10 Sat 11 Sun 12 Mon 13 Tue 14 Wed 15 Thu 16 Fri 17 Sat 18 Sun 19 Mon…" at bounding box center [383, 211] width 767 height 262
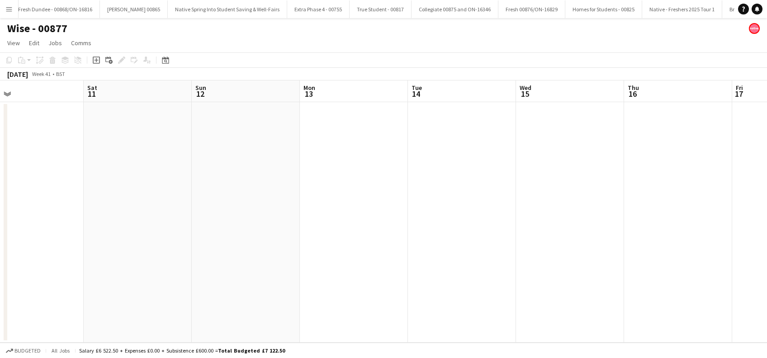
drag, startPoint x: 218, startPoint y: 214, endPoint x: 358, endPoint y: 184, distance: 142.8
click at [358, 184] on app-calendar-viewport "Wed 8 1/1 1 Job Thu 9 Fri 10 Sat 11 Sun 12 Mon 13 Tue 14 Wed 15 Thu 16 Fri 17 S…" at bounding box center [383, 211] width 767 height 262
drag, startPoint x: 180, startPoint y: 200, endPoint x: 400, endPoint y: 182, distance: 220.4
click at [400, 182] on app-calendar-viewport "Tue 7 4/4 1 Job Wed 8 1/1 1 Job Thu 9 Fri 10 Sat 11 Sun 12 Mon 13 Tue 14 Wed 15…" at bounding box center [383, 211] width 767 height 262
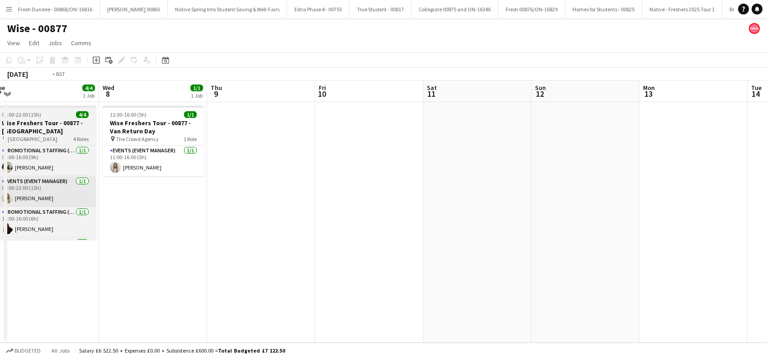
drag, startPoint x: 199, startPoint y: 222, endPoint x: 311, endPoint y: 202, distance: 113.9
click at [421, 202] on app-calendar-viewport "Sun 5 Mon 6 1/1 1 Job Tue 7 4/4 1 Job Wed 8 1/1 1 Job Thu 9 Fri 10 Sat 11 Sun 1…" at bounding box center [383, 211] width 767 height 262
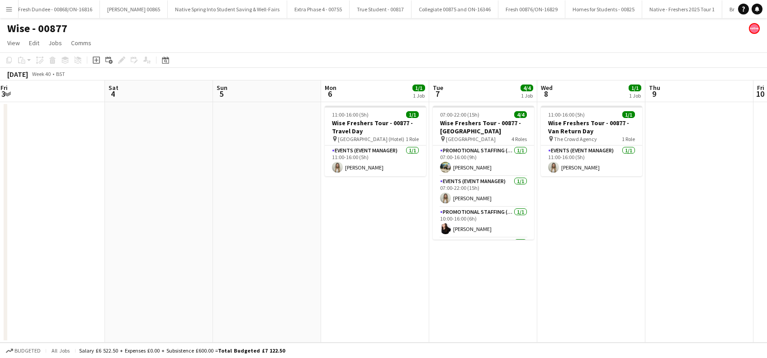
drag, startPoint x: 118, startPoint y: 216, endPoint x: 325, endPoint y: 214, distance: 207.0
click at [325, 214] on app-calendar-viewport "Wed 1 1/1 1 Job Thu 2 Fri 3 Sat 4 Sun 5 Mon 6 1/1 1 Job Tue 7 4/4 1 Job Wed 8 1…" at bounding box center [383, 211] width 767 height 262
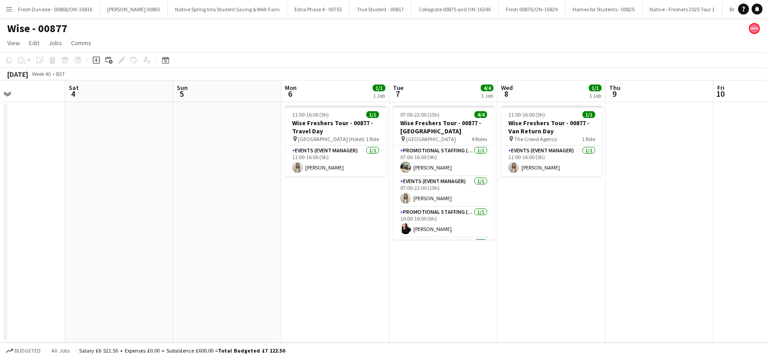
drag, startPoint x: 177, startPoint y: 228, endPoint x: 370, endPoint y: 205, distance: 194.4
click at [370, 205] on app-calendar-viewport "Wed 1 1/1 1 Job Thu 2 Fri 3 Sat 4 Sun 5 Mon 6 1/1 1 Job Tue 7 4/4 1 Job Wed 8 1…" at bounding box center [383, 211] width 767 height 262
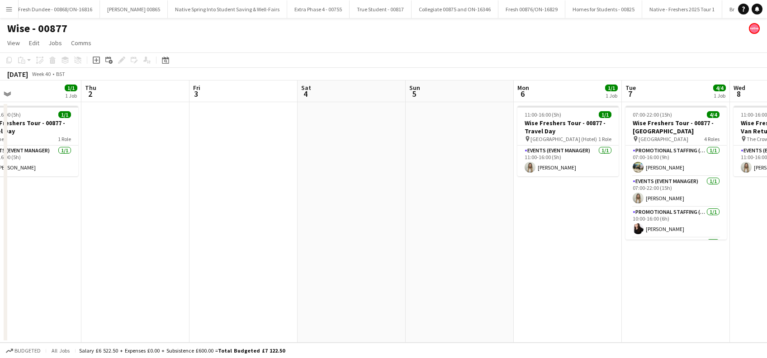
drag, startPoint x: 208, startPoint y: 215, endPoint x: 408, endPoint y: 215, distance: 199.3
click at [408, 215] on app-calendar-viewport "Mon 29 1/1 1 Job Tue 30 3/3 1 Job Wed 1 1/1 1 Job Thu 2 Fri 3 Sat 4 Sun 5 Mon 6…" at bounding box center [383, 211] width 767 height 262
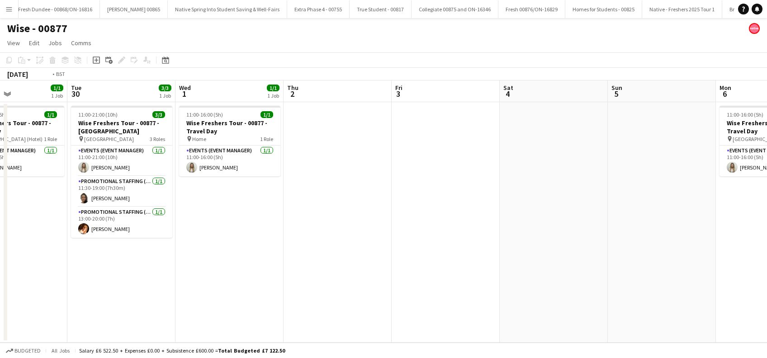
scroll to position [0, 267]
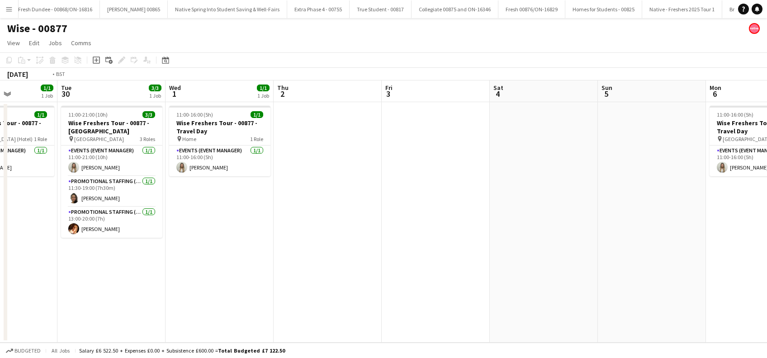
drag
click at [307, 226] on app-calendar-viewport "Sat 27 3/3 1 Job Sun 28 Mon 29 1/1 1 Job Tue 30 3/3 1 Job Wed 1 1/1 1 Job Thu 2…" at bounding box center [383, 211] width 767 height 262
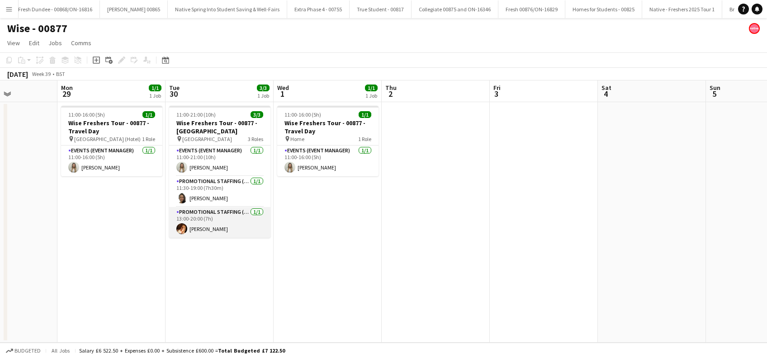
click at [201, 222] on app-card-role "Promotional Staffing (Brand Ambassadors) 1/1 13:00-20:00 (7h) Sam Soulsby" at bounding box center [219, 222] width 101 height 31
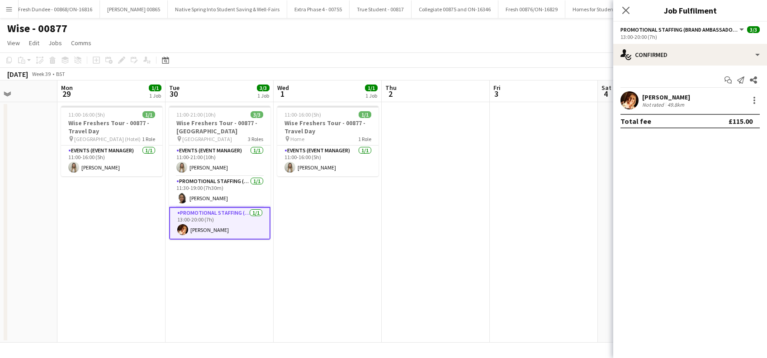
click at [672, 97] on div "Sam Soulsby" at bounding box center [666, 97] width 48 height 8
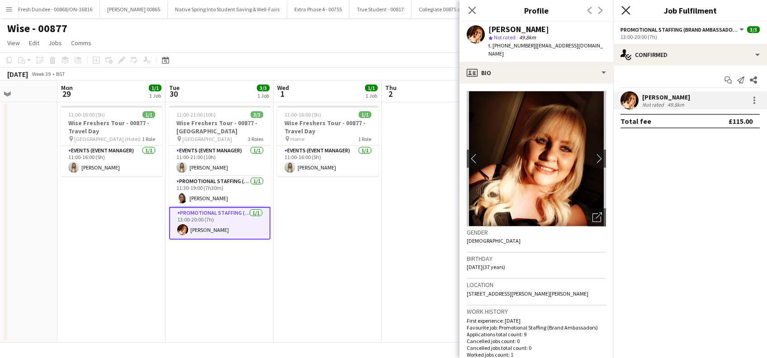
click at [629, 11] on icon "Close pop-in" at bounding box center [625, 10] width 9 height 9
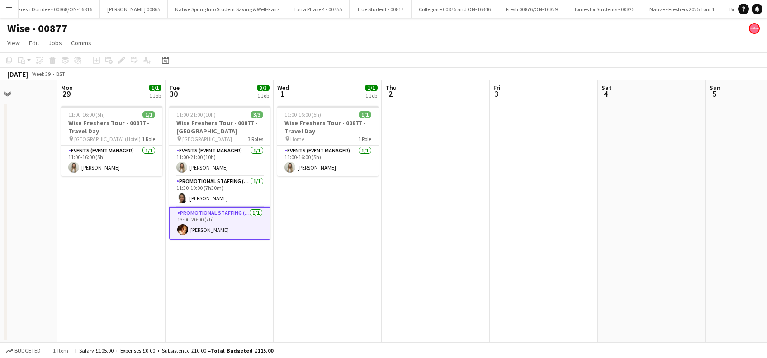
click at [310, 232] on app-date-cell "11:00-16:00 (5h) 1/1 Wise Freshers Tour - 00877 - Travel Day pin Home 1 Role Ev…" at bounding box center [327, 222] width 108 height 240
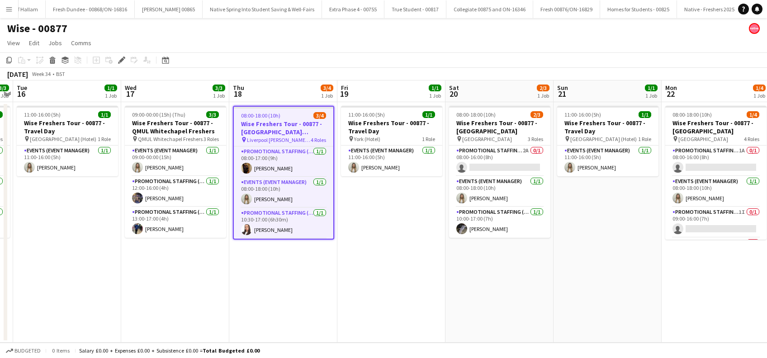
scroll to position [0, 1225]
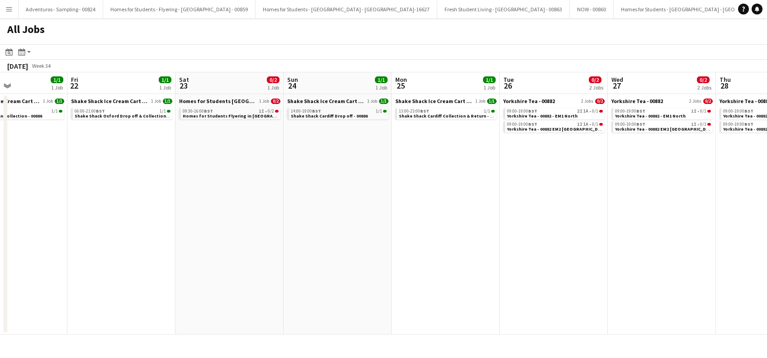
click at [131, 181] on app-all-jobs "All Jobs Date picker [DATE] [DATE] [DATE] M [DATE] T [DATE] W [DATE] T [DATE] F…" at bounding box center [383, 176] width 767 height 316
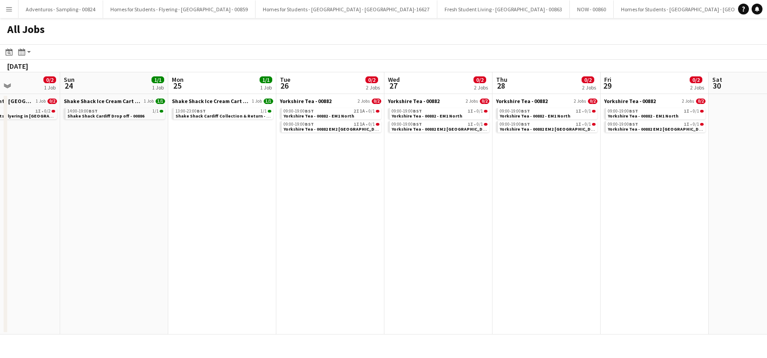
click at [106, 162] on app-all-jobs "All Jobs Date picker [DATE] [DATE] [DATE] M [DATE] T [DATE] W [DATE] T [DATE] F…" at bounding box center [383, 176] width 767 height 316
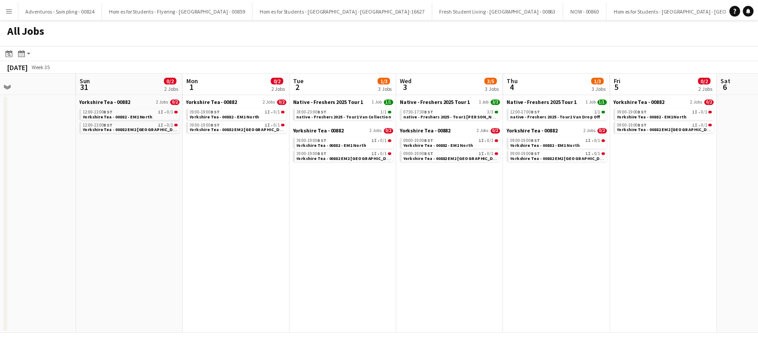
scroll to position [0, 254]
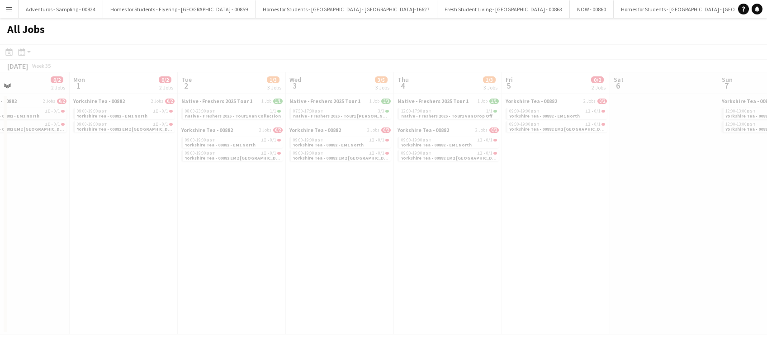
drag, startPoint x: 574, startPoint y: 173, endPoint x: 55, endPoint y: 126, distance: 521.0
click at [43, 129] on app-all-jobs "All Jobs Date picker [DATE] [DATE] [DATE] M [DATE] T [DATE] W [DATE] T [DATE] F…" at bounding box center [383, 176] width 767 height 316
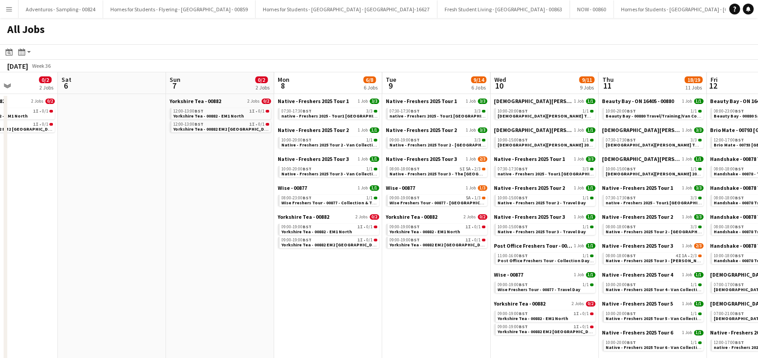
drag, startPoint x: 635, startPoint y: 153, endPoint x: 126, endPoint y: 127, distance: 510.1
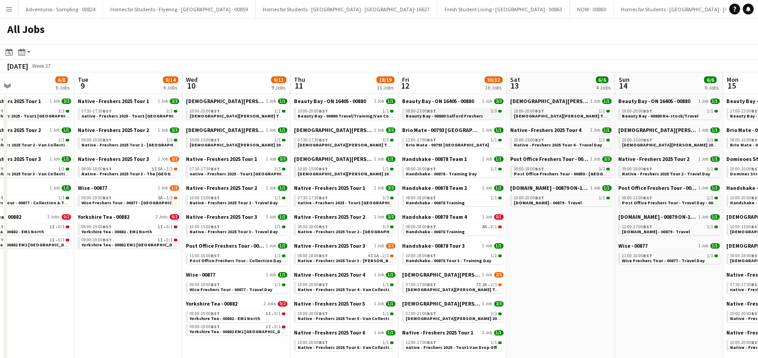
drag, startPoint x: 565, startPoint y: 146, endPoint x: 405, endPoint y: 117, distance: 162.5
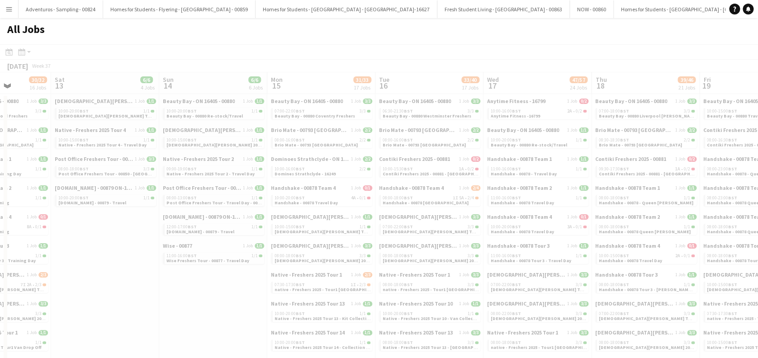
drag, startPoint x: 557, startPoint y: 133, endPoint x: 349, endPoint y: 148, distance: 208.0
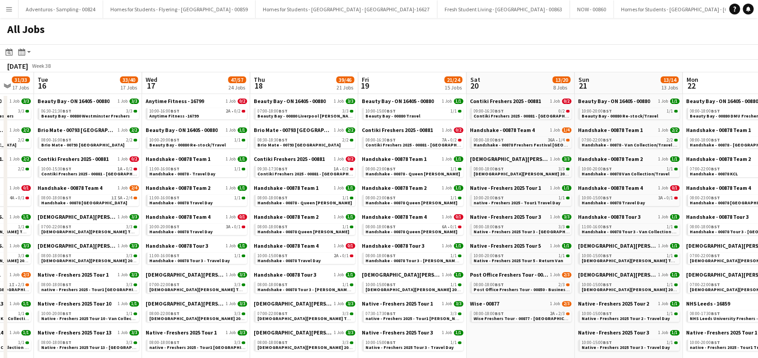
drag, startPoint x: 559, startPoint y: 152, endPoint x: 301, endPoint y: 164, distance: 257.9
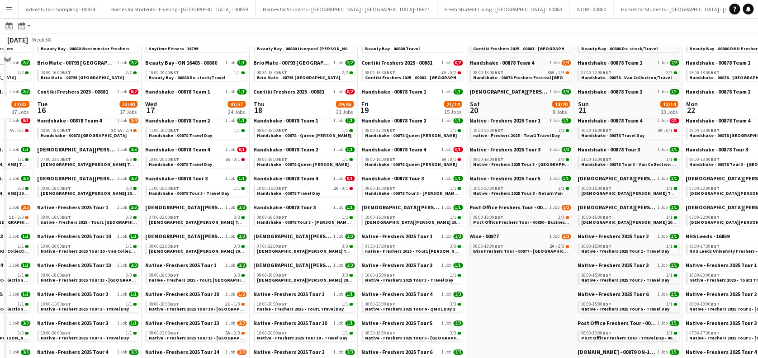
scroll to position [0, 0]
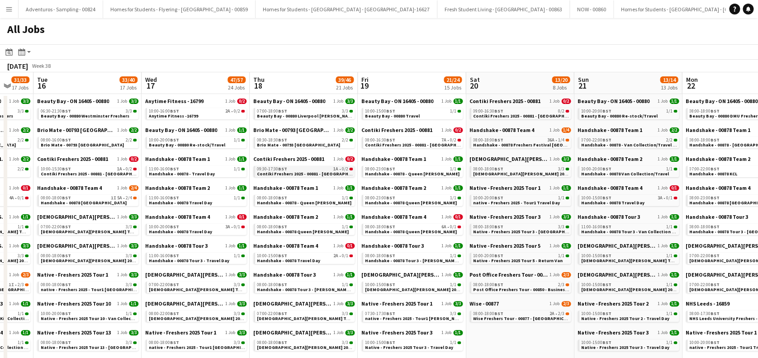
click at [301, 172] on span "Contiki Freshers 2025 - 00881 - Liverpool John Moores University" at bounding box center [353, 174] width 193 height 6
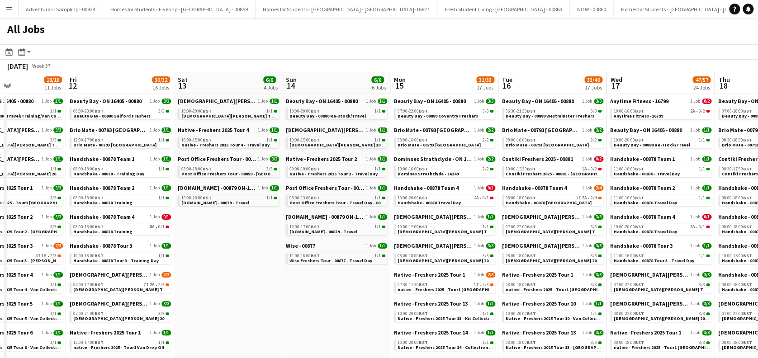
drag, startPoint x: 68, startPoint y: 265, endPoint x: 640, endPoint y: 280, distance: 572.0
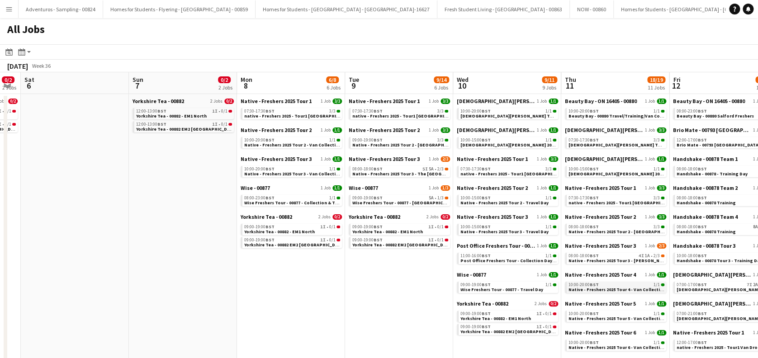
drag, startPoint x: 105, startPoint y: 287, endPoint x: 607, endPoint y: 288, distance: 502.6
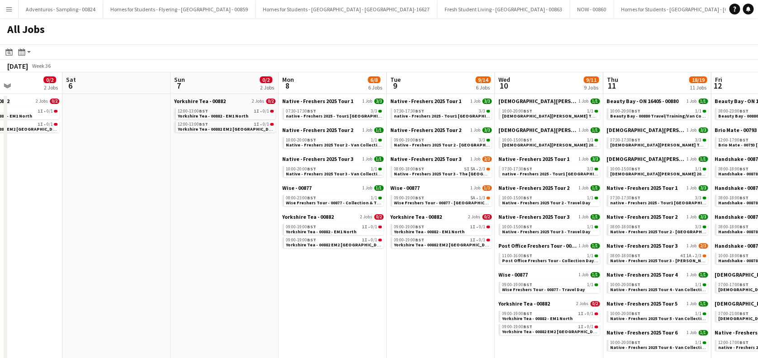
drag, startPoint x: 511, startPoint y: 303, endPoint x: 532, endPoint y: 292, distance: 23.2
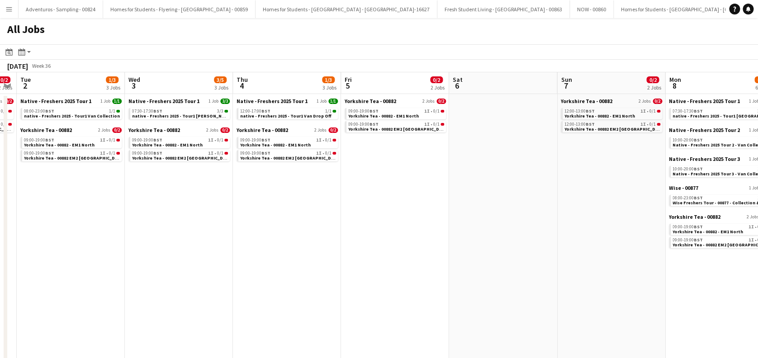
scroll to position [0, 259]
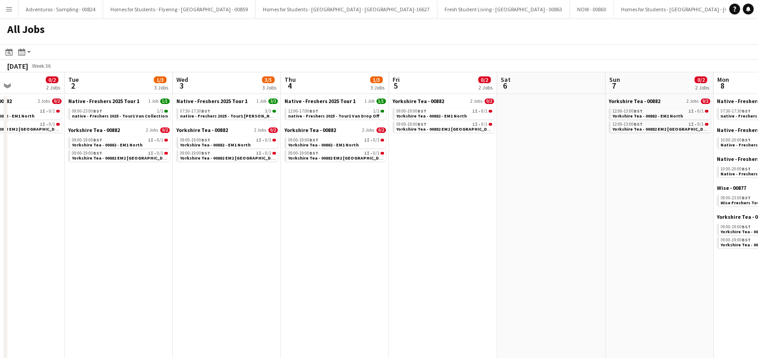
drag, startPoint x: 278, startPoint y: 255, endPoint x: 358, endPoint y: 250, distance: 79.2
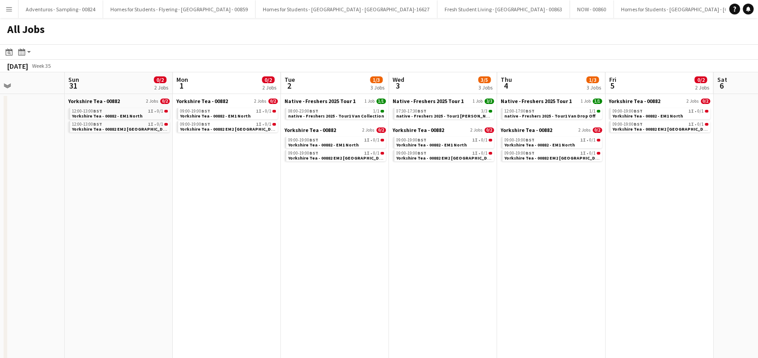
scroll to position [0, 253]
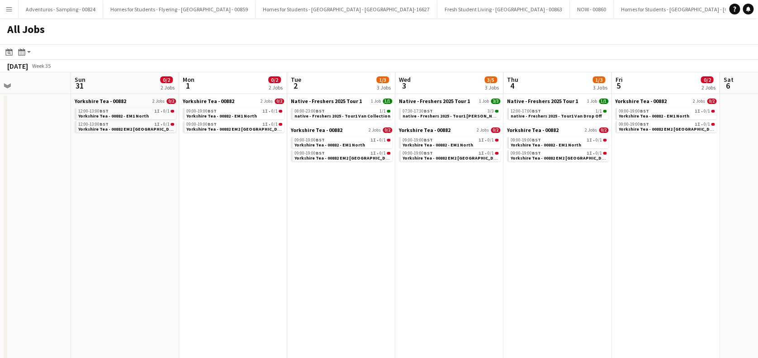
drag, startPoint x: 121, startPoint y: 278, endPoint x: 344, endPoint y: 276, distance: 222.8
click at [322, 147] on span "Yorkshire Tea - 00882 - EM1 North" at bounding box center [329, 145] width 71 height 6
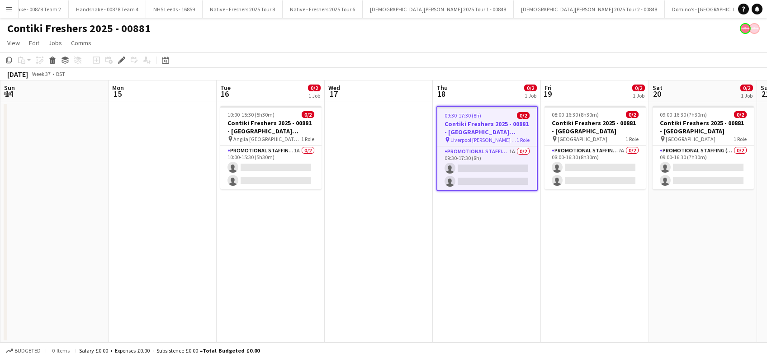
drag, startPoint x: 192, startPoint y: 289, endPoint x: 396, endPoint y: 246, distance: 208.0
click at [396, 246] on app-calendar-viewport "Fri 12 Sat 13 Sun 14 Mon 15 Tue 16 0/2 1 Job Wed 17 Thu 18 0/2 1 Job Fri 19 0/2…" at bounding box center [383, 211] width 767 height 262
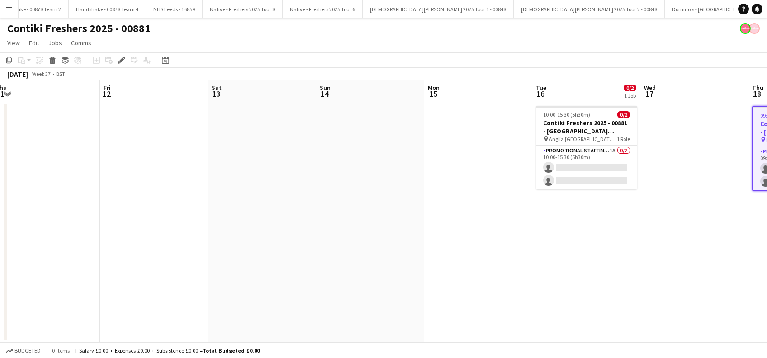
drag, startPoint x: 232, startPoint y: 212, endPoint x: 353, endPoint y: 206, distance: 120.8
click at [421, 213] on app-calendar-viewport "Tue 9 Wed 10 Thu 11 Fri 12 Sat 13 Sun 14 Mon 15 Tue 16 0/2 1 Job Wed 17 Thu 18 …" at bounding box center [383, 211] width 767 height 262
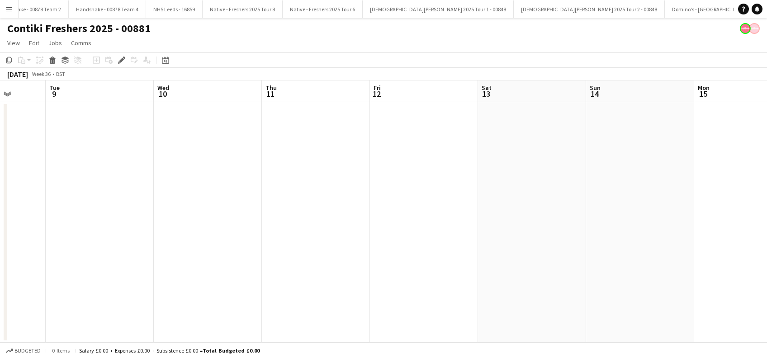
drag, startPoint x: 137, startPoint y: 187, endPoint x: 495, endPoint y: 198, distance: 358.2
click at [495, 198] on app-calendar-viewport "Sat 6 Sun 7 Mon 8 Tue 9 Wed 10 Thu 11 Fri 12 Sat 13 Sun 14 Mon 15 Tue 16 0/2 1 …" at bounding box center [383, 211] width 767 height 262
drag, startPoint x: 490, startPoint y: 229, endPoint x: 564, endPoint y: 240, distance: 75.0
click at [564, 240] on app-calendar-viewport "Tue 2 Wed 3 Thu 4 Fri 5 Sat 6 Sun 7 Mon 8 Tue 9 Wed 10 Thu 11 Fri 12 Sat 13 Sun…" at bounding box center [383, 211] width 767 height 262
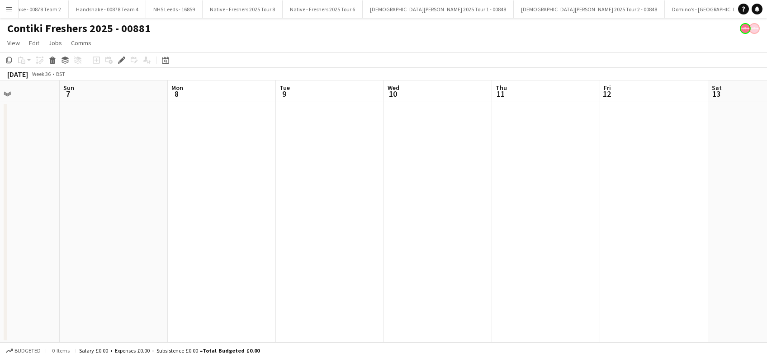
drag, startPoint x: 559, startPoint y: 145, endPoint x: 324, endPoint y: 159, distance: 235.9
click at [239, 172] on app-calendar-viewport "Wed 3 Thu 4 Fri 5 Sat 6 Sun 7 Mon 8 Tue 9 Wed 10 Thu 11 Fri 12 Sat 13 Sun 14 Mo…" at bounding box center [383, 211] width 767 height 262
drag, startPoint x: 640, startPoint y: 155, endPoint x: 334, endPoint y: 169, distance: 307.2
click at [319, 170] on app-calendar-viewport "Sun 7 Mon 8 Tue 9 Wed 10 Thu 11 Fri 12 Sat 13 Sun 14 Mon 15 Tue 16 0/2 1 Job We…" at bounding box center [383, 211] width 767 height 262
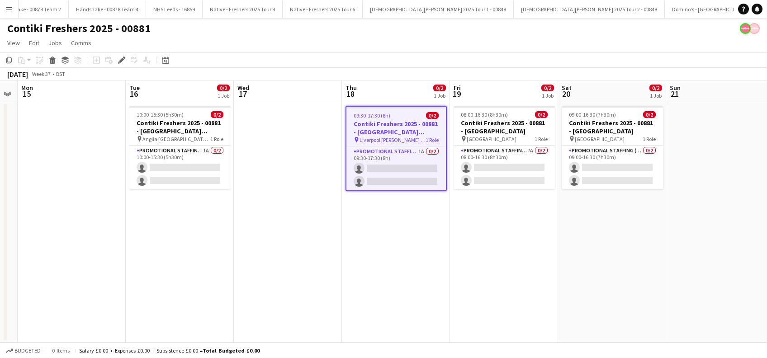
drag, startPoint x: 310, startPoint y: 158, endPoint x: 279, endPoint y: 116, distance: 51.8
click at [174, 141] on app-calendar-viewport "Thu 11 Fri 12 Sat 13 Sun 14 Mon 15 Tue 16 0/2 1 Job Wed 17 Thu 18 0/2 1 Job Fri…" at bounding box center [383, 211] width 767 height 262
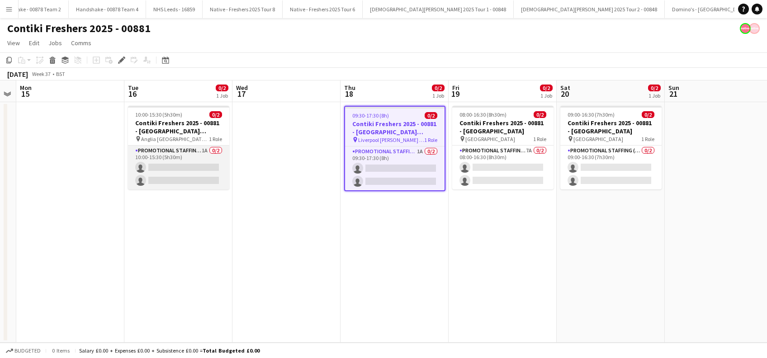
click at [187, 160] on app-card-role "Promotional Staffing (Brand Ambassadors) 1A 0/2 10:00-15:30 (5h30m) single-neut…" at bounding box center [178, 168] width 101 height 44
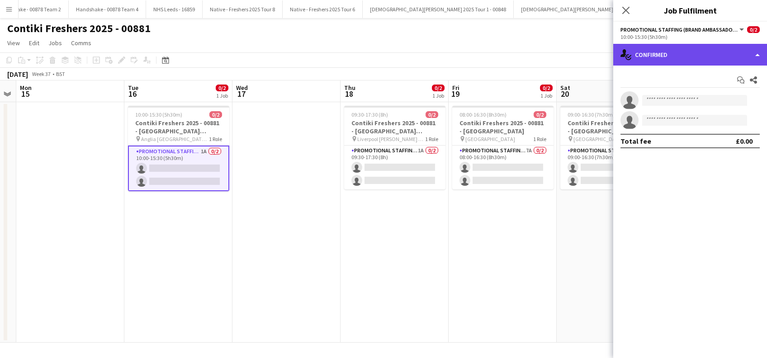
click at [702, 54] on div "single-neutral-actions-check-2 Confirmed" at bounding box center [690, 55] width 154 height 22
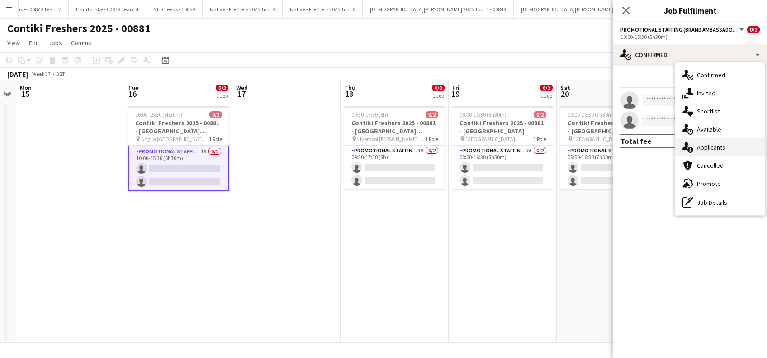
click at [720, 152] on div "single-neutral-actions-information Applicants" at bounding box center [719, 147] width 89 height 18
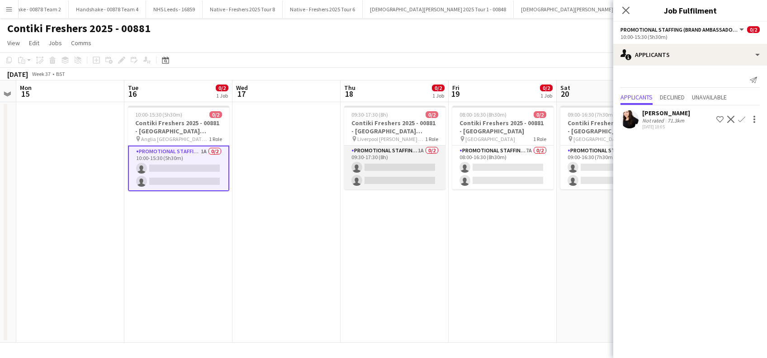
click at [387, 171] on app-card-role "Promotional Staffing (Brand Ambassadors) 1A 0/2 09:30-17:30 (8h) single-neutral…" at bounding box center [394, 168] width 101 height 44
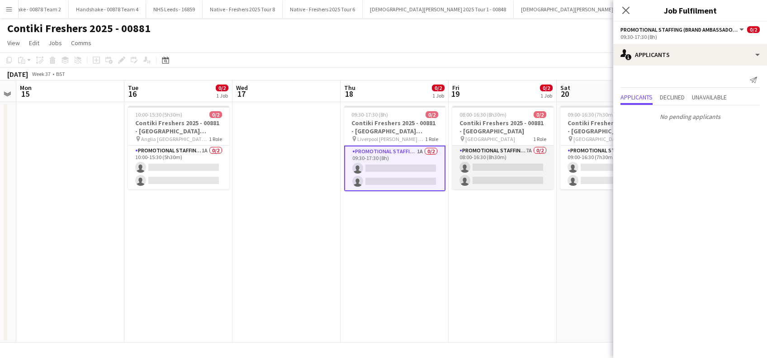
click at [482, 164] on app-card-role "Promotional Staffing (Brand Ambassadors) 7A 0/2 08:00-16:30 (8h30m) single-neut…" at bounding box center [502, 168] width 101 height 44
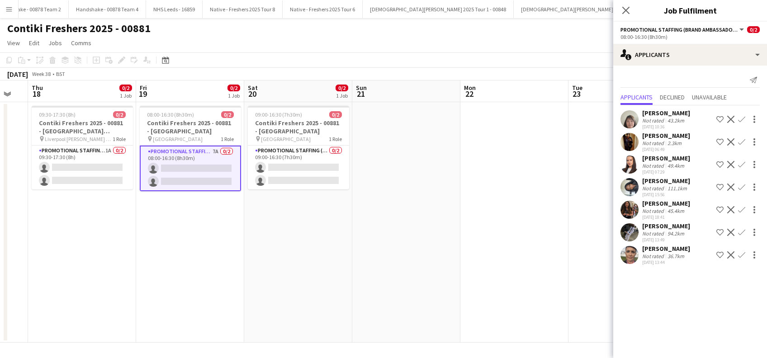
scroll to position [0, 302]
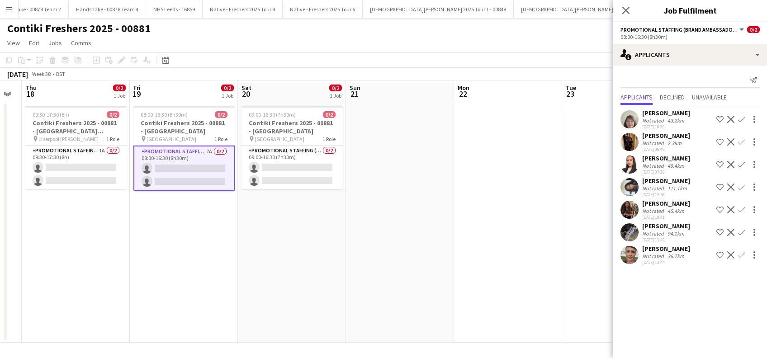
drag, startPoint x: 531, startPoint y: 164, endPoint x: 206, endPoint y: 196, distance: 327.0
click at [213, 136] on app-calendar-viewport "Mon 15 Tue 16 0/2 1 Job Wed 17 Thu 18 0/2 1 Job Fri 19 0/2 1 Job Sat 20 0/2 1 J…" at bounding box center [383, 211] width 767 height 262
click at [268, 163] on app-card-role "Promotional Staffing (Brand Ambassadors) 0/2 09:00-16:30 (7h30m) single-neutral…" at bounding box center [291, 168] width 101 height 44
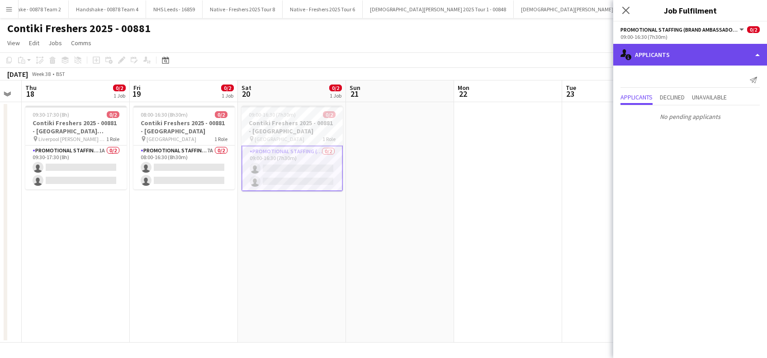
click at [675, 54] on div "single-neutral-actions-information Applicants" at bounding box center [690, 55] width 154 height 22
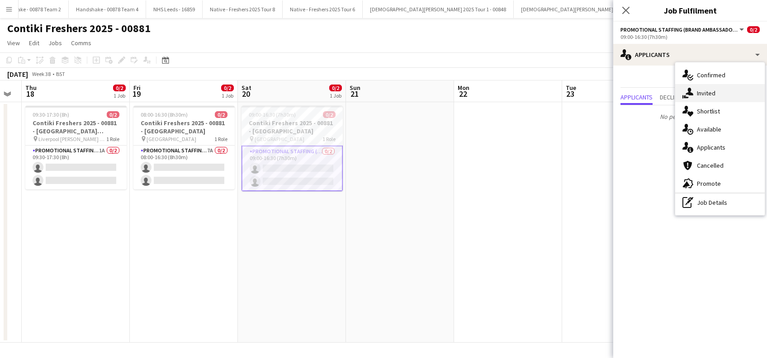
click at [706, 93] on div "single-neutral-actions-share-1 Invited" at bounding box center [719, 93] width 89 height 18
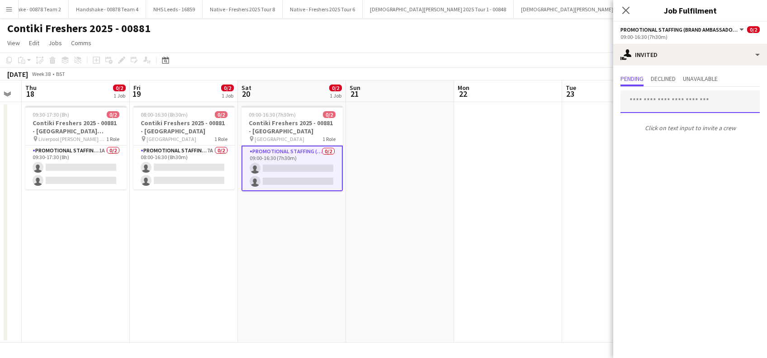
click at [706, 93] on input "text" at bounding box center [689, 101] width 139 height 23
type input "******"
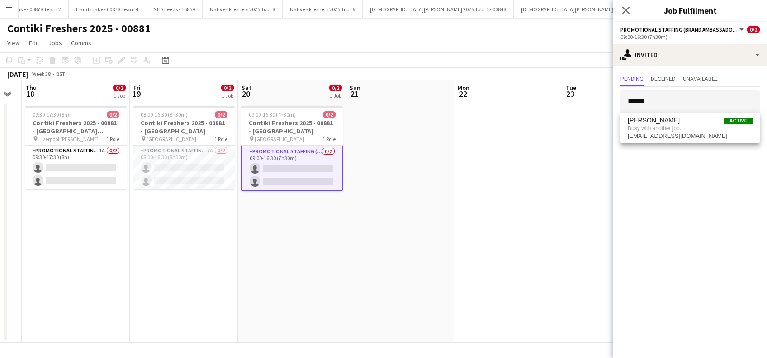
click at [565, 143] on app-date-cell at bounding box center [616, 222] width 108 height 240
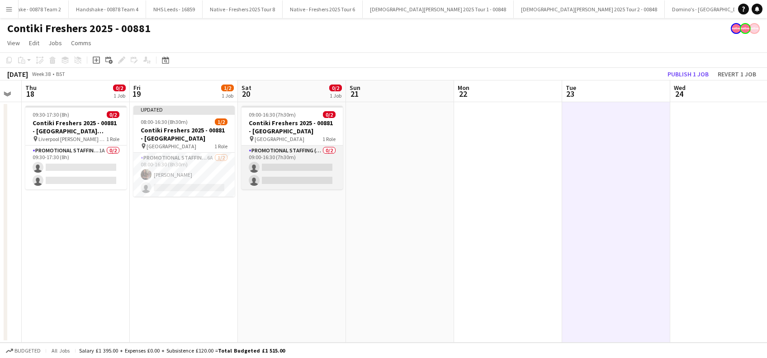
click at [282, 164] on app-card-role "Promotional Staffing (Brand Ambassadors) 0/2 09:00-16:30 (7h30m) single-neutral…" at bounding box center [291, 168] width 101 height 44
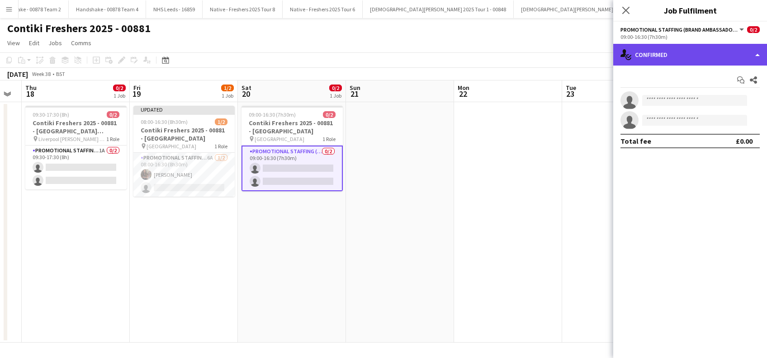
click at [702, 53] on div "single-neutral-actions-check-2 Confirmed" at bounding box center [690, 55] width 154 height 22
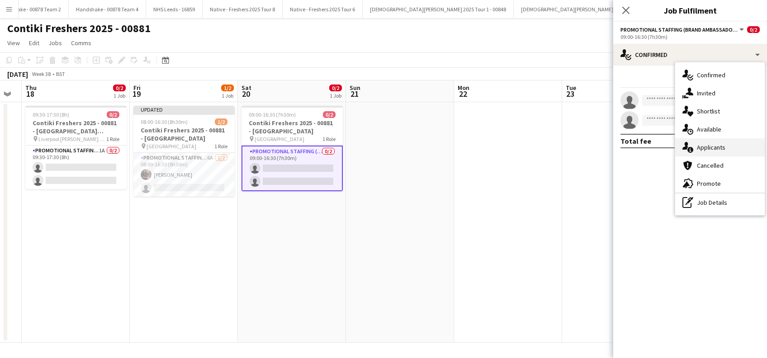
click at [713, 149] on div "single-neutral-actions-information Applicants" at bounding box center [719, 147] width 89 height 18
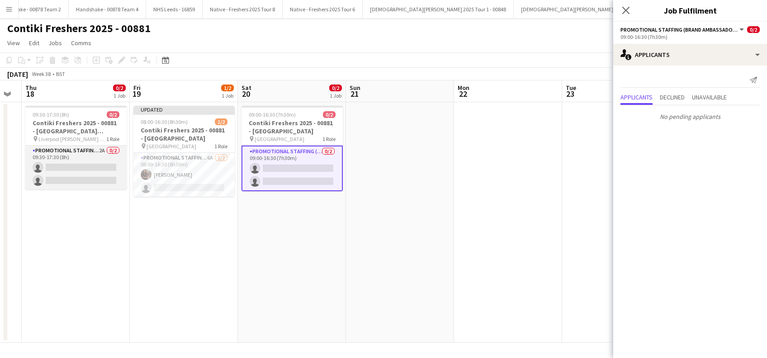
click at [92, 174] on app-card-role "Promotional Staffing (Brand Ambassadors) 2A 0/2 09:30-17:30 (8h) single-neutral…" at bounding box center [75, 168] width 101 height 44
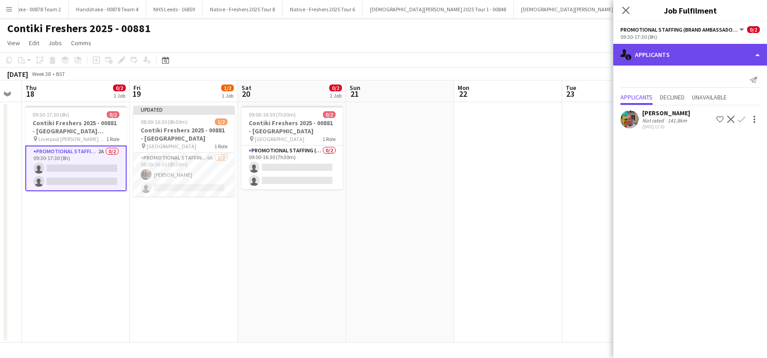
click at [680, 62] on div "single-neutral-actions-information Applicants" at bounding box center [690, 55] width 154 height 22
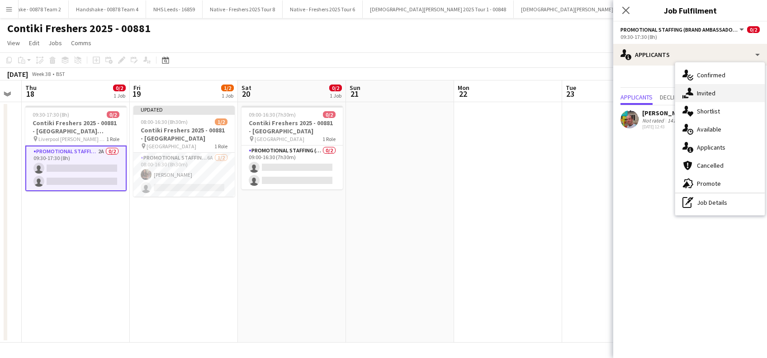
click at [698, 90] on div "single-neutral-actions-share-1 Invited" at bounding box center [719, 93] width 89 height 18
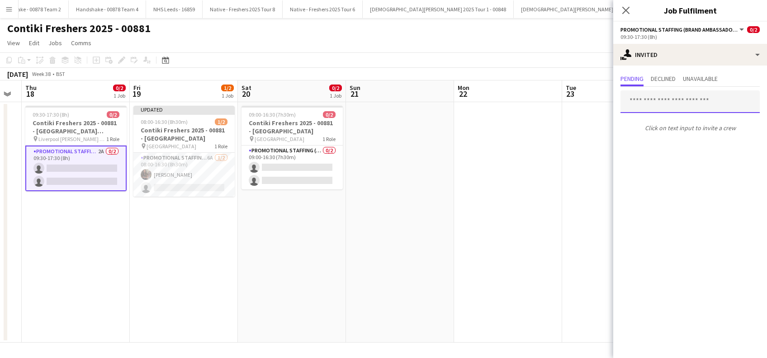
click at [640, 104] on input "text" at bounding box center [689, 101] width 139 height 23
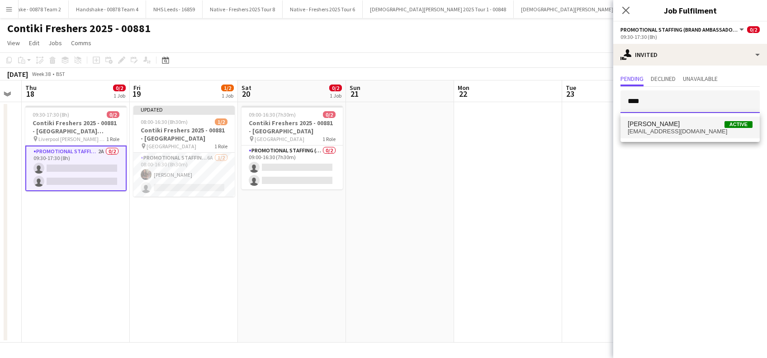
type input "****"
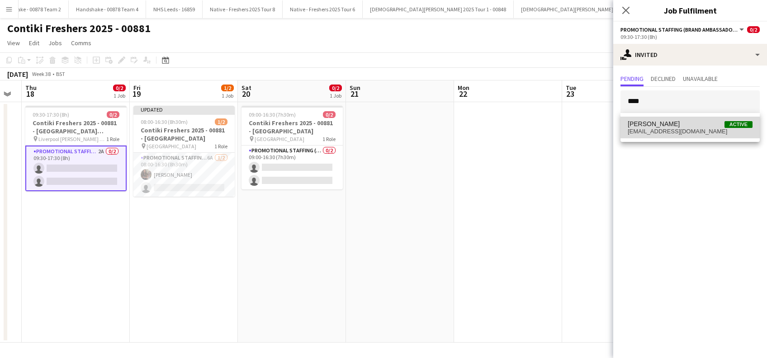
click at [651, 131] on span "ezragarfield99@gmail.com" at bounding box center [689, 131] width 125 height 7
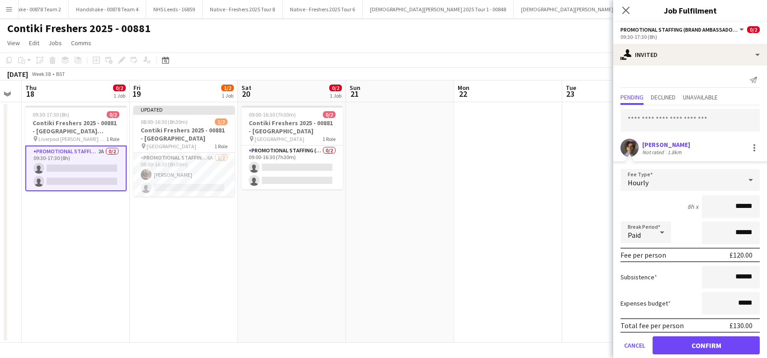
scroll to position [12, 0]
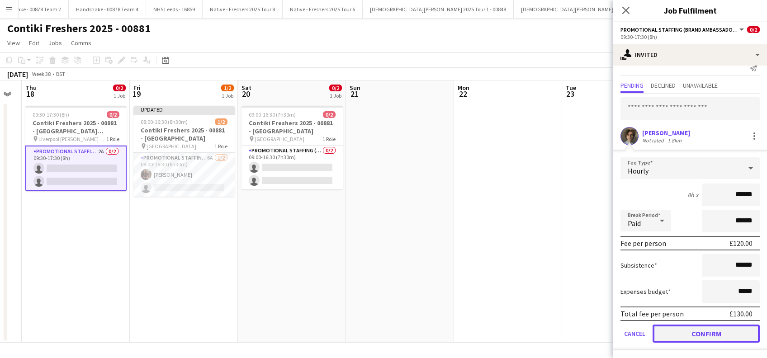
click at [698, 329] on button "Confirm" at bounding box center [705, 334] width 107 height 18
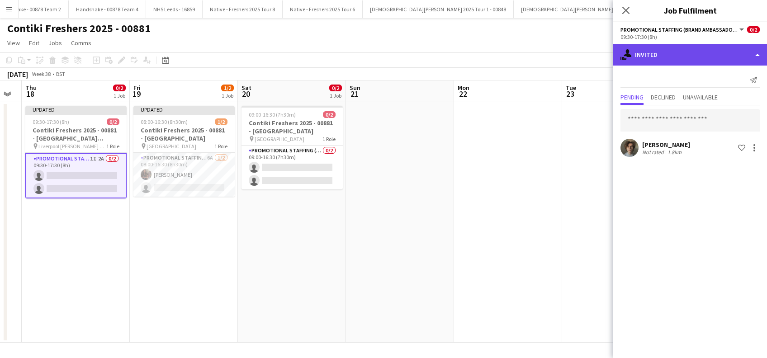
click at [734, 58] on div "single-neutral-actions-share-1 Invited" at bounding box center [690, 55] width 154 height 22
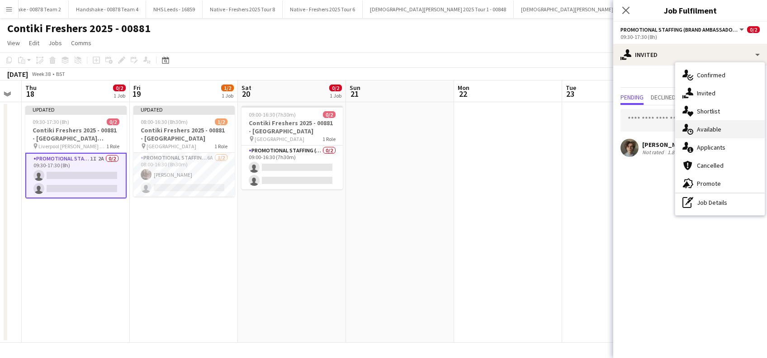
click at [708, 127] on div "single-neutral-actions-upload Available" at bounding box center [719, 129] width 89 height 18
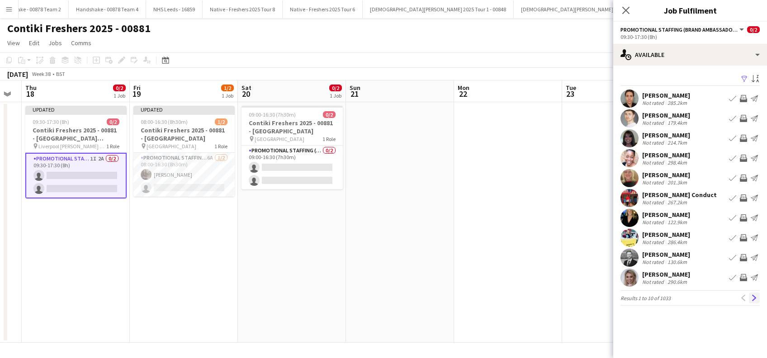
click at [755, 295] on app-icon "Next" at bounding box center [754, 298] width 6 height 6
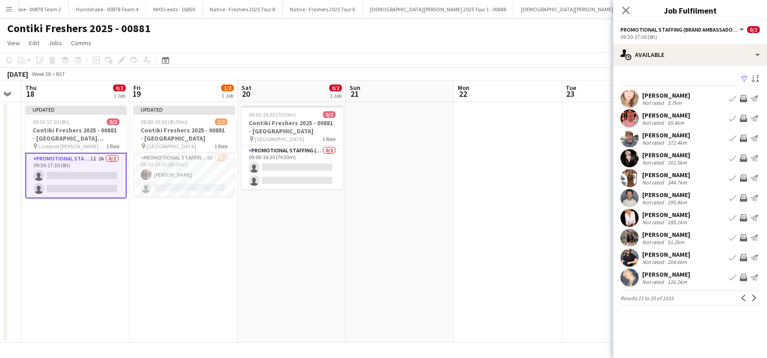
click at [662, 92] on div "[PERSON_NAME]" at bounding box center [666, 95] width 48 height 8
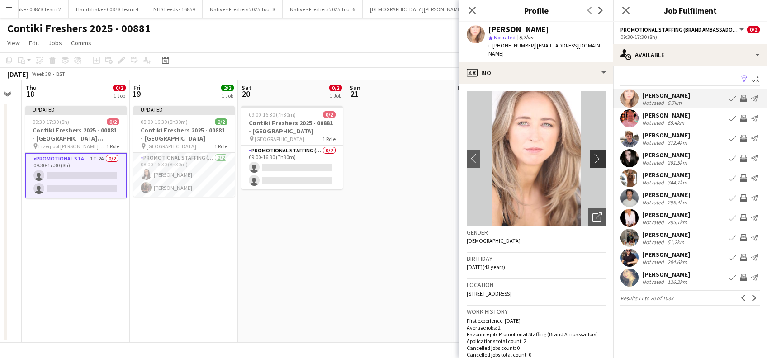
click at [592, 154] on app-icon "chevron-right" at bounding box center [599, 158] width 14 height 9
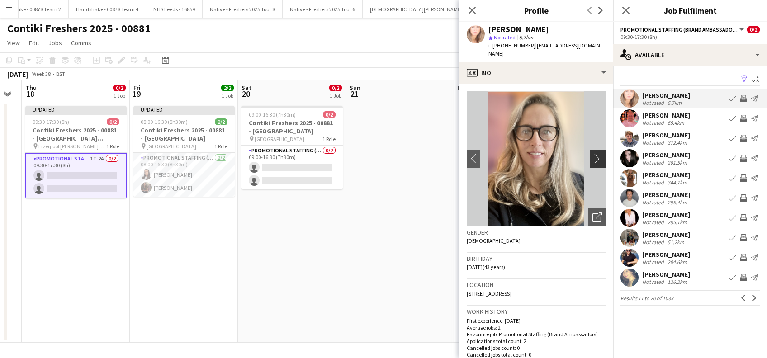
click at [592, 154] on app-icon "chevron-right" at bounding box center [599, 158] width 14 height 9
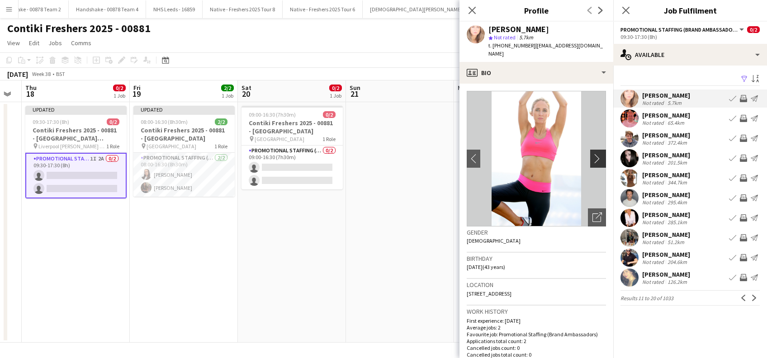
click at [592, 154] on app-icon "chevron-right" at bounding box center [599, 158] width 14 height 9
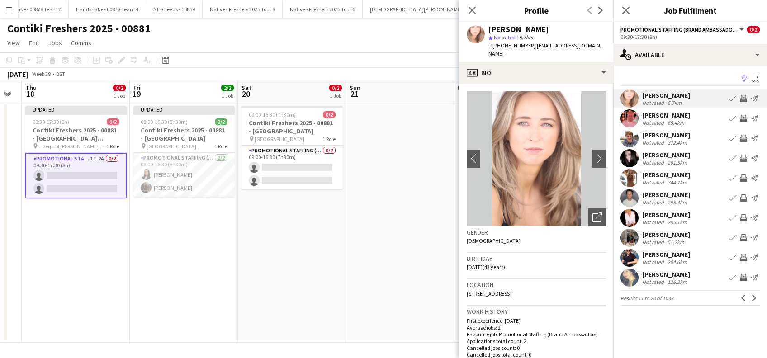
click at [670, 234] on div "Sarit Newman" at bounding box center [666, 235] width 48 height 8
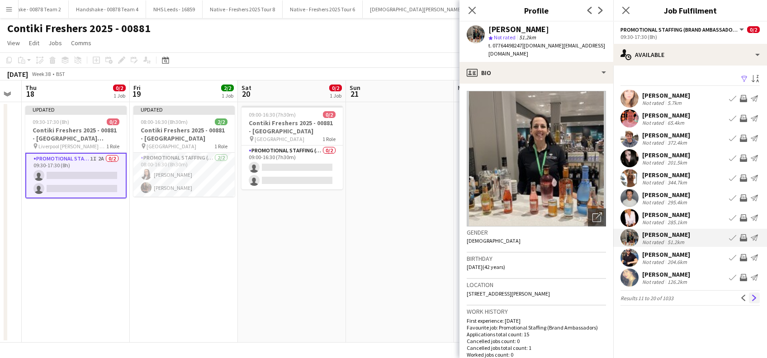
click at [753, 300] on app-icon "Next" at bounding box center [754, 298] width 6 height 6
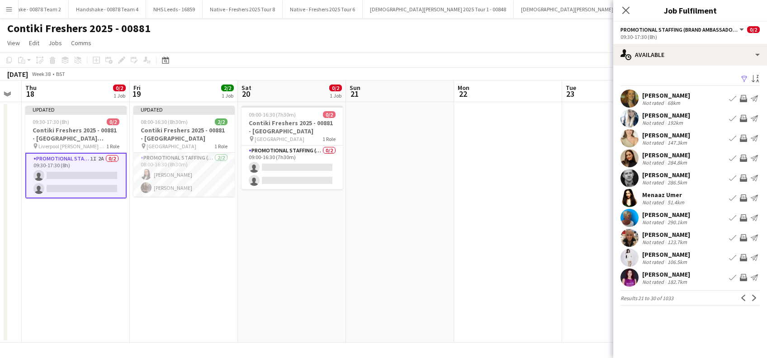
click at [677, 94] on div "Joanne Miller" at bounding box center [666, 95] width 48 height 8
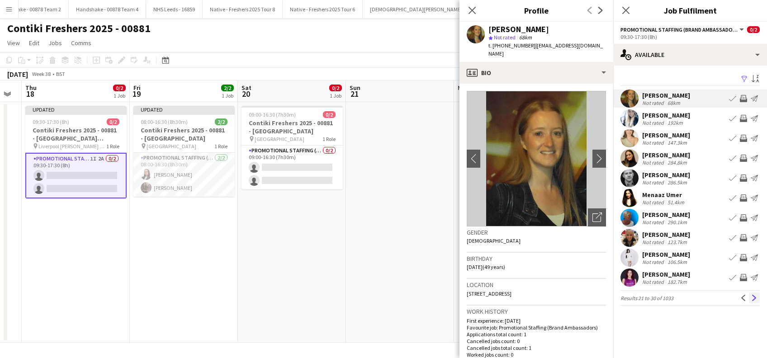
click at [752, 297] on app-icon "Next" at bounding box center [754, 298] width 6 height 6
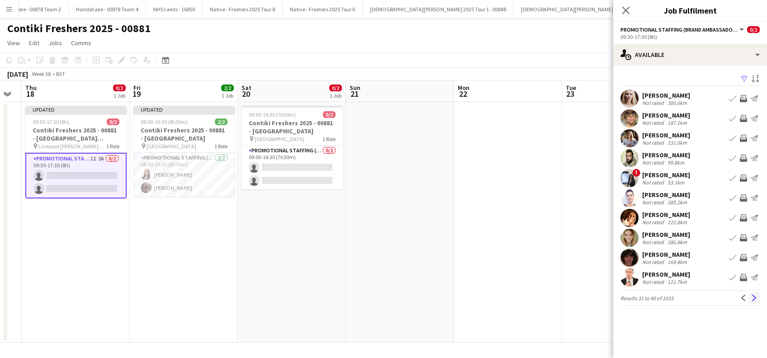
click at [754, 297] on app-icon "Next" at bounding box center [754, 298] width 6 height 6
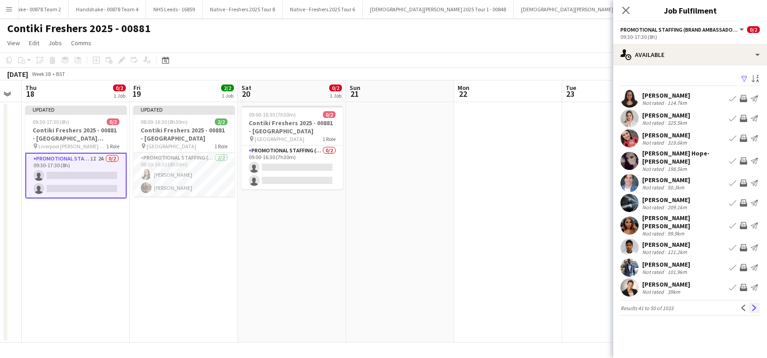
click at [752, 305] on app-icon "Next" at bounding box center [754, 308] width 6 height 6
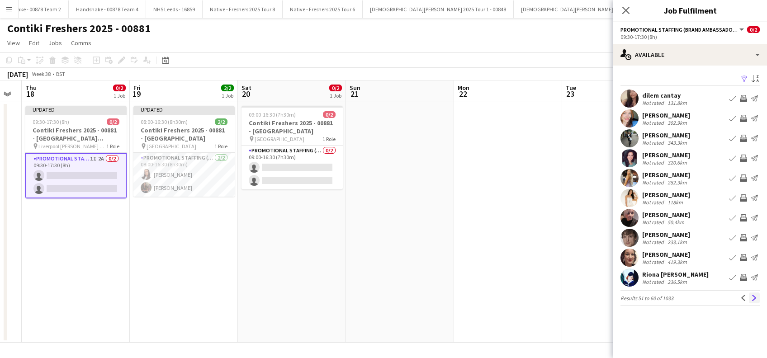
click at [753, 295] on app-icon "Next" at bounding box center [754, 298] width 6 height 6
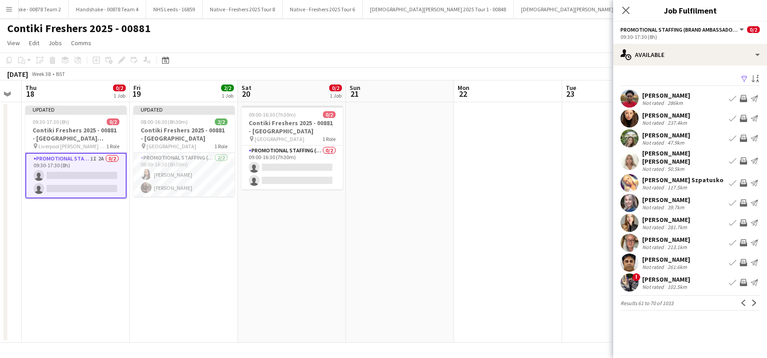
click at [753, 300] on app-icon "Next" at bounding box center [754, 303] width 6 height 6
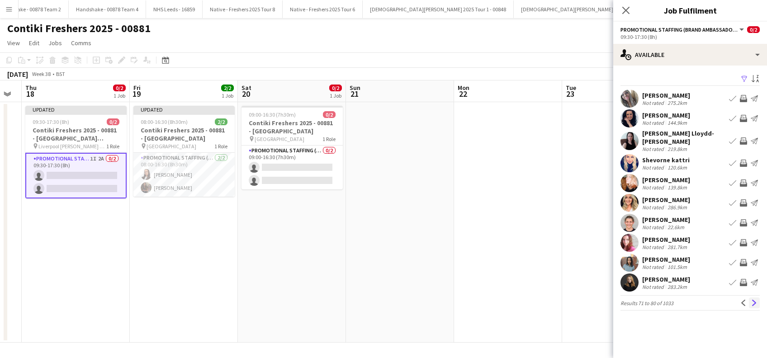
click at [753, 300] on app-icon "Next" at bounding box center [754, 303] width 6 height 6
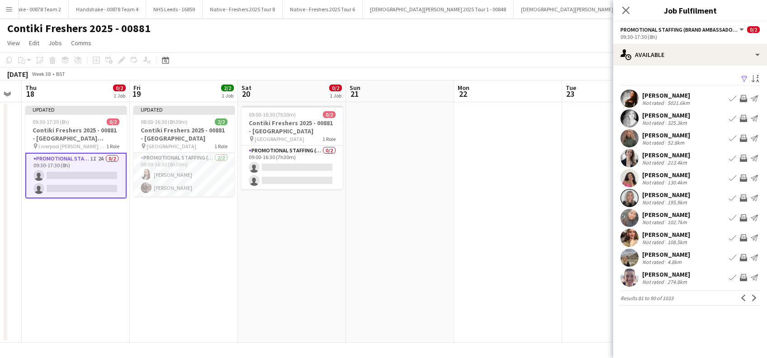
click at [667, 255] on div "Emily Davies" at bounding box center [666, 254] width 48 height 8
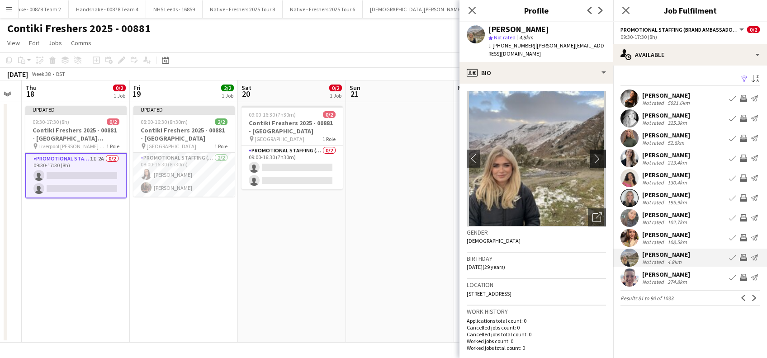
click at [593, 154] on app-icon "chevron-right" at bounding box center [599, 158] width 14 height 9
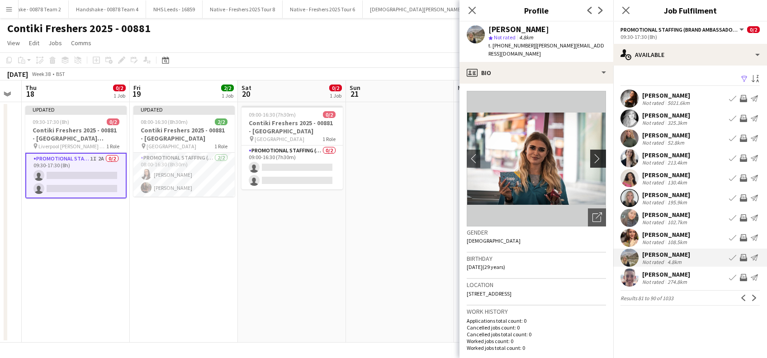
click at [593, 154] on app-icon "chevron-right" at bounding box center [599, 158] width 14 height 9
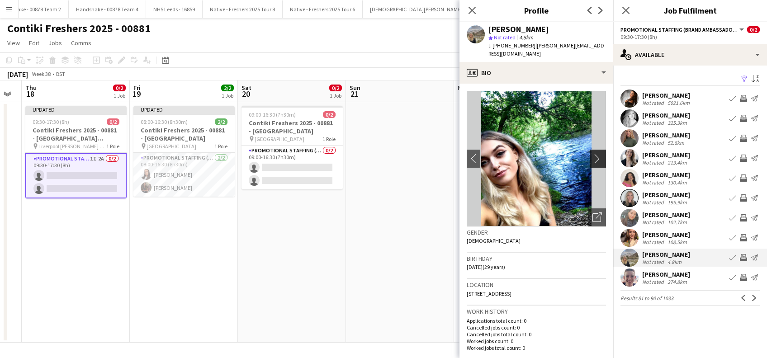
click at [593, 154] on app-icon "chevron-right" at bounding box center [599, 158] width 14 height 9
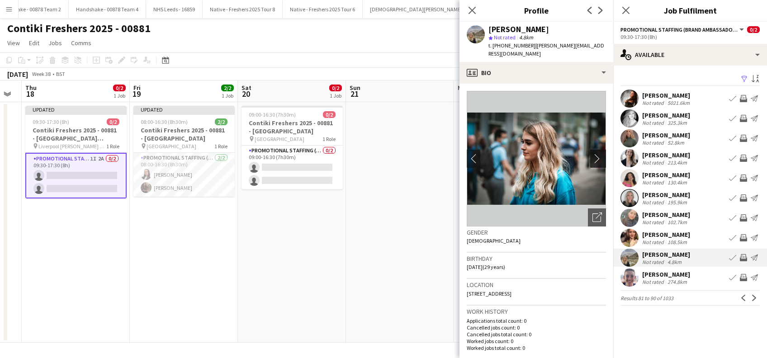
click at [593, 154] on app-icon "chevron-right" at bounding box center [599, 158] width 14 height 9
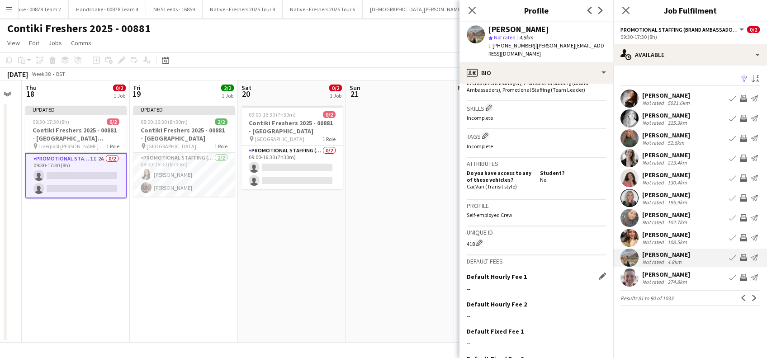
scroll to position [342, 0]
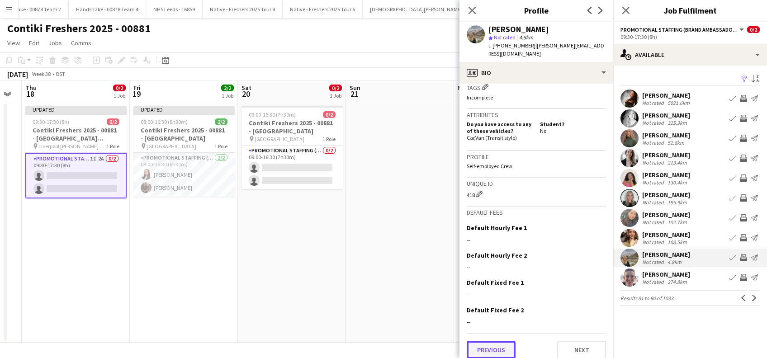
click at [485, 341] on button "Previous" at bounding box center [490, 350] width 49 height 18
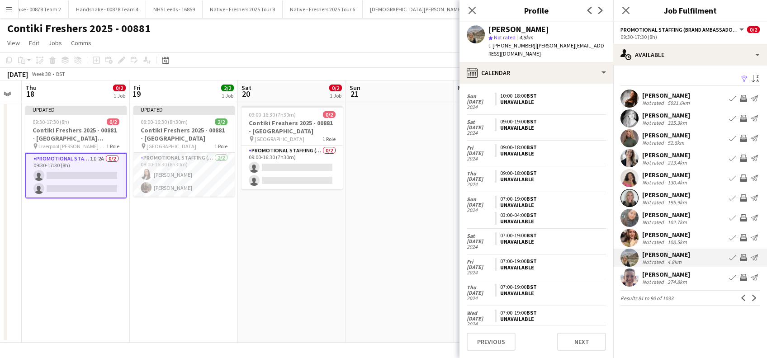
scroll to position [603, 0]
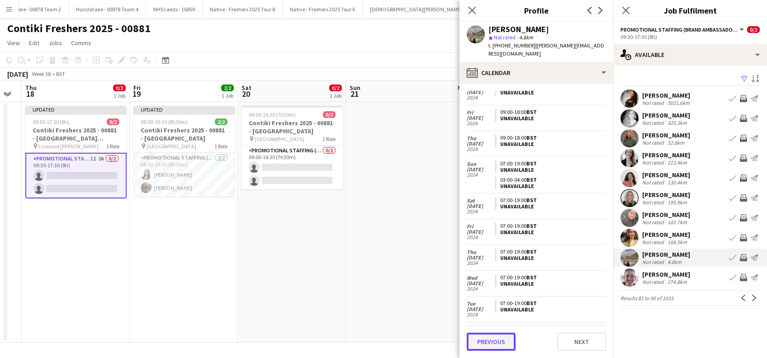
click at [506, 342] on button "Previous" at bounding box center [490, 342] width 49 height 18
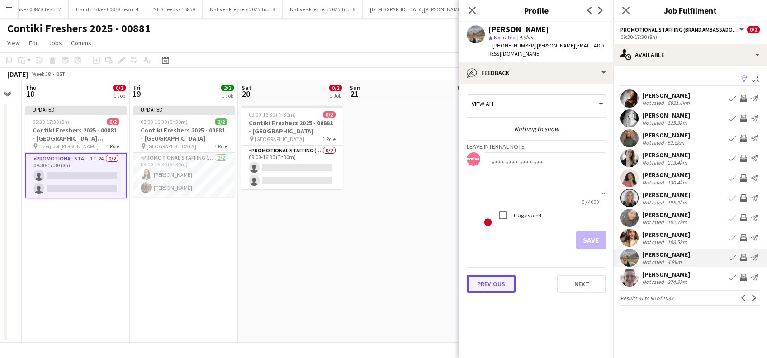
click at [480, 279] on button "Previous" at bounding box center [490, 284] width 49 height 18
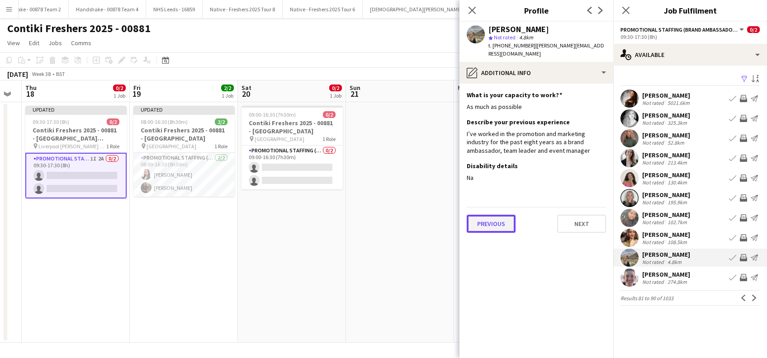
click at [495, 215] on button "Previous" at bounding box center [490, 224] width 49 height 18
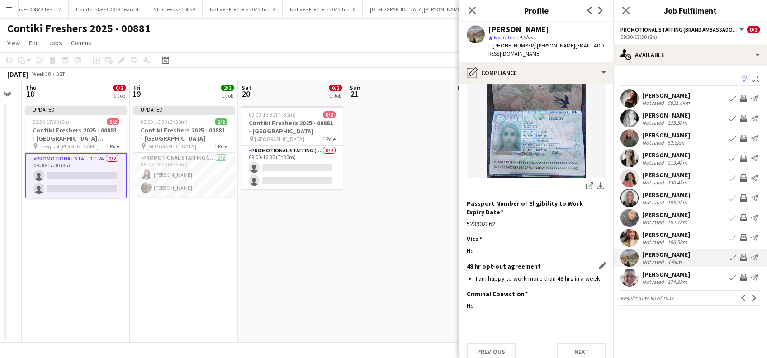
scroll to position [122, 0]
click at [496, 341] on button "Previous" at bounding box center [490, 350] width 49 height 18
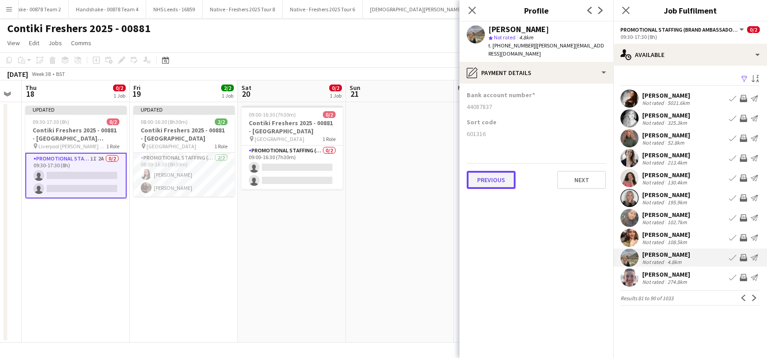
click at [502, 175] on button "Previous" at bounding box center [490, 180] width 49 height 18
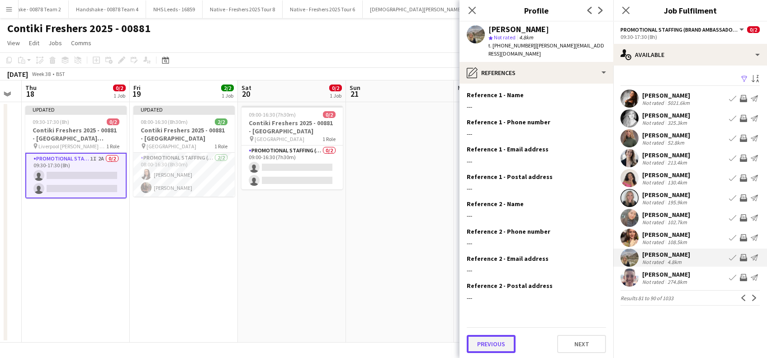
click at [484, 335] on button "Previous" at bounding box center [490, 344] width 49 height 18
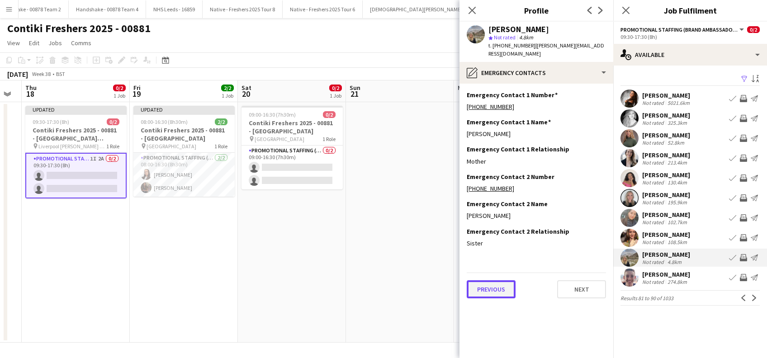
click at [485, 282] on button "Previous" at bounding box center [490, 289] width 49 height 18
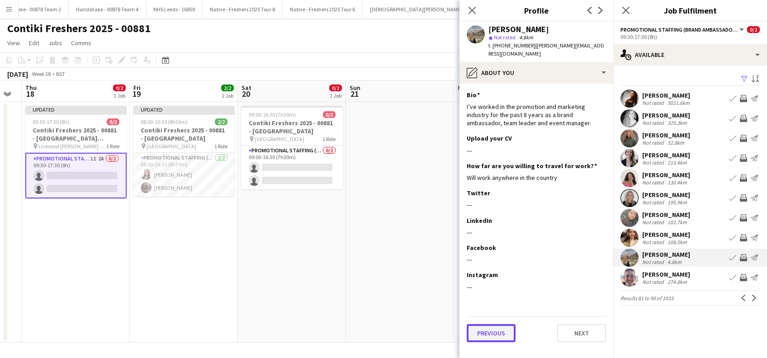
click at [494, 324] on button "Previous" at bounding box center [490, 333] width 49 height 18
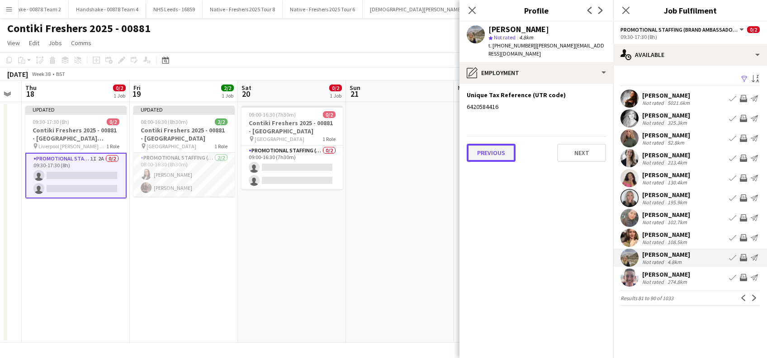
click at [493, 144] on button "Previous" at bounding box center [490, 153] width 49 height 18
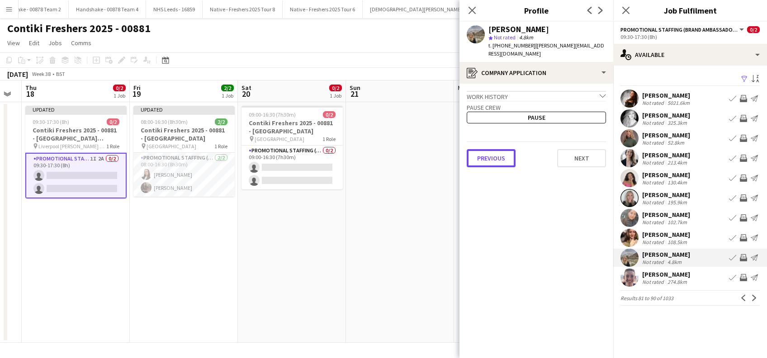
click at [493, 149] on button "Previous" at bounding box center [490, 158] width 49 height 18
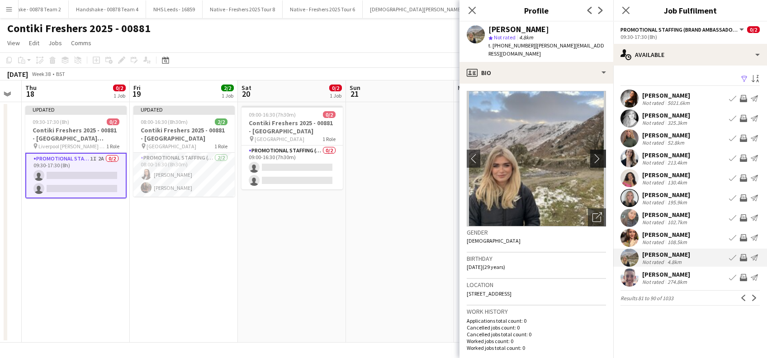
click at [592, 154] on app-icon "chevron-right" at bounding box center [599, 158] width 14 height 9
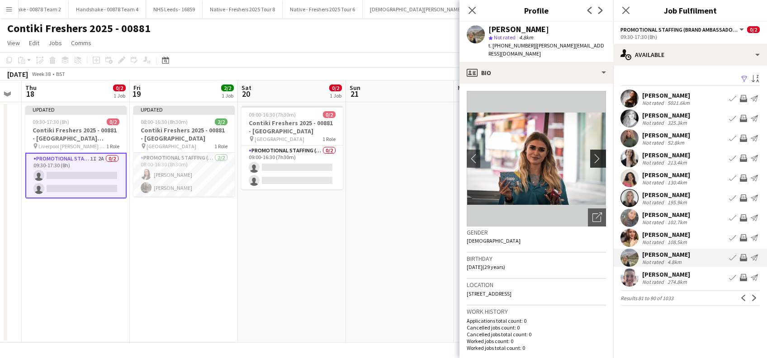
click at [592, 154] on app-icon "chevron-right" at bounding box center [599, 158] width 14 height 9
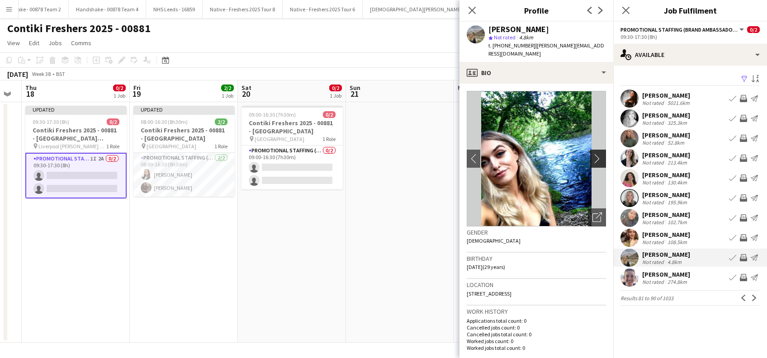
click at [592, 154] on app-icon "chevron-right" at bounding box center [599, 158] width 14 height 9
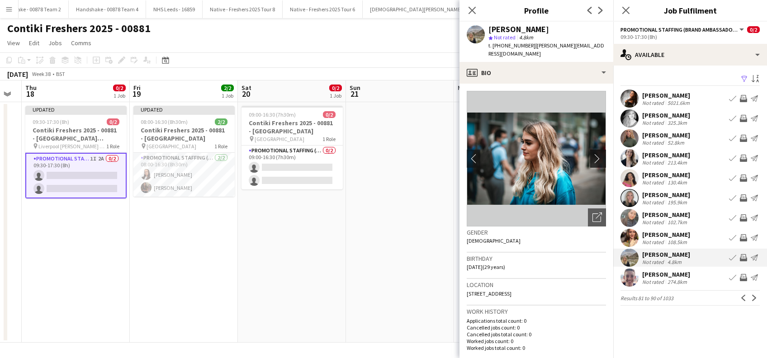
click at [592, 154] on app-icon "chevron-right" at bounding box center [599, 158] width 14 height 9
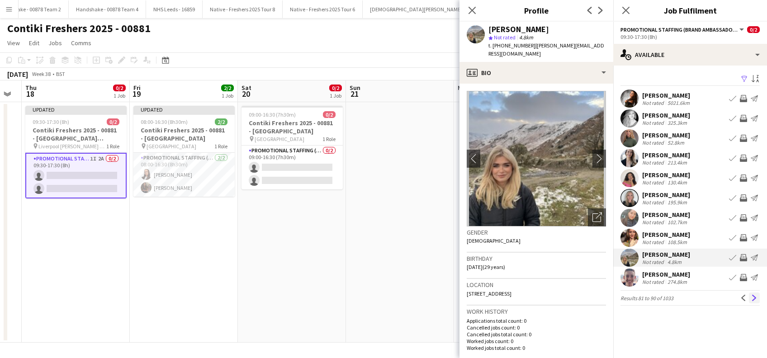
click at [754, 297] on app-icon "Next" at bounding box center [754, 298] width 6 height 6
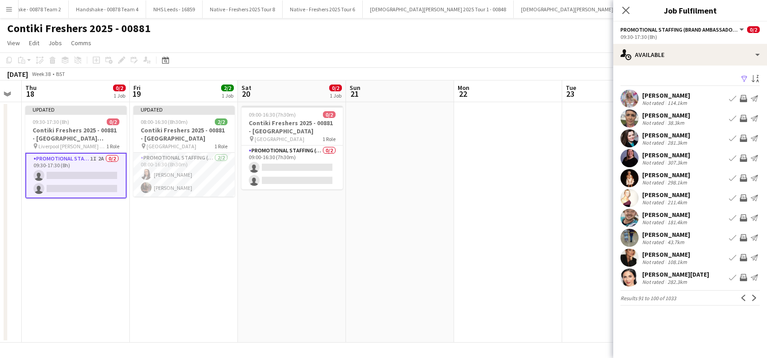
click at [754, 297] on app-icon "Next" at bounding box center [754, 298] width 6 height 6
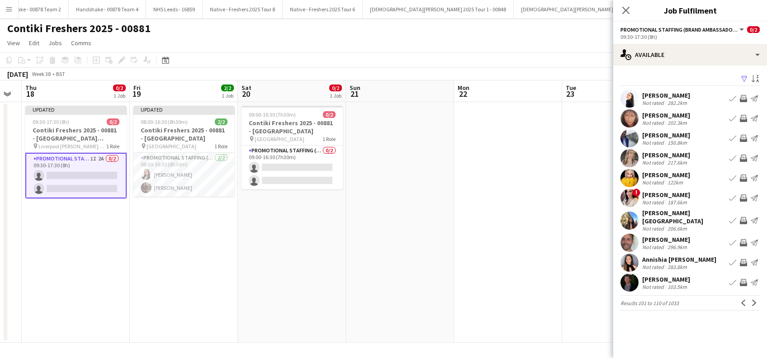
click at [754, 300] on app-icon "Next" at bounding box center [754, 303] width 6 height 6
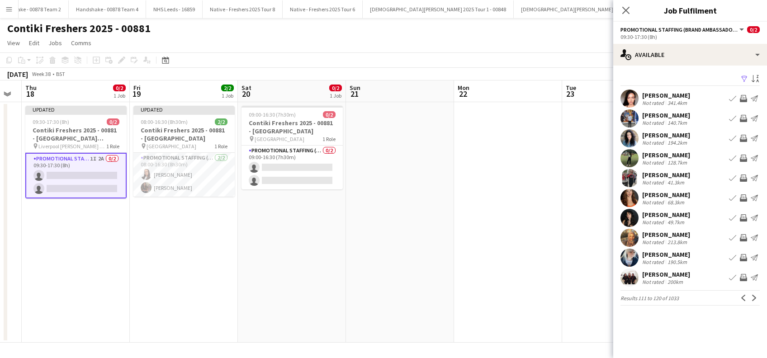
click at [754, 297] on app-icon "Next" at bounding box center [754, 298] width 6 height 6
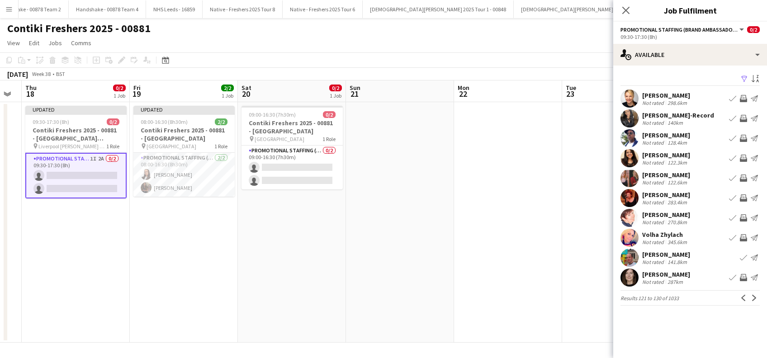
click at [754, 297] on app-icon "Next" at bounding box center [754, 298] width 6 height 6
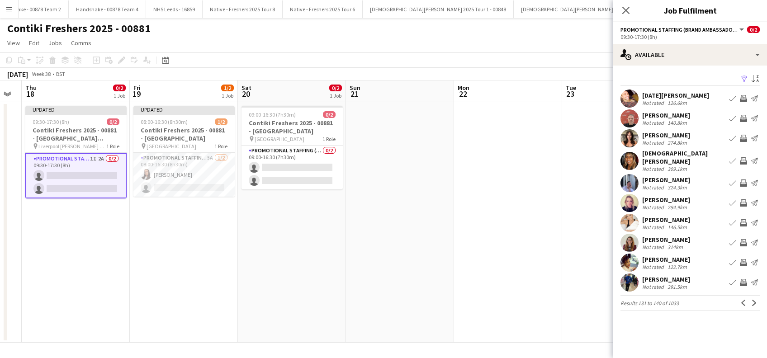
click at [754, 300] on app-icon "Next" at bounding box center [754, 303] width 6 height 6
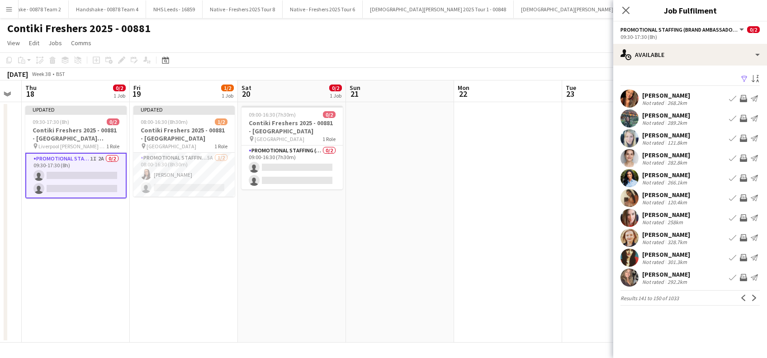
click at [754, 297] on app-icon "Next" at bounding box center [754, 298] width 6 height 6
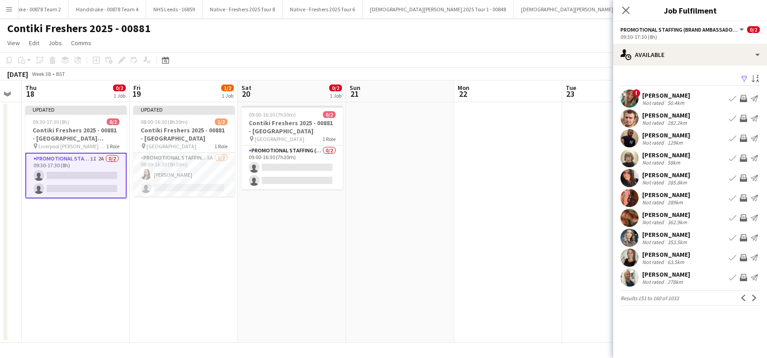
click at [754, 297] on app-icon "Next" at bounding box center [754, 298] width 6 height 6
click at [680, 193] on div "[PERSON_NAME]" at bounding box center [666, 195] width 48 height 8
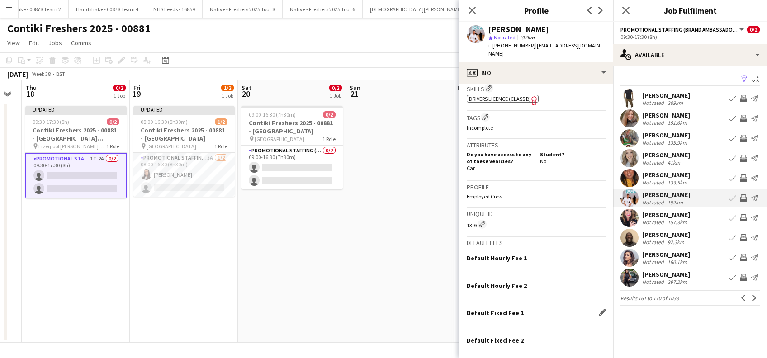
scroll to position [370, 0]
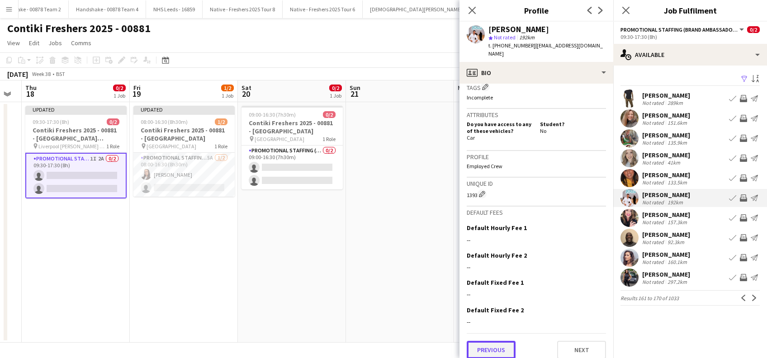
click at [493, 341] on button "Previous" at bounding box center [490, 350] width 49 height 18
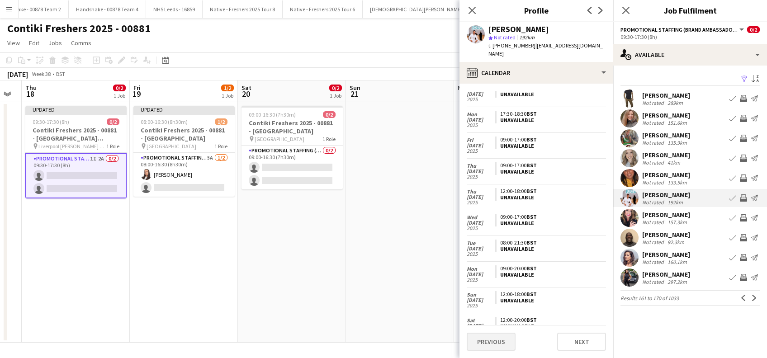
scroll to position [284, 0]
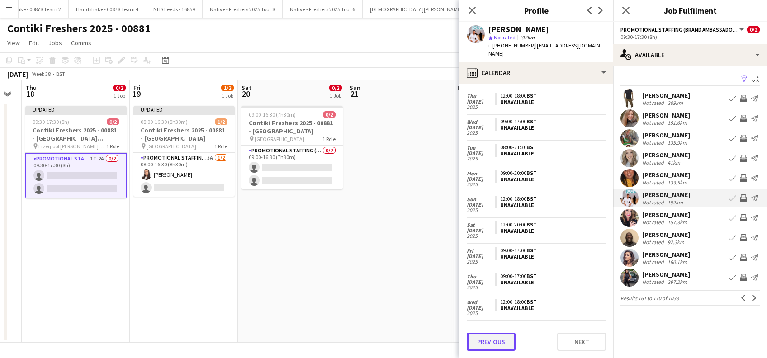
click at [491, 341] on button "Previous" at bounding box center [490, 342] width 49 height 18
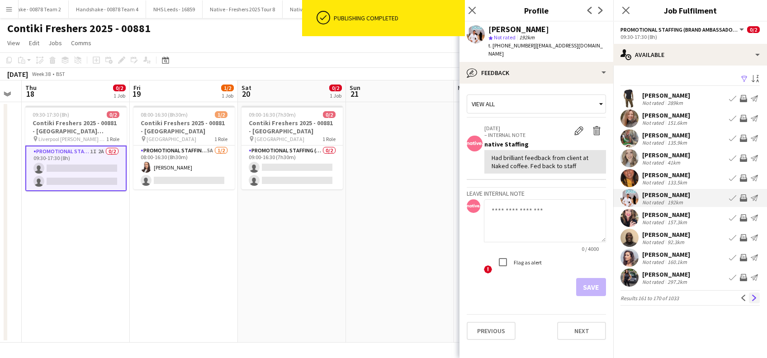
click at [755, 297] on app-icon "Next" at bounding box center [754, 298] width 6 height 6
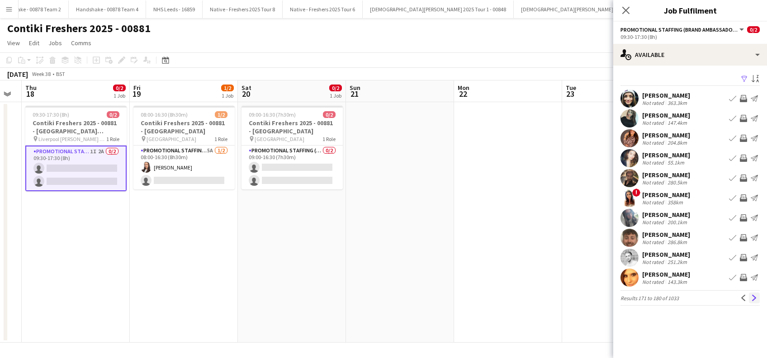
click at [755, 298] on app-icon "Next" at bounding box center [754, 298] width 6 height 6
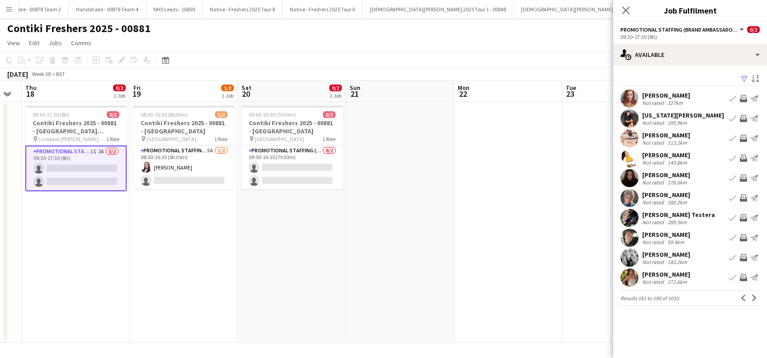
click at [671, 234] on div "[PERSON_NAME]" at bounding box center [666, 235] width 48 height 8
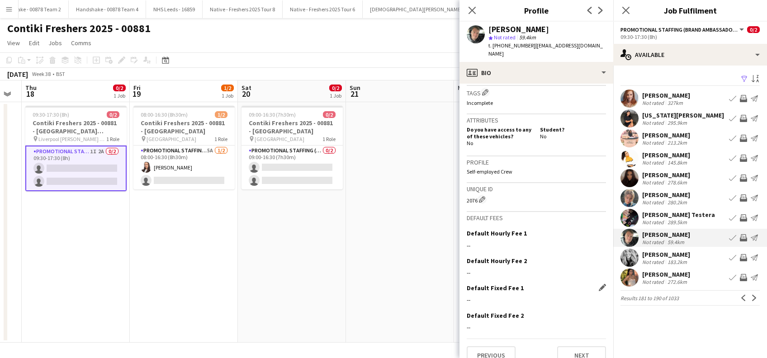
scroll to position [363, 0]
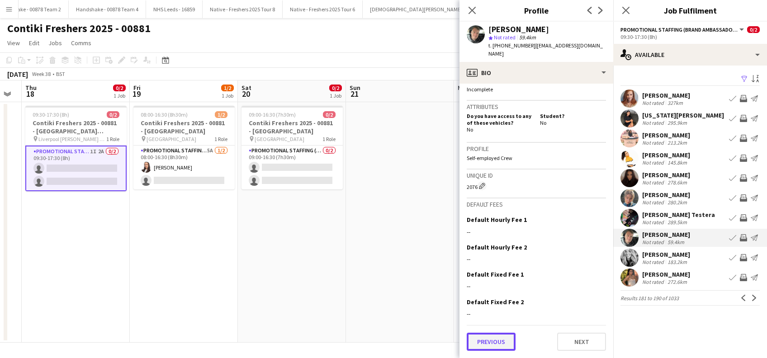
click at [480, 342] on button "Previous" at bounding box center [490, 342] width 49 height 18
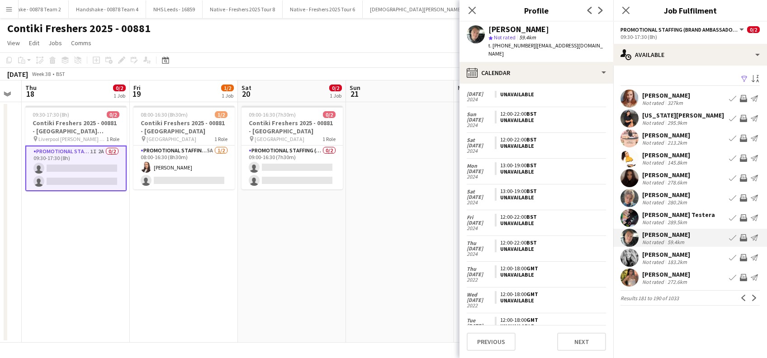
scroll to position [193, 0]
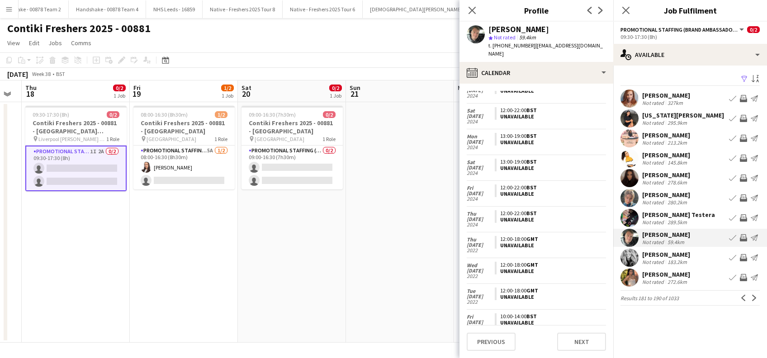
click at [472, 332] on div "Previous Next" at bounding box center [535, 338] width 139 height 26
click at [494, 344] on button "Previous" at bounding box center [490, 342] width 49 height 18
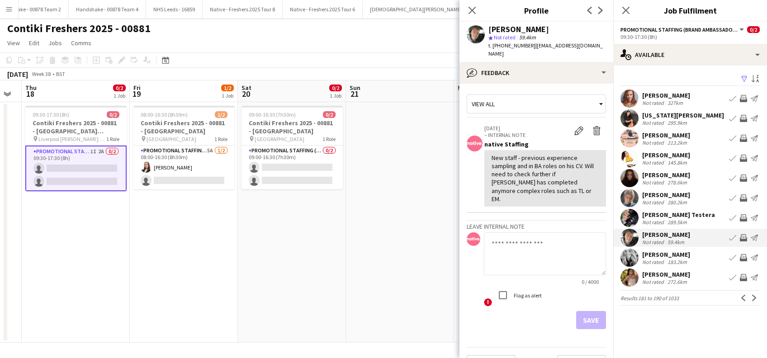
scroll to position [5, 0]
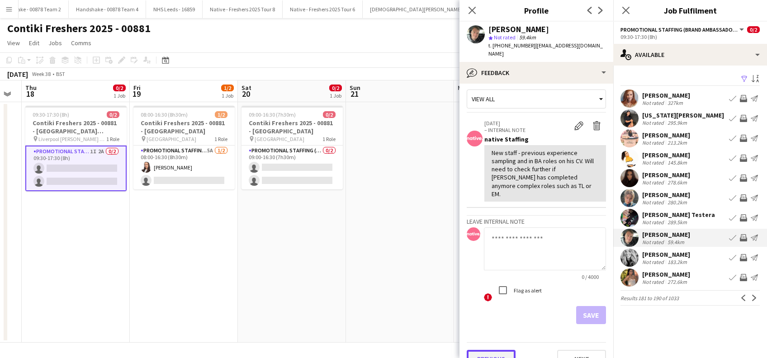
click at [485, 350] on button "Previous" at bounding box center [490, 359] width 49 height 18
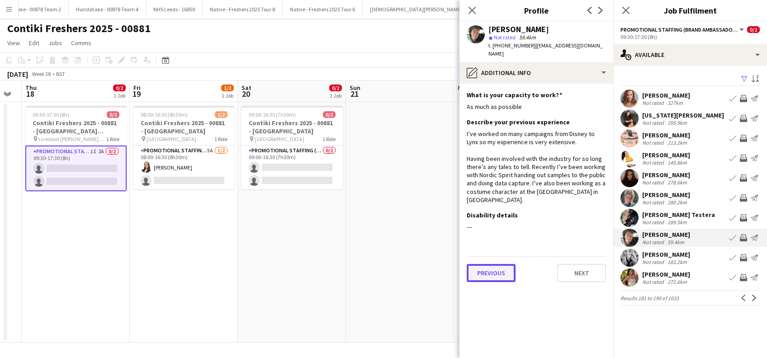
click at [484, 264] on button "Previous" at bounding box center [490, 273] width 49 height 18
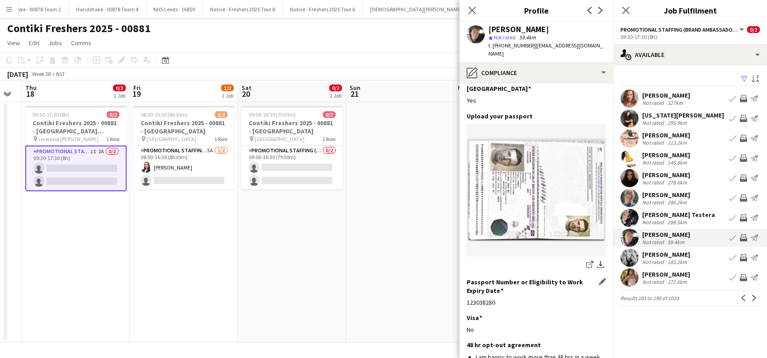
scroll to position [122, 0]
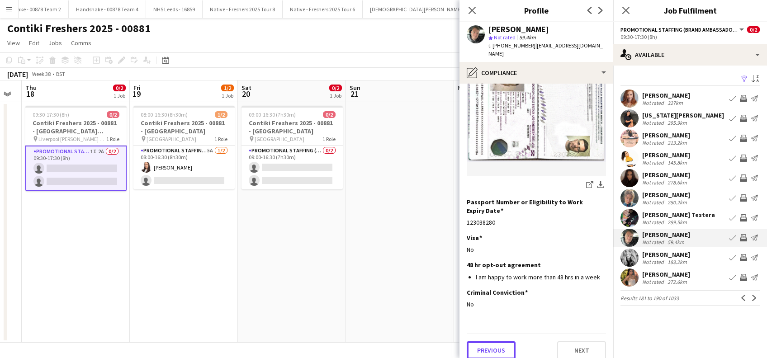
click at [489, 347] on button "Previous" at bounding box center [490, 350] width 49 height 18
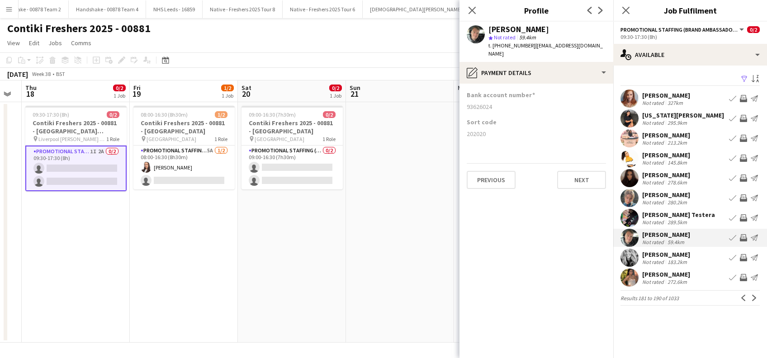
scroll to position [0, 0]
click at [505, 171] on button "Previous" at bounding box center [490, 180] width 49 height 18
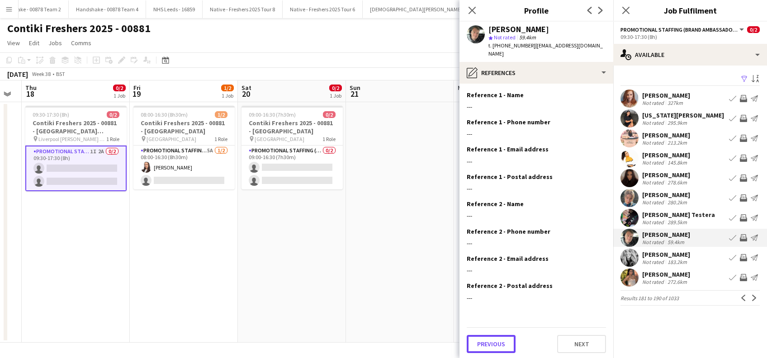
click at [485, 335] on button "Previous" at bounding box center [490, 344] width 49 height 18
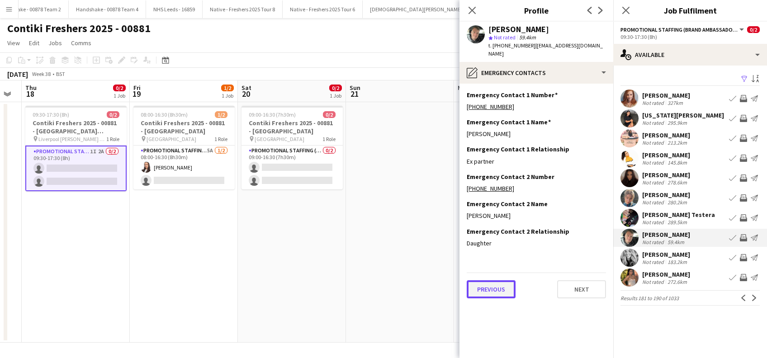
click at [490, 281] on button "Previous" at bounding box center [490, 289] width 49 height 18
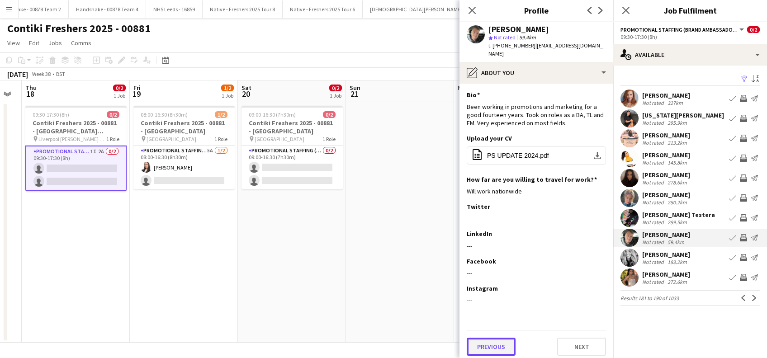
click at [497, 339] on button "Previous" at bounding box center [490, 347] width 49 height 18
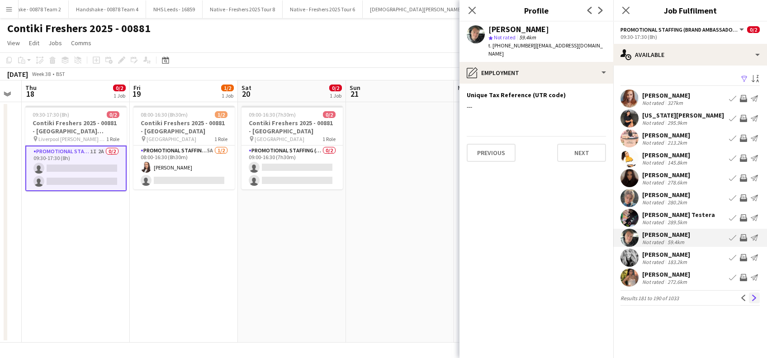
click at [753, 300] on app-icon "Next" at bounding box center [754, 298] width 6 height 6
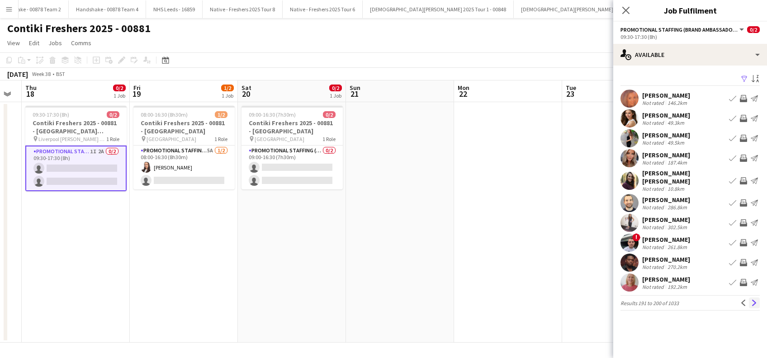
click at [756, 300] on app-icon "Next" at bounding box center [754, 303] width 6 height 6
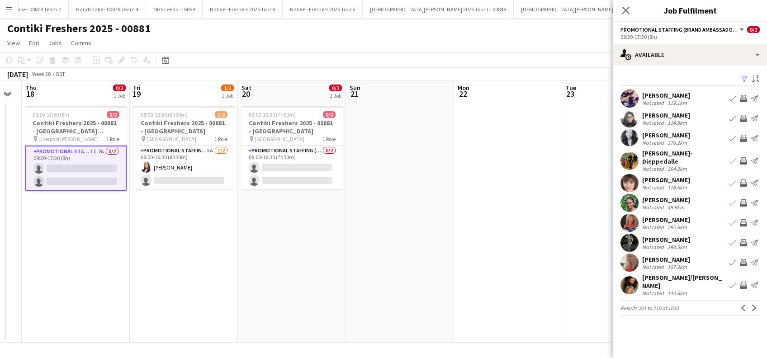
click at [756, 305] on app-icon "Next" at bounding box center [754, 308] width 6 height 6
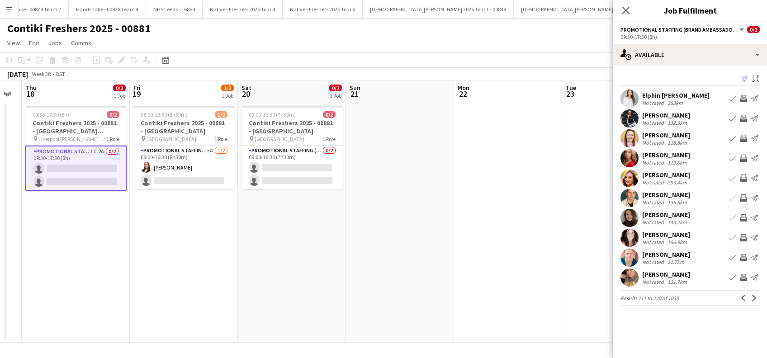
click at [82, 168] on app-card-role "Promotional Staffing (Brand Ambassadors) 1I 2A 0/2 09:30-17:30 (8h) single-neut…" at bounding box center [75, 169] width 101 height 46
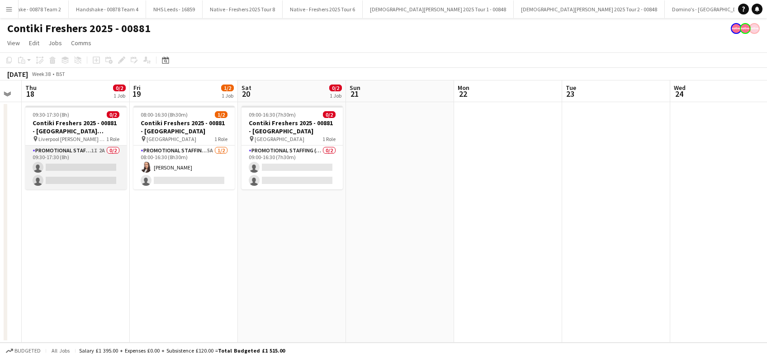
click at [75, 183] on app-card-role "Promotional Staffing (Brand Ambassadors) 1I 2A 0/2 09:30-17:30 (8h) single-neut…" at bounding box center [75, 168] width 101 height 44
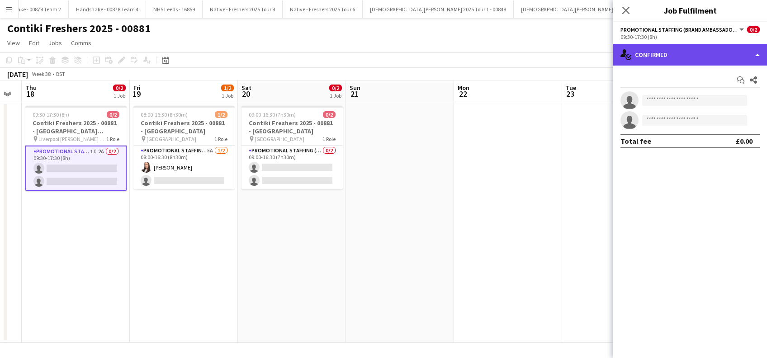
click at [681, 51] on div "single-neutral-actions-check-2 Confirmed" at bounding box center [690, 55] width 154 height 22
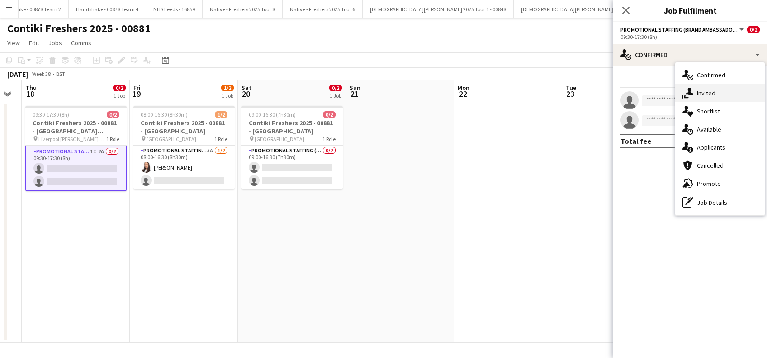
click at [711, 92] on div "single-neutral-actions-share-1 Invited" at bounding box center [719, 93] width 89 height 18
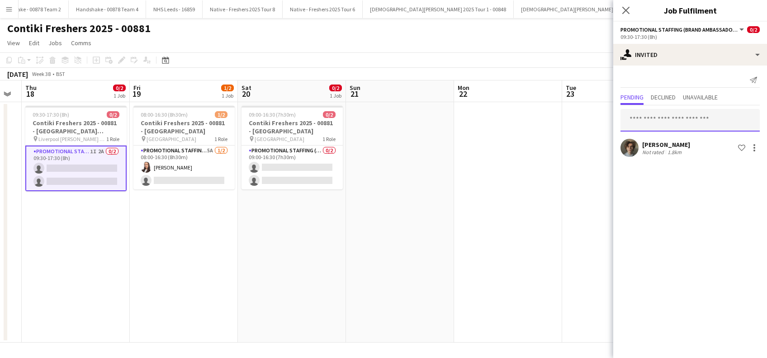
click at [645, 113] on input "text" at bounding box center [689, 120] width 139 height 23
click at [633, 119] on input "**********" at bounding box center [689, 120] width 139 height 23
click at [684, 118] on input "**********" at bounding box center [689, 120] width 139 height 23
click at [666, 174] on mat-expansion-panel "**********" at bounding box center [690, 212] width 154 height 292
click at [679, 114] on input "**********" at bounding box center [689, 120] width 139 height 23
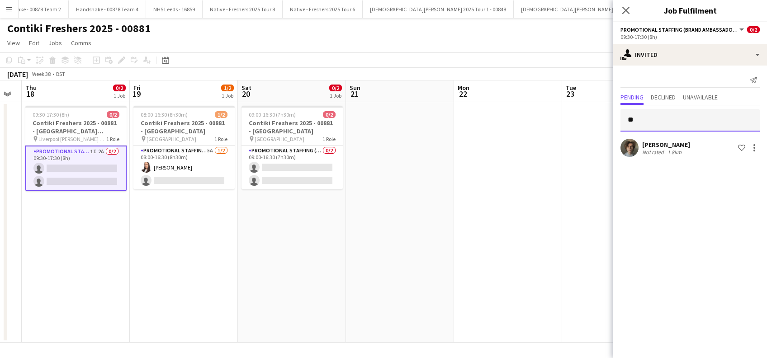
type input "*"
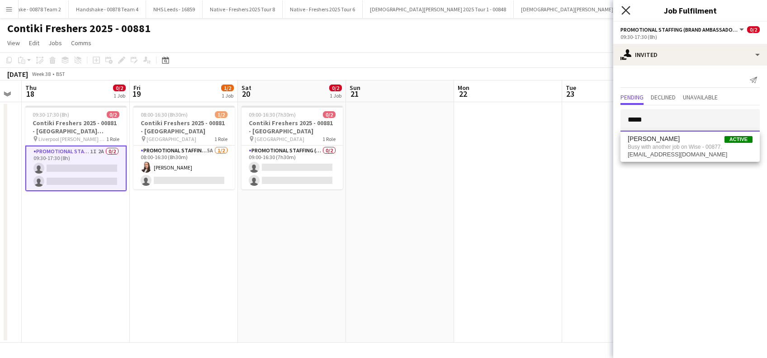
type input "*****"
click at [622, 8] on icon "Close pop-in" at bounding box center [625, 10] width 7 height 7
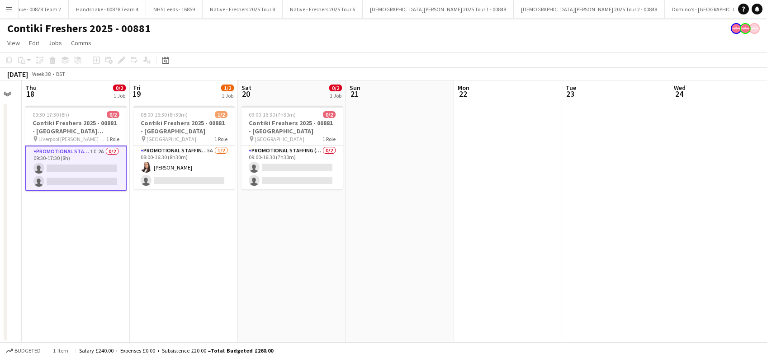
click at [571, 182] on app-date-cell at bounding box center [616, 222] width 108 height 240
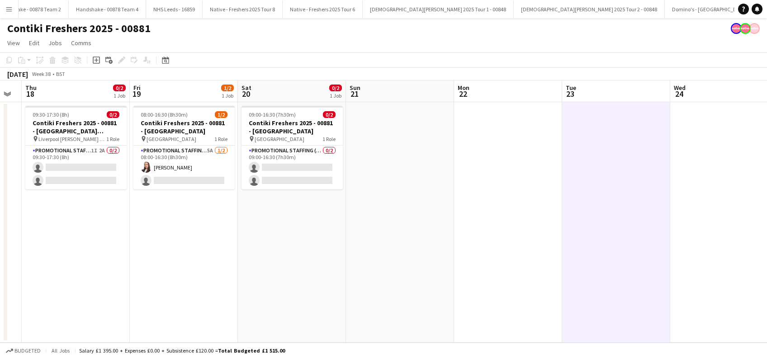
click at [93, 264] on app-date-cell "09:30-17:30 (8h) 0/2 Contiki Freshers 2025 - 00881 - Liverpool John Moores Univ…" at bounding box center [76, 222] width 108 height 240
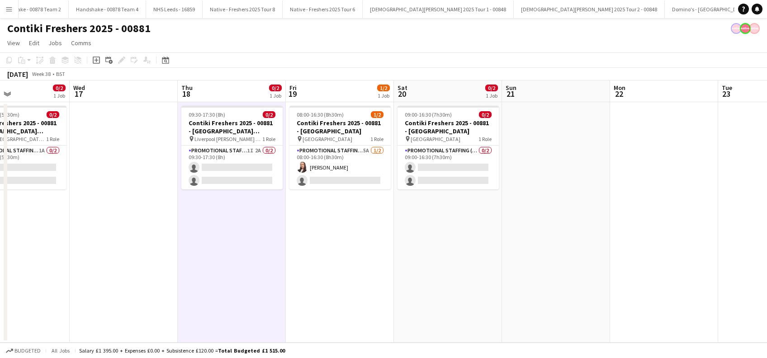
drag, startPoint x: 155, startPoint y: 258, endPoint x: 312, endPoint y: 274, distance: 157.2
click at [311, 274] on app-calendar-viewport "Sun 14 Mon 15 Tue 16 0/2 1 Job Wed 17 Thu 18 0/2 1 Job Fri 19 1/2 1 Job Sat 20 …" at bounding box center [383, 211] width 767 height 262
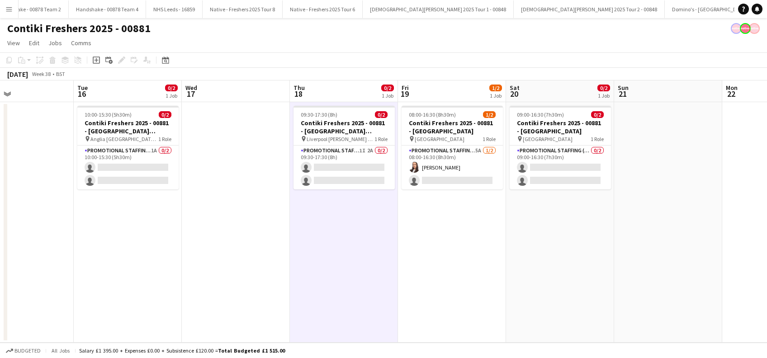
click at [267, 271] on app-calendar-viewport "Sat 13 Sun 14 Mon 15 Tue 16 0/2 1 Job Wed 17 Thu 18 0/2 1 Job Fri 19 1/2 1 Job …" at bounding box center [383, 211] width 767 height 262
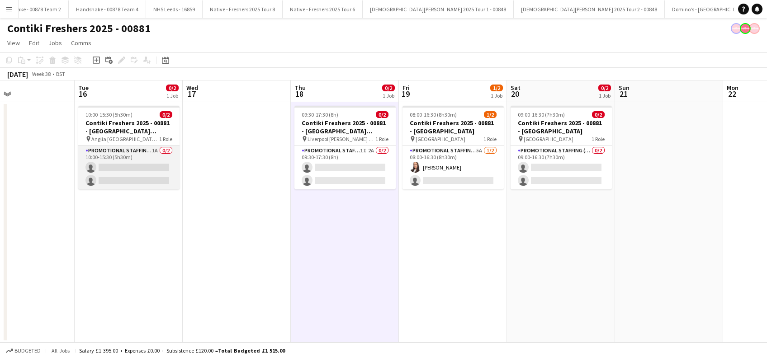
click at [123, 174] on app-card-role "Promotional Staffing (Brand Ambassadors) 1A 0/2 10:00-15:30 (5h30m) single-neut…" at bounding box center [128, 168] width 101 height 44
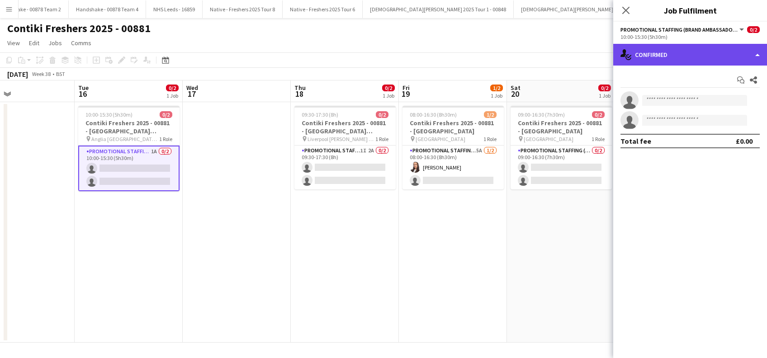
click at [711, 54] on div "single-neutral-actions-check-2 Confirmed" at bounding box center [690, 55] width 154 height 22
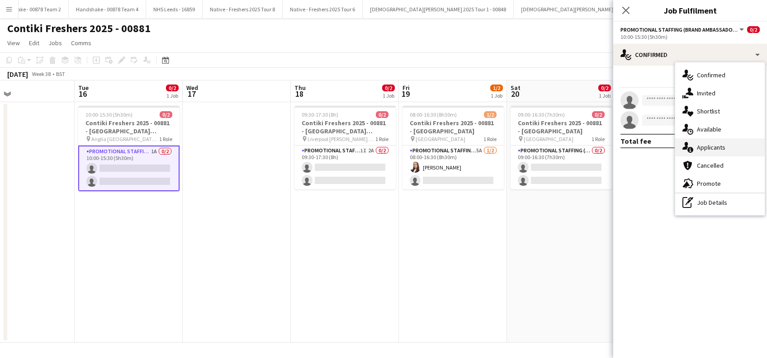
click at [703, 151] on div "single-neutral-actions-information Applicants" at bounding box center [719, 147] width 89 height 18
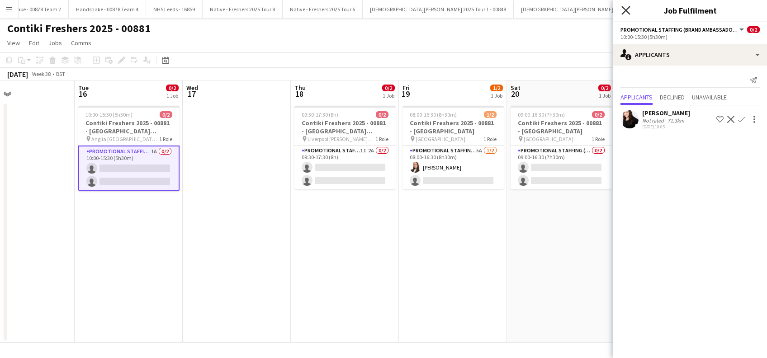
click at [625, 9] on icon "Close pop-in" at bounding box center [625, 10] width 9 height 9
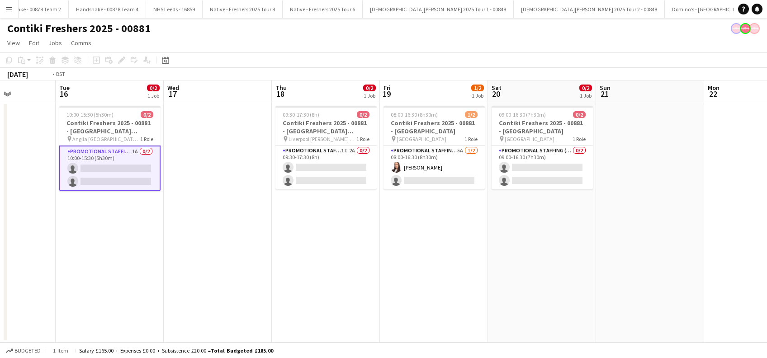
scroll to position [0, 249]
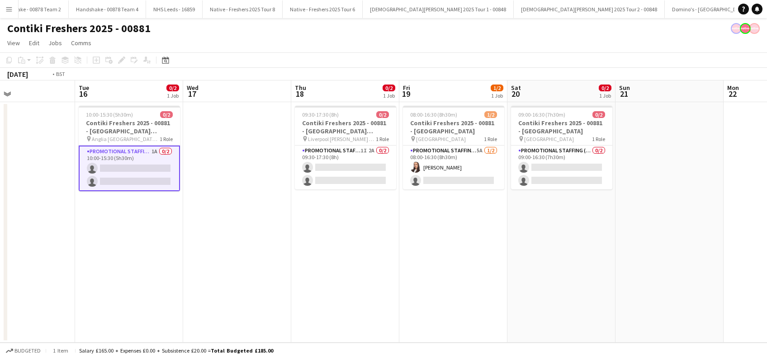
drag, startPoint x: 539, startPoint y: 275, endPoint x: 648, endPoint y: 278, distance: 108.5
click at [648, 278] on app-calendar-viewport "Sat 13 Sun 14 Mon 15 Tue 16 0/2 1 Job Wed 17 Thu 18 0/2 1 Job Fri 19 1/2 1 Job …" at bounding box center [383, 211] width 767 height 262
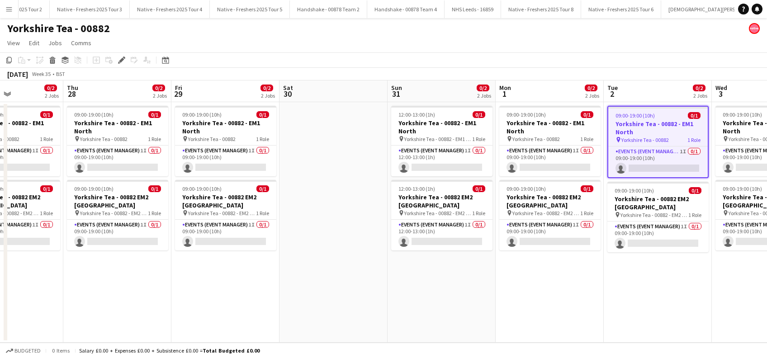
drag, startPoint x: 596, startPoint y: 206, endPoint x: 622, endPoint y: 206, distance: 26.2
click at [622, 206] on app-calendar-viewport "Mon 25 Tue 26 0/2 2 Jobs Wed 27 0/2 2 Jobs Thu 28 0/2 2 Jobs Fri 29 0/2 2 Jobs …" at bounding box center [383, 211] width 767 height 262
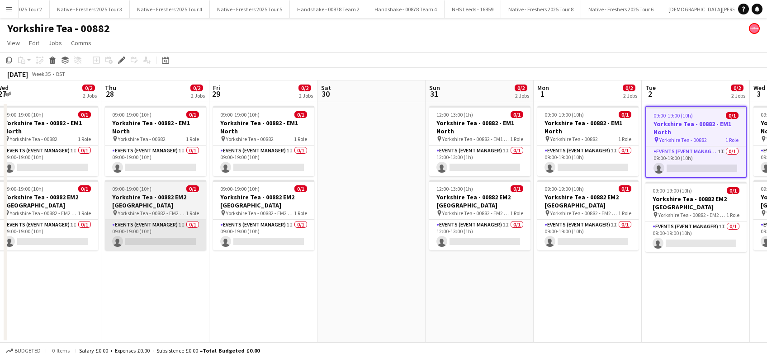
drag, startPoint x: 275, startPoint y: 234, endPoint x: 232, endPoint y: 234, distance: 42.9
click at [421, 234] on app-calendar-viewport "Mon 25 Tue 26 0/2 2 Jobs Wed 27 0/2 2 Jobs Thu 28 0/2 2 Jobs Fri 29 0/2 2 Jobs …" at bounding box center [383, 211] width 767 height 262
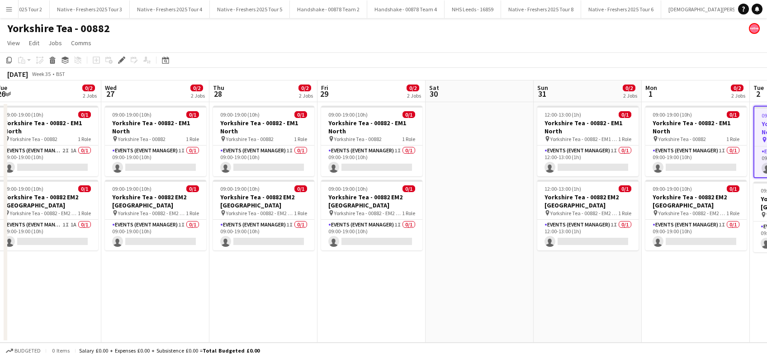
scroll to position [0, 0]
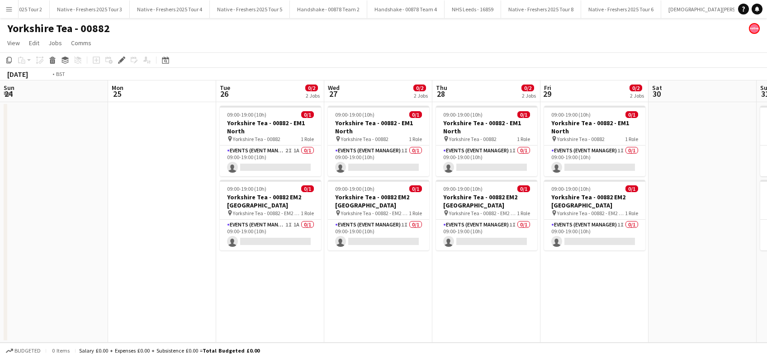
drag, startPoint x: 357, startPoint y: 255, endPoint x: 339, endPoint y: 254, distance: 18.1
click at [356, 255] on app-calendar-viewport "Sun 24 Mon 25 Tue 26 0/2 2 Jobs Wed 27 0/2 2 Jobs Thu 28 0/2 2 Jobs Fri 29 0/2 …" at bounding box center [383, 211] width 767 height 262
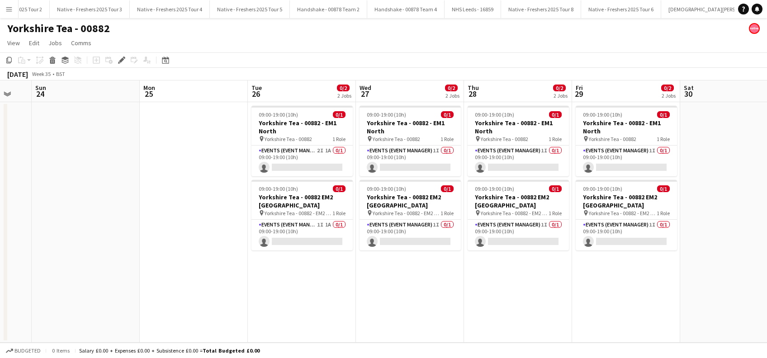
drag, startPoint x: 150, startPoint y: 258, endPoint x: 290, endPoint y: 260, distance: 140.1
click at [295, 271] on app-calendar-viewport "Fri 22 Sat 23 Sun 24 Mon 25 Tue 26 0/2 2 Jobs Wed 27 0/2 2 Jobs Thu 28 0/2 2 Jo…" at bounding box center [383, 211] width 767 height 262
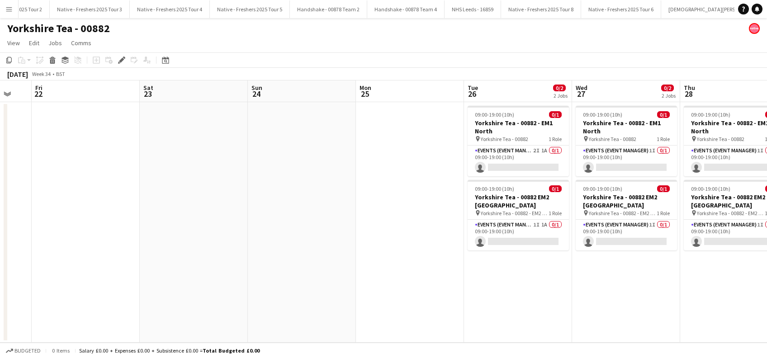
scroll to position [0, 255]
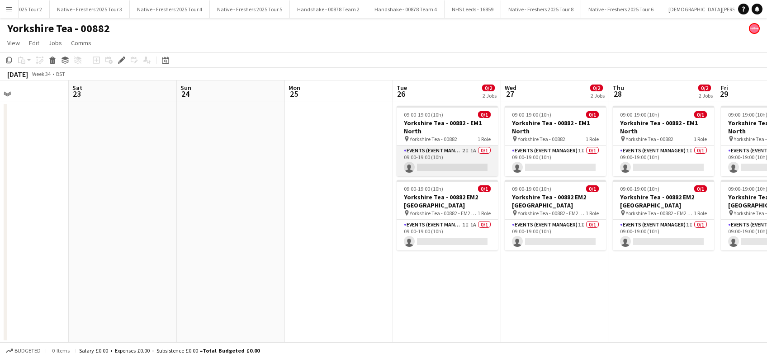
click at [461, 164] on app-card-role "Events (Event Manager) 2I 1A 0/1 09:00-19:00 (10h) single-neutral-actions" at bounding box center [446, 161] width 101 height 31
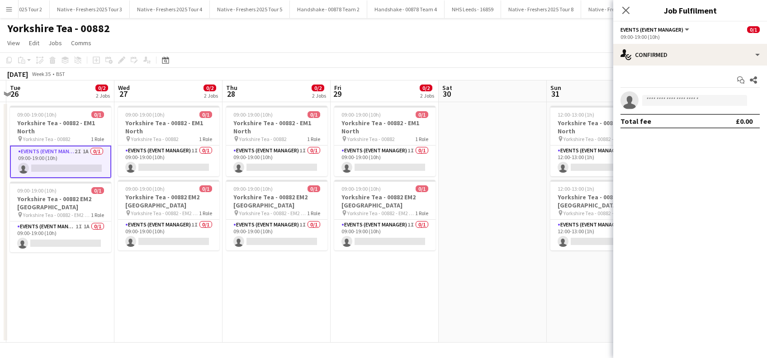
drag, startPoint x: 448, startPoint y: 279, endPoint x: 306, endPoint y: 212, distance: 157.1
click at [78, 261] on app-calendar-viewport "Fri 22 Sat 23 Sun 24 Mon 25 Tue 26 0/2 2 Jobs Wed 27 0/2 2 Jobs Thu 28 0/2 2 Jo…" at bounding box center [383, 211] width 767 height 262
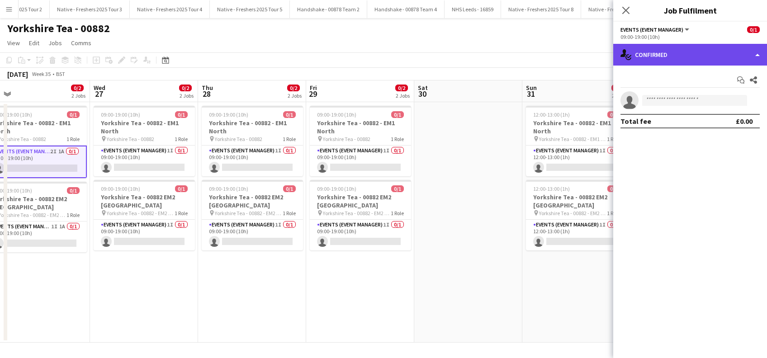
click at [690, 49] on div "single-neutral-actions-check-2 Confirmed" at bounding box center [690, 55] width 154 height 22
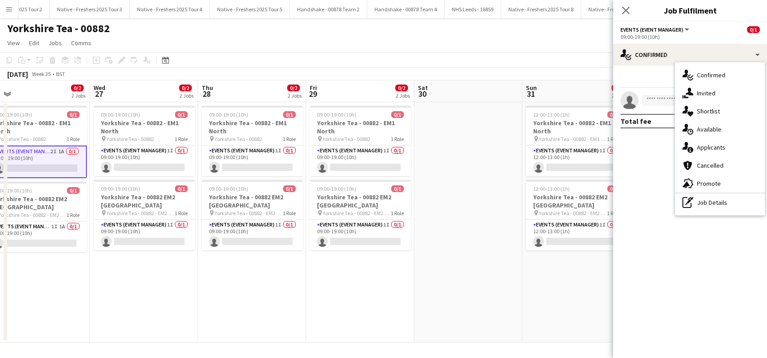
click at [707, 90] on div "single-neutral-actions-share-1 Invited" at bounding box center [719, 93] width 89 height 18
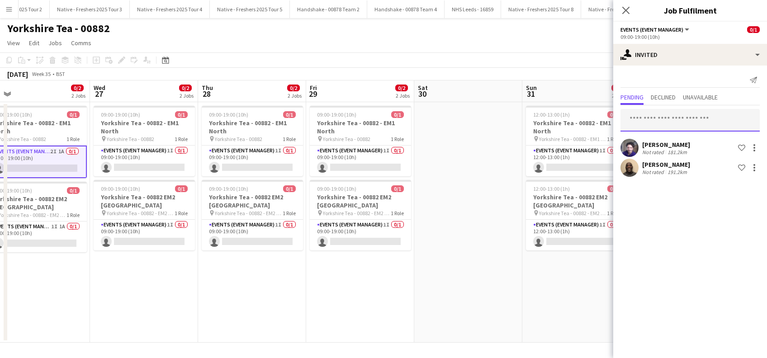
click at [652, 118] on input "text" at bounding box center [689, 120] width 139 height 23
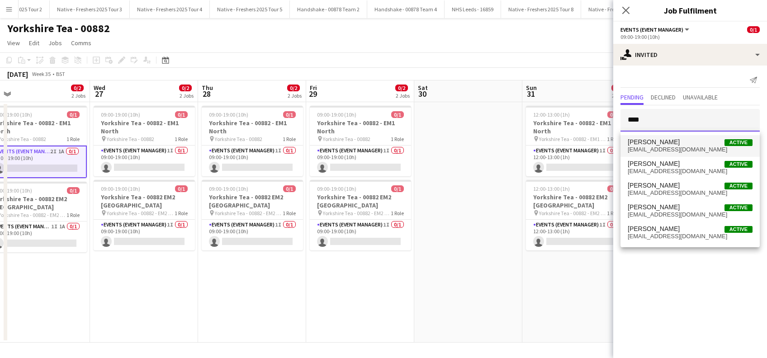
type input "****"
click at [655, 146] on span "[EMAIL_ADDRESS][DOMAIN_NAME]" at bounding box center [689, 149] width 125 height 7
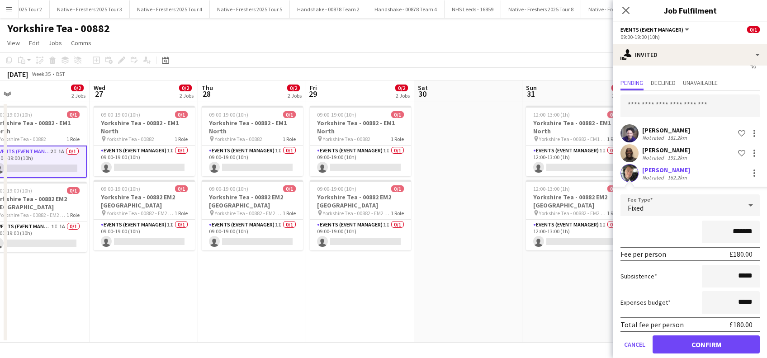
scroll to position [25, 0]
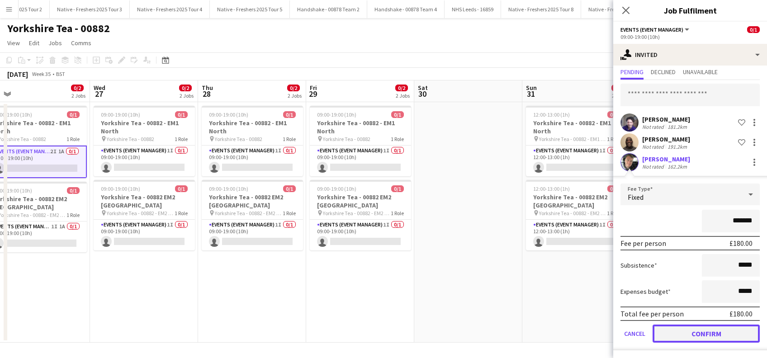
click at [696, 333] on button "Confirm" at bounding box center [705, 334] width 107 height 18
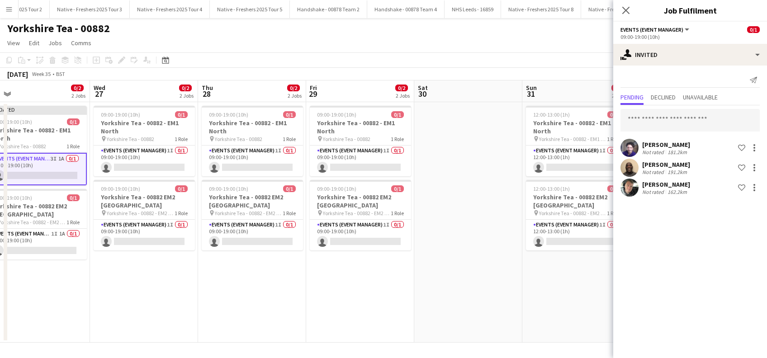
scroll to position [0, 0]
click at [629, 7] on icon "Close pop-in" at bounding box center [625, 10] width 7 height 7
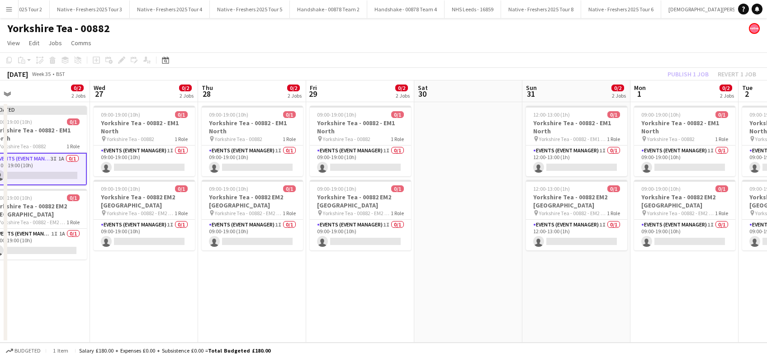
drag, startPoint x: 570, startPoint y: 257, endPoint x: 584, endPoint y: 252, distance: 14.0
click at [570, 257] on app-date-cell "12:00-13:00 (1h) 0/1 Yorkshire Tea - 00882 - EM1 North pin Yorkshire Tea - 0088…" at bounding box center [576, 222] width 108 height 240
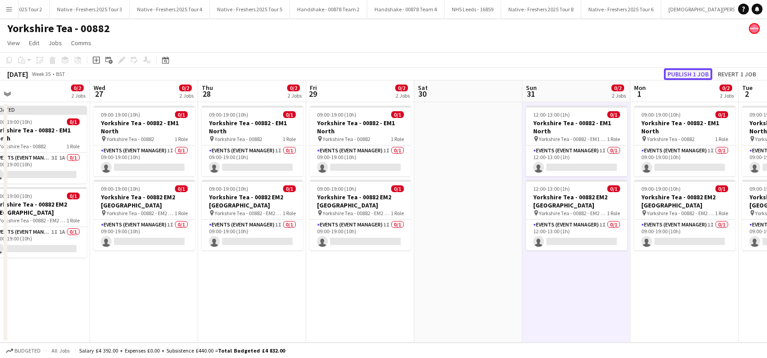
click at [686, 71] on button "Publish 1 job" at bounding box center [688, 74] width 48 height 12
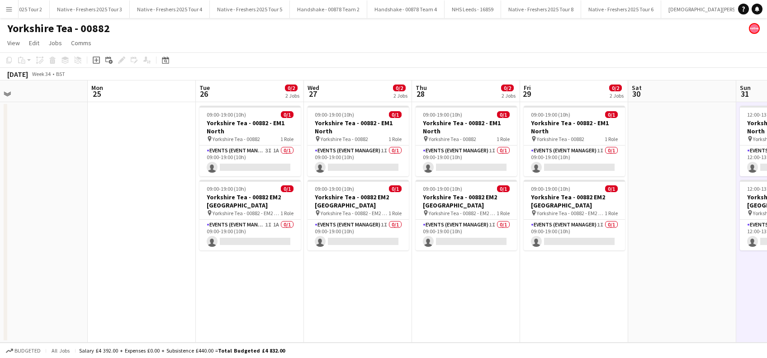
drag, startPoint x: 165, startPoint y: 277, endPoint x: 376, endPoint y: 317, distance: 214.5
click at [380, 317] on app-calendar-viewport "Fri 22 Sat 23 Sun 24 Mon 25 Tue 26 0/2 2 Jobs Wed 27 0/2 2 Jobs Thu 28 0/2 2 Jo…" at bounding box center [383, 211] width 767 height 262
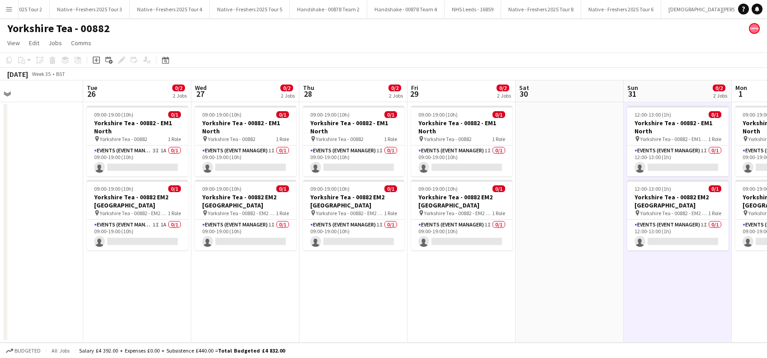
scroll to position [0, 365]
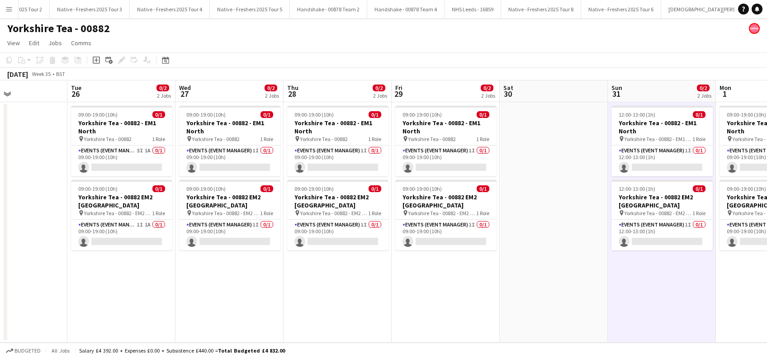
drag, startPoint x: 228, startPoint y: 307, endPoint x: 121, endPoint y: 311, distance: 107.2
click at [122, 311] on app-calendar-viewport "Fri 22 Sat 23 Sun 24 Mon 25 Tue 26 0/2 2 Jobs Wed 27 0/2 2 Jobs Thu 28 0/2 2 Jo…" at bounding box center [383, 211] width 767 height 262
click at [125, 242] on app-card-role "Events (Event Manager) 1I 1A 0/1 09:00-19:00 (10h) single-neutral-actions" at bounding box center [121, 235] width 101 height 31
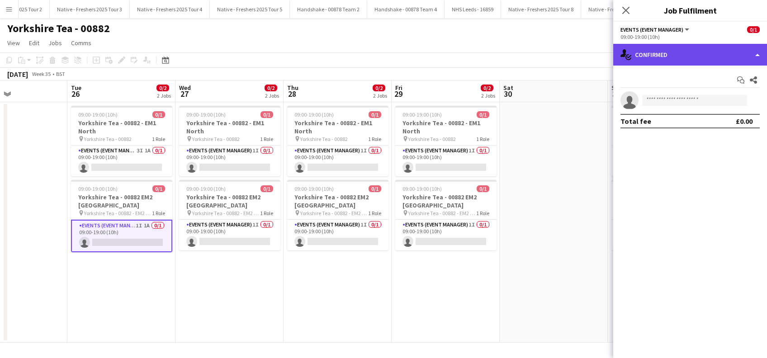
click at [687, 51] on div "single-neutral-actions-check-2 Confirmed" at bounding box center [690, 55] width 154 height 22
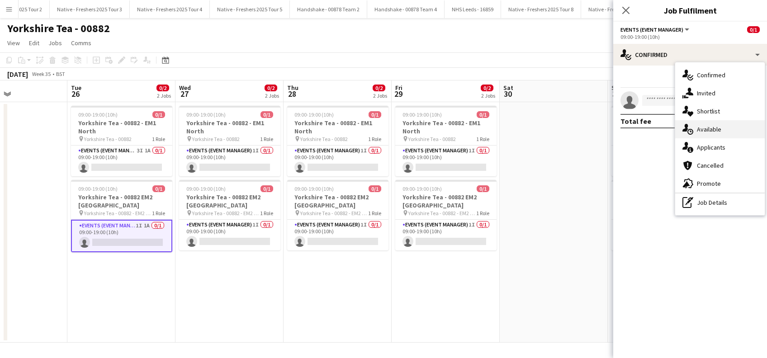
click at [709, 126] on div "single-neutral-actions-upload Available" at bounding box center [719, 129] width 89 height 18
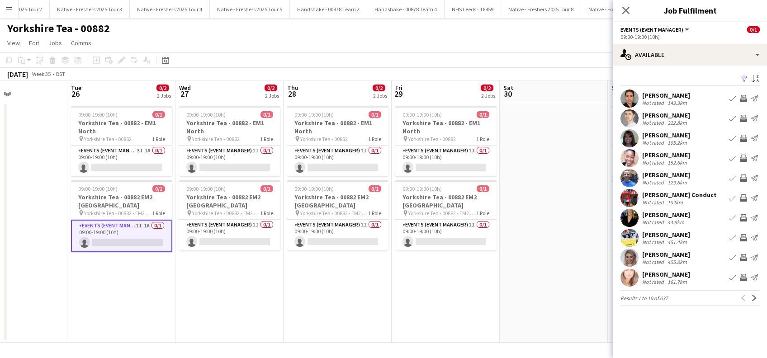
click at [746, 78] on app-icon "Filter" at bounding box center [743, 79] width 7 height 9
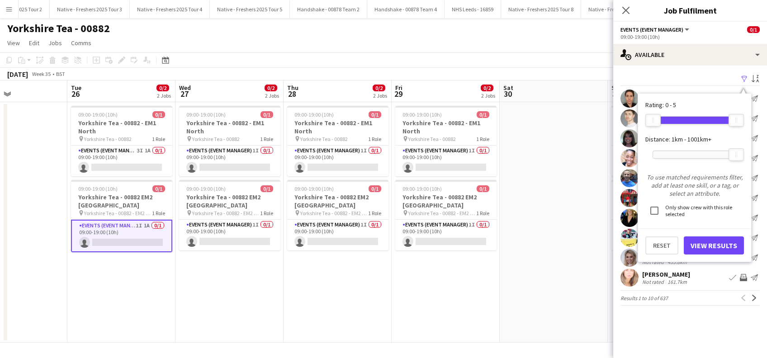
click at [701, 150] on div "1001km+" at bounding box center [694, 154] width 84 height 23
click at [690, 155] on div at bounding box center [694, 154] width 83 height 7
drag, startPoint x: 692, startPoint y: 155, endPoint x: 673, endPoint y: 154, distance: 19.0
click at [673, 154] on div "62km" at bounding box center [672, 154] width 15 height 13
click at [711, 247] on button "View Results" at bounding box center [713, 245] width 60 height 18
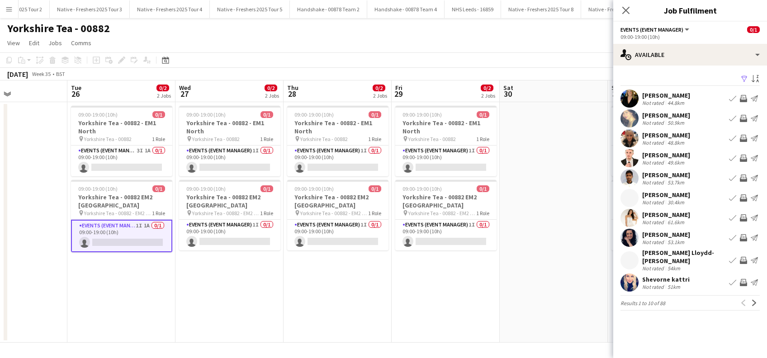
click at [666, 154] on div "[PERSON_NAME]" at bounding box center [666, 155] width 48 height 8
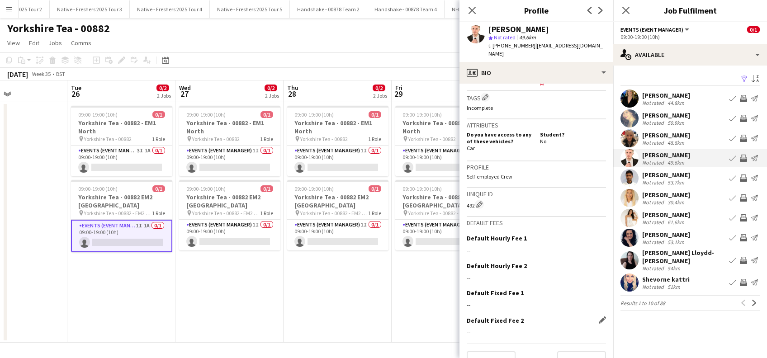
scroll to position [386, 0]
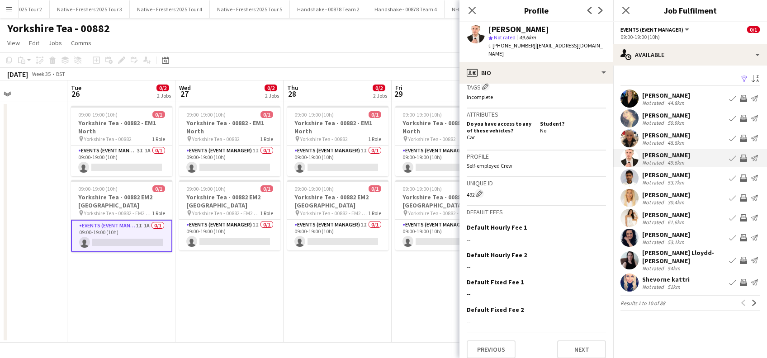
click at [500, 353] on app-crew-profile-bio "chevron-left chevron-right Open photos pop-in Gender [DEMOGRAPHIC_DATA] Birthda…" at bounding box center [536, 221] width 154 height 274
drag, startPoint x: 500, startPoint y: 353, endPoint x: 485, endPoint y: 340, distance: 20.2
click at [485, 340] on button "Previous" at bounding box center [490, 349] width 49 height 18
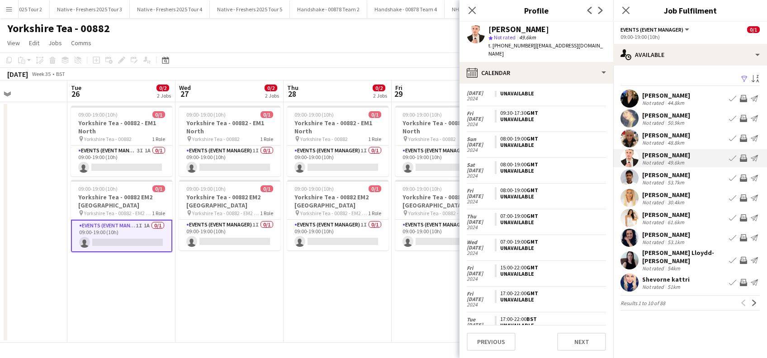
scroll to position [104, 0]
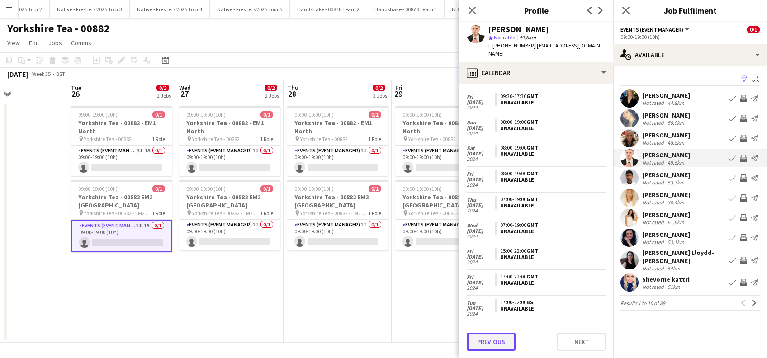
click at [499, 341] on button "Previous" at bounding box center [490, 342] width 49 height 18
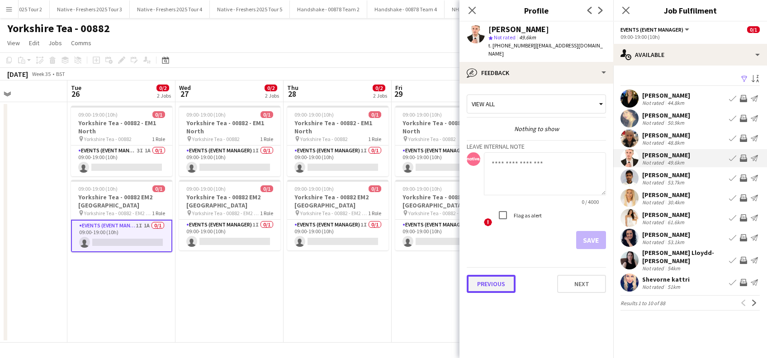
click at [499, 275] on button "Previous" at bounding box center [490, 284] width 49 height 18
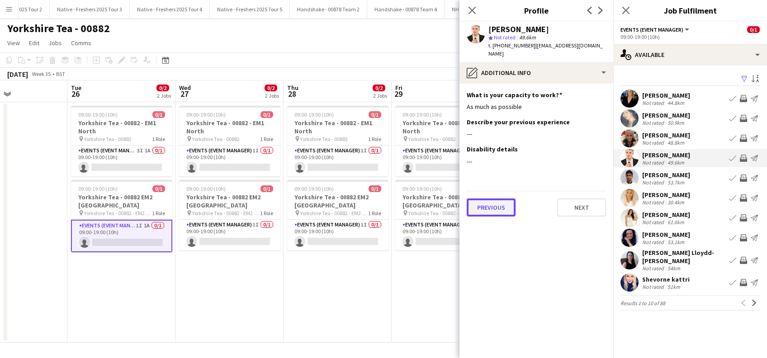
click at [494, 201] on button "Previous" at bounding box center [490, 207] width 49 height 18
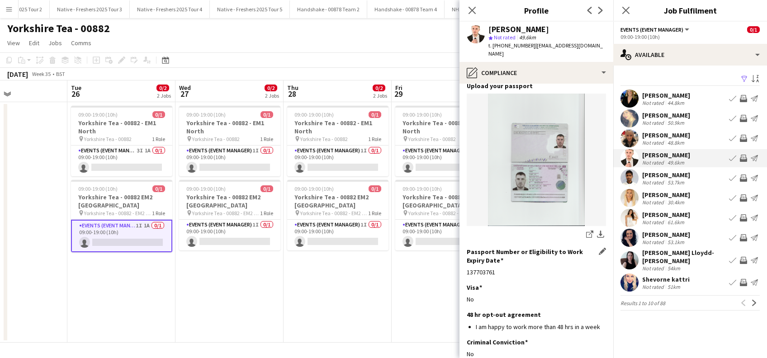
scroll to position [122, 0]
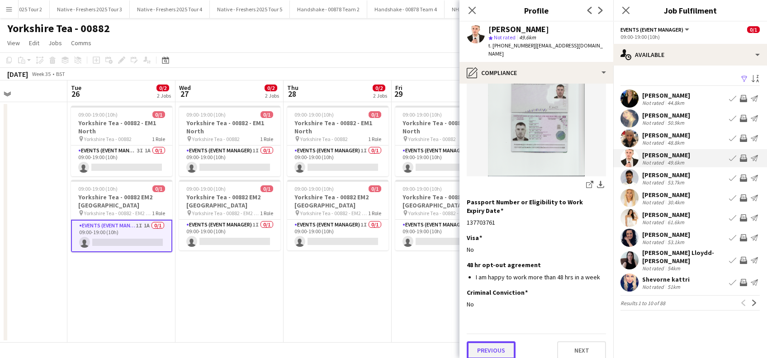
click at [480, 341] on button "Previous" at bounding box center [490, 350] width 49 height 18
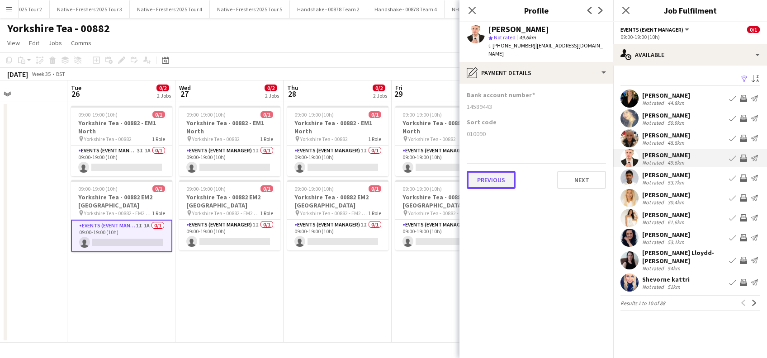
click at [495, 176] on button "Previous" at bounding box center [490, 180] width 49 height 18
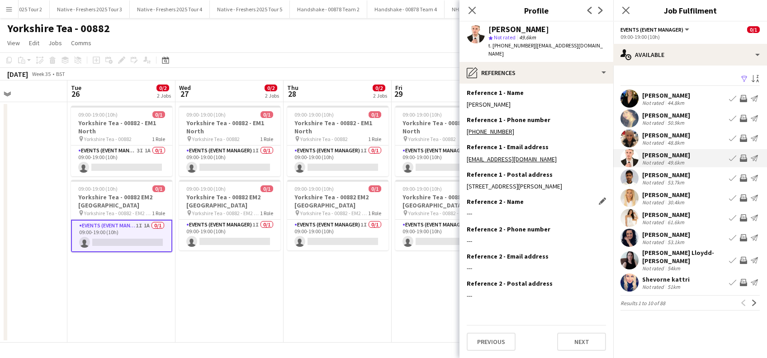
scroll to position [18, 0]
click at [482, 347] on button "Previous" at bounding box center [490, 342] width 49 height 18
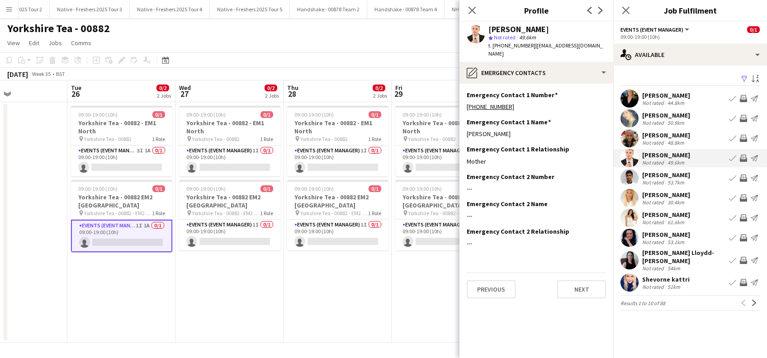
scroll to position [0, 0]
click at [495, 280] on button "Previous" at bounding box center [490, 289] width 49 height 18
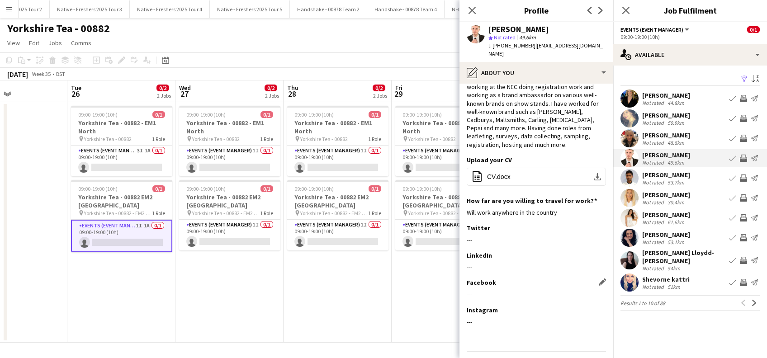
scroll to position [54, 0]
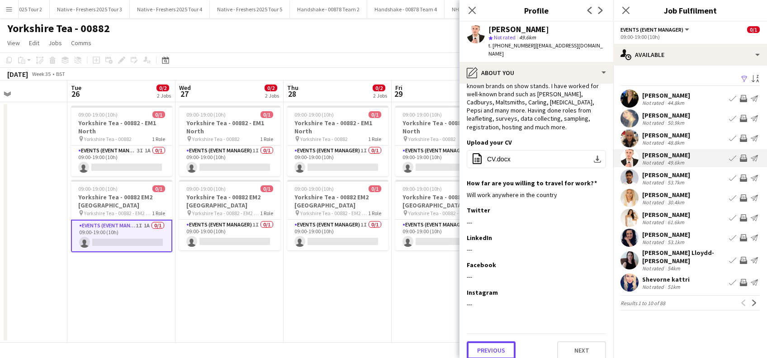
click at [507, 344] on button "Previous" at bounding box center [490, 350] width 49 height 18
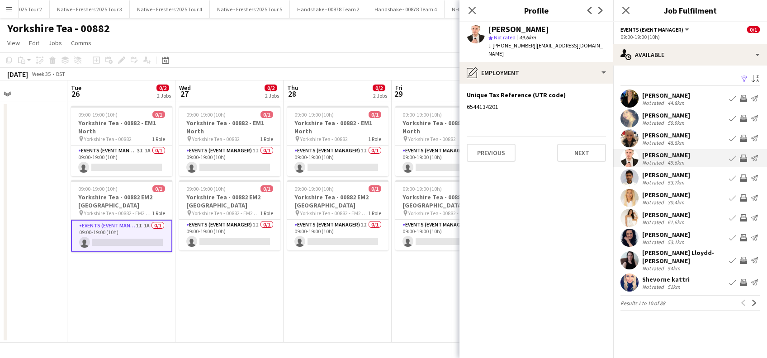
scroll to position [0, 0]
click at [490, 146] on button "Previous" at bounding box center [490, 153] width 49 height 18
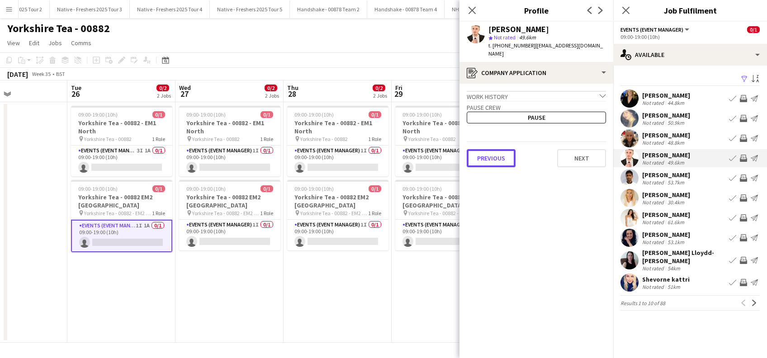
click at [490, 149] on button "Previous" at bounding box center [490, 158] width 49 height 18
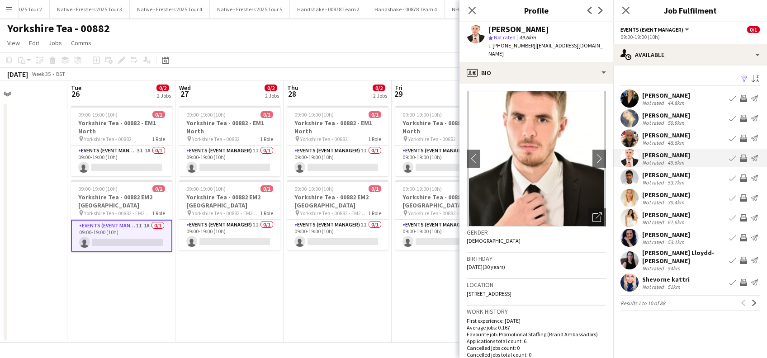
click at [128, 235] on app-card-role "Events (Event Manager) 1I 1A 0/1 09:00-19:00 (10h) single-neutral-actions" at bounding box center [121, 236] width 101 height 33
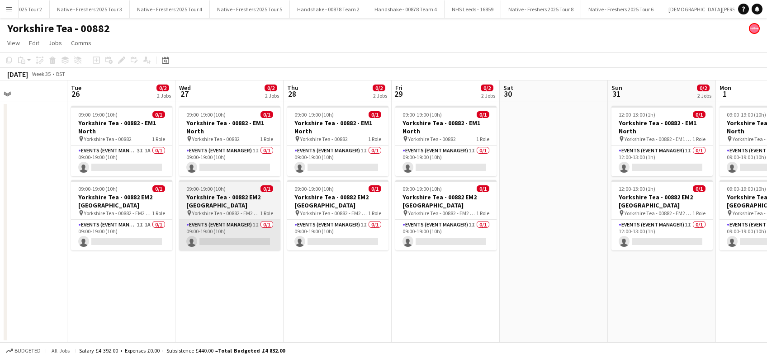
drag, startPoint x: 135, startPoint y: 237, endPoint x: 226, endPoint y: 237, distance: 90.9
click at [137, 237] on app-card-role "Events (Event Manager) 1I 1A 0/1 09:00-19:00 (10h) single-neutral-actions" at bounding box center [121, 235] width 101 height 31
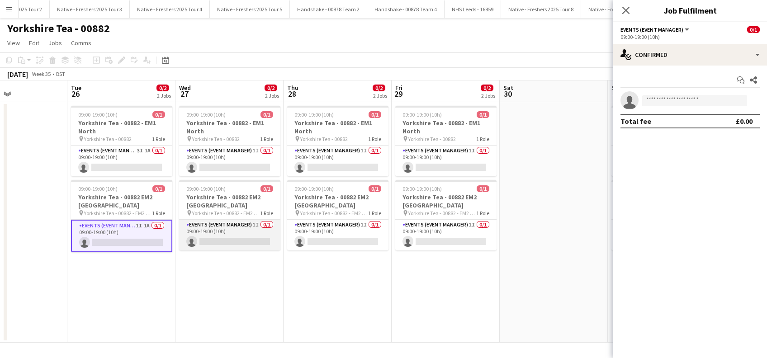
scroll to position [0, 363]
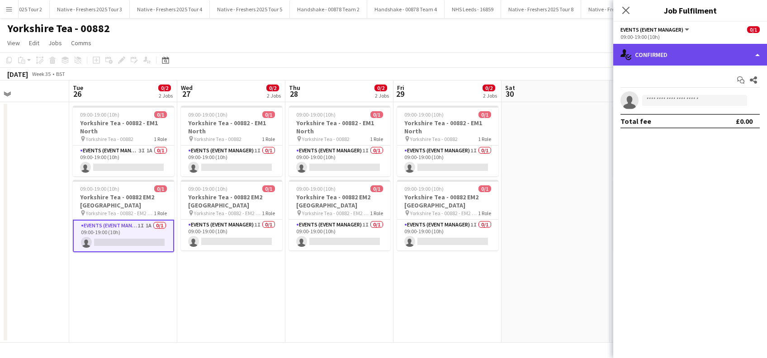
click at [683, 48] on div "single-neutral-actions-check-2 Confirmed" at bounding box center [690, 55] width 154 height 22
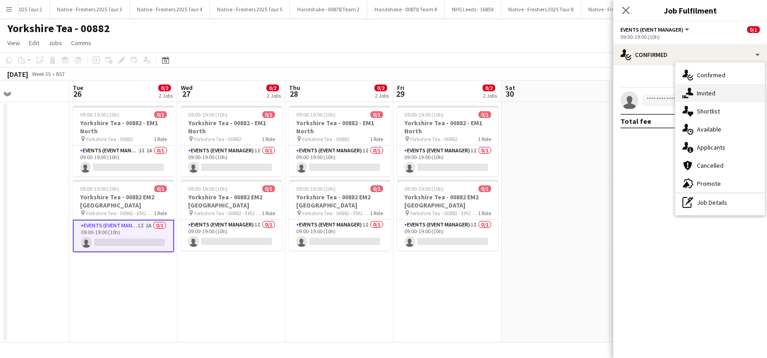
click at [709, 94] on div "single-neutral-actions-share-1 Invited" at bounding box center [719, 93] width 89 height 18
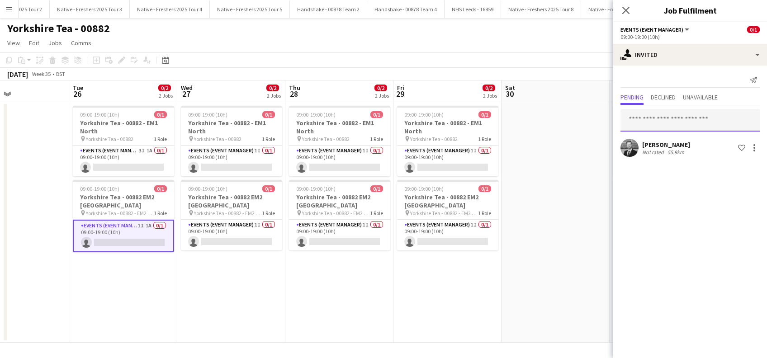
click at [656, 116] on input "text" at bounding box center [689, 120] width 139 height 23
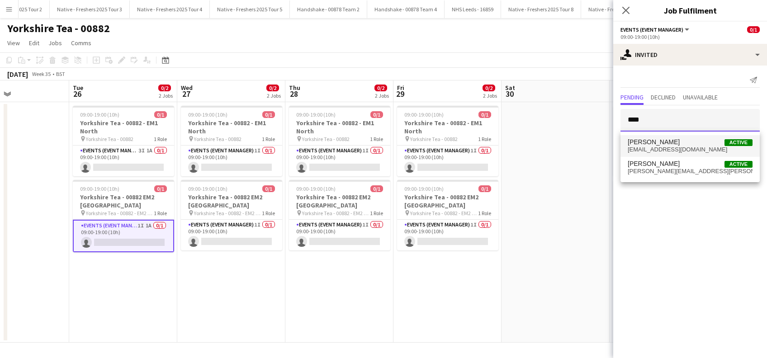
type input "****"
click at [645, 142] on span "[PERSON_NAME]" at bounding box center [653, 142] width 52 height 8
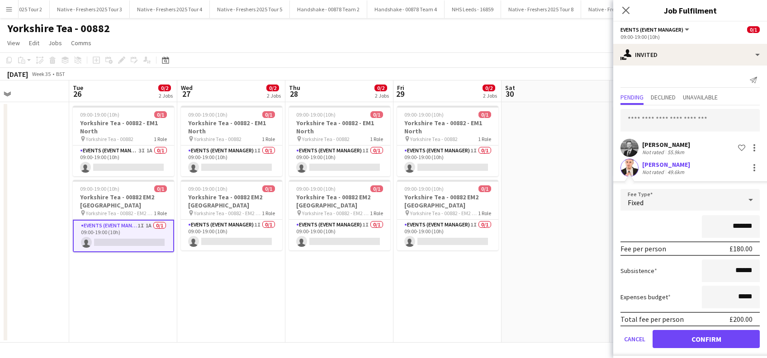
scroll to position [5, 0]
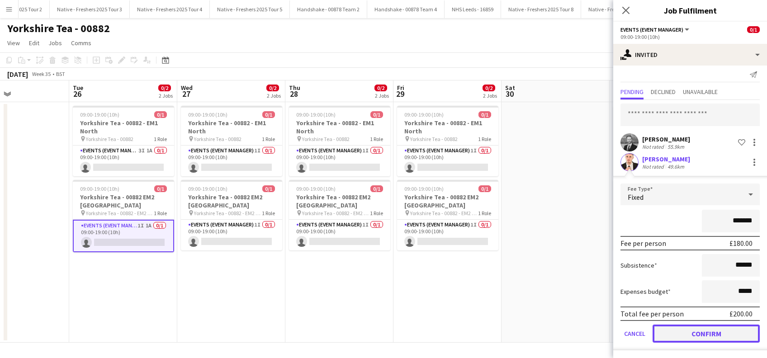
click at [697, 332] on button "Confirm" at bounding box center [705, 334] width 107 height 18
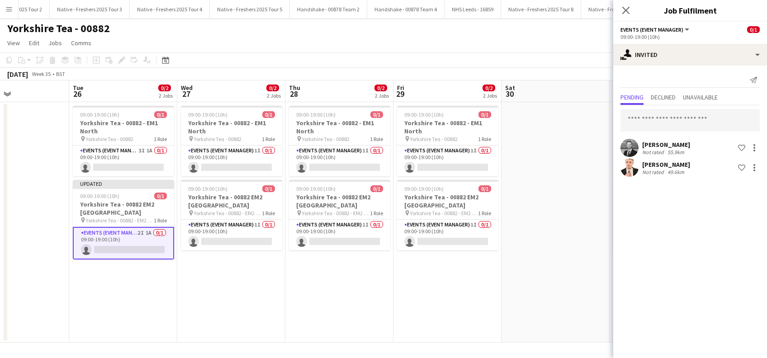
scroll to position [0, 0]
click at [576, 141] on app-date-cell at bounding box center [555, 222] width 108 height 240
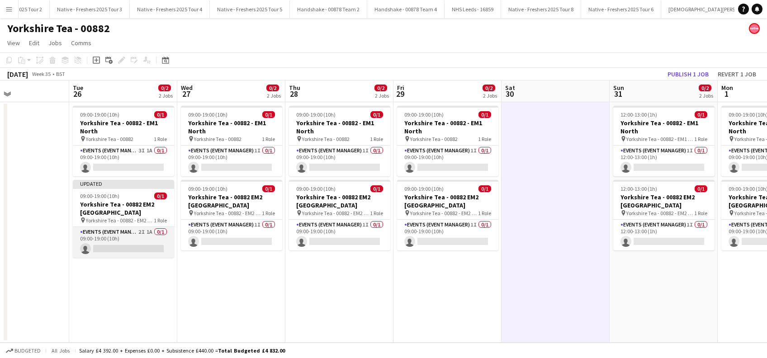
click at [116, 245] on app-card-role "Events (Event Manager) 2I 1A 0/1 09:00-19:00 (10h) single-neutral-actions" at bounding box center [123, 242] width 101 height 31
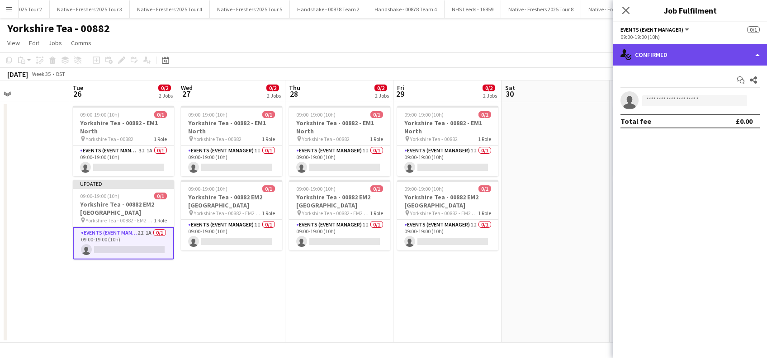
click at [702, 58] on div "single-neutral-actions-check-2 Confirmed" at bounding box center [690, 55] width 154 height 22
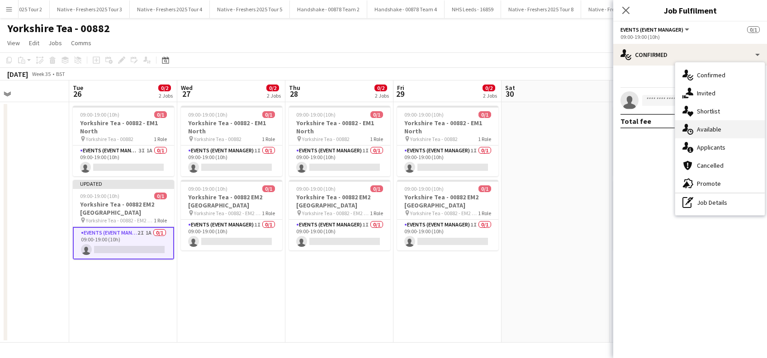
click at [718, 133] on div "single-neutral-actions-upload Available" at bounding box center [719, 129] width 89 height 18
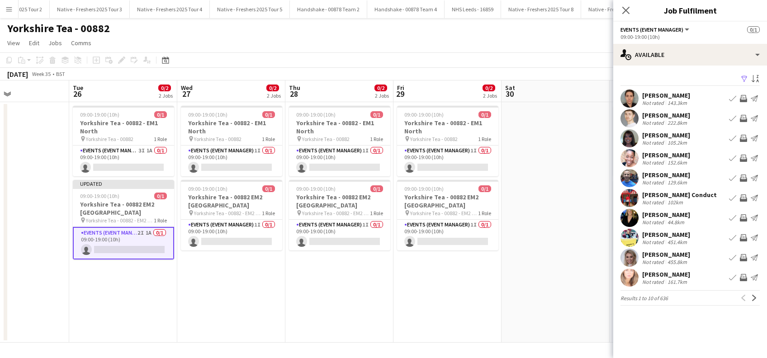
click at [741, 77] on app-icon "Filter" at bounding box center [743, 79] width 7 height 9
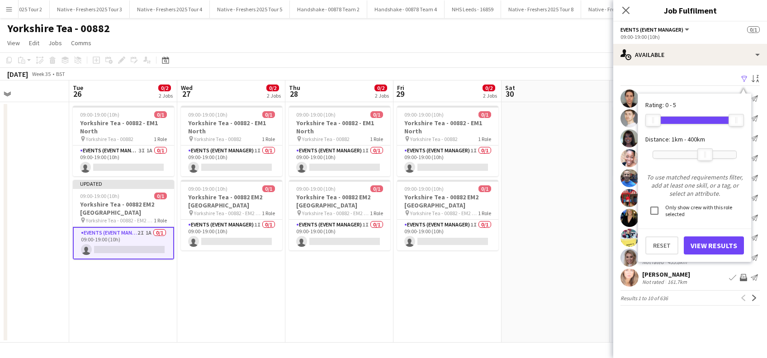
click at [702, 153] on div at bounding box center [694, 154] width 83 height 7
drag, startPoint x: 702, startPoint y: 154, endPoint x: 671, endPoint y: 154, distance: 31.2
click at [671, 154] on div at bounding box center [673, 155] width 14 height 12
click at [699, 246] on button "View Results" at bounding box center [713, 245] width 60 height 18
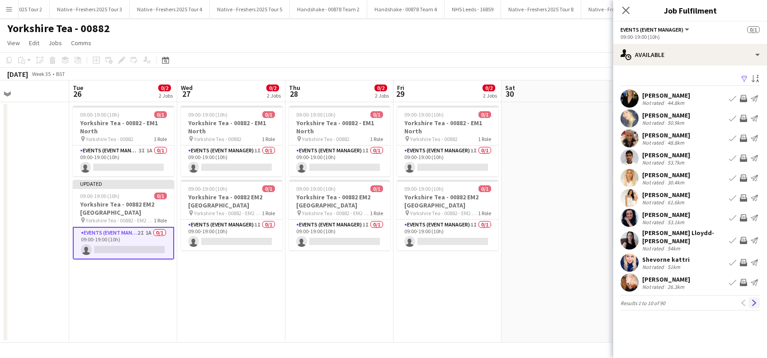
click at [754, 300] on app-icon "Next" at bounding box center [754, 303] width 6 height 6
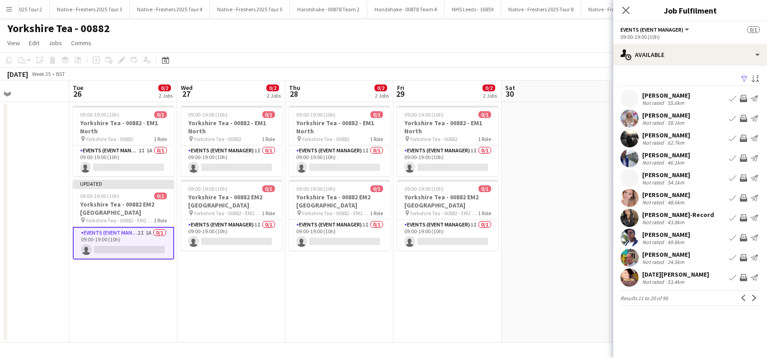
click at [669, 157] on div "[PERSON_NAME]" at bounding box center [666, 155] width 48 height 8
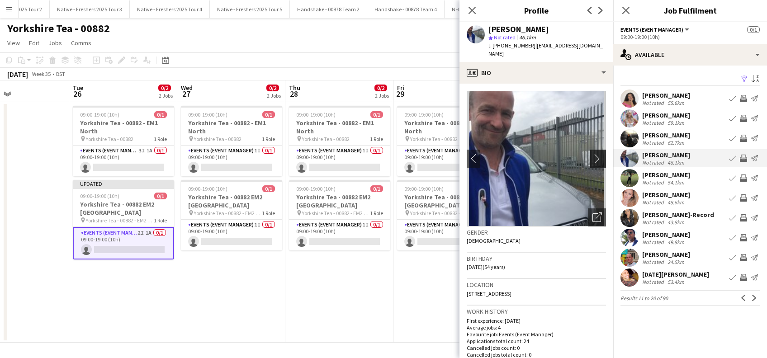
click at [593, 150] on button "chevron-right" at bounding box center [599, 159] width 18 height 18
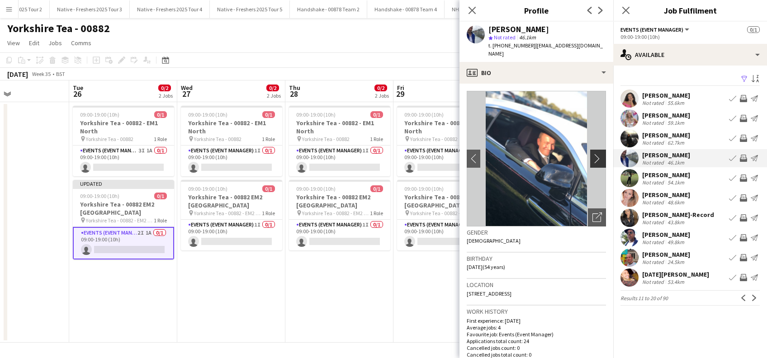
click at [592, 154] on app-icon "chevron-right" at bounding box center [599, 158] width 14 height 9
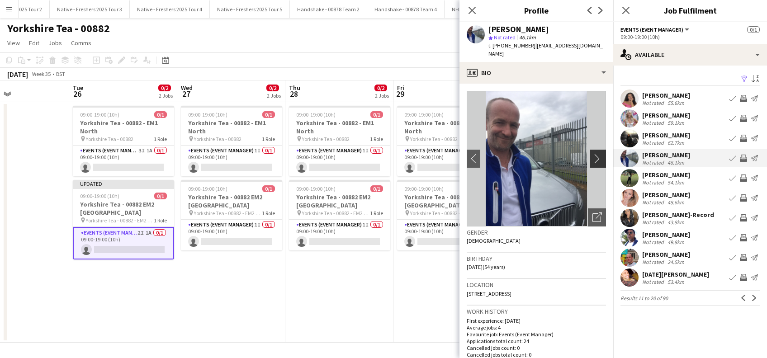
click at [593, 154] on app-icon "chevron-right" at bounding box center [599, 158] width 14 height 9
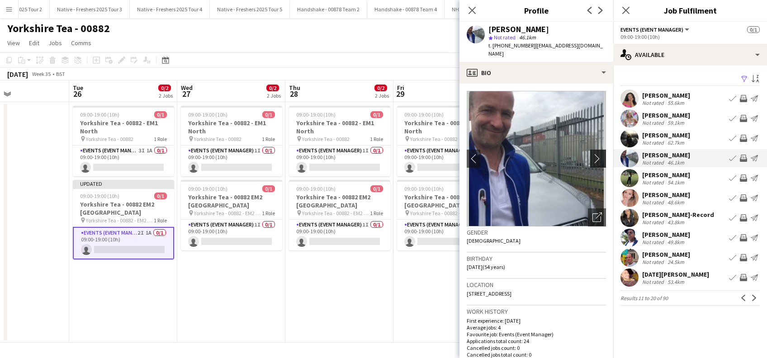
click at [593, 154] on app-icon "chevron-right" at bounding box center [599, 158] width 14 height 9
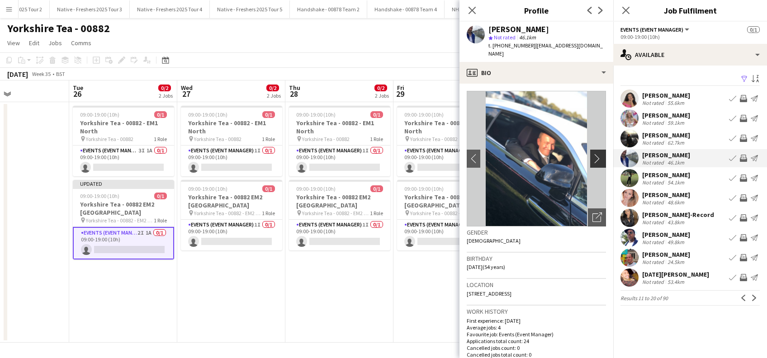
click at [593, 154] on app-icon "chevron-right" at bounding box center [599, 158] width 14 height 9
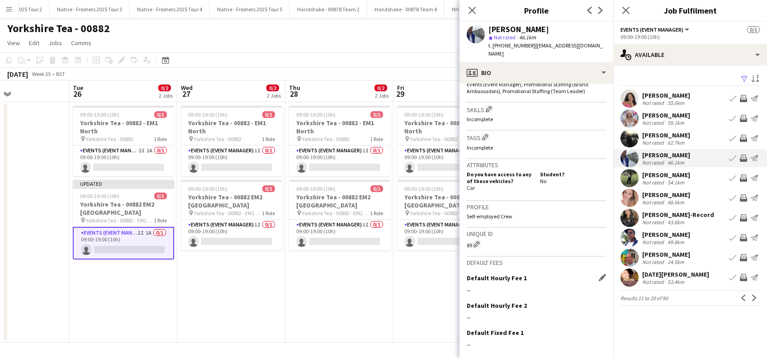
scroll to position [362, 0]
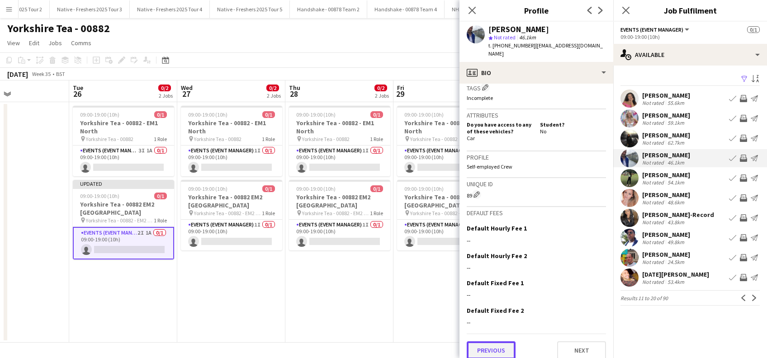
click at [480, 341] on button "Previous" at bounding box center [490, 350] width 49 height 18
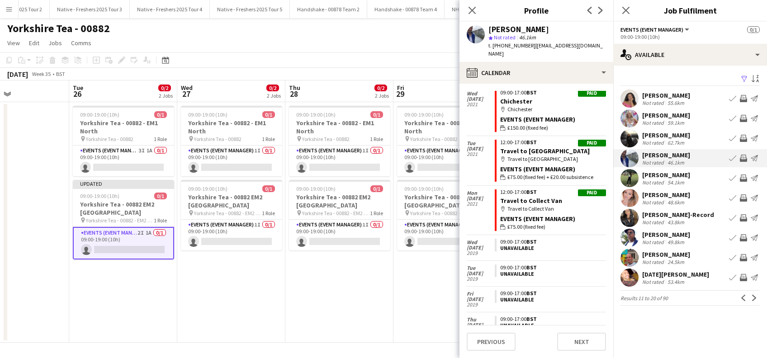
scroll to position [1182, 0]
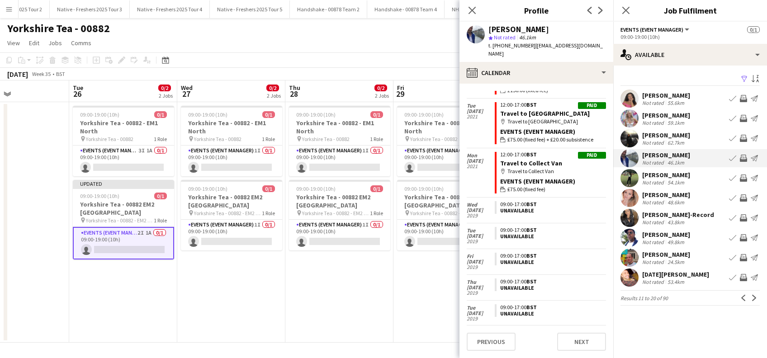
click at [665, 233] on div "[PERSON_NAME]" at bounding box center [666, 235] width 48 height 8
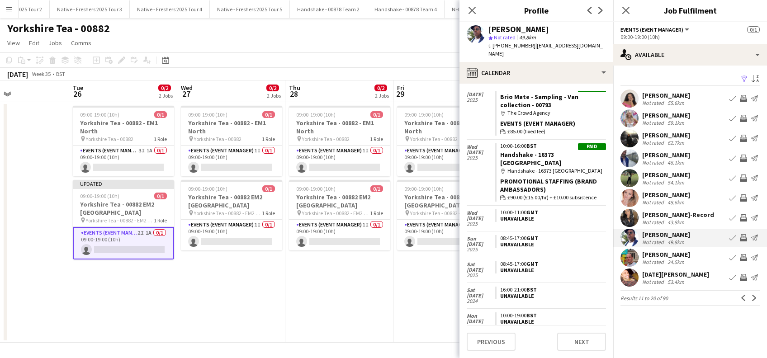
scroll to position [0, 0]
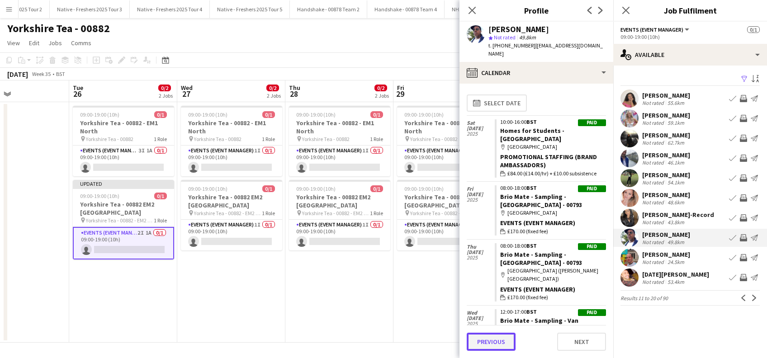
click at [492, 341] on button "Previous" at bounding box center [490, 342] width 49 height 18
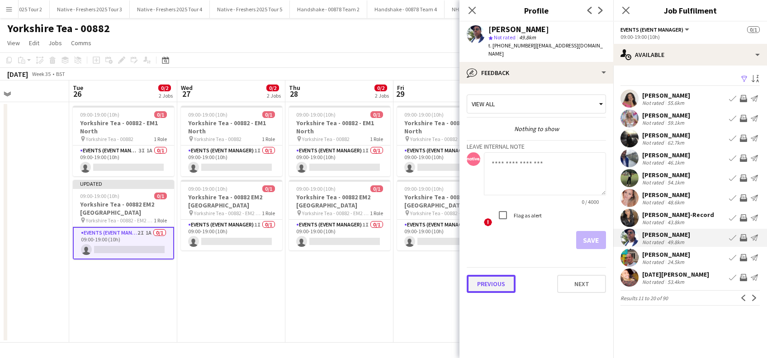
click at [487, 275] on button "Previous" at bounding box center [490, 284] width 49 height 18
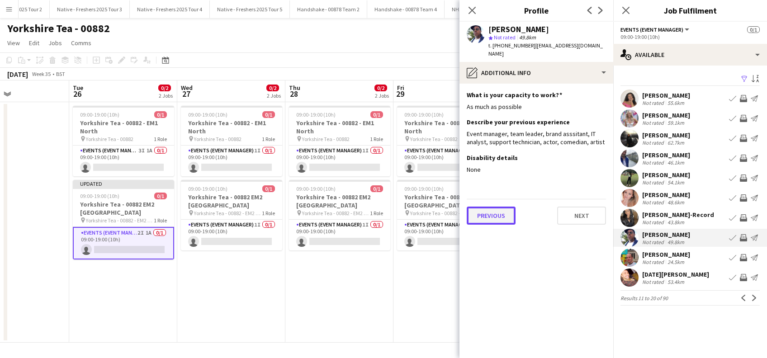
click at [496, 208] on button "Previous" at bounding box center [490, 216] width 49 height 18
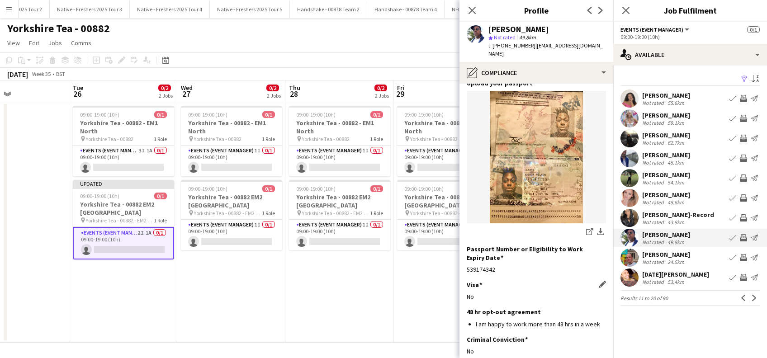
scroll to position [122, 0]
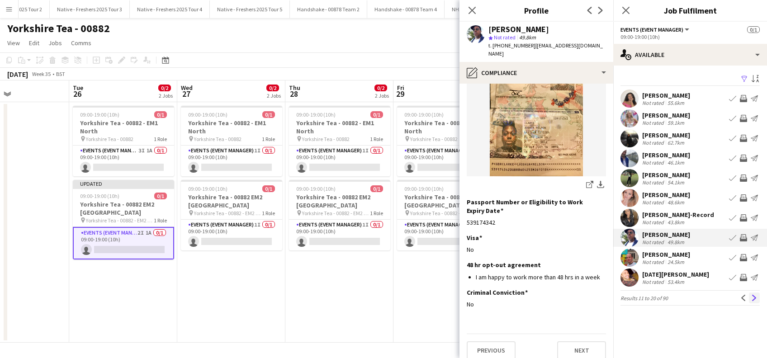
click at [753, 301] on app-icon "Next" at bounding box center [754, 298] width 6 height 6
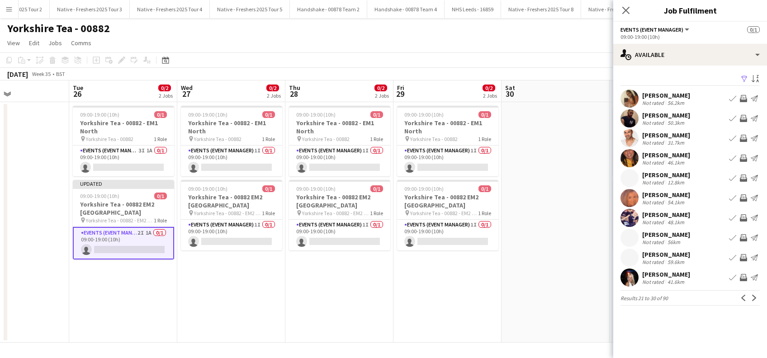
click at [672, 134] on div "[PERSON_NAME]" at bounding box center [666, 135] width 48 height 8
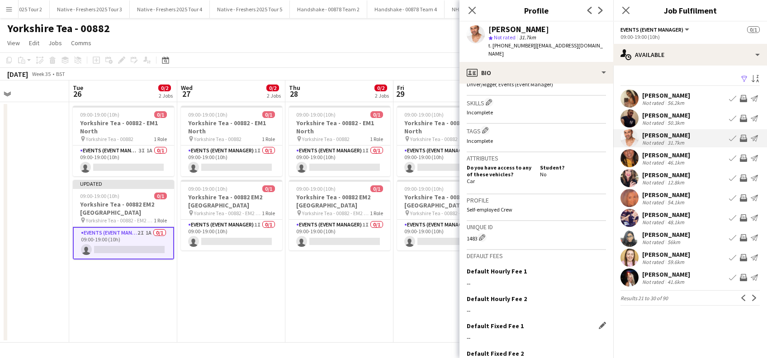
scroll to position [355, 0]
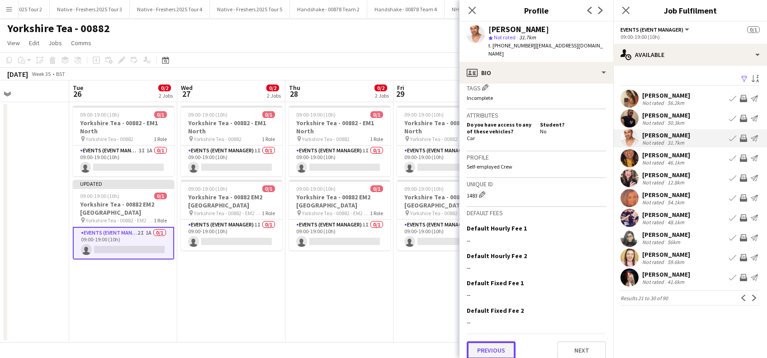
click at [487, 348] on button "Previous" at bounding box center [490, 350] width 49 height 18
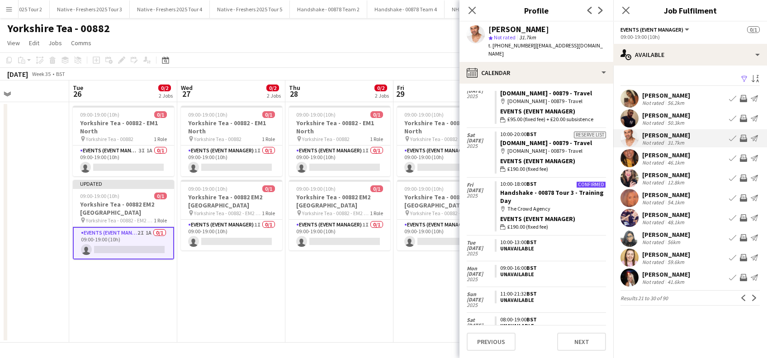
scroll to position [2477, 0]
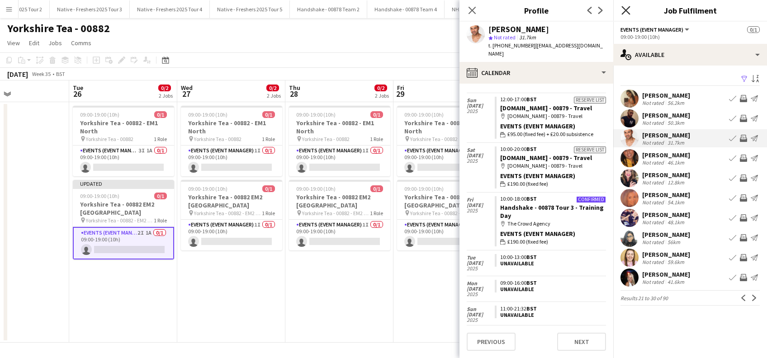
click at [626, 10] on icon at bounding box center [625, 10] width 9 height 9
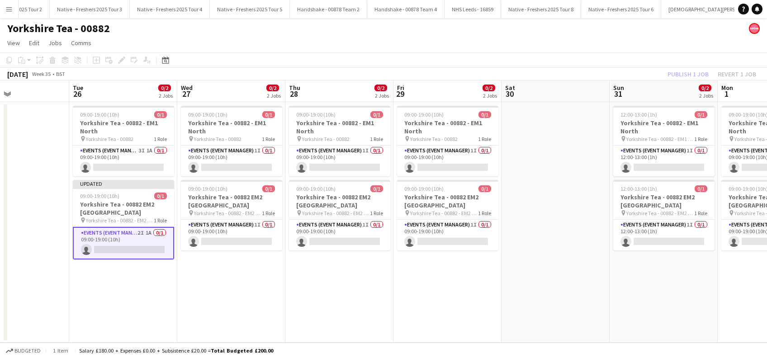
click at [133, 255] on app-card-role "Events (Event Manager) 2I 1A 0/1 09:00-19:00 (10h) single-neutral-actions" at bounding box center [123, 243] width 101 height 33
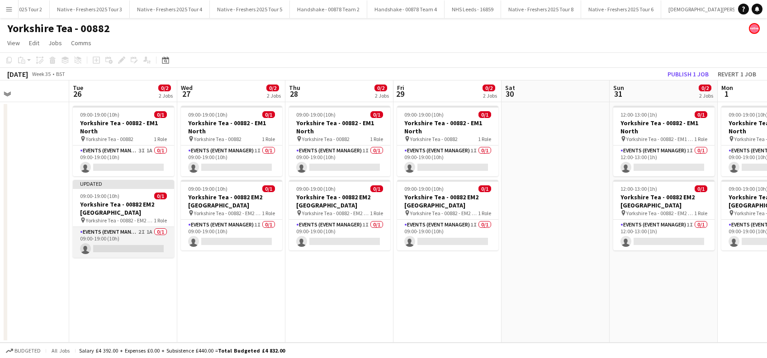
click at [137, 250] on app-card-role "Events (Event Manager) 2I 1A 0/1 09:00-19:00 (10h) single-neutral-actions" at bounding box center [123, 242] width 101 height 31
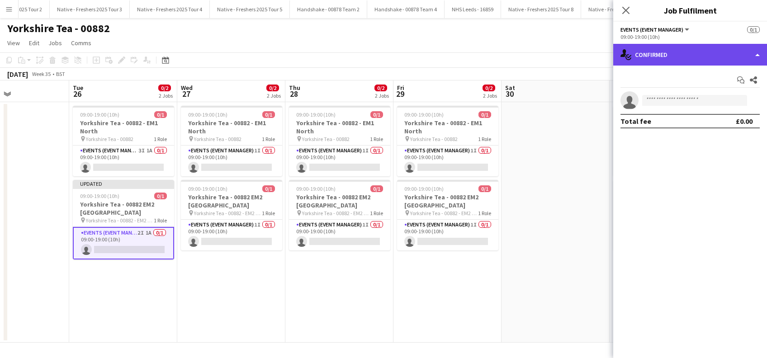
click at [697, 49] on div "single-neutral-actions-check-2 Confirmed" at bounding box center [690, 55] width 154 height 22
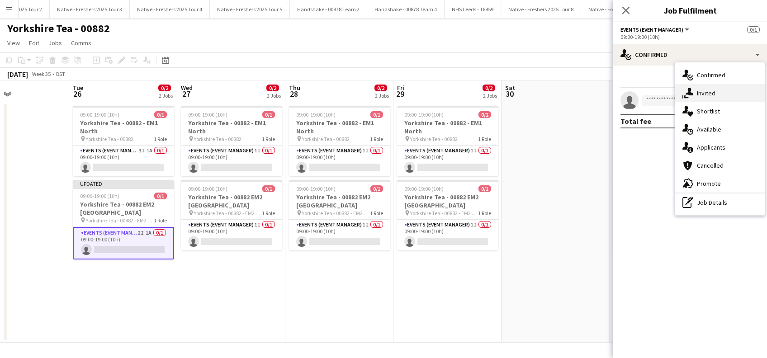
click at [700, 94] on div "single-neutral-actions-share-1 Invited" at bounding box center [719, 93] width 89 height 18
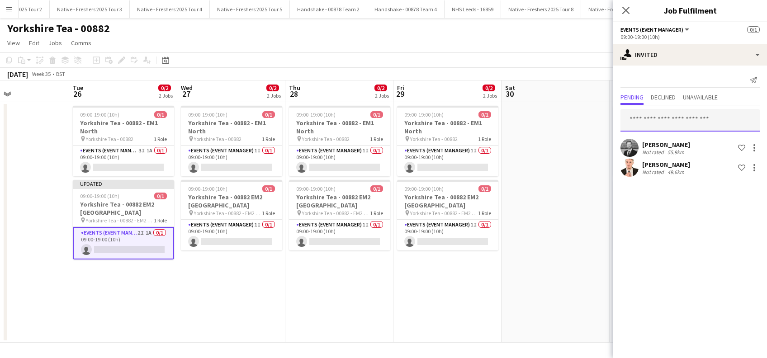
click at [653, 119] on input "text" at bounding box center [689, 120] width 139 height 23
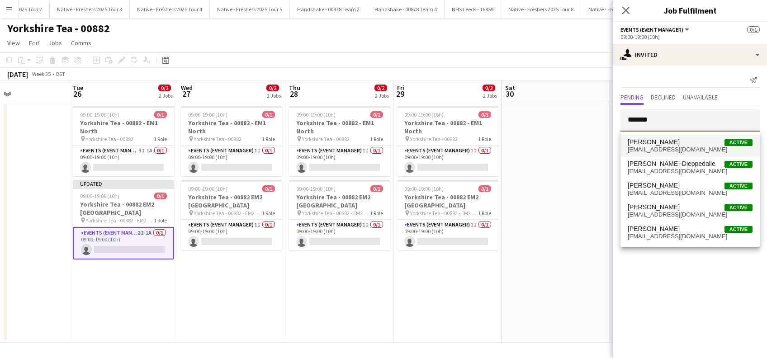
type input "*******"
click at [655, 140] on span "[PERSON_NAME]" at bounding box center [653, 142] width 52 height 8
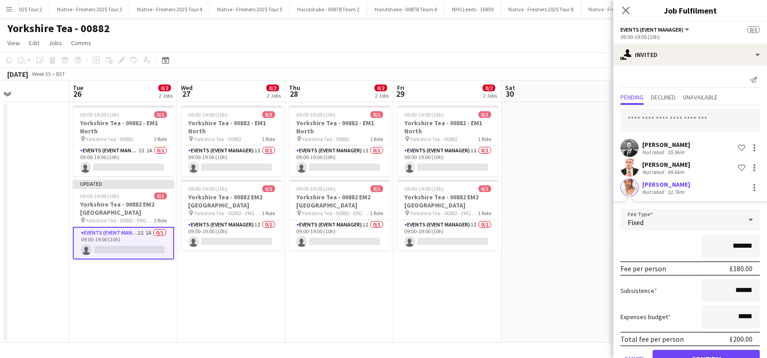
scroll to position [25, 0]
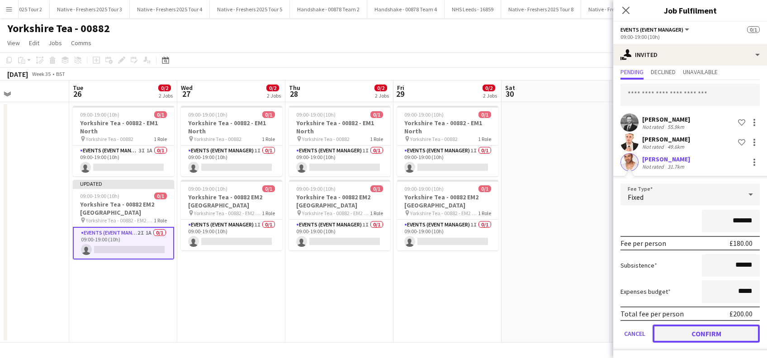
click at [707, 331] on button "Confirm" at bounding box center [705, 334] width 107 height 18
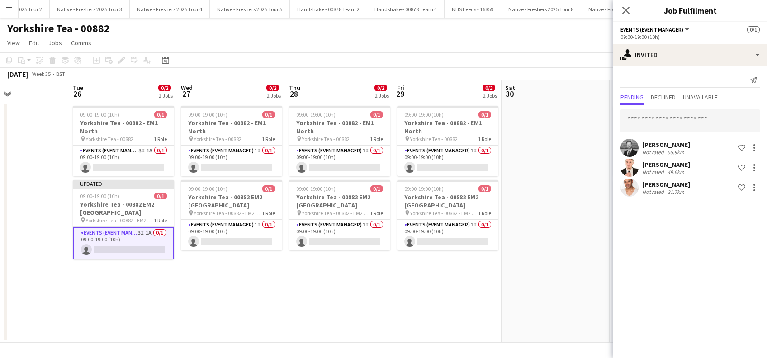
click at [564, 210] on app-date-cell at bounding box center [555, 222] width 108 height 240
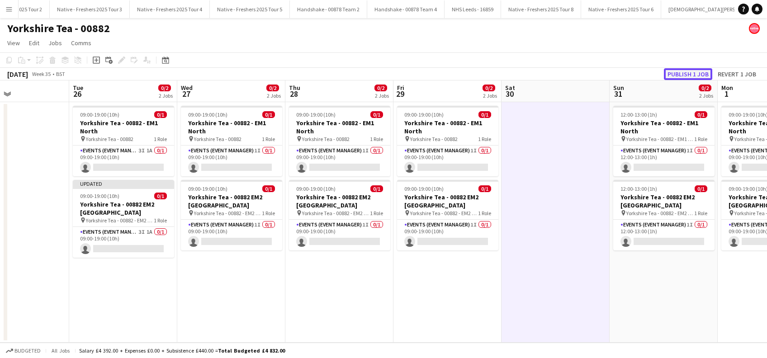
click at [669, 71] on button "Publish 1 job" at bounding box center [688, 74] width 48 height 12
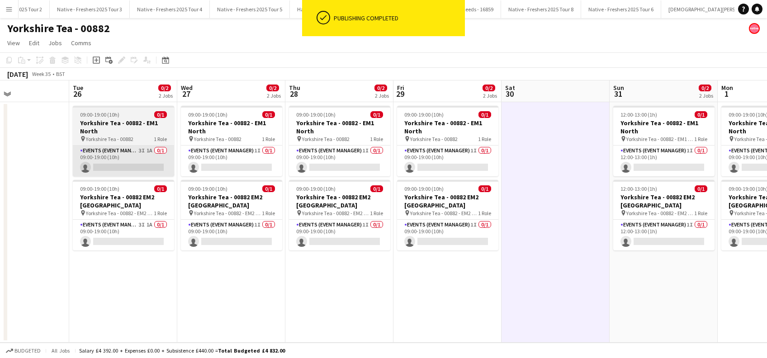
click at [138, 175] on app-card-role "Events (Event Manager) 3I 1A 0/1 09:00-19:00 (10h) single-neutral-actions" at bounding box center [123, 161] width 101 height 31
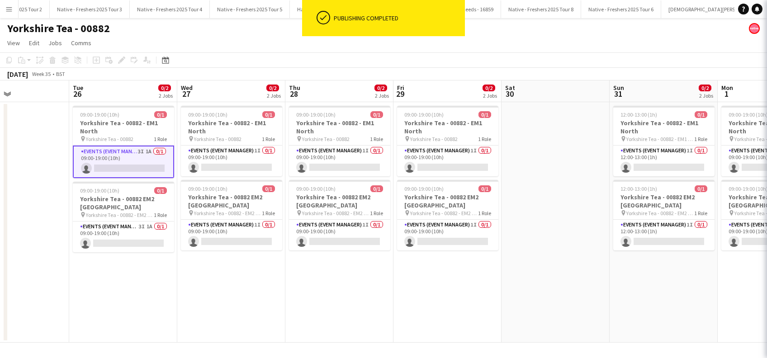
click at [138, 159] on app-card-role "Events (Event Manager) 3I 1A 0/1 09:00-19:00 (10h) single-neutral-actions" at bounding box center [123, 162] width 101 height 33
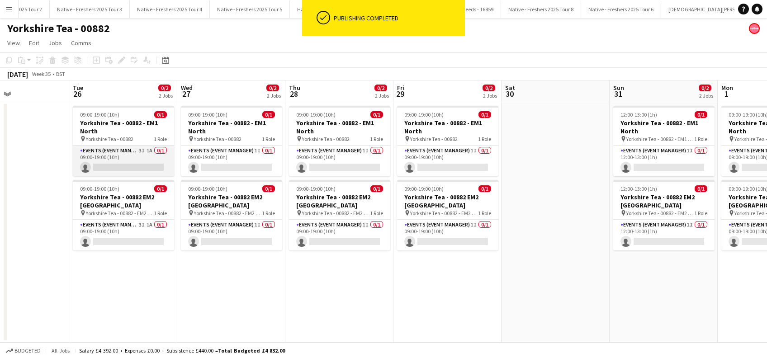
click at [137, 162] on app-card-role "Events (Event Manager) 3I 1A 0/1 09:00-19:00 (10h) single-neutral-actions" at bounding box center [123, 161] width 101 height 31
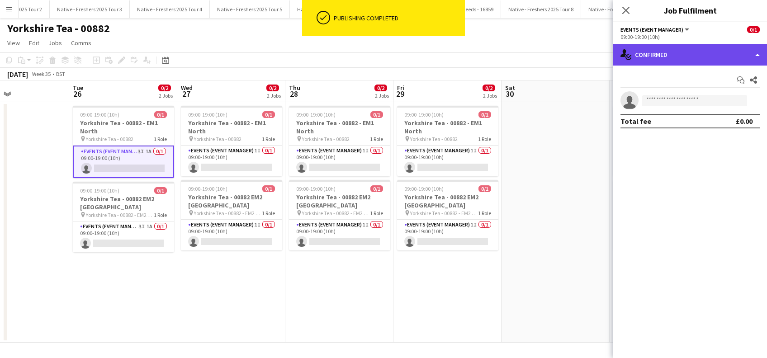
click at [726, 54] on div "single-neutral-actions-check-2 Confirmed" at bounding box center [690, 55] width 154 height 22
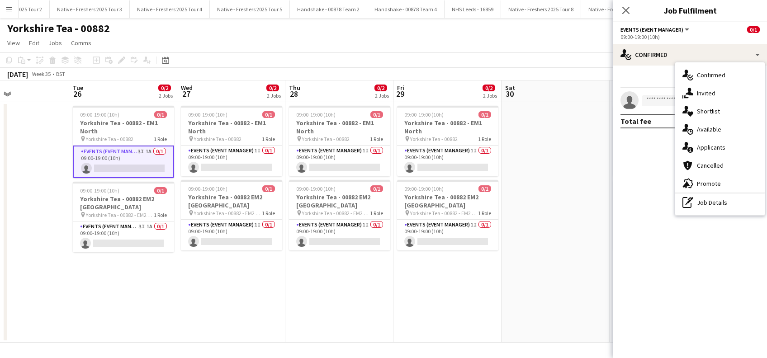
click at [716, 90] on div "single-neutral-actions-share-1 Invited" at bounding box center [719, 93] width 89 height 18
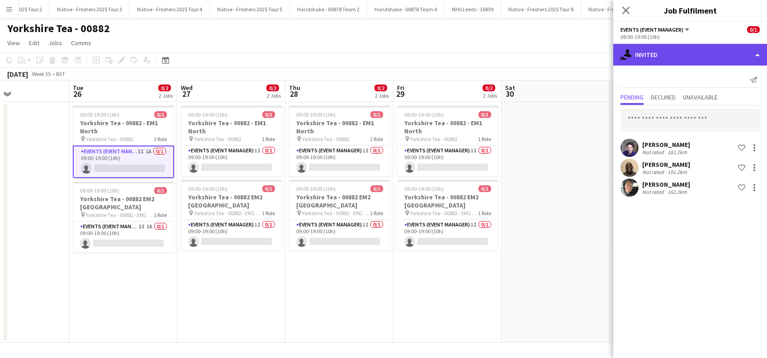
click at [715, 51] on div "single-neutral-actions-share-1 Invited" at bounding box center [690, 55] width 154 height 22
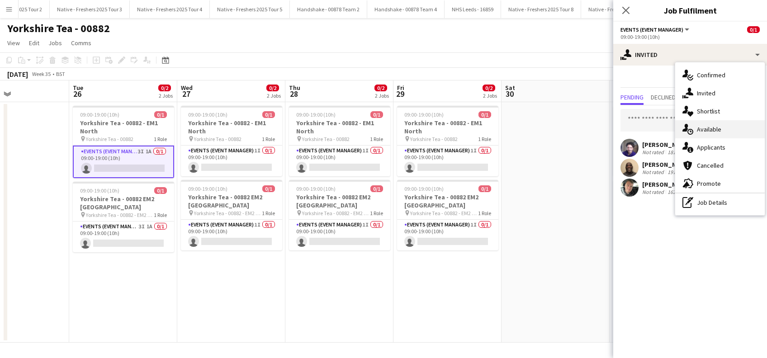
click at [709, 128] on div "single-neutral-actions-upload Available" at bounding box center [719, 129] width 89 height 18
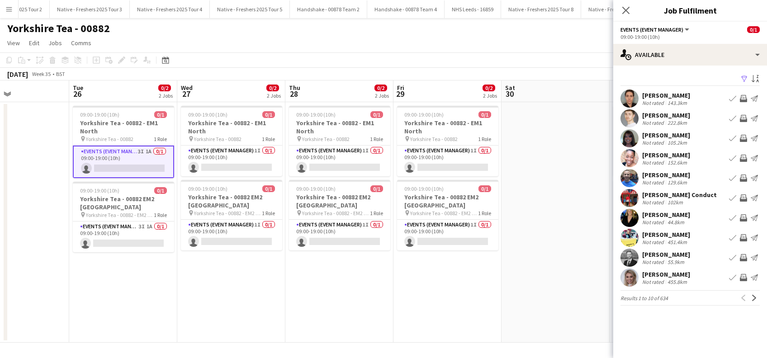
click at [743, 78] on app-icon "Filter" at bounding box center [743, 79] width 7 height 9
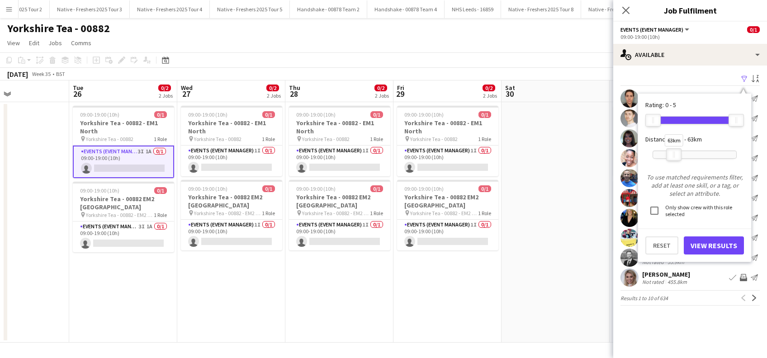
drag, startPoint x: 734, startPoint y: 152, endPoint x: 672, endPoint y: 155, distance: 62.5
click at [672, 155] on div at bounding box center [673, 155] width 14 height 12
click at [702, 245] on button "View Results" at bounding box center [713, 245] width 60 height 18
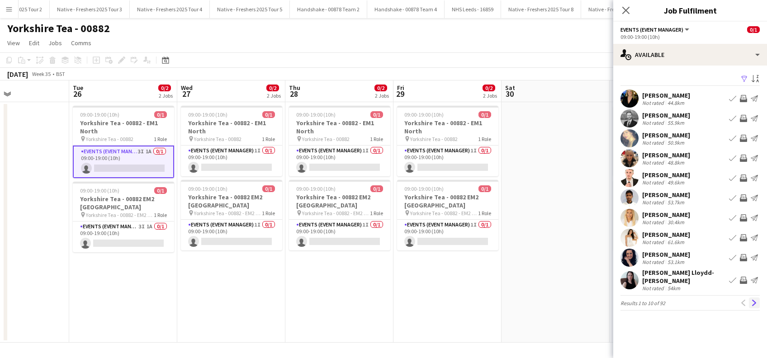
click at [756, 300] on app-icon "Next" at bounding box center [754, 303] width 6 height 6
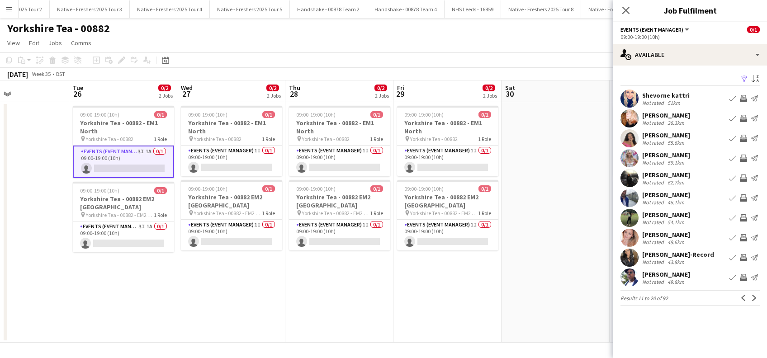
click at [756, 298] on app-icon "Next" at bounding box center [754, 298] width 6 height 6
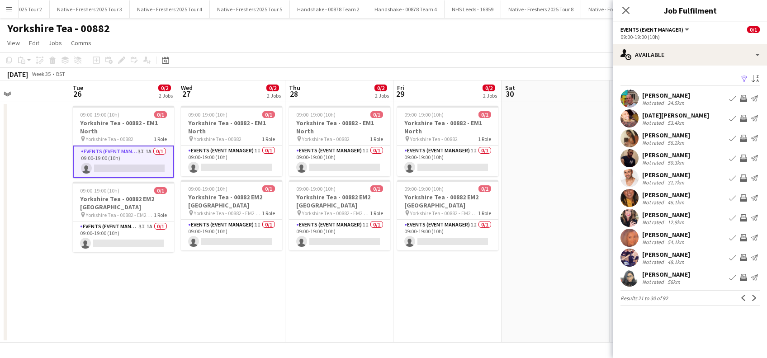
click at [756, 298] on app-icon "Next" at bounding box center [754, 298] width 6 height 6
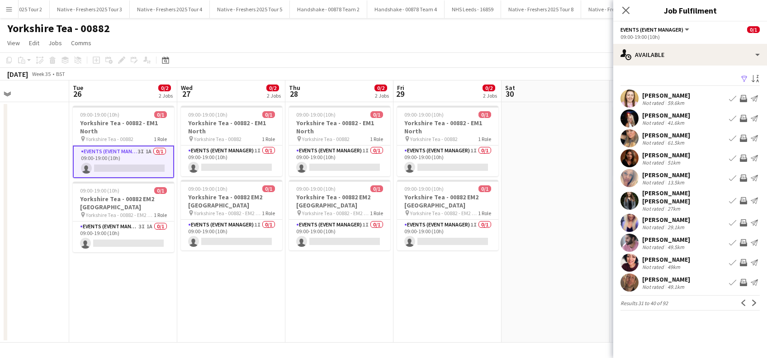
click at [653, 275] on div "[PERSON_NAME]" at bounding box center [666, 279] width 48 height 8
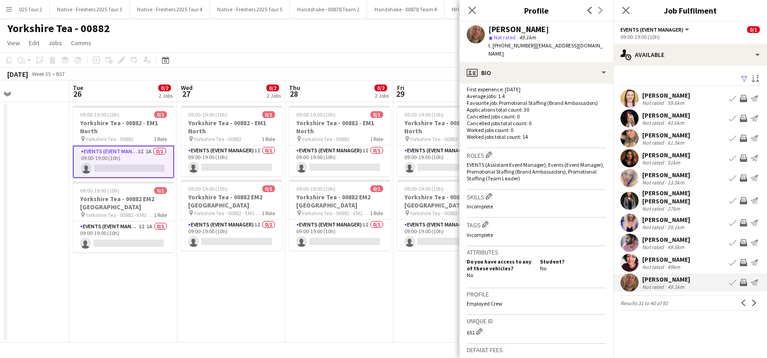
scroll to position [241, 0]
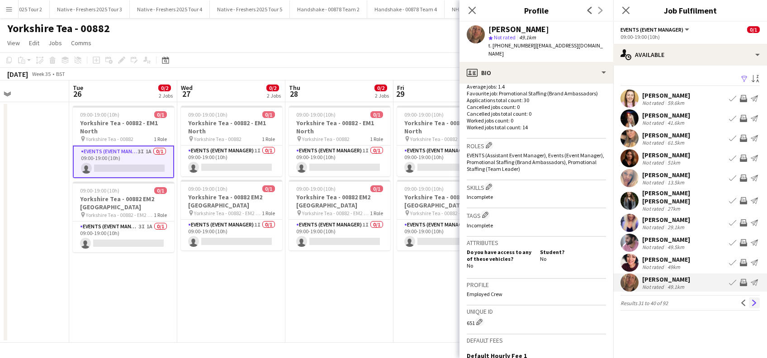
click at [754, 300] on app-icon "Next" at bounding box center [754, 303] width 6 height 6
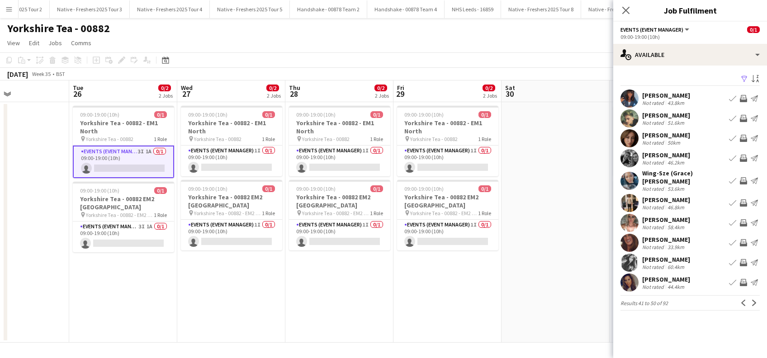
click at [675, 154] on div "[PERSON_NAME]" at bounding box center [666, 155] width 48 height 8
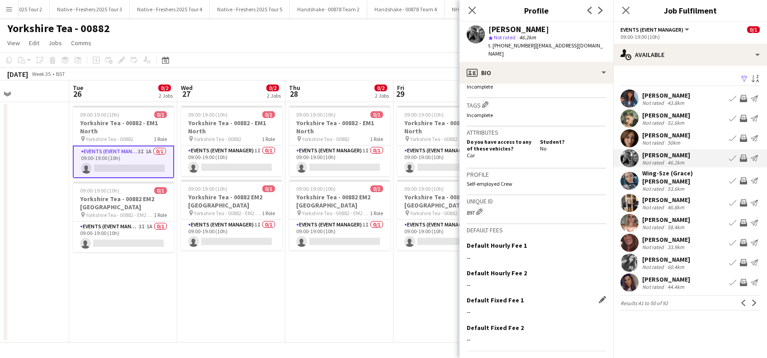
scroll to position [355, 0]
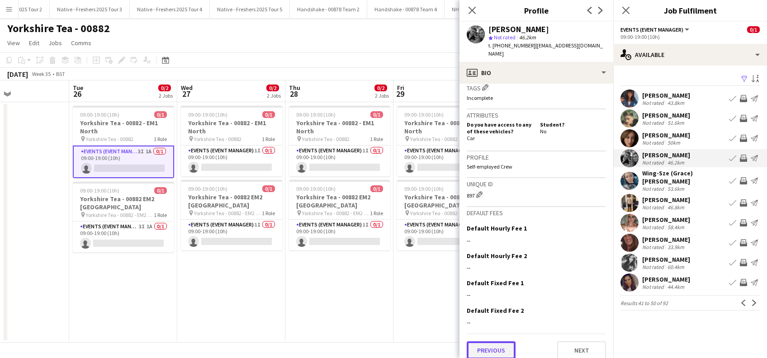
click at [490, 341] on button "Previous" at bounding box center [490, 350] width 49 height 18
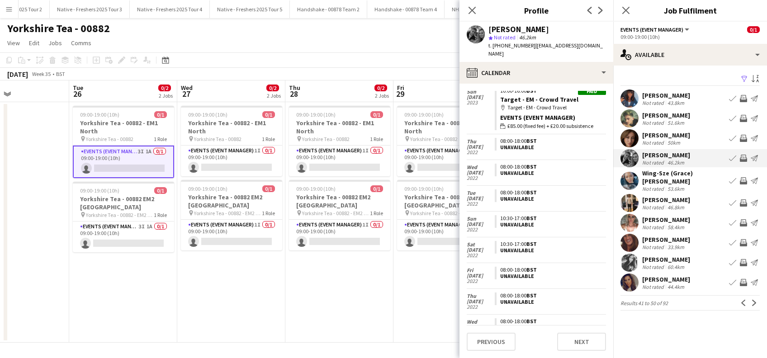
scroll to position [832, 0]
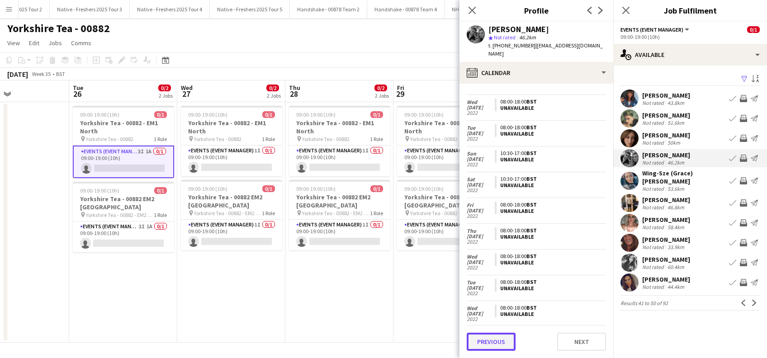
click at [486, 345] on button "Previous" at bounding box center [490, 342] width 49 height 18
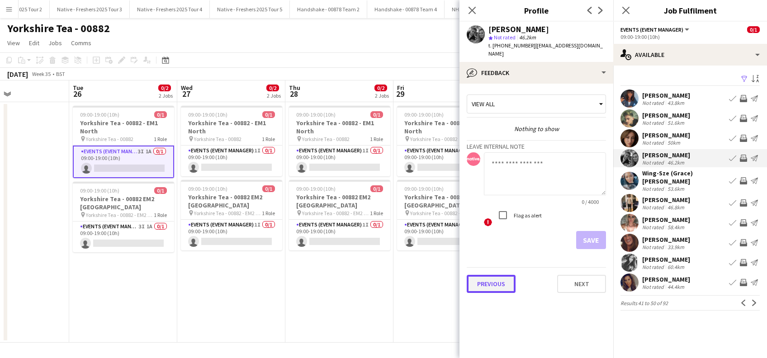
click at [491, 275] on button "Previous" at bounding box center [490, 284] width 49 height 18
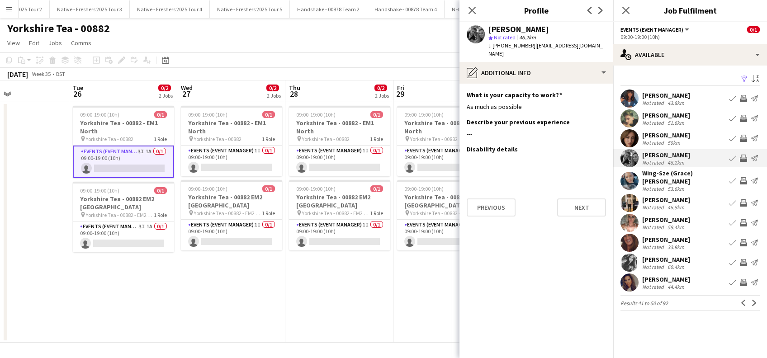
click at [488, 191] on div "Previous Next" at bounding box center [535, 204] width 139 height 26
click at [492, 206] on button "Previous" at bounding box center [490, 207] width 49 height 18
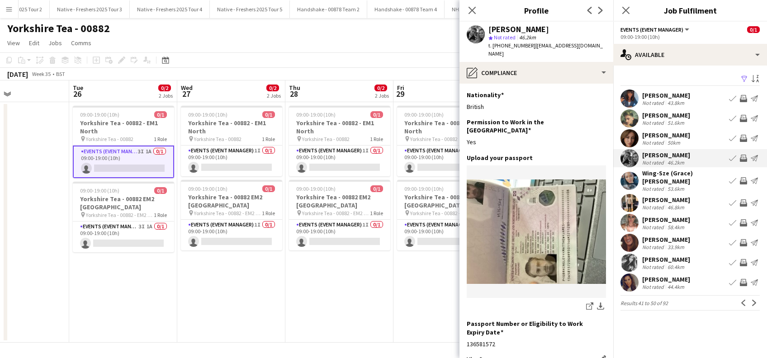
scroll to position [122, 0]
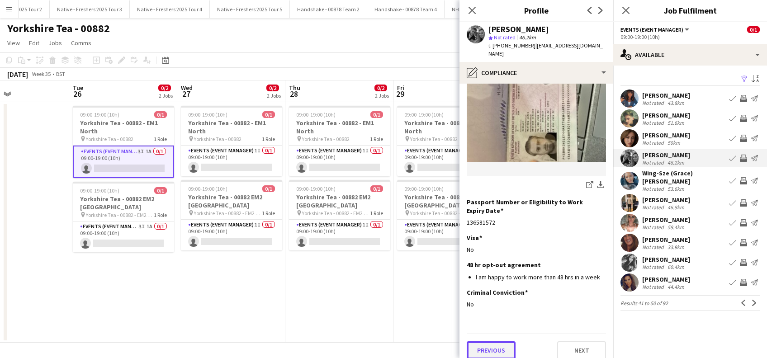
click at [497, 341] on button "Previous" at bounding box center [490, 350] width 49 height 18
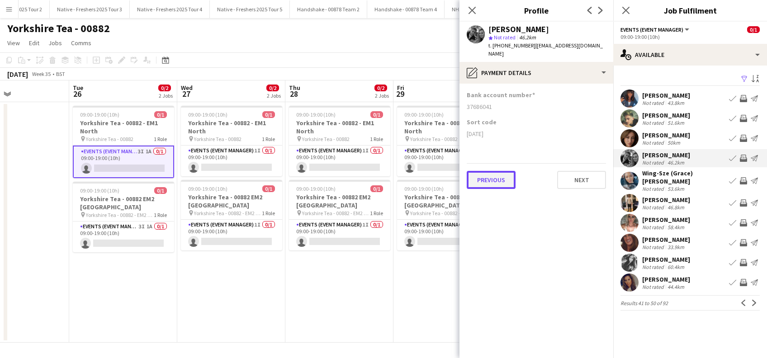
click at [499, 171] on button "Previous" at bounding box center [490, 180] width 49 height 18
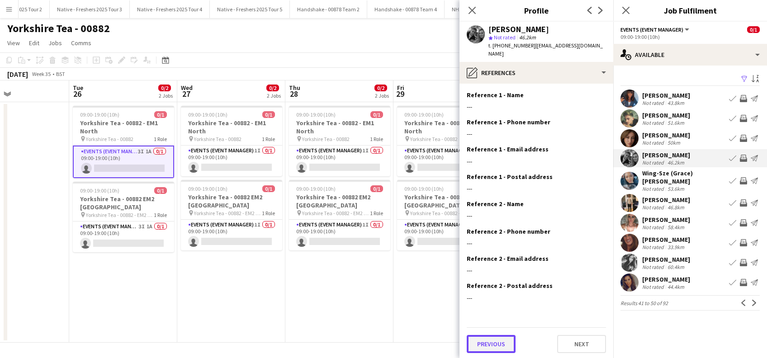
click at [490, 337] on button "Previous" at bounding box center [490, 344] width 49 height 18
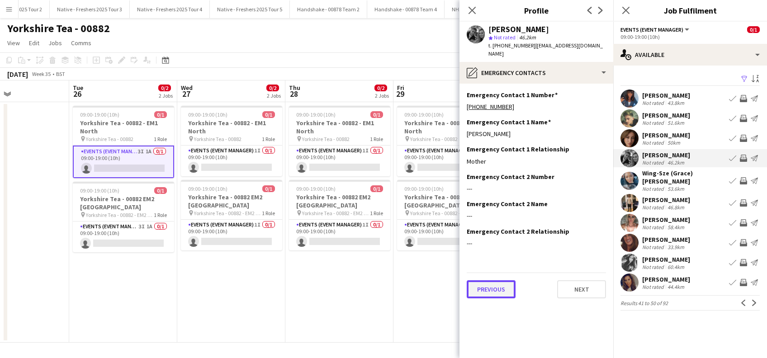
click at [490, 281] on button "Previous" at bounding box center [490, 289] width 49 height 18
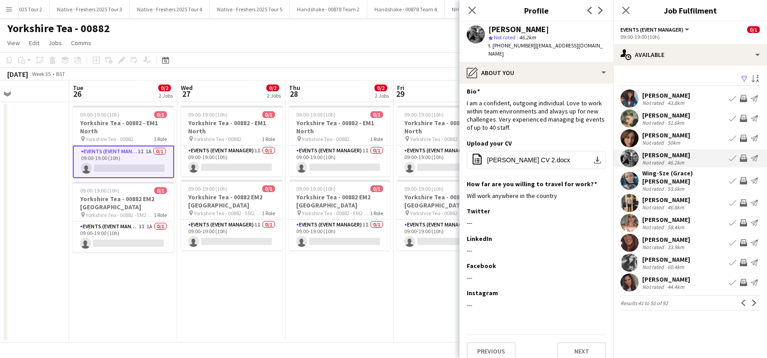
scroll to position [4, 0]
click at [491, 342] on button "Previous" at bounding box center [490, 351] width 49 height 18
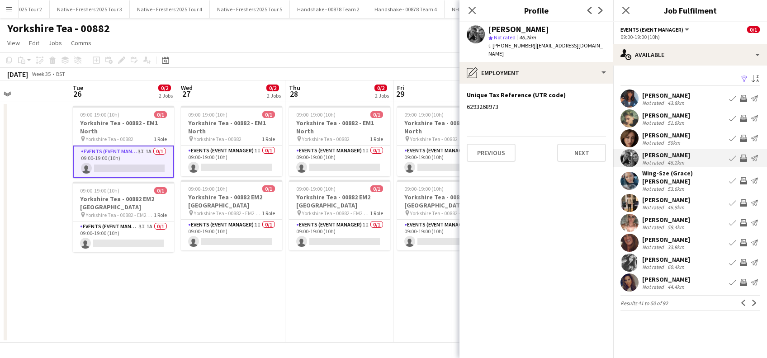
scroll to position [0, 0]
click at [487, 148] on button "Previous" at bounding box center [490, 153] width 49 height 18
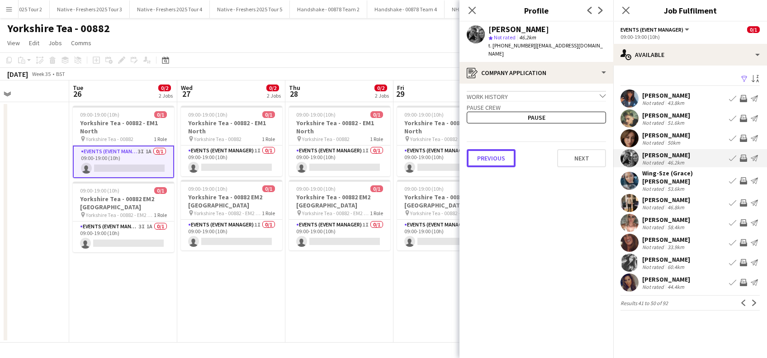
click at [487, 149] on button "Previous" at bounding box center [490, 158] width 49 height 18
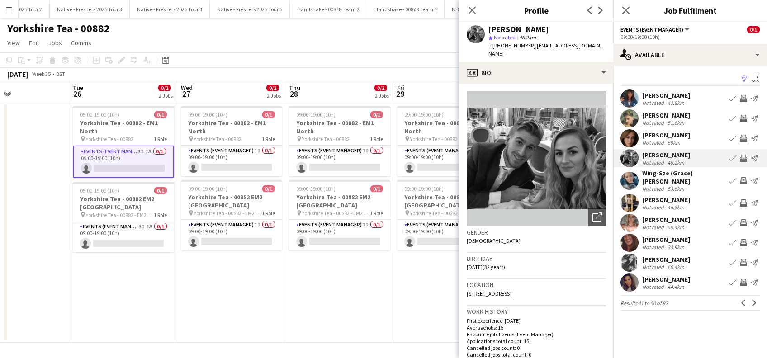
click at [130, 170] on app-card-role "Events (Event Manager) 3I 1A 0/1 09:00-19:00 (10h) single-neutral-actions" at bounding box center [123, 162] width 101 height 33
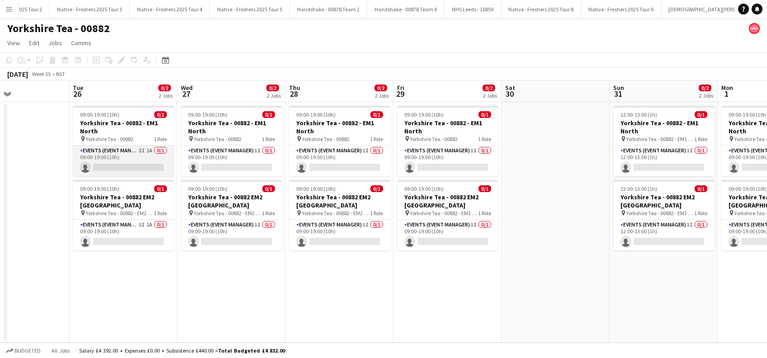
click at [130, 164] on app-card-role "Events (Event Manager) 3I 1A 0/1 09:00-19:00 (10h) single-neutral-actions" at bounding box center [123, 161] width 101 height 31
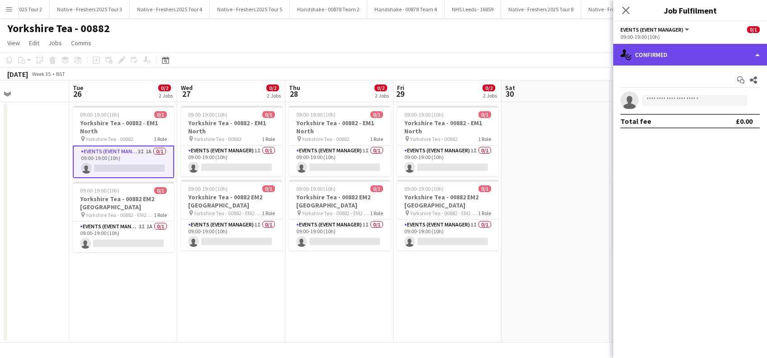
click at [684, 58] on div "single-neutral-actions-check-2 Confirmed" at bounding box center [690, 55] width 154 height 22
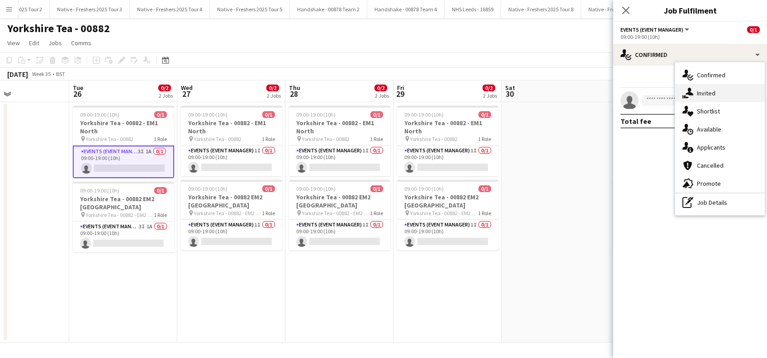
click at [702, 93] on div "single-neutral-actions-share-1 Invited" at bounding box center [719, 93] width 89 height 18
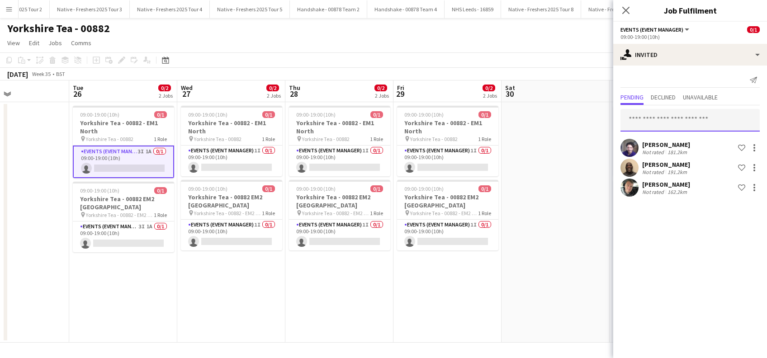
drag, startPoint x: 644, startPoint y: 121, endPoint x: 636, endPoint y: 121, distance: 7.2
click at [644, 120] on input "text" at bounding box center [689, 120] width 139 height 23
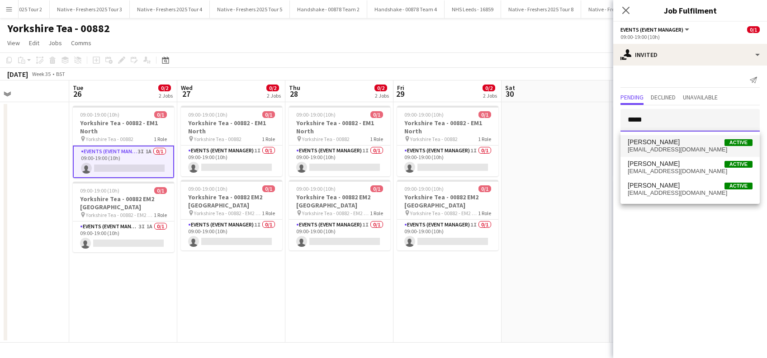
type input "*****"
click at [653, 146] on span "[EMAIL_ADDRESS][DOMAIN_NAME]" at bounding box center [689, 149] width 125 height 7
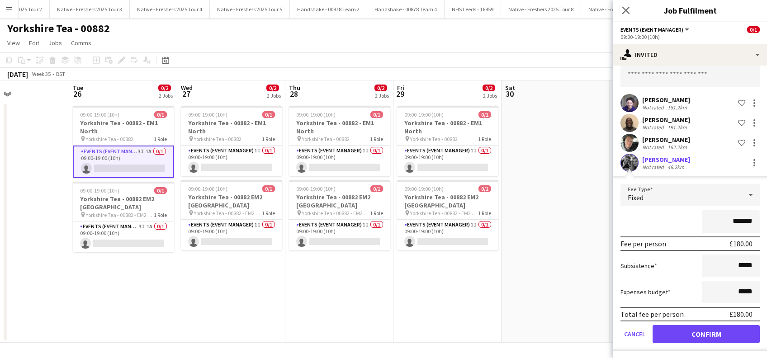
scroll to position [45, 0]
click at [687, 330] on button "Confirm" at bounding box center [705, 334] width 107 height 18
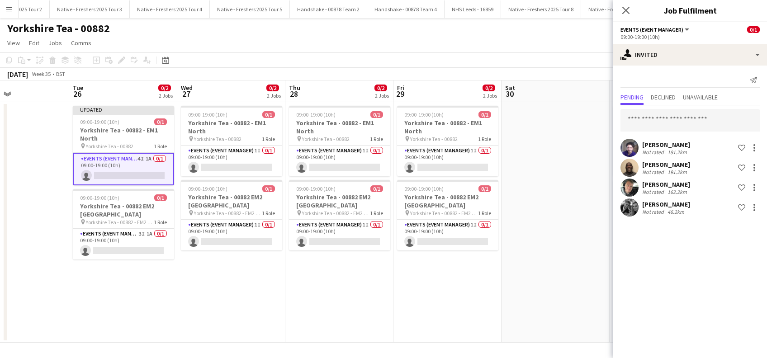
click at [564, 224] on app-date-cell at bounding box center [555, 222] width 108 height 240
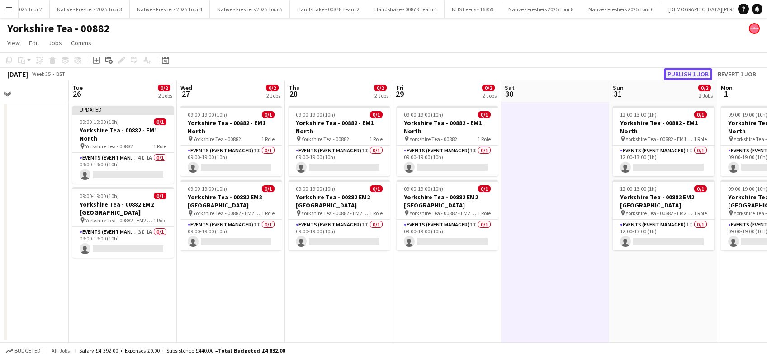
click at [682, 73] on button "Publish 1 job" at bounding box center [688, 74] width 48 height 12
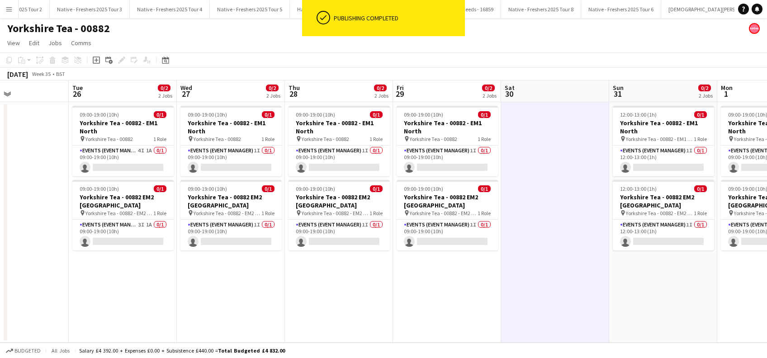
click at [216, 284] on app-date-cell "09:00-19:00 (10h) 0/1 Yorkshire Tea - 00882 - EM1 North pin Yorkshire Tea - 008…" at bounding box center [231, 222] width 108 height 240
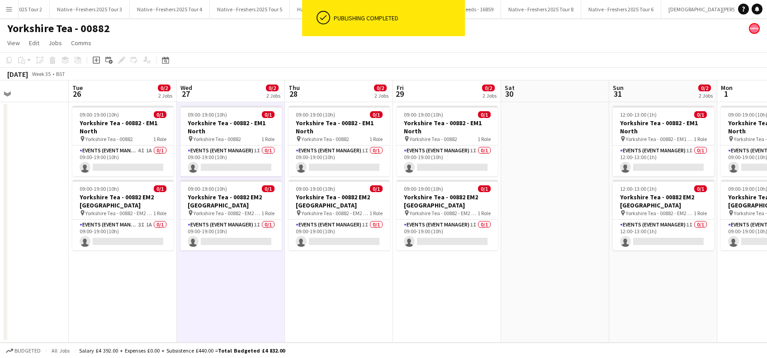
scroll to position [0, 363]
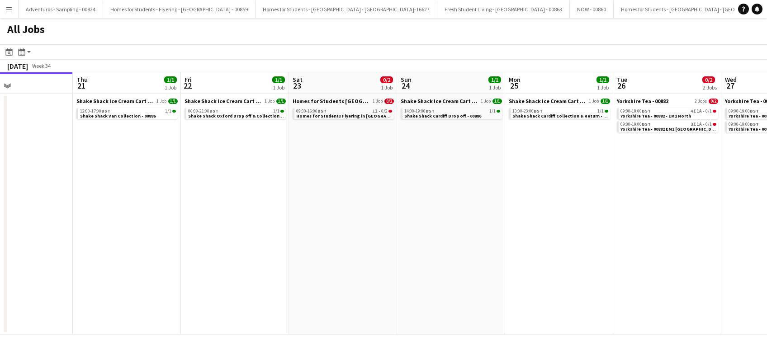
scroll to position [0, 400]
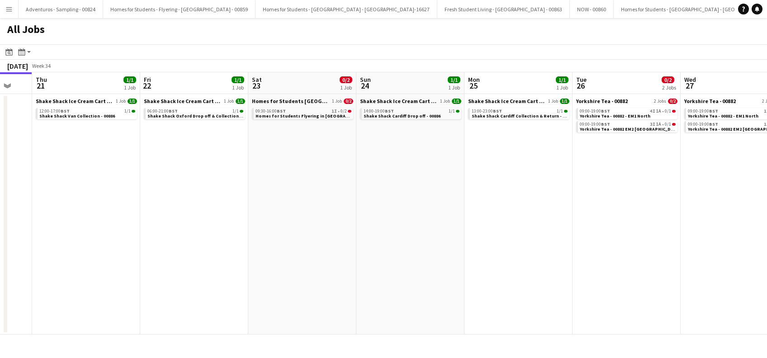
drag, startPoint x: 353, startPoint y: 253, endPoint x: 169, endPoint y: 305, distance: 191.3
click at [169, 305] on app-calendar-viewport "Sun 17 Mon 18 Tue 19 Wed 20 Thu 21 1/1 1 Job Fri 22 1/1 1 Job Sat 23 0/2 1 Job …" at bounding box center [383, 203] width 767 height 262
click at [5, 7] on button "Menu" at bounding box center [9, 9] width 18 height 18
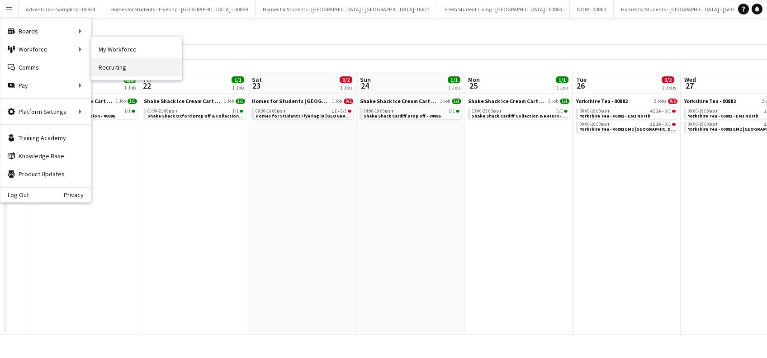
click at [142, 58] on link "Recruiting" at bounding box center [136, 67] width 90 height 18
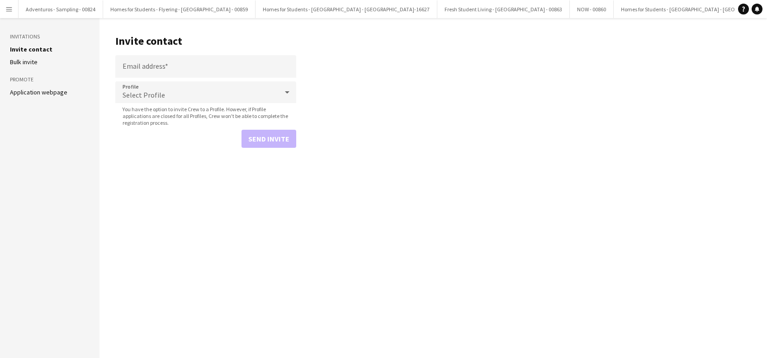
click at [9, 14] on button "Menu" at bounding box center [9, 9] width 18 height 18
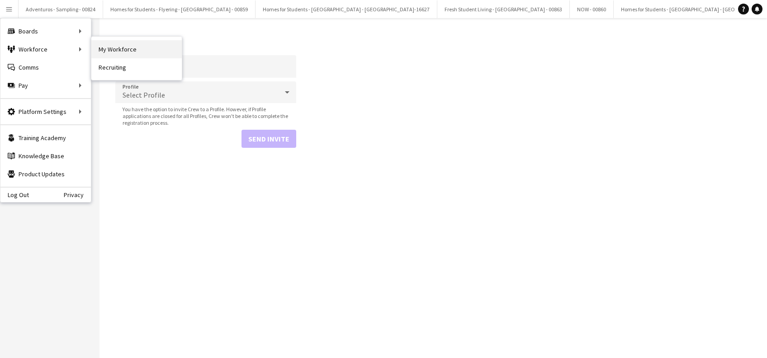
click at [94, 47] on link "My Workforce" at bounding box center [136, 49] width 90 height 18
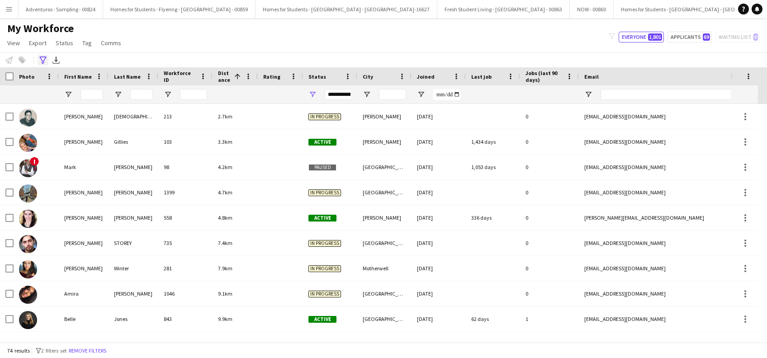
click at [41, 62] on icon "Advanced filters" at bounding box center [42, 60] width 7 height 7
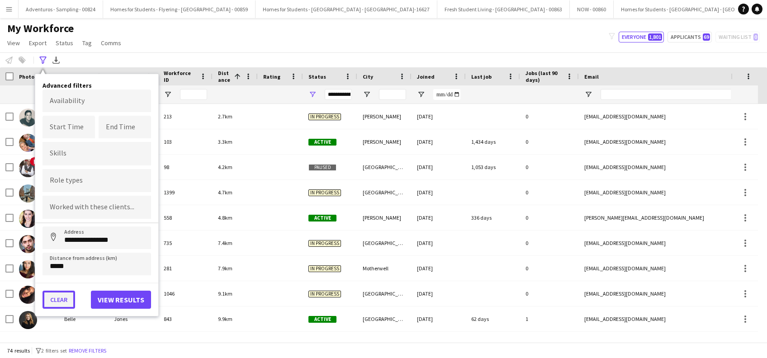
click at [57, 301] on button "Clear" at bounding box center [58, 300] width 33 height 18
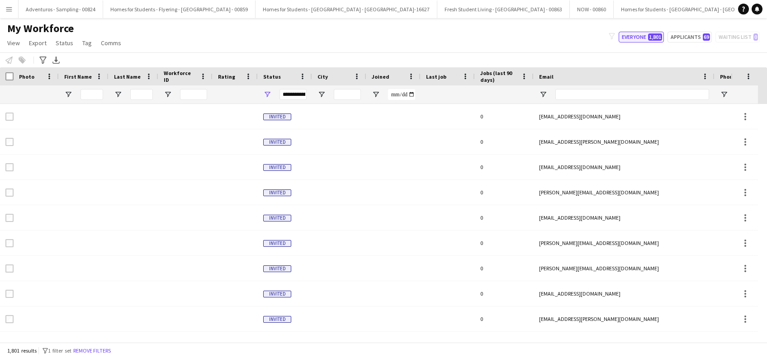
click at [637, 37] on button "Everyone 1,801" at bounding box center [640, 37] width 45 height 11
drag, startPoint x: 137, startPoint y: 94, endPoint x: 144, endPoint y: 93, distance: 6.4
click at [137, 94] on input "Last Name Filter Input" at bounding box center [141, 94] width 23 height 11
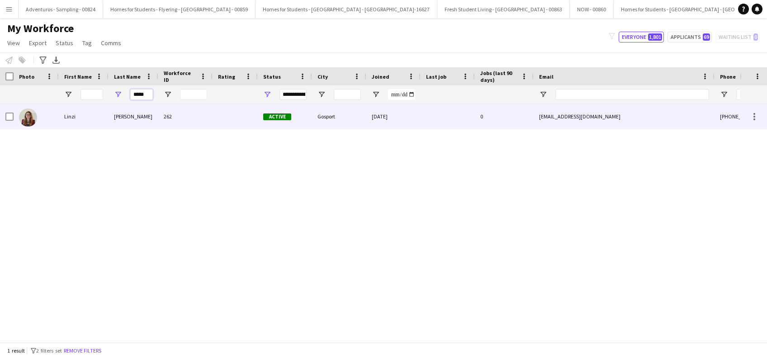
type input "*****"
click at [66, 116] on div "Linzi" at bounding box center [84, 116] width 50 height 25
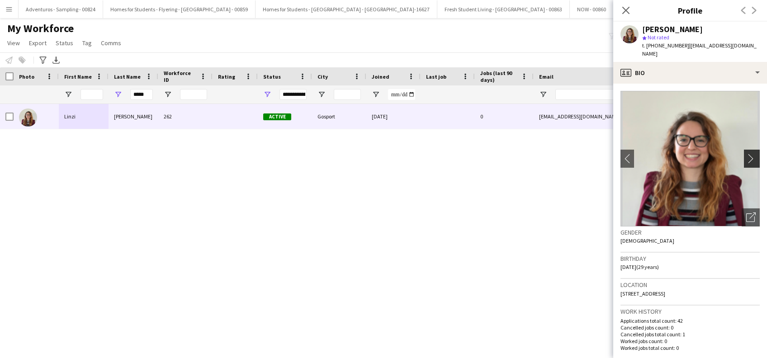
click at [746, 154] on app-icon "chevron-right" at bounding box center [753, 158] width 14 height 9
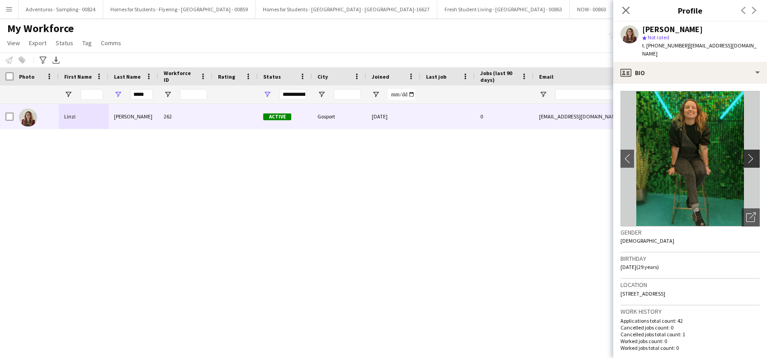
click at [746, 154] on app-icon "chevron-right" at bounding box center [753, 158] width 14 height 9
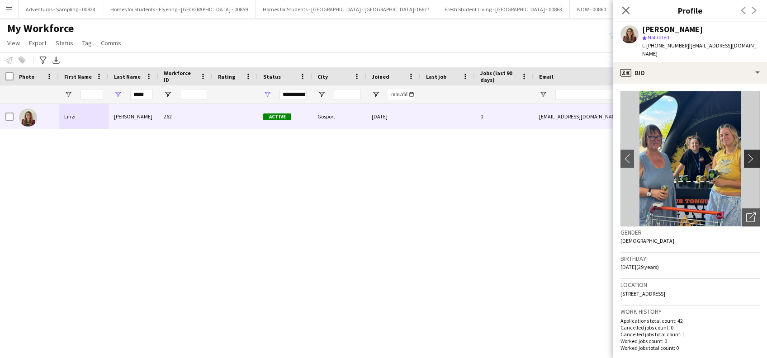
click at [746, 154] on app-icon "chevron-right" at bounding box center [753, 158] width 14 height 9
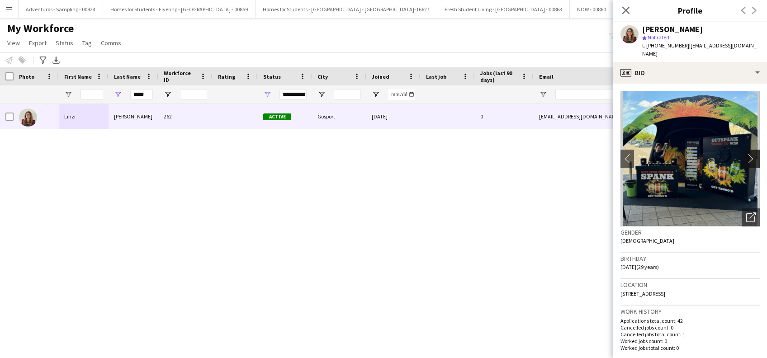
click at [746, 154] on app-icon "chevron-right" at bounding box center [753, 158] width 14 height 9
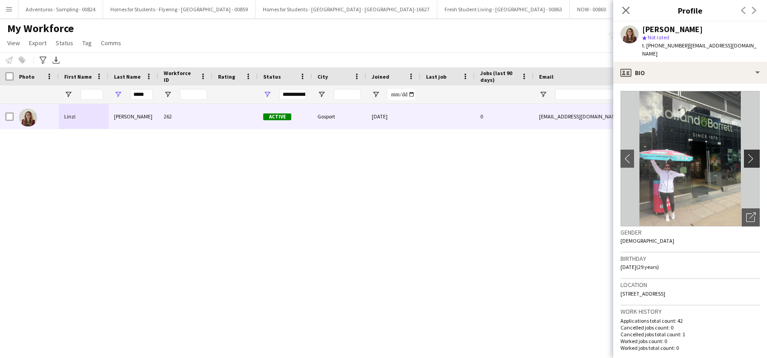
click at [746, 154] on app-icon "chevron-right" at bounding box center [753, 158] width 14 height 9
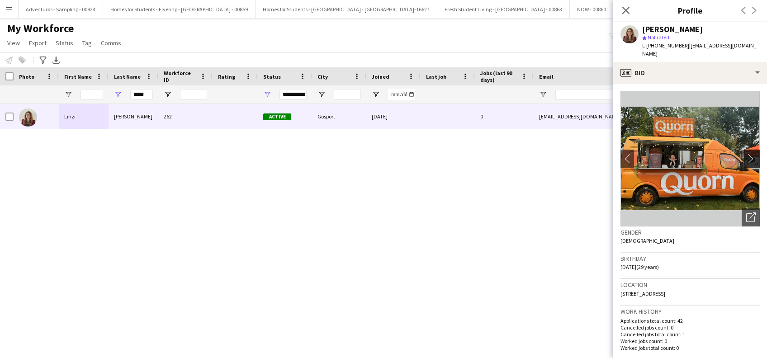
click at [746, 154] on app-icon "chevron-right" at bounding box center [753, 158] width 14 height 9
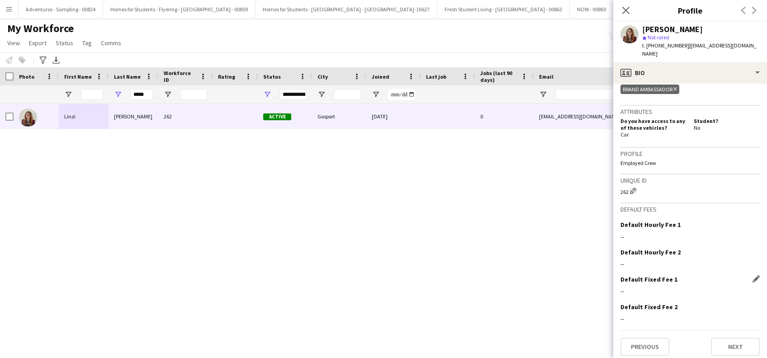
scroll to position [370, 0]
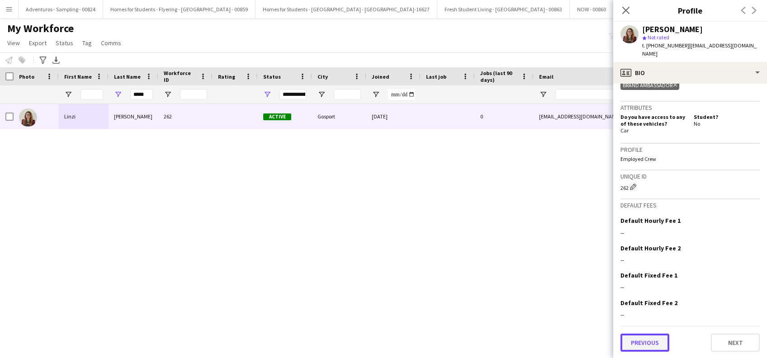
click at [648, 346] on button "Previous" at bounding box center [644, 343] width 49 height 18
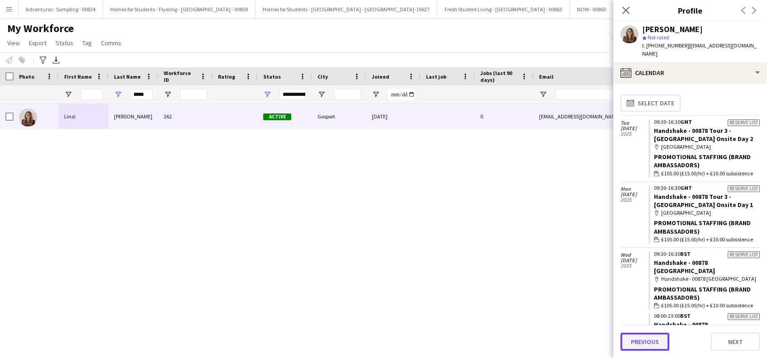
click at [647, 346] on button "Previous" at bounding box center [644, 342] width 49 height 18
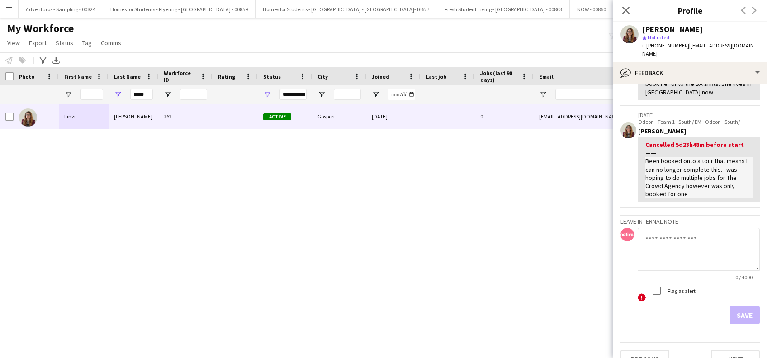
scroll to position [0, 0]
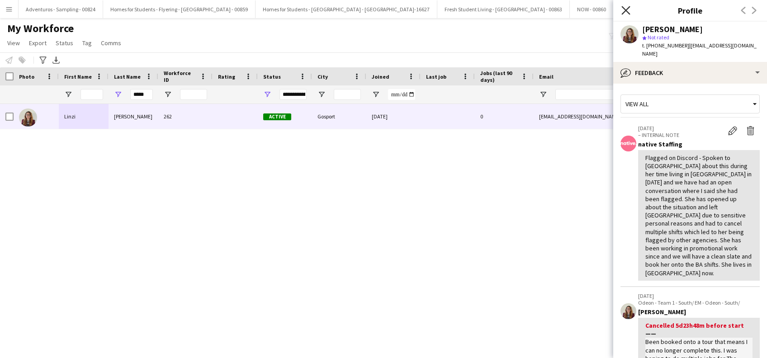
click at [622, 7] on icon at bounding box center [625, 10] width 9 height 9
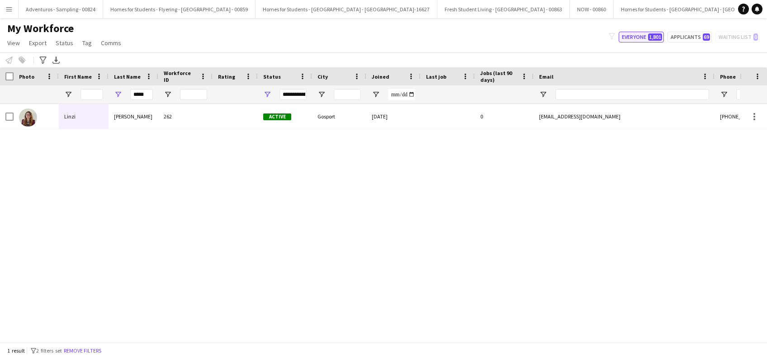
click at [633, 38] on button "Everyone 1,801" at bounding box center [640, 37] width 45 height 11
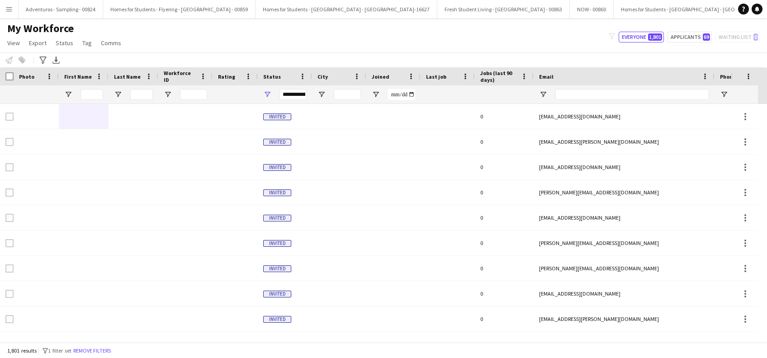
click at [13, 7] on button "Menu" at bounding box center [9, 9] width 18 height 18
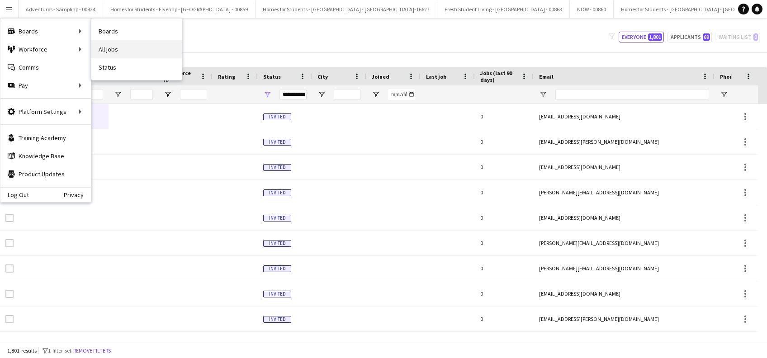
click at [111, 49] on link "All jobs" at bounding box center [136, 49] width 90 height 18
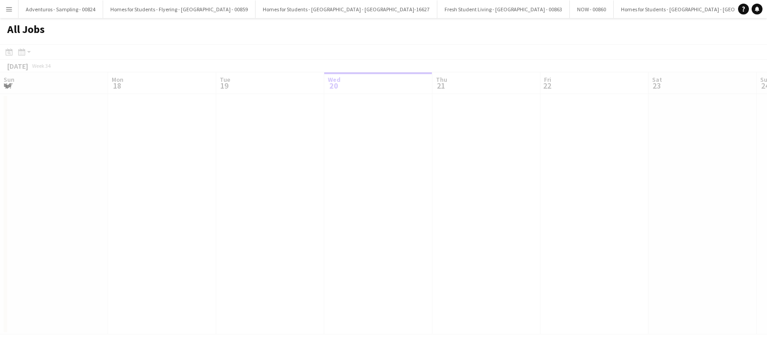
scroll to position [0, 216]
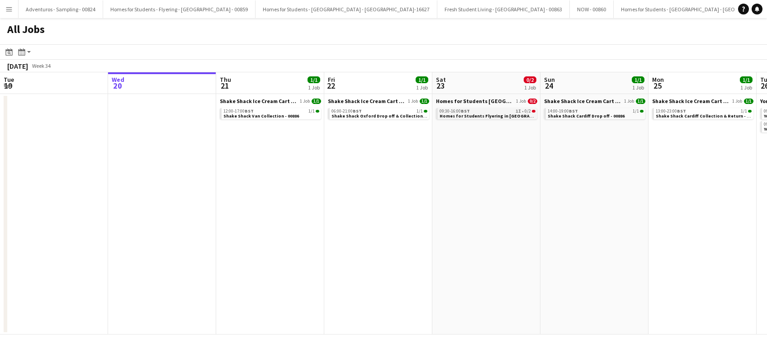
click at [479, 113] on span "Homes for Students Flyering in [GEOGRAPHIC_DATA] - 00884" at bounding box center [504, 116] width 130 height 6
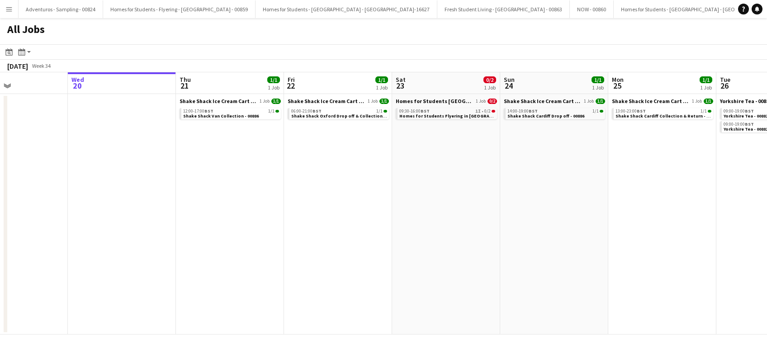
drag, startPoint x: 282, startPoint y: 221, endPoint x: 195, endPoint y: 205, distance: 88.1
click at [241, 235] on app-calendar-viewport "Sun 17 Mon 18 Tue 19 Wed 20 Thu 21 1/1 1 Job Fri 22 1/1 1 Job Sat 23 0/2 1 Job …" at bounding box center [383, 203] width 767 height 262
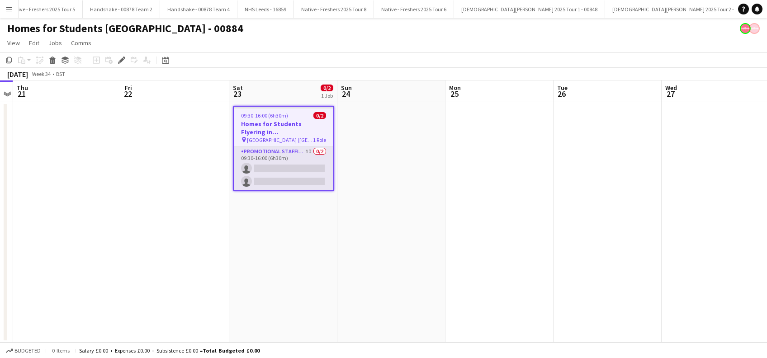
click at [278, 170] on app-card-role "Promotional Staffing (Brand Ambassadors) 1I 0/2 09:30-16:00 (6h30m) single-neut…" at bounding box center [283, 168] width 99 height 44
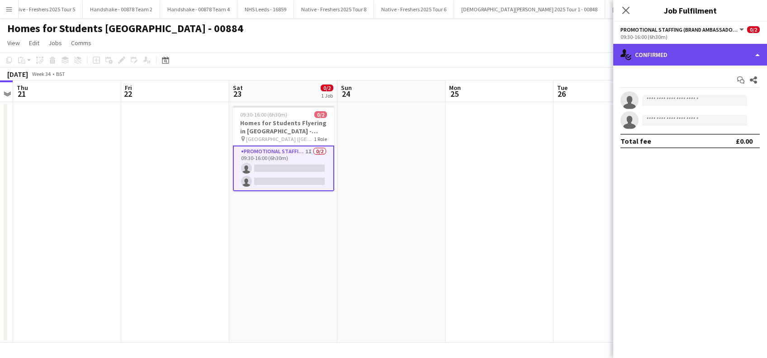
click at [688, 54] on div "single-neutral-actions-check-2 Confirmed" at bounding box center [690, 55] width 154 height 22
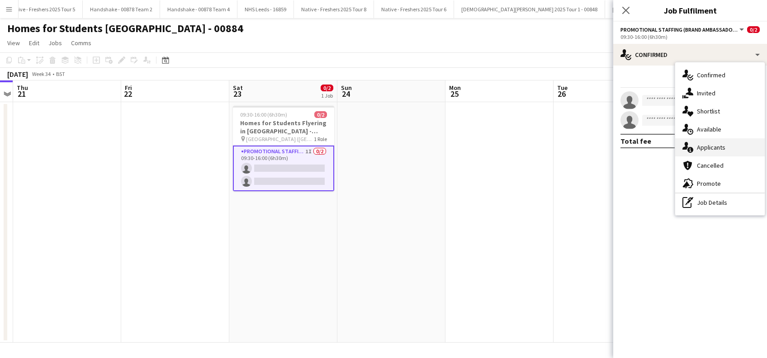
click at [706, 146] on div "single-neutral-actions-information Applicants" at bounding box center [719, 147] width 89 height 18
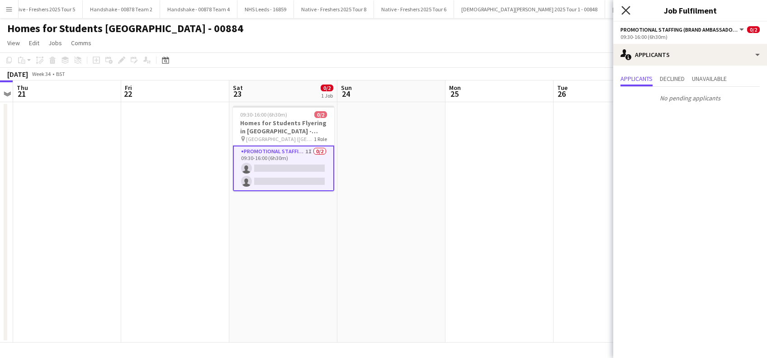
click at [629, 10] on icon "Close pop-in" at bounding box center [625, 10] width 9 height 9
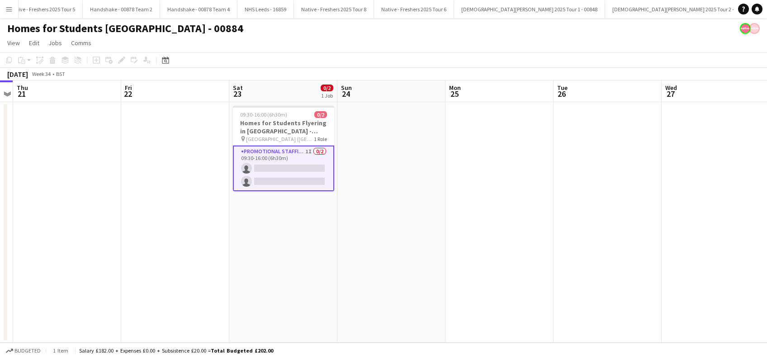
click at [273, 240] on app-date-cell "09:30-16:00 (6h30m) 0/2 Homes for Students Flyering in [GEOGRAPHIC_DATA] - 0088…" at bounding box center [283, 222] width 108 height 240
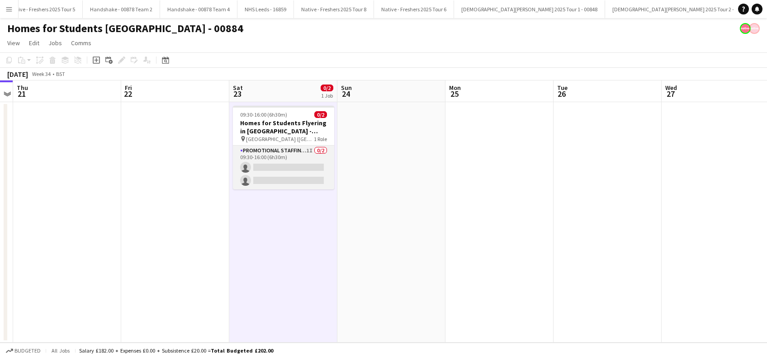
click at [284, 178] on app-card-role "Promotional Staffing (Brand Ambassadors) 1I 0/2 09:30-16:00 (6h30m) single-neut…" at bounding box center [283, 168] width 101 height 44
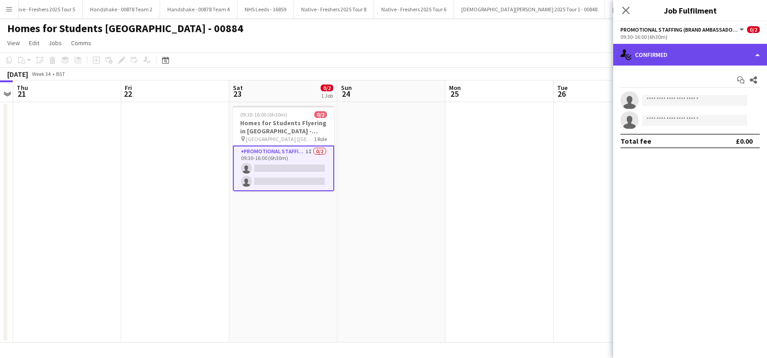
drag, startPoint x: 669, startPoint y: 47, endPoint x: 669, endPoint y: 53, distance: 5.9
click at [669, 47] on div "single-neutral-actions-check-2 Confirmed" at bounding box center [690, 55] width 154 height 22
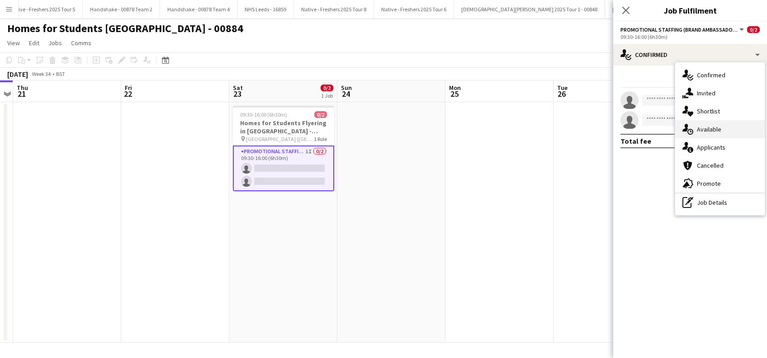
click at [705, 127] on div "single-neutral-actions-upload Available" at bounding box center [719, 129] width 89 height 18
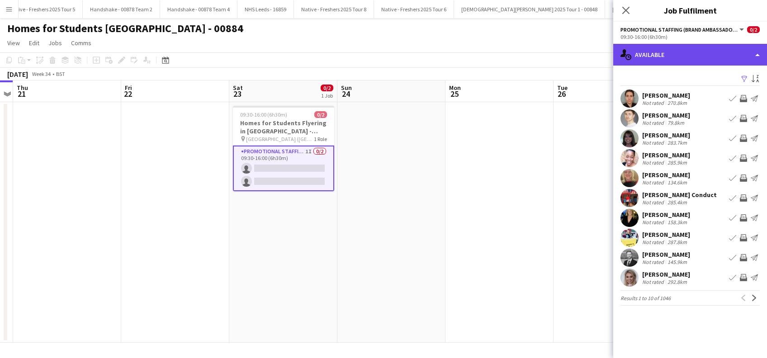
click at [684, 53] on div "single-neutral-actions-upload Available" at bounding box center [690, 55] width 154 height 22
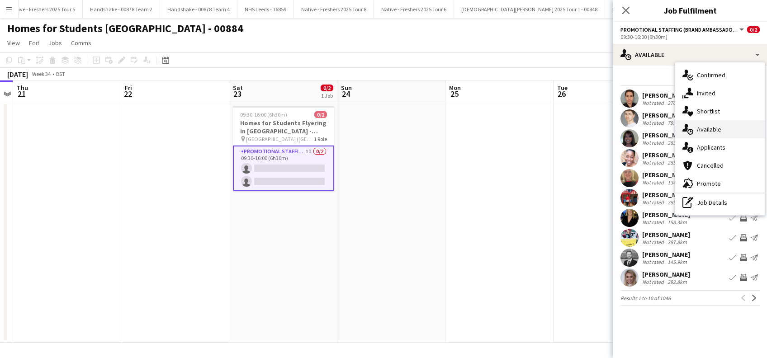
click at [719, 131] on div "single-neutral-actions-upload Available" at bounding box center [719, 129] width 89 height 18
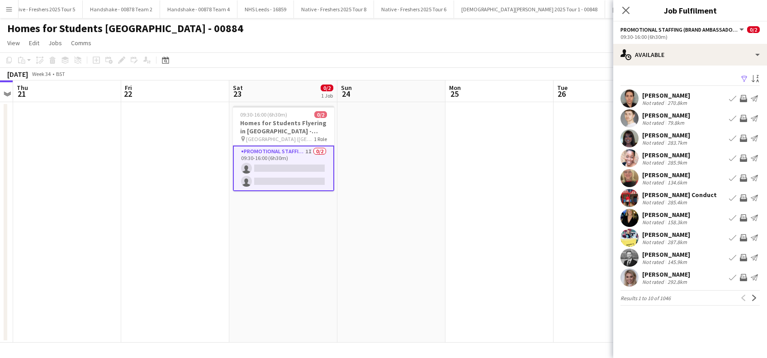
click at [744, 78] on app-icon "Filter" at bounding box center [743, 79] width 7 height 9
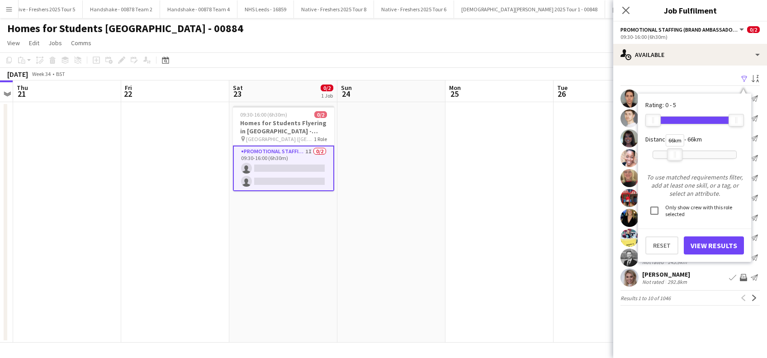
drag, startPoint x: 730, startPoint y: 153, endPoint x: 669, endPoint y: 159, distance: 61.8
click at [669, 159] on div at bounding box center [674, 155] width 14 height 12
click at [706, 246] on button "View Results" at bounding box center [713, 245] width 60 height 18
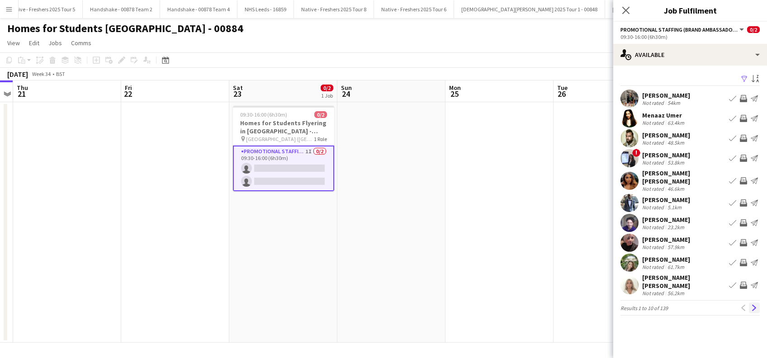
click at [753, 305] on app-icon "Next" at bounding box center [754, 308] width 6 height 6
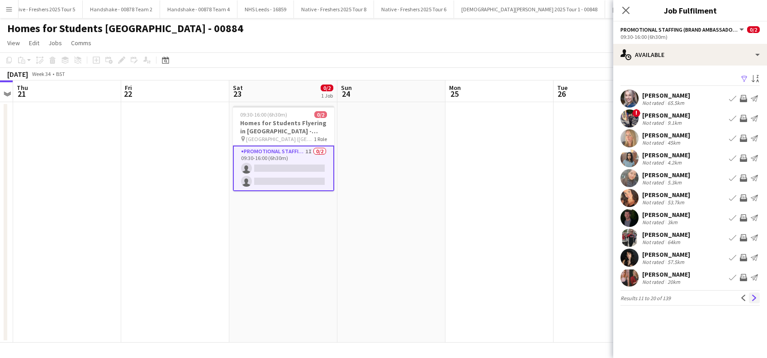
click at [754, 297] on app-icon "Next" at bounding box center [754, 298] width 6 height 6
click at [755, 297] on app-icon "Next" at bounding box center [754, 298] width 6 height 6
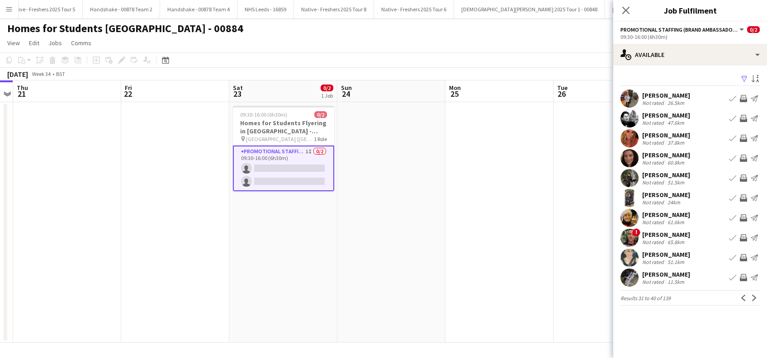
click at [258, 164] on app-card-role "Promotional Staffing (Brand Ambassadors) 1I 0/2 09:30-16:00 (6h30m) single-neut…" at bounding box center [283, 169] width 101 height 46
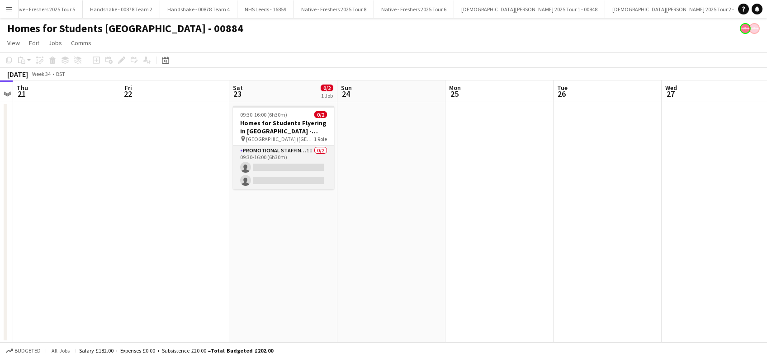
click at [294, 181] on app-card-role "Promotional Staffing (Brand Ambassadors) 1I 0/2 09:30-16:00 (6h30m) single-neut…" at bounding box center [283, 168] width 101 height 44
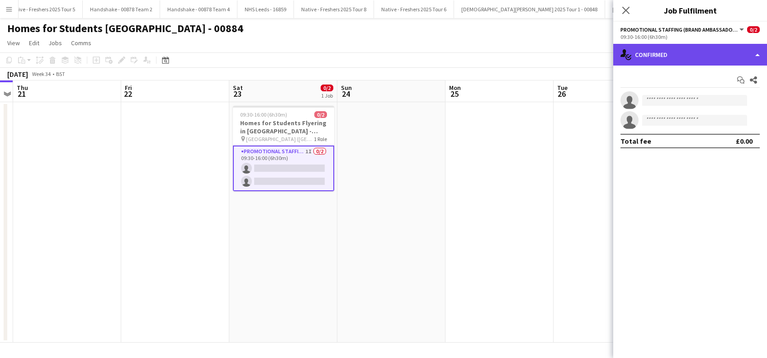
click at [703, 61] on div "single-neutral-actions-check-2 Confirmed" at bounding box center [690, 55] width 154 height 22
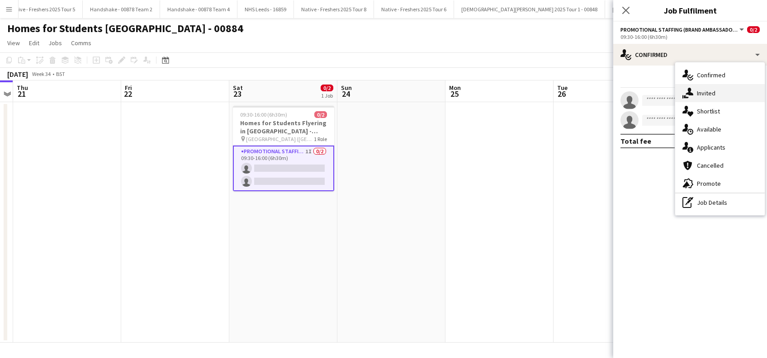
click at [705, 88] on div "single-neutral-actions-share-1 Invited" at bounding box center [719, 93] width 89 height 18
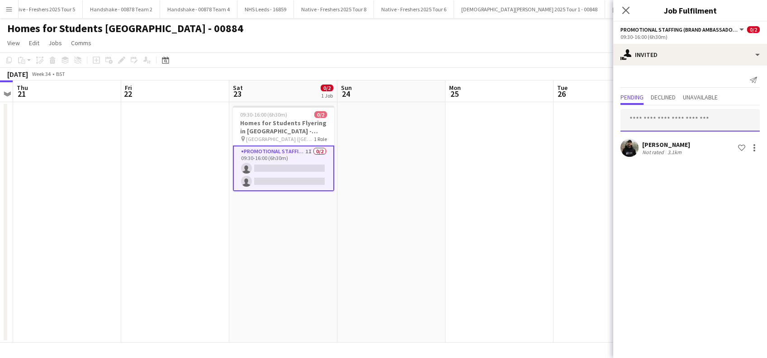
click at [650, 113] on input "text" at bounding box center [689, 120] width 139 height 23
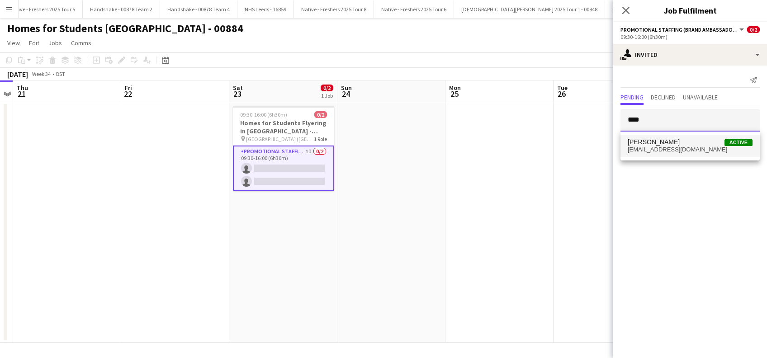
type input "****"
click at [651, 143] on span "Waqas Zaman" at bounding box center [653, 142] width 52 height 8
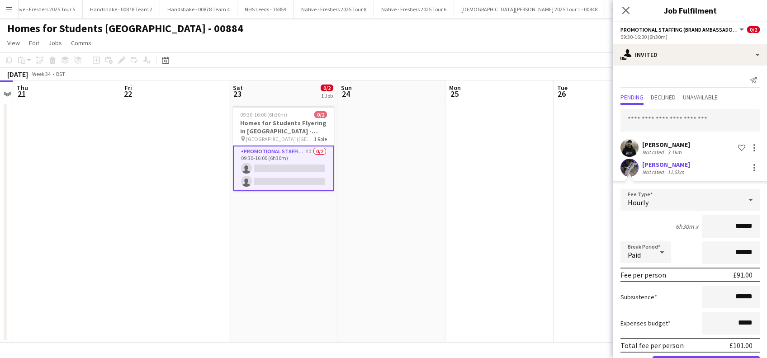
scroll to position [32, 0]
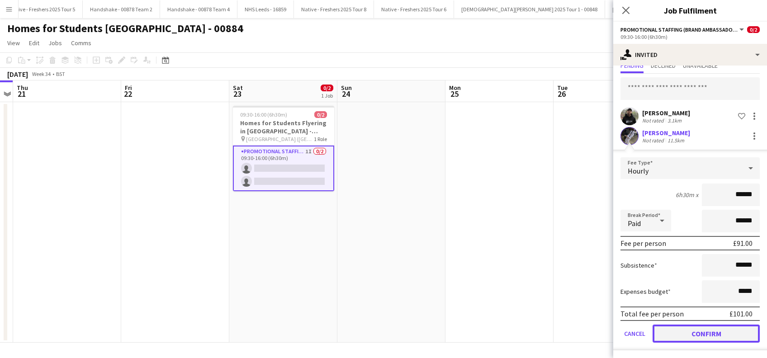
click at [698, 329] on button "Confirm" at bounding box center [705, 334] width 107 height 18
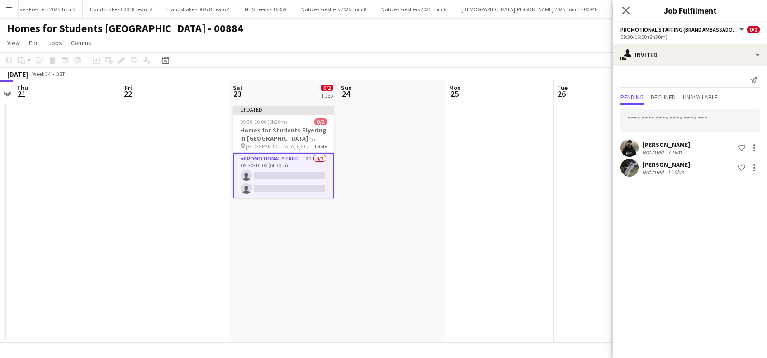
scroll to position [0, 0]
click at [681, 119] on input "text" at bounding box center [689, 120] width 139 height 23
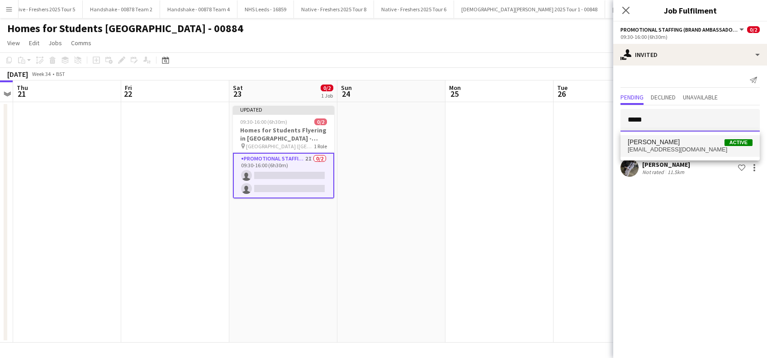
type input "*****"
click at [665, 141] on span "Yaser Zaman Active" at bounding box center [689, 142] width 125 height 8
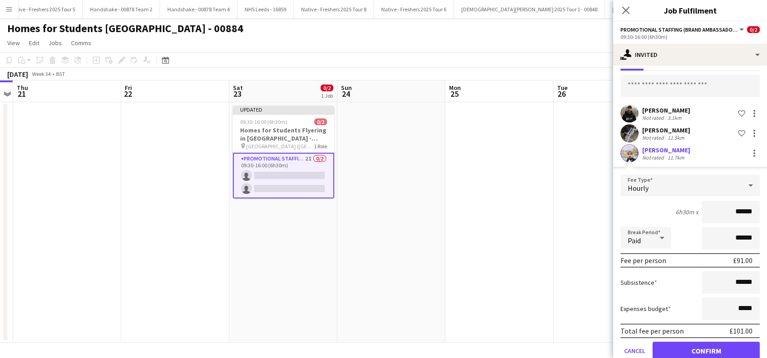
scroll to position [52, 0]
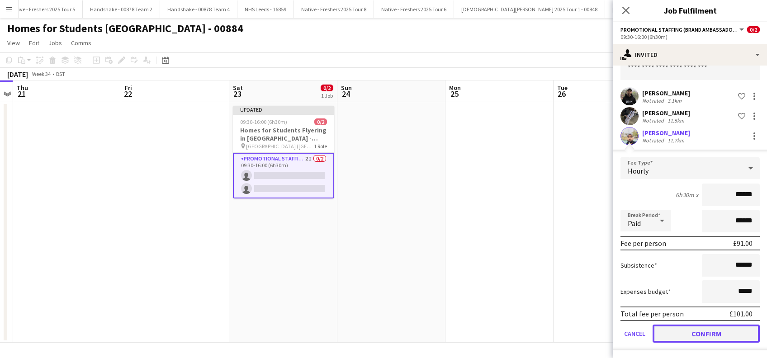
click at [683, 333] on button "Confirm" at bounding box center [705, 334] width 107 height 18
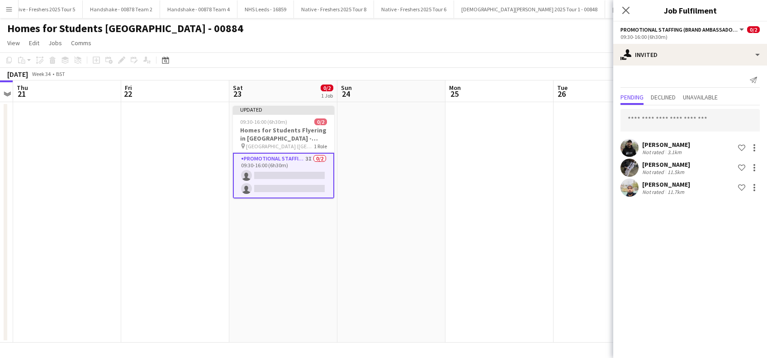
click at [538, 218] on app-date-cell at bounding box center [499, 222] width 108 height 240
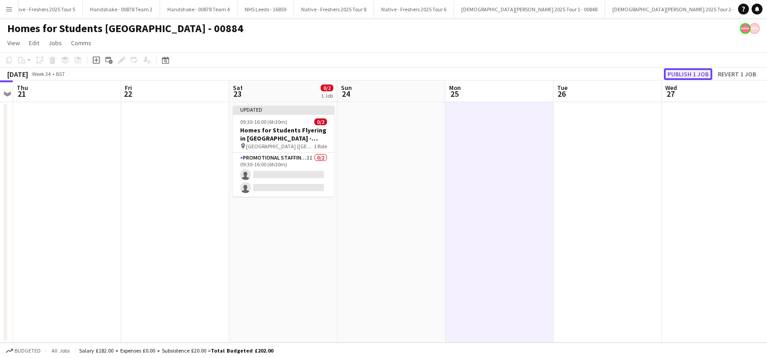
click at [683, 72] on button "Publish 1 job" at bounding box center [688, 74] width 48 height 12
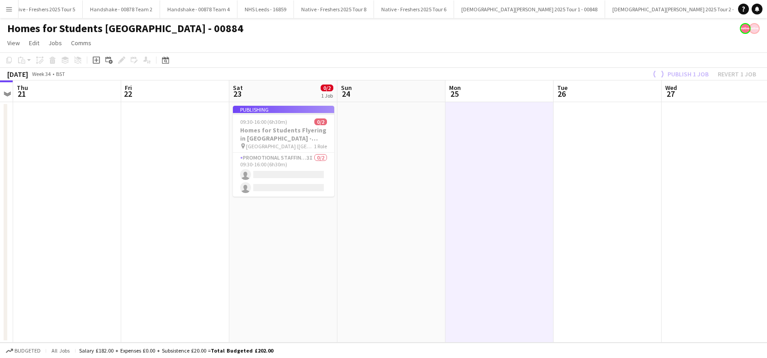
click at [428, 222] on app-date-cell at bounding box center [391, 222] width 108 height 240
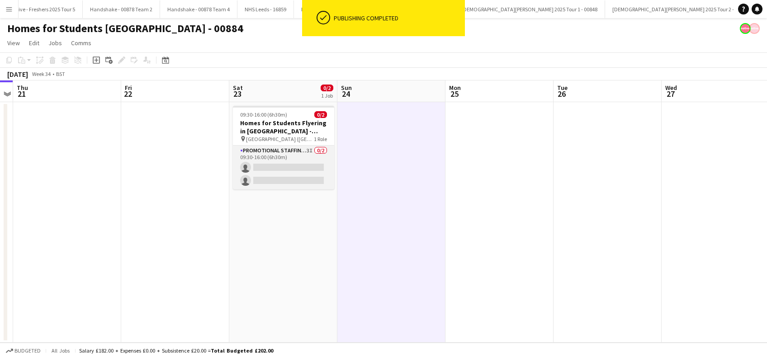
click at [293, 166] on app-card-role "Promotional Staffing (Brand Ambassadors) 3I 0/2 09:30-16:00 (6h30m) single-neut…" at bounding box center [283, 168] width 101 height 44
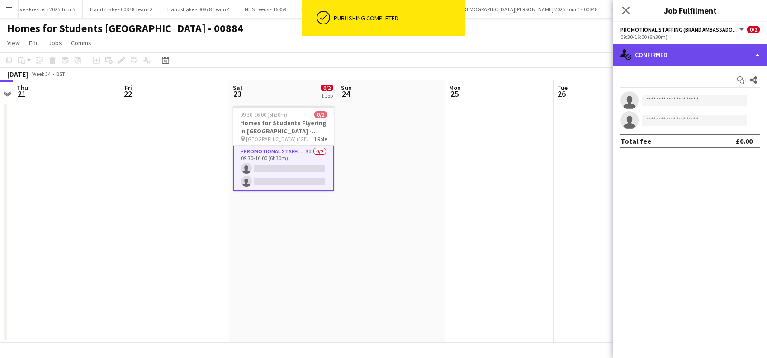
click at [692, 57] on div "single-neutral-actions-check-2 Confirmed" at bounding box center [690, 55] width 154 height 22
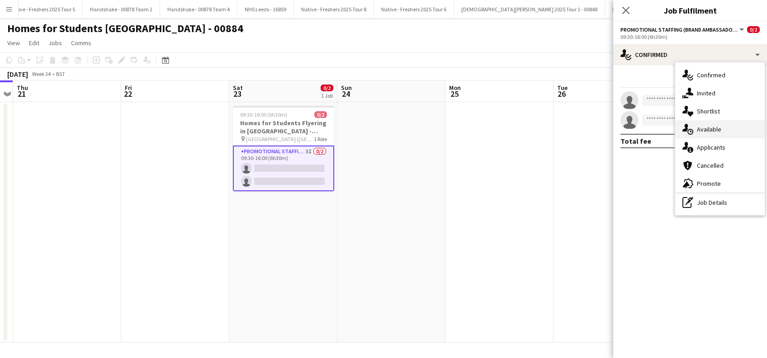
click at [709, 132] on div "single-neutral-actions-upload Available" at bounding box center [719, 129] width 89 height 18
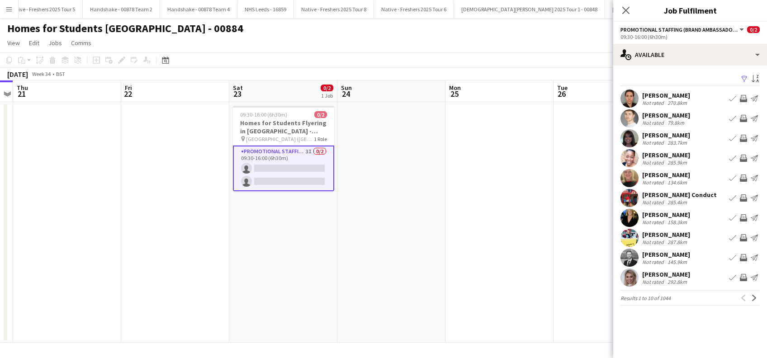
click at [743, 76] on app-icon "Filter" at bounding box center [743, 79] width 7 height 9
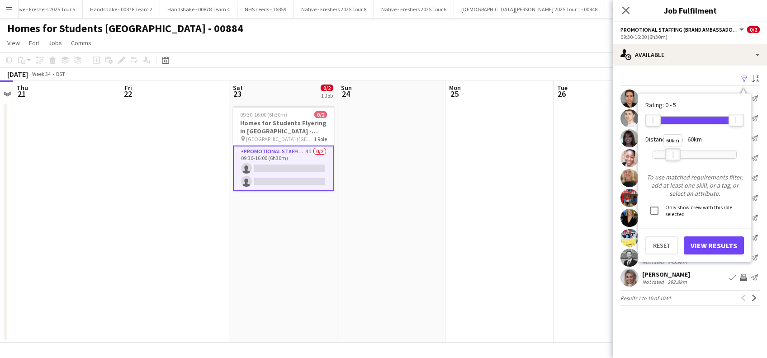
drag, startPoint x: 732, startPoint y: 154, endPoint x: 669, endPoint y: 154, distance: 63.3
click at [669, 154] on div at bounding box center [672, 155] width 14 height 12
click at [707, 246] on button "View Results" at bounding box center [713, 245] width 60 height 18
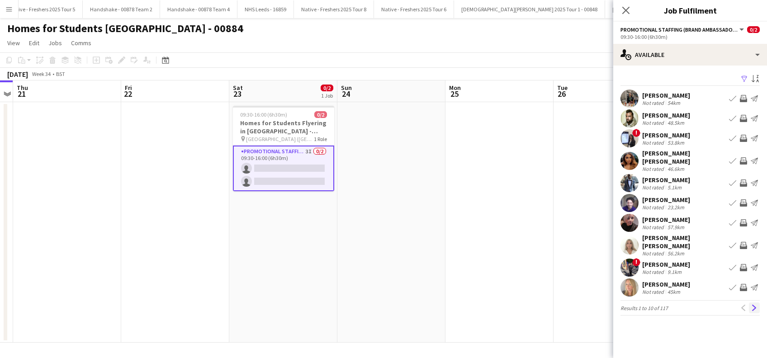
click at [753, 305] on app-icon "Next" at bounding box center [754, 308] width 6 height 6
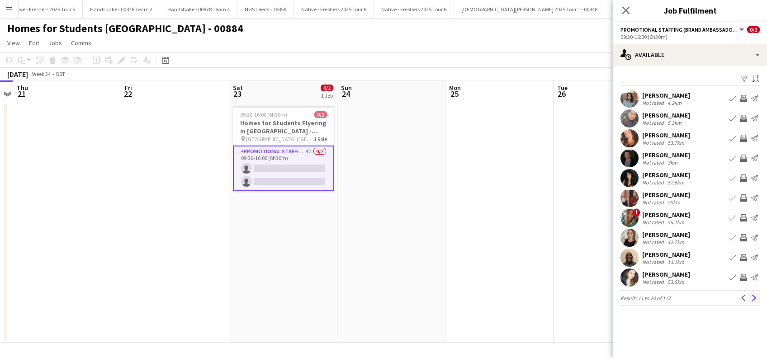
click at [752, 297] on app-icon "Next" at bounding box center [754, 298] width 6 height 6
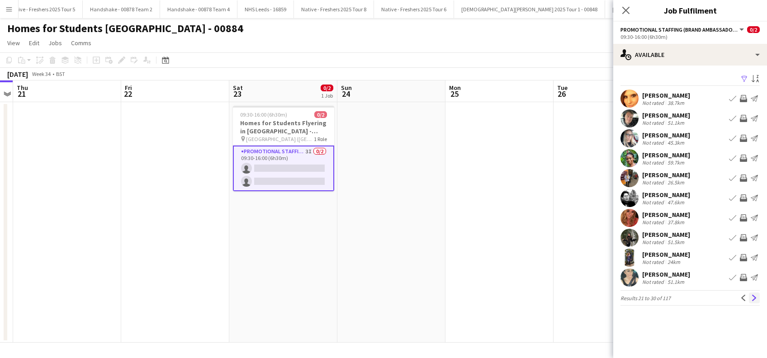
click at [752, 297] on app-icon "Next" at bounding box center [754, 298] width 6 height 6
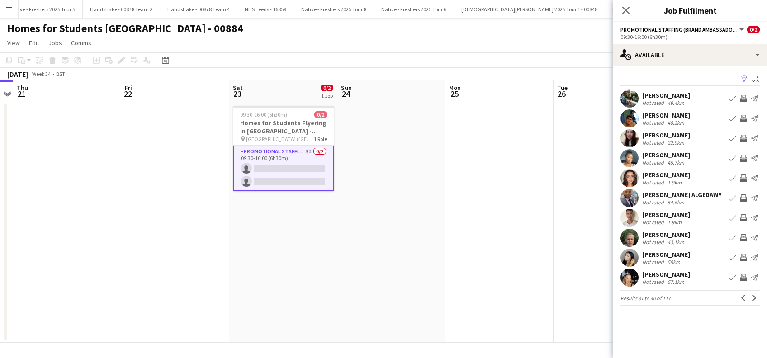
click at [318, 183] on app-card-role "Promotional Staffing (Brand Ambassadors) 3I 0/2 09:30-16:00 (6h30m) single-neut…" at bounding box center [283, 169] width 101 height 46
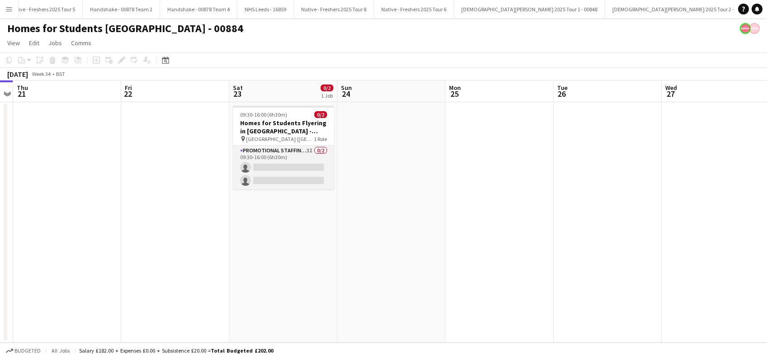
click at [289, 172] on app-card-role "Promotional Staffing (Brand Ambassadors) 3I 0/2 09:30-16:00 (6h30m) single-neut…" at bounding box center [283, 168] width 101 height 44
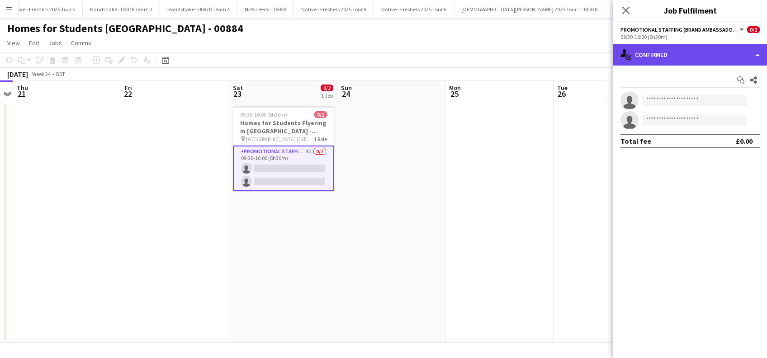
click at [689, 51] on div "single-neutral-actions-check-2 Confirmed" at bounding box center [690, 55] width 154 height 22
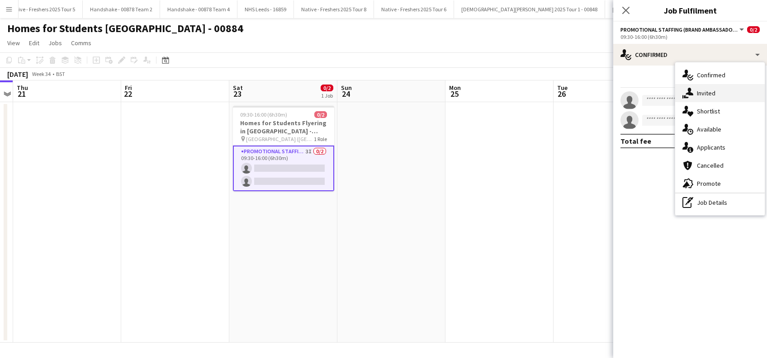
click at [702, 94] on div "single-neutral-actions-share-1 Invited" at bounding box center [719, 93] width 89 height 18
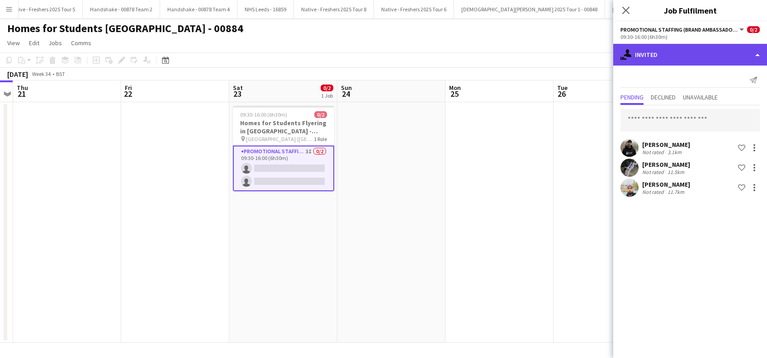
click at [669, 52] on div "single-neutral-actions-share-1 Invited" at bounding box center [690, 55] width 154 height 22
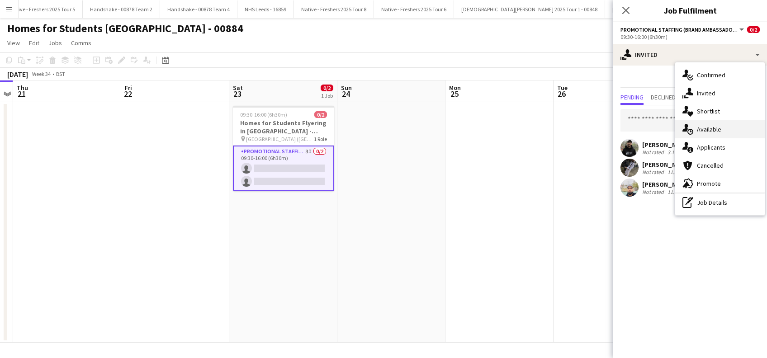
click at [709, 134] on div "single-neutral-actions-upload Available" at bounding box center [719, 129] width 89 height 18
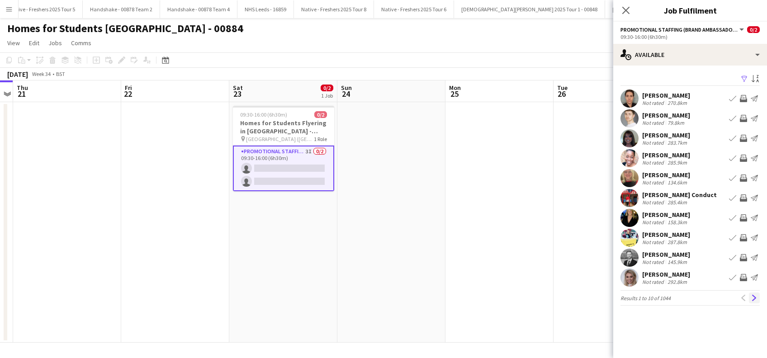
click at [752, 300] on app-icon "Next" at bounding box center [754, 298] width 6 height 6
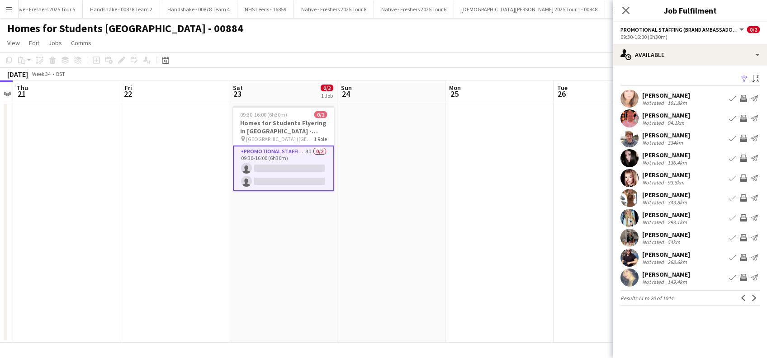
click at [752, 300] on app-icon "Next" at bounding box center [754, 298] width 6 height 6
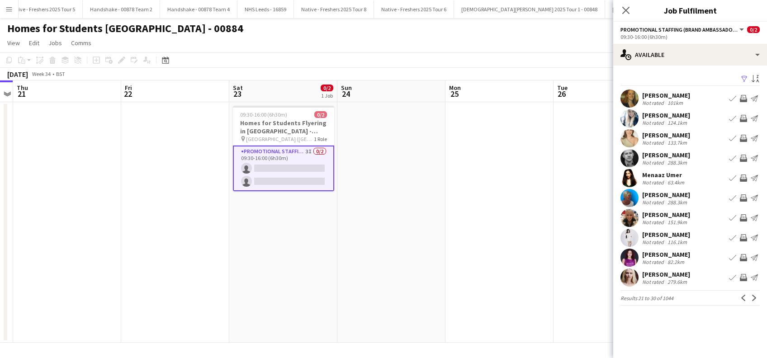
click at [752, 300] on app-icon "Next" at bounding box center [754, 298] width 6 height 6
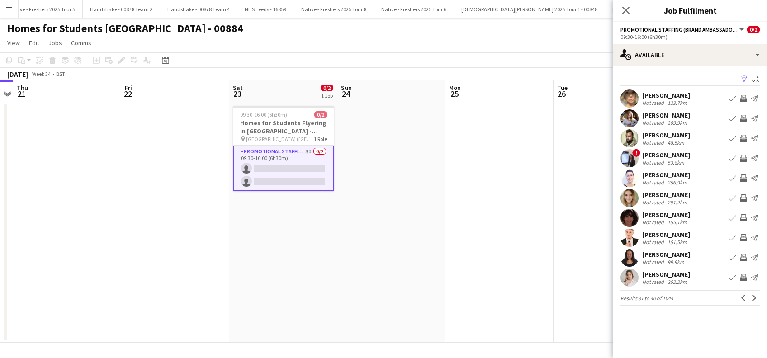
click at [752, 300] on app-icon "Next" at bounding box center [754, 298] width 6 height 6
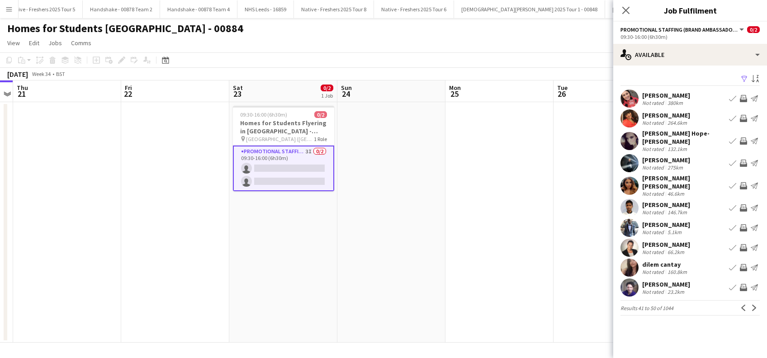
click at [276, 168] on app-card-role "Promotional Staffing (Brand Ambassadors) 3I 0/2 09:30-16:00 (6h30m) single-neut…" at bounding box center [283, 169] width 101 height 46
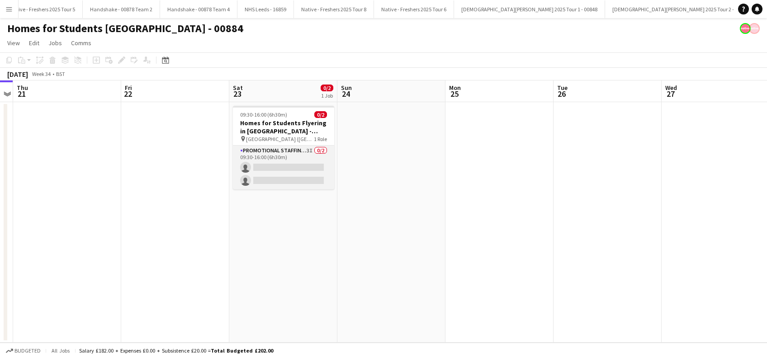
click at [303, 179] on app-card-role "Promotional Staffing (Brand Ambassadors) 3I 0/2 09:30-16:00 (6h30m) single-neut…" at bounding box center [283, 168] width 101 height 44
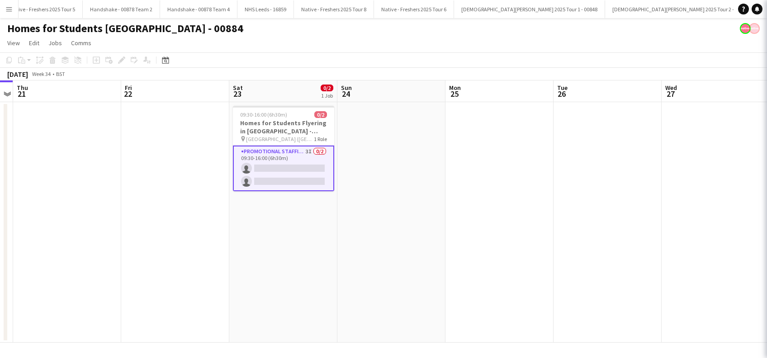
scroll to position [0, 311]
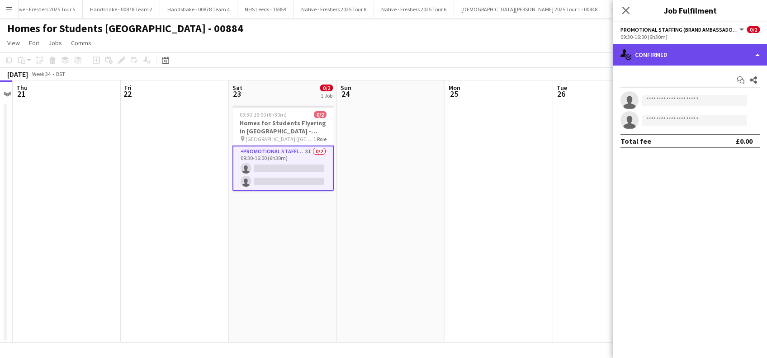
click at [714, 58] on div "single-neutral-actions-check-2 Confirmed" at bounding box center [690, 55] width 154 height 22
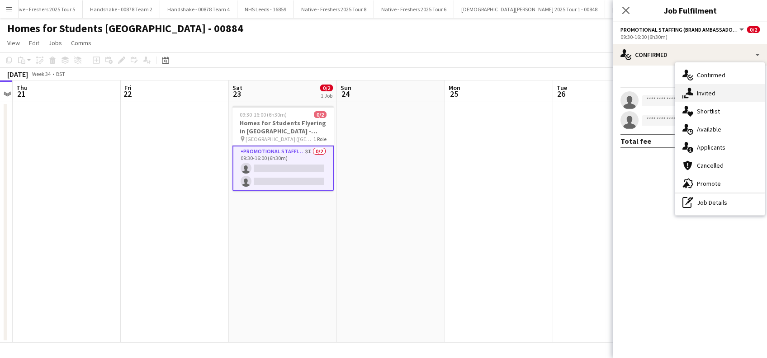
click at [709, 90] on div "single-neutral-actions-share-1 Invited" at bounding box center [719, 93] width 89 height 18
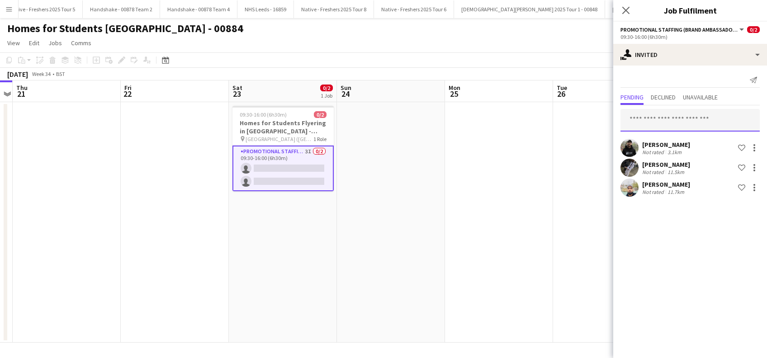
click at [671, 118] on input "text" at bounding box center [689, 120] width 139 height 23
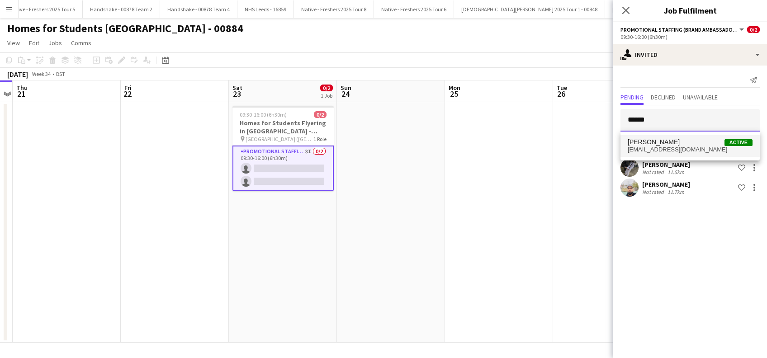
type input "******"
click at [655, 146] on span "hectorizekor@yahoo.com" at bounding box center [689, 149] width 125 height 7
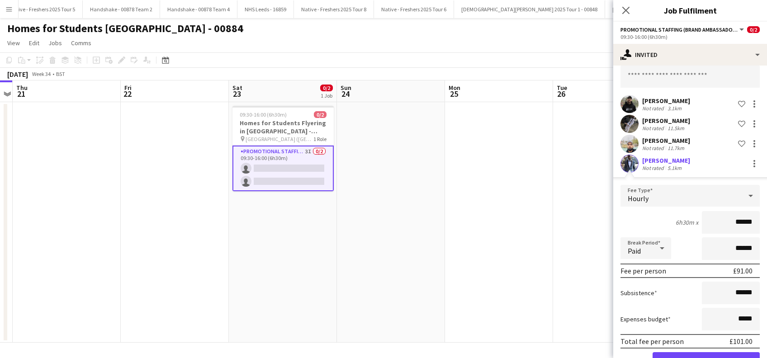
scroll to position [71, 0]
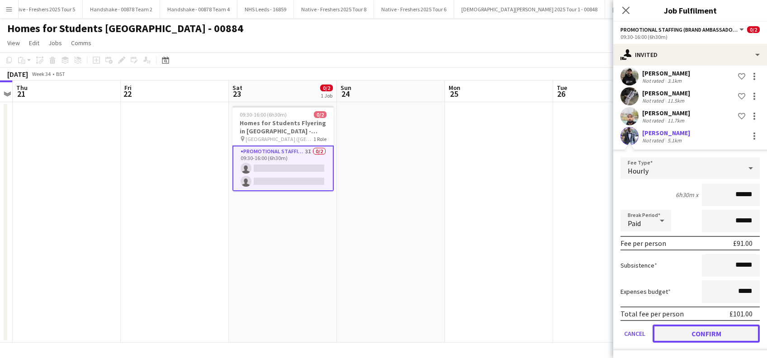
click at [692, 335] on button "Confirm" at bounding box center [705, 334] width 107 height 18
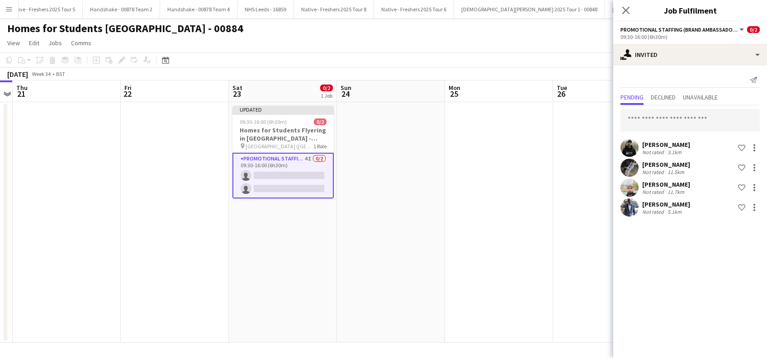
scroll to position [0, 0]
click at [515, 222] on app-date-cell at bounding box center [499, 222] width 108 height 240
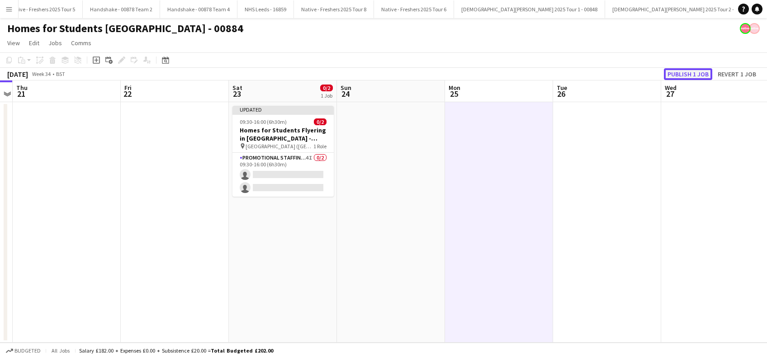
click at [681, 74] on button "Publish 1 job" at bounding box center [688, 74] width 48 height 12
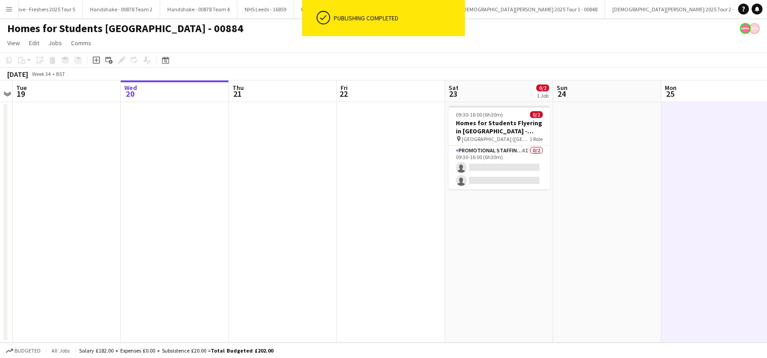
scroll to position [0, 184]
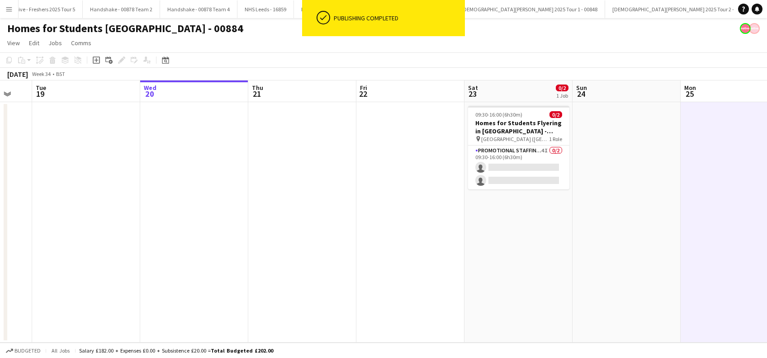
drag, startPoint x: 343, startPoint y: 264, endPoint x: 579, endPoint y: 268, distance: 236.0
click at [579, 268] on app-calendar-viewport "Sun 17 Mon 18 Tue 19 Wed 20 Thu 21 Fri 22 Sat 23 0/2 1 Job Sun 24 Mon 25 Tue 26…" at bounding box center [383, 211] width 767 height 262
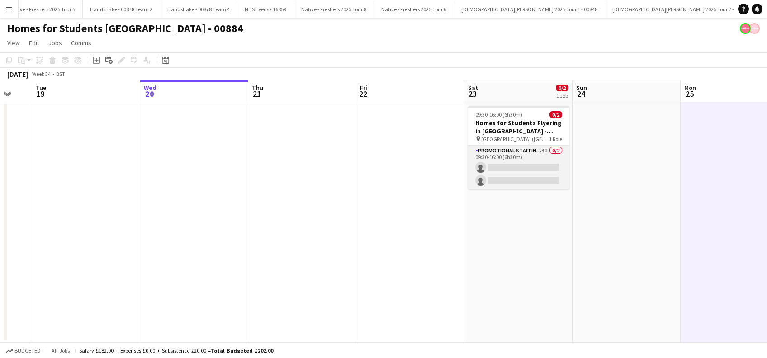
click at [513, 166] on app-card-role "Promotional Staffing (Brand Ambassadors) 4I 0/2 09:30-16:00 (6h30m) single-neut…" at bounding box center [518, 168] width 101 height 44
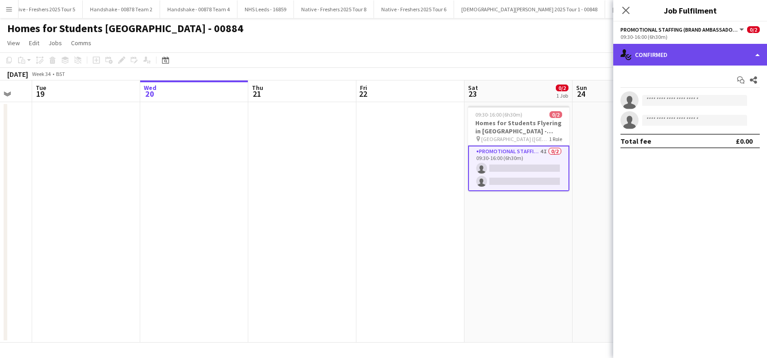
click at [673, 46] on div "single-neutral-actions-check-2 Confirmed" at bounding box center [690, 55] width 154 height 22
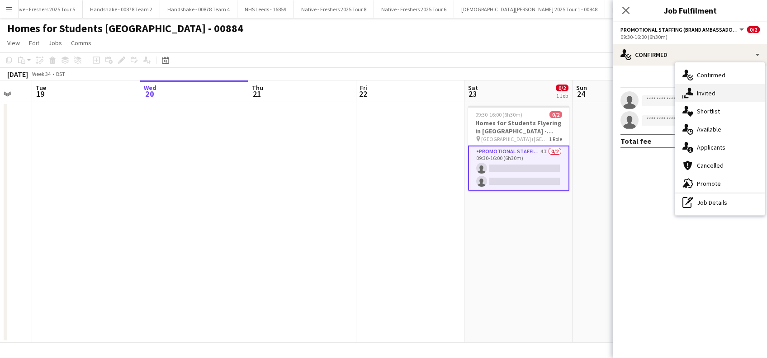
click at [709, 90] on div "single-neutral-actions-share-1 Invited" at bounding box center [719, 93] width 89 height 18
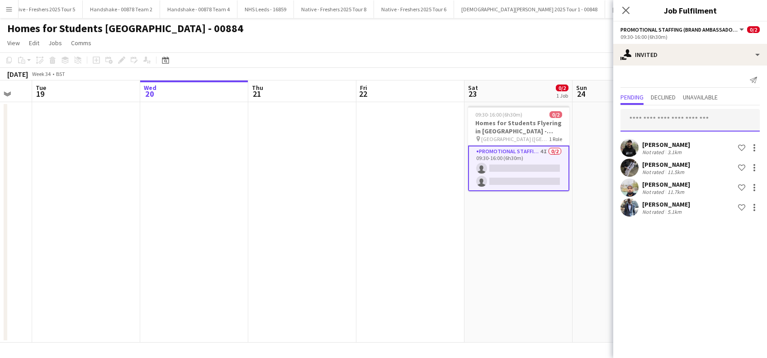
click at [636, 117] on input "text" at bounding box center [689, 120] width 139 height 23
click at [636, 117] on input "*" at bounding box center [689, 120] width 139 height 23
type input "*"
click at [534, 238] on app-date-cell "09:30-16:00 (6h30m) 0/2 Homes for Students Flyering in Leeds - 00884 pin Leeds …" at bounding box center [518, 222] width 108 height 240
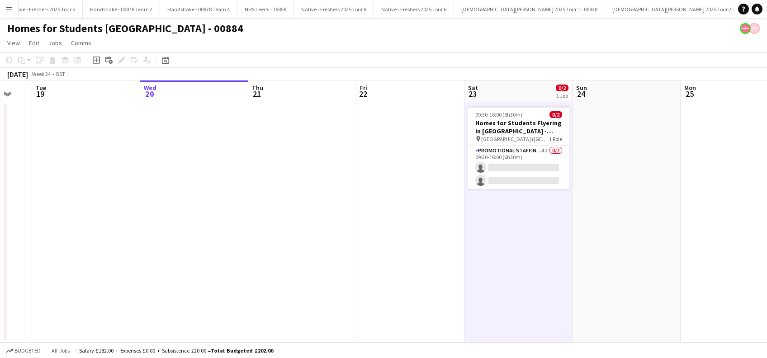
drag, startPoint x: 615, startPoint y: 170, endPoint x: 610, endPoint y: 165, distance: 7.1
click at [615, 170] on app-date-cell at bounding box center [626, 222] width 108 height 240
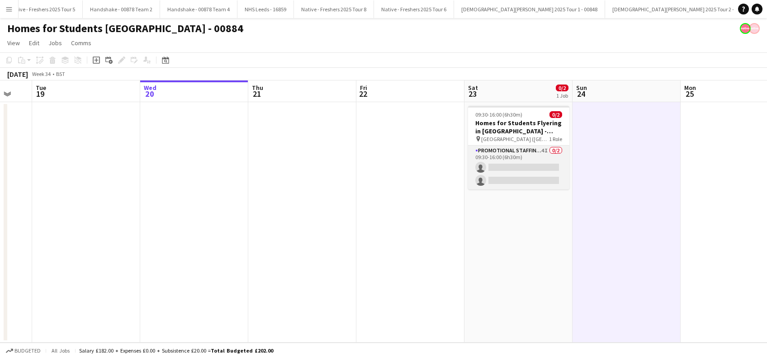
click at [541, 167] on app-card-role "Promotional Staffing (Brand Ambassadors) 4I 0/2 09:30-16:00 (6h30m) single-neut…" at bounding box center [518, 168] width 101 height 44
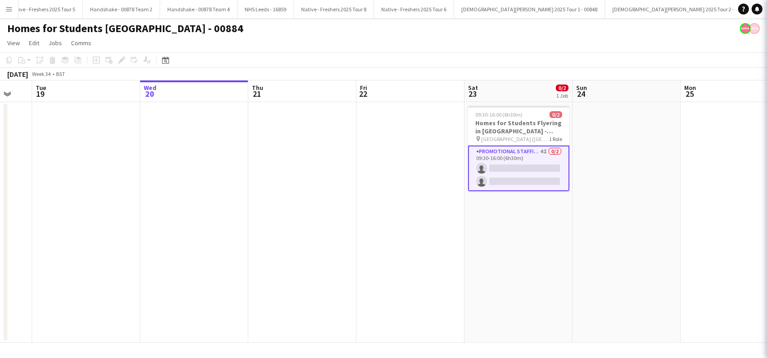
scroll to position [0, 184]
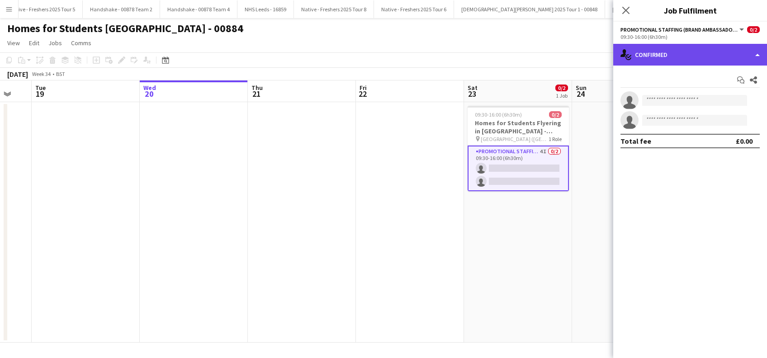
click at [669, 58] on div "single-neutral-actions-check-2 Confirmed" at bounding box center [690, 55] width 154 height 22
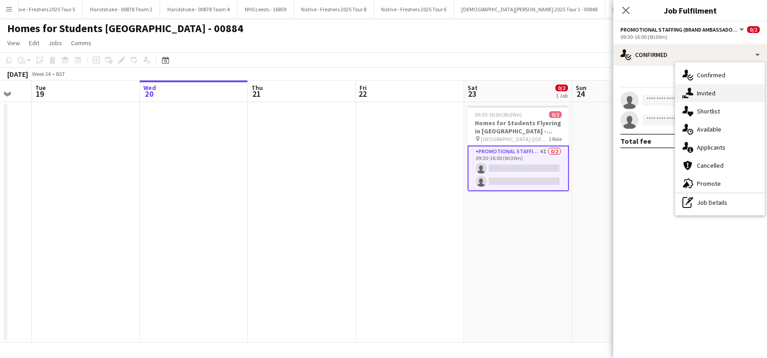
click at [697, 89] on div "single-neutral-actions-share-1 Invited" at bounding box center [719, 93] width 89 height 18
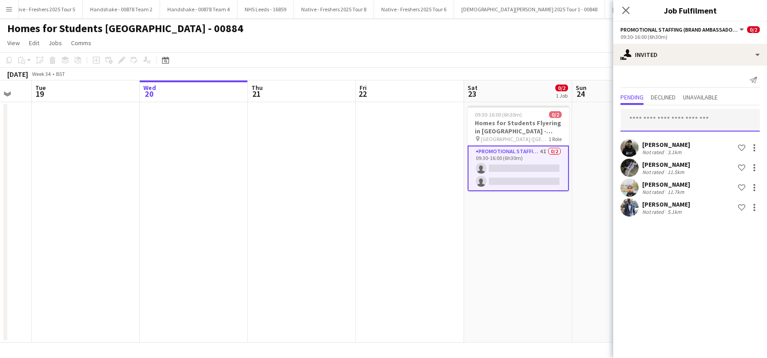
click at [652, 119] on input "text" at bounding box center [689, 120] width 139 height 23
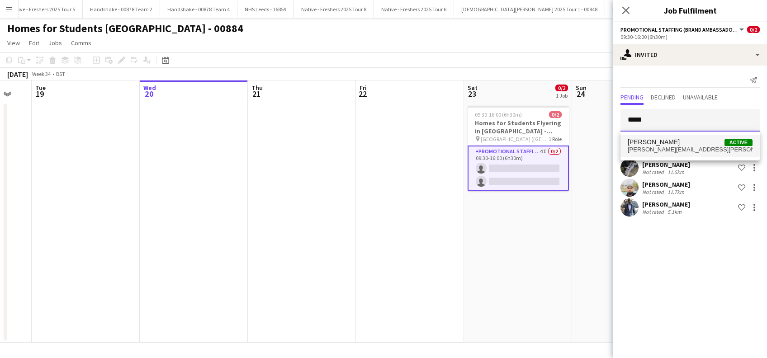
type input "*****"
click at [655, 139] on span "Shaan Mottram" at bounding box center [653, 142] width 52 height 8
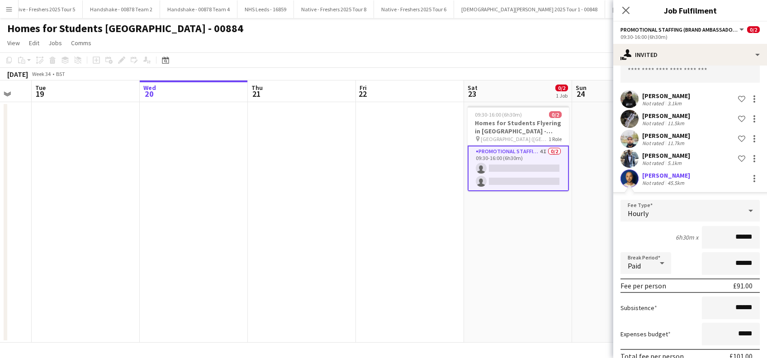
scroll to position [91, 0]
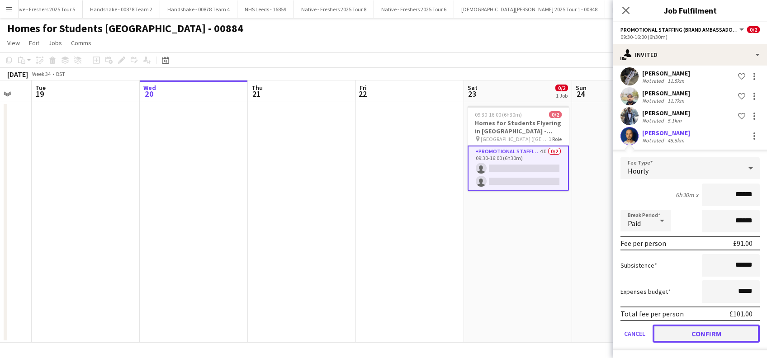
click at [697, 328] on button "Confirm" at bounding box center [705, 334] width 107 height 18
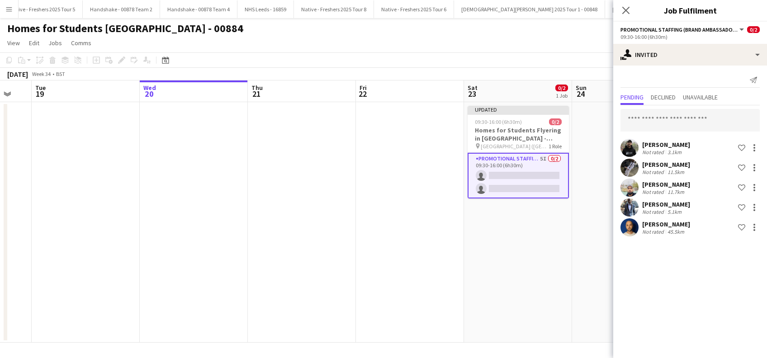
click at [574, 270] on app-date-cell at bounding box center [626, 222] width 108 height 240
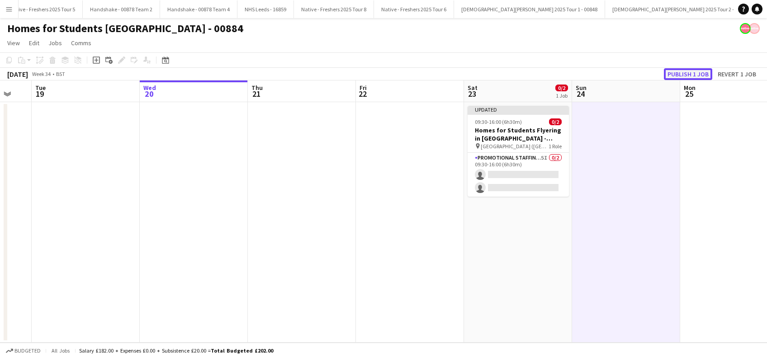
click at [689, 77] on button "Publish 1 job" at bounding box center [688, 74] width 48 height 12
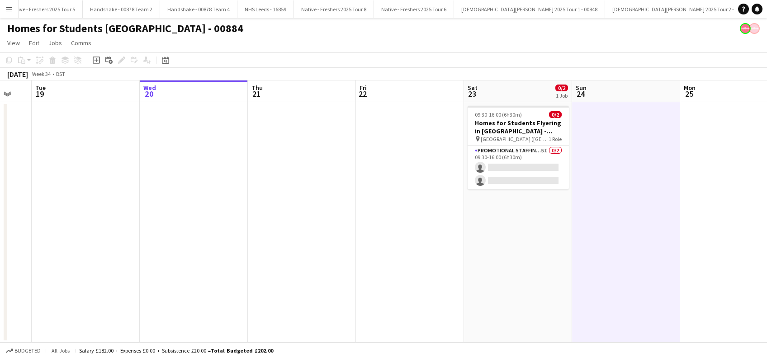
click at [166, 228] on app-date-cell at bounding box center [194, 222] width 108 height 240
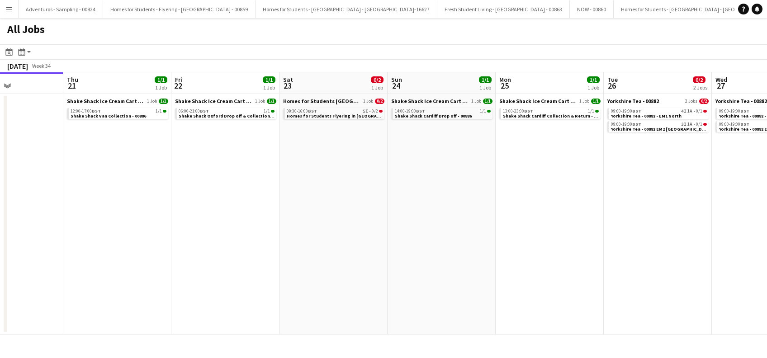
drag, startPoint x: 370, startPoint y: 194, endPoint x: 207, endPoint y: 237, distance: 168.2
click at [207, 239] on app-calendar-viewport "Sun 17 Mon 18 Tue 19 Wed 20 Thu 21 1/1 1 Job Fri 22 1/1 1 Job Sat 23 0/2 1 Job …" at bounding box center [383, 203] width 767 height 262
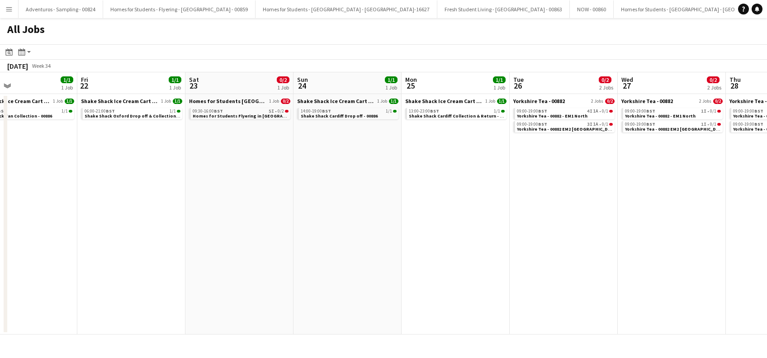
click at [237, 259] on app-calendar-viewport "Sun 17 Mon 18 Tue 19 Wed 20 Thu 21 1/1 1 Job Fri 22 1/1 1 Job Sat 23 0/2 1 Job …" at bounding box center [383, 203] width 767 height 262
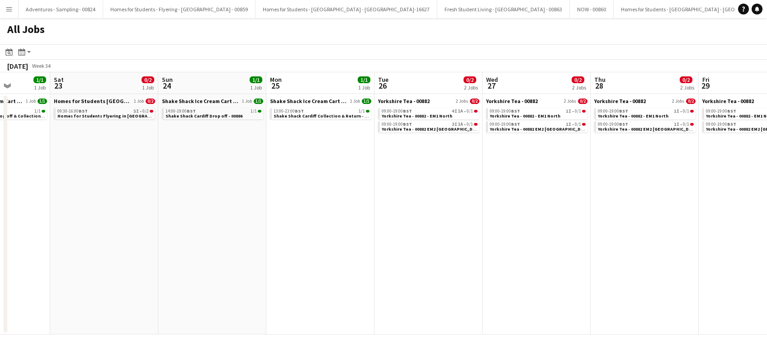
drag, startPoint x: 301, startPoint y: 250, endPoint x: 251, endPoint y: 261, distance: 50.9
click at [251, 261] on app-calendar-viewport "Tue 19 Wed 20 Thu 21 1/1 1 Job Fri 22 1/1 1 Job Sat 23 0/2 1 Job Sun 24 1/1 1 J…" at bounding box center [383, 203] width 767 height 262
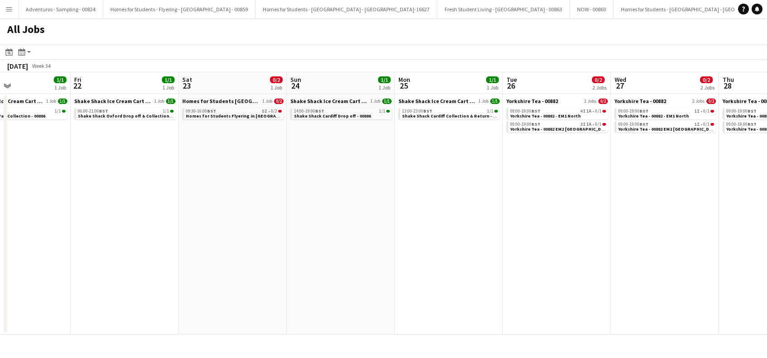
click at [240, 276] on app-all-jobs "All Jobs Date picker [DATE] [DATE] [DATE] M [DATE] T [DATE] W [DATE] T [DATE] F…" at bounding box center [383, 176] width 767 height 316
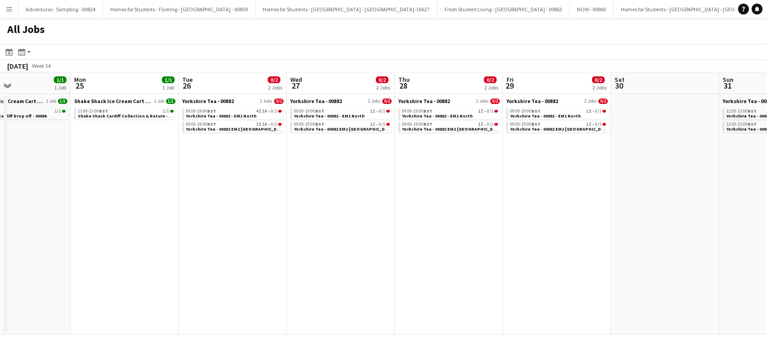
drag, startPoint x: 275, startPoint y: 270, endPoint x: 250, endPoint y: 250, distance: 32.8
click at [245, 275] on app-calendar-viewport "Thu 21 1/1 1 Job Fri 22 1/1 1 Job Sat 23 0/2 1 Job Sun 24 1/1 1 Job Mon 25 1/1 …" at bounding box center [383, 203] width 767 height 262
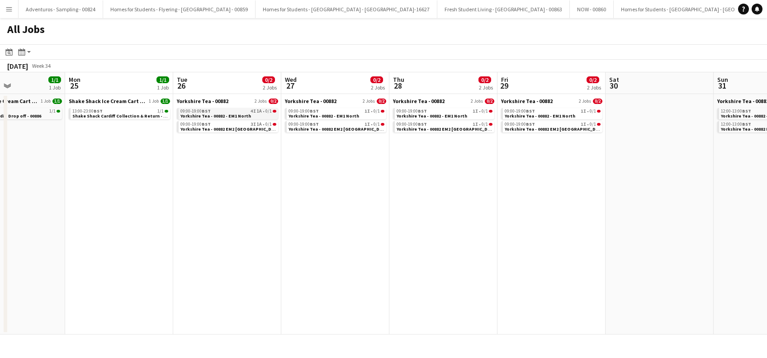
click at [226, 118] on app-brief-job-card "09:00-19:00 BST 4I 1A • 0/1 Yorkshire Tea - 00882 - EM1 North" at bounding box center [227, 113] width 101 height 11
click at [227, 115] on span "Yorkshire Tea - 00882 - EM1 North" at bounding box center [215, 116] width 71 height 6
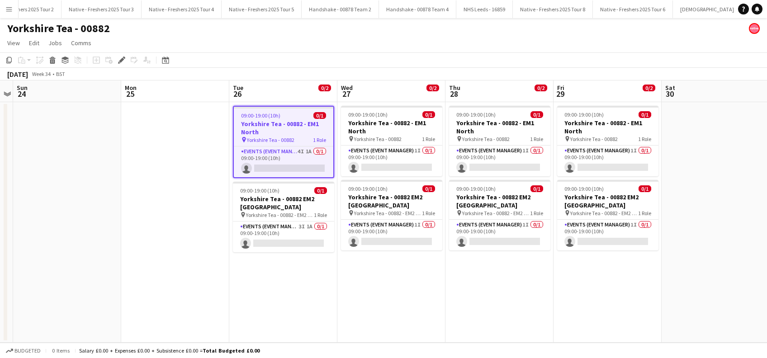
scroll to position [0, 2627]
click at [287, 160] on app-card-role "Events (Event Manager) 4I 1A 0/1 09:00-19:00 (10h) single-neutral-actions" at bounding box center [283, 161] width 99 height 31
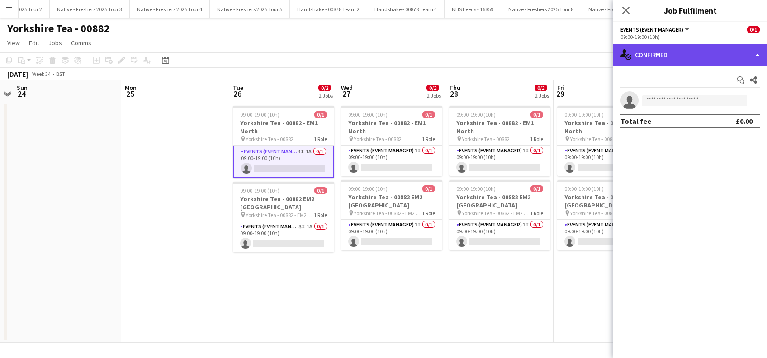
click at [697, 56] on div "single-neutral-actions-check-2 Confirmed" at bounding box center [690, 55] width 154 height 22
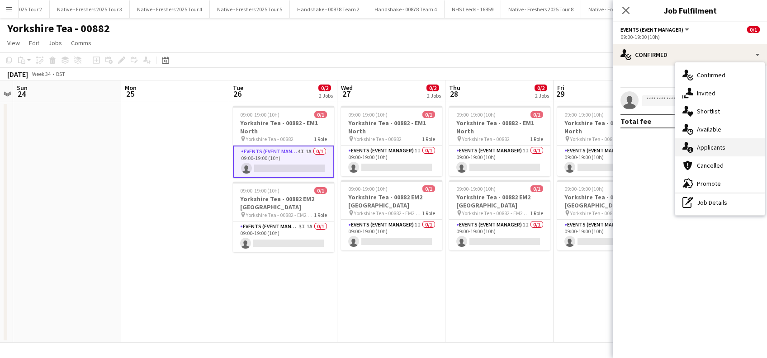
click at [709, 146] on div "single-neutral-actions-information Applicants" at bounding box center [719, 147] width 89 height 18
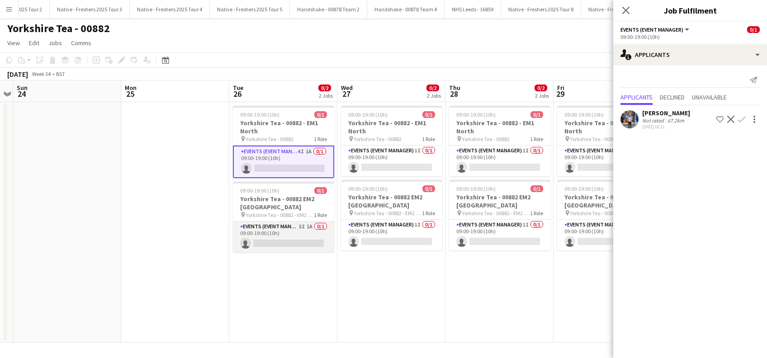
click at [296, 243] on app-card-role "Events (Event Manager) 3I 1A 0/1 09:00-19:00 (10h) single-neutral-actions" at bounding box center [283, 236] width 101 height 31
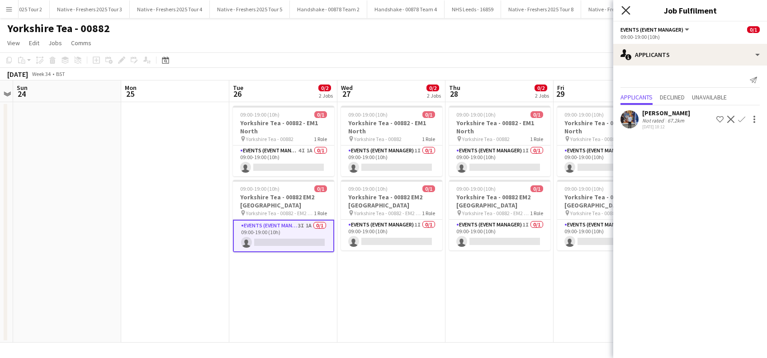
click at [626, 9] on icon at bounding box center [625, 10] width 9 height 9
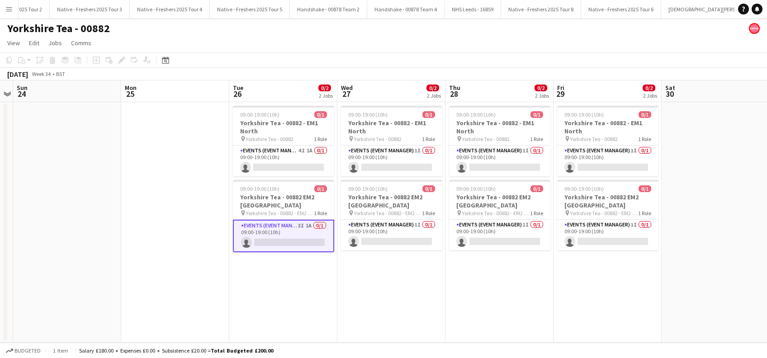
click at [401, 298] on app-date-cell "09:00-19:00 (10h) 0/1 Yorkshire Tea - 00882 - EM1 North pin Yorkshire Tea - 008…" at bounding box center [391, 222] width 108 height 240
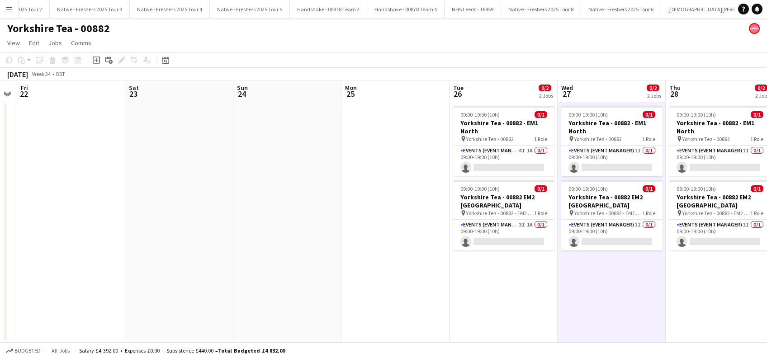
drag, startPoint x: 376, startPoint y: 306, endPoint x: 609, endPoint y: 296, distance: 233.5
click at [609, 296] on app-calendar-viewport "Wed 20 Thu 21 Fri 22 Sat 23 Sun 24 Mon 25 Tue 26 0/2 2 Jobs Wed 27 0/2 2 Jobs T…" at bounding box center [383, 211] width 767 height 262
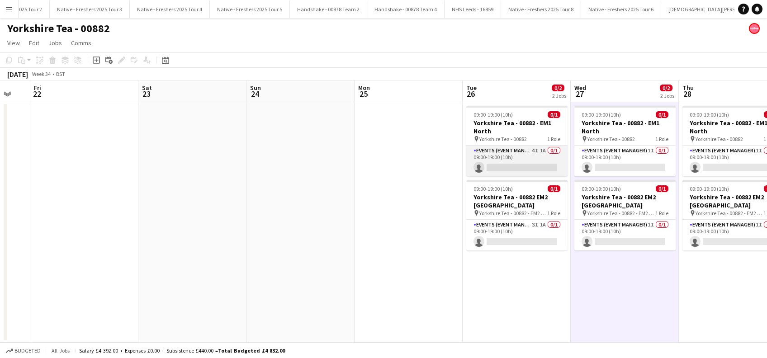
click at [535, 163] on app-card-role "Events (Event Manager) 4I 1A 0/1 09:00-19:00 (10h) single-neutral-actions" at bounding box center [516, 161] width 101 height 31
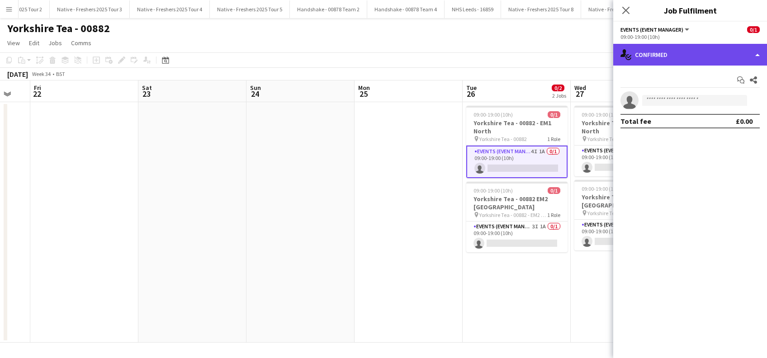
click at [696, 53] on div "single-neutral-actions-check-2 Confirmed" at bounding box center [690, 55] width 154 height 22
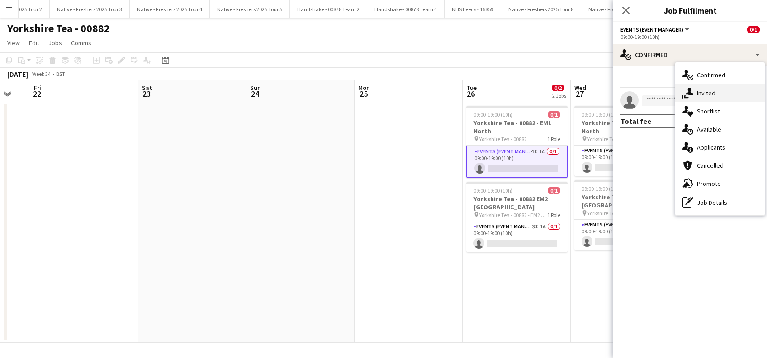
click at [710, 90] on div "single-neutral-actions-share-1 Invited" at bounding box center [719, 93] width 89 height 18
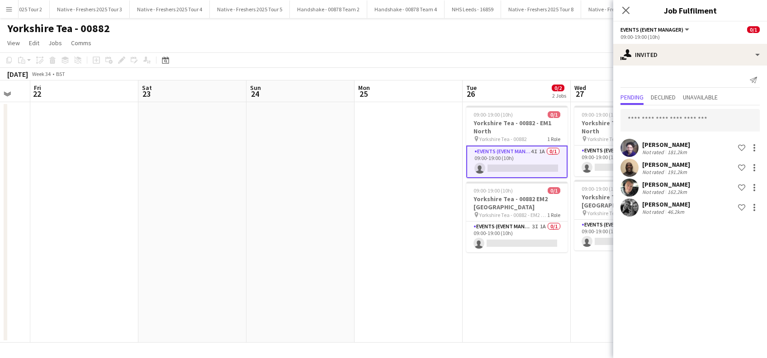
click at [409, 267] on app-date-cell at bounding box center [408, 222] width 108 height 240
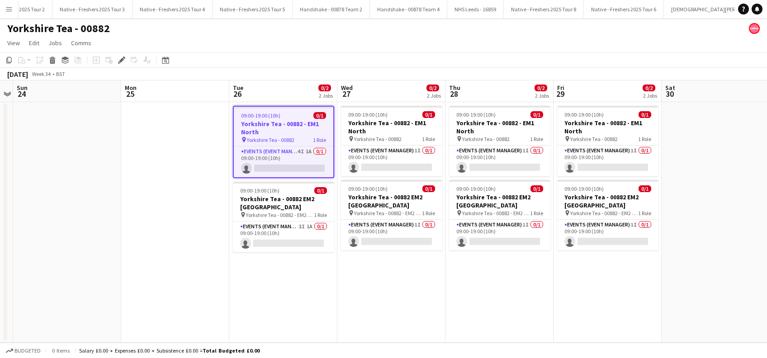
scroll to position [0, 2627]
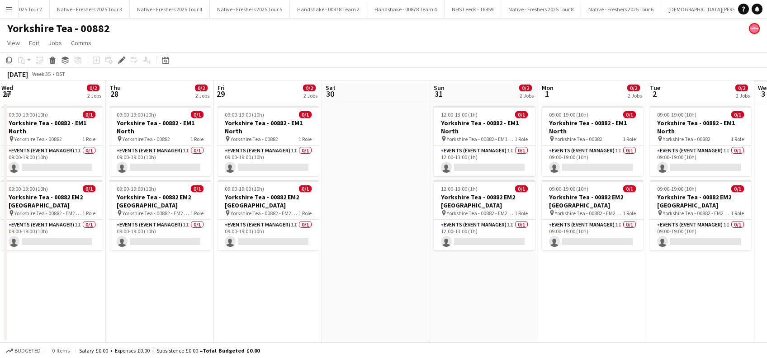
drag, startPoint x: 624, startPoint y: 307, endPoint x: 284, endPoint y: 308, distance: 339.9
click at [284, 308] on app-calendar-viewport "Sat 23 Sun 24 Mon 25 Tue 26 0/2 2 Jobs Wed 27 0/2 2 Jobs Thu 28 0/2 2 Jobs Fri …" at bounding box center [383, 211] width 767 height 262
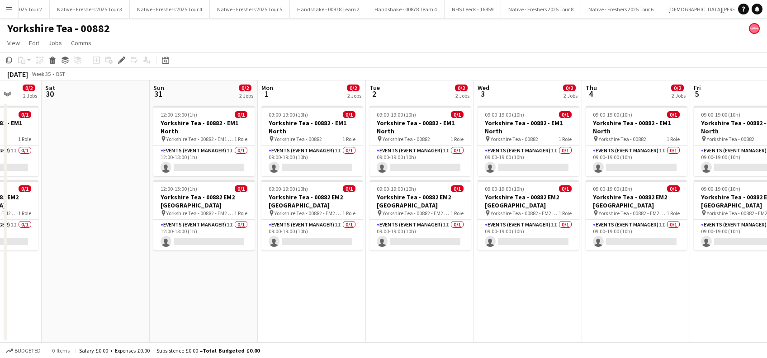
drag, startPoint x: 617, startPoint y: 293, endPoint x: 336, endPoint y: 320, distance: 281.6
click at [336, 320] on app-calendar-viewport "Tue 26 0/2 2 Jobs Wed 27 0/2 2 Jobs Thu 28 0/2 2 Jobs Fri 29 0/2 2 Jobs Sat 30 …" at bounding box center [383, 211] width 767 height 262
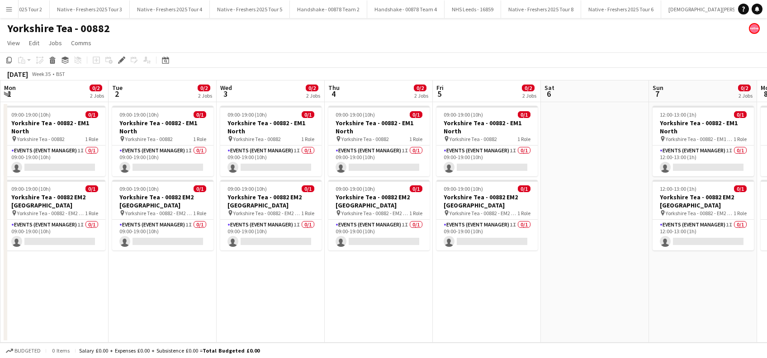
drag, startPoint x: 518, startPoint y: 293, endPoint x: 322, endPoint y: 305, distance: 197.0
click at [317, 306] on app-calendar-viewport "Thu 28 0/2 2 Jobs Fri 29 0/2 2 Jobs Sat 30 Sun 31 0/2 2 Jobs Mon 1 0/2 2 Jobs T…" at bounding box center [383, 211] width 767 height 262
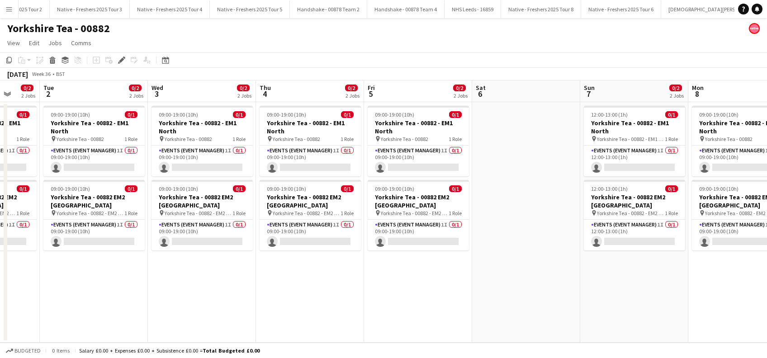
drag, startPoint x: 568, startPoint y: 293, endPoint x: 318, endPoint y: 309, distance: 250.0
click at [284, 312] on app-calendar-viewport "Sat 30 Sun 31 0/2 2 Jobs Mon 1 0/2 2 Jobs Tue 2 0/2 2 Jobs Wed 3 0/2 2 Jobs Thu…" at bounding box center [383, 211] width 767 height 262
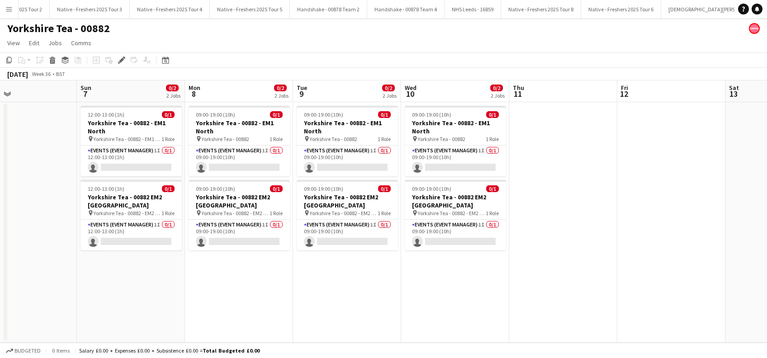
drag, startPoint x: 617, startPoint y: 303, endPoint x: 572, endPoint y: 294, distance: 45.6
click at [351, 307] on app-calendar-viewport "Wed 3 0/2 2 Jobs Thu 4 0/2 2 Jobs Fri 5 0/2 2 Jobs Sat 6 Sun 7 0/2 2 Jobs Mon 8…" at bounding box center [383, 211] width 767 height 262
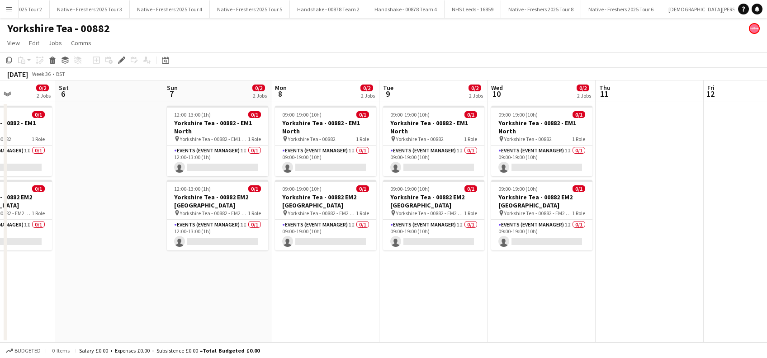
drag, startPoint x: 331, startPoint y: 311, endPoint x: 588, endPoint y: 308, distance: 256.7
click at [599, 310] on app-calendar-viewport "Wed 3 0/2 2 Jobs Thu 4 0/2 2 Jobs Fri 5 0/2 2 Jobs Sat 6 Sun 7 0/2 2 Jobs Mon 8…" at bounding box center [383, 211] width 767 height 262
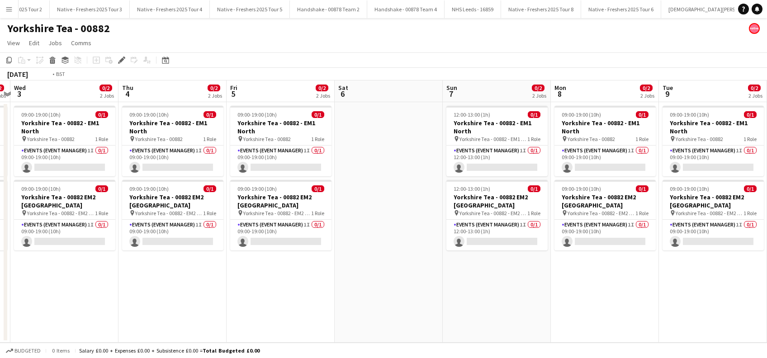
drag, startPoint x: 315, startPoint y: 293, endPoint x: 652, endPoint y: 320, distance: 338.2
click at [652, 320] on app-calendar-viewport "Mon 1 0/2 2 Jobs Tue 2 0/2 2 Jobs Wed 3 0/2 2 Jobs Thu 4 0/2 2 Jobs Fri 5 0/2 2…" at bounding box center [383, 211] width 767 height 262
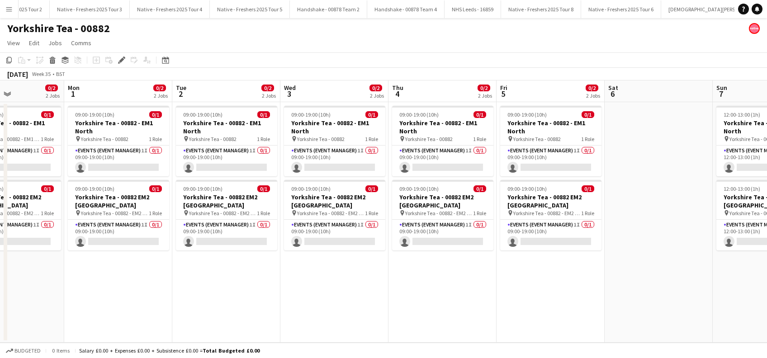
drag, startPoint x: 260, startPoint y: 297, endPoint x: 634, endPoint y: 338, distance: 375.6
click at [634, 338] on app-calendar-viewport "Fri 29 0/2 2 Jobs Sat 30 Sun 31 0/2 2 Jobs Mon 1 0/2 2 Jobs Tue 2 0/2 2 Jobs We…" at bounding box center [383, 211] width 767 height 262
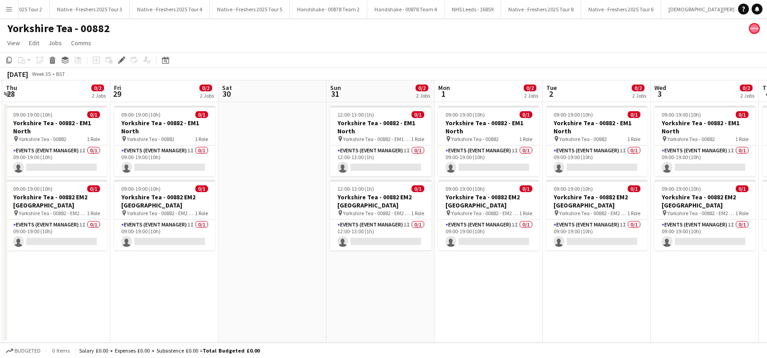
drag, startPoint x: 383, startPoint y: 326, endPoint x: 634, endPoint y: 347, distance: 251.7
click at [634, 347] on app-board "Yorkshire Tea - 00882 View Day view expanded Day view collapsed Month view Date…" at bounding box center [383, 188] width 767 height 340
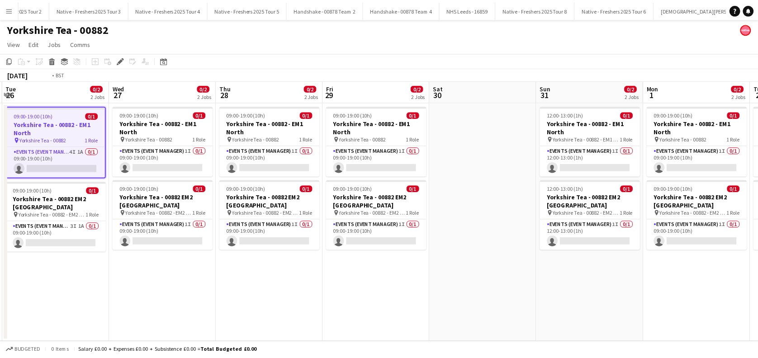
scroll to position [0, 195]
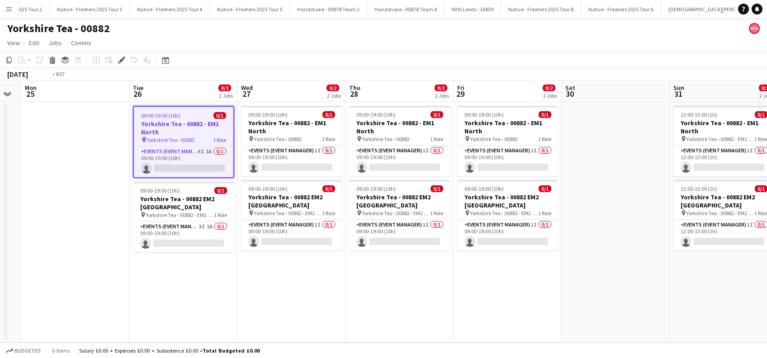
drag, startPoint x: 325, startPoint y: 311, endPoint x: 668, endPoint y: 339, distance: 344.2
click at [668, 339] on app-calendar-viewport "Sat 23 Sun 24 Mon 25 Tue 26 0/2 2 Jobs Wed 27 0/2 2 Jobs Thu 28 0/2 2 Jobs Fri …" at bounding box center [383, 211] width 767 height 262
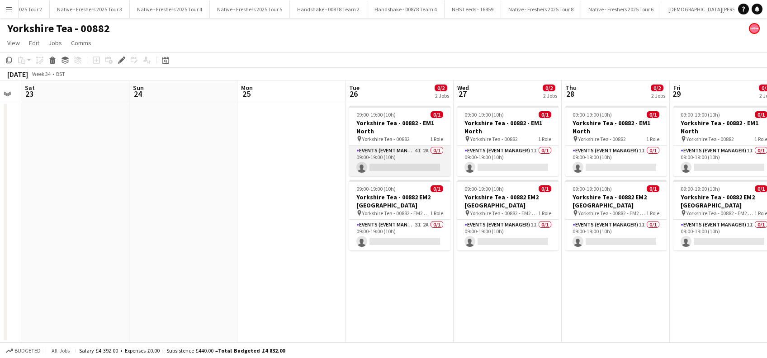
click at [386, 162] on app-card-role "Events (Event Manager) 4I 2A 0/1 09:00-19:00 (10h) single-neutral-actions" at bounding box center [399, 161] width 101 height 31
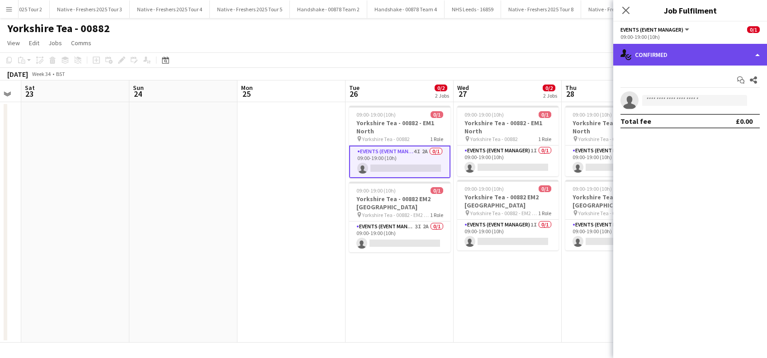
click at [685, 54] on div "single-neutral-actions-check-2 Confirmed" at bounding box center [690, 55] width 154 height 22
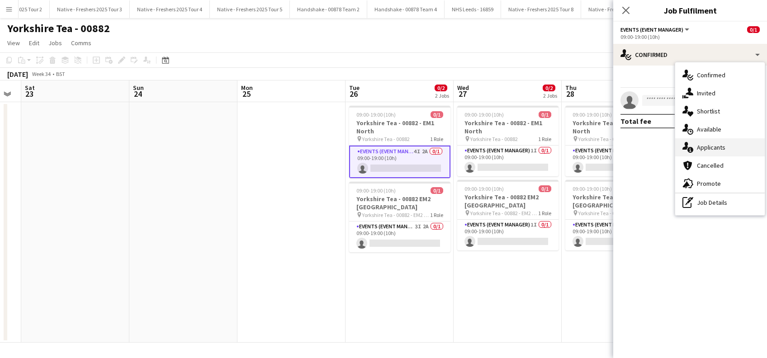
click at [710, 149] on div "single-neutral-actions-information Applicants" at bounding box center [719, 147] width 89 height 18
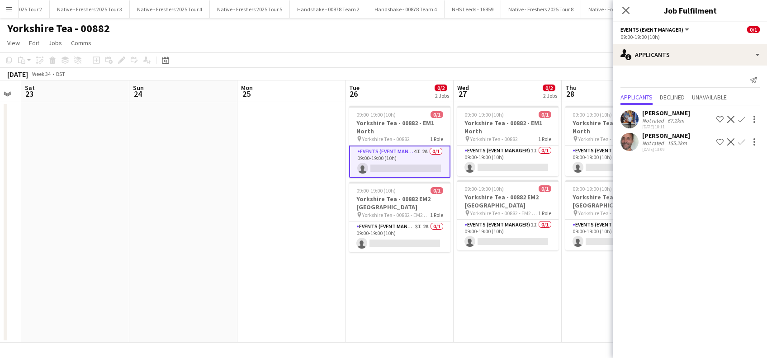
click at [669, 137] on div "[PERSON_NAME]" at bounding box center [666, 136] width 48 height 8
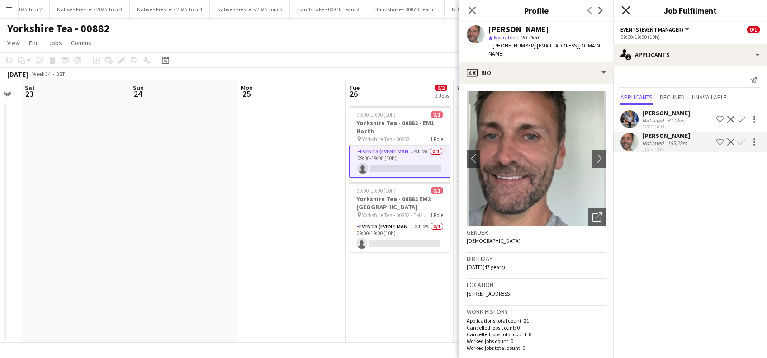
click at [623, 9] on icon "Close pop-in" at bounding box center [625, 10] width 9 height 9
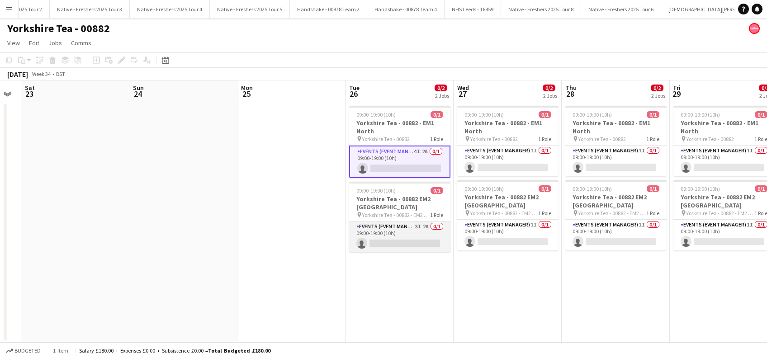
click at [412, 239] on app-card-role "Events (Event Manager) 3I 2A 0/1 09:00-19:00 (10h) single-neutral-actions" at bounding box center [399, 236] width 101 height 31
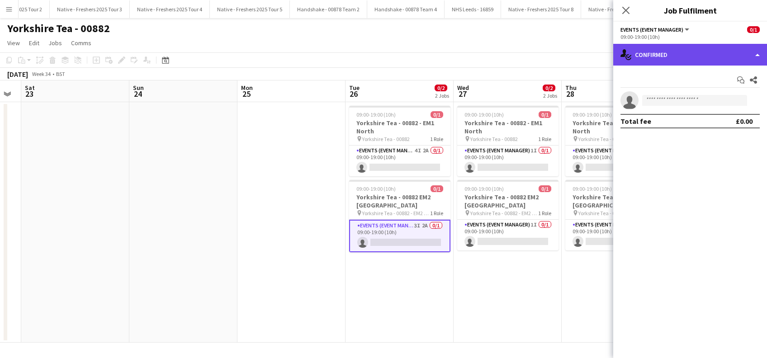
click at [694, 52] on div "single-neutral-actions-check-2 Confirmed" at bounding box center [690, 55] width 154 height 22
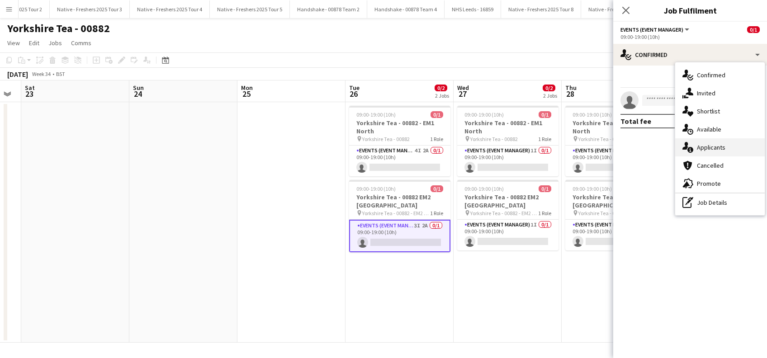
click at [701, 148] on div "single-neutral-actions-information Applicants" at bounding box center [719, 147] width 89 height 18
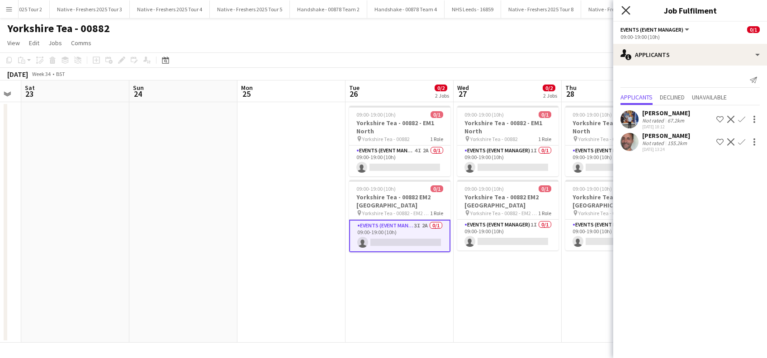
click at [626, 11] on icon at bounding box center [625, 10] width 9 height 9
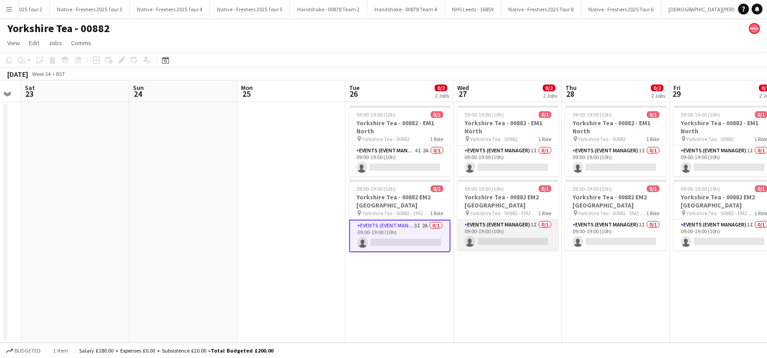
click at [522, 235] on app-card-role "Events (Event Manager) 1I 0/1 09:00-19:00 (10h) single-neutral-actions" at bounding box center [507, 235] width 101 height 31
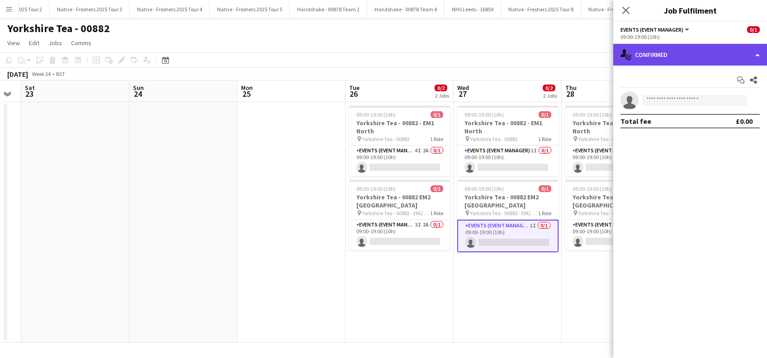
click at [676, 47] on div "single-neutral-actions-check-2 Confirmed" at bounding box center [690, 55] width 154 height 22
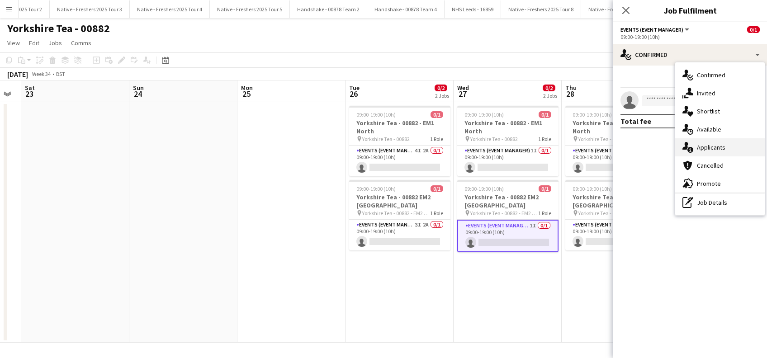
click at [709, 149] on div "single-neutral-actions-information Applicants" at bounding box center [719, 147] width 89 height 18
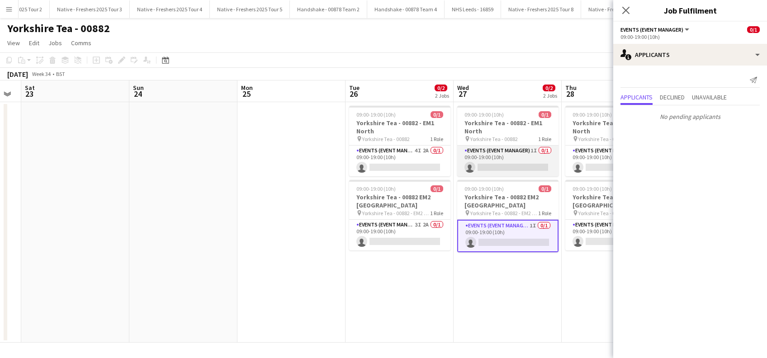
click at [507, 161] on app-card-role "Events (Event Manager) 1I 0/1 09:00-19:00 (10h) single-neutral-actions" at bounding box center [507, 161] width 101 height 31
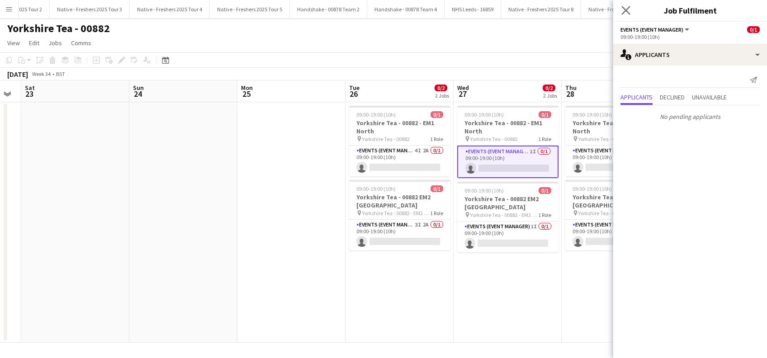
click at [620, 6] on app-icon "Close pop-in" at bounding box center [625, 10] width 13 height 13
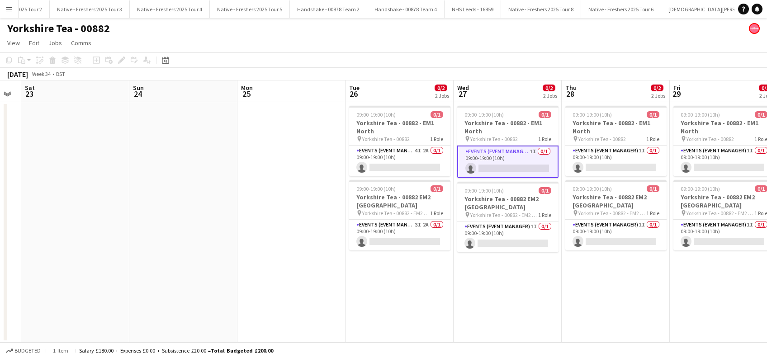
click at [276, 202] on app-date-cell at bounding box center [291, 222] width 108 height 240
